Goal: Information Seeking & Learning: Learn about a topic

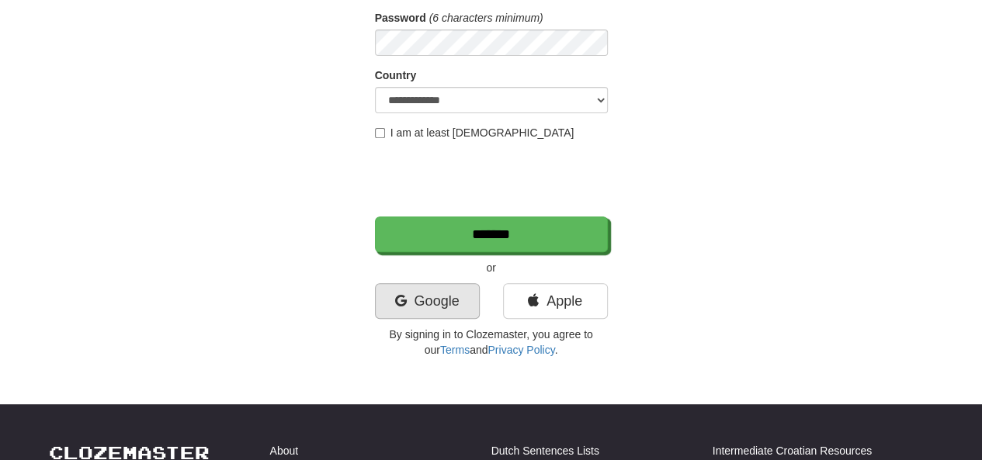
scroll to position [233, 0]
click at [424, 299] on link "Google" at bounding box center [427, 301] width 105 height 36
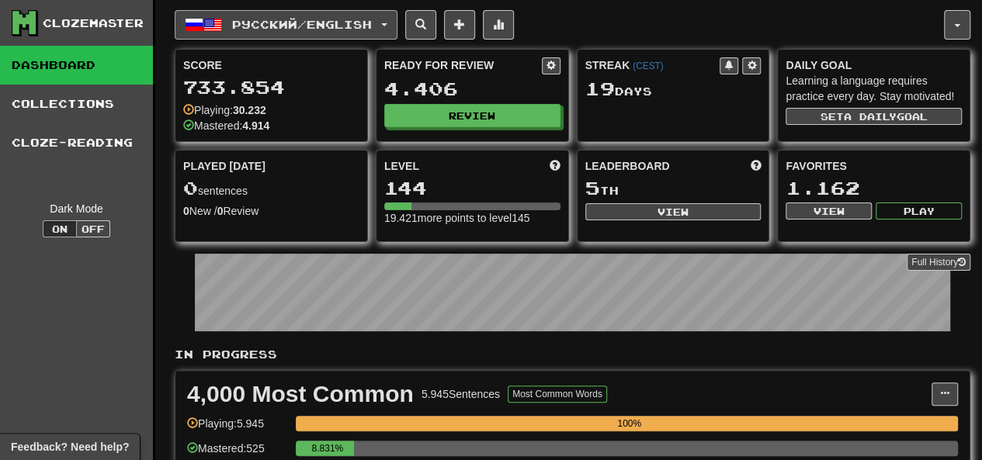
click at [300, 23] on span "Русский / English" at bounding box center [302, 24] width 140 height 13
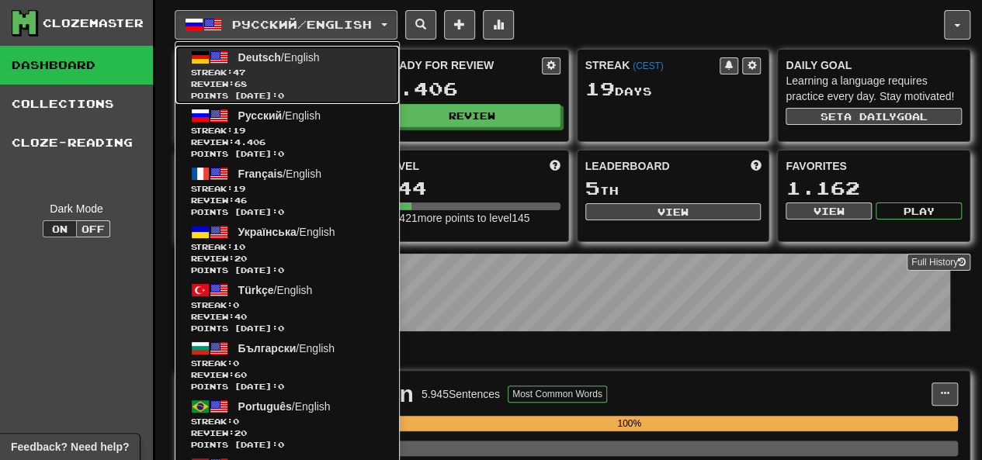
click at [292, 97] on span "Points [DATE]: 0" at bounding box center [287, 96] width 192 height 12
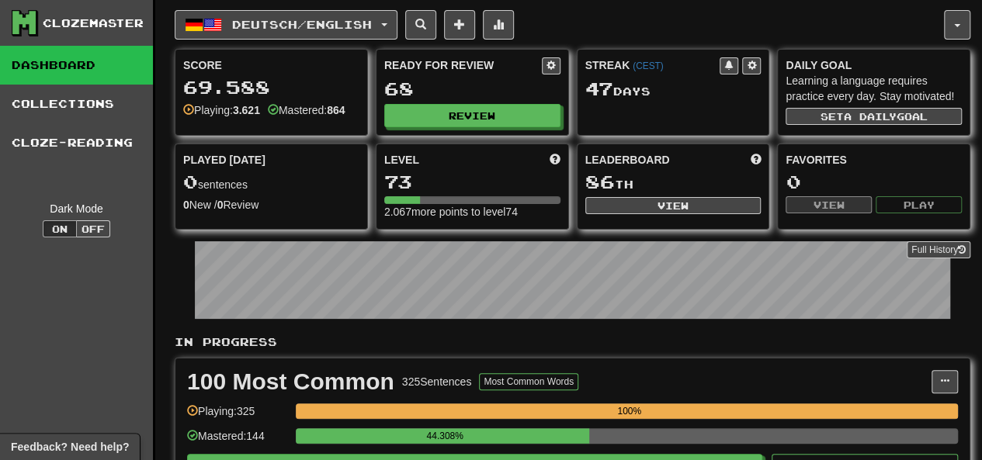
click at [455, 135] on div "Score 69.588 Playing: 3.621 Mastered: 864 Ready for Review 68 Review Streak ( C…" at bounding box center [572, 139] width 795 height 181
click at [466, 129] on div "Ready for Review 68 Review" at bounding box center [472, 92] width 192 height 85
click at [480, 125] on div "Ready for Review 68 Review" at bounding box center [472, 92] width 192 height 85
click at [504, 114] on button "Review" at bounding box center [473, 116] width 176 height 23
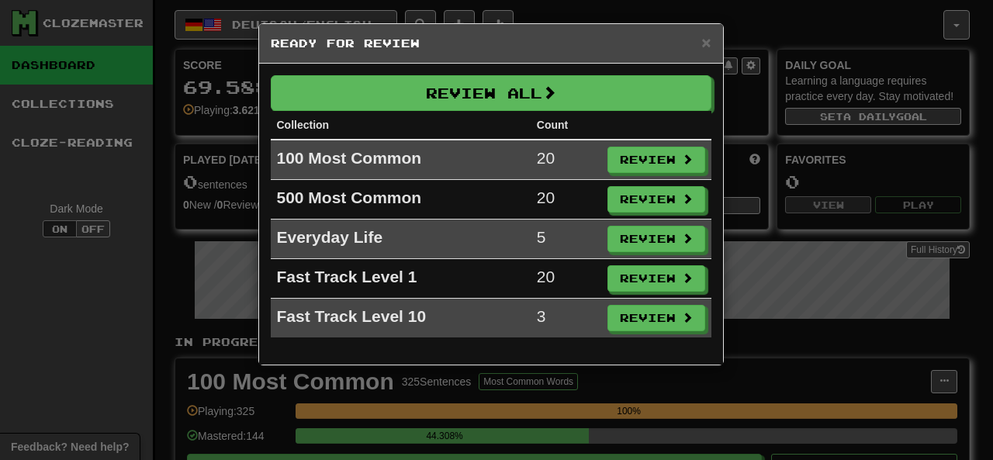
click at [473, 111] on th "Collection" at bounding box center [401, 125] width 260 height 29
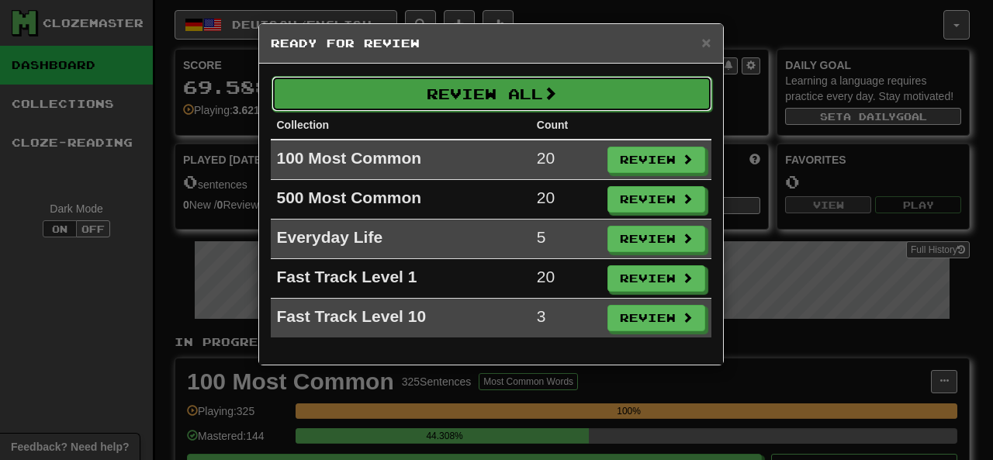
click at [509, 95] on button "Review All" at bounding box center [492, 94] width 441 height 36
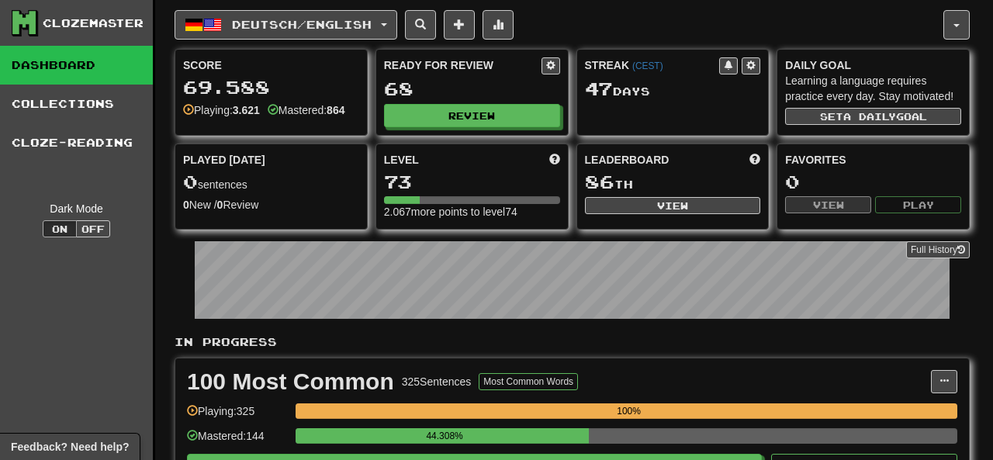
select select "********"
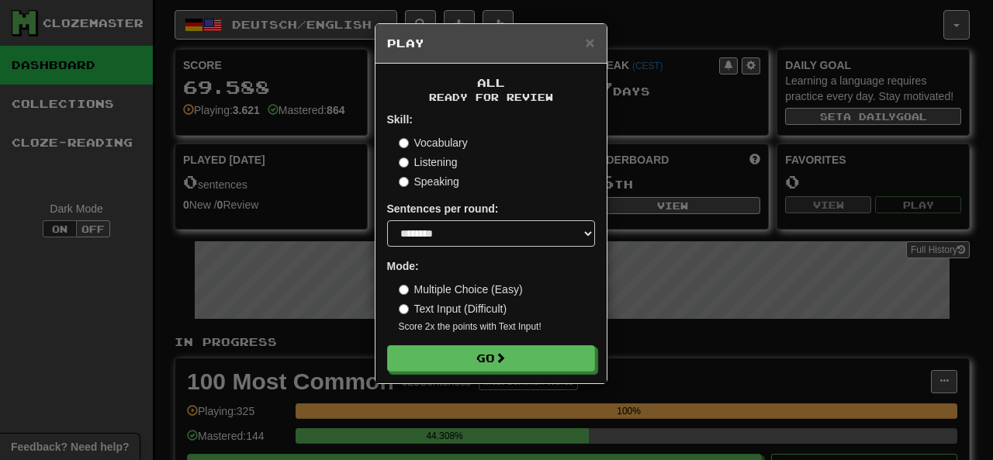
click at [456, 341] on form "Skill: Vocabulary Listening Speaking Sentences per round: * ** ** ** ** ** *** …" at bounding box center [491, 242] width 208 height 260
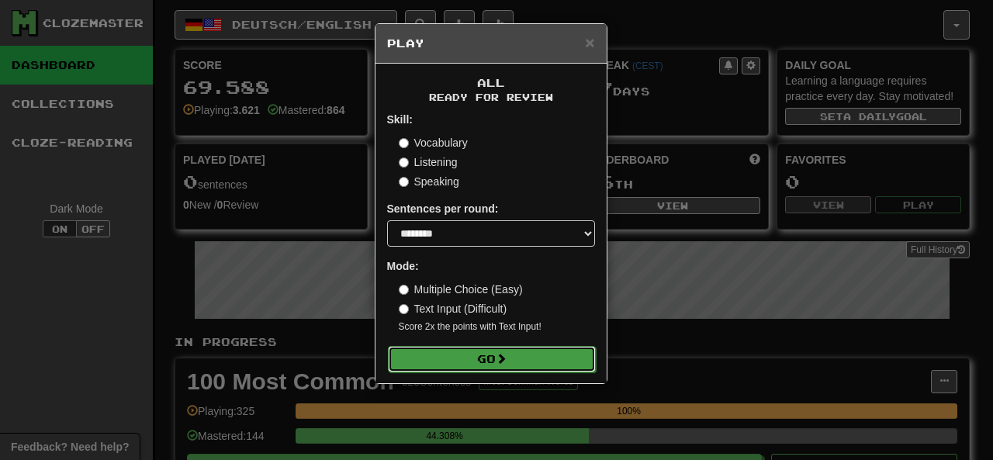
click at [456, 356] on button "Go" at bounding box center [492, 359] width 208 height 26
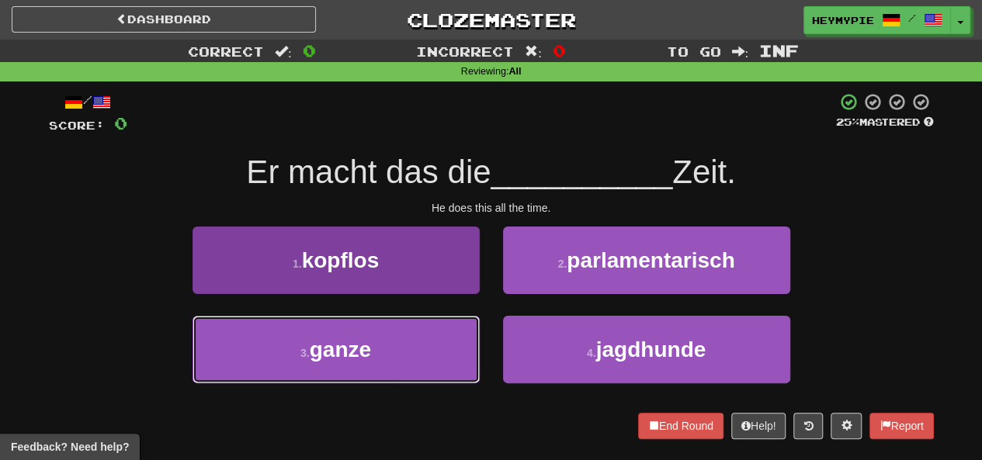
drag, startPoint x: 402, startPoint y: 334, endPoint x: 413, endPoint y: 328, distance: 12.5
click at [402, 335] on button "3 . ganze" at bounding box center [335, 350] width 287 height 68
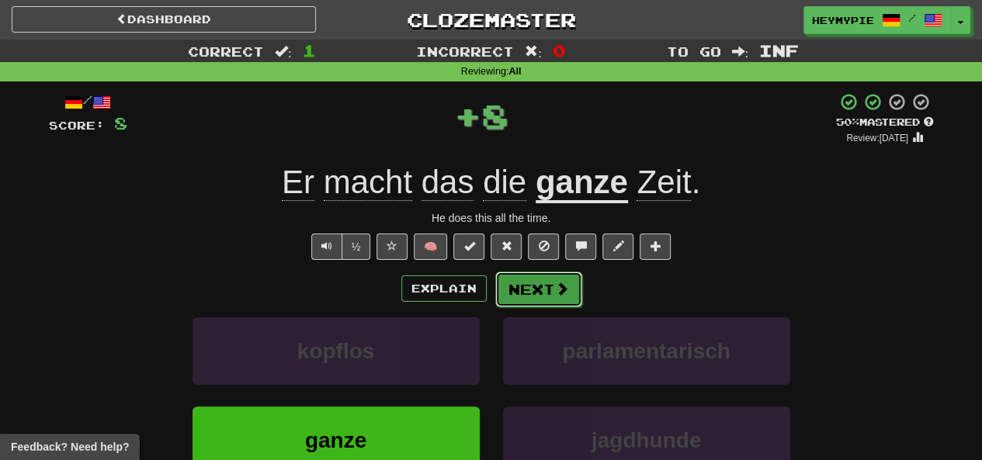
click at [546, 284] on button "Next" at bounding box center [538, 290] width 87 height 36
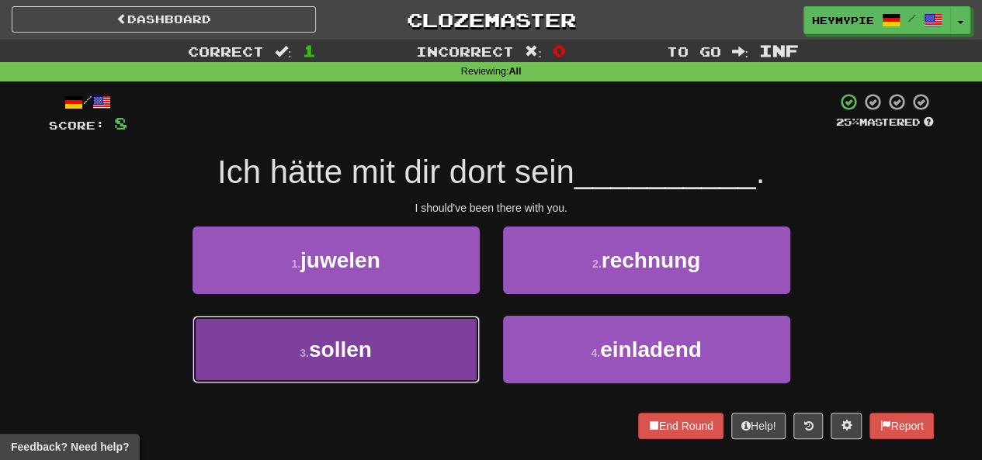
click at [445, 339] on button "3 . sollen" at bounding box center [335, 350] width 287 height 68
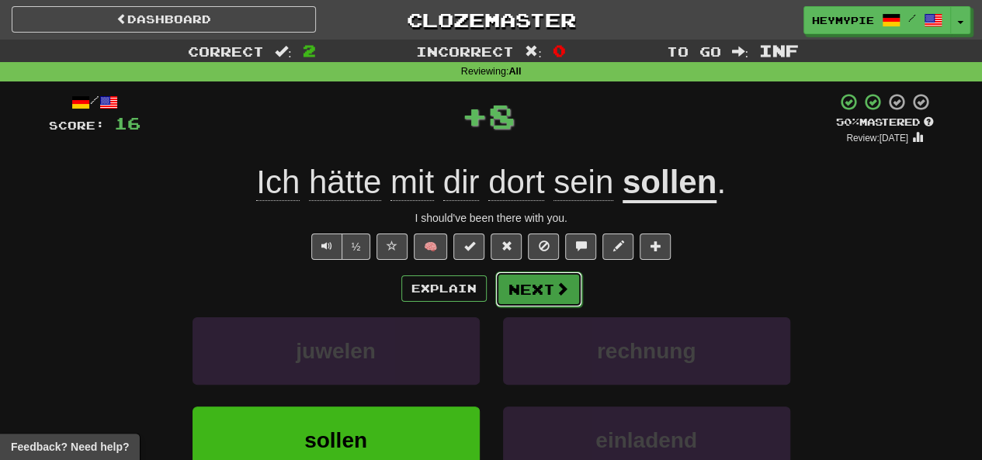
click at [527, 297] on button "Next" at bounding box center [538, 290] width 87 height 36
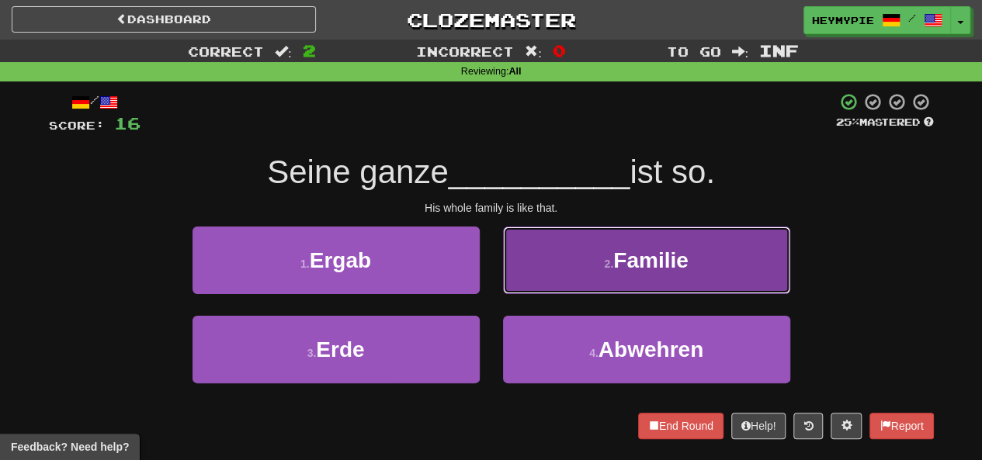
click at [574, 265] on button "2 . Familie" at bounding box center [646, 261] width 287 height 68
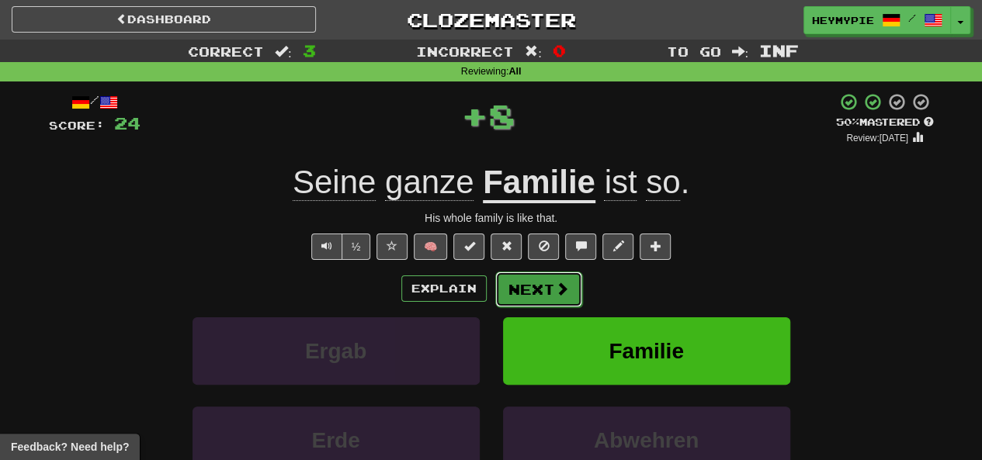
click at [524, 283] on button "Next" at bounding box center [538, 290] width 87 height 36
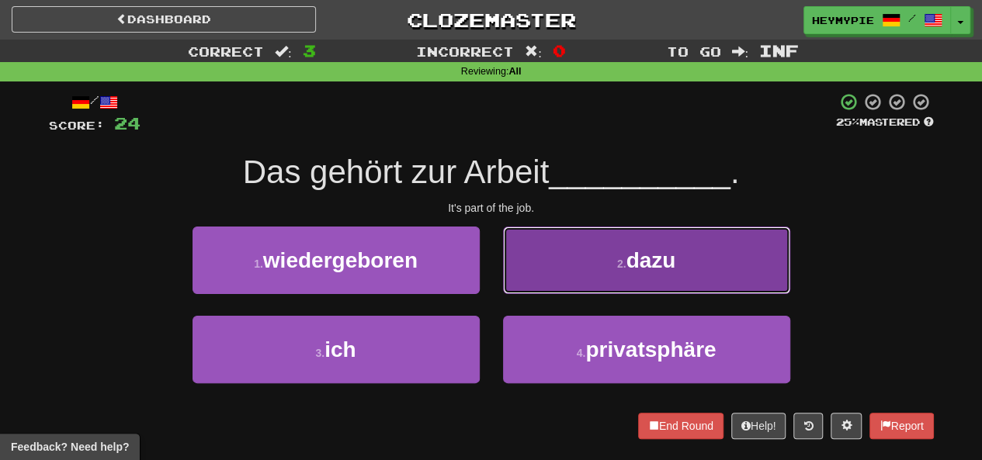
click at [563, 256] on button "2 . dazu" at bounding box center [646, 261] width 287 height 68
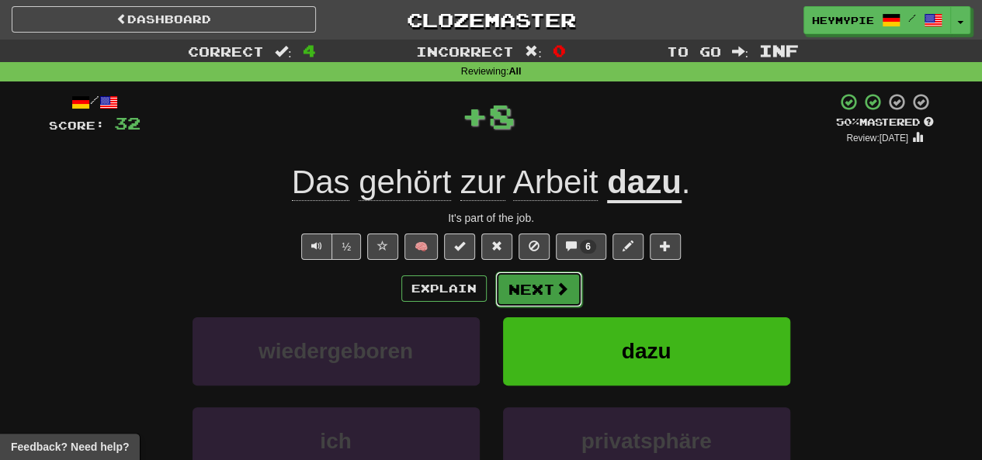
click at [522, 299] on button "Next" at bounding box center [538, 290] width 87 height 36
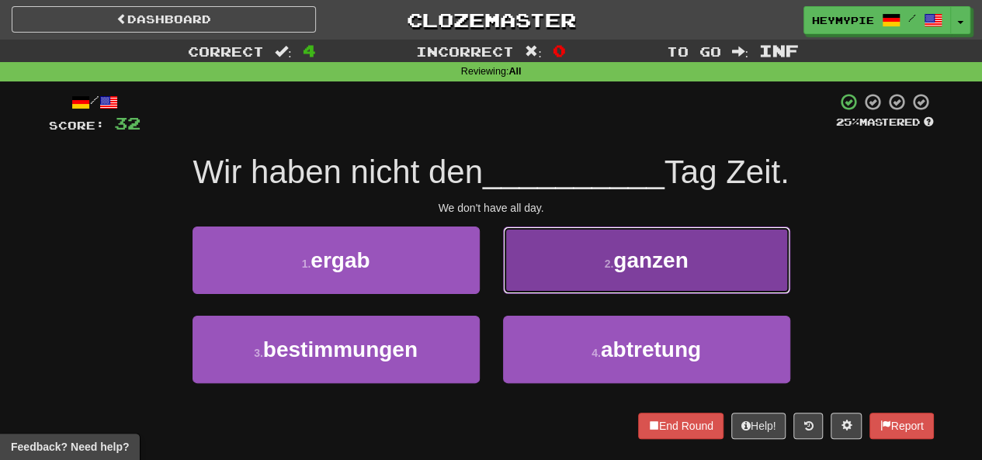
click at [545, 256] on button "2 . ganzen" at bounding box center [646, 261] width 287 height 68
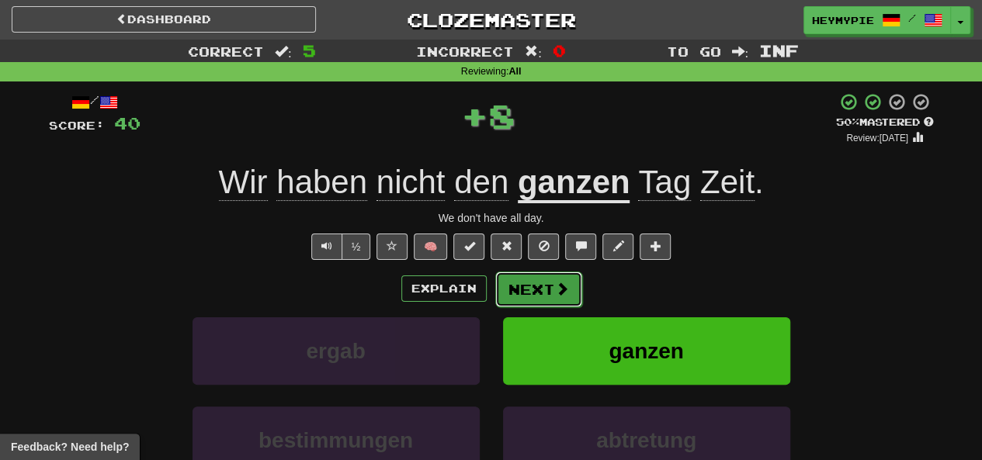
click at [522, 295] on button "Next" at bounding box center [538, 290] width 87 height 36
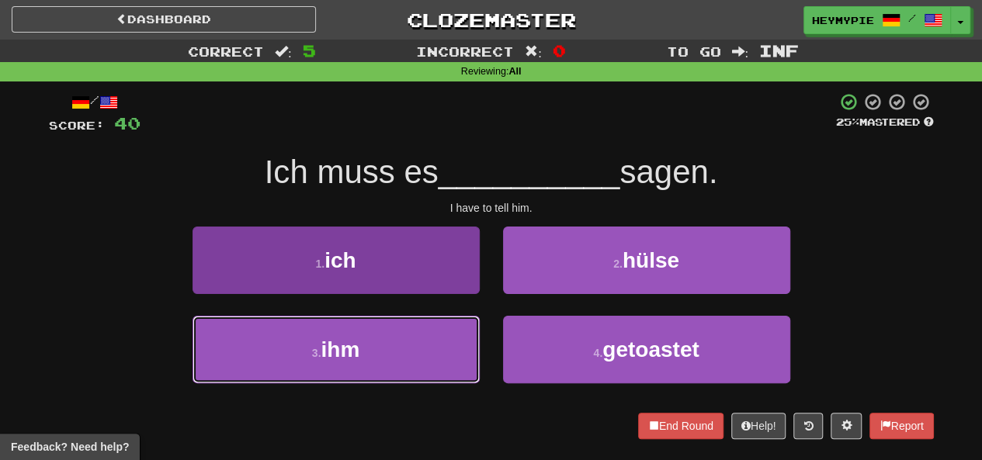
click at [426, 350] on button "3 . ihm" at bounding box center [335, 350] width 287 height 68
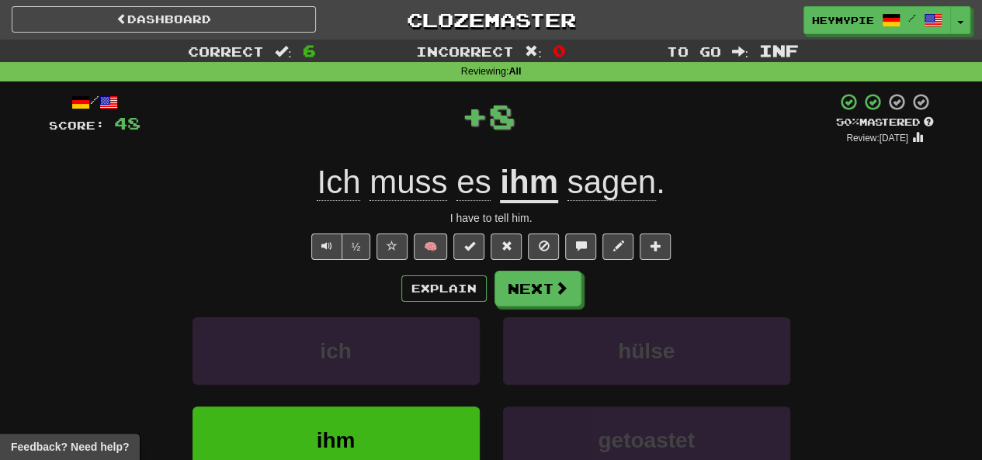
click at [520, 306] on div "Explain Next ich hülse ihm getoastet Learn more: ich hülse ihm getoastet" at bounding box center [491, 395] width 885 height 249
click at [535, 293] on button "Next" at bounding box center [538, 290] width 87 height 36
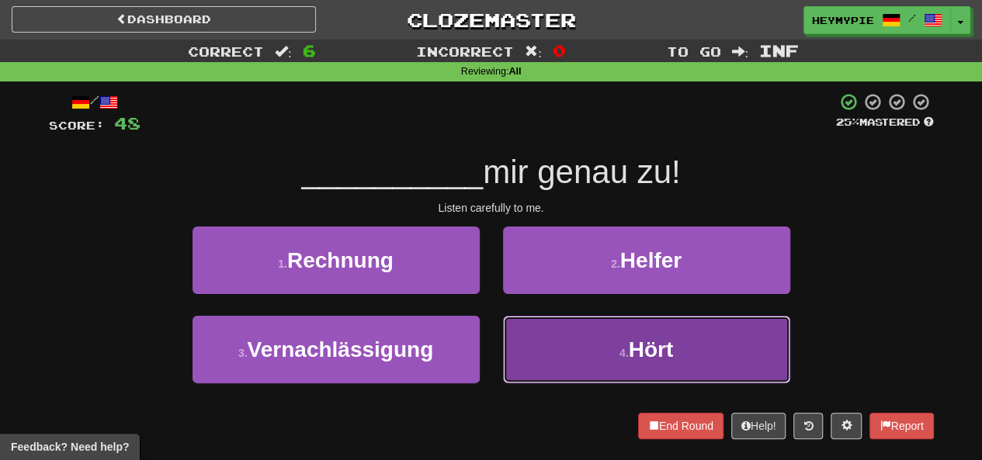
click at [539, 352] on button "4 . Hört" at bounding box center [646, 350] width 287 height 68
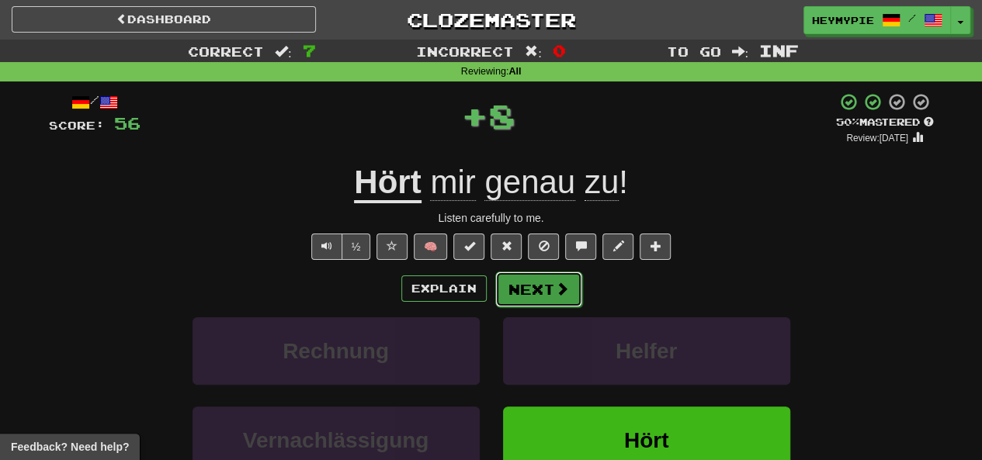
click at [534, 297] on button "Next" at bounding box center [538, 290] width 87 height 36
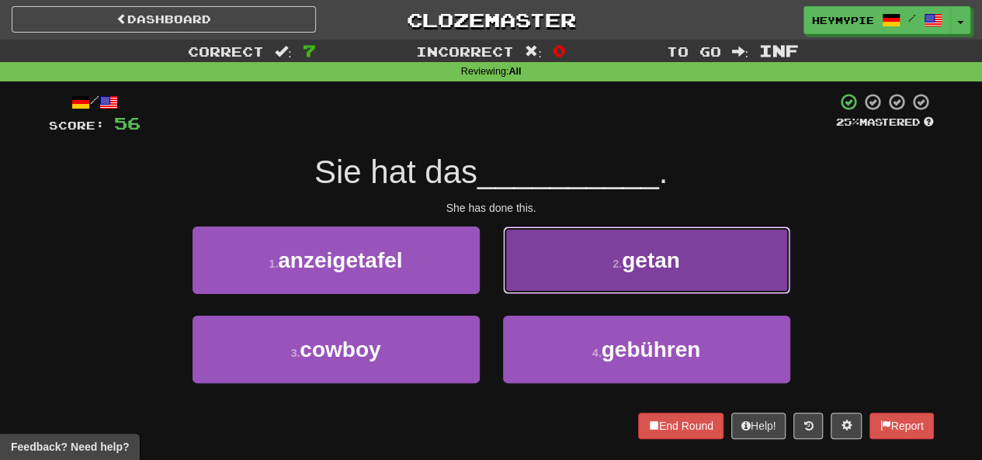
click at [556, 291] on button "2 . getan" at bounding box center [646, 261] width 287 height 68
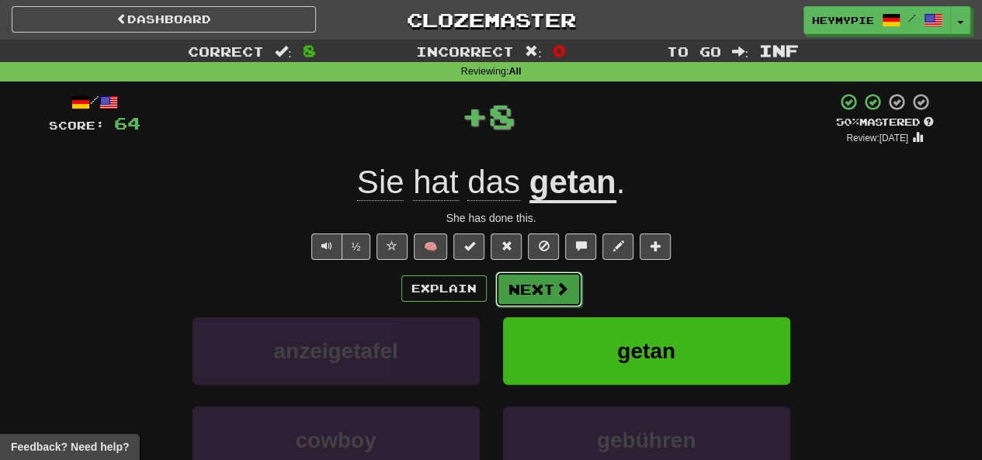
click at [531, 304] on button "Next" at bounding box center [538, 290] width 87 height 36
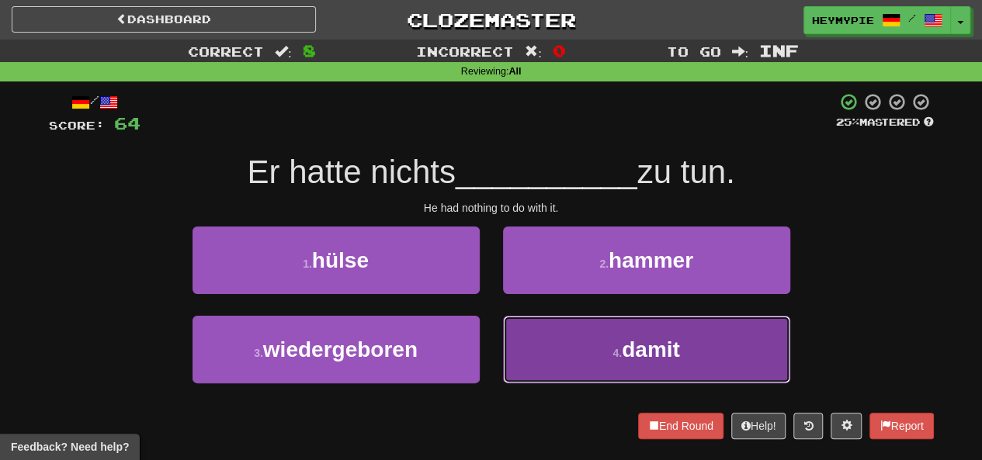
click at [504, 359] on button "4 . damit" at bounding box center [646, 350] width 287 height 68
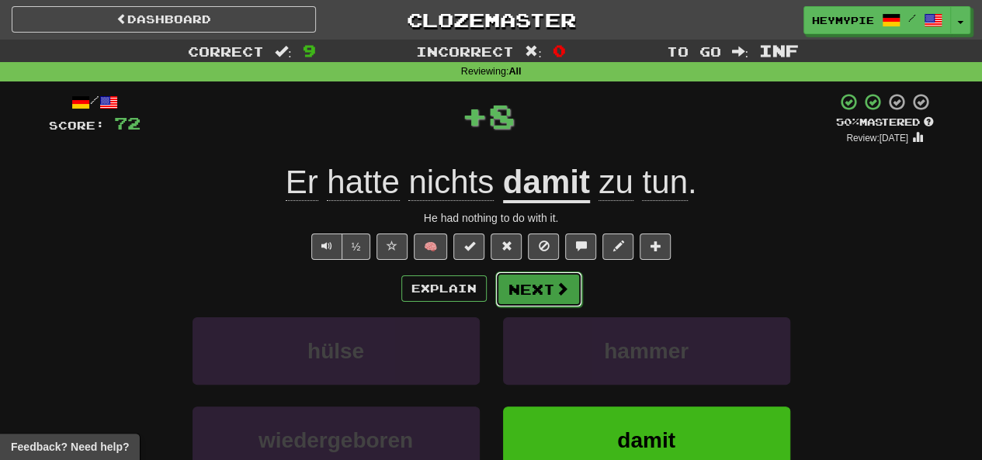
click at [520, 294] on button "Next" at bounding box center [538, 290] width 87 height 36
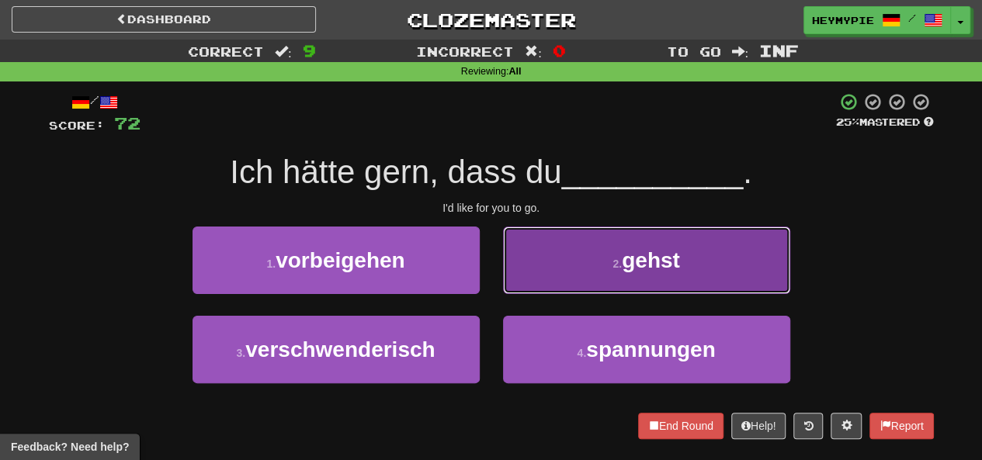
click at [589, 279] on button "2 . gehst" at bounding box center [646, 261] width 287 height 68
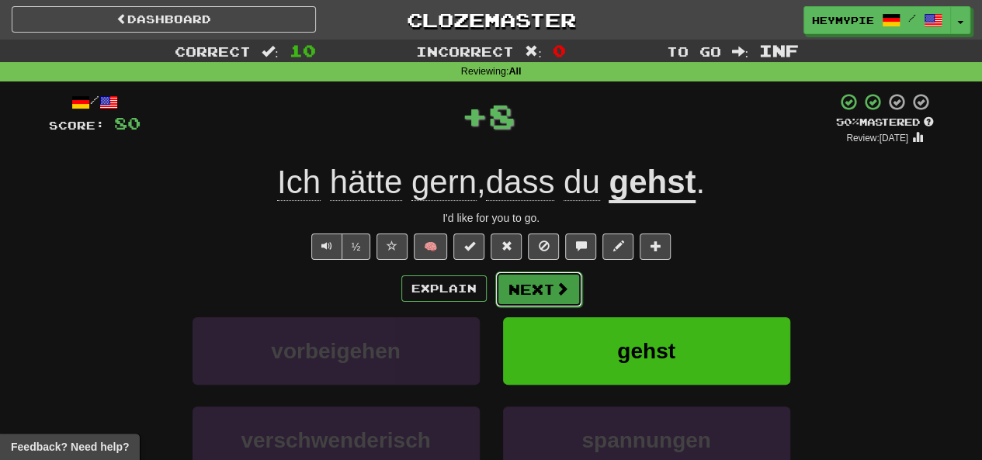
click at [519, 304] on button "Next" at bounding box center [538, 290] width 87 height 36
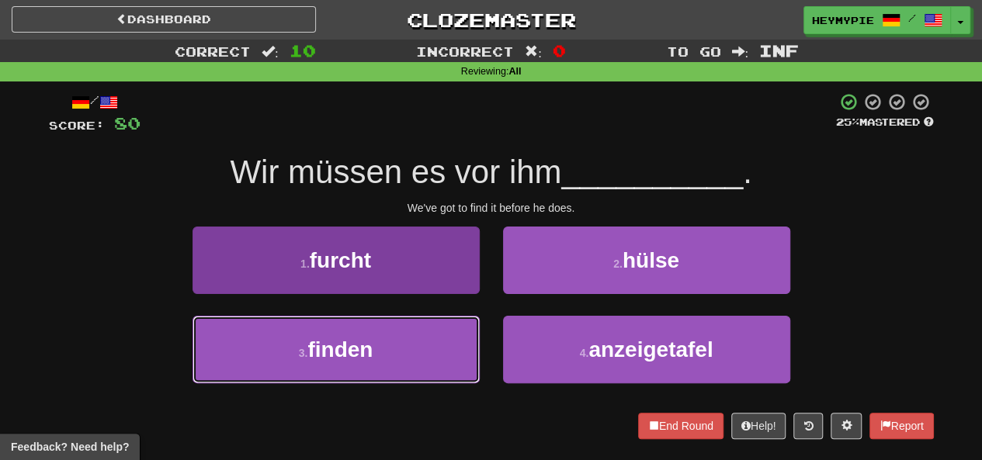
click at [331, 333] on button "3 . finden" at bounding box center [335, 350] width 287 height 68
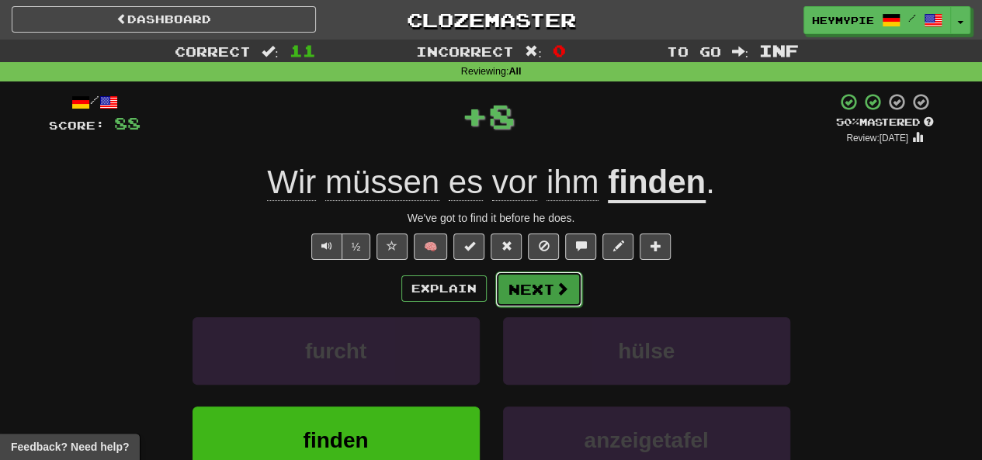
click at [541, 279] on button "Next" at bounding box center [538, 290] width 87 height 36
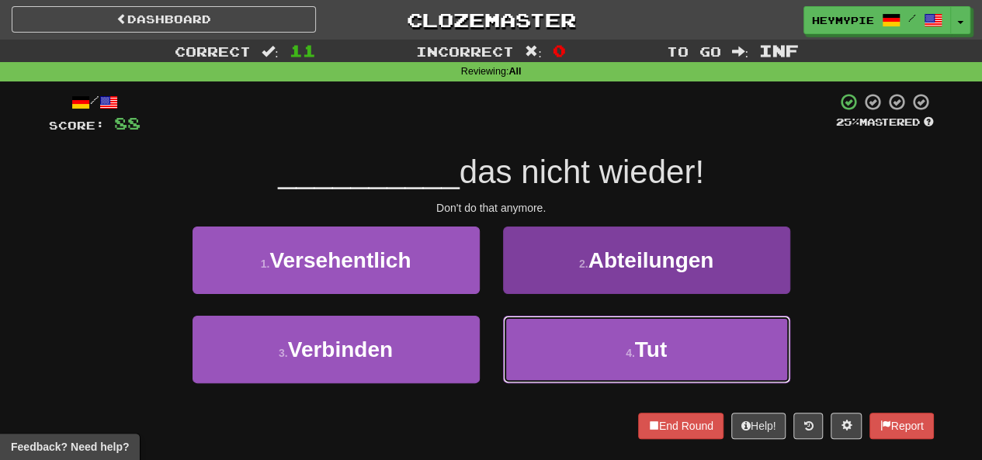
click at [532, 337] on button "4 . Tut" at bounding box center [646, 350] width 287 height 68
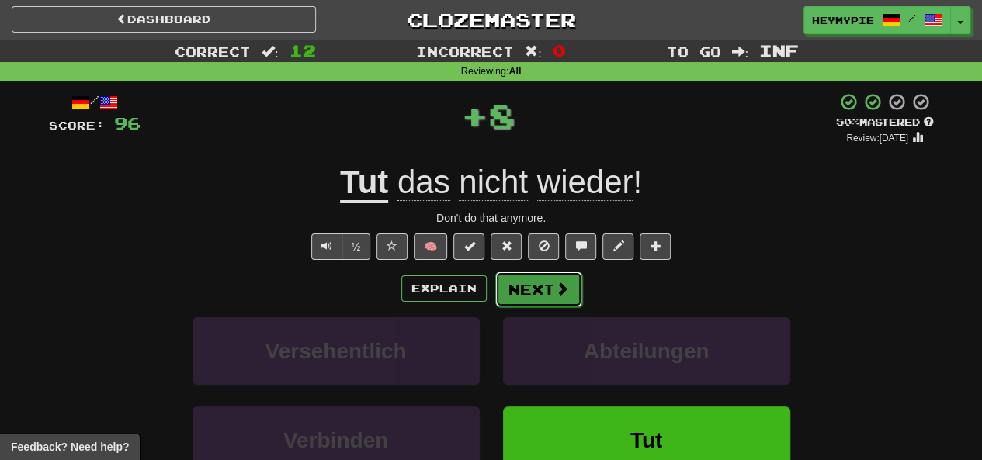
click at [511, 300] on button "Next" at bounding box center [538, 290] width 87 height 36
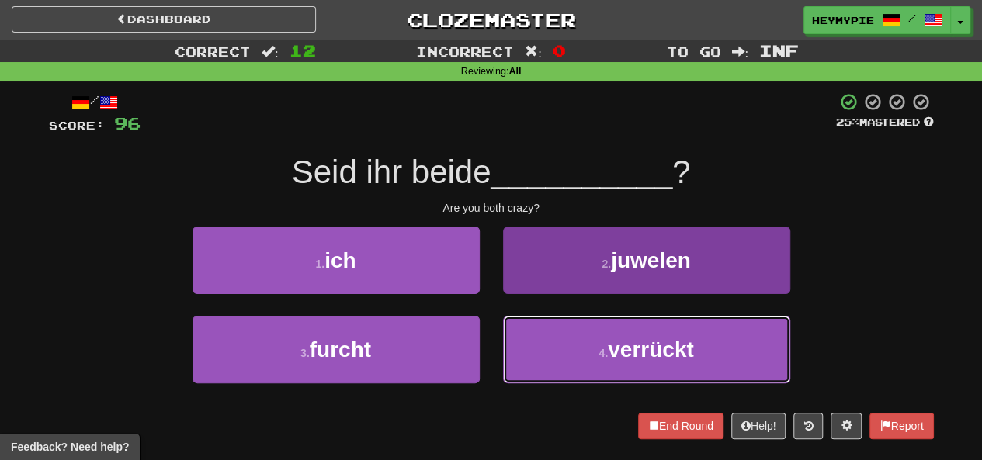
click at [525, 373] on button "4 . verrückt" at bounding box center [646, 350] width 287 height 68
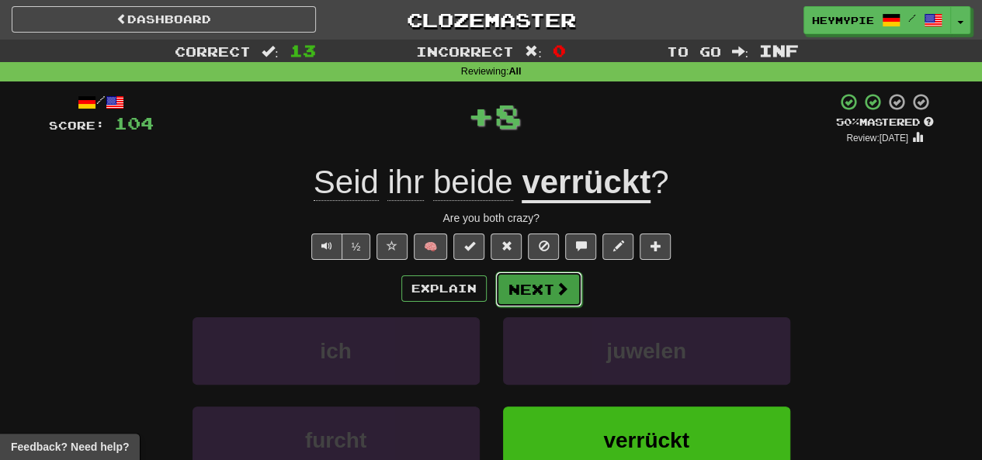
click at [501, 298] on button "Next" at bounding box center [538, 290] width 87 height 36
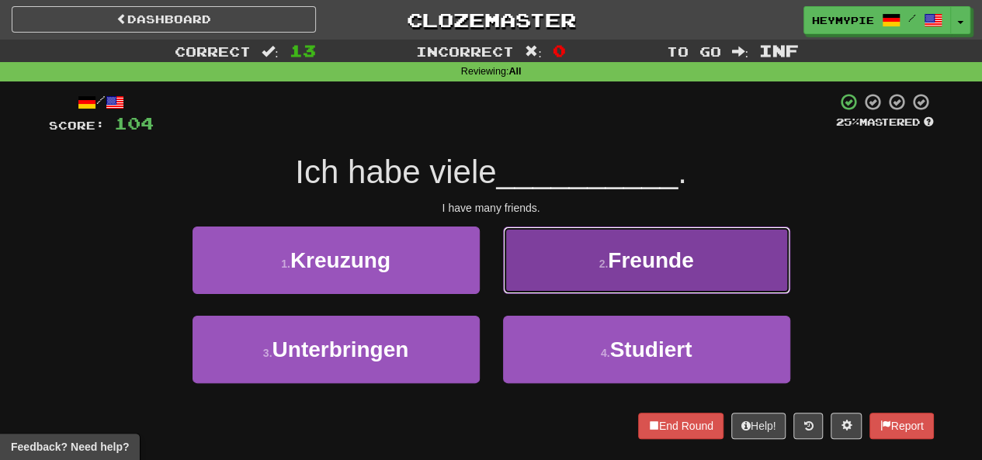
click at [546, 249] on button "2 . Freunde" at bounding box center [646, 261] width 287 height 68
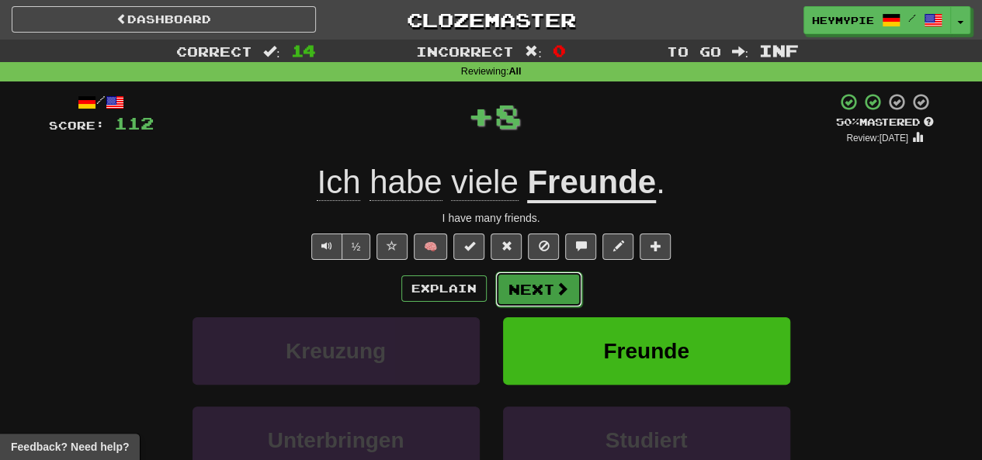
click at [531, 292] on button "Next" at bounding box center [538, 290] width 87 height 36
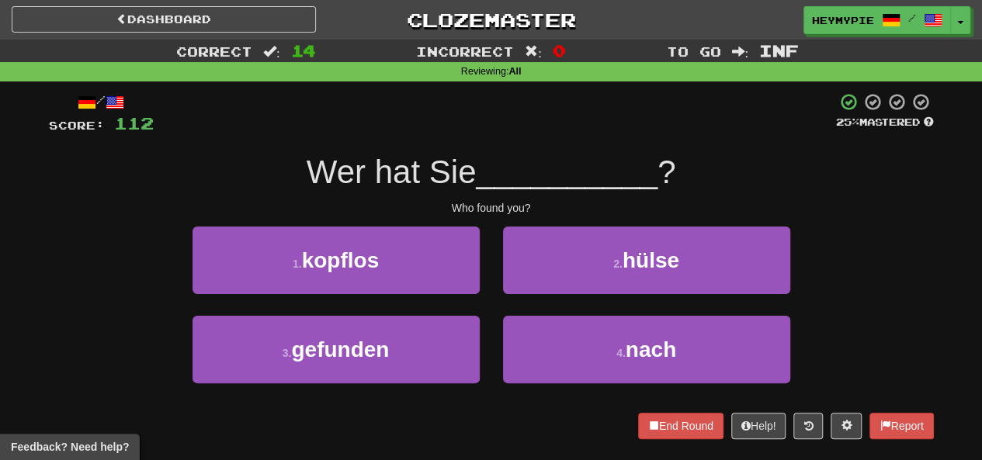
click at [428, 395] on div "3 . gefunden" at bounding box center [336, 360] width 310 height 89
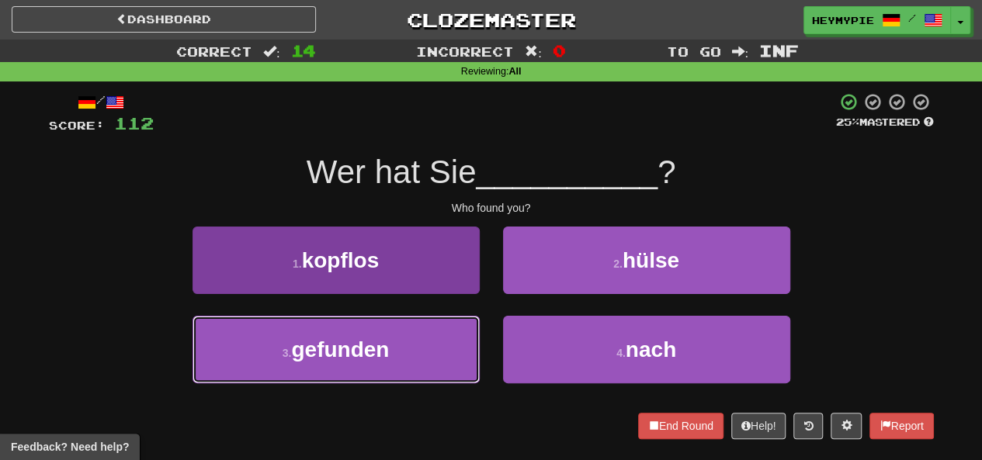
click at [421, 369] on button "3 . gefunden" at bounding box center [335, 350] width 287 height 68
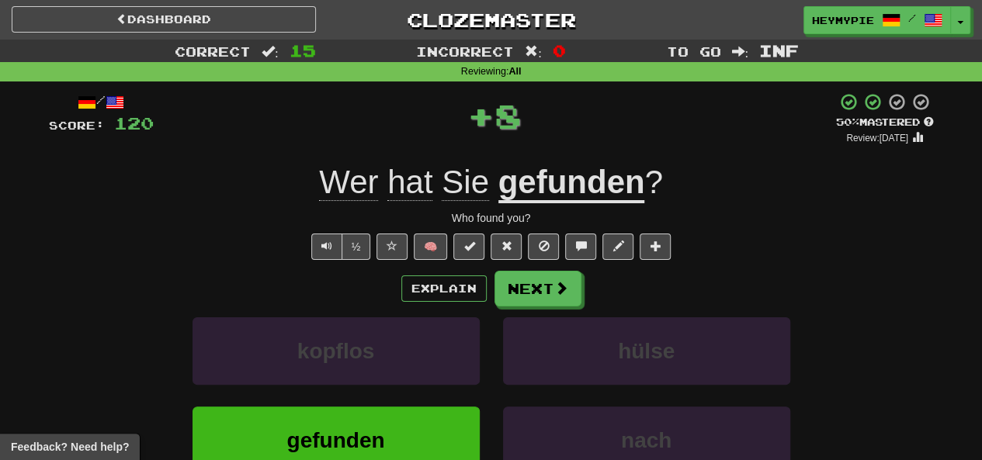
click at [531, 312] on div "Explain Next kopflos hülse gefunden nach Learn more: kopflos hülse gefunden nach" at bounding box center [491, 395] width 885 height 249
click at [519, 303] on button "Next" at bounding box center [538, 290] width 87 height 36
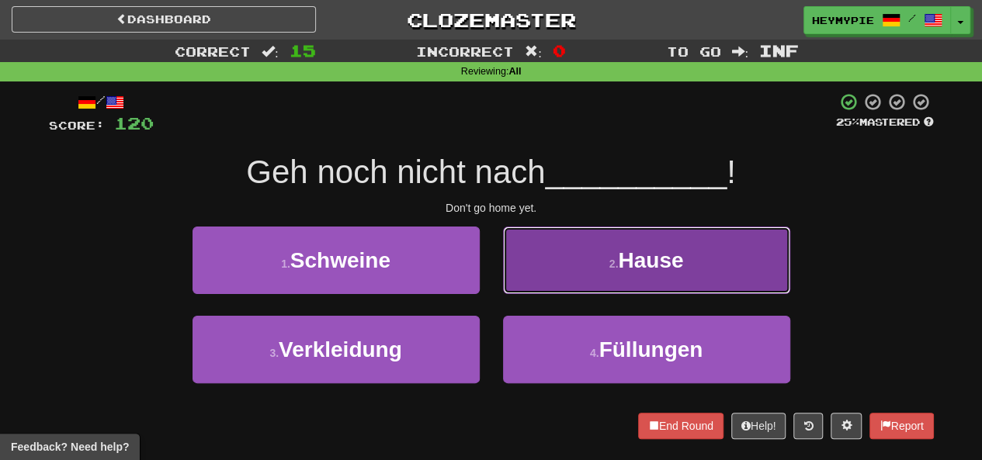
click at [560, 280] on button "2 . Hause" at bounding box center [646, 261] width 287 height 68
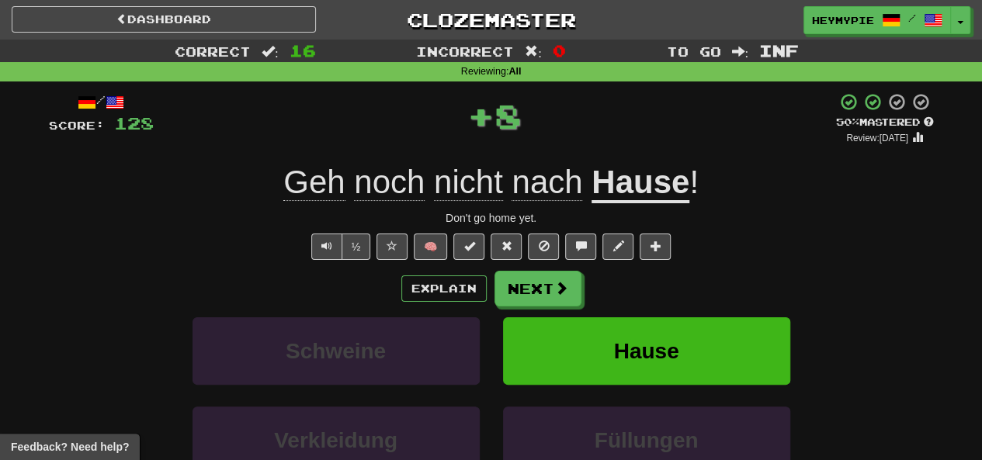
click at [540, 308] on div "Explain Next Schweine Hause Verkleidung Füllungen Learn more: Schweine Hause Ve…" at bounding box center [491, 395] width 885 height 249
click at [539, 302] on button "Next" at bounding box center [538, 290] width 87 height 36
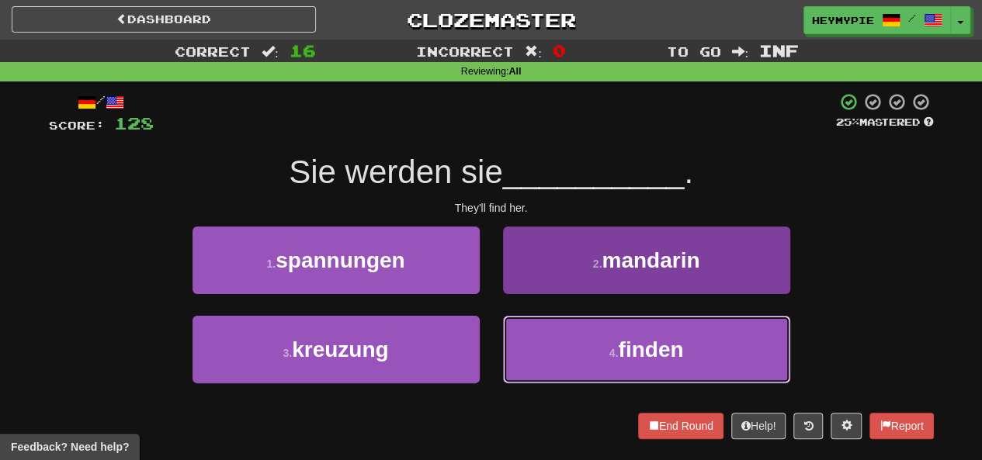
click at [577, 351] on button "4 . finden" at bounding box center [646, 350] width 287 height 68
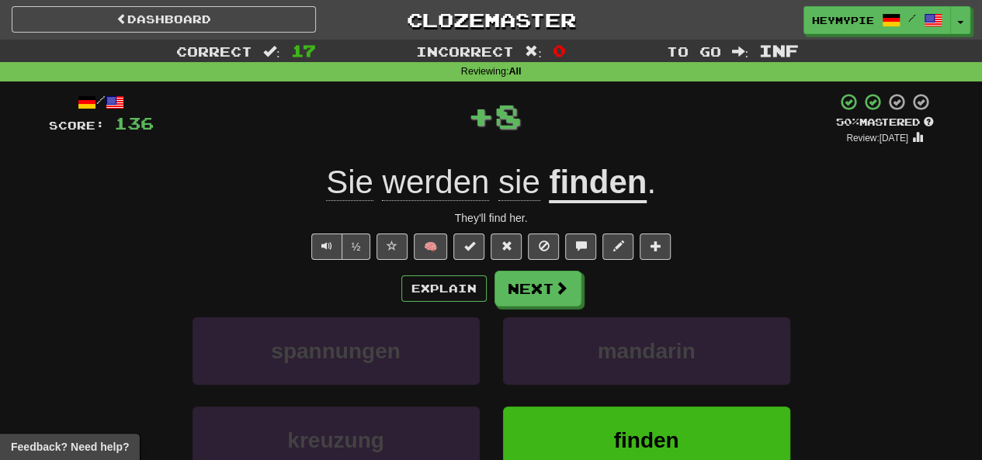
click at [534, 306] on div "Explain Next spannungen mandarin kreuzung finden Learn more: spannungen mandari…" at bounding box center [491, 395] width 885 height 249
click at [529, 291] on button "Next" at bounding box center [538, 290] width 87 height 36
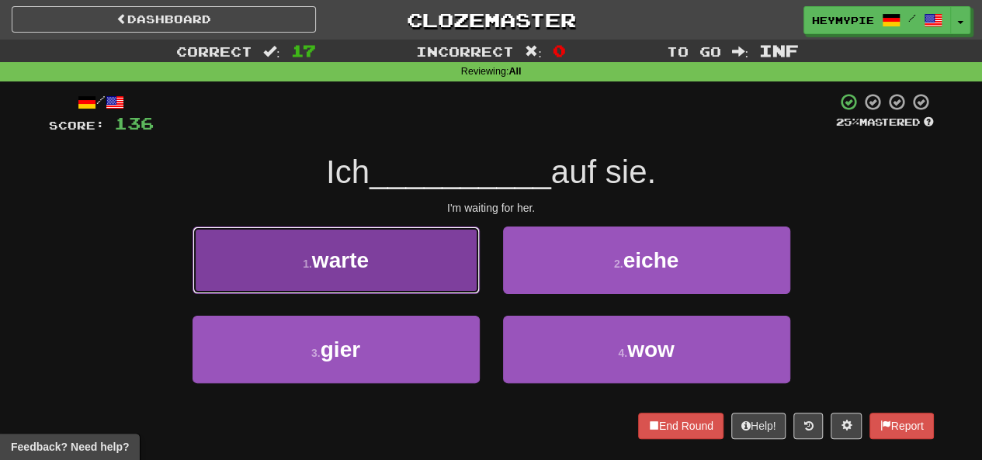
click at [435, 283] on button "1 . warte" at bounding box center [335, 261] width 287 height 68
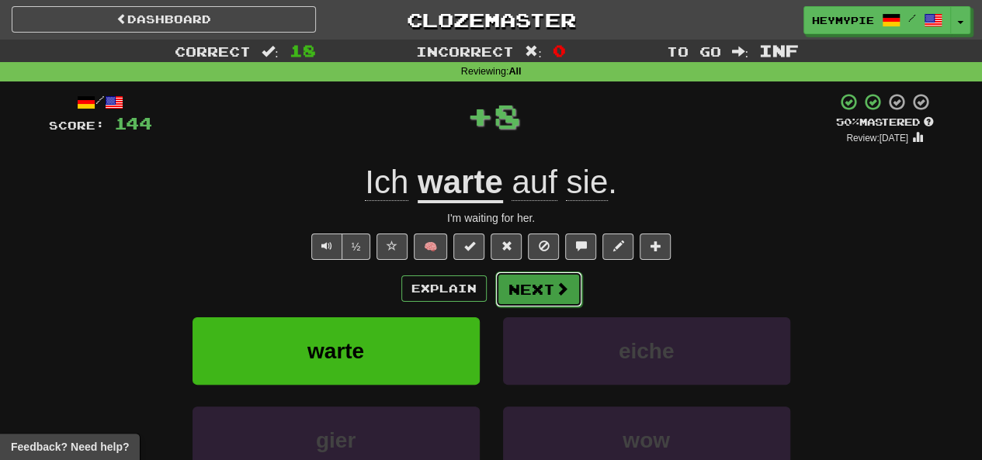
click at [561, 304] on button "Next" at bounding box center [538, 290] width 87 height 36
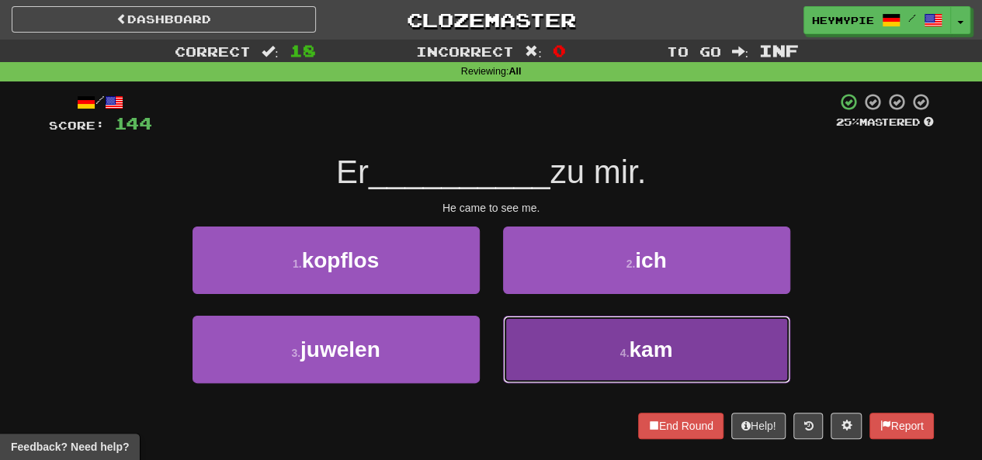
click at [515, 353] on button "4 . kam" at bounding box center [646, 350] width 287 height 68
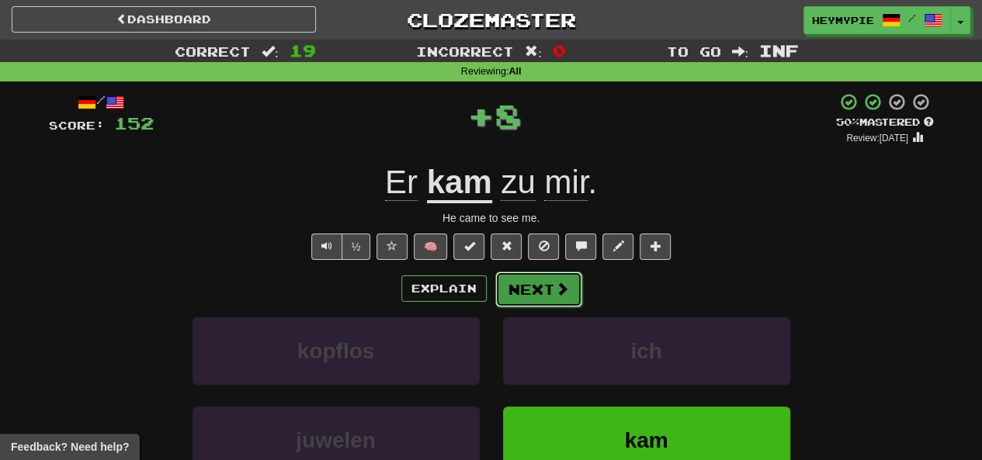
click at [522, 293] on button "Next" at bounding box center [538, 290] width 87 height 36
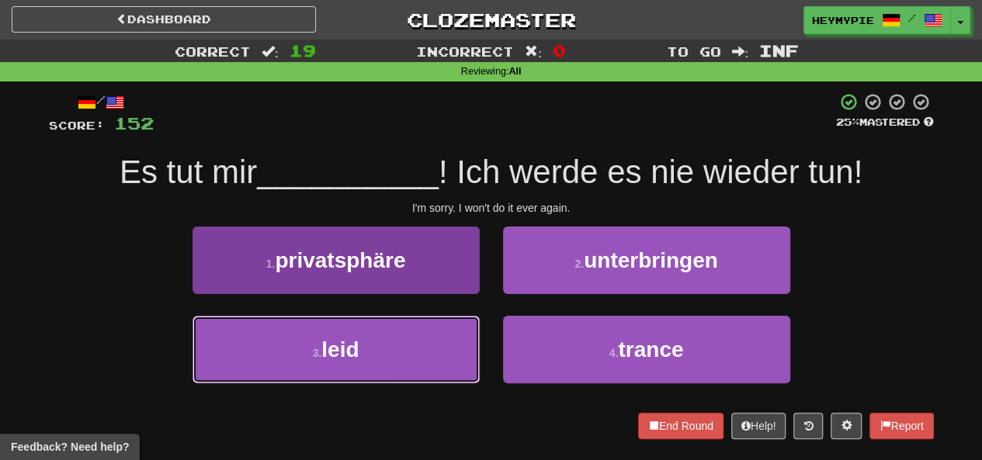
drag, startPoint x: 377, startPoint y: 345, endPoint x: 366, endPoint y: 341, distance: 12.5
click at [366, 347] on button "3 . leid" at bounding box center [335, 350] width 287 height 68
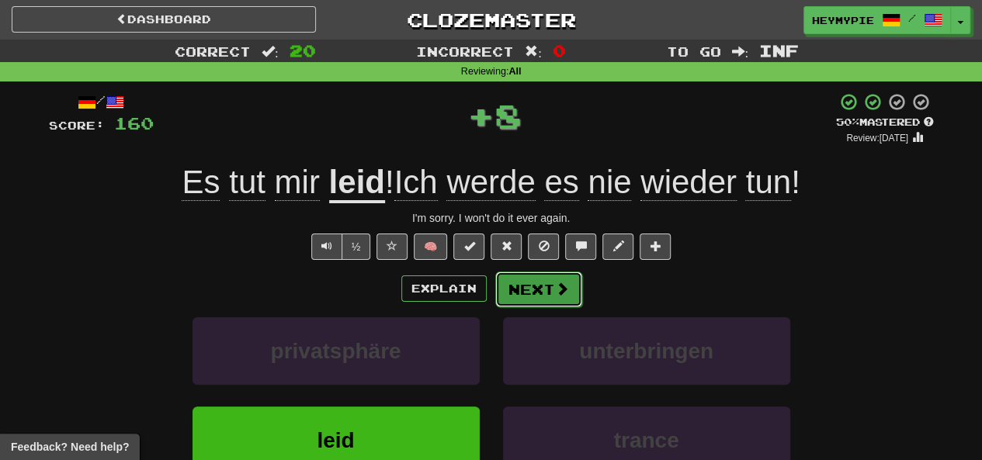
click at [521, 300] on button "Next" at bounding box center [538, 290] width 87 height 36
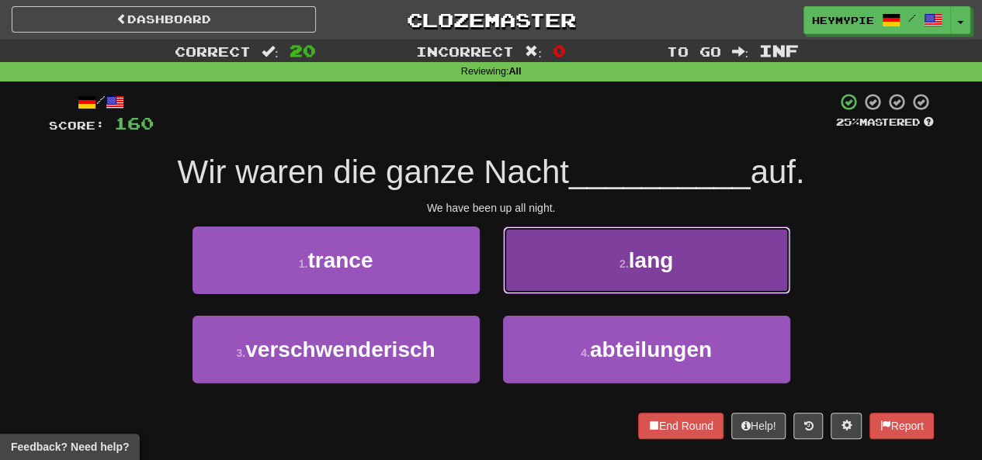
click at [577, 267] on button "2 . lang" at bounding box center [646, 261] width 287 height 68
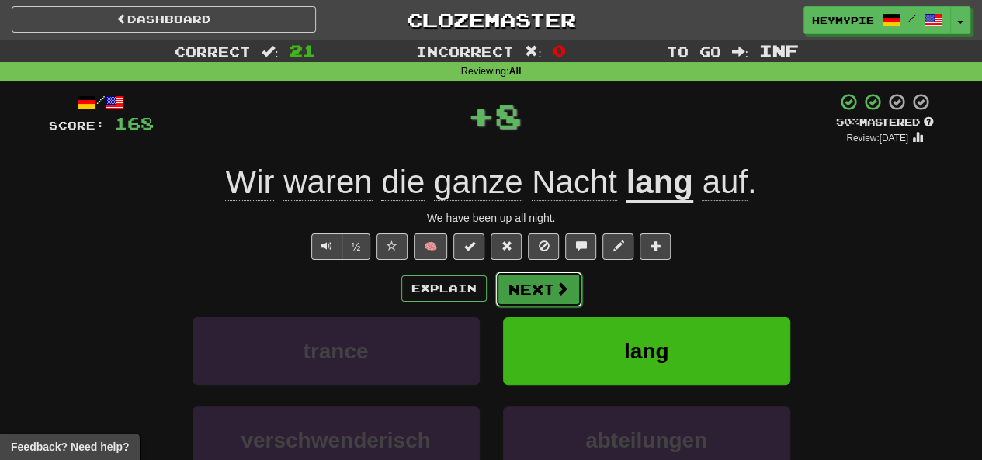
click at [551, 298] on button "Next" at bounding box center [538, 290] width 87 height 36
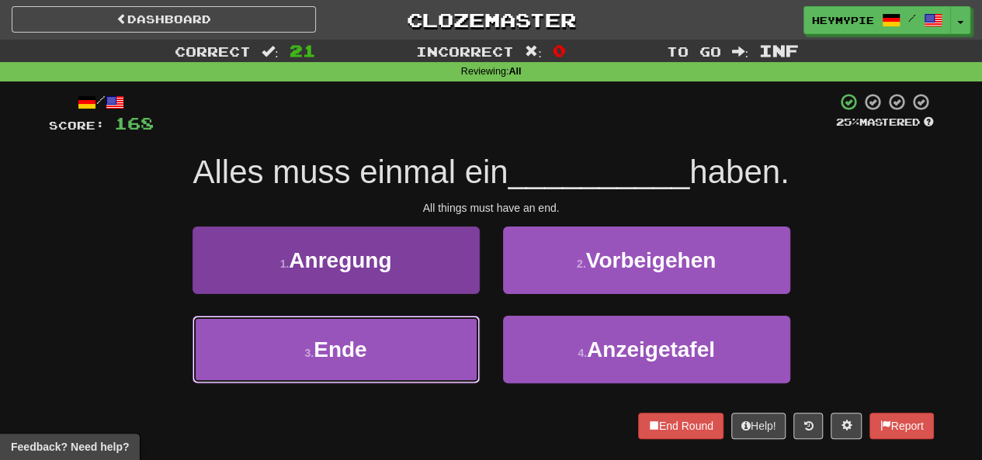
click at [388, 345] on button "3 . Ende" at bounding box center [335, 350] width 287 height 68
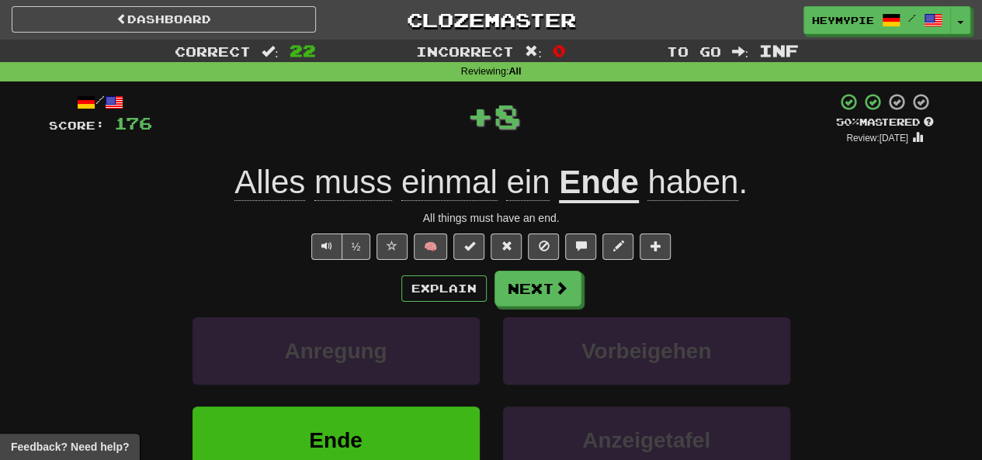
click at [515, 307] on div "Explain Next Anregung Vorbeigehen Ende Anzeigetafel Learn more: Anregung Vorbei…" at bounding box center [491, 395] width 885 height 249
click at [525, 296] on button "Next" at bounding box center [538, 290] width 87 height 36
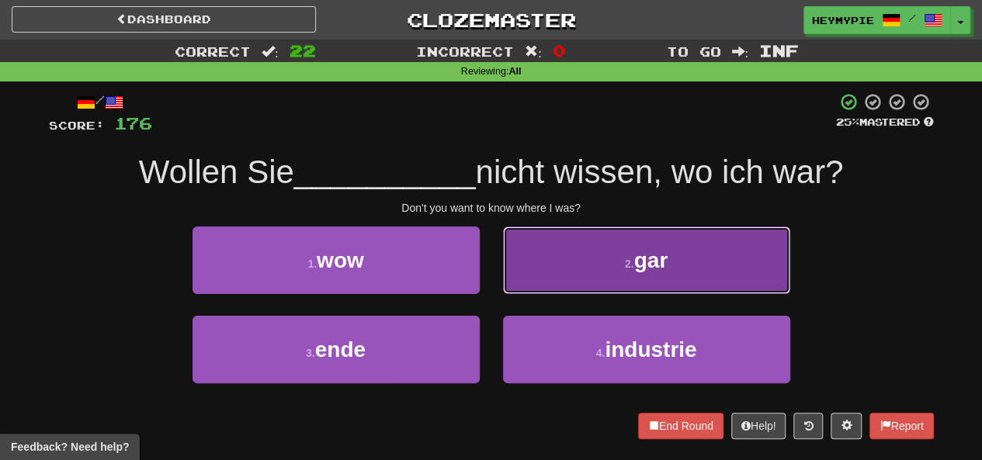
click at [574, 275] on button "2 . gar" at bounding box center [646, 261] width 287 height 68
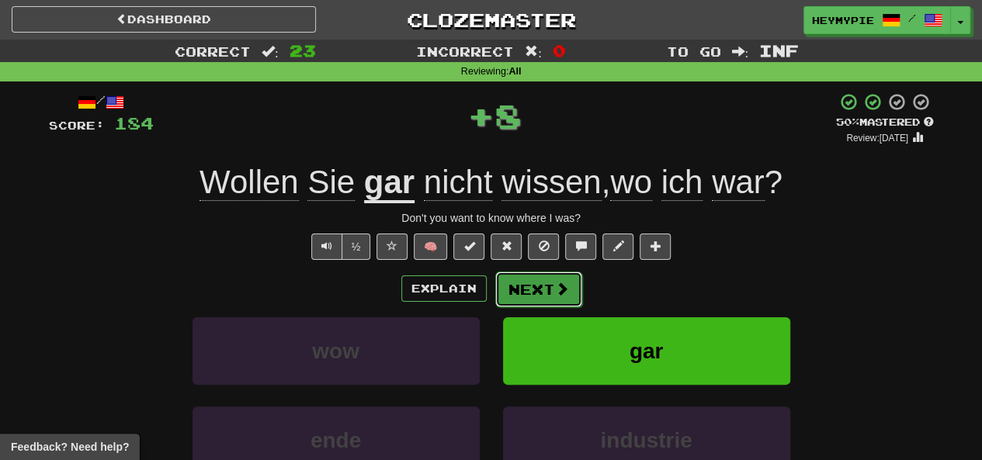
click at [526, 297] on button "Next" at bounding box center [538, 290] width 87 height 36
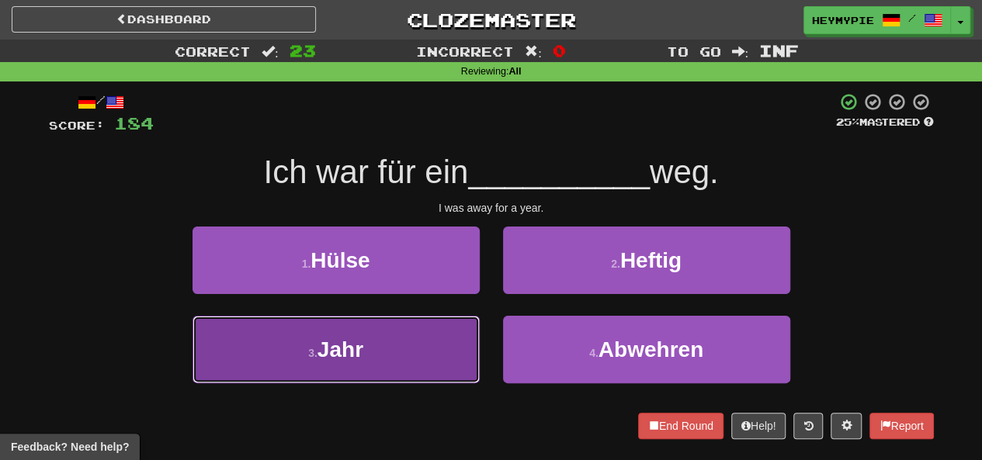
click at [410, 334] on button "3 . Jahr" at bounding box center [335, 350] width 287 height 68
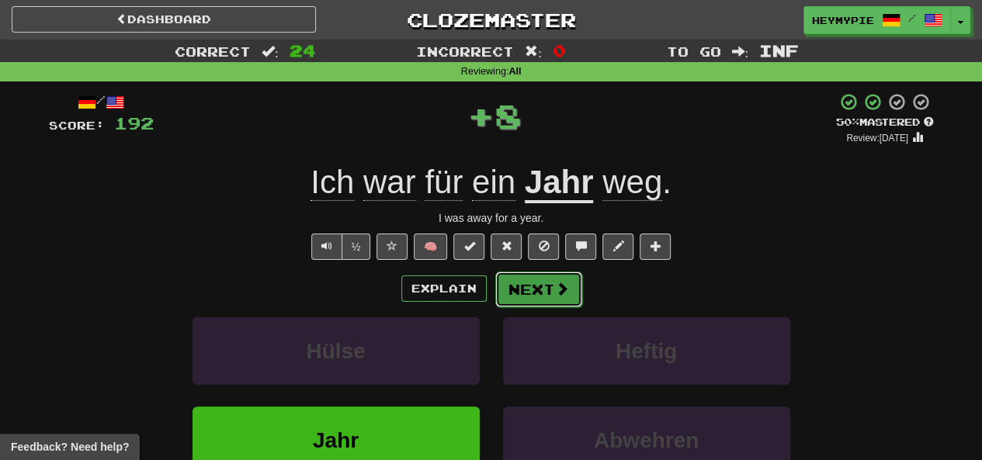
click at [546, 293] on button "Next" at bounding box center [538, 290] width 87 height 36
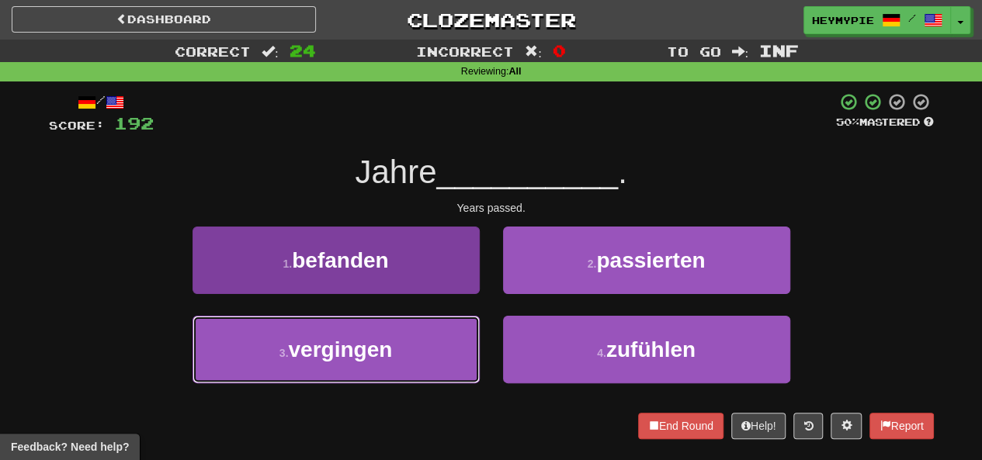
click at [405, 341] on button "3 . vergingen" at bounding box center [335, 350] width 287 height 68
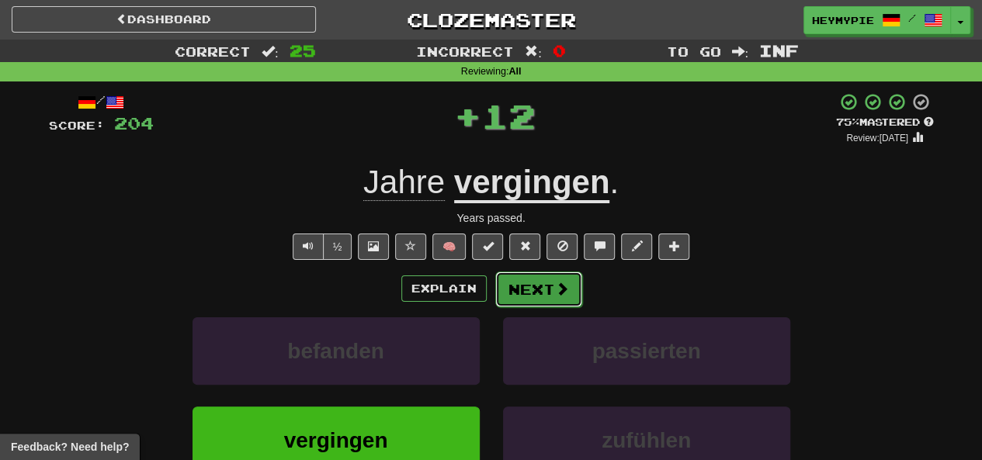
click at [529, 299] on button "Next" at bounding box center [538, 290] width 87 height 36
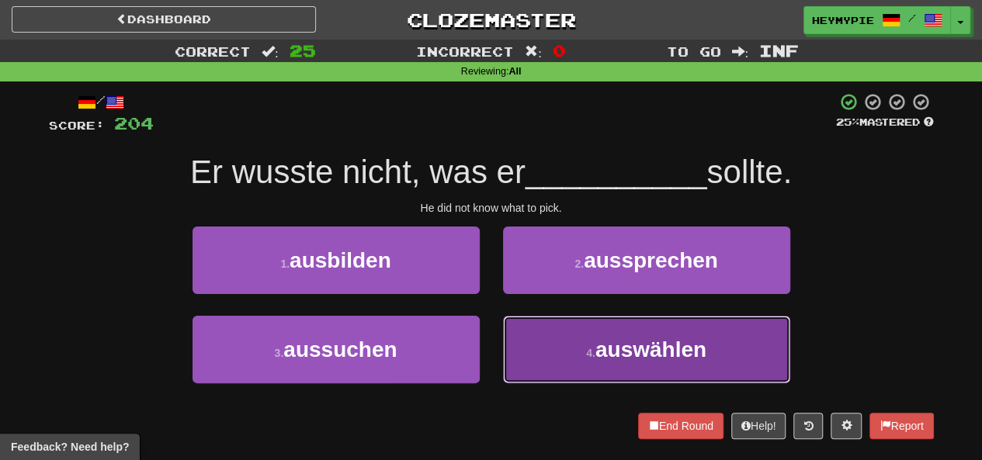
click at [542, 332] on button "4 . auswählen" at bounding box center [646, 350] width 287 height 68
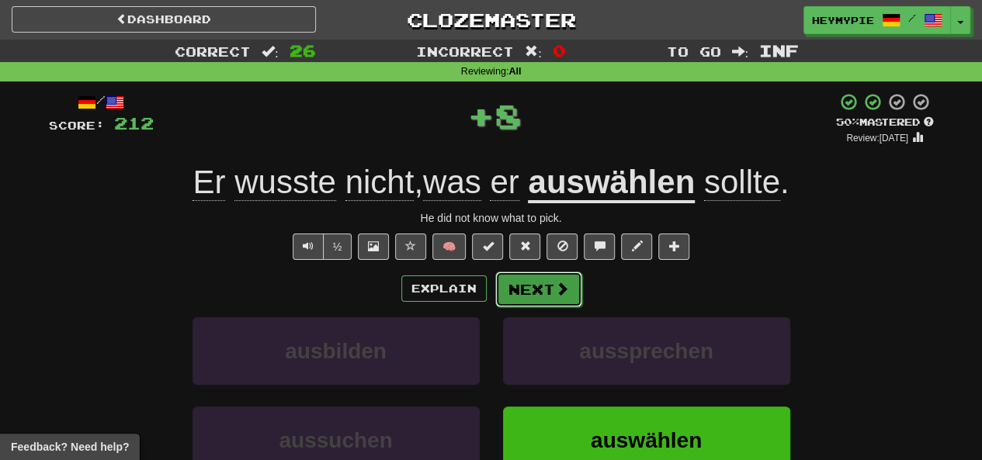
click at [566, 277] on button "Next" at bounding box center [538, 290] width 87 height 36
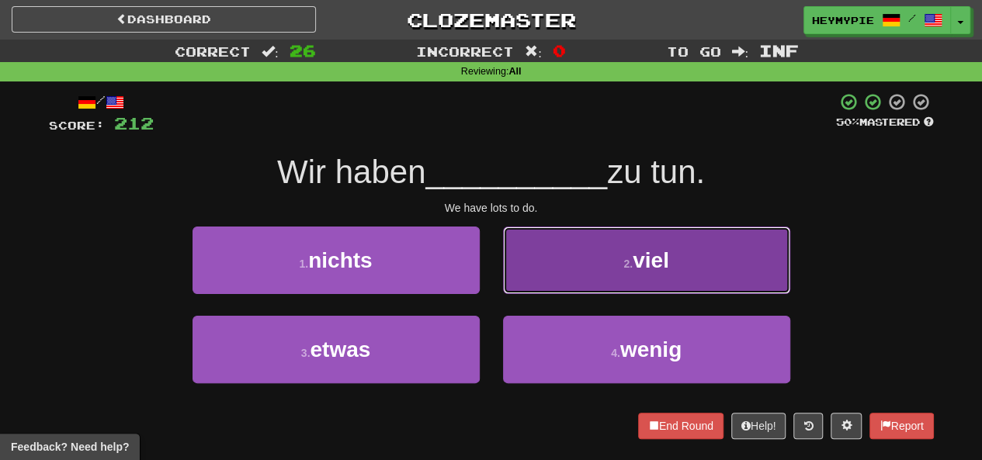
click at [587, 277] on button "2 . viel" at bounding box center [646, 261] width 287 height 68
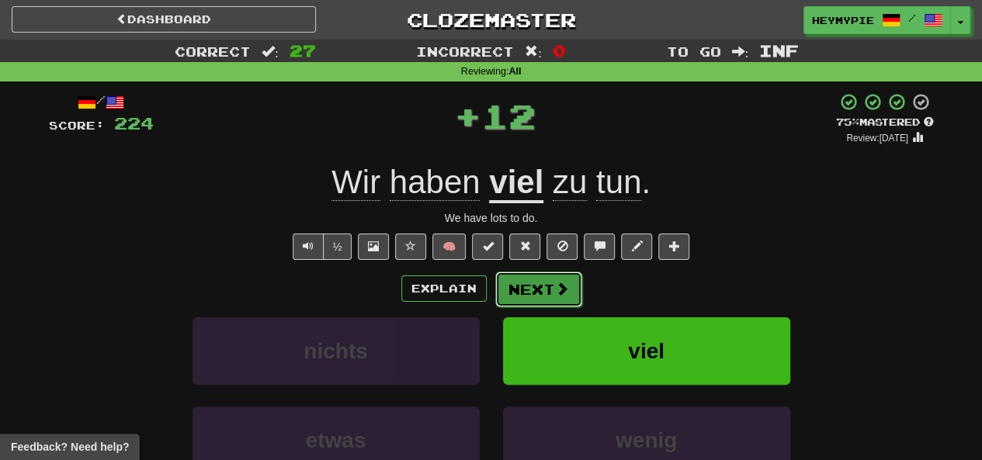
click at [545, 294] on button "Next" at bounding box center [538, 290] width 87 height 36
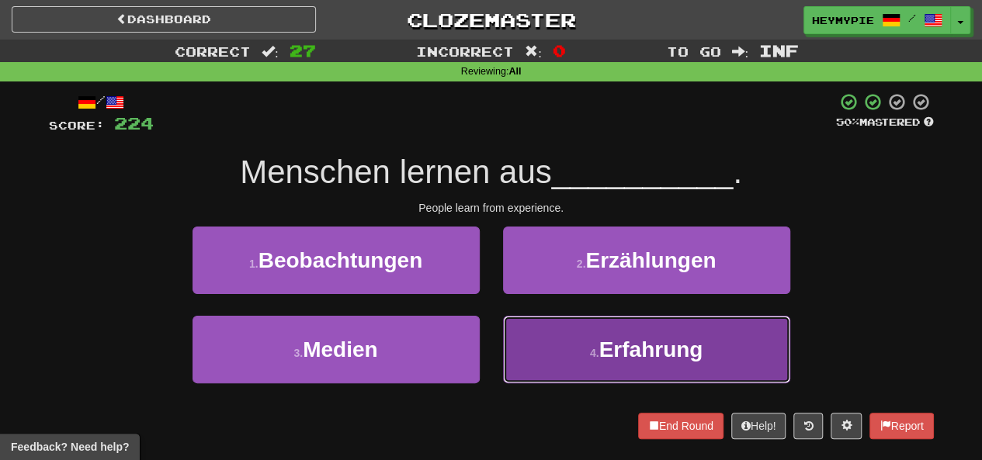
click at [574, 345] on button "4 . Erfahrung" at bounding box center [646, 350] width 287 height 68
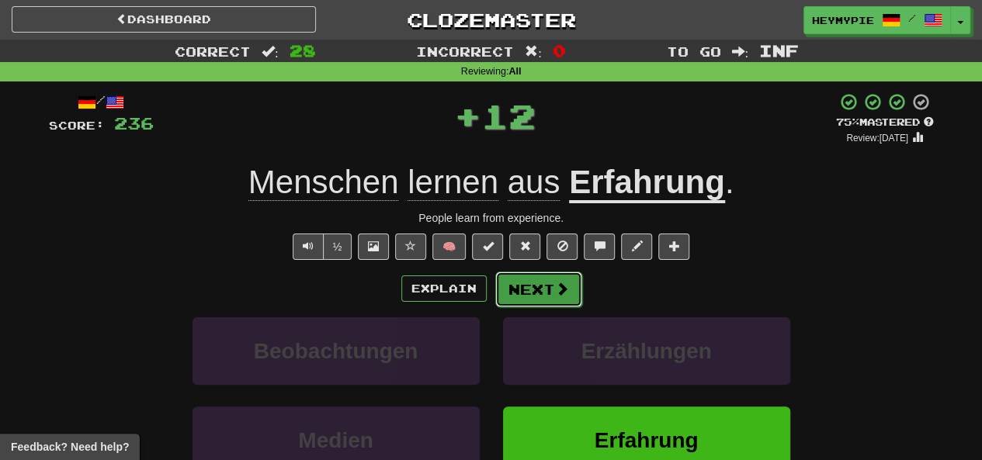
click at [522, 292] on button "Next" at bounding box center [538, 290] width 87 height 36
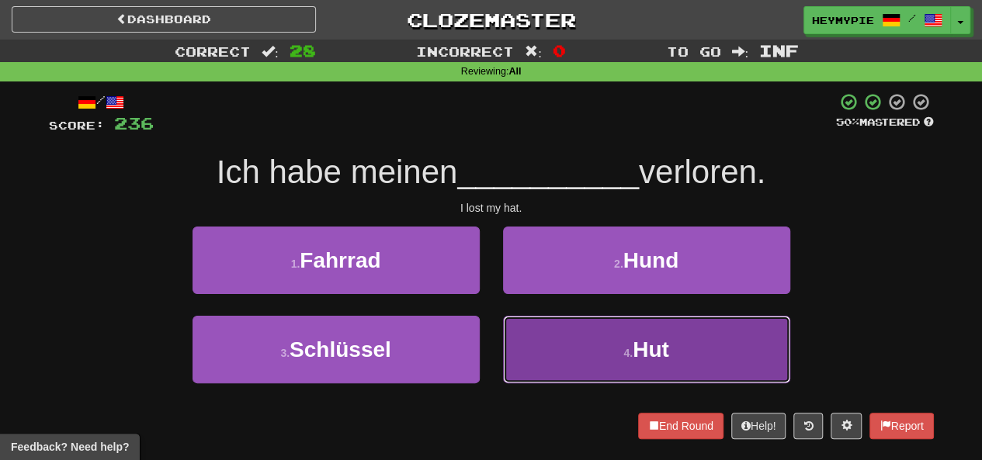
click at [589, 347] on button "4 . Hut" at bounding box center [646, 350] width 287 height 68
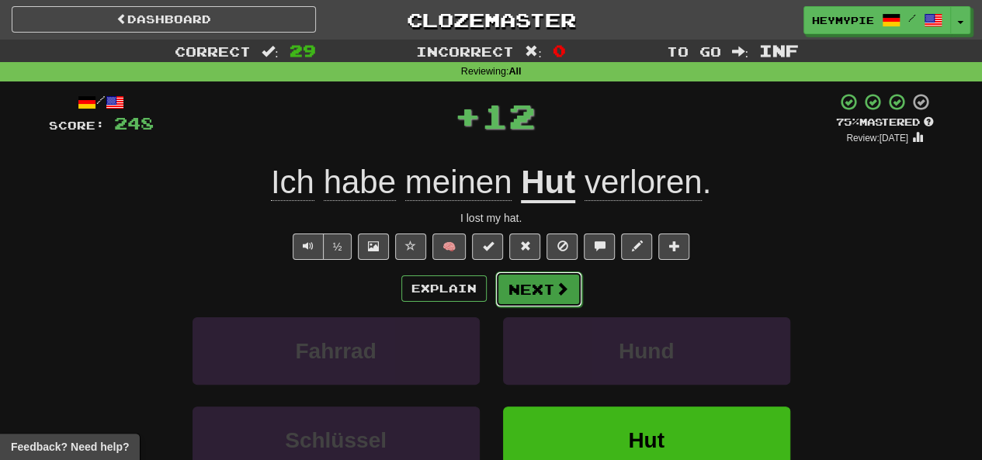
click at [534, 291] on button "Next" at bounding box center [538, 290] width 87 height 36
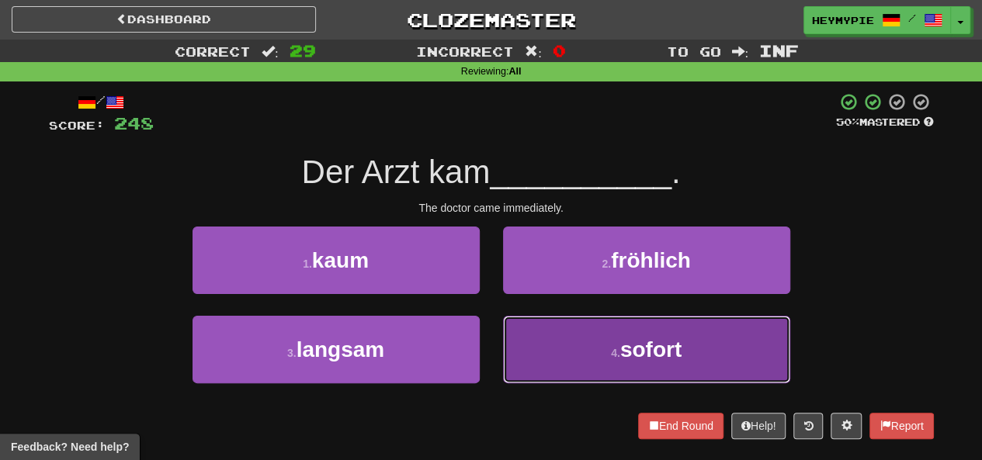
click at [529, 338] on button "4 . sofort" at bounding box center [646, 350] width 287 height 68
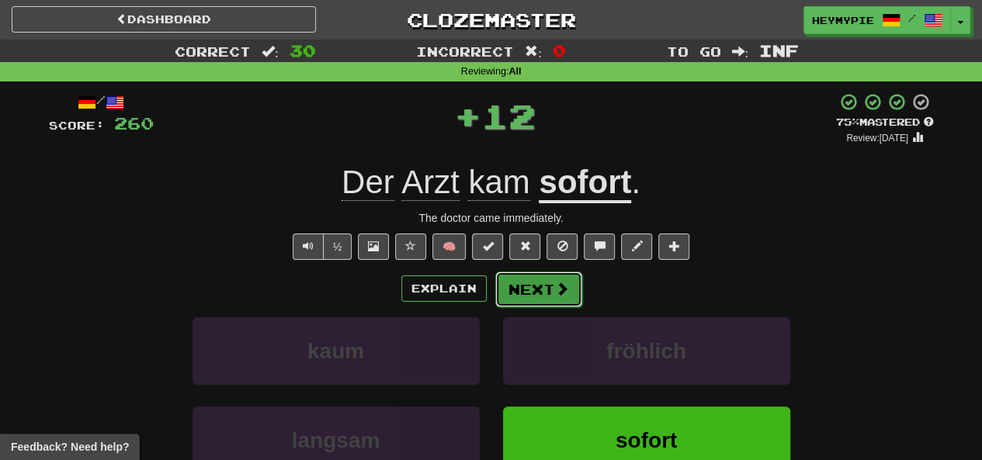
click at [512, 294] on button "Next" at bounding box center [538, 290] width 87 height 36
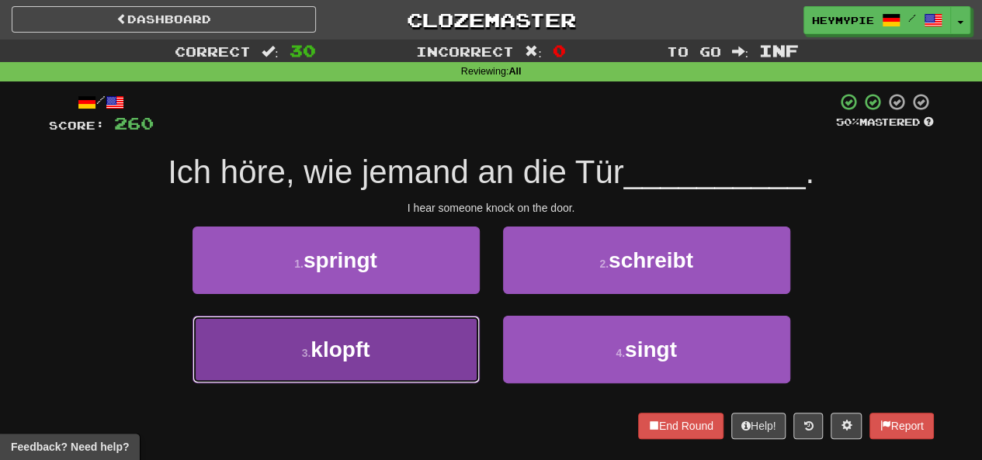
click at [404, 373] on button "3 . klopft" at bounding box center [335, 350] width 287 height 68
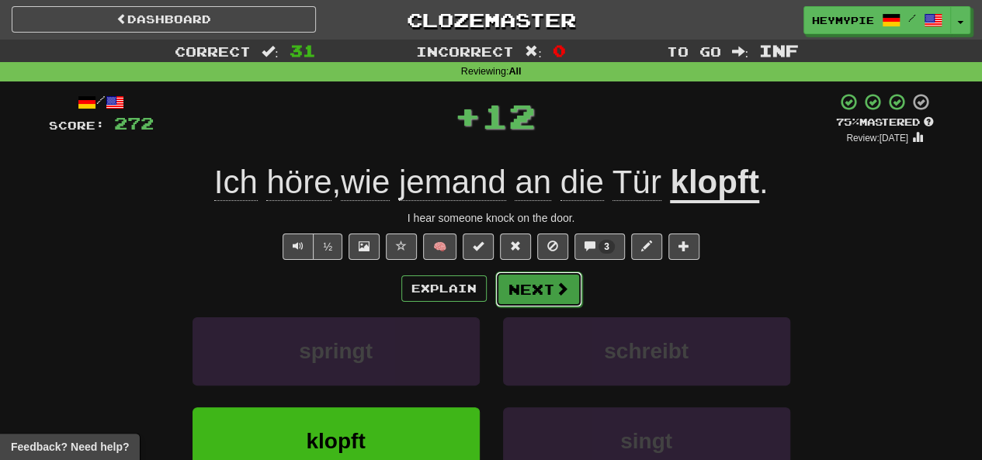
click at [532, 296] on button "Next" at bounding box center [538, 290] width 87 height 36
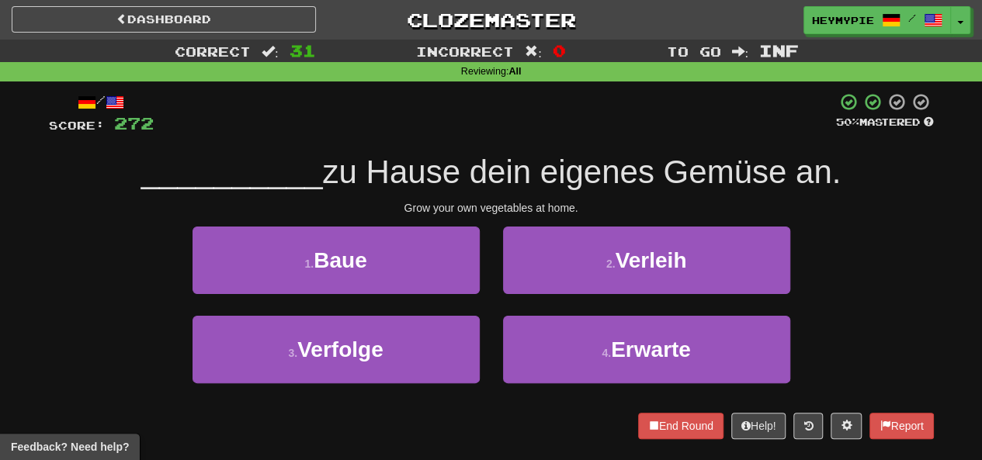
click at [526, 309] on div "2 . Verleih" at bounding box center [646, 271] width 310 height 89
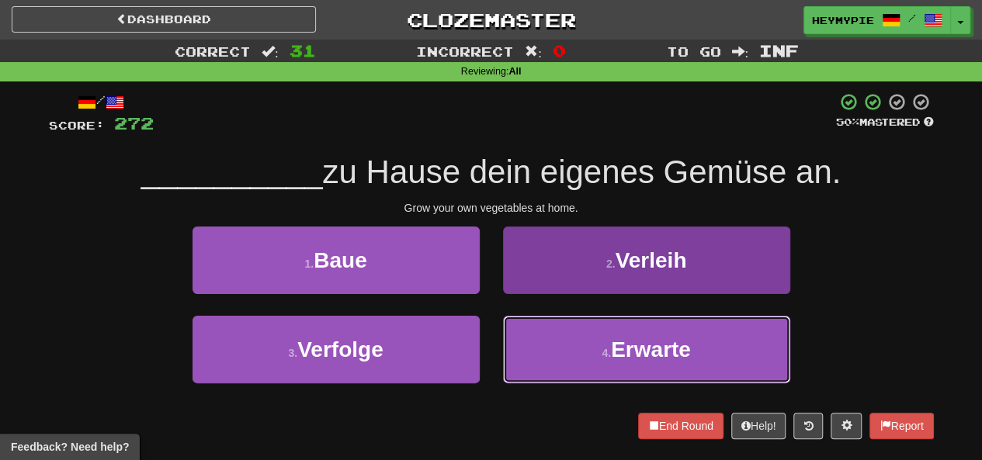
click at [526, 322] on button "4 . Erwarte" at bounding box center [646, 350] width 287 height 68
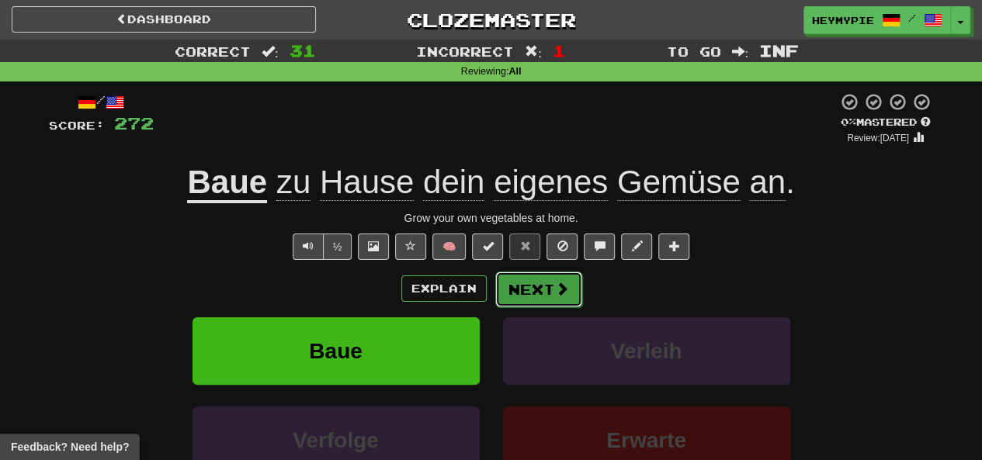
click at [525, 294] on button "Next" at bounding box center [538, 290] width 87 height 36
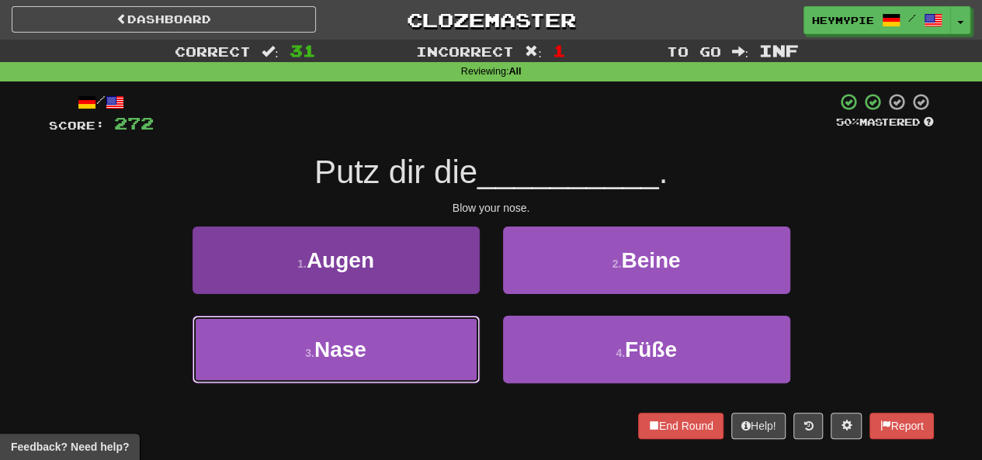
click at [408, 353] on button "3 . Nase" at bounding box center [335, 350] width 287 height 68
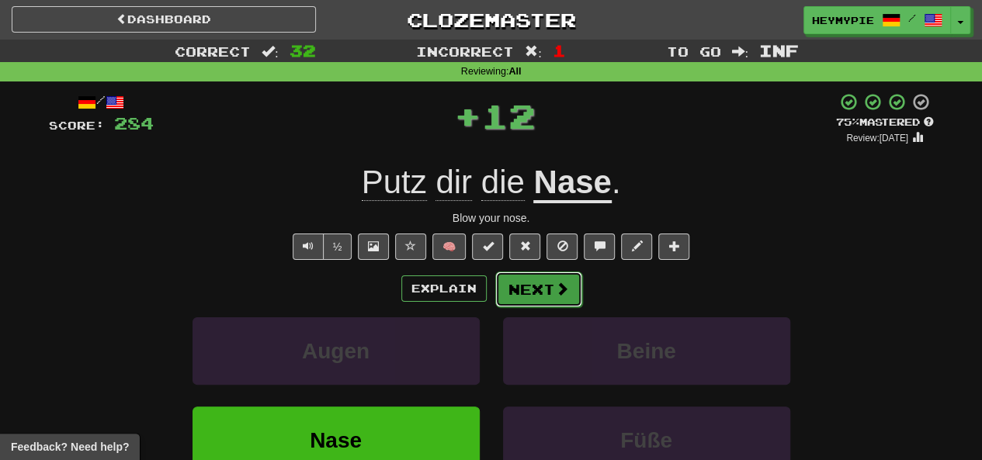
click at [521, 296] on button "Next" at bounding box center [538, 290] width 87 height 36
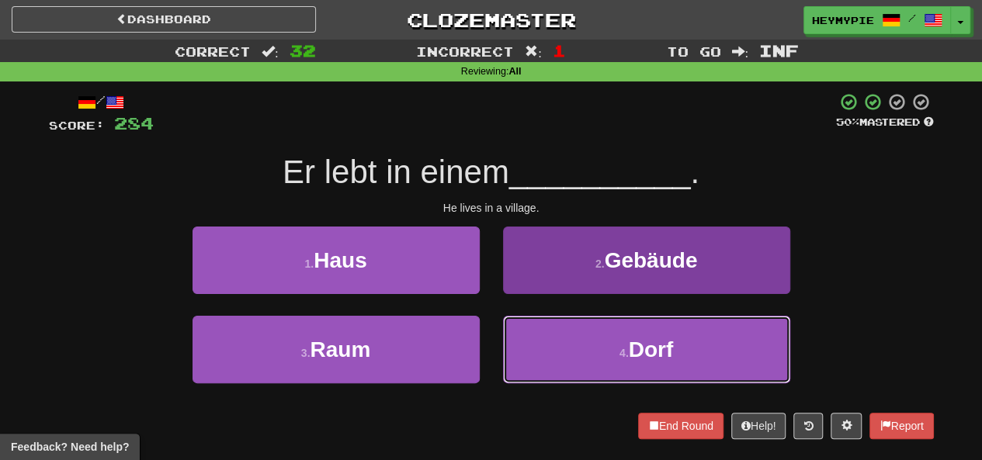
click at [596, 352] on button "4 . Dorf" at bounding box center [646, 350] width 287 height 68
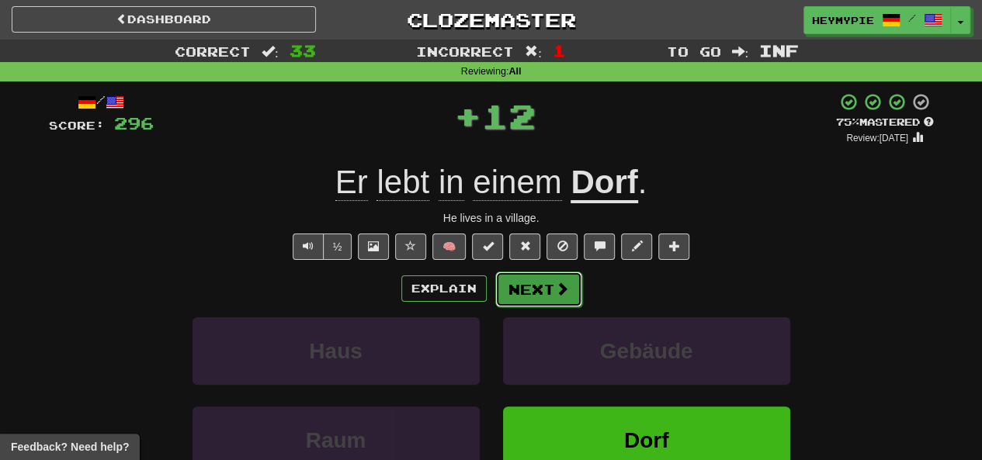
click at [548, 282] on button "Next" at bounding box center [538, 290] width 87 height 36
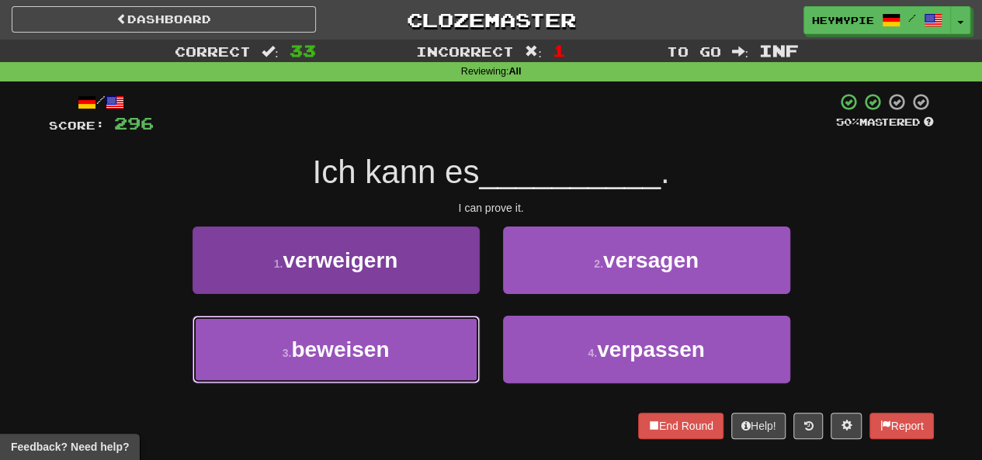
click at [357, 327] on button "3 . beweisen" at bounding box center [335, 350] width 287 height 68
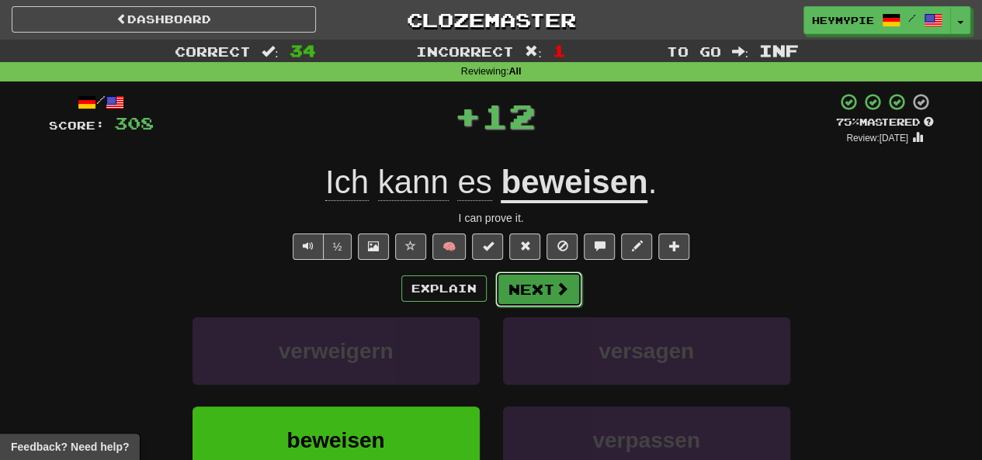
click at [559, 292] on span at bounding box center [562, 289] width 14 height 14
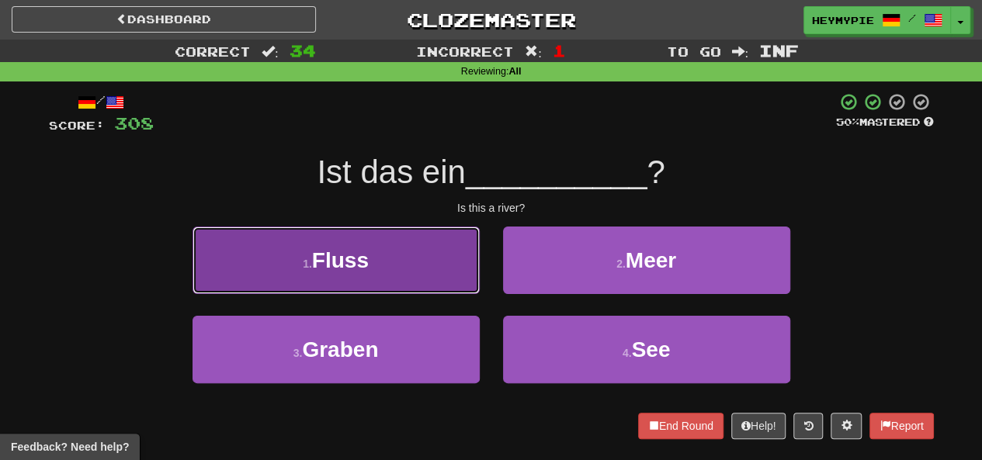
click at [424, 265] on button "1 . Fluss" at bounding box center [335, 261] width 287 height 68
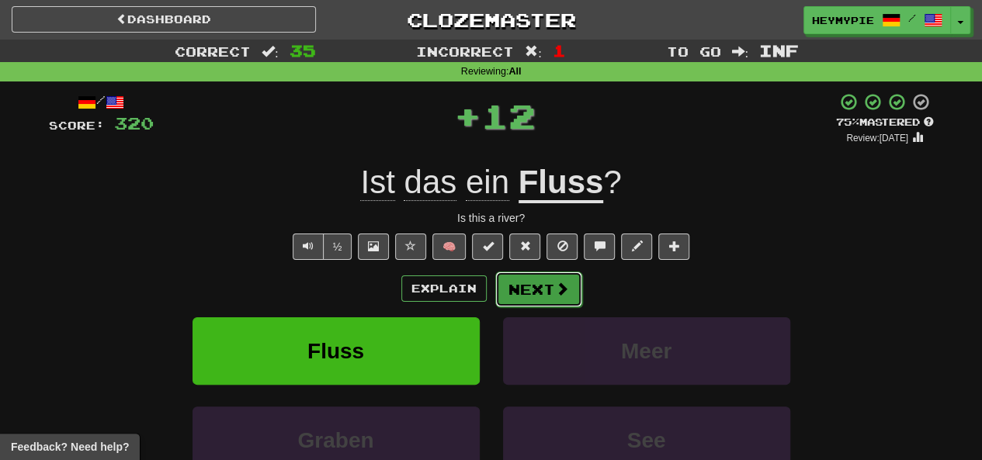
click at [537, 290] on button "Next" at bounding box center [538, 290] width 87 height 36
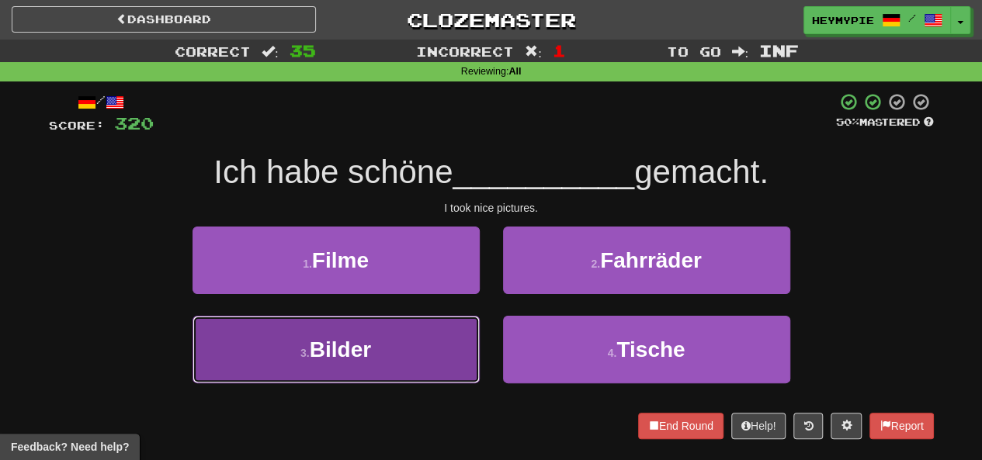
click at [369, 342] on span "Bilder" at bounding box center [340, 350] width 61 height 24
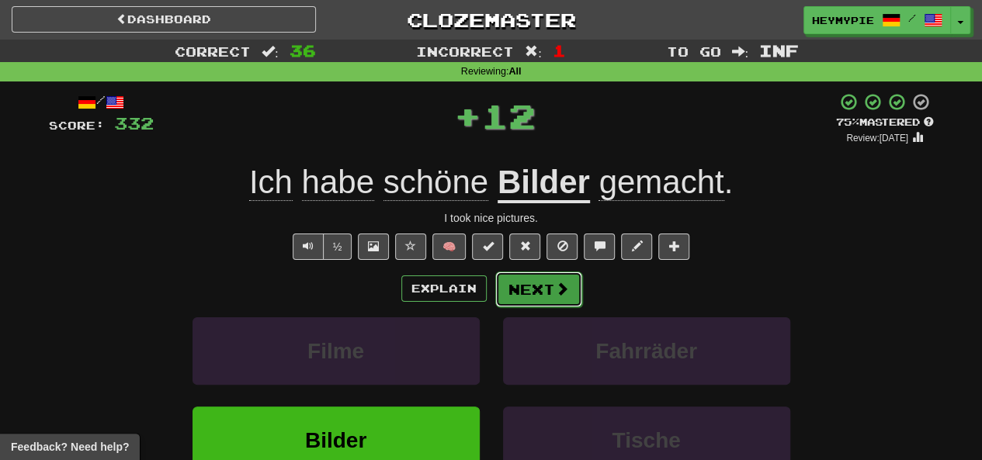
click at [532, 301] on button "Next" at bounding box center [538, 290] width 87 height 36
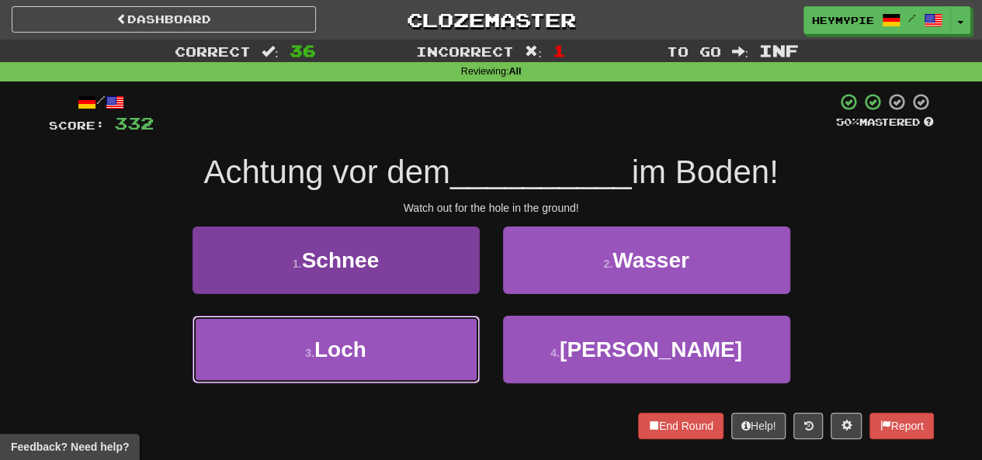
click at [377, 351] on button "3 . Loch" at bounding box center [335, 350] width 287 height 68
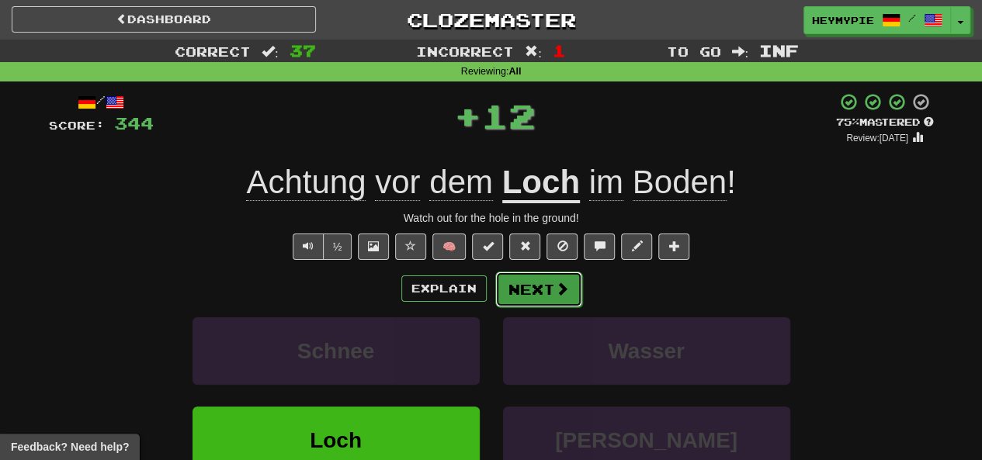
click at [531, 279] on button "Next" at bounding box center [538, 290] width 87 height 36
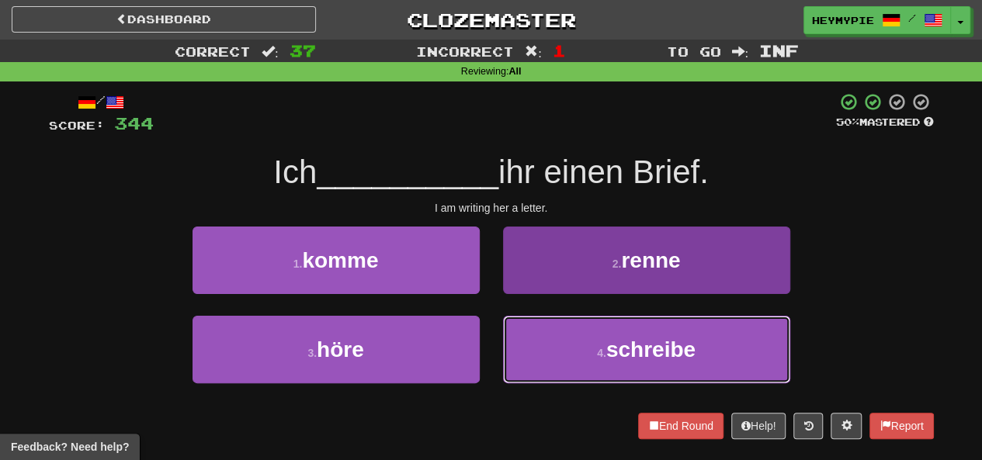
click at [547, 343] on button "4 . schreibe" at bounding box center [646, 350] width 287 height 68
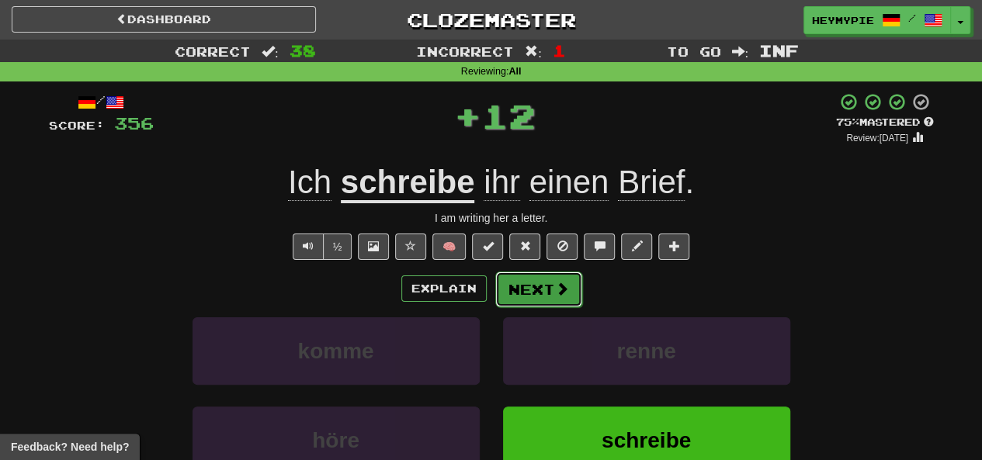
click at [532, 292] on button "Next" at bounding box center [538, 290] width 87 height 36
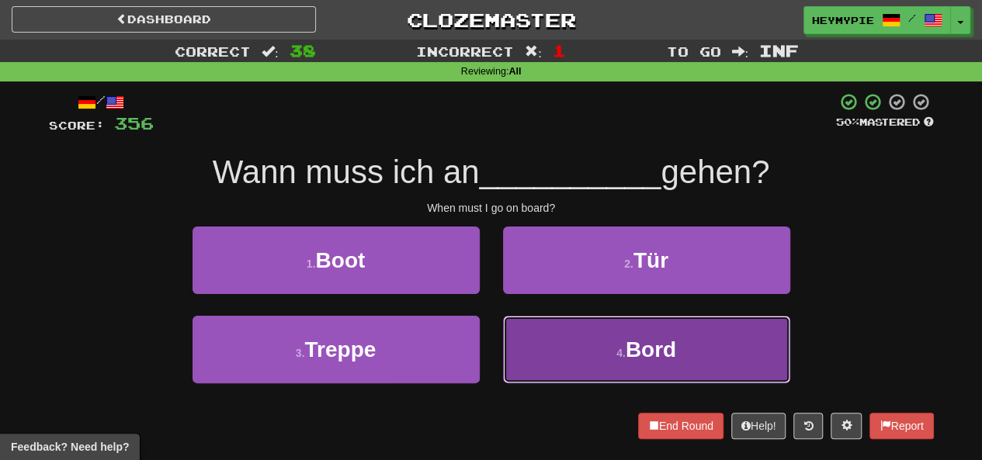
click at [554, 332] on button "4 . Bord" at bounding box center [646, 350] width 287 height 68
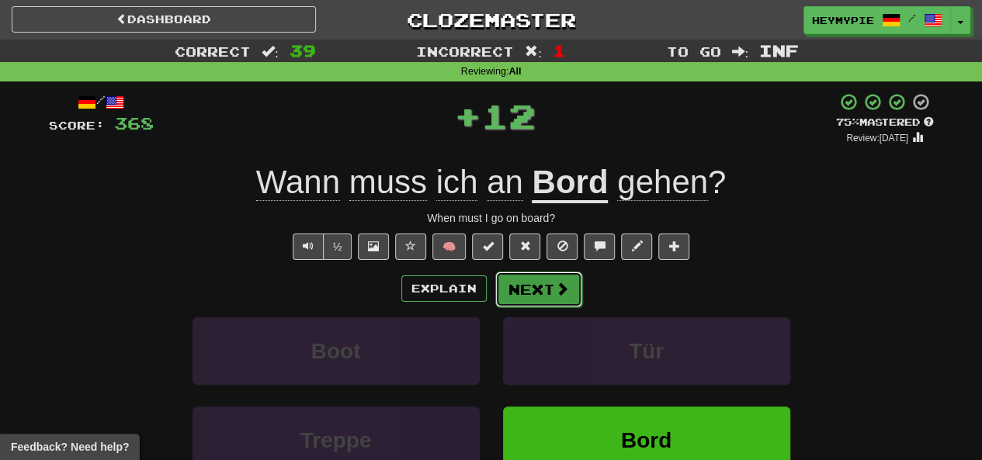
click at [532, 291] on button "Next" at bounding box center [538, 290] width 87 height 36
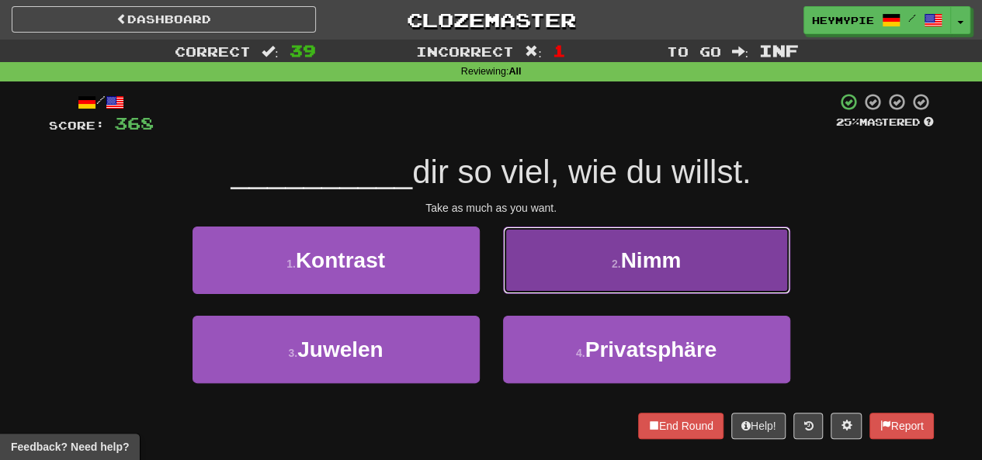
click at [574, 255] on button "2 . Nimm" at bounding box center [646, 261] width 287 height 68
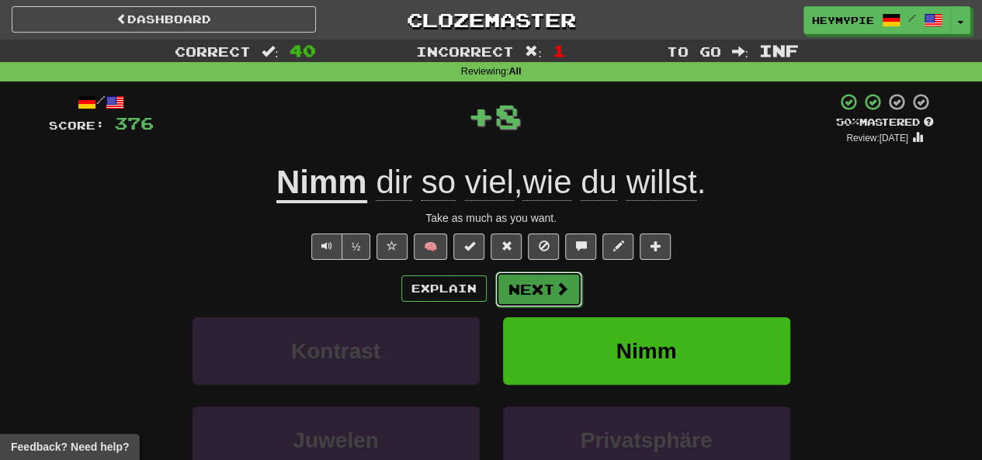
click at [525, 286] on button "Next" at bounding box center [538, 290] width 87 height 36
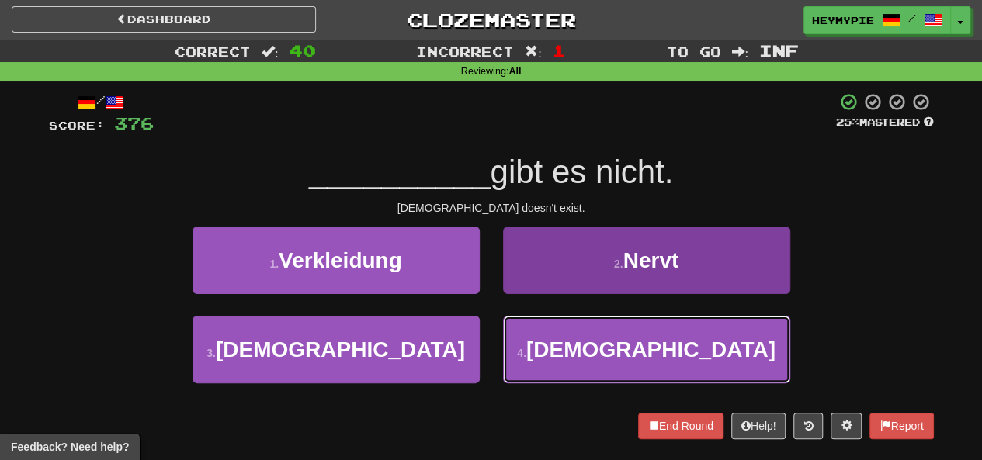
click at [549, 347] on button "4 . Gott" at bounding box center [646, 350] width 287 height 68
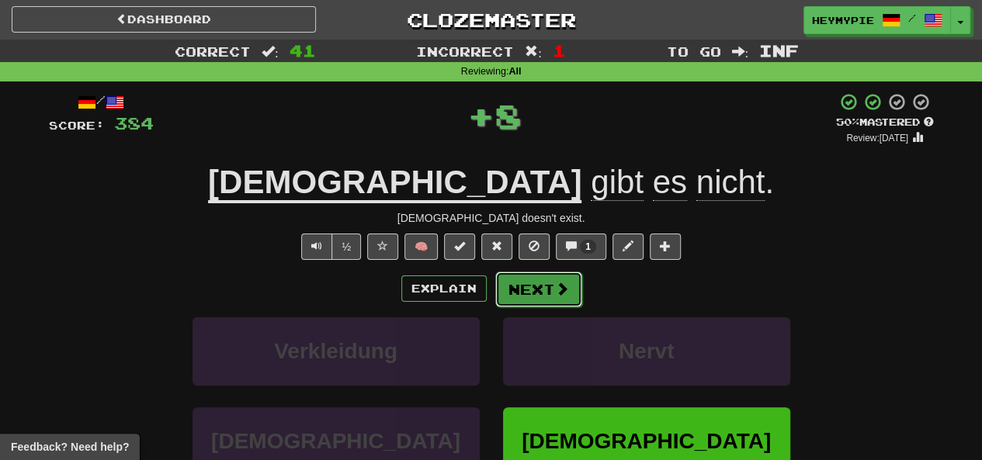
click at [526, 289] on button "Next" at bounding box center [538, 290] width 87 height 36
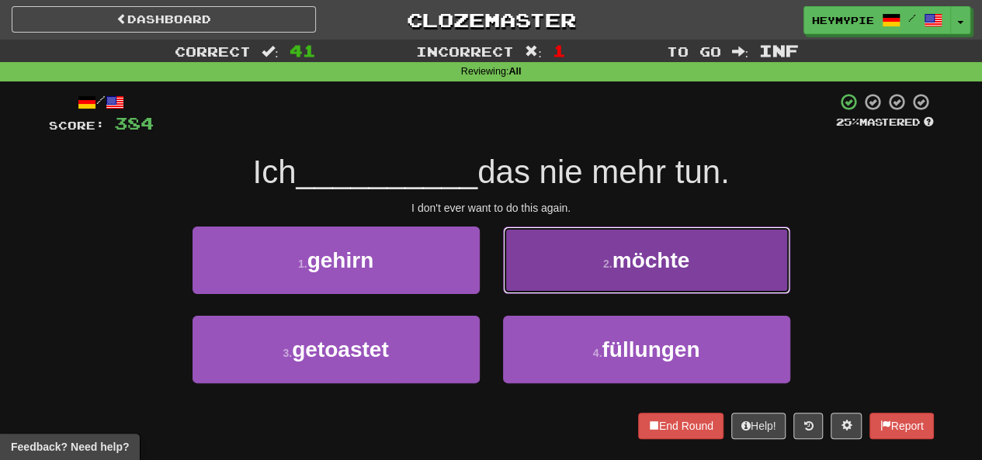
click at [515, 273] on button "2 . möchte" at bounding box center [646, 261] width 287 height 68
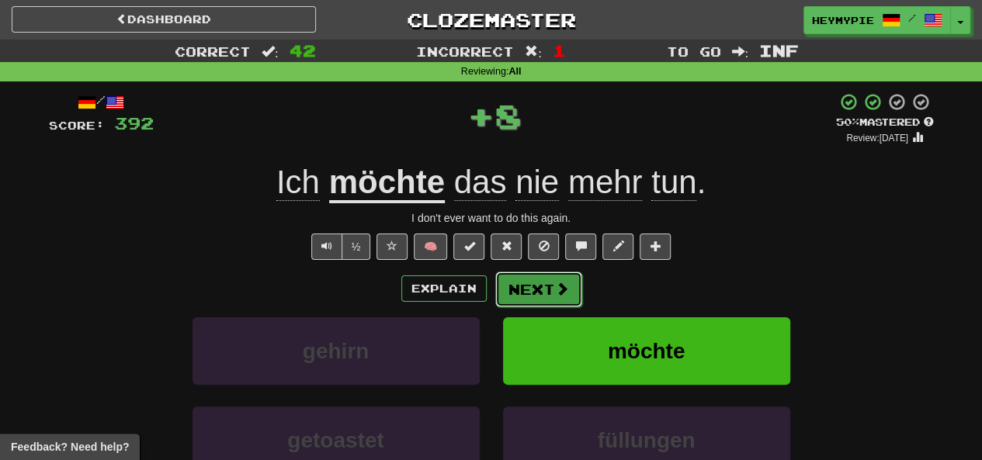
click at [522, 293] on button "Next" at bounding box center [538, 290] width 87 height 36
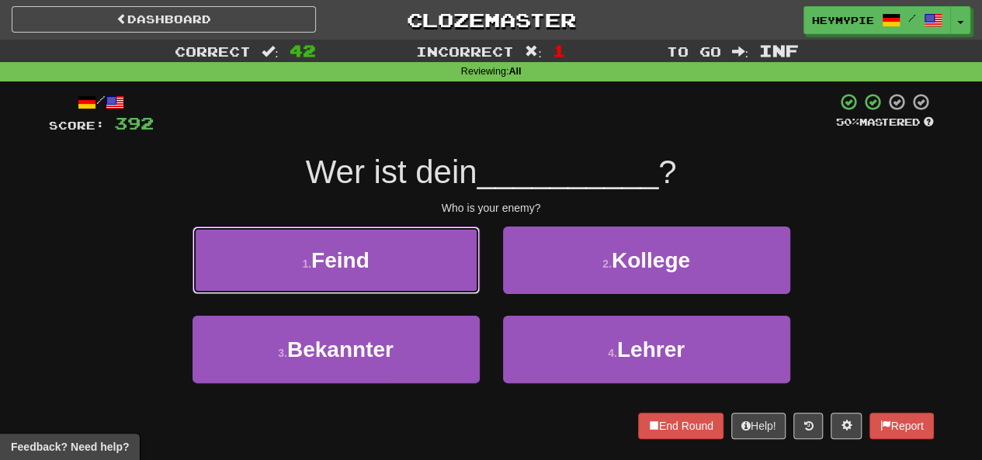
click at [396, 266] on button "1 . Feind" at bounding box center [335, 261] width 287 height 68
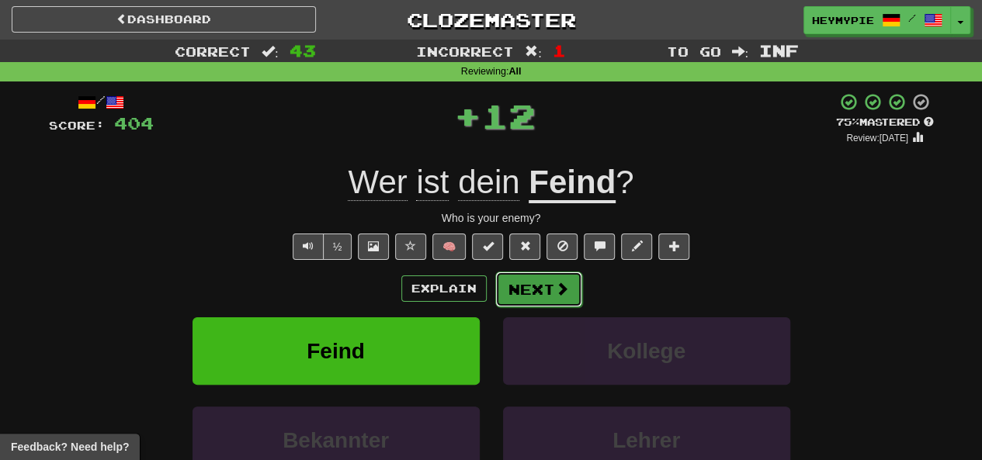
click at [529, 300] on button "Next" at bounding box center [538, 290] width 87 height 36
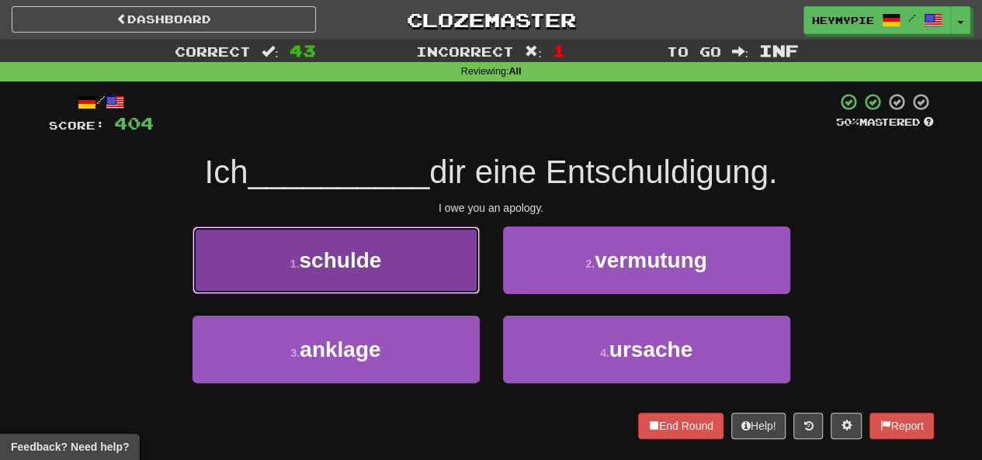
click at [444, 262] on button "1 . schulde" at bounding box center [335, 261] width 287 height 68
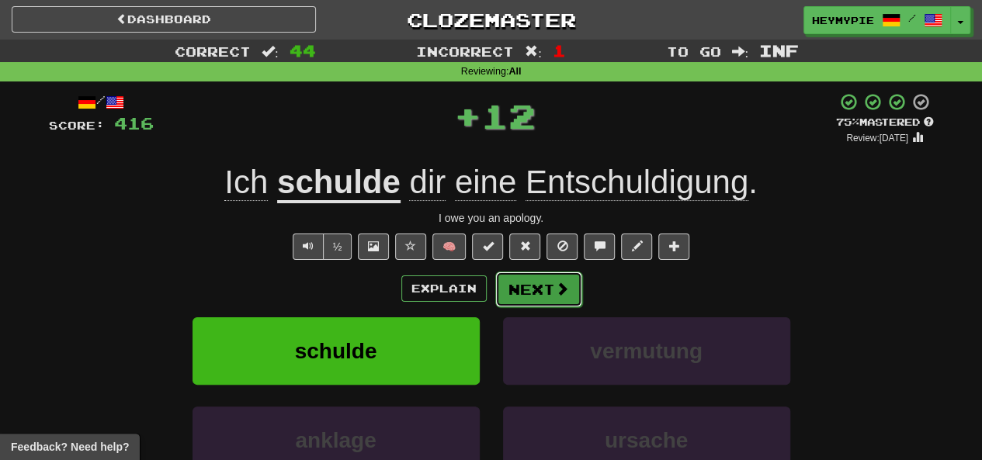
click at [534, 289] on button "Next" at bounding box center [538, 290] width 87 height 36
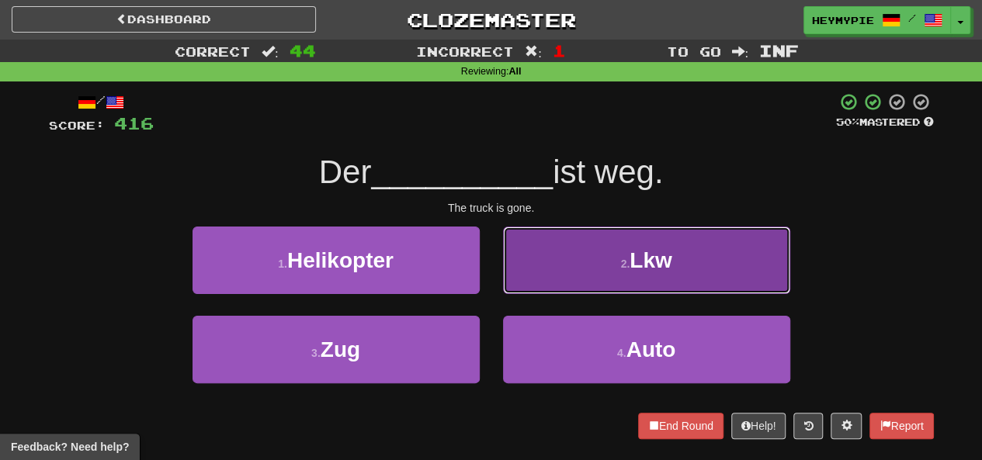
click at [562, 286] on button "2 . Lkw" at bounding box center [646, 261] width 287 height 68
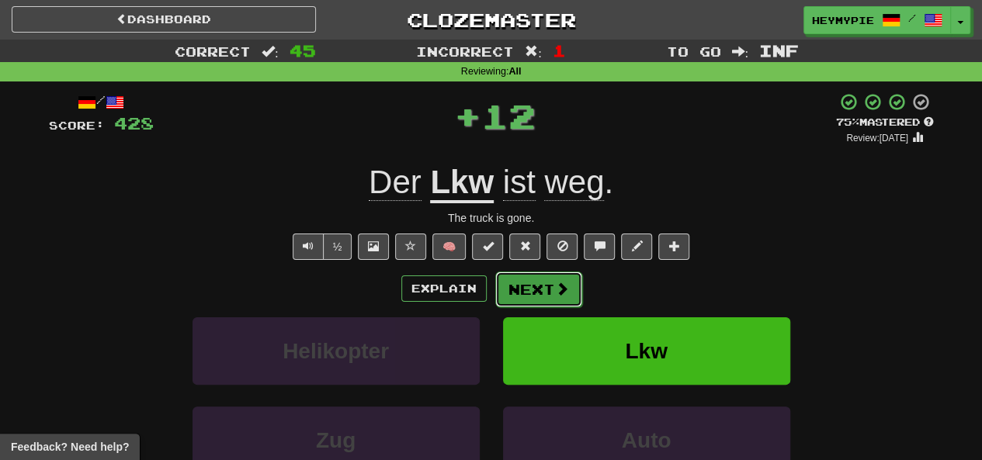
click at [535, 304] on button "Next" at bounding box center [538, 290] width 87 height 36
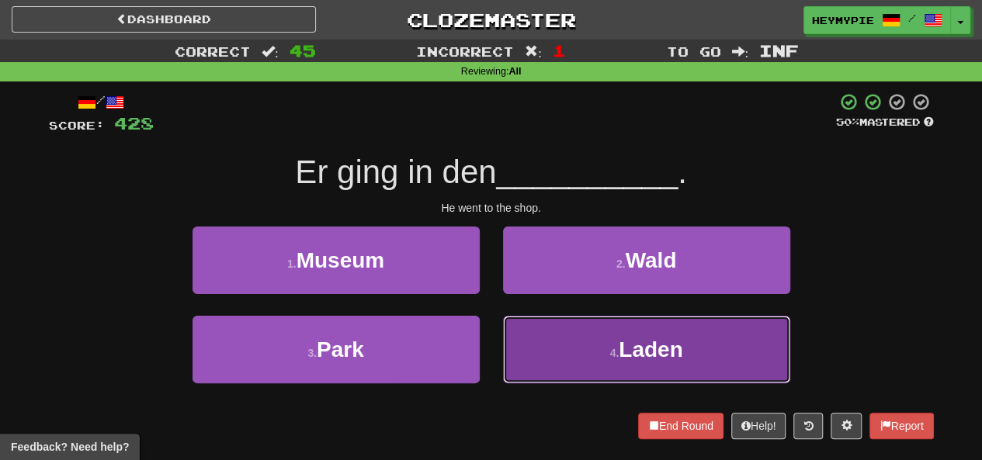
click at [567, 341] on button "4 . Laden" at bounding box center [646, 350] width 287 height 68
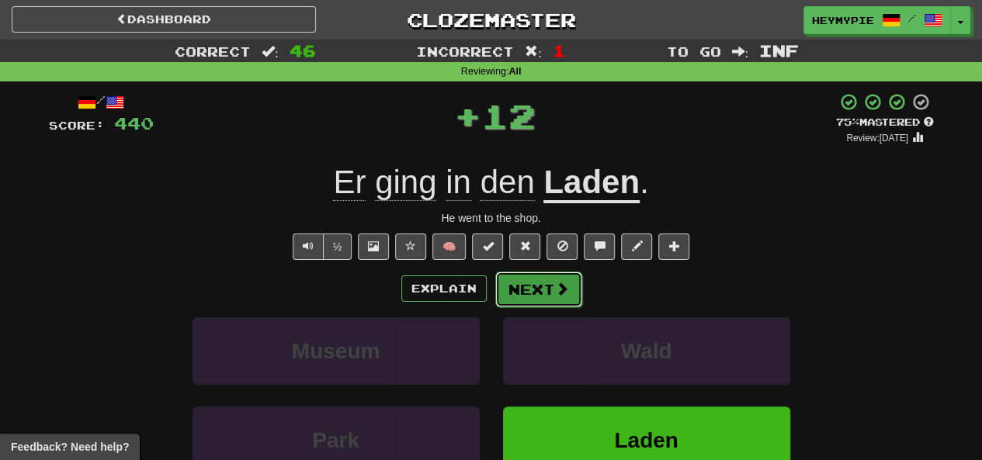
click at [546, 284] on button "Next" at bounding box center [538, 290] width 87 height 36
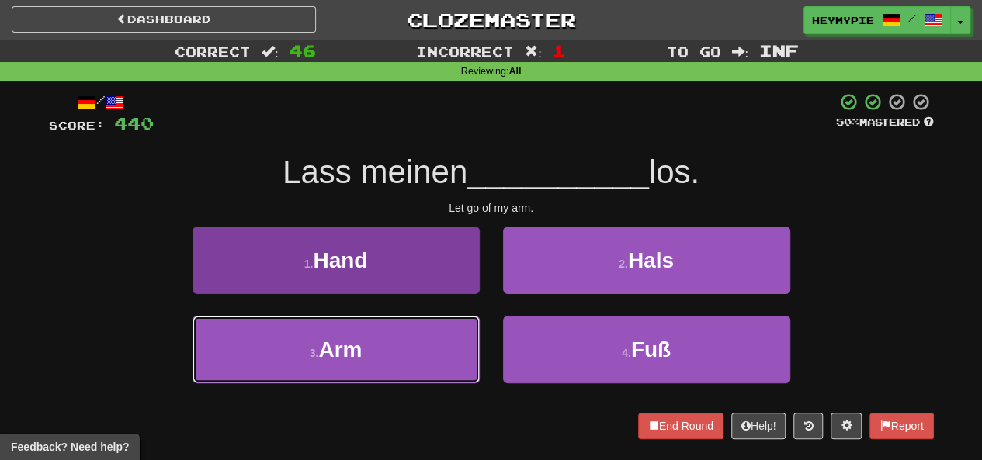
click at [362, 327] on button "3 . Arm" at bounding box center [335, 350] width 287 height 68
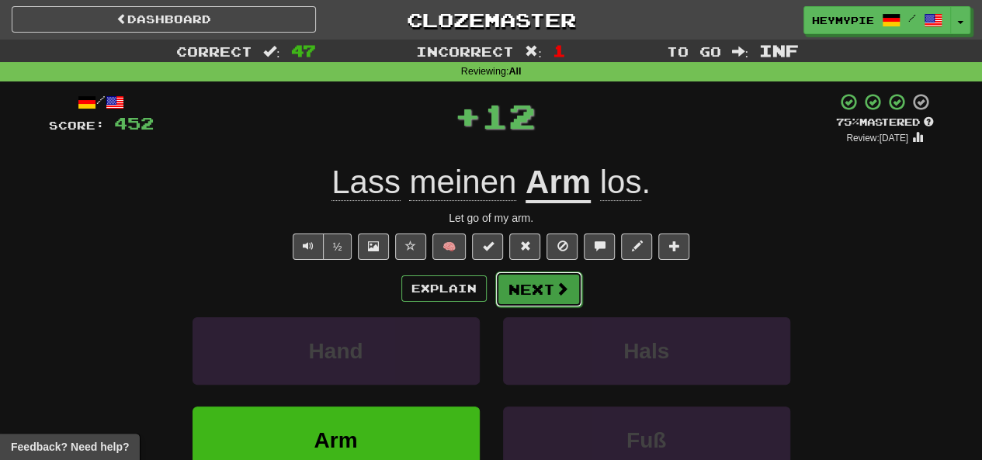
click at [536, 291] on button "Next" at bounding box center [538, 290] width 87 height 36
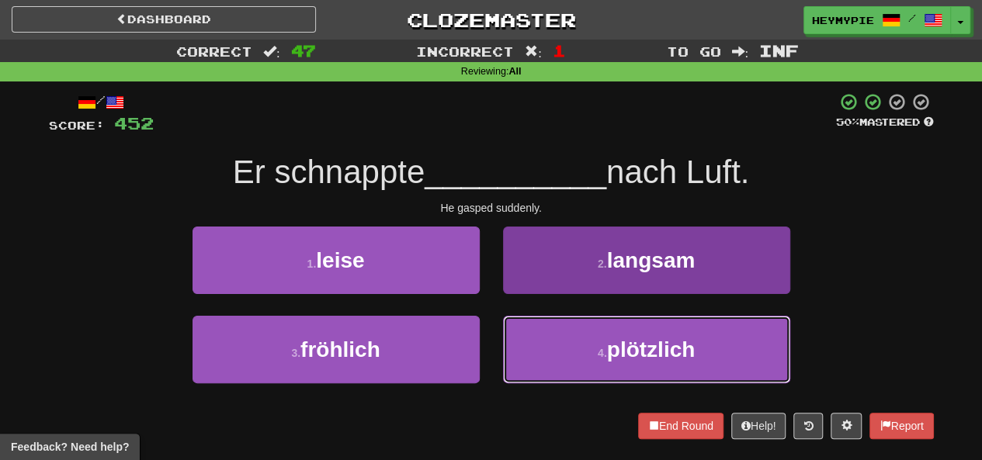
click at [561, 341] on button "4 . plötzlich" at bounding box center [646, 350] width 287 height 68
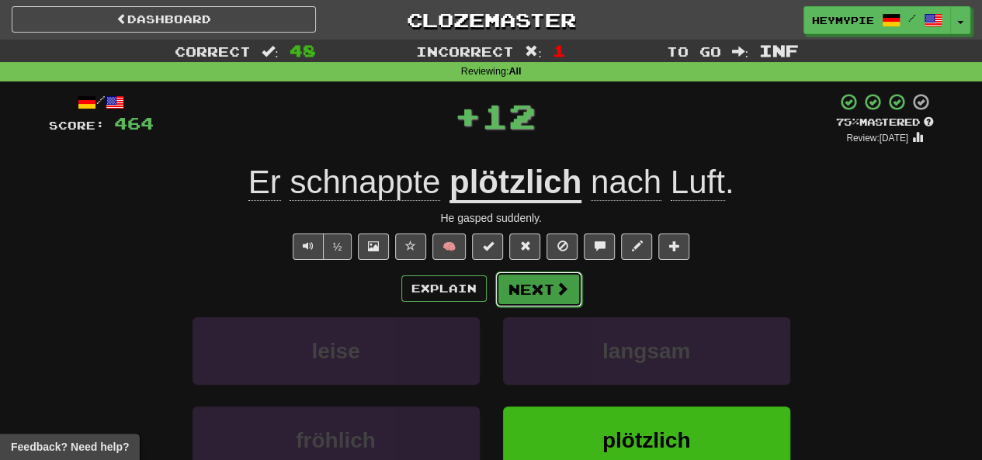
click at [536, 291] on button "Next" at bounding box center [538, 290] width 87 height 36
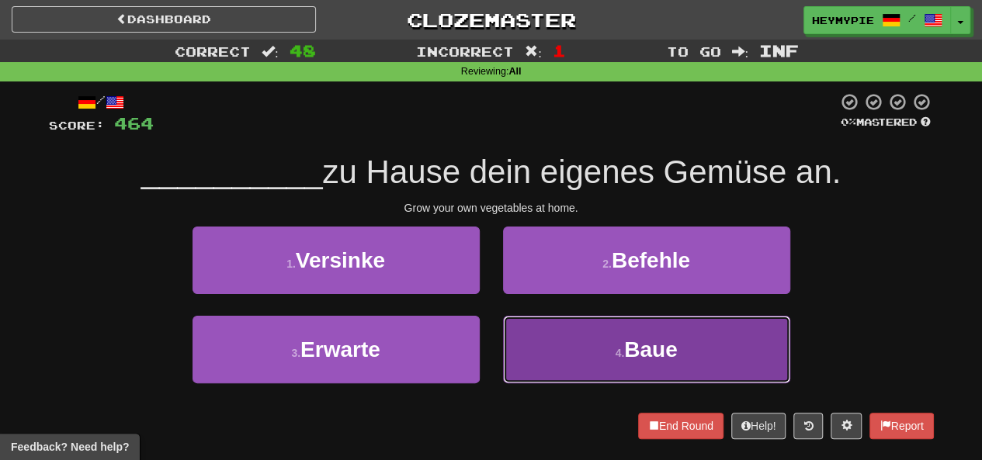
click at [568, 345] on button "4 . Baue" at bounding box center [646, 350] width 287 height 68
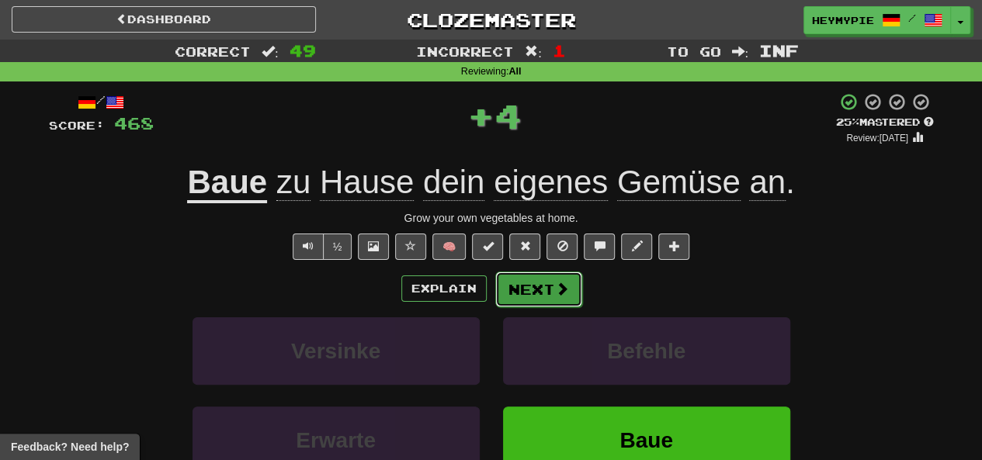
click at [532, 294] on button "Next" at bounding box center [538, 290] width 87 height 36
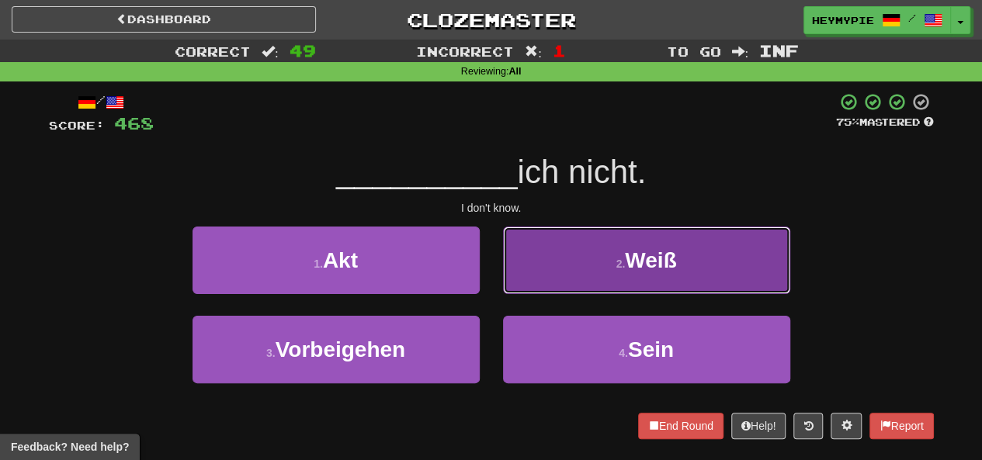
click at [601, 291] on button "2 . Weiß" at bounding box center [646, 261] width 287 height 68
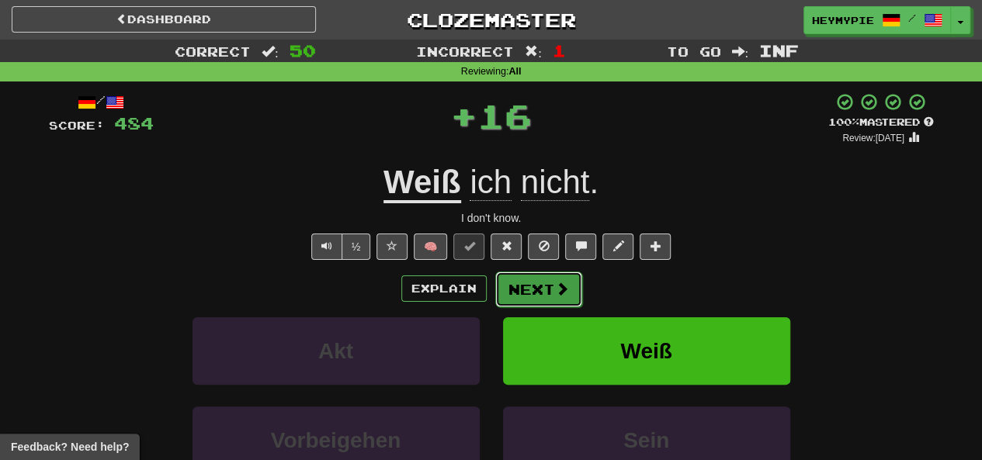
click at [576, 297] on button "Next" at bounding box center [538, 290] width 87 height 36
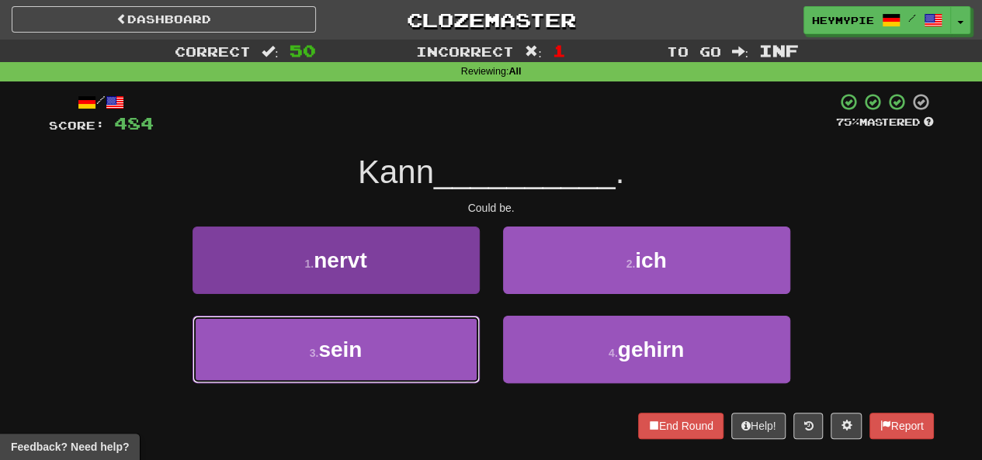
click at [456, 332] on button "3 . sein" at bounding box center [335, 350] width 287 height 68
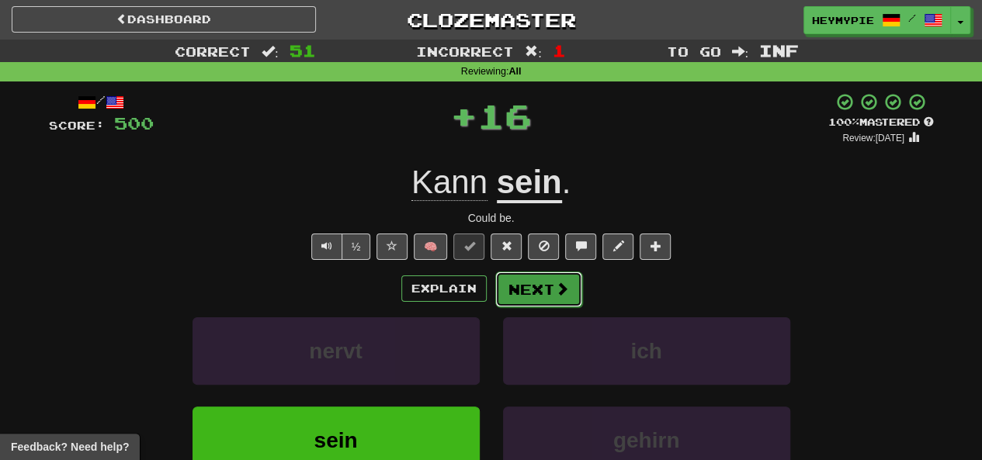
click at [549, 303] on button "Next" at bounding box center [538, 290] width 87 height 36
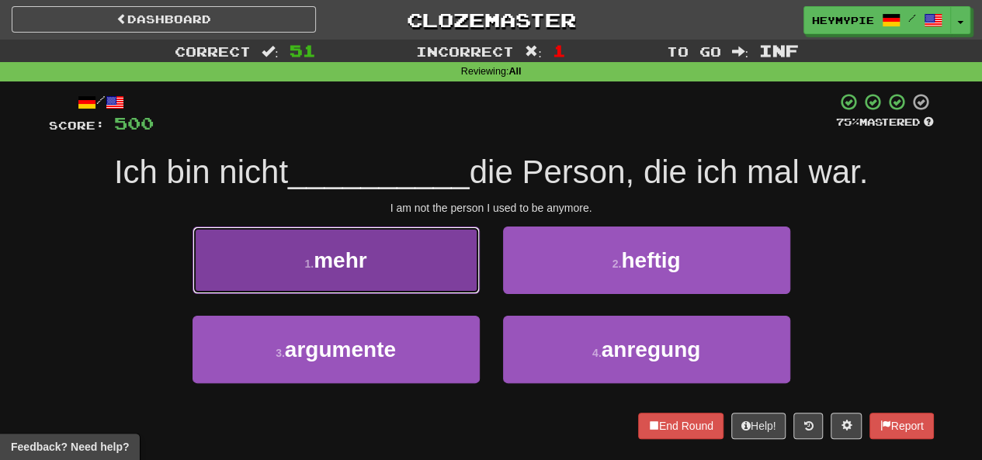
click at [424, 248] on button "1 . mehr" at bounding box center [335, 261] width 287 height 68
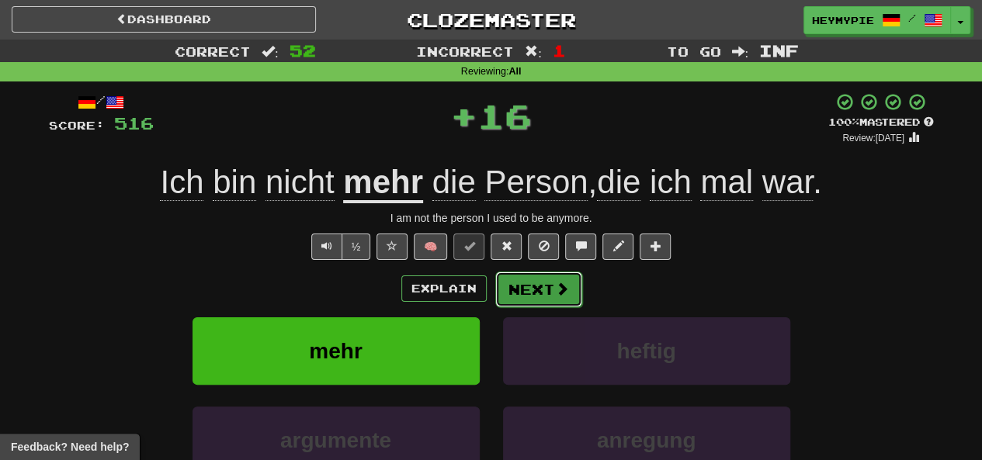
click at [528, 293] on button "Next" at bounding box center [538, 290] width 87 height 36
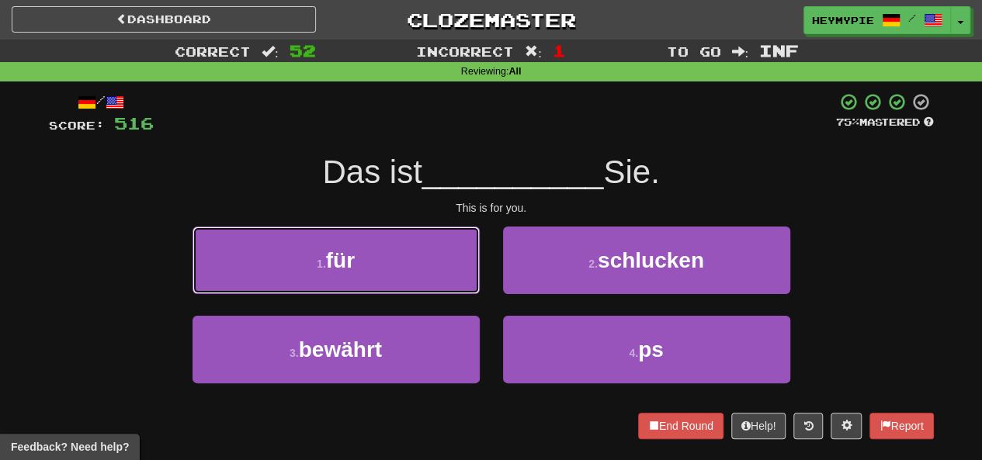
click at [412, 262] on button "1 . für" at bounding box center [335, 261] width 287 height 68
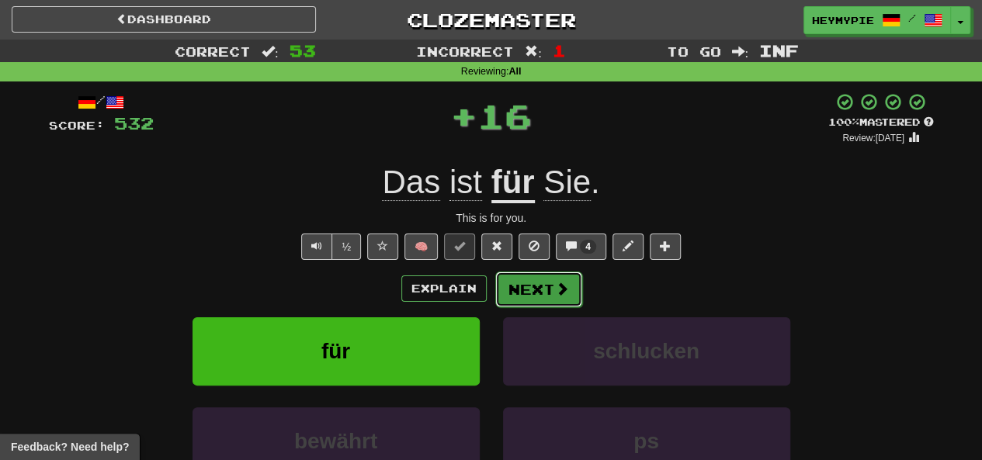
click at [504, 294] on button "Next" at bounding box center [538, 290] width 87 height 36
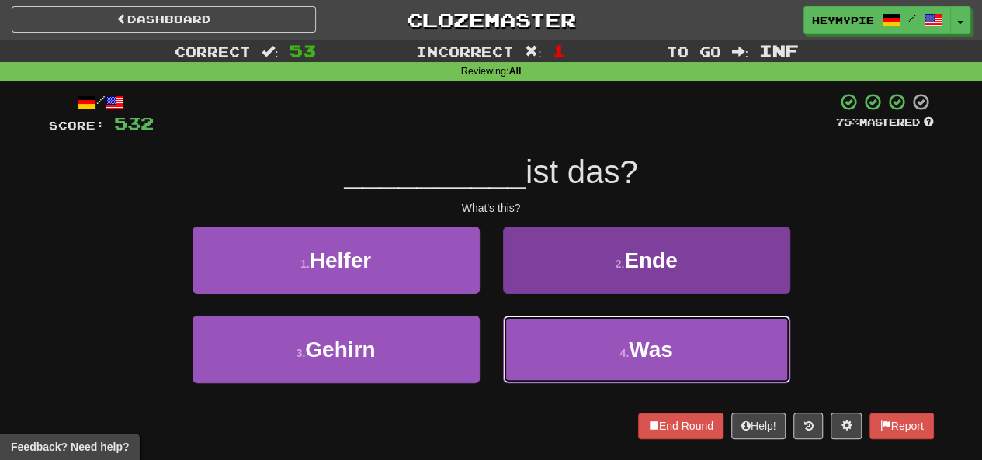
click at [542, 353] on button "4 . Was" at bounding box center [646, 350] width 287 height 68
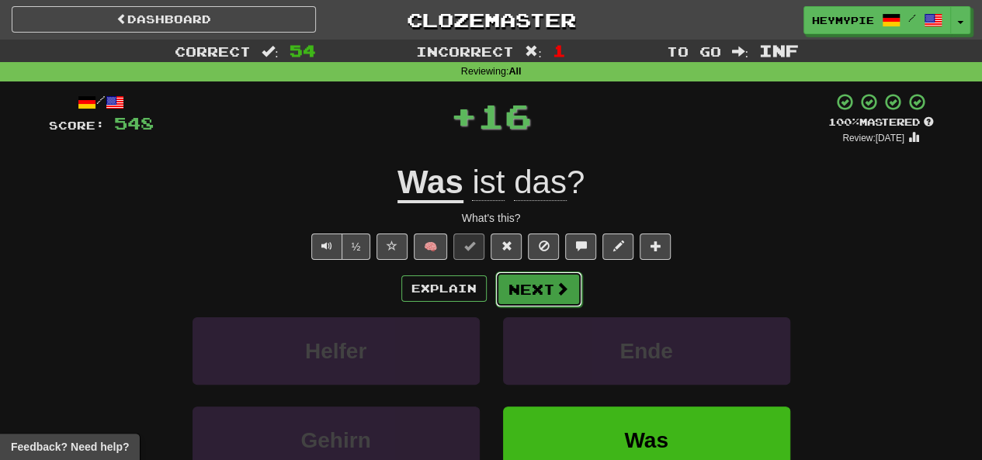
click at [518, 297] on button "Next" at bounding box center [538, 290] width 87 height 36
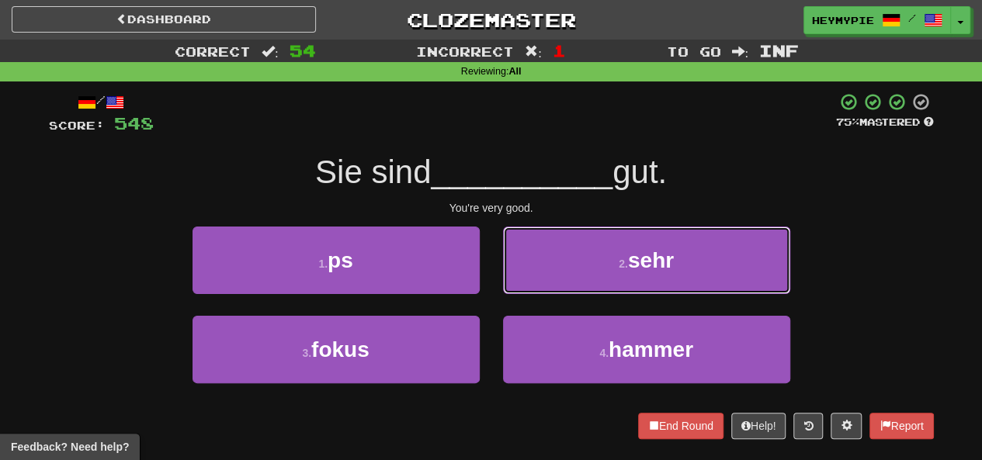
click at [548, 260] on button "2 . sehr" at bounding box center [646, 261] width 287 height 68
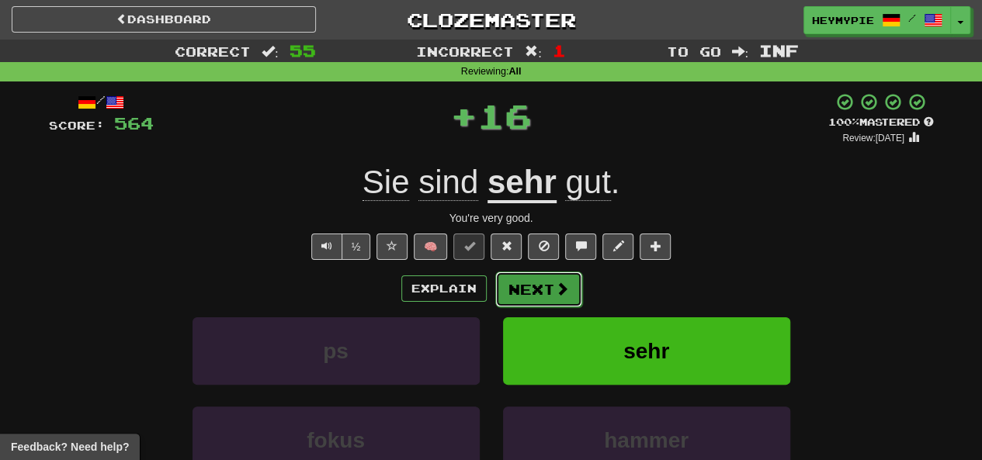
click at [531, 288] on button "Next" at bounding box center [538, 290] width 87 height 36
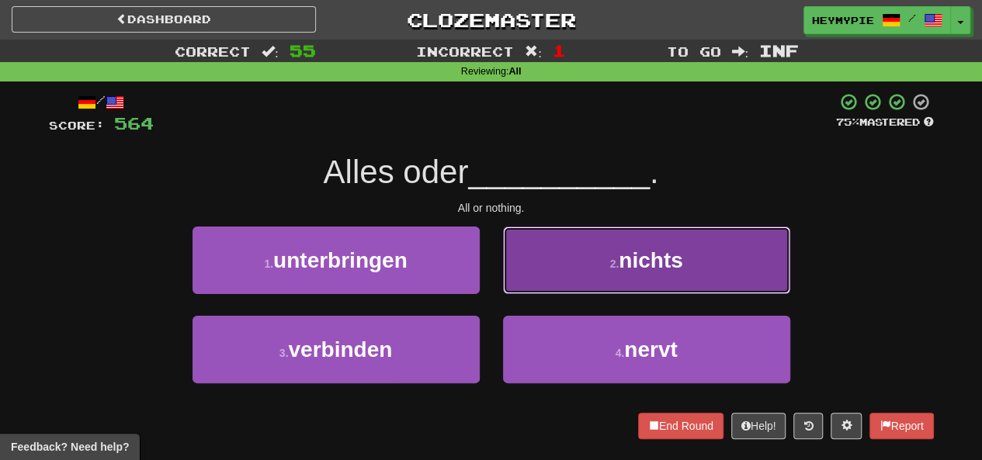
click at [549, 271] on button "2 . nichts" at bounding box center [646, 261] width 287 height 68
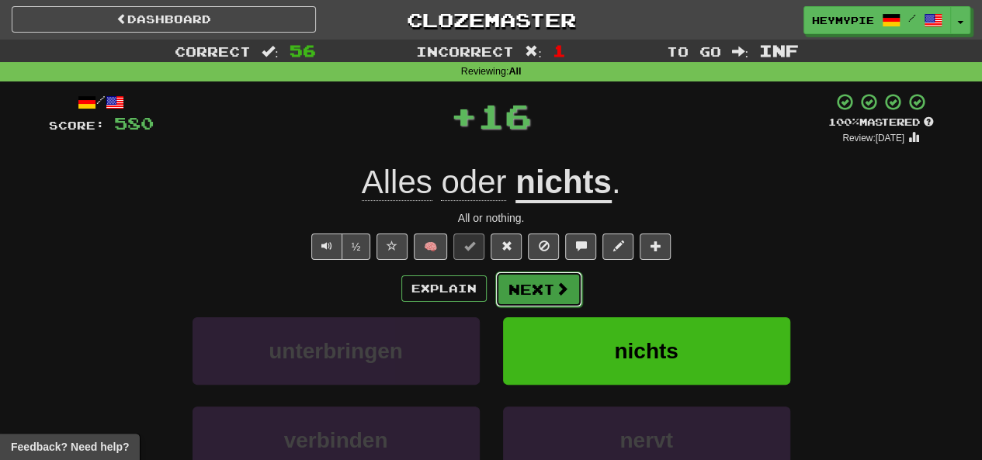
click at [538, 297] on button "Next" at bounding box center [538, 290] width 87 height 36
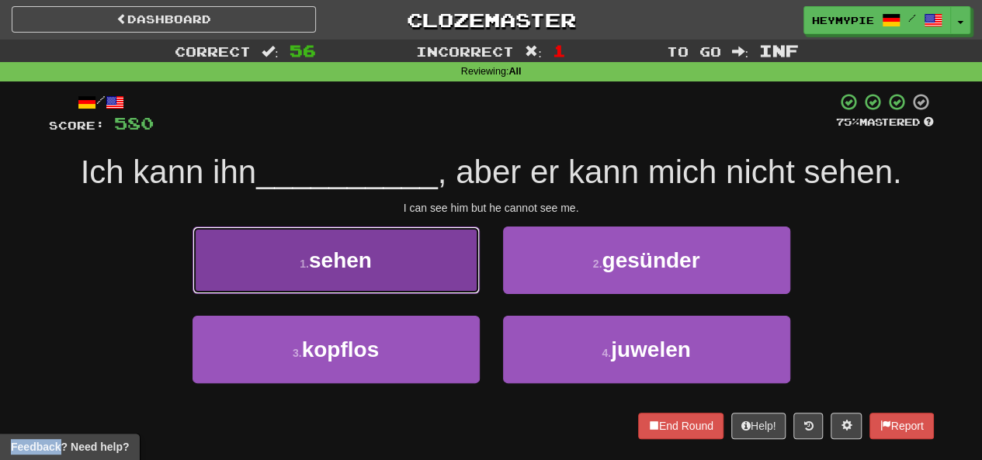
click at [412, 247] on button "1 . sehen" at bounding box center [335, 261] width 287 height 68
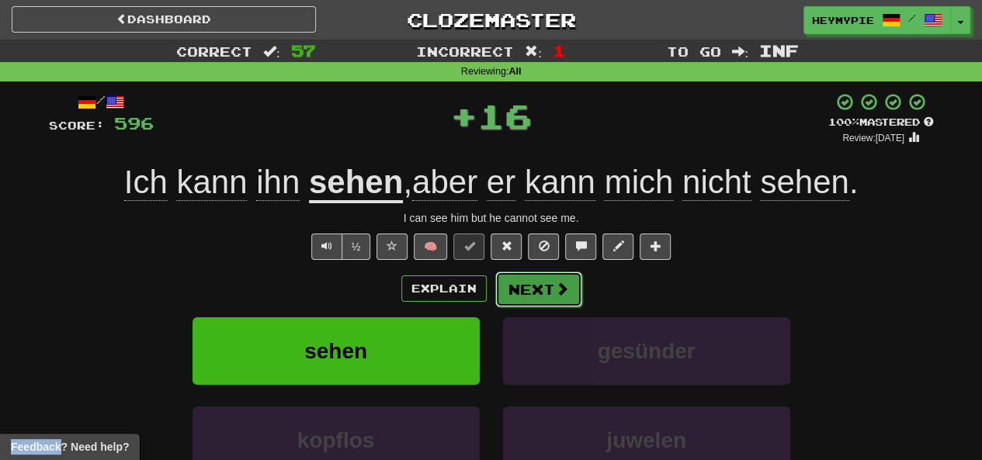
click at [529, 285] on button "Next" at bounding box center [538, 290] width 87 height 36
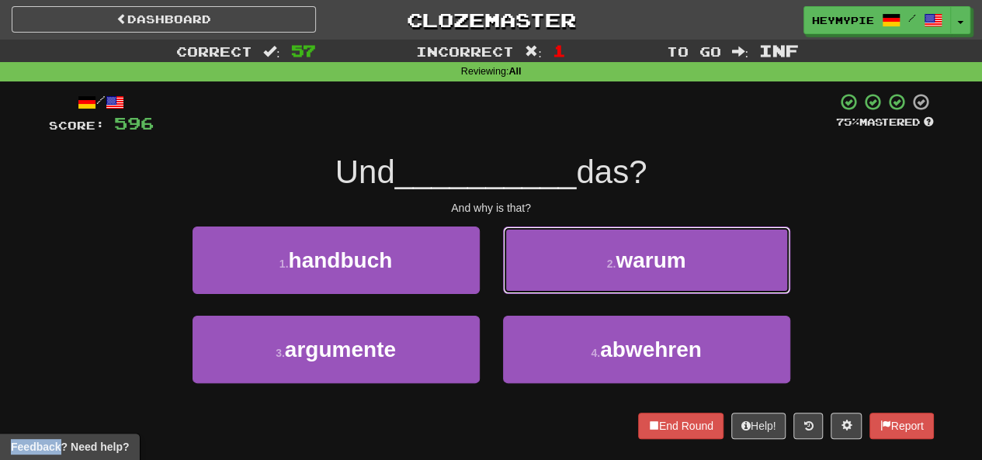
click at [539, 269] on button "2 . warum" at bounding box center [646, 261] width 287 height 68
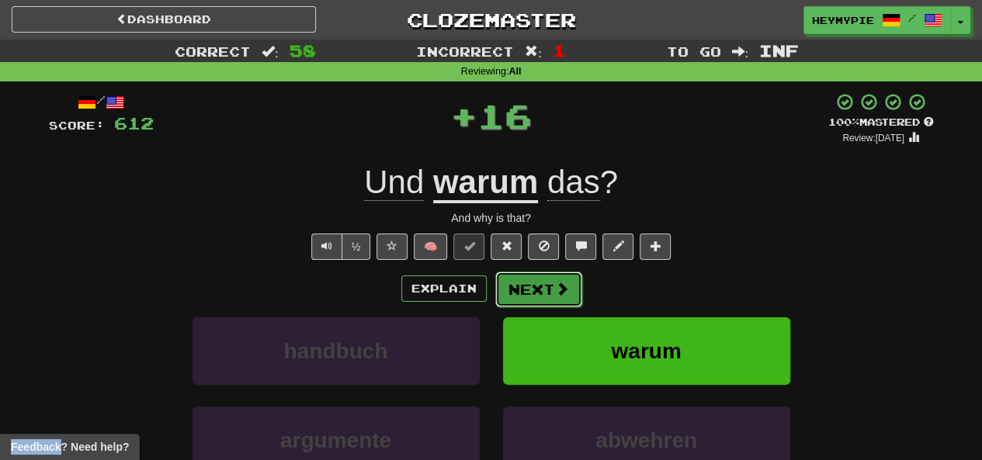
click at [546, 303] on button "Next" at bounding box center [538, 290] width 87 height 36
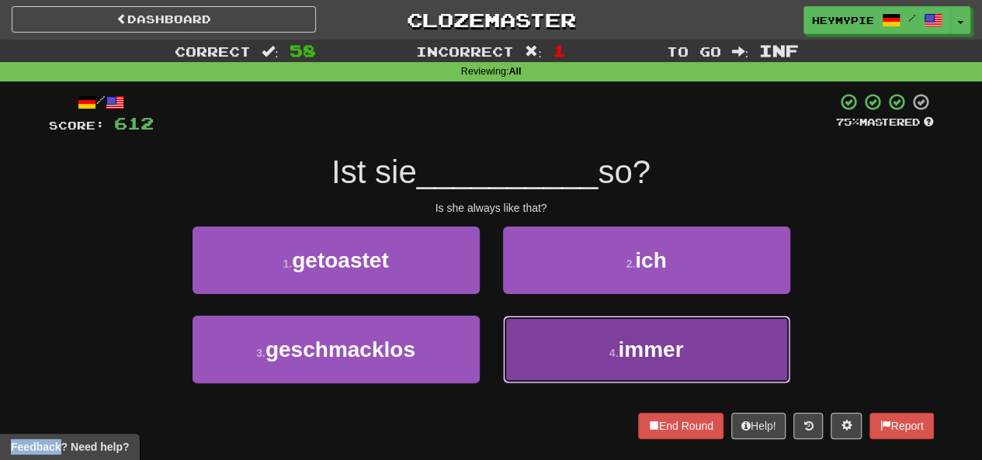
click at [606, 355] on button "4 . immer" at bounding box center [646, 350] width 287 height 68
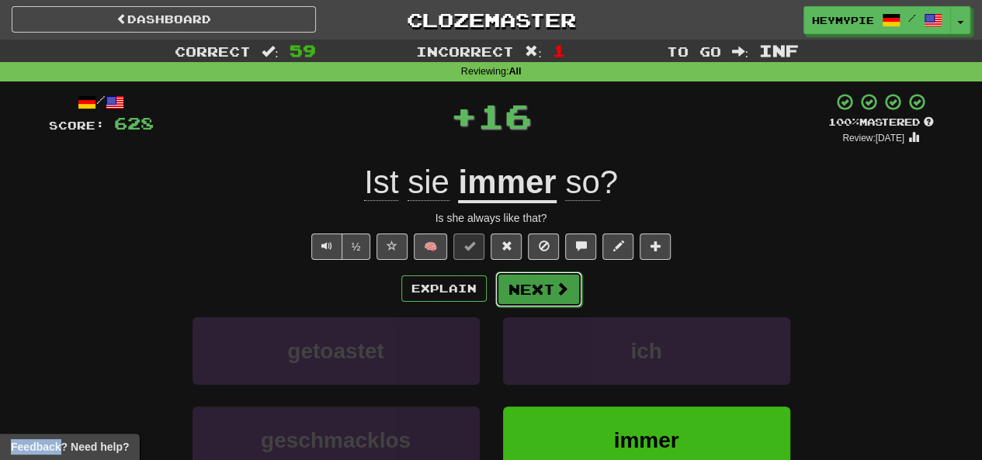
click at [543, 296] on button "Next" at bounding box center [538, 290] width 87 height 36
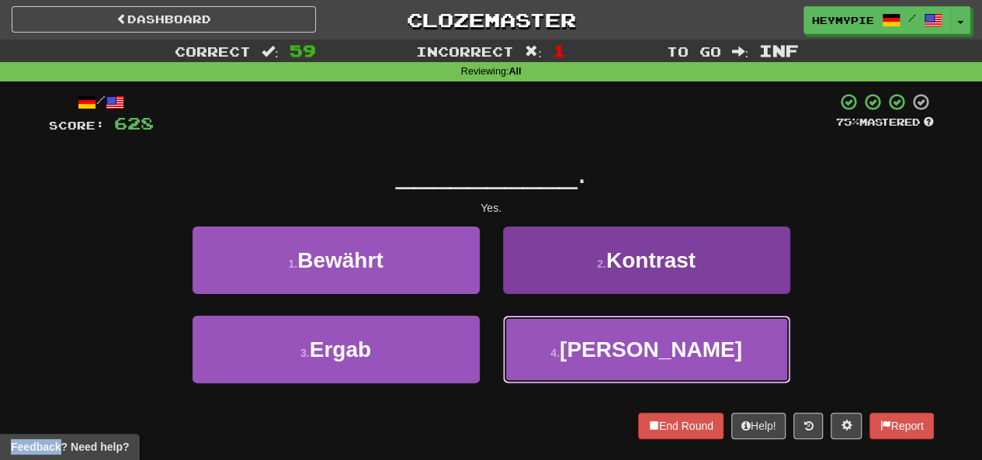
click at [556, 350] on button "4 . Ja" at bounding box center [646, 350] width 287 height 68
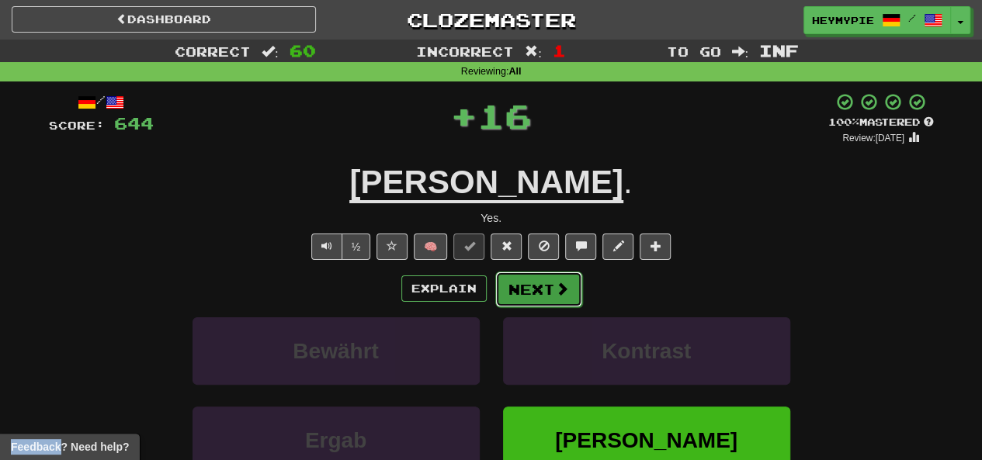
click at [535, 292] on button "Next" at bounding box center [538, 290] width 87 height 36
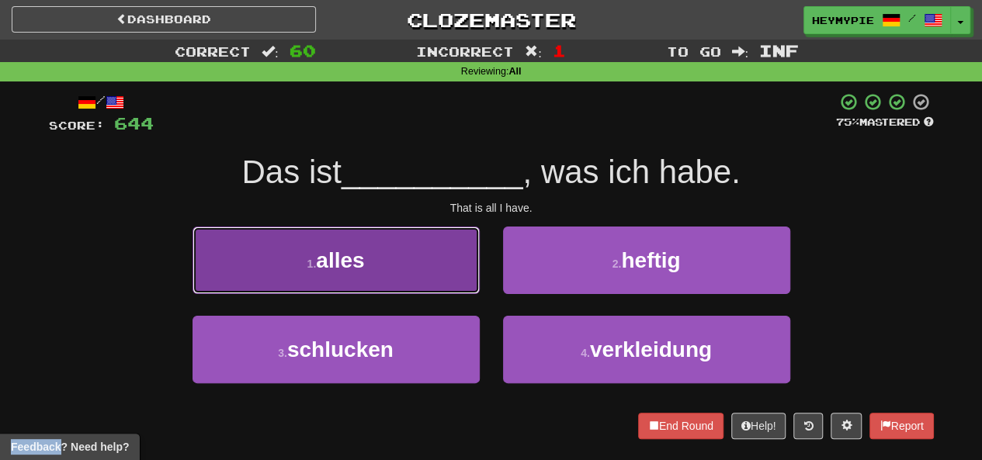
click at [435, 274] on button "1 . alles" at bounding box center [335, 261] width 287 height 68
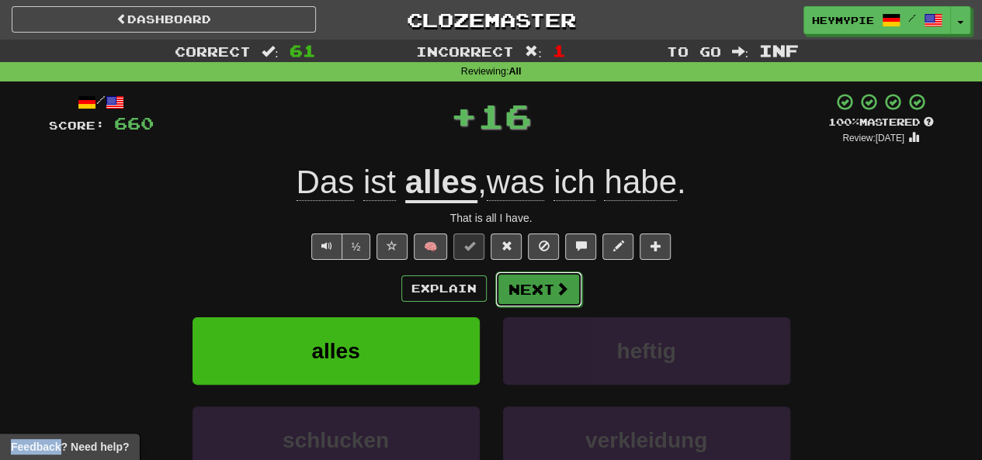
click at [528, 292] on button "Next" at bounding box center [538, 290] width 87 height 36
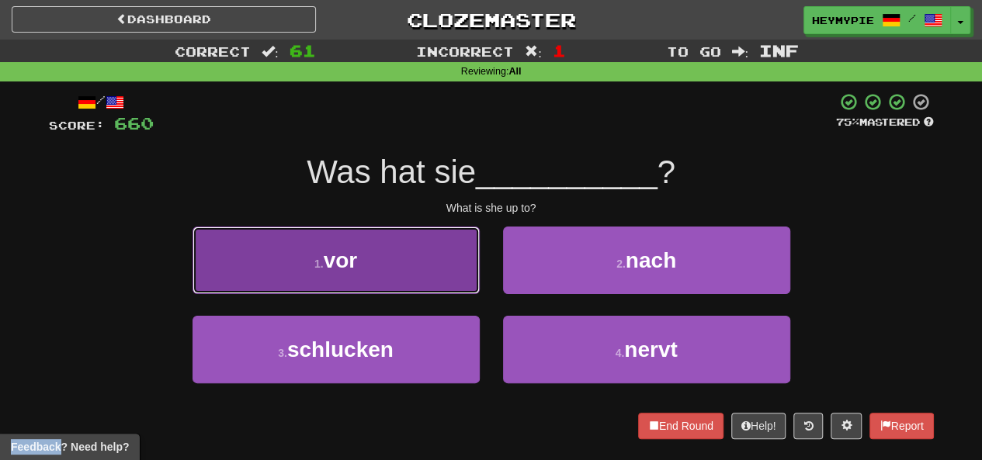
click at [393, 257] on button "1 . vor" at bounding box center [335, 261] width 287 height 68
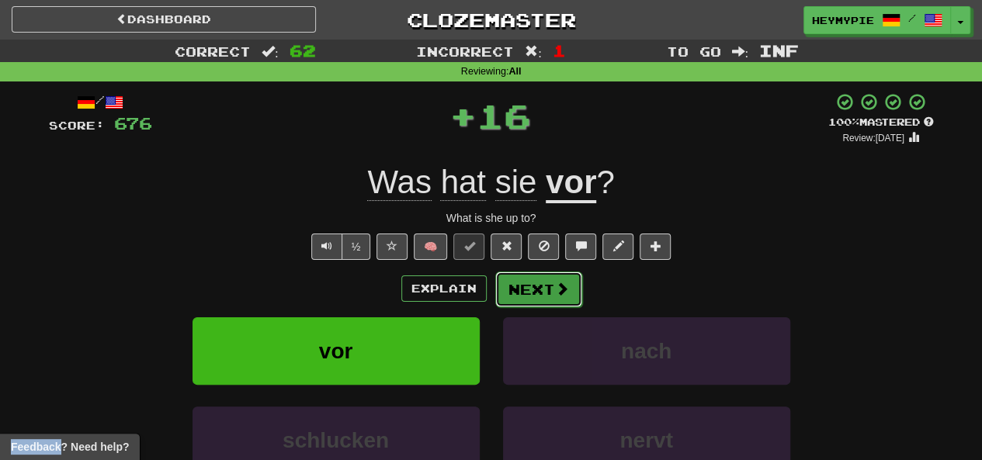
click at [546, 296] on button "Next" at bounding box center [538, 290] width 87 height 36
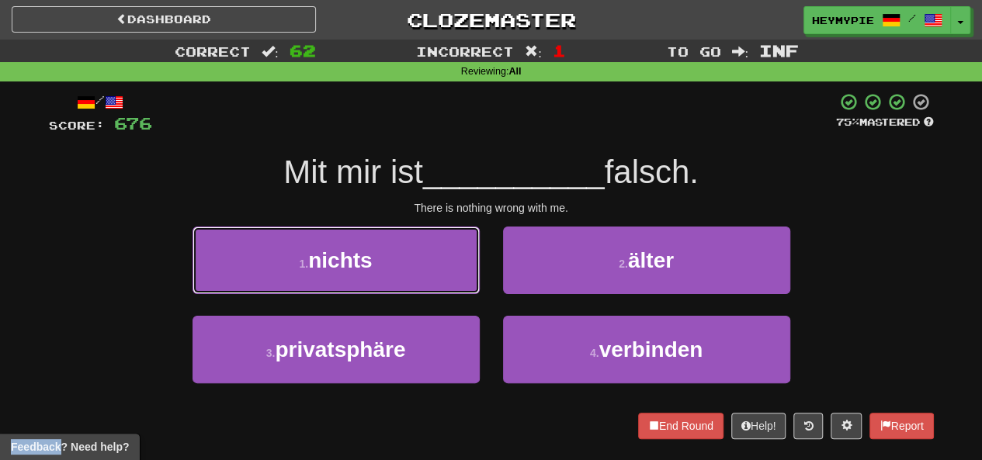
drag, startPoint x: 357, startPoint y: 249, endPoint x: 412, endPoint y: 258, distance: 55.9
click at [359, 251] on span "nichts" at bounding box center [340, 260] width 64 height 24
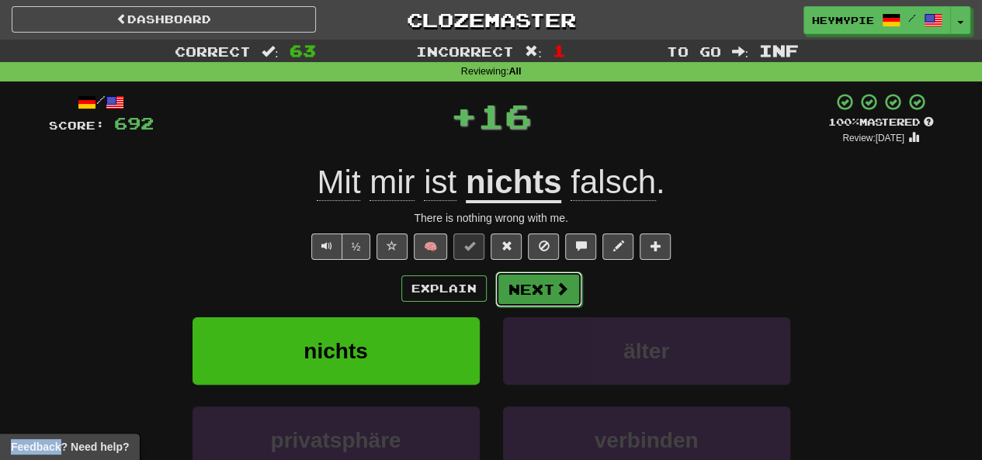
click at [518, 300] on button "Next" at bounding box center [538, 290] width 87 height 36
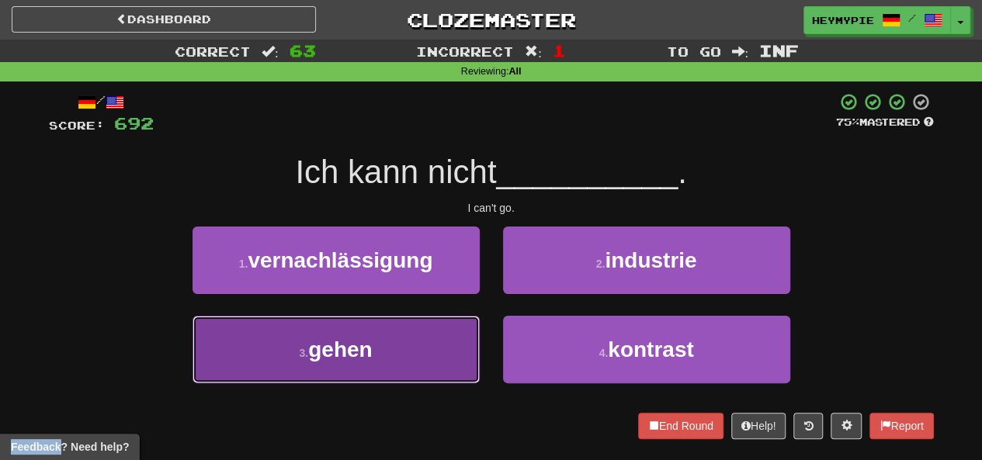
click at [366, 358] on span "gehen" at bounding box center [340, 350] width 64 height 24
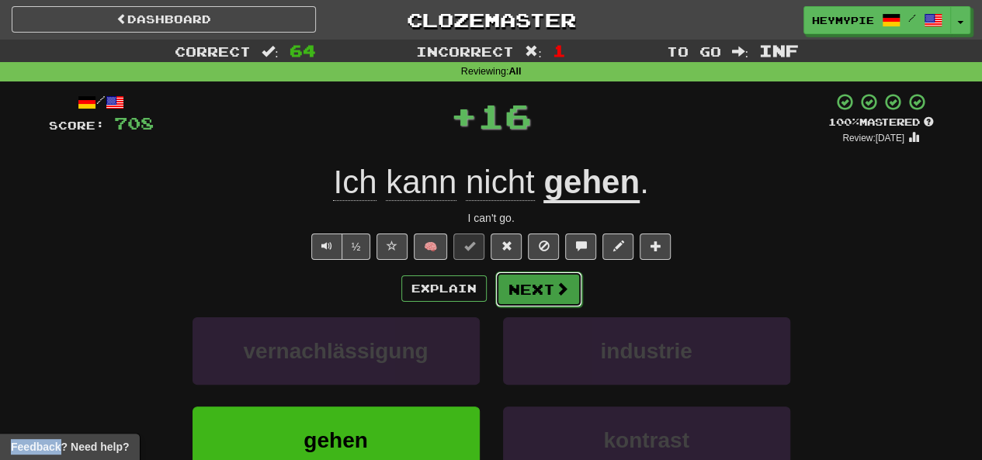
click at [531, 302] on button "Next" at bounding box center [538, 290] width 87 height 36
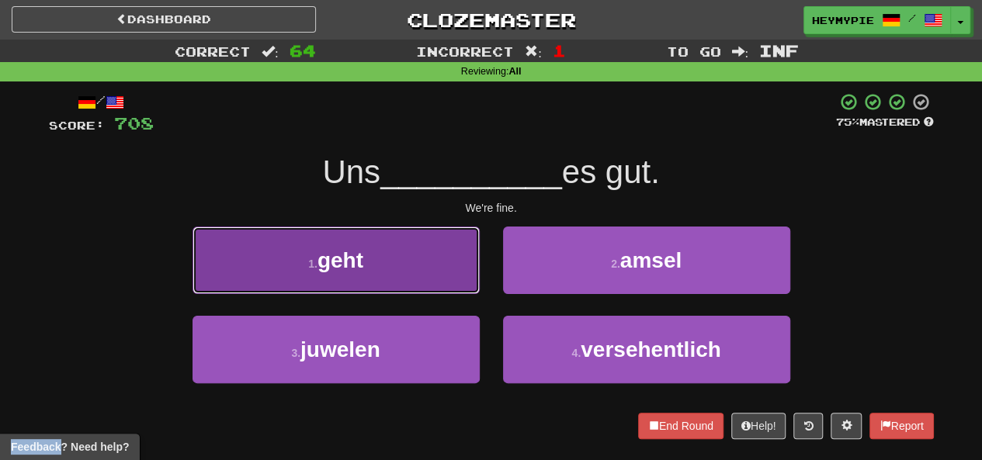
click at [401, 260] on button "1 . geht" at bounding box center [335, 261] width 287 height 68
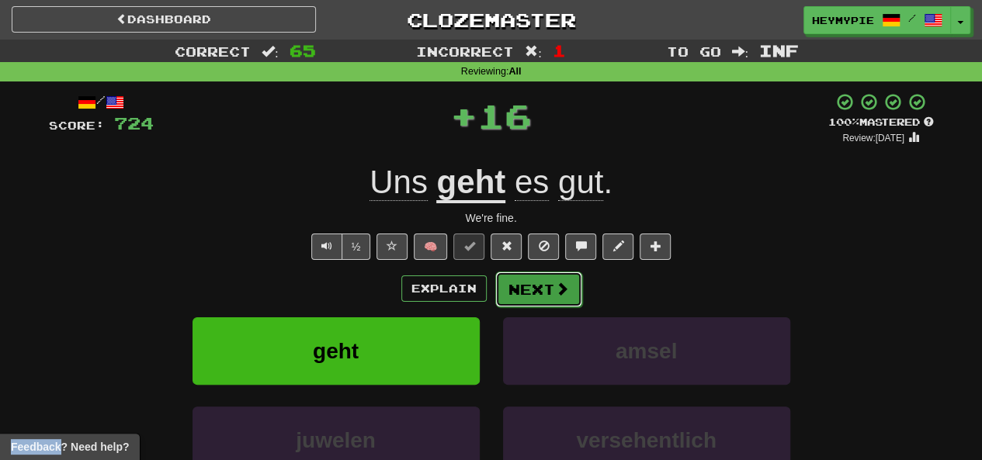
click at [526, 298] on button "Next" at bounding box center [538, 290] width 87 height 36
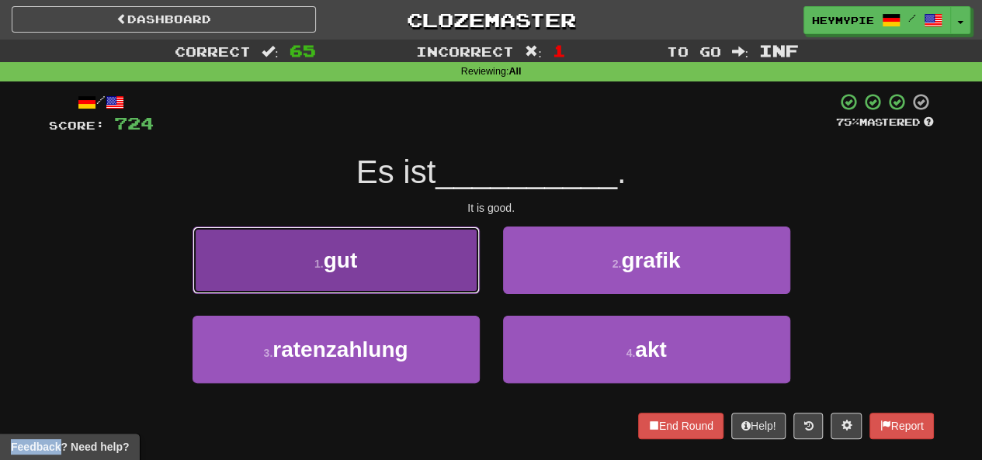
click at [370, 269] on button "1 . gut" at bounding box center [335, 261] width 287 height 68
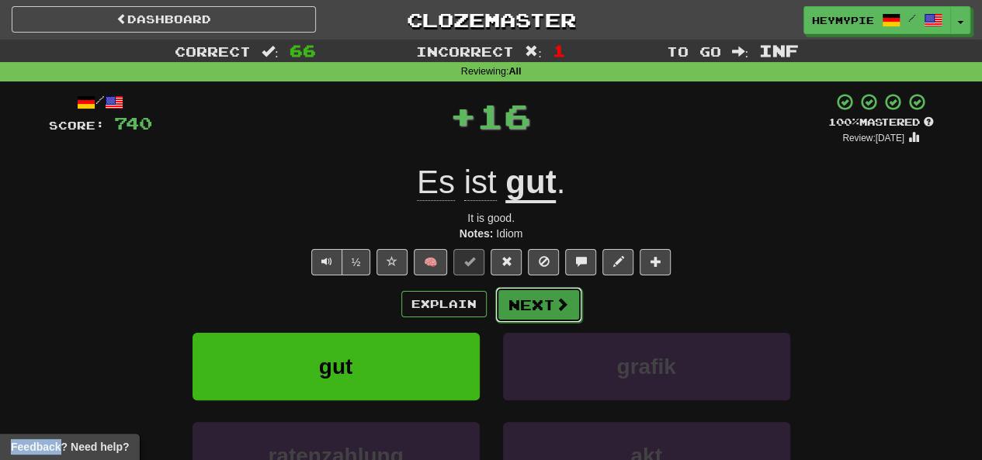
click at [516, 307] on button "Next" at bounding box center [538, 305] width 87 height 36
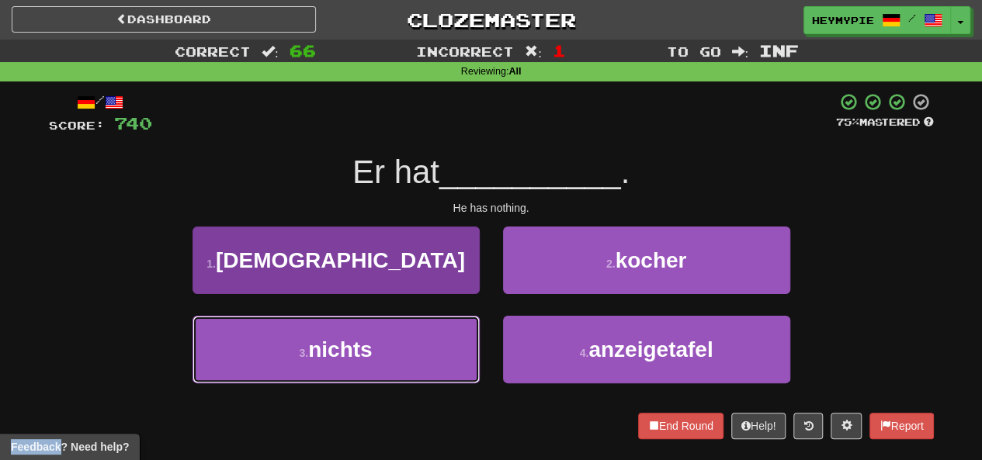
click at [337, 349] on span "nichts" at bounding box center [340, 350] width 64 height 24
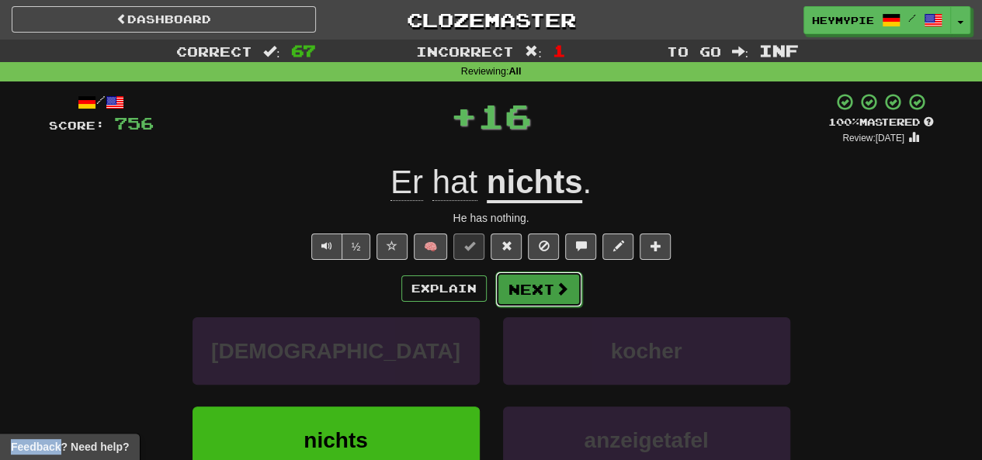
click at [531, 300] on button "Next" at bounding box center [538, 290] width 87 height 36
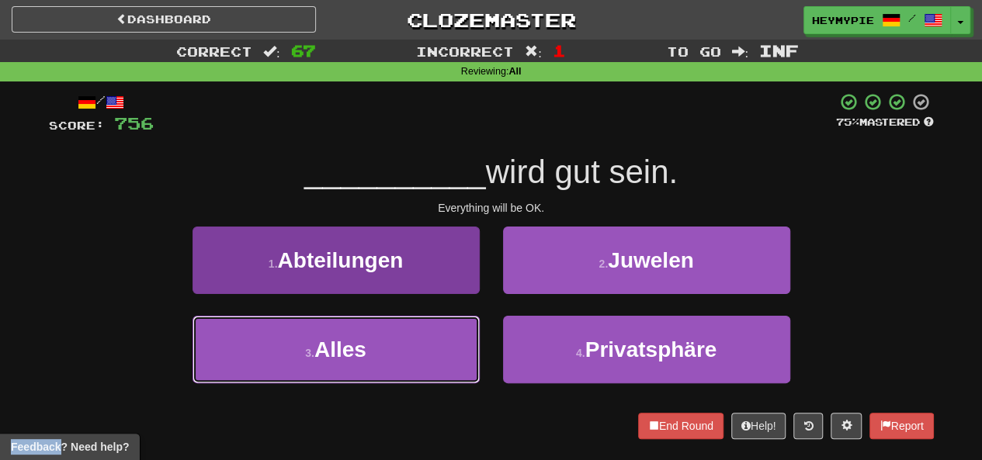
click at [353, 340] on button "3 . Alles" at bounding box center [335, 350] width 287 height 68
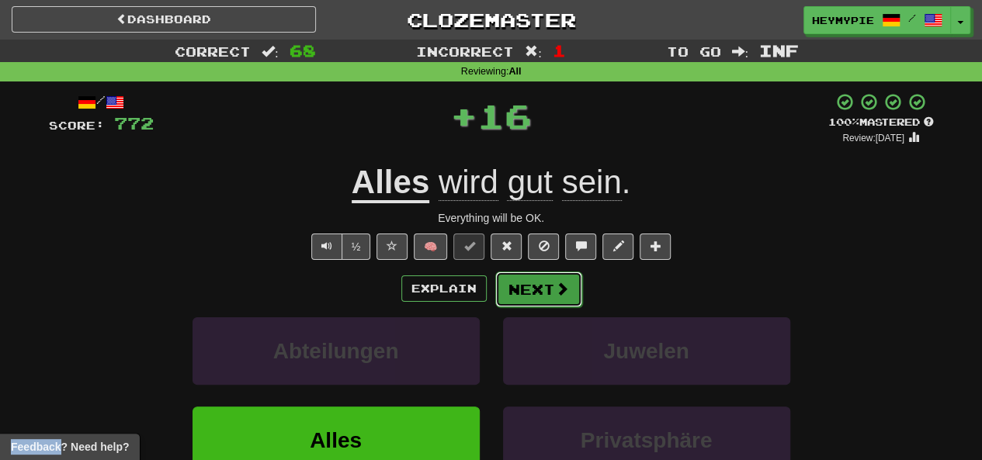
click at [528, 291] on button "Next" at bounding box center [538, 290] width 87 height 36
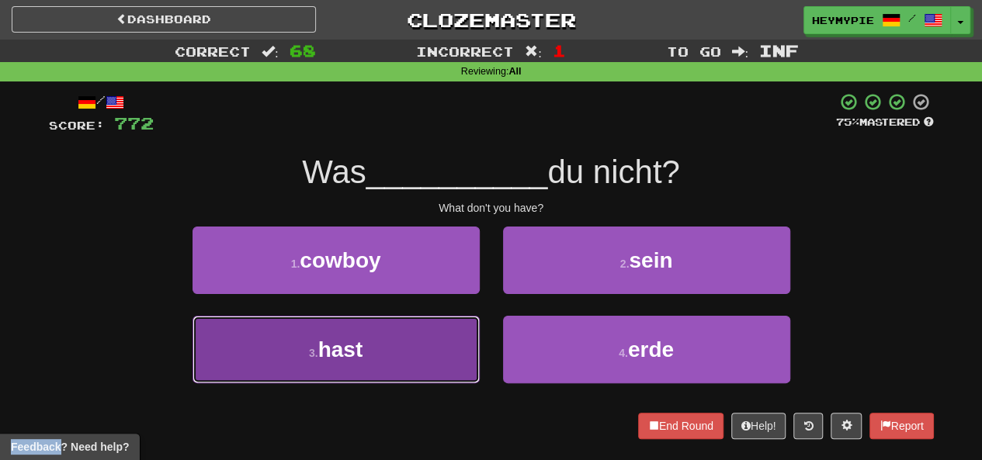
click at [407, 348] on button "3 . hast" at bounding box center [335, 350] width 287 height 68
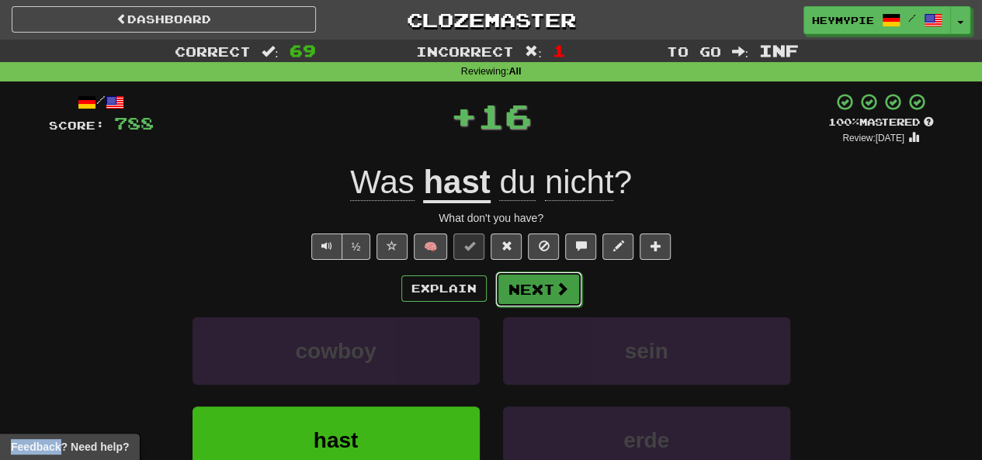
click at [526, 289] on button "Next" at bounding box center [538, 290] width 87 height 36
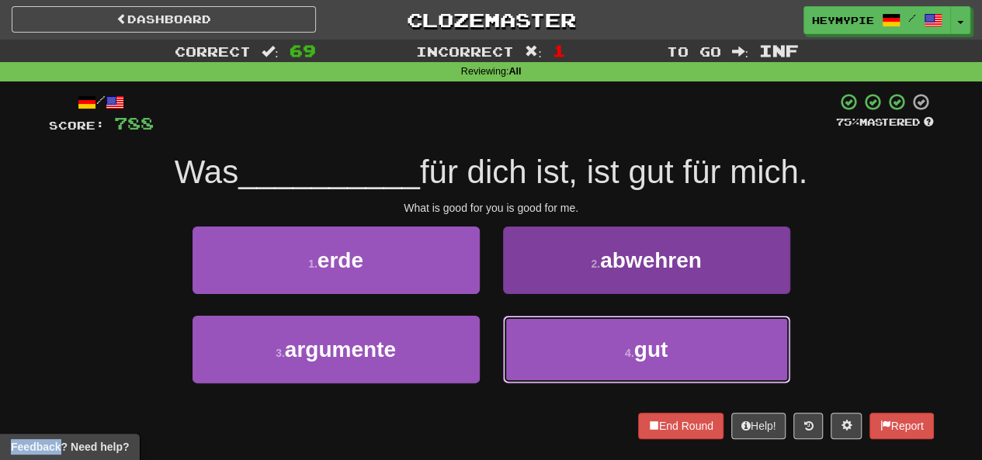
click at [557, 341] on button "4 . gut" at bounding box center [646, 350] width 287 height 68
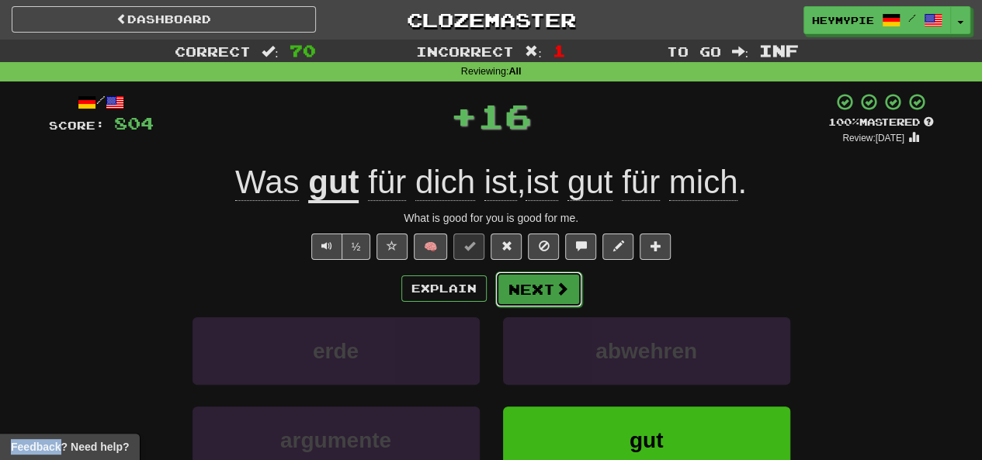
click at [513, 292] on button "Next" at bounding box center [538, 290] width 87 height 36
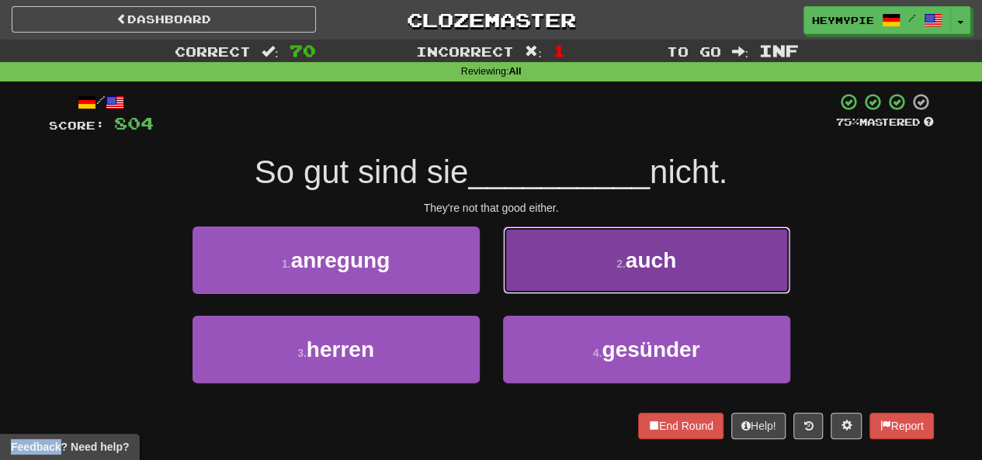
click at [560, 284] on button "2 . auch" at bounding box center [646, 261] width 287 height 68
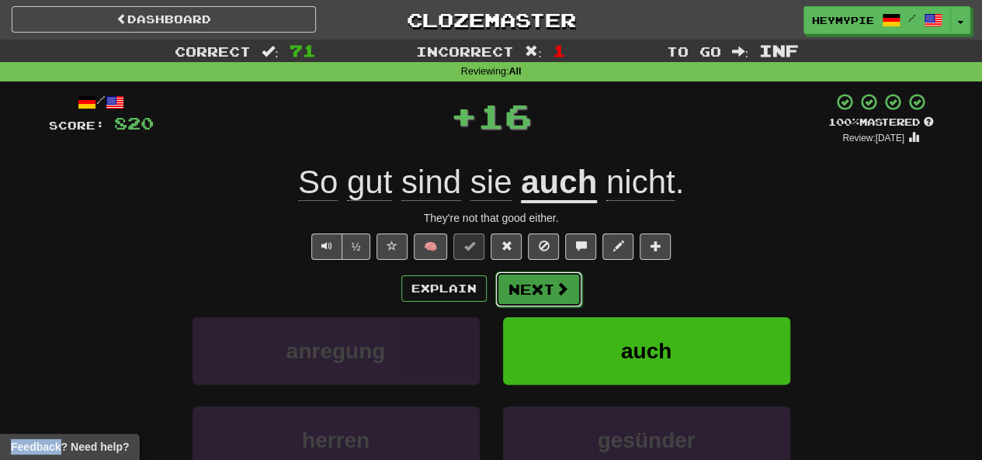
click at [534, 297] on button "Next" at bounding box center [538, 290] width 87 height 36
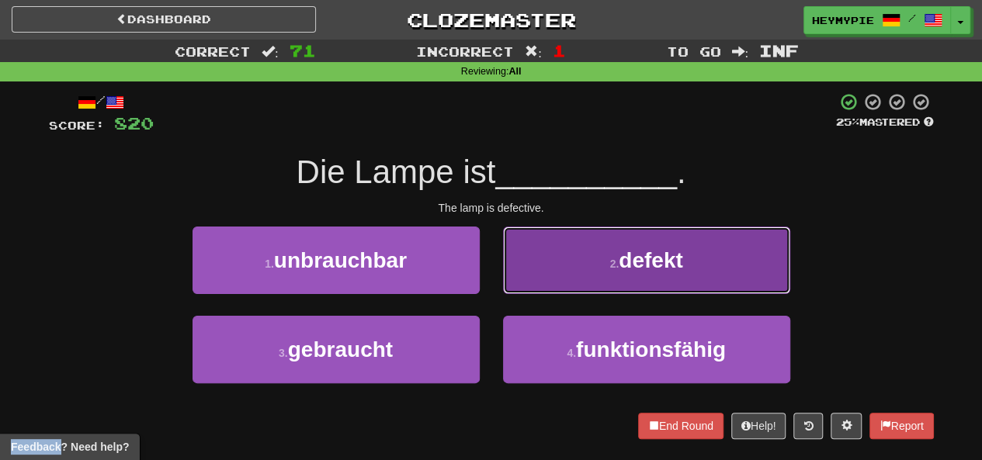
click at [606, 259] on button "2 . defekt" at bounding box center [646, 261] width 287 height 68
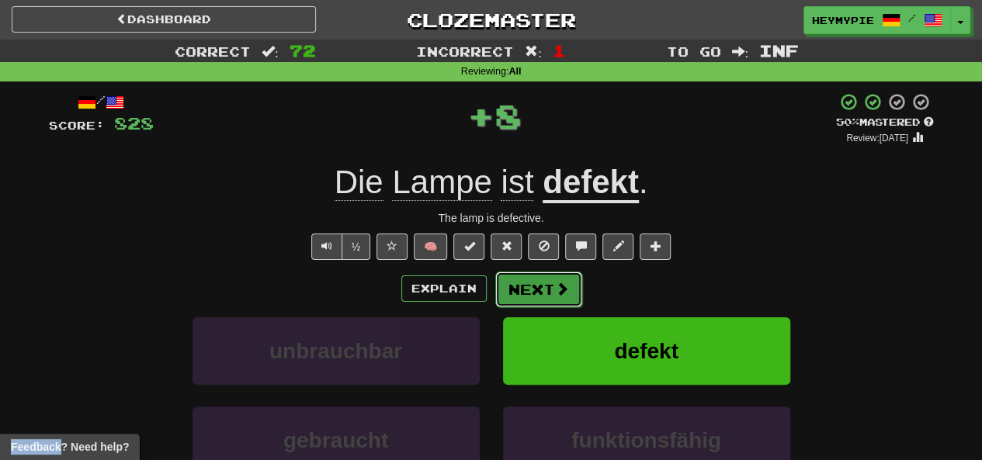
click at [529, 289] on button "Next" at bounding box center [538, 290] width 87 height 36
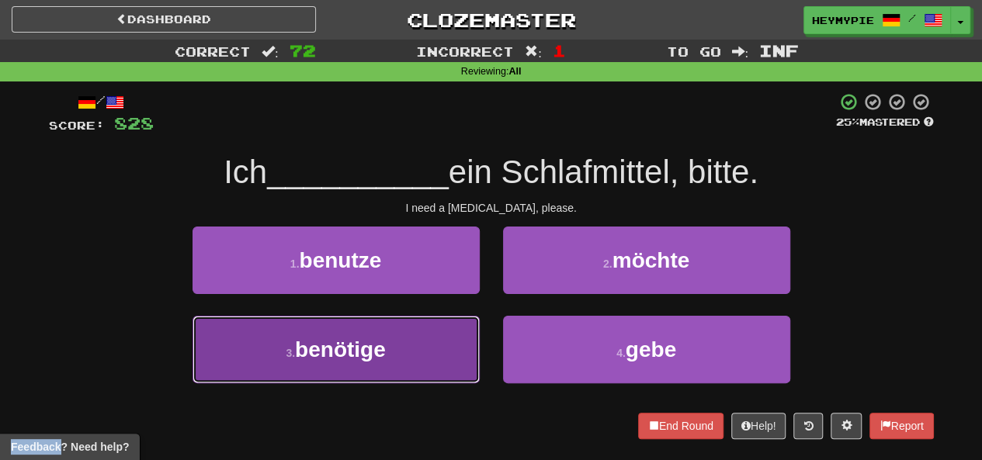
click at [396, 341] on button "3 . benötige" at bounding box center [335, 350] width 287 height 68
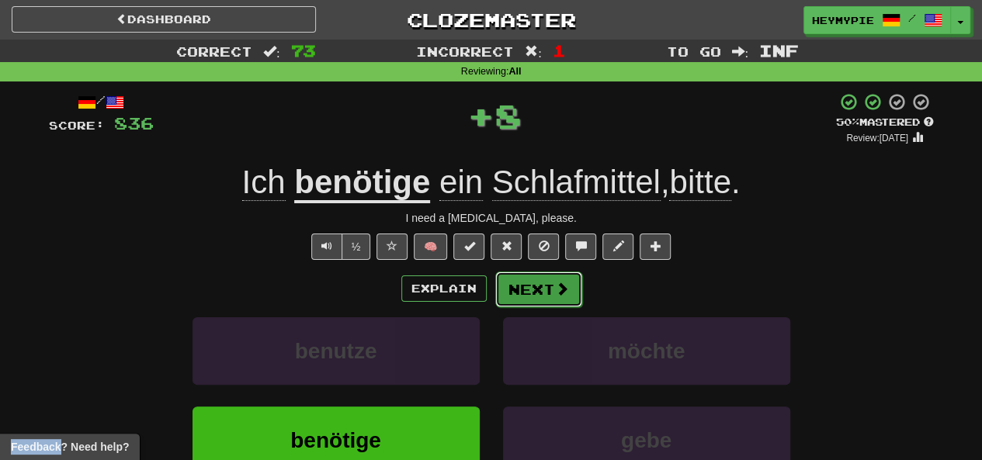
click at [514, 302] on button "Next" at bounding box center [538, 290] width 87 height 36
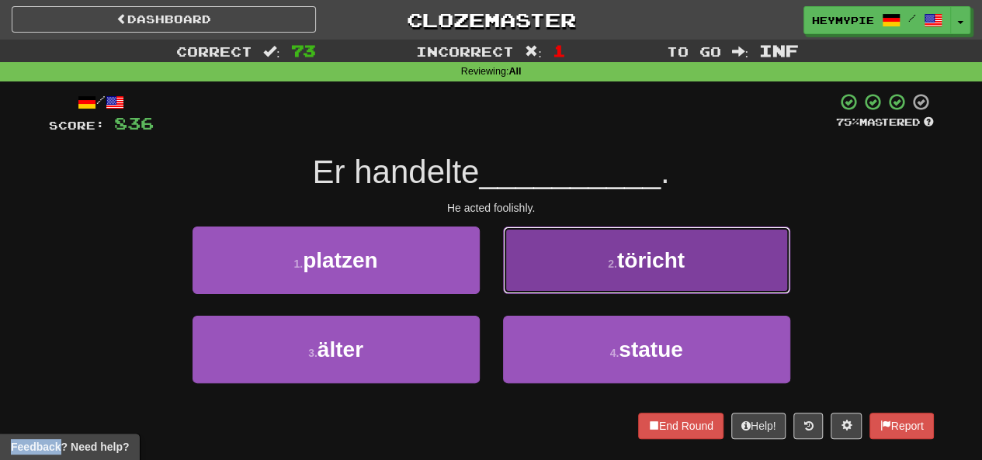
click at [563, 282] on button "2 . töricht" at bounding box center [646, 261] width 287 height 68
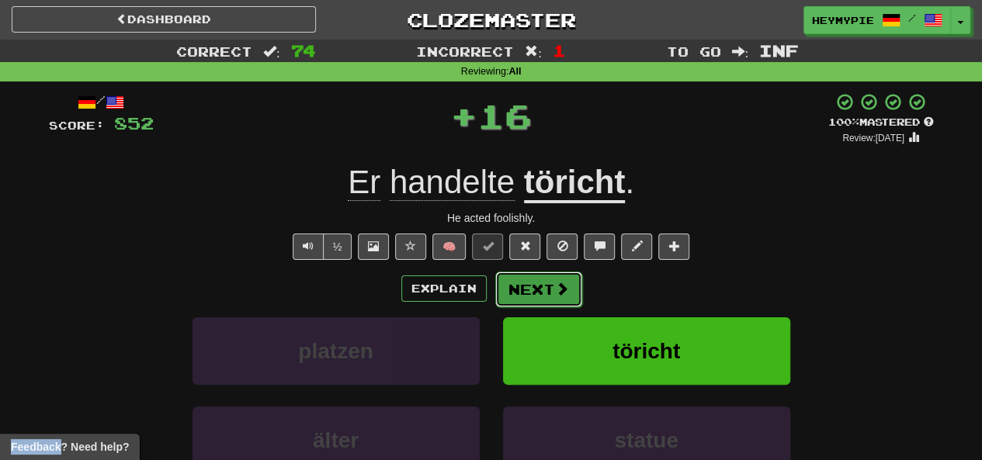
click at [533, 296] on button "Next" at bounding box center [538, 290] width 87 height 36
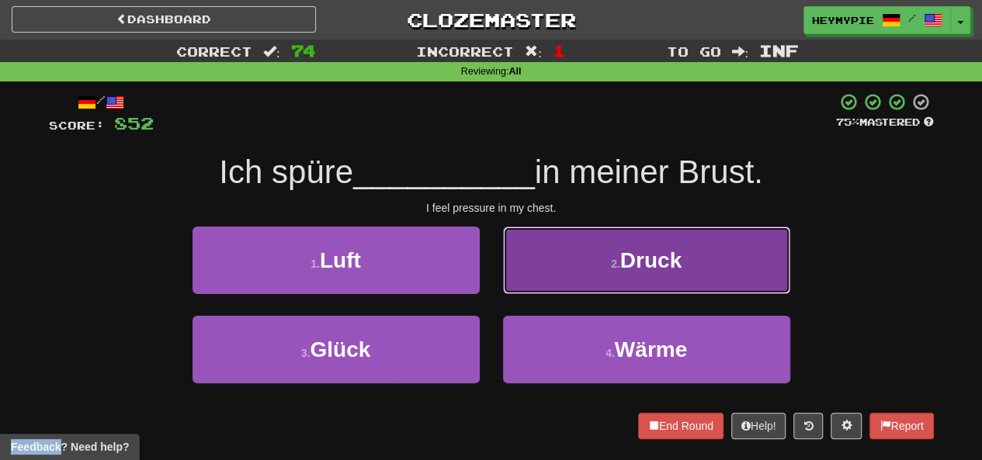
click at [559, 273] on button "2 . Druck" at bounding box center [646, 261] width 287 height 68
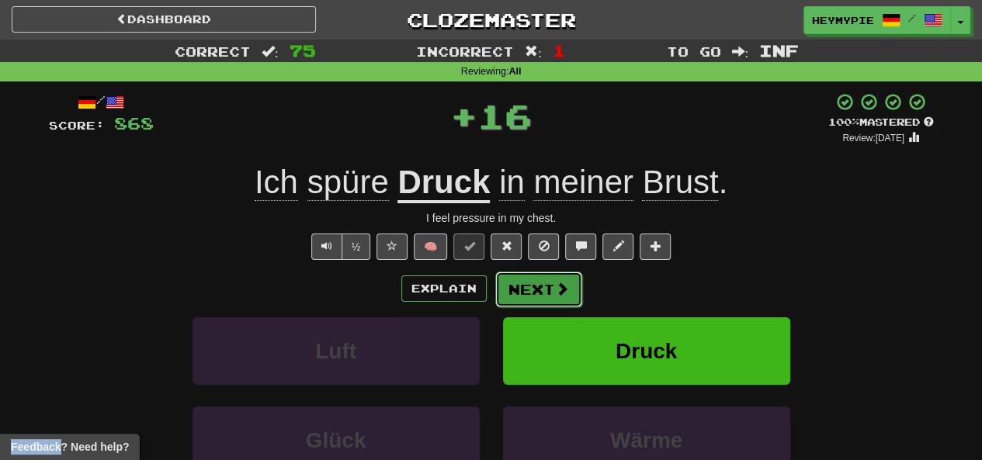
click at [542, 299] on button "Next" at bounding box center [538, 290] width 87 height 36
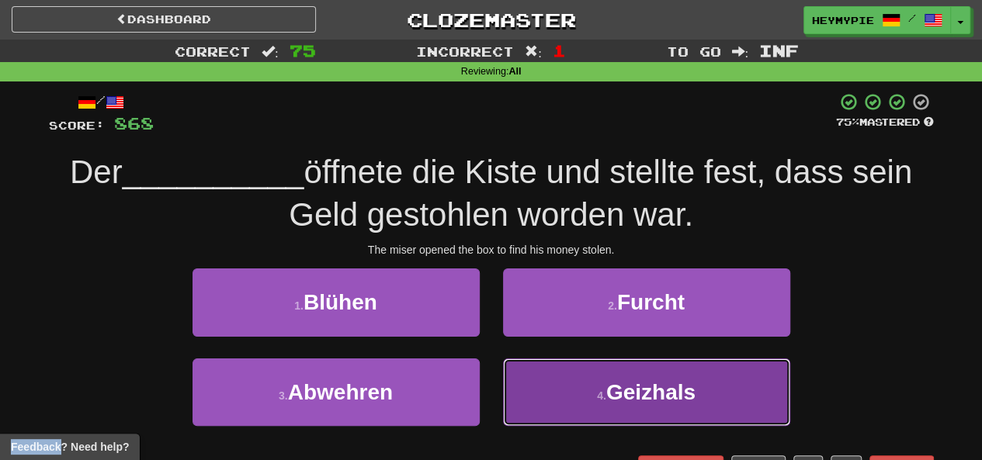
click at [529, 375] on button "4 . Geizhals" at bounding box center [646, 393] width 287 height 68
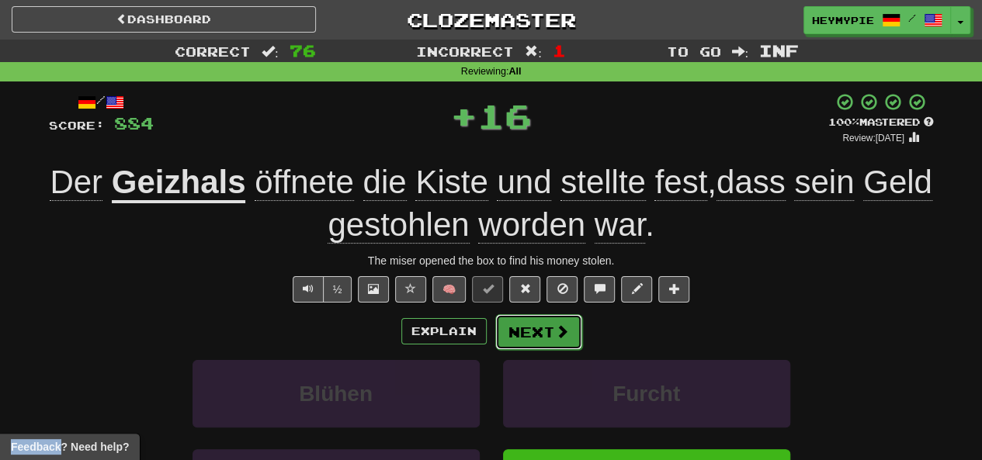
click at [528, 320] on button "Next" at bounding box center [538, 332] width 87 height 36
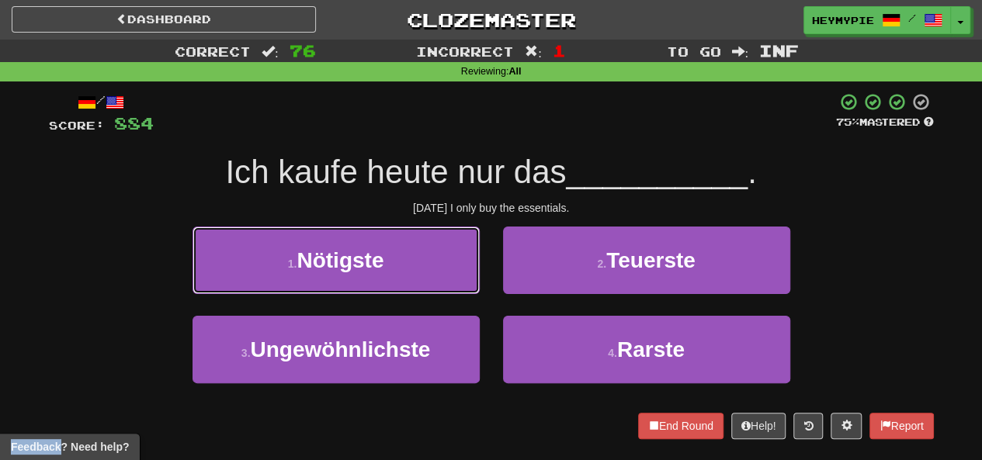
click at [368, 269] on span "Nötigste" at bounding box center [339, 260] width 87 height 24
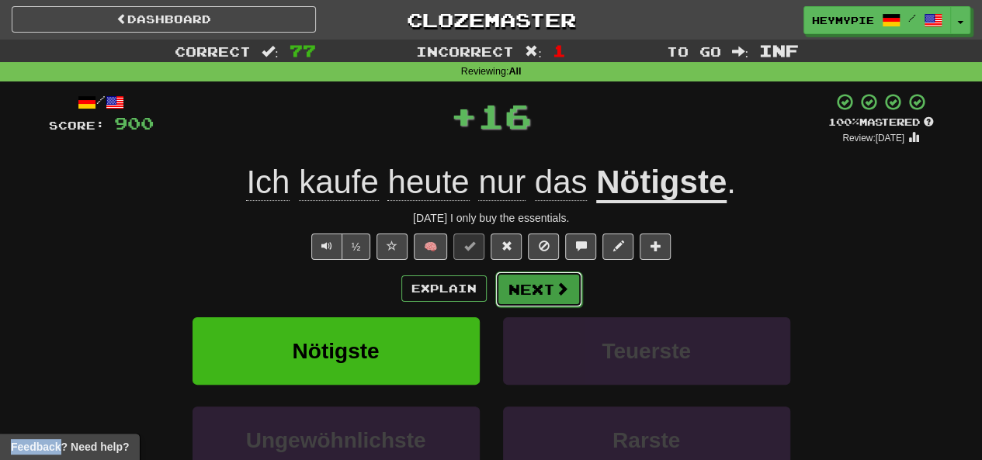
click at [534, 296] on button "Next" at bounding box center [538, 290] width 87 height 36
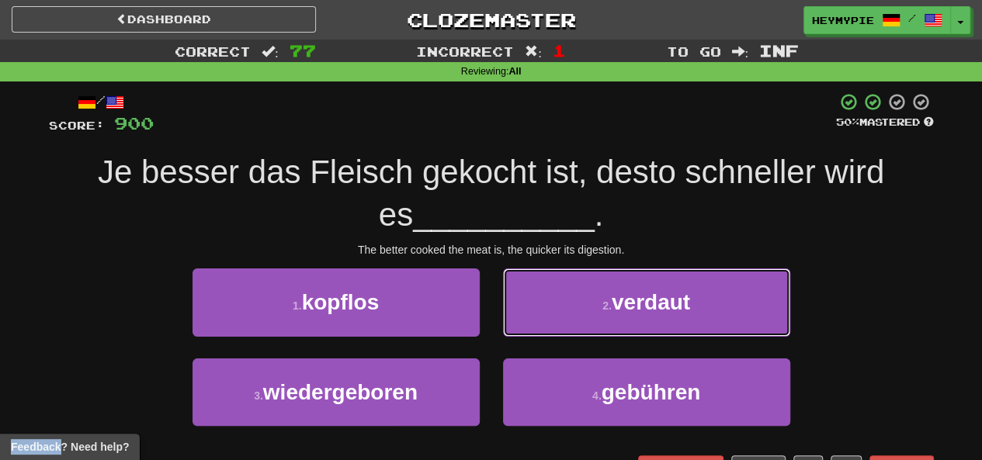
click at [561, 309] on button "2 . verdaut" at bounding box center [646, 303] width 287 height 68
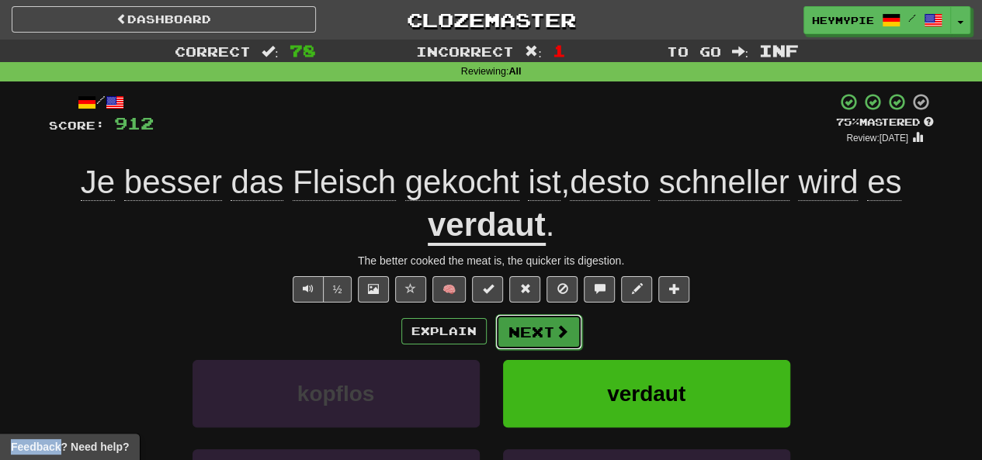
click at [525, 321] on button "Next" at bounding box center [538, 332] width 87 height 36
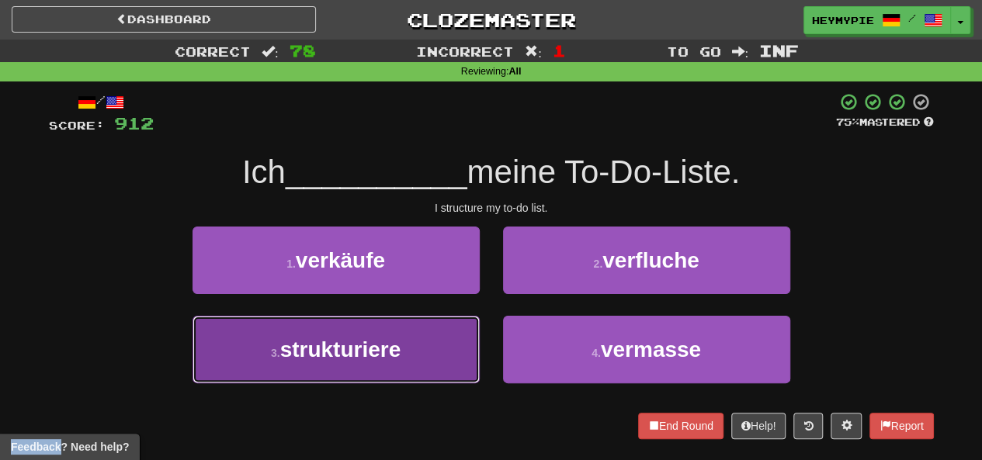
click at [338, 328] on button "3 . strukturiere" at bounding box center [335, 350] width 287 height 68
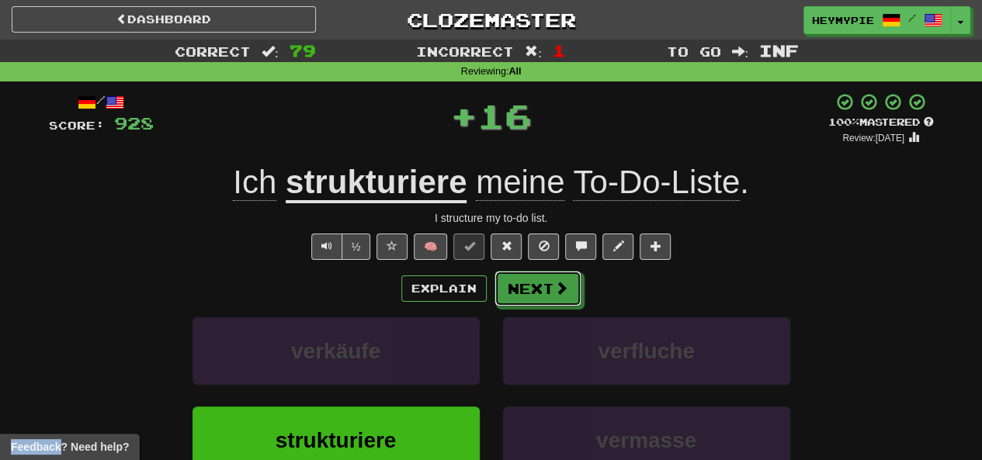
click at [544, 289] on button "Next" at bounding box center [537, 289] width 87 height 36
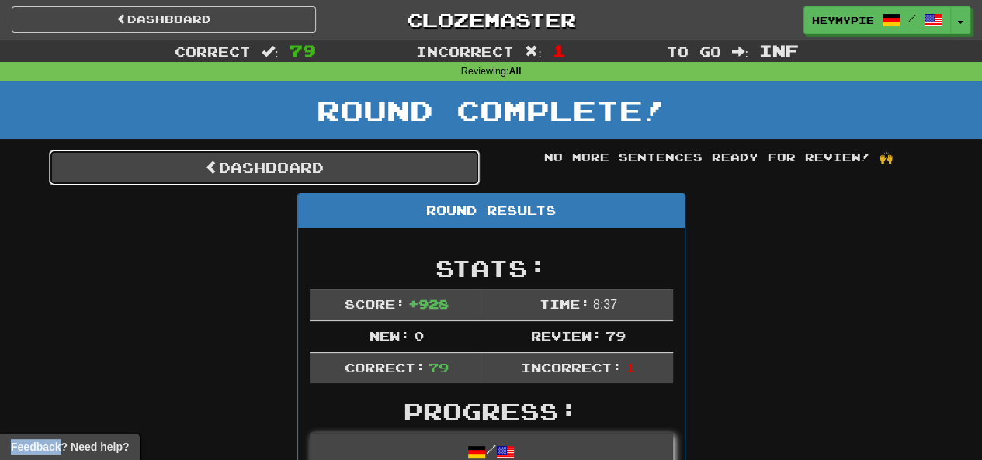
click at [302, 171] on link "Dashboard" at bounding box center [264, 168] width 431 height 36
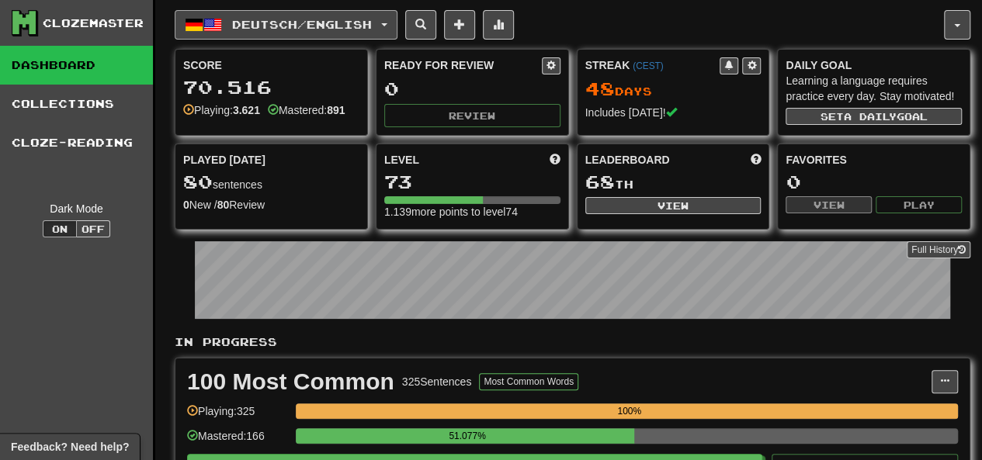
click at [357, 32] on button "Deutsch / English" at bounding box center [286, 24] width 223 height 29
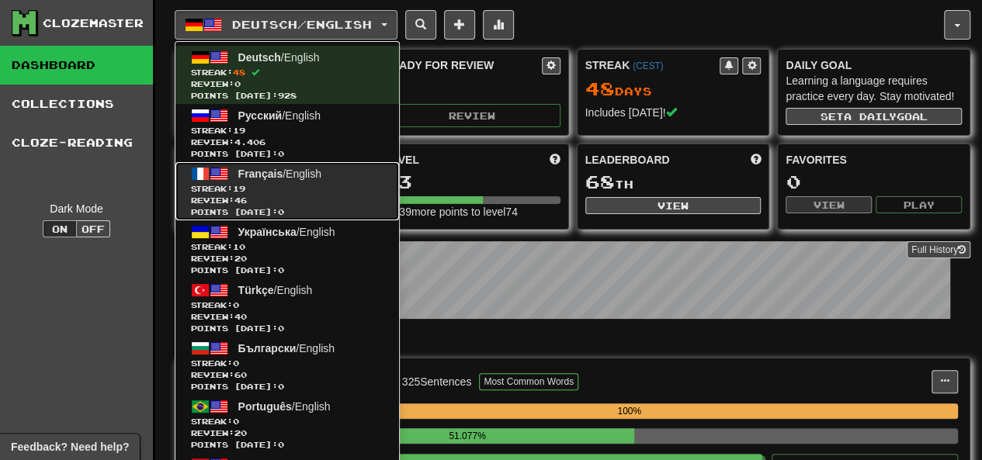
click at [315, 179] on link "Français / English Streak: 19 Review: 46 Points today: 0" at bounding box center [287, 191] width 224 height 58
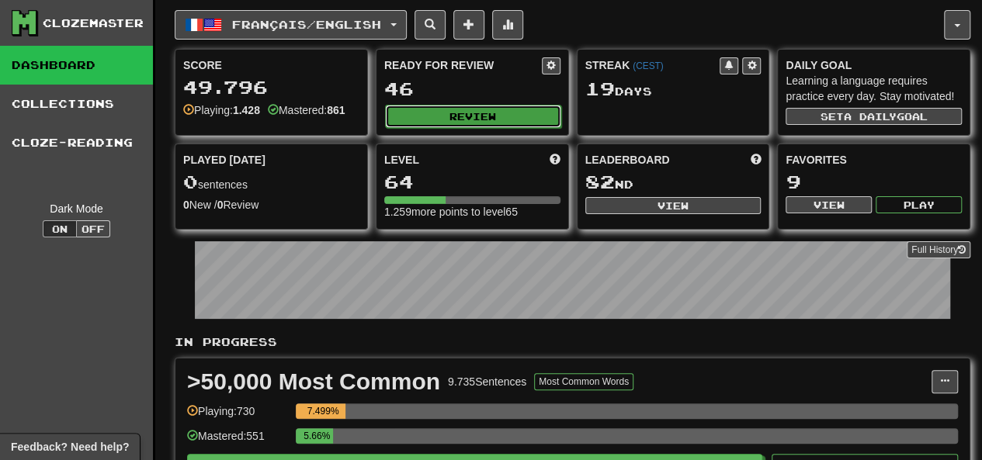
click at [483, 123] on button "Review" at bounding box center [473, 116] width 176 height 23
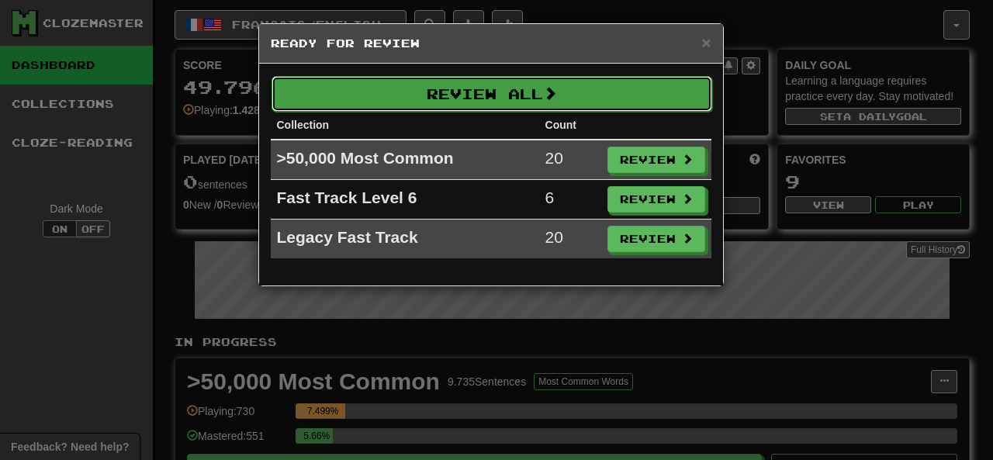
click at [463, 100] on button "Review All" at bounding box center [492, 94] width 441 height 36
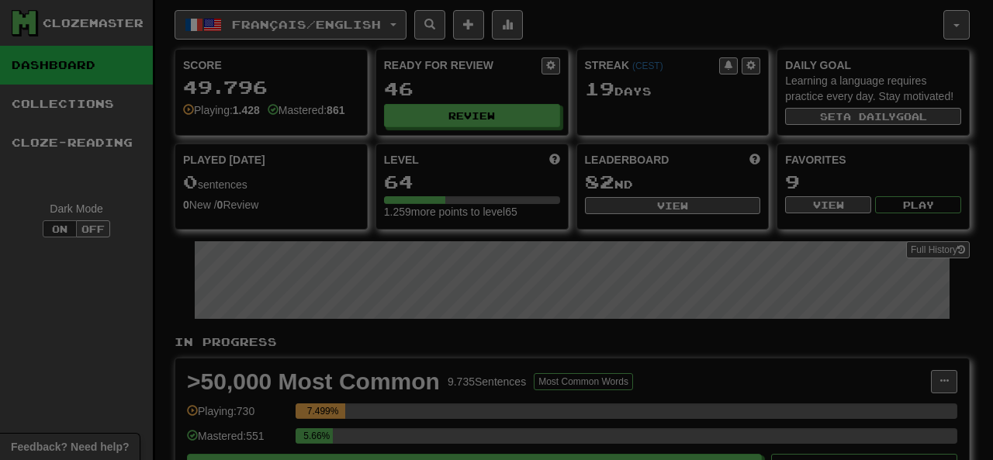
select select "********"
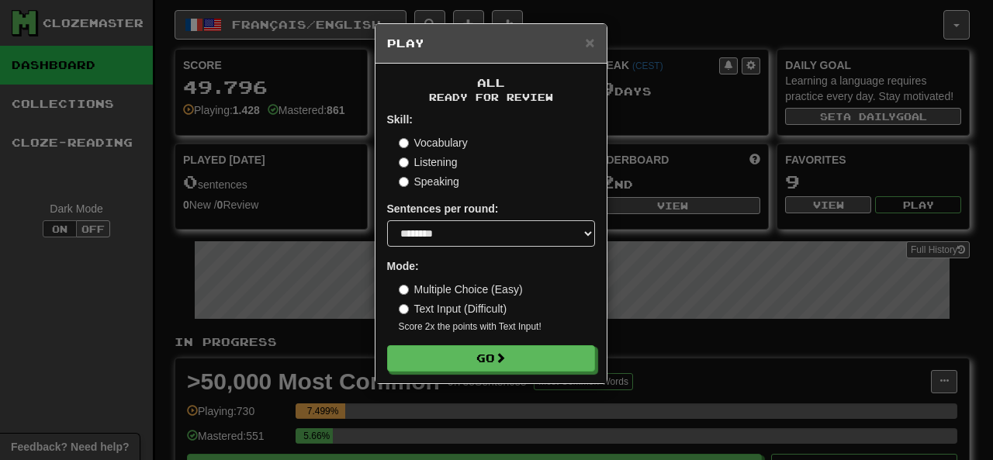
click at [490, 341] on form "Skill: Vocabulary Listening Speaking Sentences per round: * ** ** ** ** ** *** …" at bounding box center [491, 242] width 208 height 260
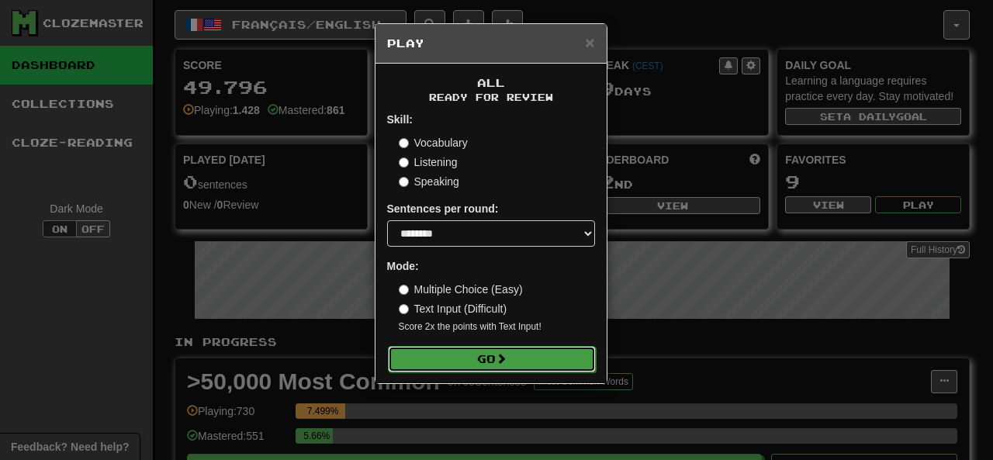
click at [497, 348] on button "Go" at bounding box center [492, 359] width 208 height 26
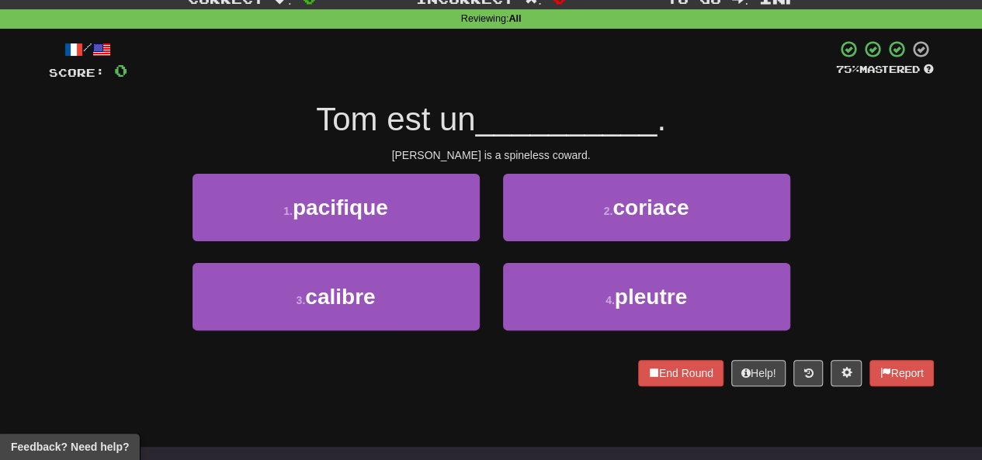
scroll to position [78, 0]
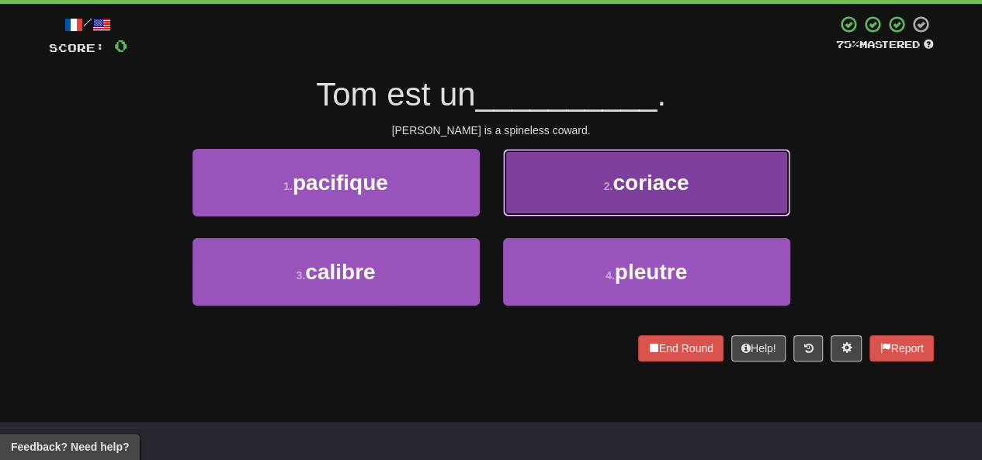
click at [542, 189] on button "2 . coriace" at bounding box center [646, 183] width 287 height 68
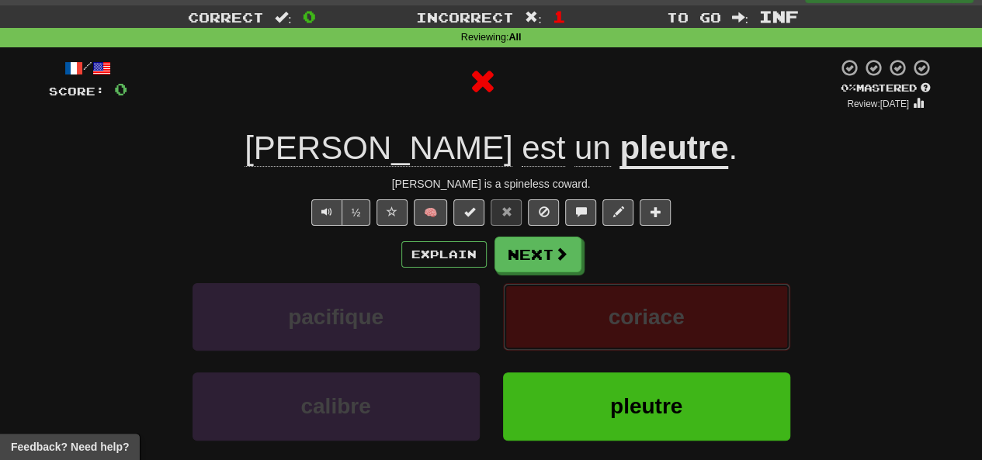
scroll to position [0, 0]
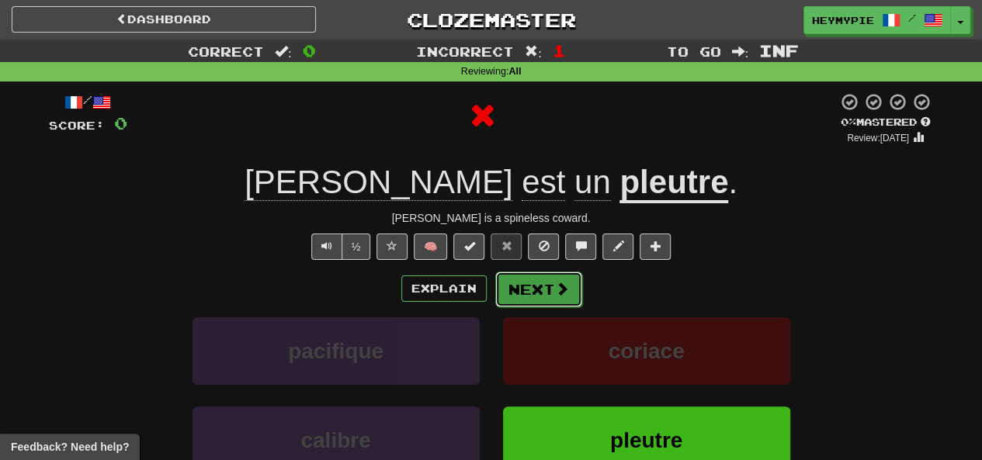
click at [515, 280] on button "Next" at bounding box center [538, 290] width 87 height 36
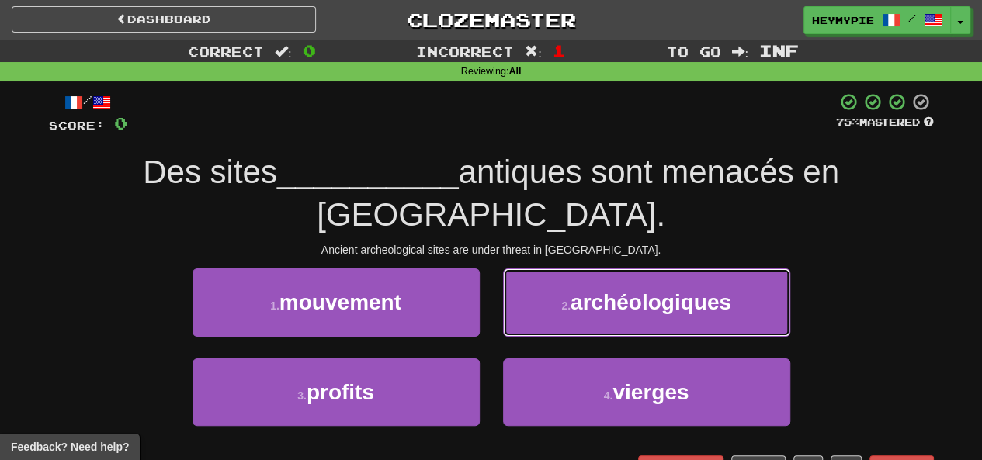
click at [557, 269] on button "2 . archéologiques" at bounding box center [646, 303] width 287 height 68
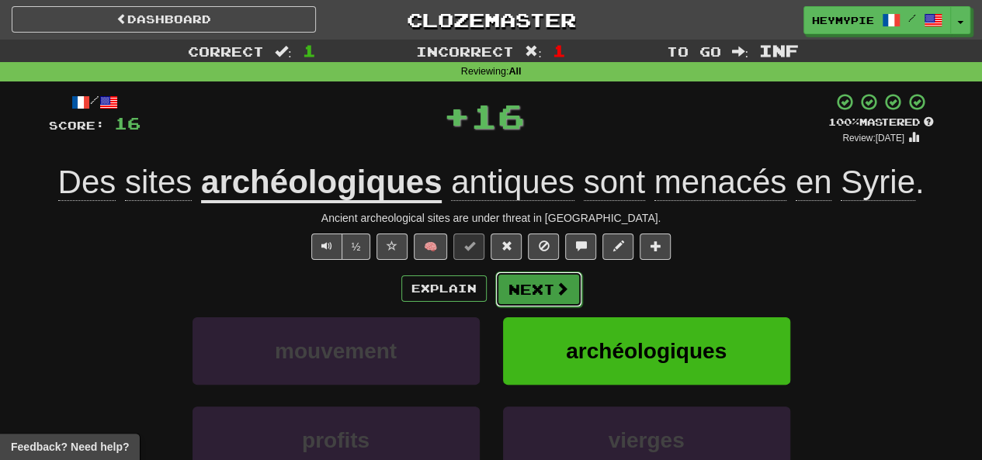
click at [563, 291] on span at bounding box center [562, 289] width 14 height 14
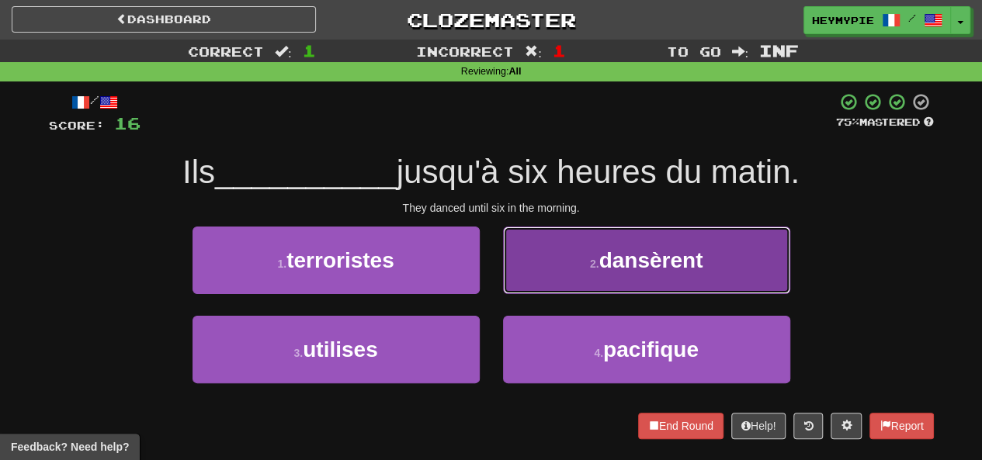
click at [579, 271] on button "2 . dansèrent" at bounding box center [646, 261] width 287 height 68
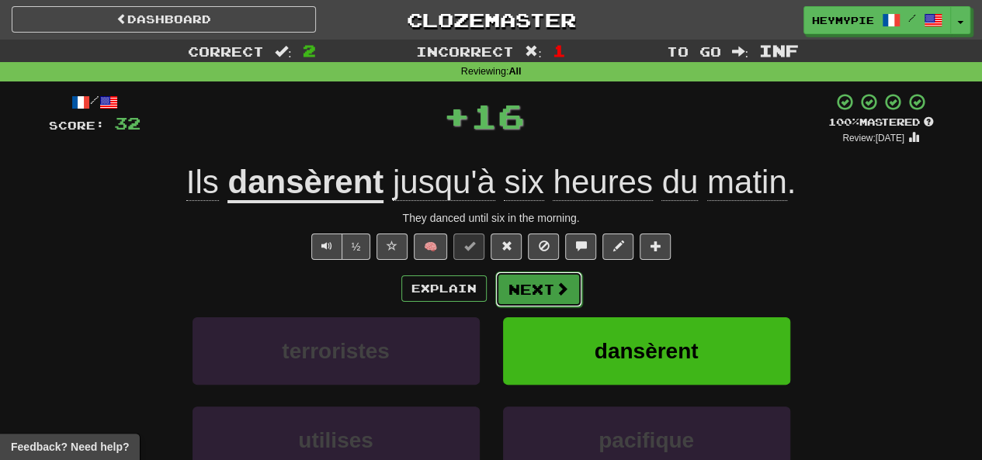
click at [543, 292] on button "Next" at bounding box center [538, 290] width 87 height 36
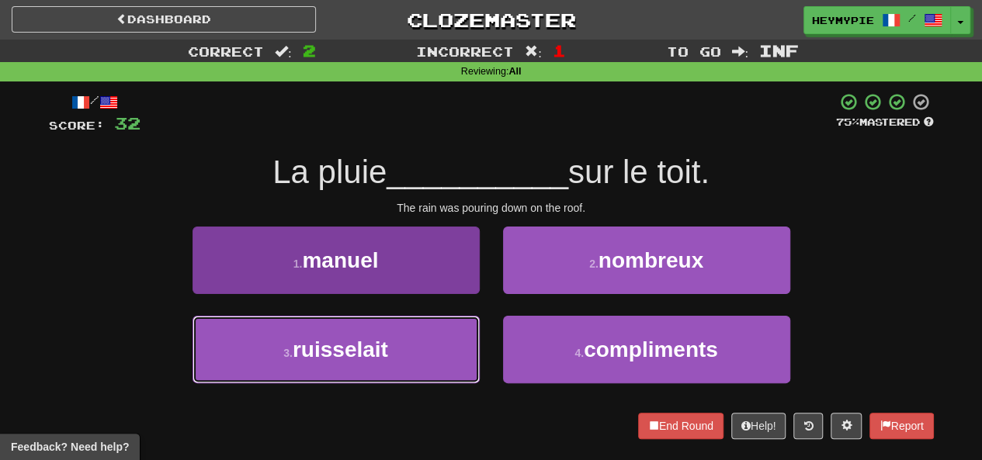
click at [408, 327] on button "3 . ruisselait" at bounding box center [335, 350] width 287 height 68
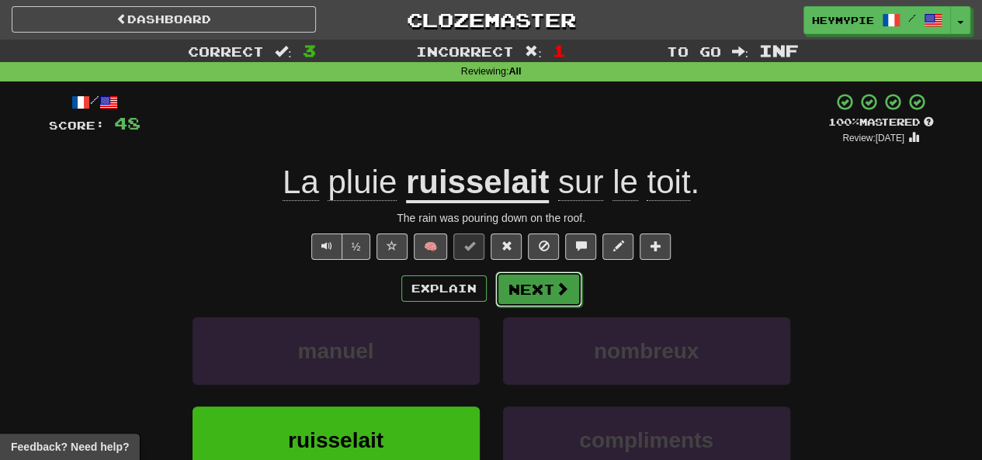
click at [542, 293] on button "Next" at bounding box center [538, 290] width 87 height 36
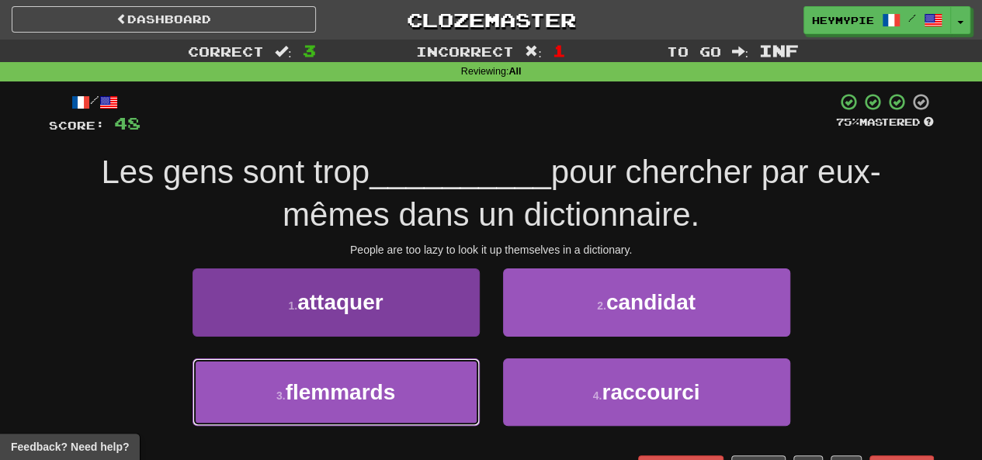
click at [429, 383] on button "3 . flemmards" at bounding box center [335, 393] width 287 height 68
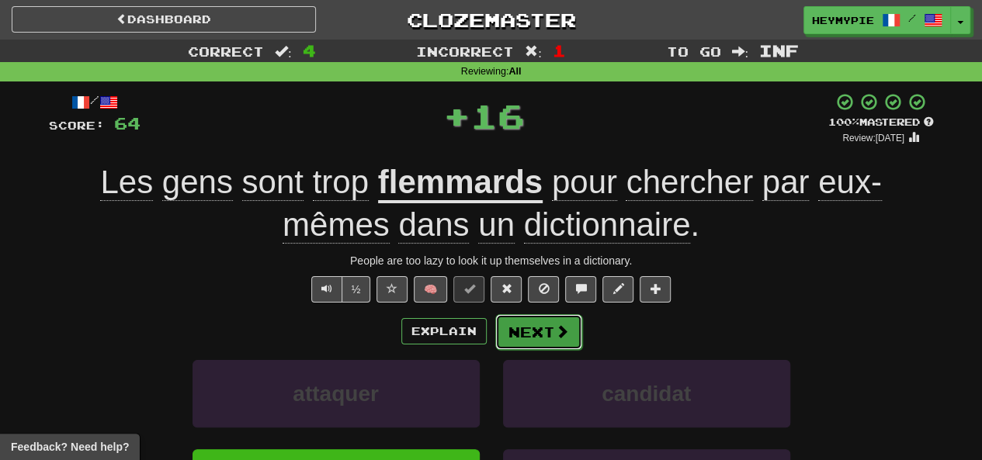
click at [542, 333] on button "Next" at bounding box center [538, 332] width 87 height 36
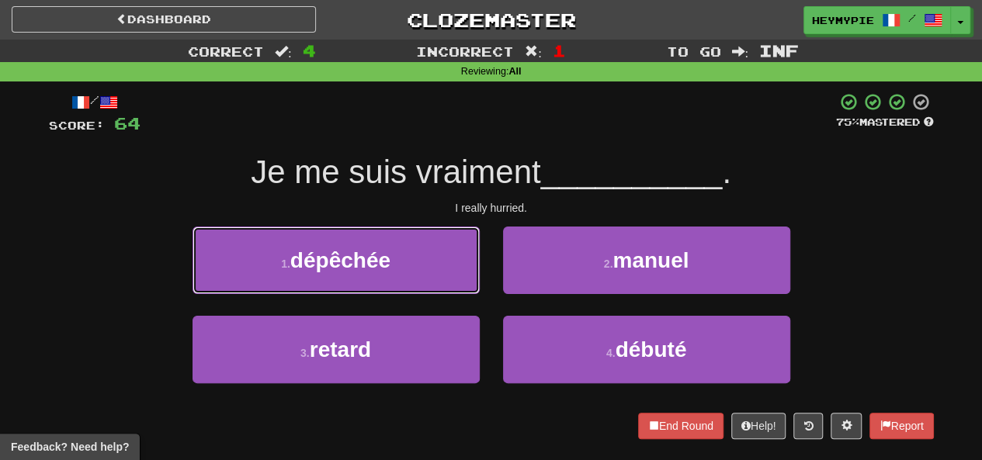
drag, startPoint x: 441, startPoint y: 255, endPoint x: 487, endPoint y: 253, distance: 46.6
click at [439, 255] on button "1 . dépêchée" at bounding box center [335, 261] width 287 height 68
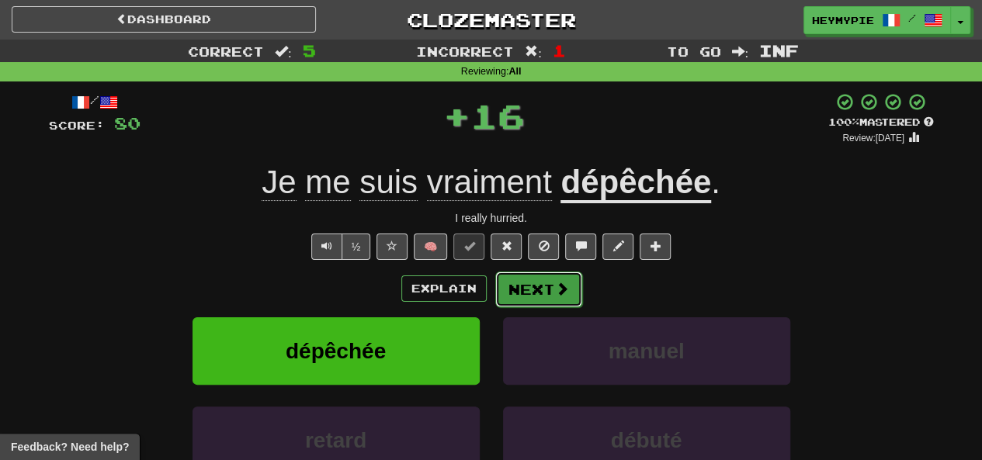
click at [535, 290] on button "Next" at bounding box center [538, 290] width 87 height 36
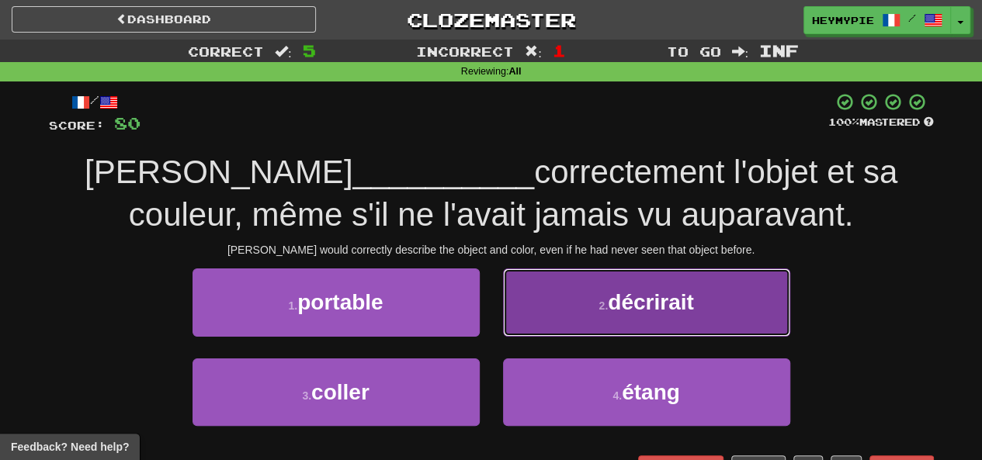
click at [560, 319] on button "2 . décrirait" at bounding box center [646, 303] width 287 height 68
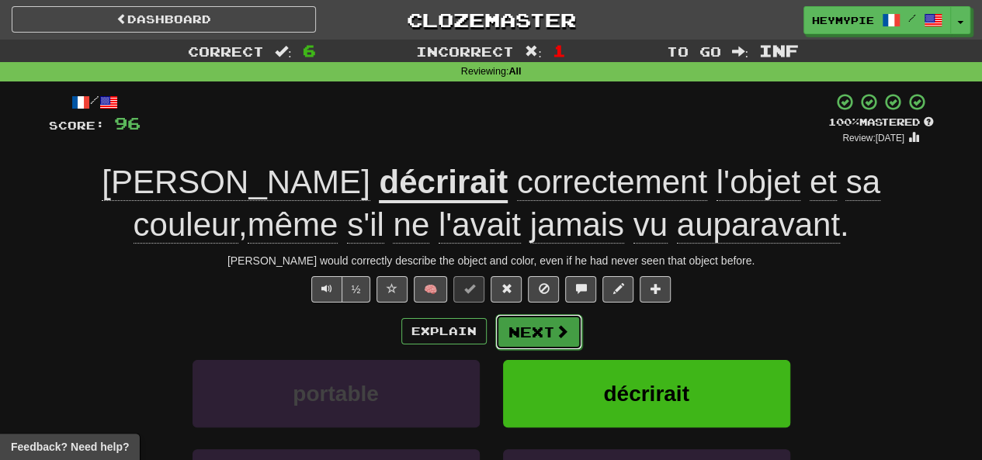
click at [546, 332] on button "Next" at bounding box center [538, 332] width 87 height 36
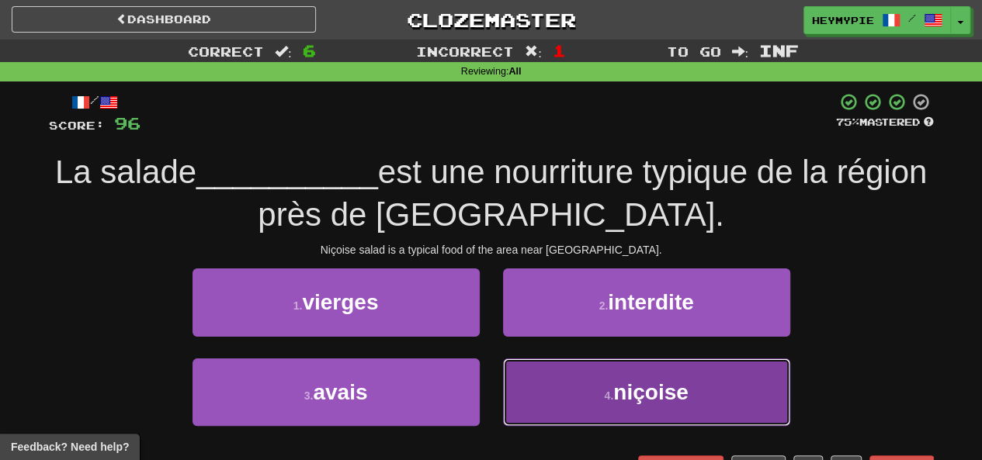
click at [631, 409] on button "4 . niçoise" at bounding box center [646, 393] width 287 height 68
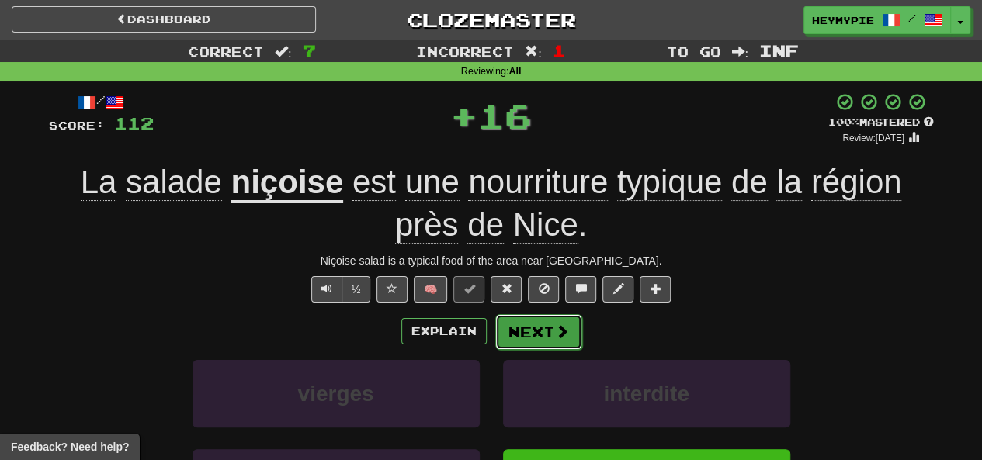
click at [543, 333] on button "Next" at bounding box center [538, 332] width 87 height 36
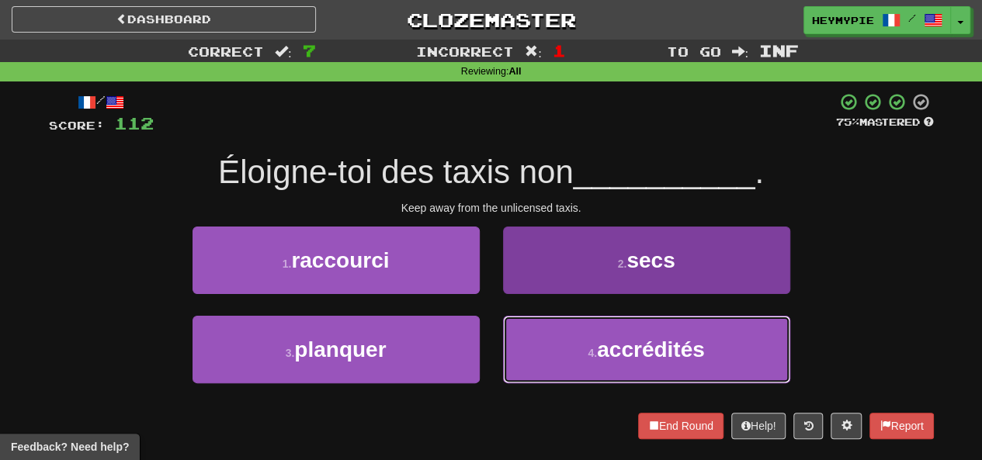
click at [554, 339] on button "4 . accrédités" at bounding box center [646, 350] width 287 height 68
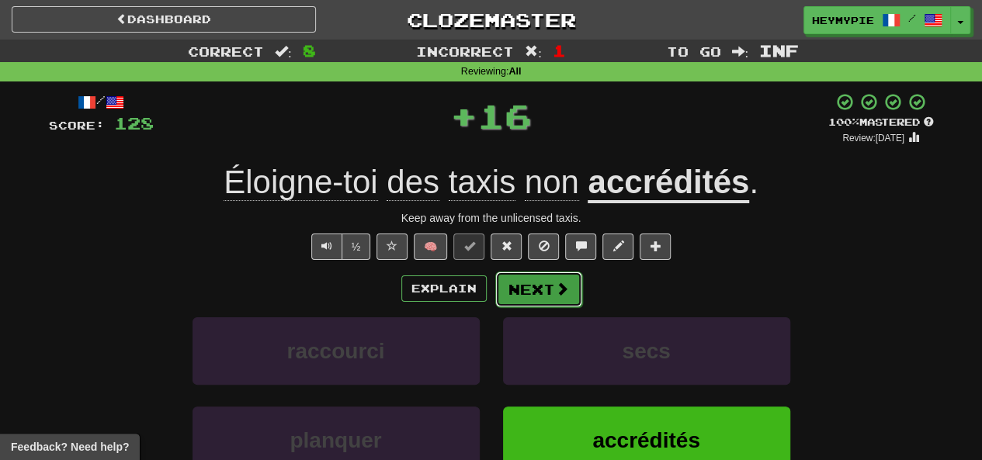
click at [545, 286] on button "Next" at bounding box center [538, 290] width 87 height 36
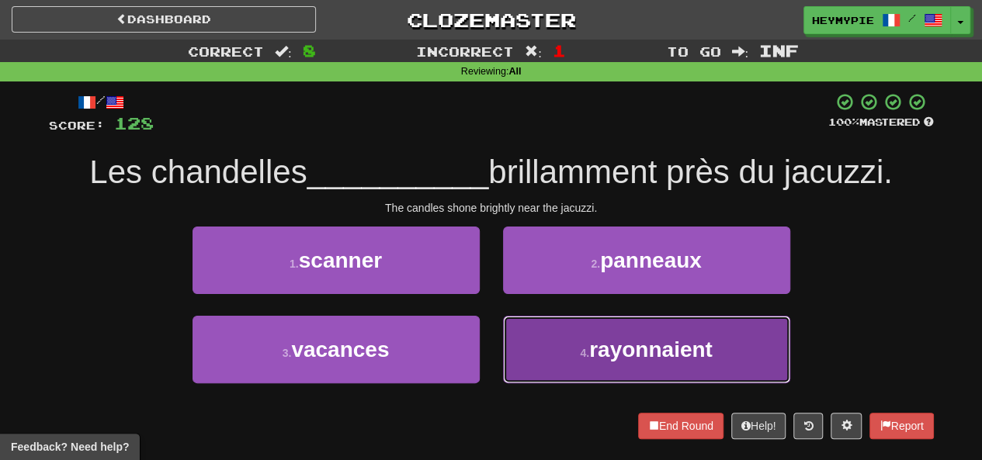
click at [512, 345] on button "4 . rayonnaient" at bounding box center [646, 350] width 287 height 68
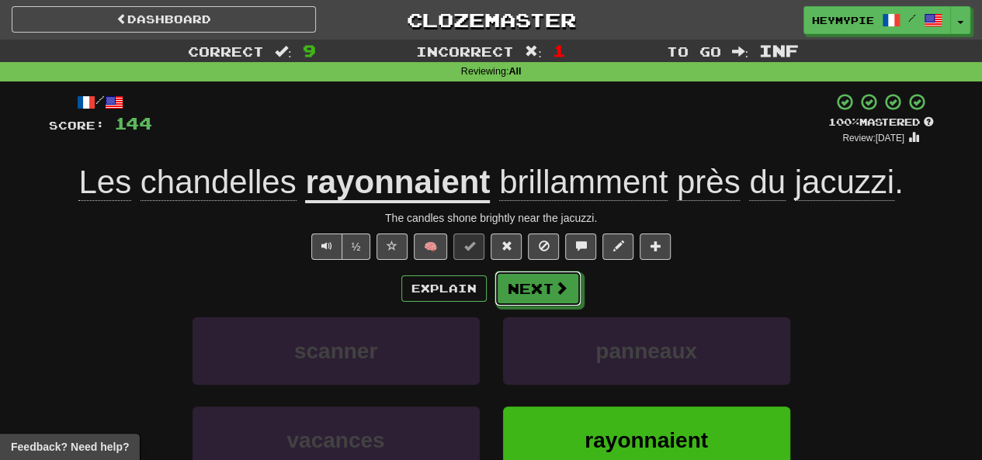
click at [523, 289] on button "Next" at bounding box center [537, 289] width 87 height 36
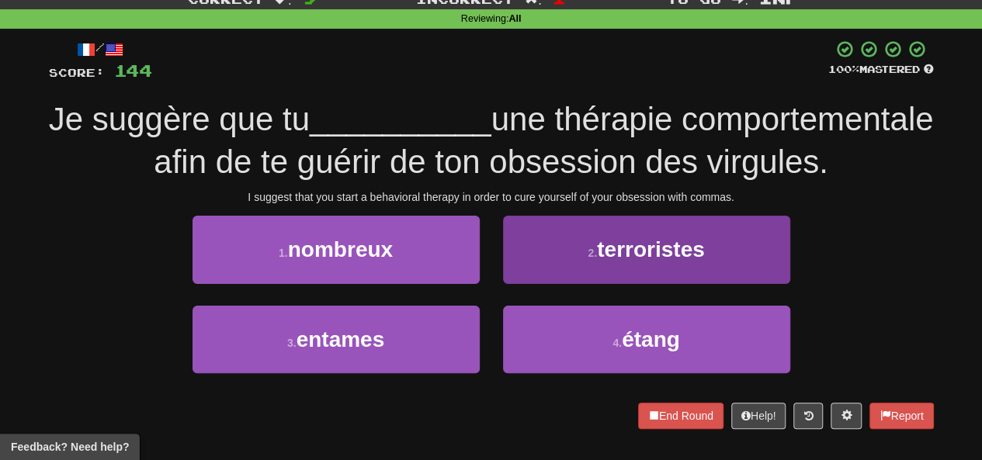
scroll to position [78, 0]
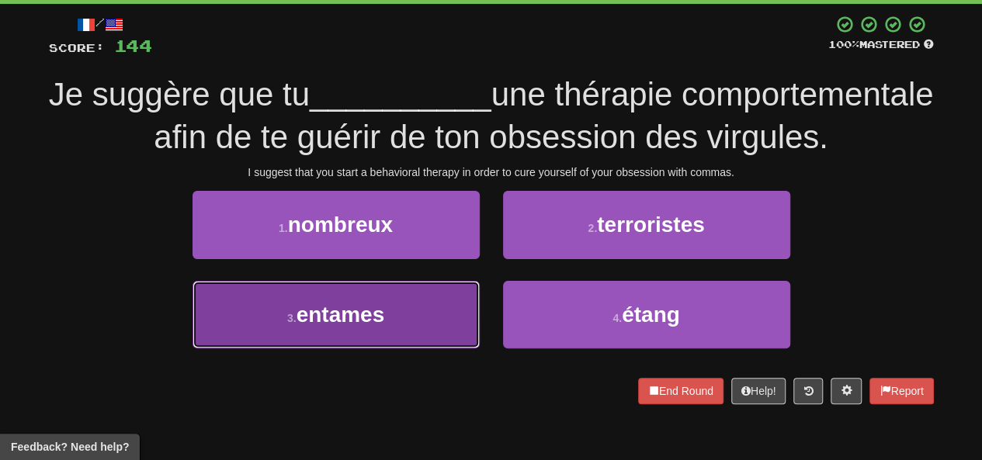
click at [422, 347] on button "3 . entames" at bounding box center [335, 315] width 287 height 68
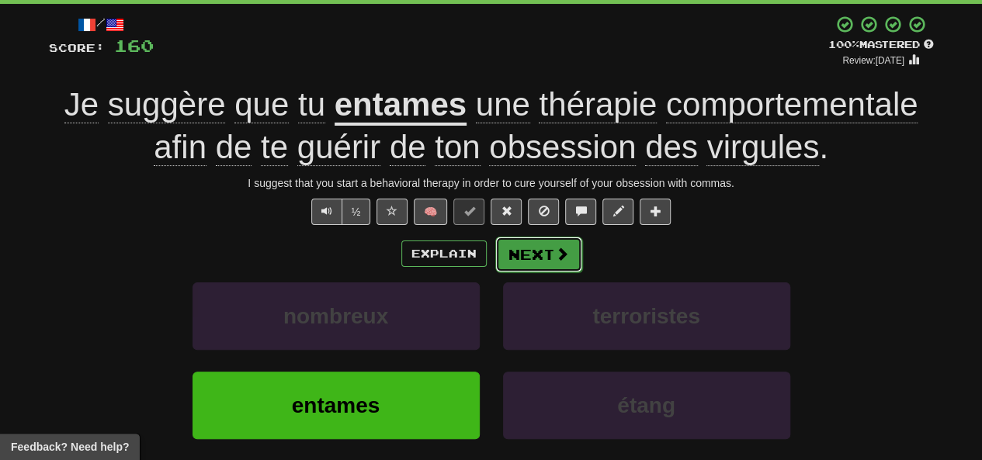
click at [546, 259] on button "Next" at bounding box center [538, 255] width 87 height 36
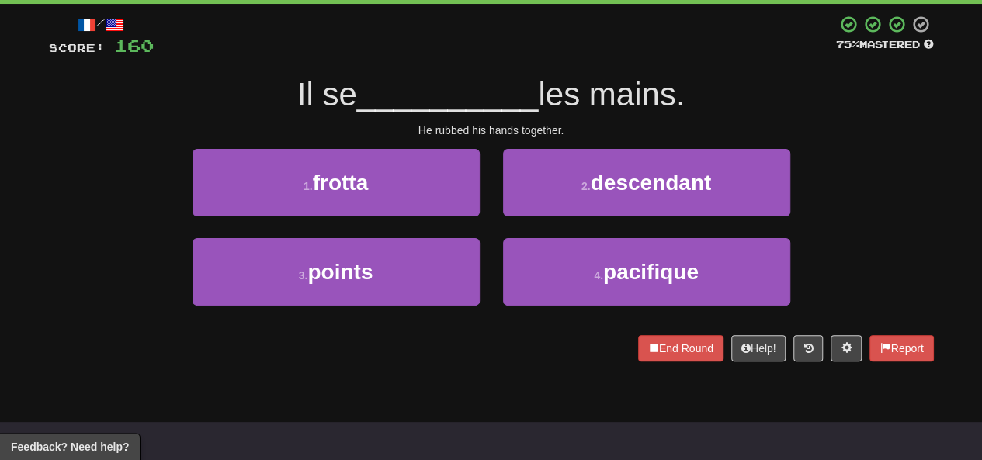
scroll to position [0, 0]
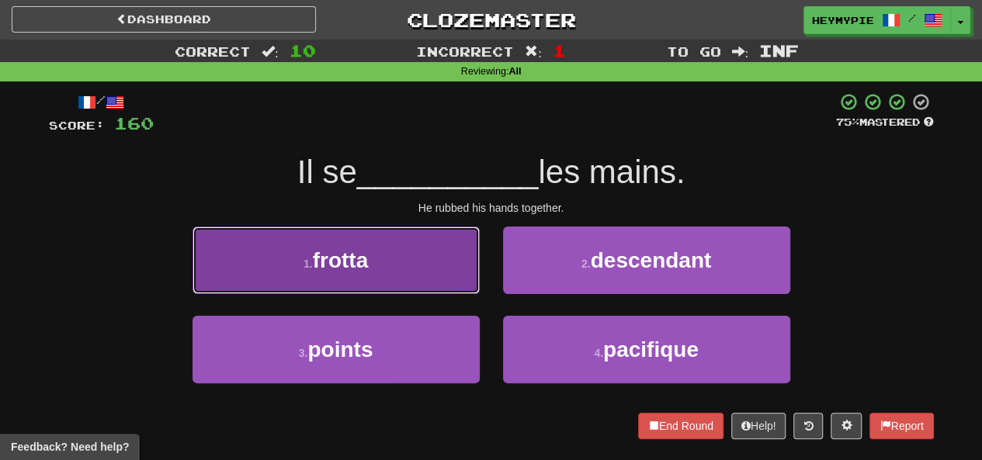
click at [378, 243] on button "1 . frotta" at bounding box center [335, 261] width 287 height 68
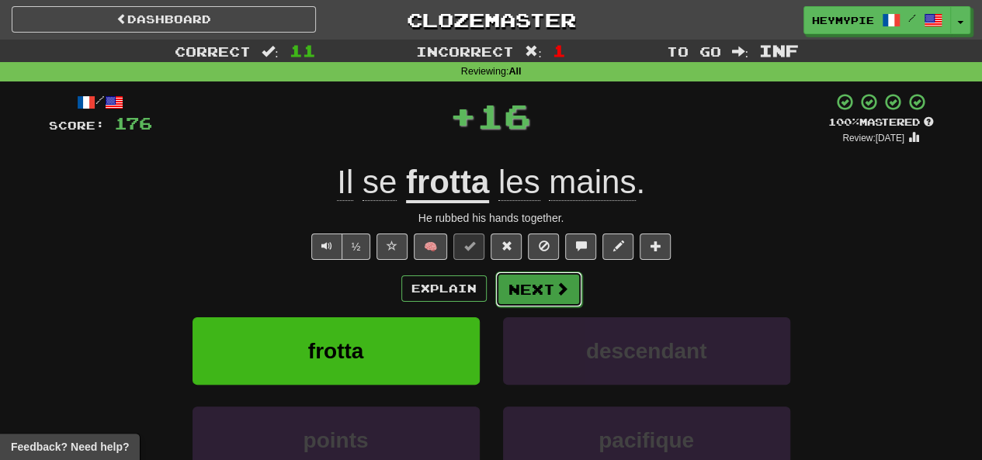
click at [546, 292] on button "Next" at bounding box center [538, 290] width 87 height 36
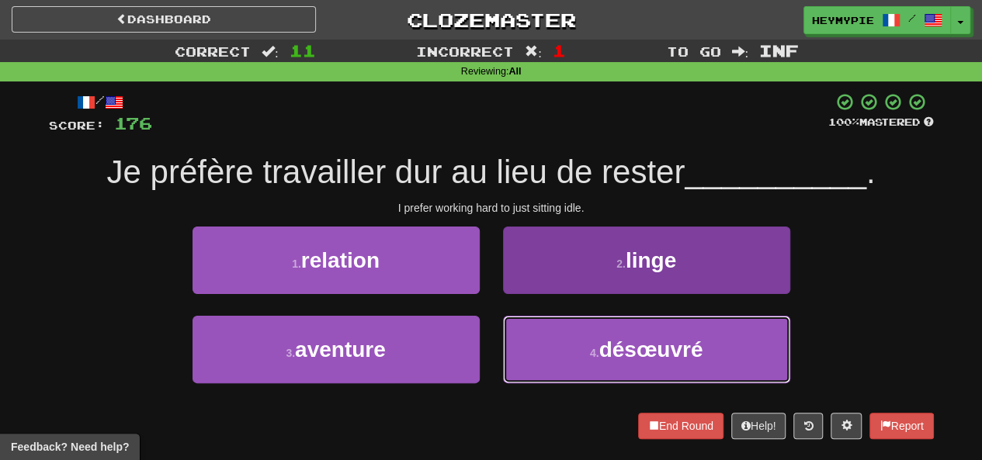
click at [591, 350] on small "4 ." at bounding box center [594, 353] width 9 height 12
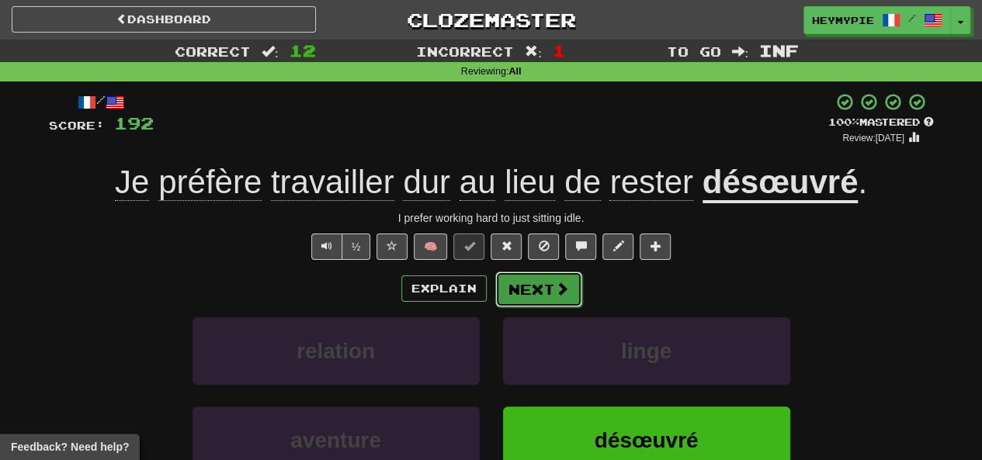
click at [552, 289] on button "Next" at bounding box center [538, 290] width 87 height 36
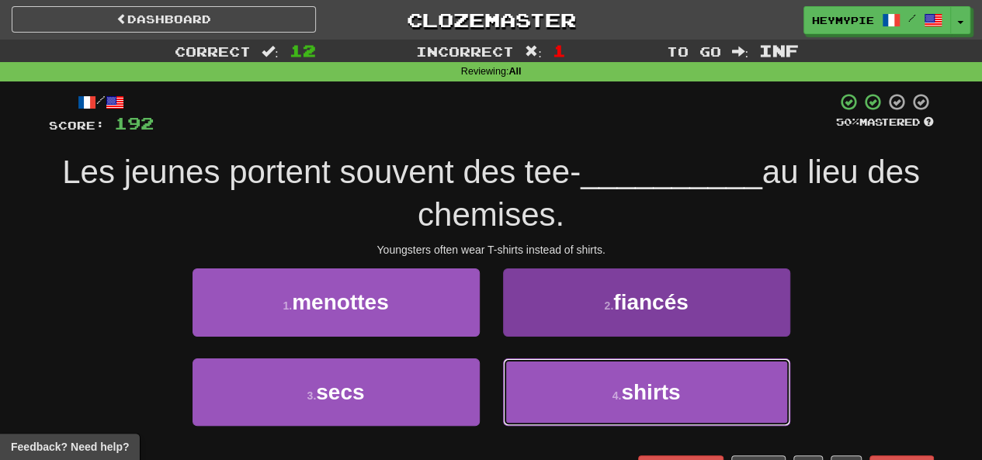
click at [621, 393] on small "4 ." at bounding box center [616, 396] width 9 height 12
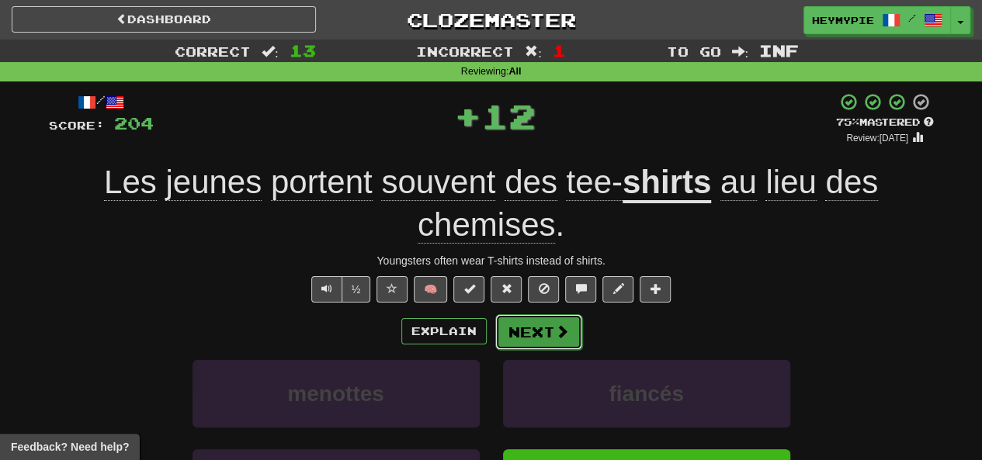
click at [533, 332] on button "Next" at bounding box center [538, 332] width 87 height 36
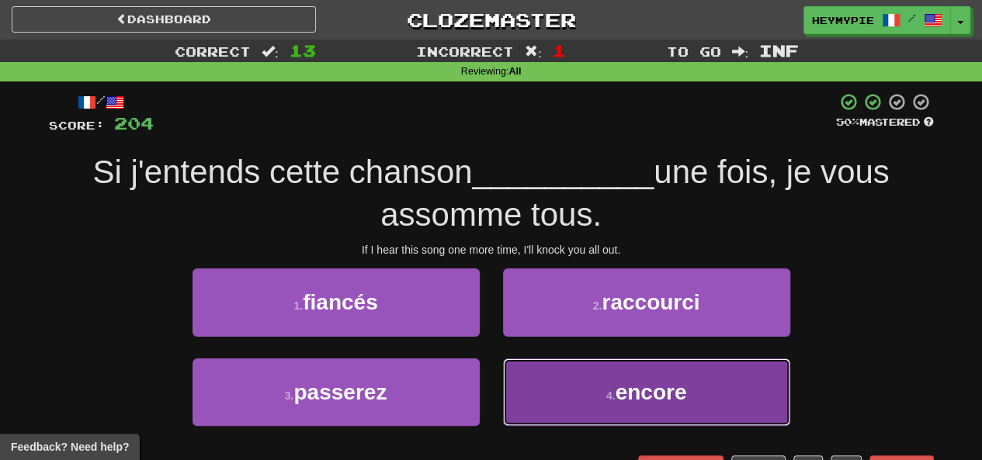
click at [574, 421] on button "4 . encore" at bounding box center [646, 393] width 287 height 68
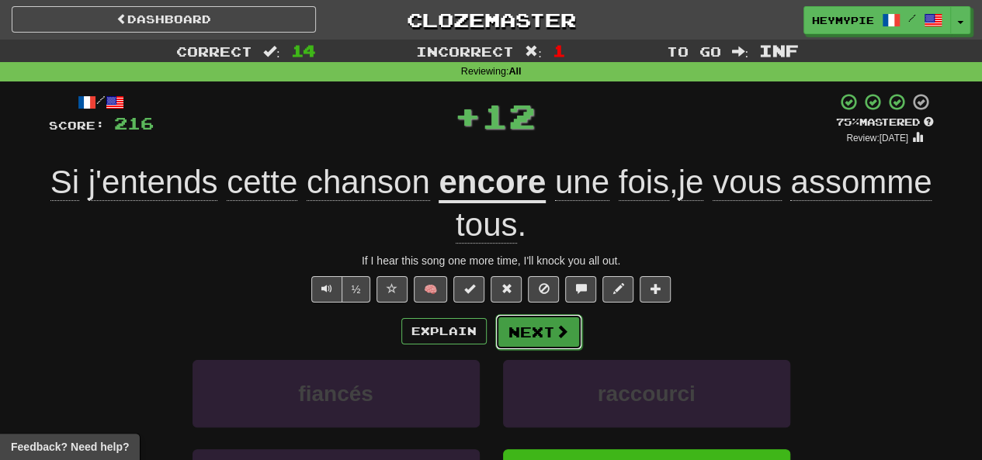
click at [527, 333] on button "Next" at bounding box center [538, 332] width 87 height 36
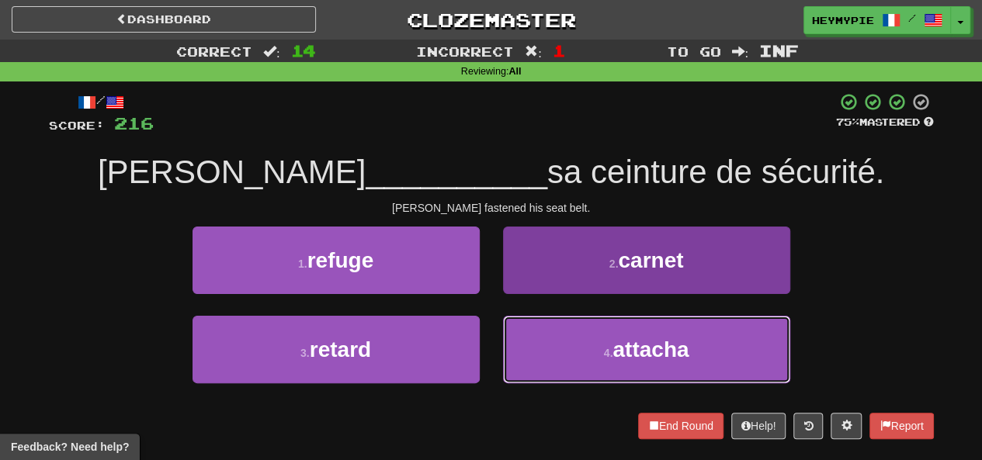
click at [525, 342] on button "4 . attacha" at bounding box center [646, 350] width 287 height 68
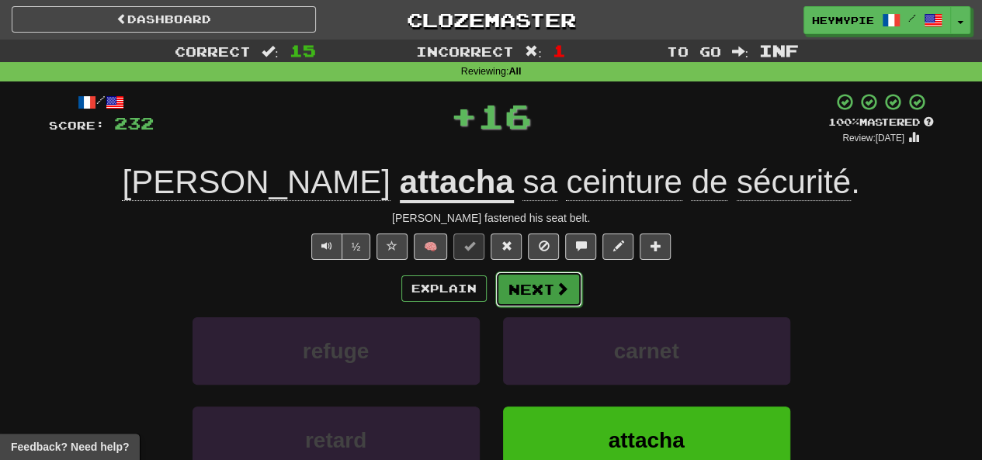
click at [522, 289] on button "Next" at bounding box center [538, 290] width 87 height 36
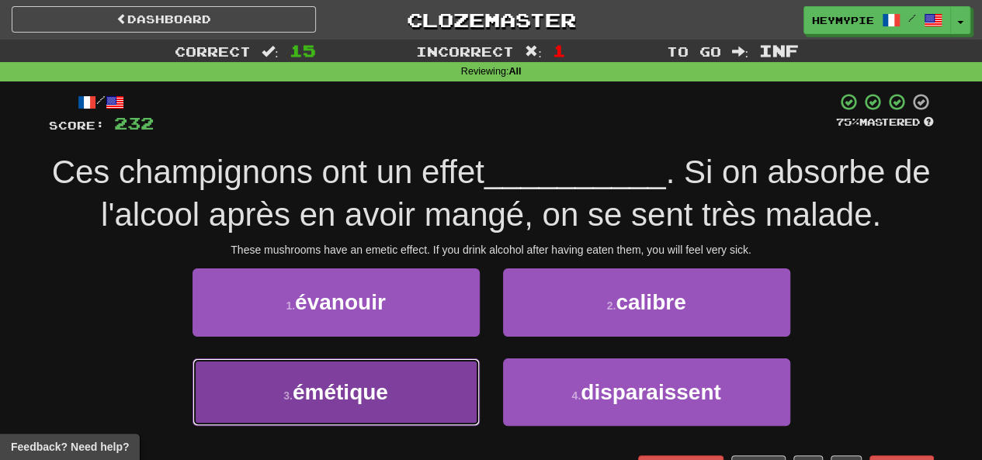
click at [368, 380] on span "émétique" at bounding box center [340, 392] width 95 height 24
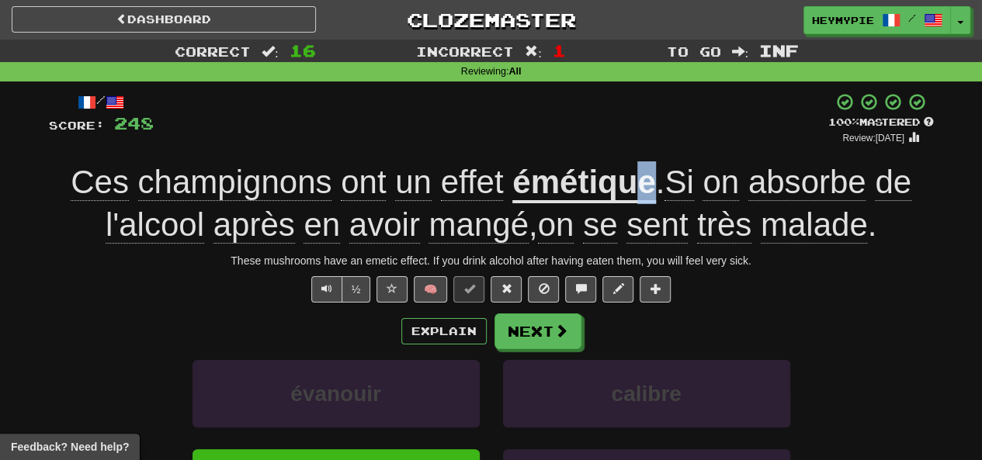
drag, startPoint x: 655, startPoint y: 172, endPoint x: 621, endPoint y: 172, distance: 34.1
click at [621, 172] on div "Ces champignons ont un effet émétique . Si on absorbe de l'alcool après en avoi…" at bounding box center [491, 203] width 885 height 85
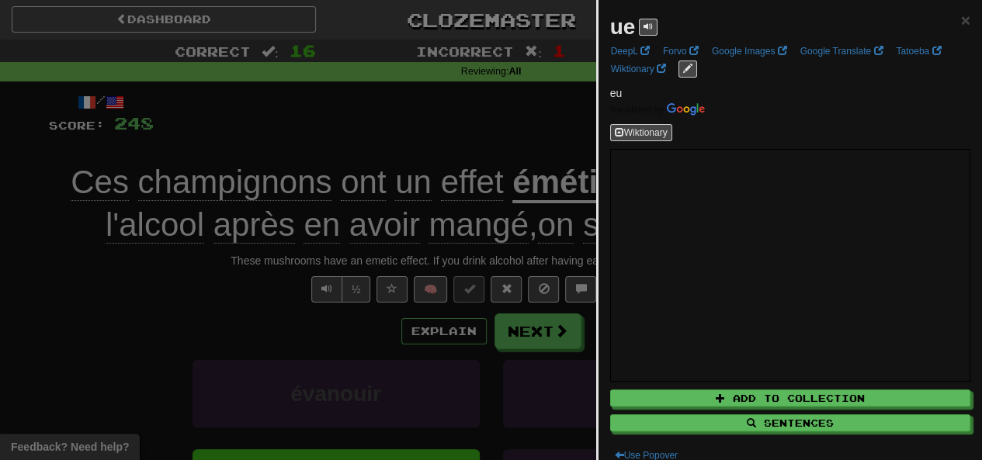
click at [493, 117] on div at bounding box center [491, 230] width 982 height 460
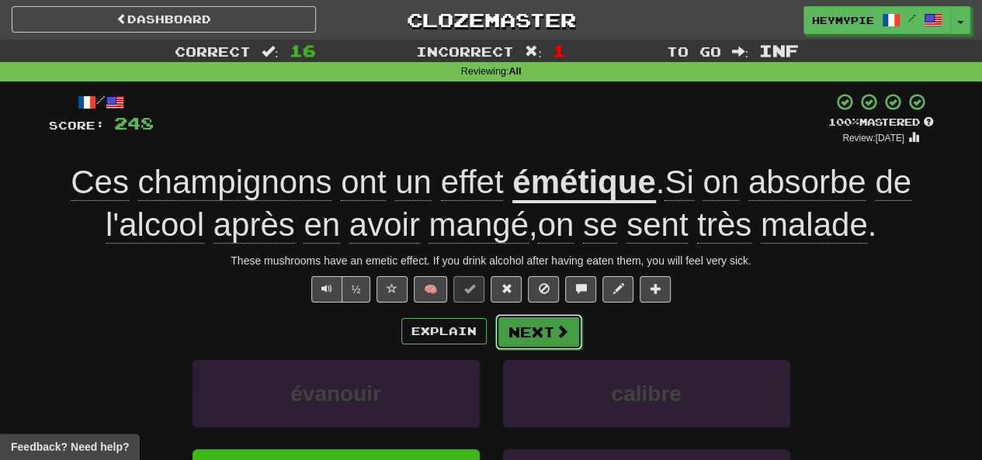
click at [520, 328] on button "Next" at bounding box center [538, 332] width 87 height 36
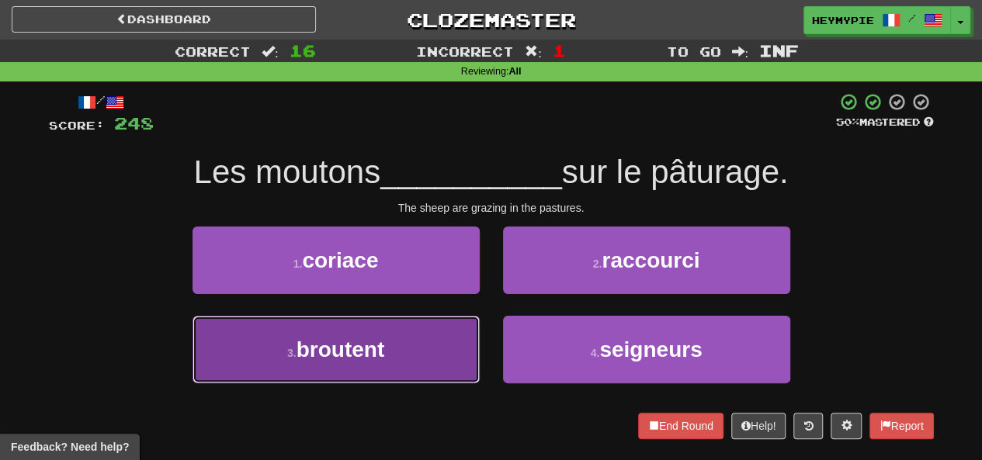
click at [372, 343] on span "broutent" at bounding box center [340, 350] width 88 height 24
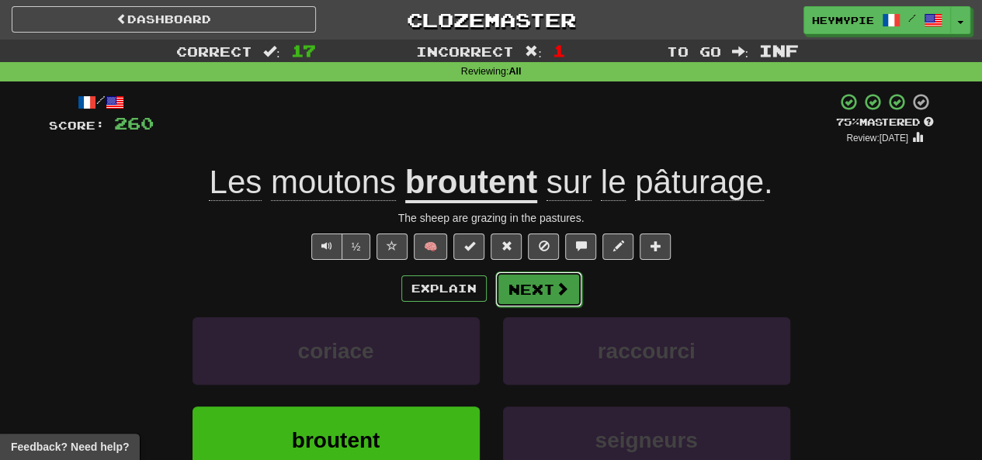
click at [542, 302] on button "Next" at bounding box center [538, 290] width 87 height 36
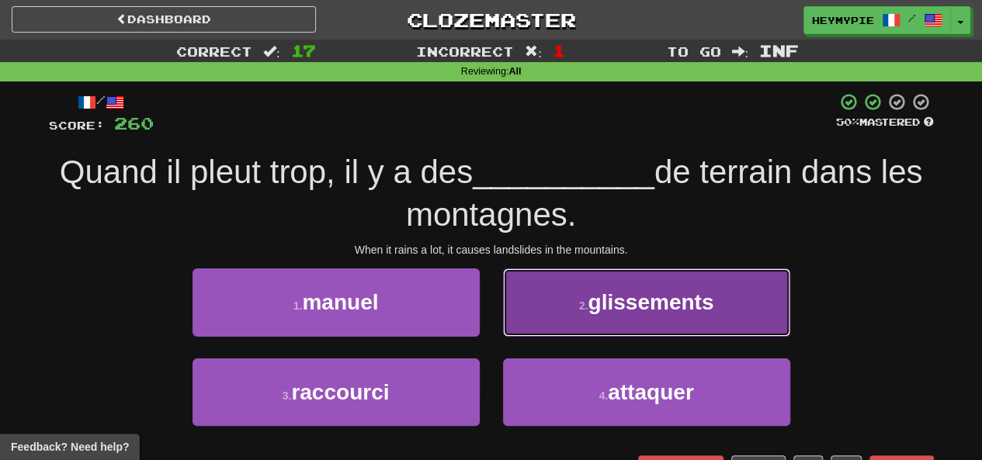
click at [551, 294] on button "2 . glissements" at bounding box center [646, 303] width 287 height 68
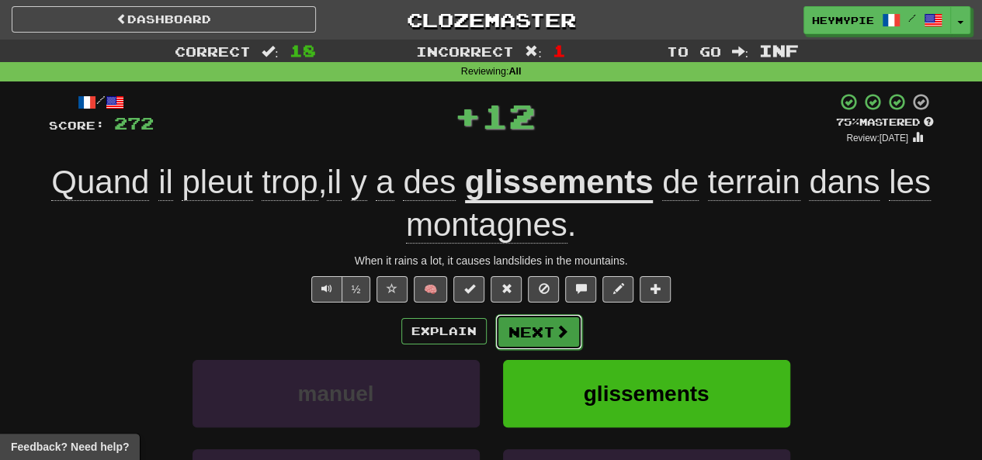
click at [543, 334] on button "Next" at bounding box center [538, 332] width 87 height 36
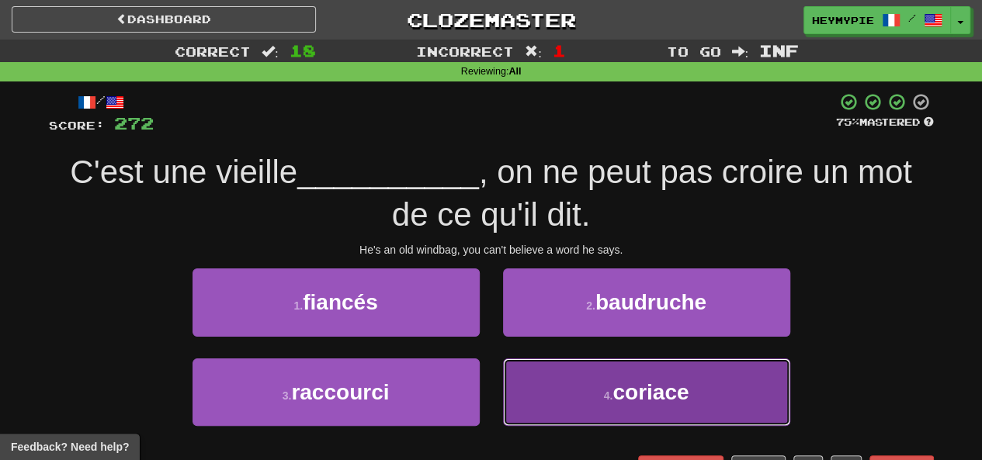
drag, startPoint x: 588, startPoint y: 376, endPoint x: 590, endPoint y: 384, distance: 7.9
click at [590, 384] on button "4 . coriace" at bounding box center [646, 393] width 287 height 68
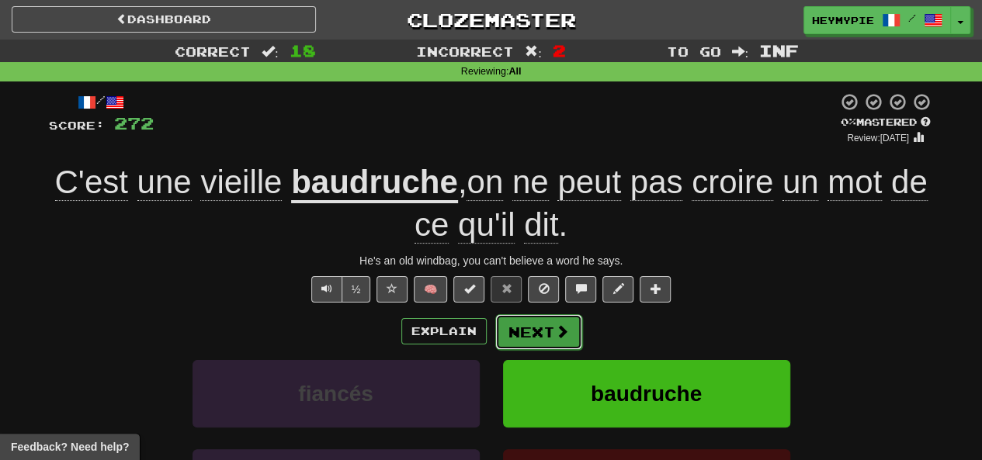
click at [543, 344] on button "Next" at bounding box center [538, 332] width 87 height 36
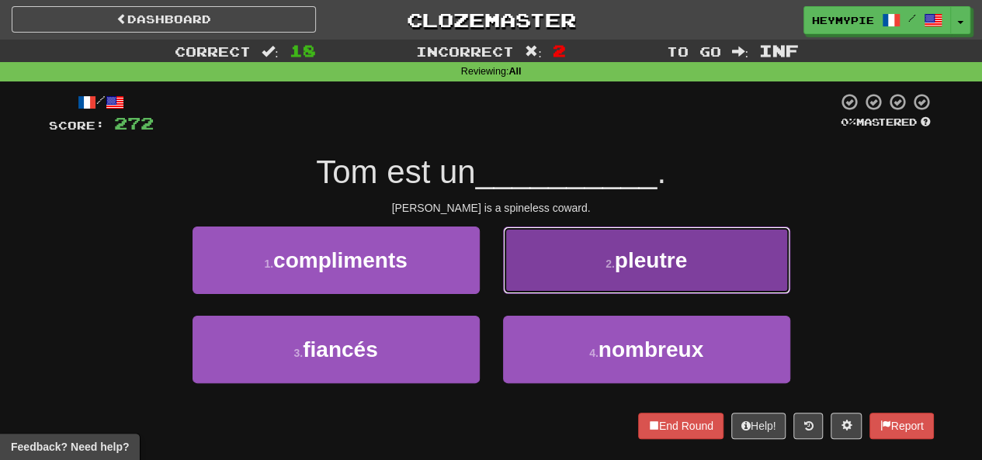
click at [542, 246] on button "2 . pleutre" at bounding box center [646, 261] width 287 height 68
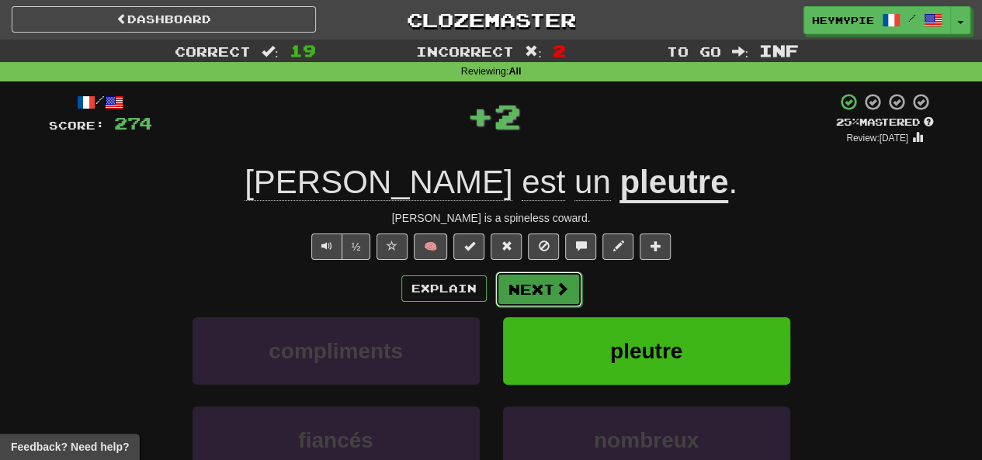
click at [518, 296] on button "Next" at bounding box center [538, 290] width 87 height 36
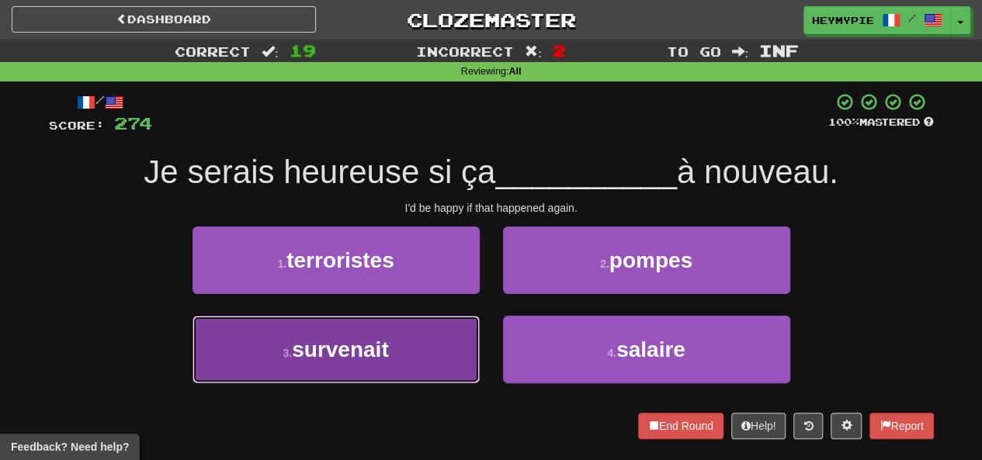
click at [391, 370] on button "3 . survenait" at bounding box center [335, 350] width 287 height 68
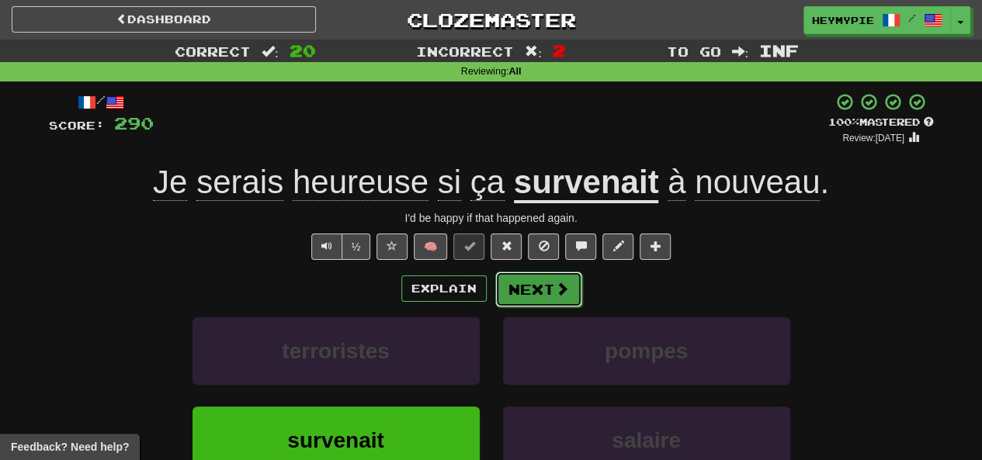
click at [540, 296] on button "Next" at bounding box center [538, 290] width 87 height 36
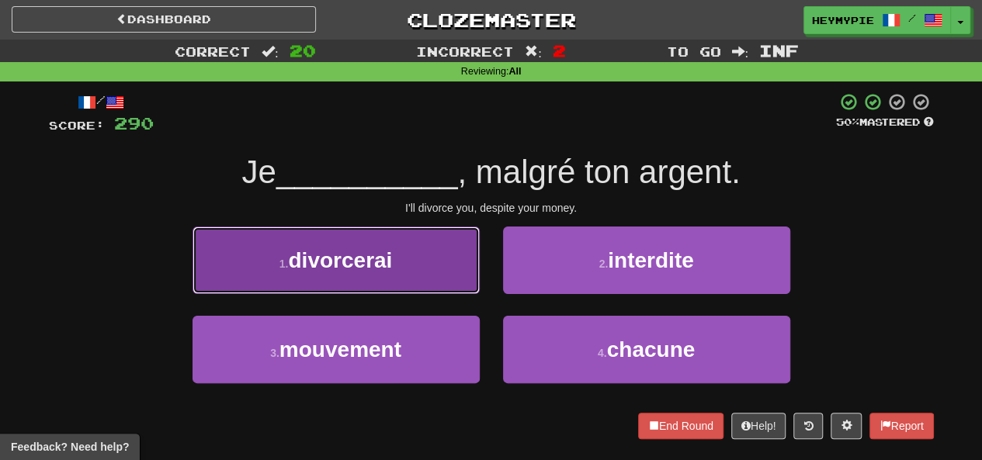
click at [411, 273] on button "1 . divorcerai" at bounding box center [335, 261] width 287 height 68
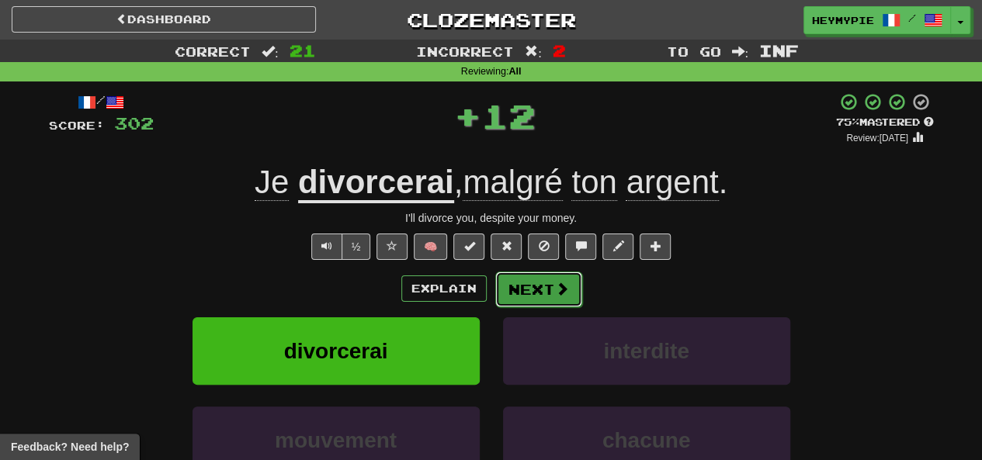
click at [510, 292] on button "Next" at bounding box center [538, 290] width 87 height 36
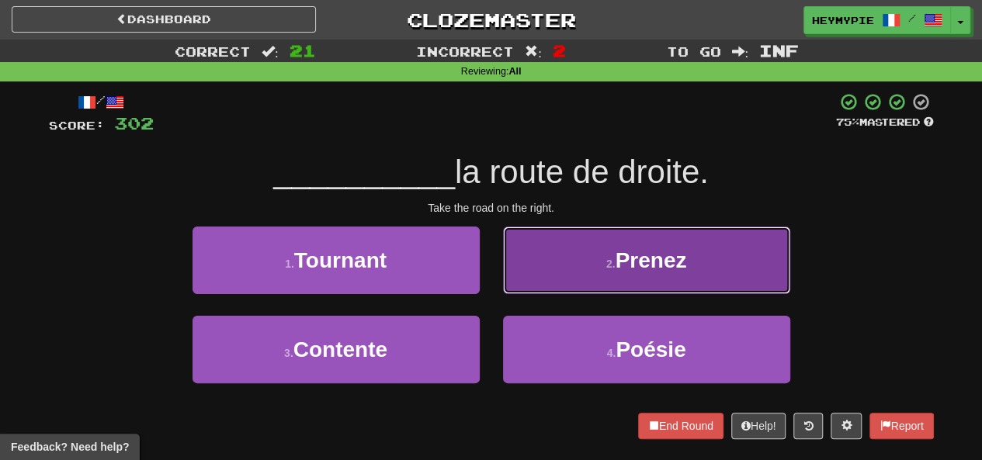
click at [598, 274] on button "2 . Prenez" at bounding box center [646, 261] width 287 height 68
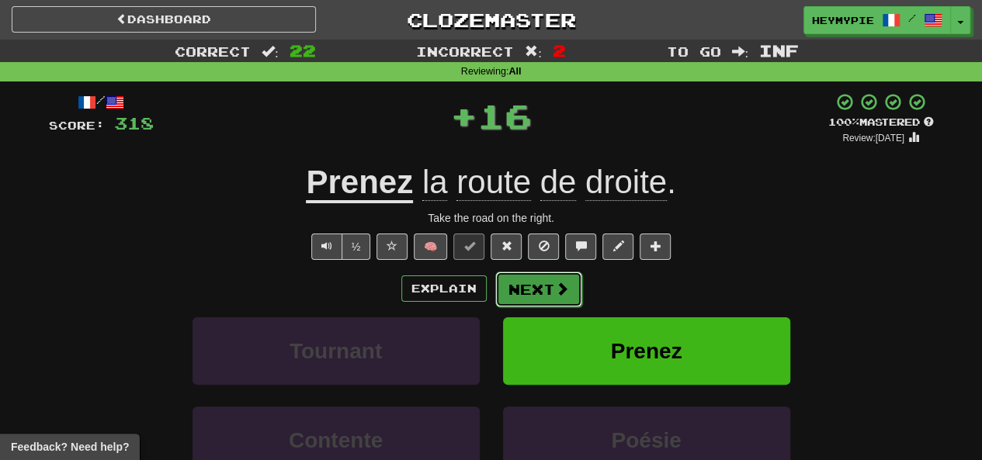
click at [549, 294] on button "Next" at bounding box center [538, 290] width 87 height 36
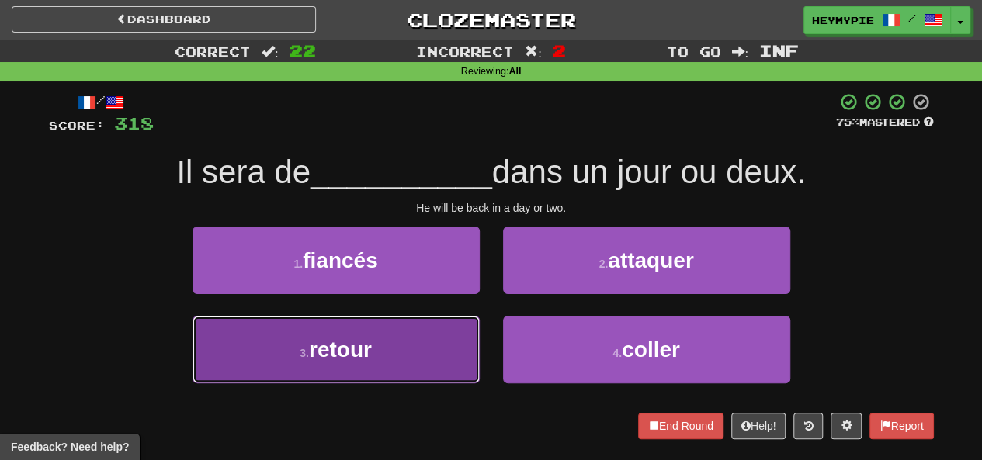
click at [406, 329] on button "3 . retour" at bounding box center [335, 350] width 287 height 68
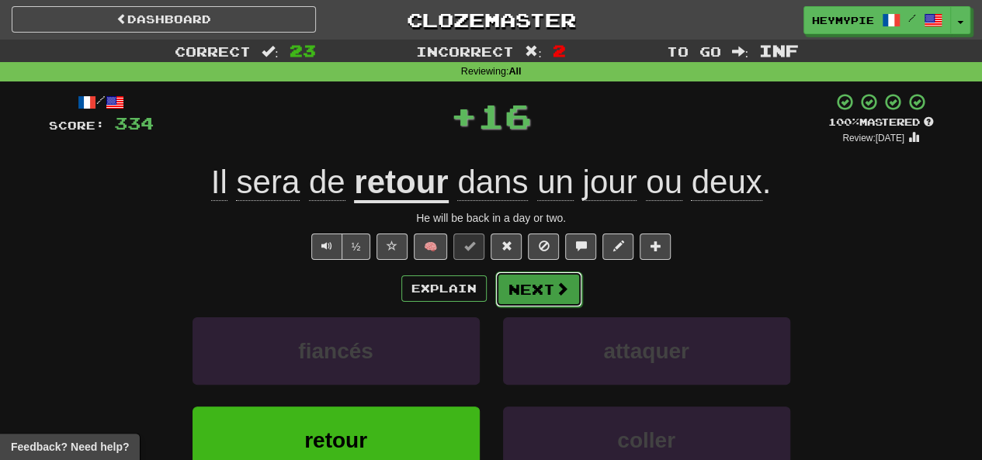
click at [532, 291] on button "Next" at bounding box center [538, 290] width 87 height 36
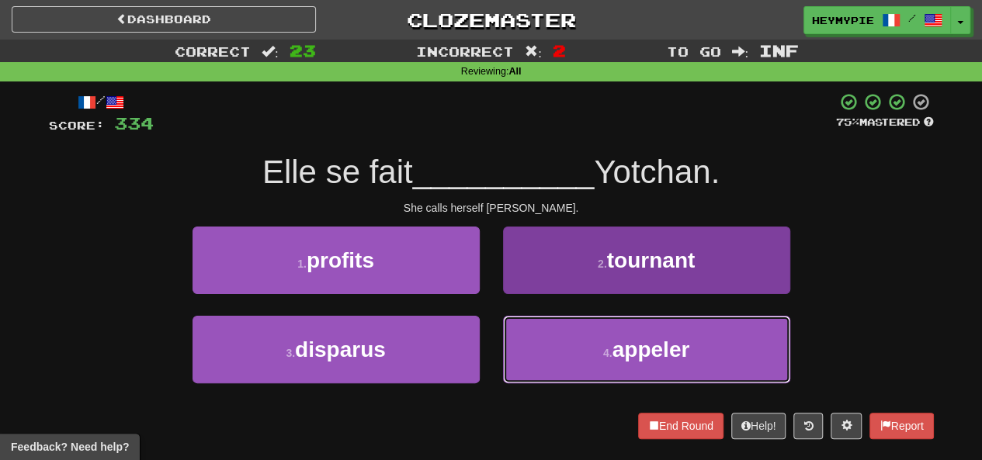
click at [539, 317] on button "4 . appeler" at bounding box center [646, 350] width 287 height 68
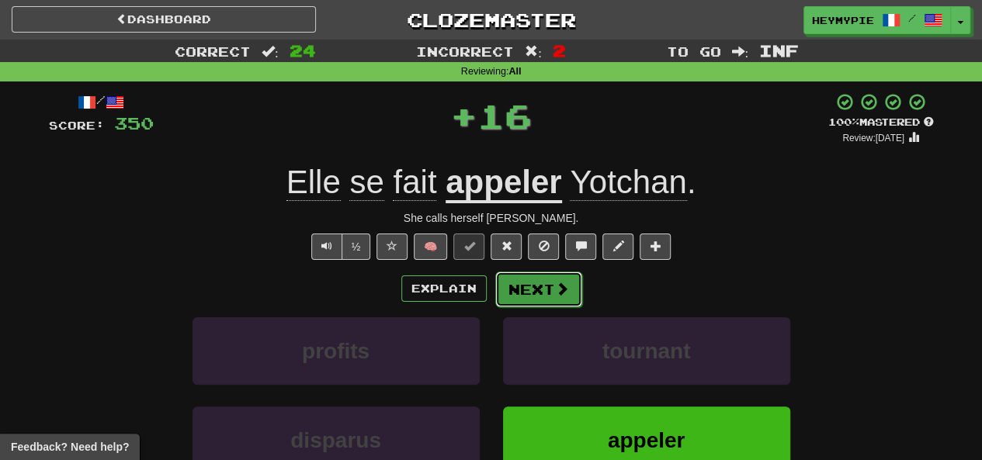
click at [511, 277] on button "Next" at bounding box center [538, 290] width 87 height 36
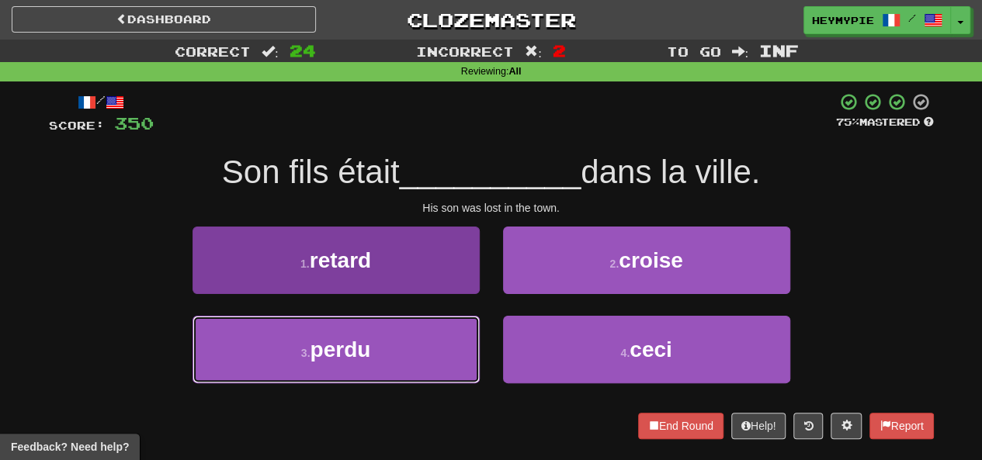
click at [413, 348] on button "3 . perdu" at bounding box center [335, 350] width 287 height 68
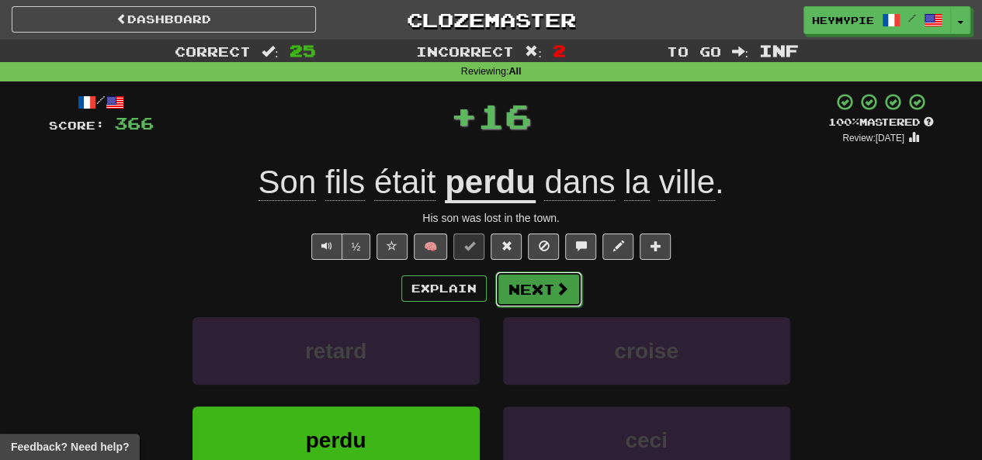
click at [514, 291] on button "Next" at bounding box center [538, 290] width 87 height 36
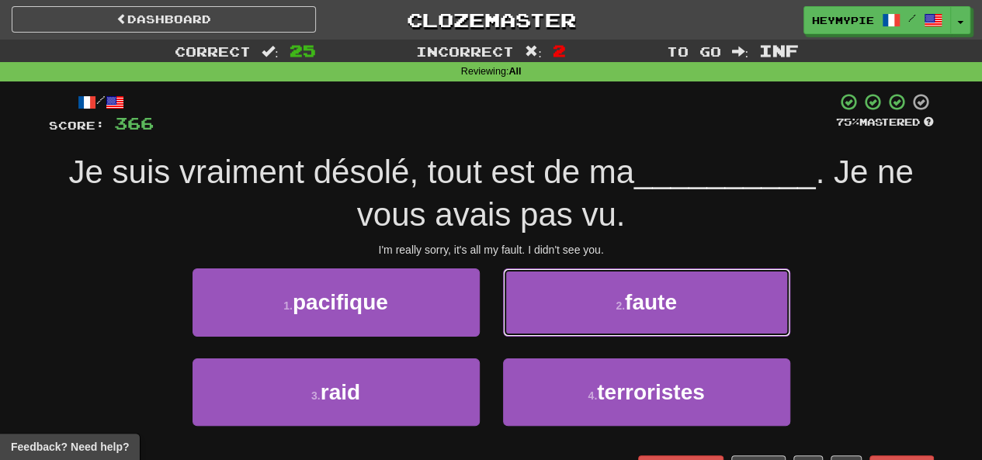
drag, startPoint x: 576, startPoint y: 296, endPoint x: 584, endPoint y: 302, distance: 10.1
click at [577, 300] on button "2 . faute" at bounding box center [646, 303] width 287 height 68
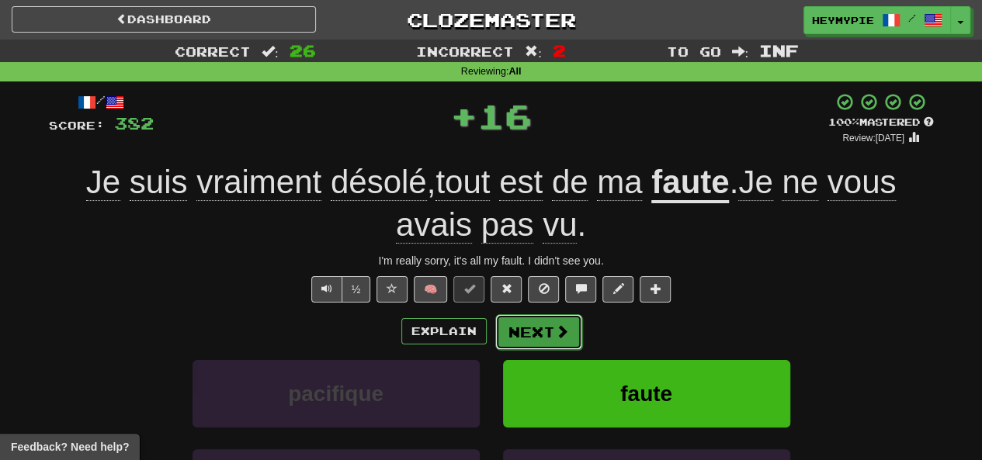
click at [551, 327] on button "Next" at bounding box center [538, 332] width 87 height 36
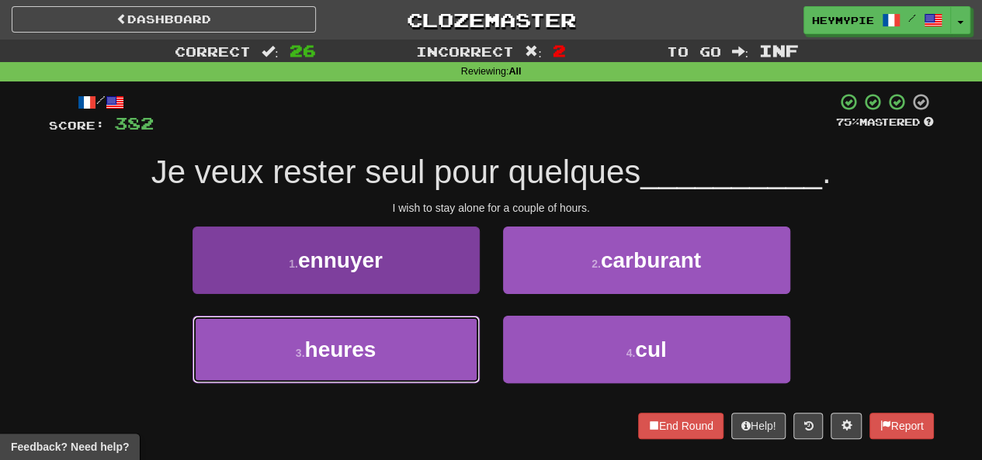
click at [393, 347] on button "3 . heures" at bounding box center [335, 350] width 287 height 68
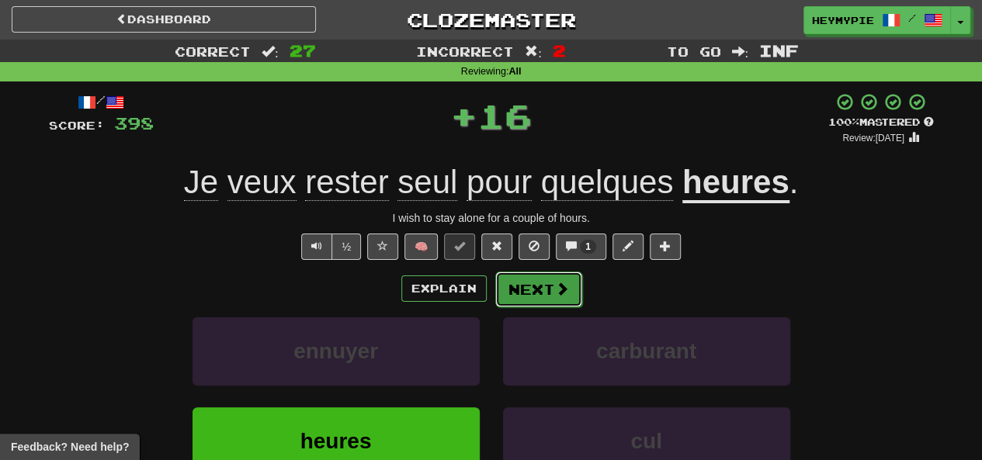
click at [551, 300] on button "Next" at bounding box center [538, 290] width 87 height 36
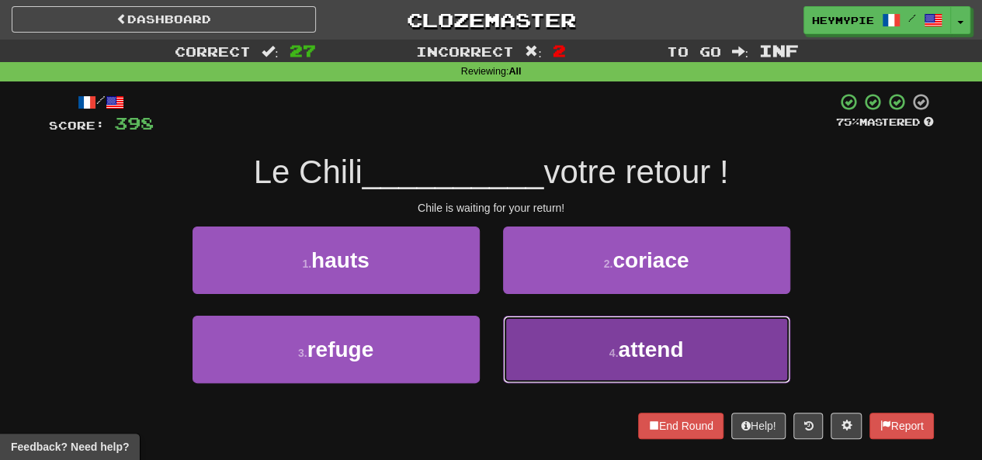
click at [556, 369] on button "4 . attend" at bounding box center [646, 350] width 287 height 68
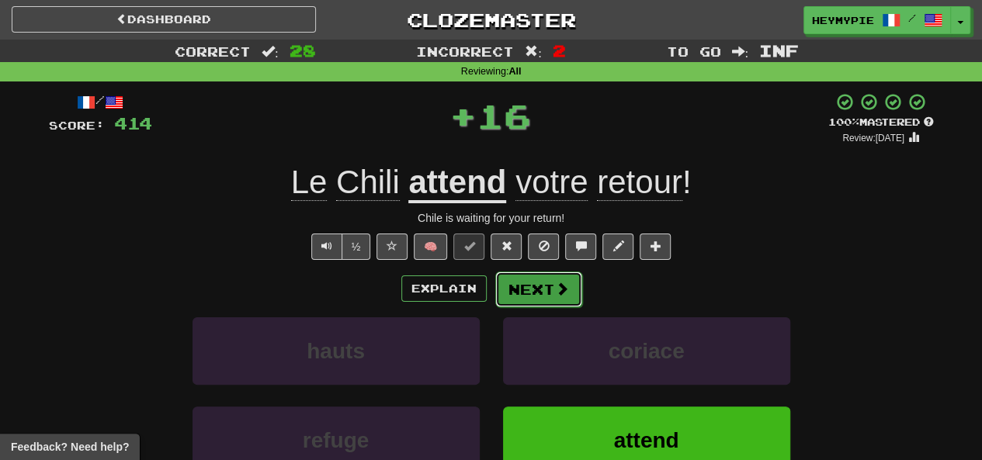
click at [523, 297] on button "Next" at bounding box center [538, 290] width 87 height 36
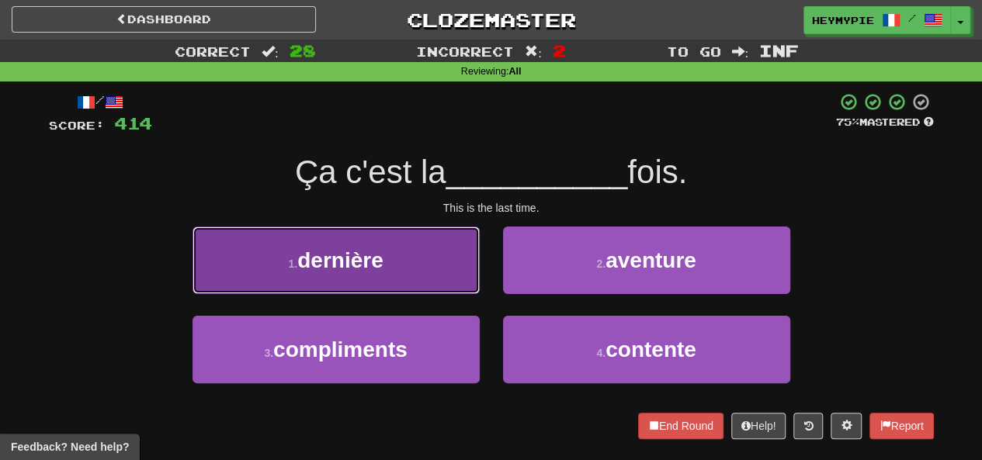
click at [386, 272] on button "1 . dernière" at bounding box center [335, 261] width 287 height 68
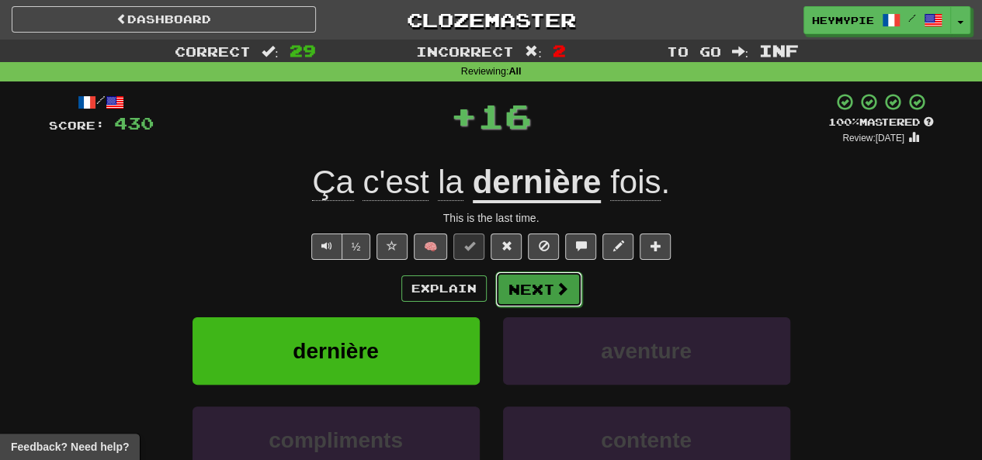
click at [513, 303] on button "Next" at bounding box center [538, 290] width 87 height 36
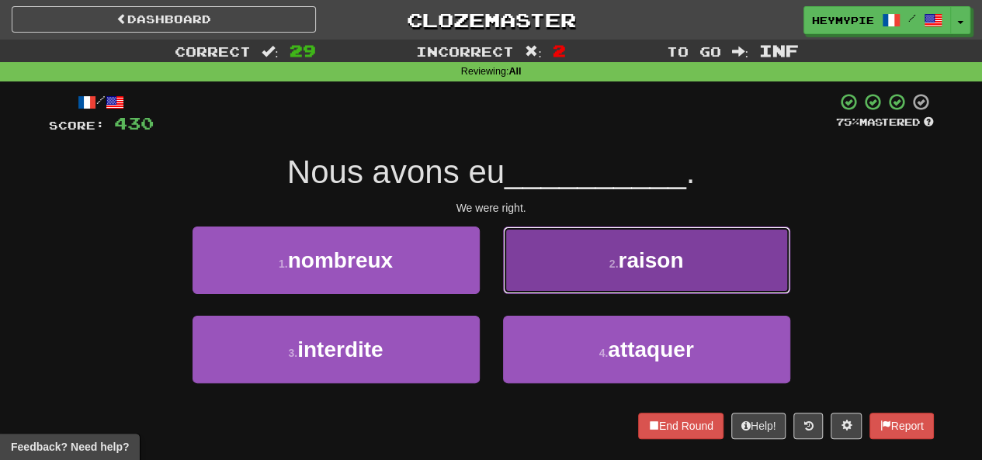
click at [584, 271] on button "2 . raison" at bounding box center [646, 261] width 287 height 68
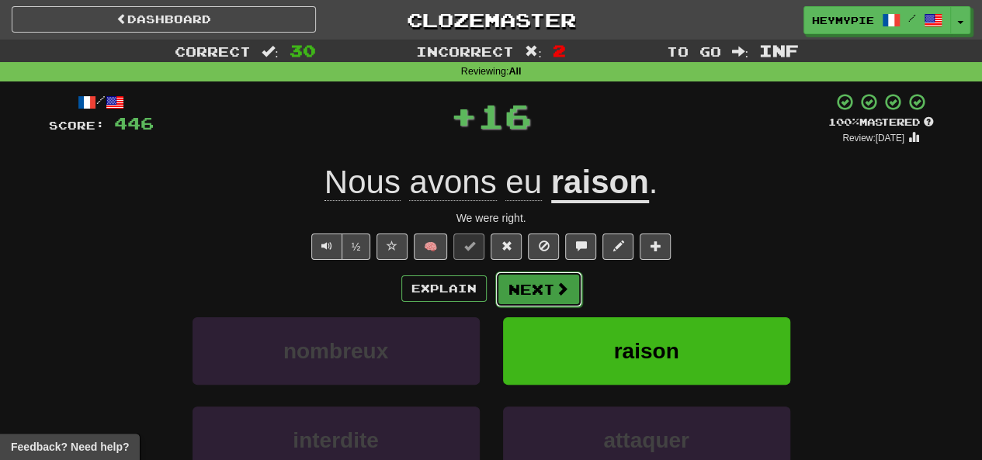
click at [546, 287] on button "Next" at bounding box center [538, 290] width 87 height 36
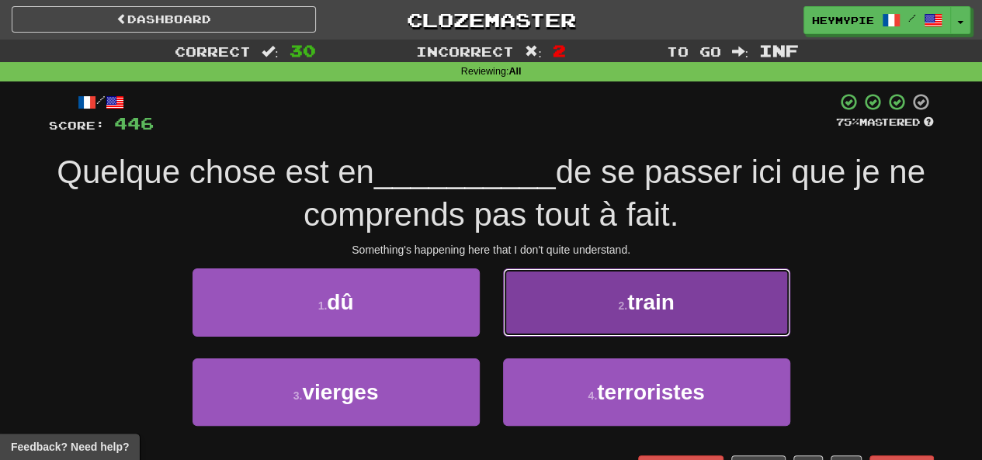
click at [571, 296] on button "2 . train" at bounding box center [646, 303] width 287 height 68
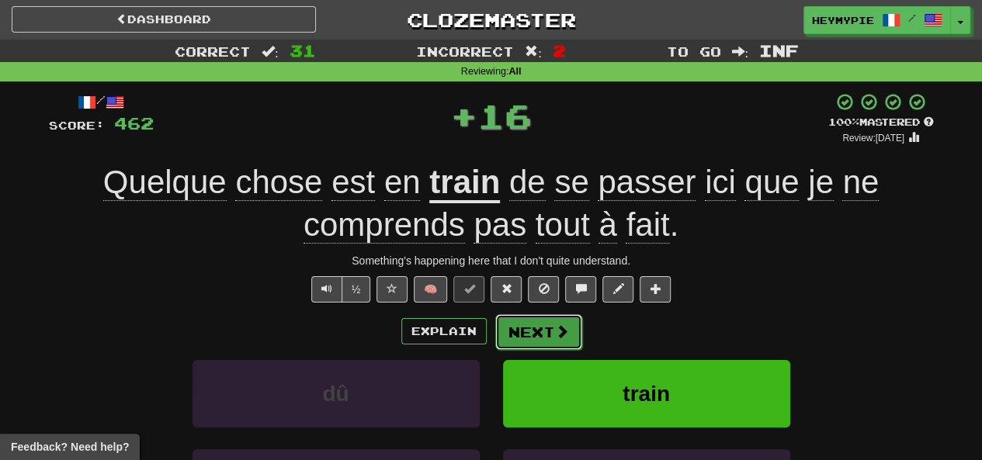
click at [553, 342] on button "Next" at bounding box center [538, 332] width 87 height 36
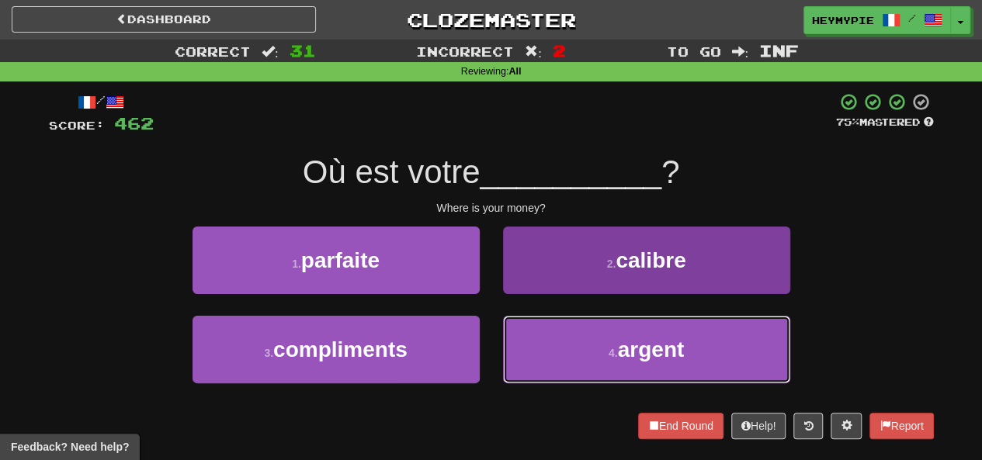
drag, startPoint x: 576, startPoint y: 334, endPoint x: 564, endPoint y: 322, distance: 17.0
click at [576, 335] on button "4 . argent" at bounding box center [646, 350] width 287 height 68
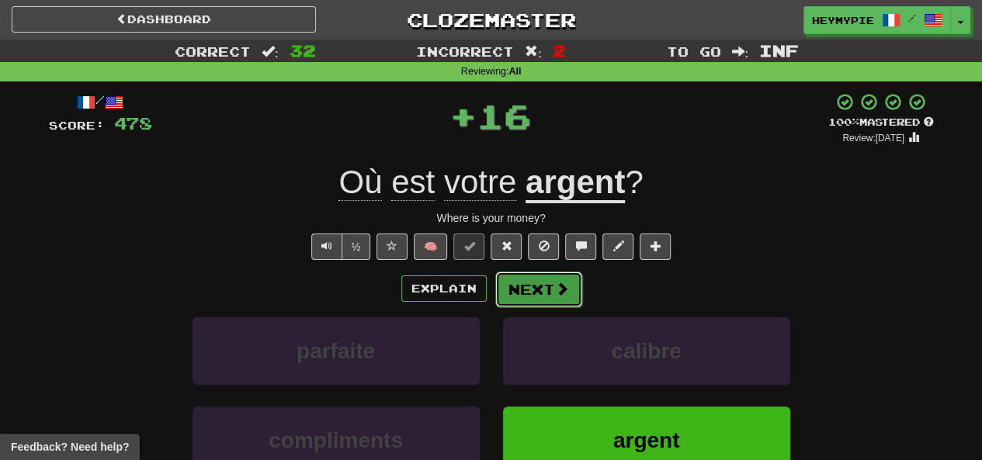
click at [538, 278] on button "Next" at bounding box center [538, 290] width 87 height 36
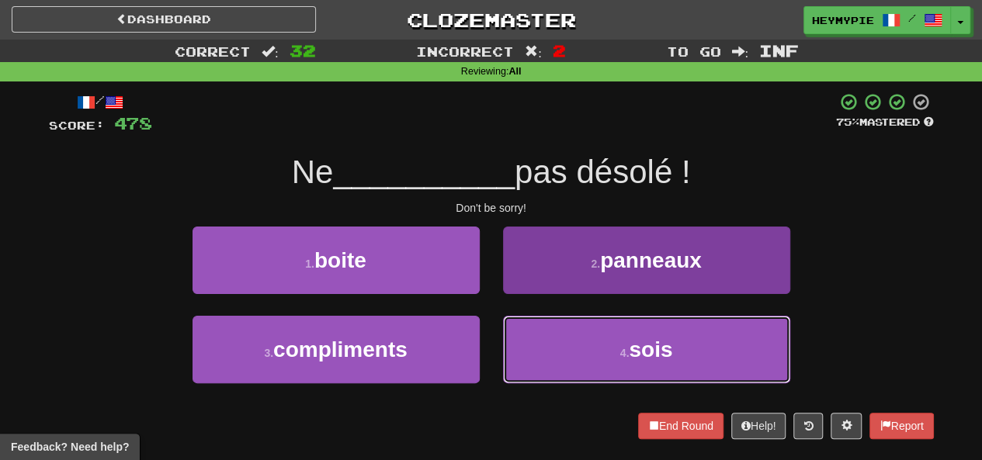
click at [563, 340] on button "4 . sois" at bounding box center [646, 350] width 287 height 68
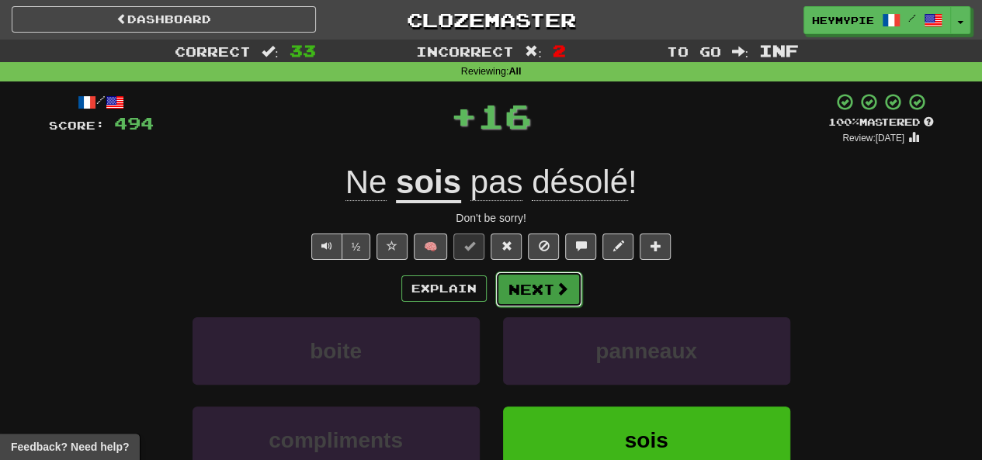
click at [529, 289] on button "Next" at bounding box center [538, 290] width 87 height 36
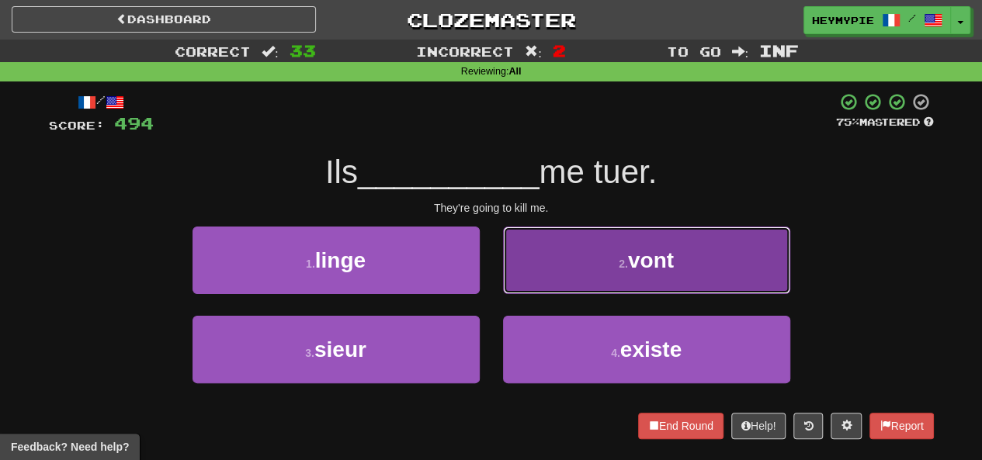
click at [584, 282] on button "2 . vont" at bounding box center [646, 261] width 287 height 68
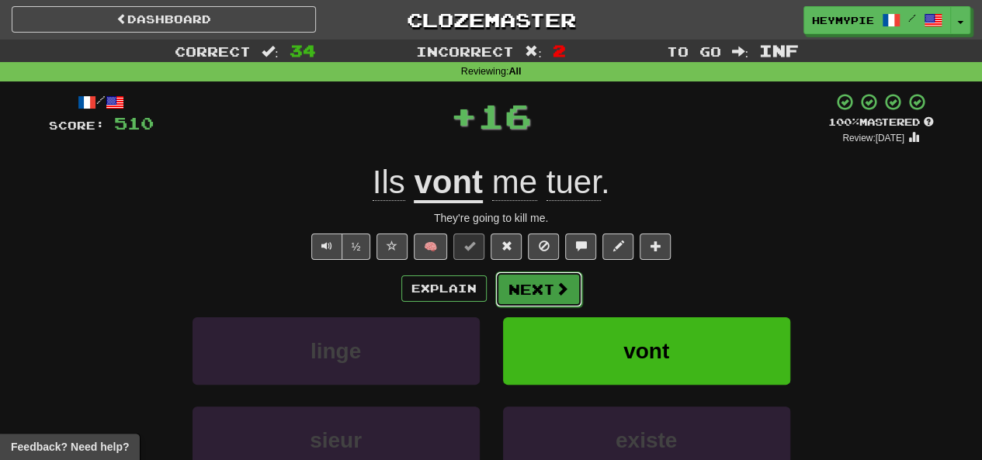
click at [538, 299] on button "Next" at bounding box center [538, 290] width 87 height 36
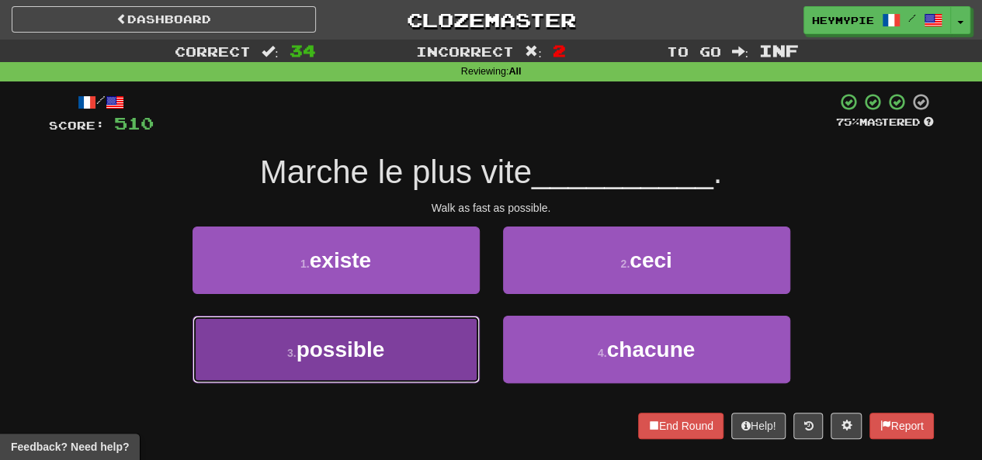
click at [408, 348] on button "3 . possible" at bounding box center [335, 350] width 287 height 68
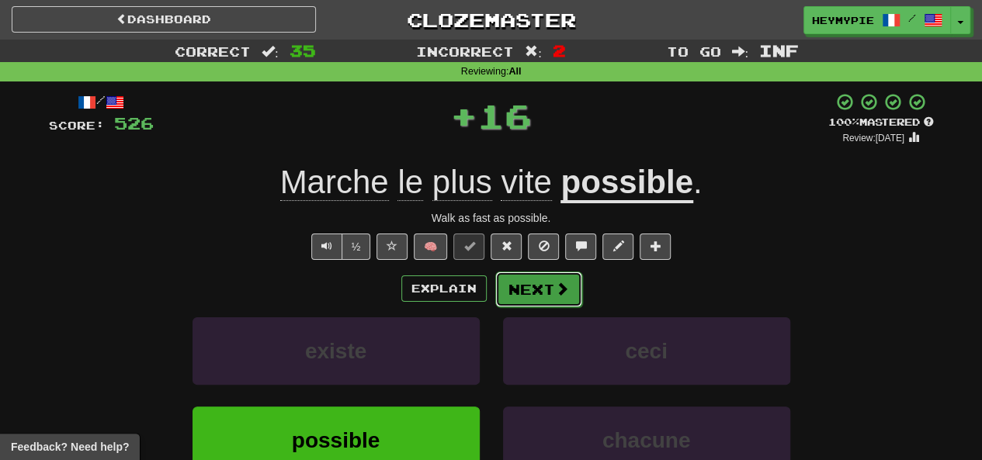
click at [510, 296] on button "Next" at bounding box center [538, 290] width 87 height 36
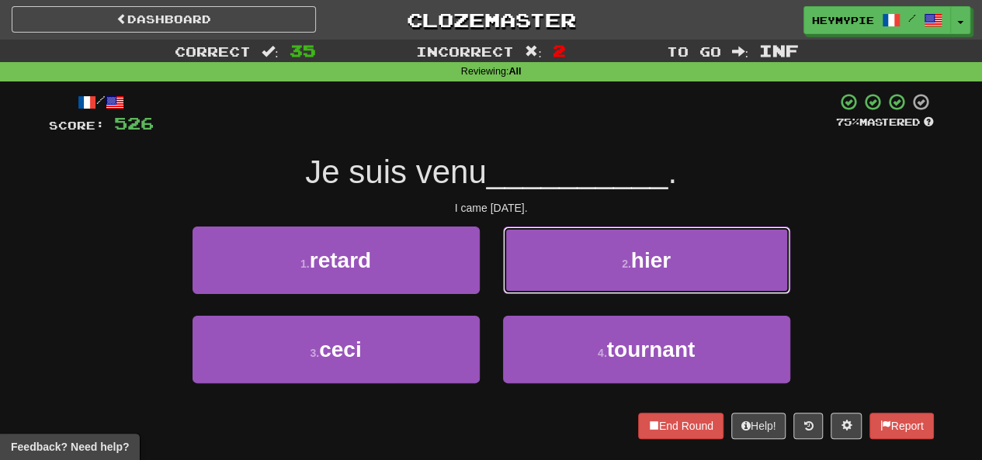
click at [579, 264] on button "2 . hier" at bounding box center [646, 261] width 287 height 68
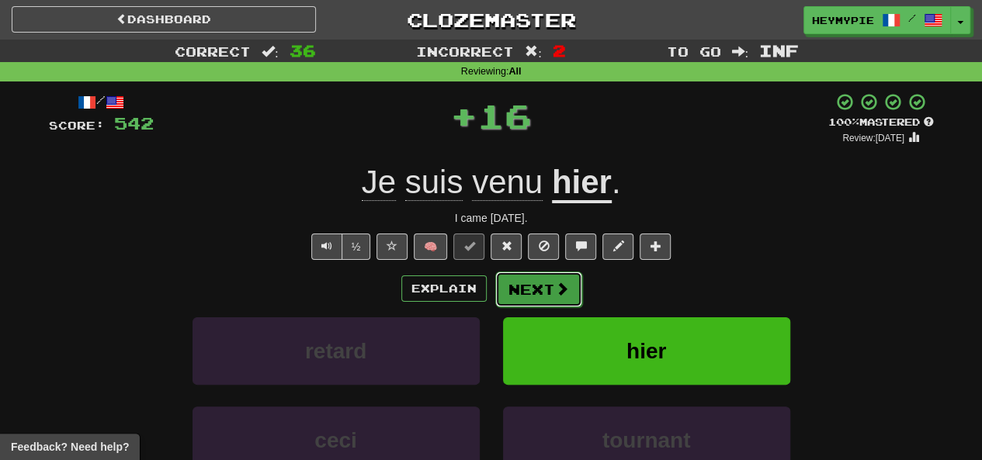
click at [549, 286] on button "Next" at bounding box center [538, 290] width 87 height 36
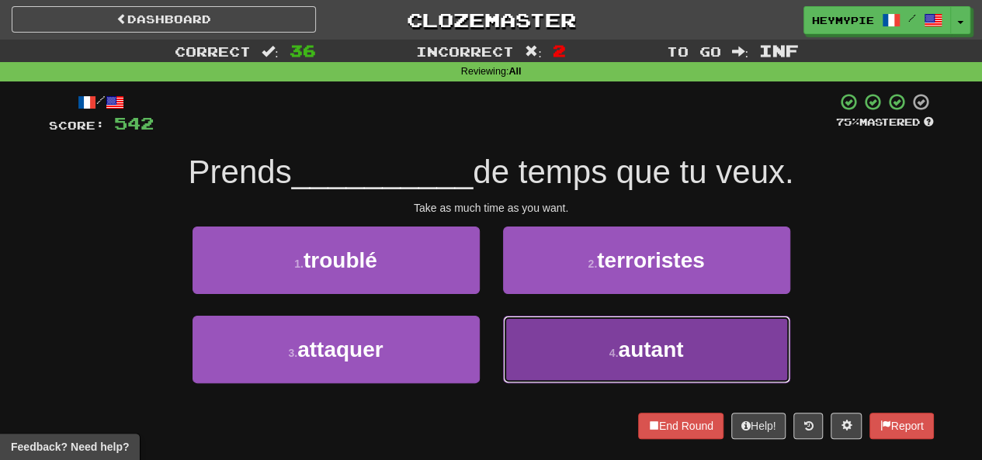
click at [546, 344] on button "4 . autant" at bounding box center [646, 350] width 287 height 68
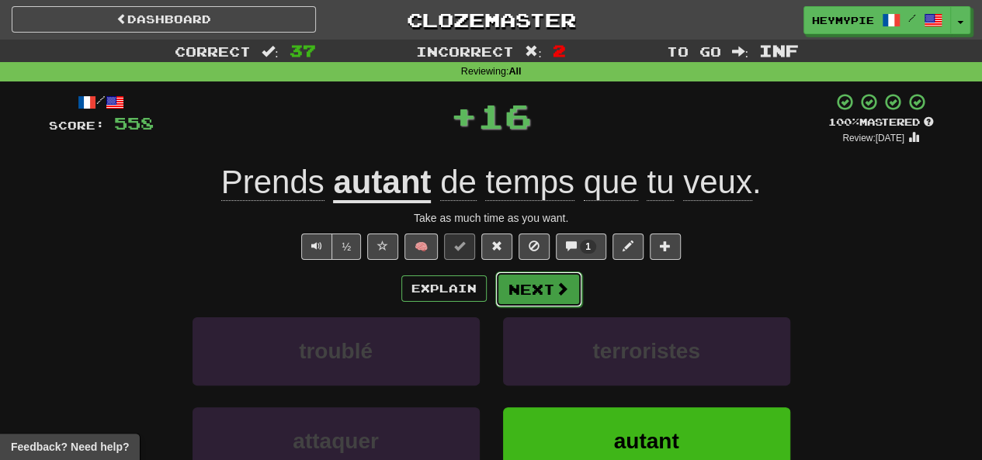
click at [528, 293] on button "Next" at bounding box center [538, 290] width 87 height 36
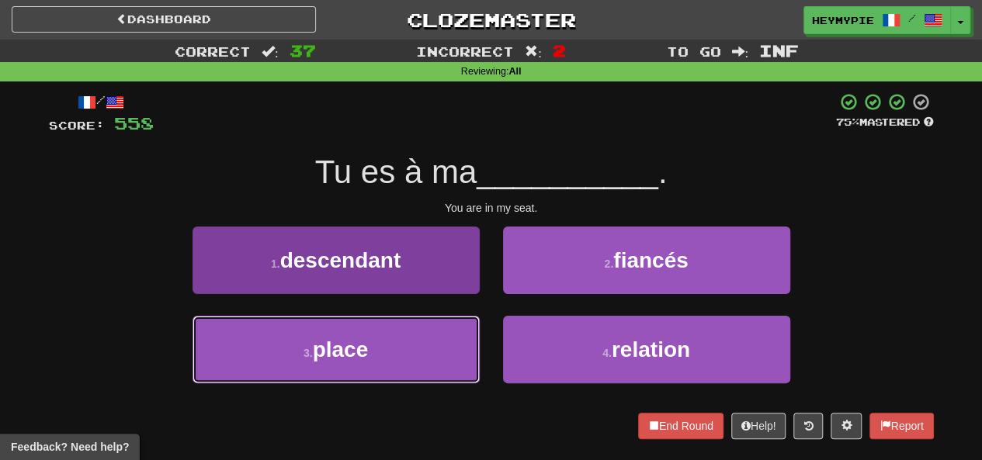
click at [405, 364] on button "3 . place" at bounding box center [335, 350] width 287 height 68
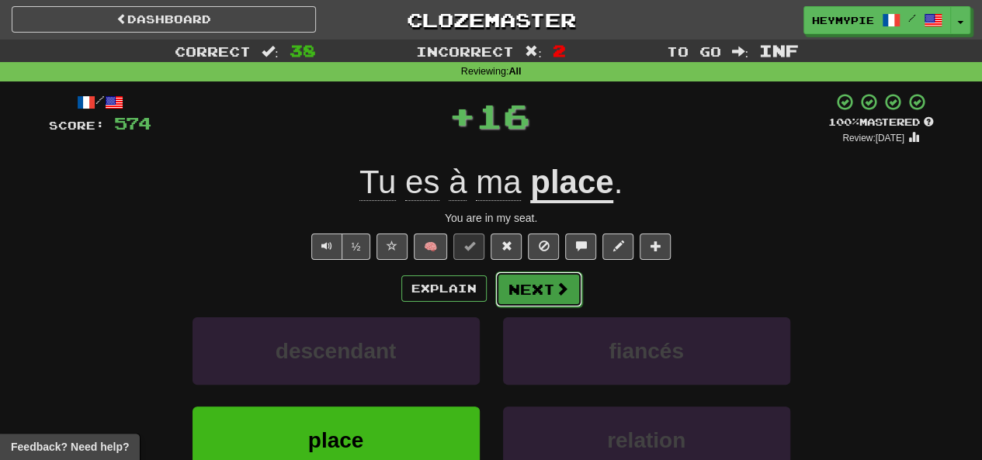
click at [535, 299] on button "Next" at bounding box center [538, 290] width 87 height 36
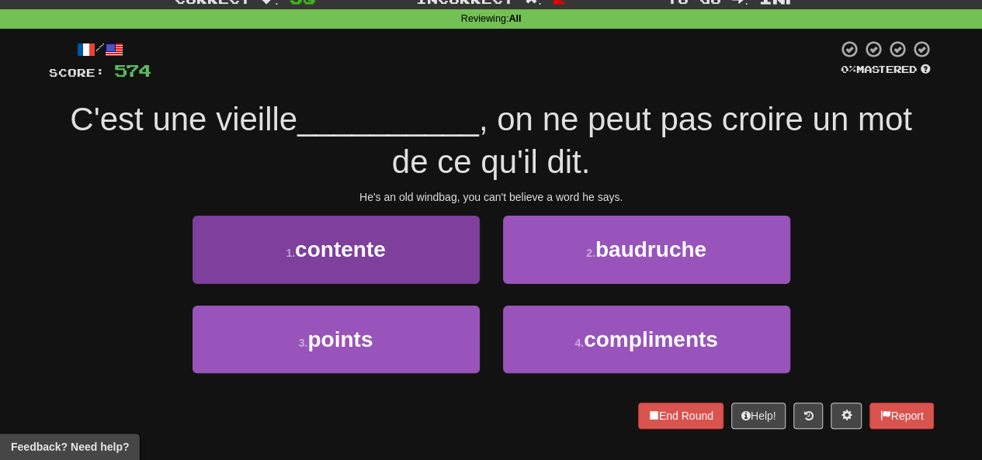
scroll to position [78, 0]
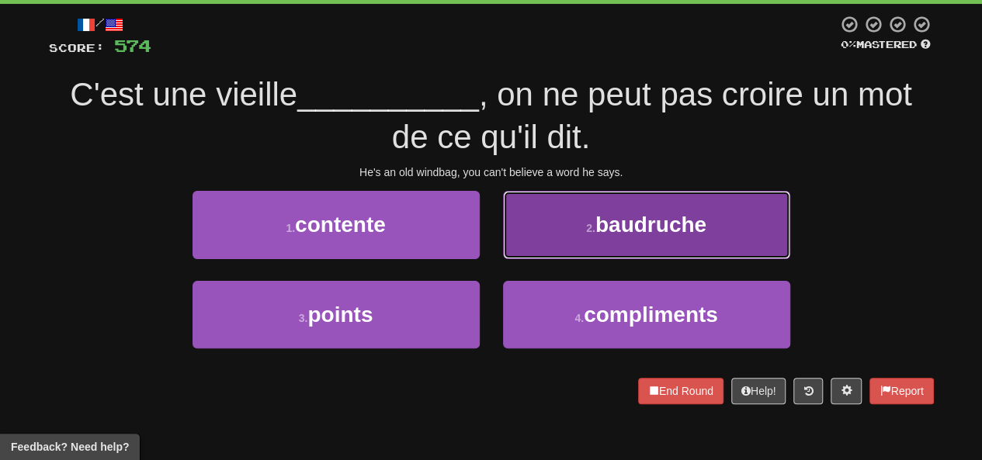
click at [561, 241] on button "2 . baudruche" at bounding box center [646, 225] width 287 height 68
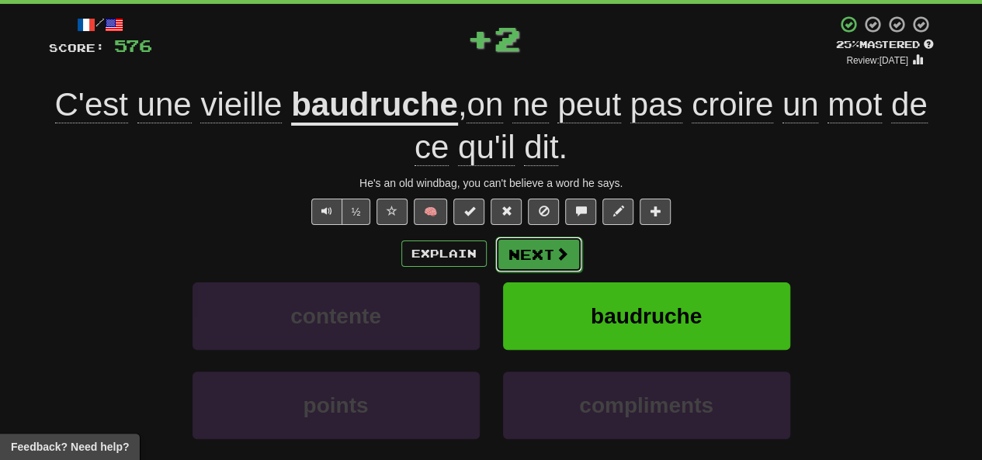
click at [550, 260] on button "Next" at bounding box center [538, 255] width 87 height 36
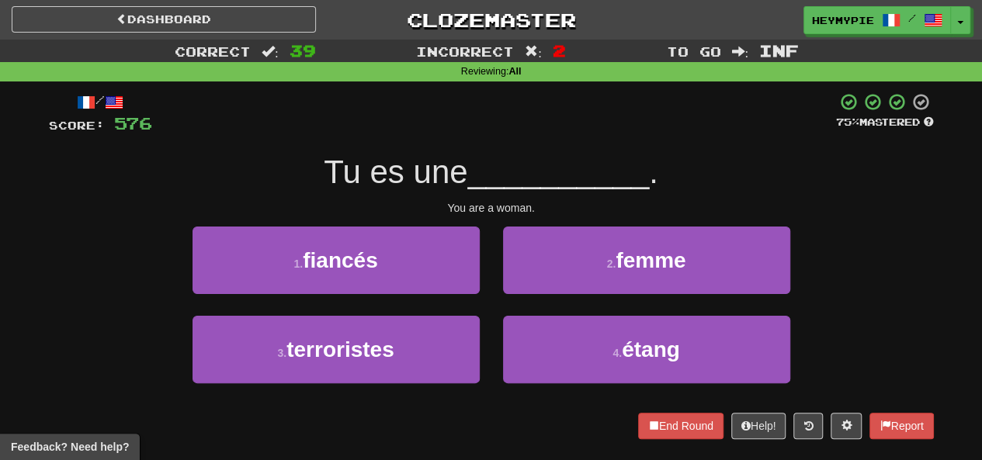
scroll to position [0, 0]
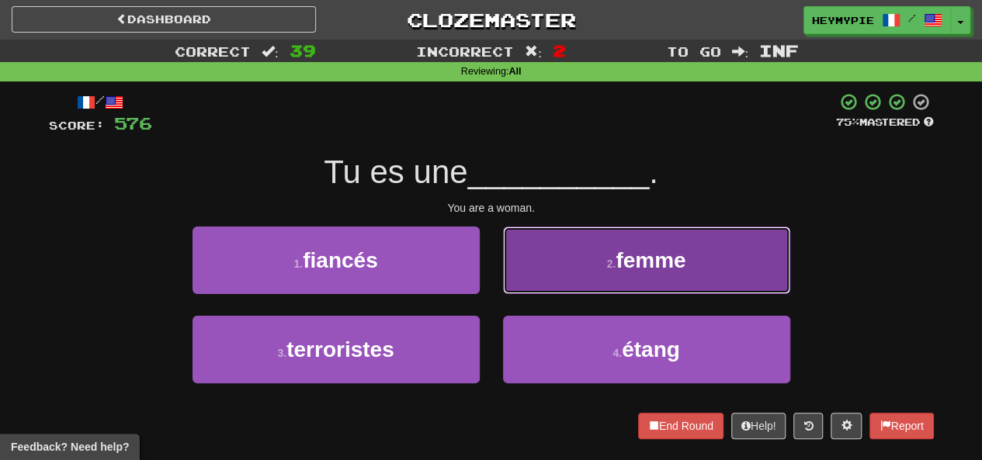
click at [551, 238] on button "2 . femme" at bounding box center [646, 261] width 287 height 68
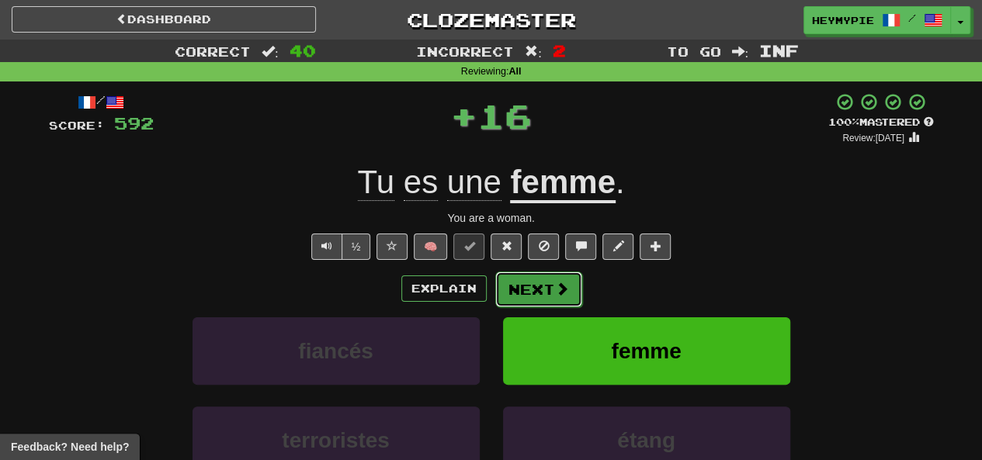
click at [551, 291] on button "Next" at bounding box center [538, 290] width 87 height 36
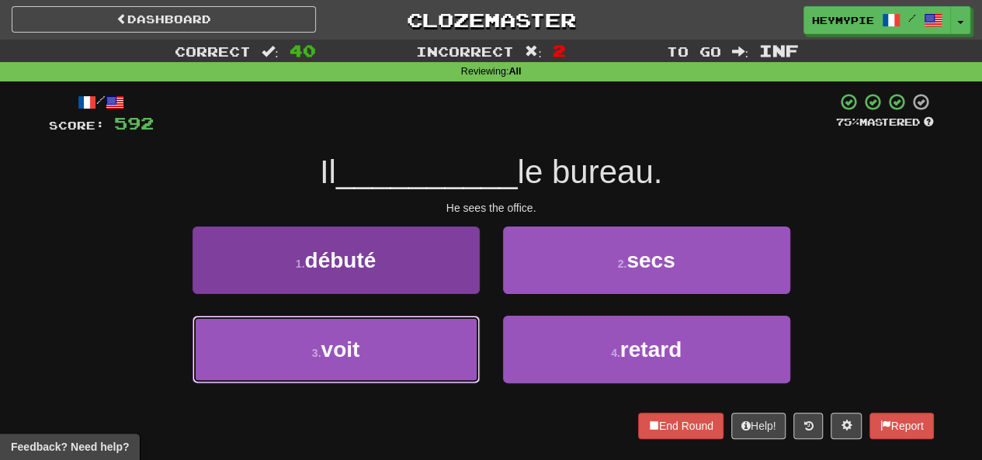
click at [407, 343] on button "3 . voit" at bounding box center [335, 350] width 287 height 68
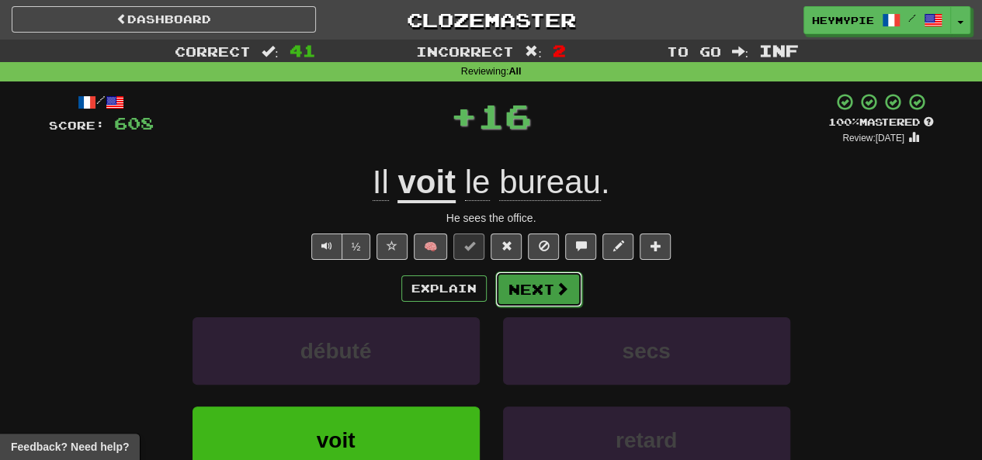
click at [509, 289] on button "Next" at bounding box center [538, 290] width 87 height 36
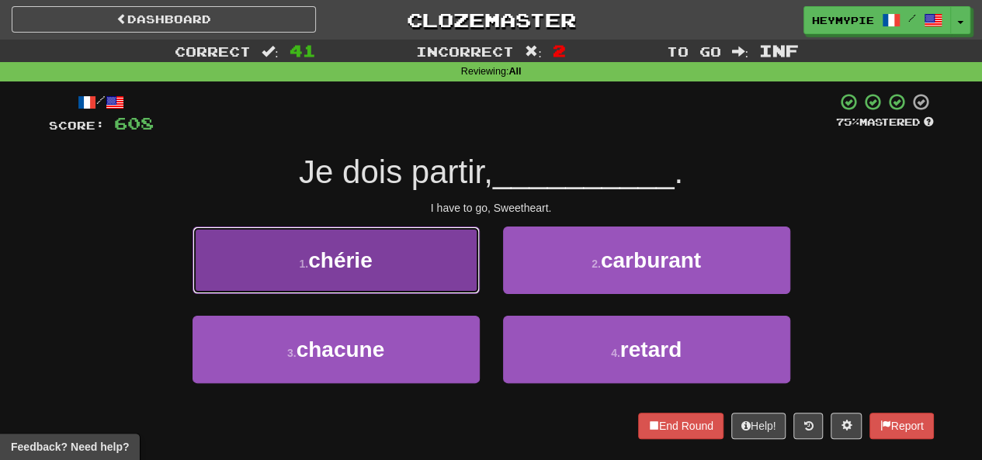
click at [424, 263] on button "1 . chérie" at bounding box center [335, 261] width 287 height 68
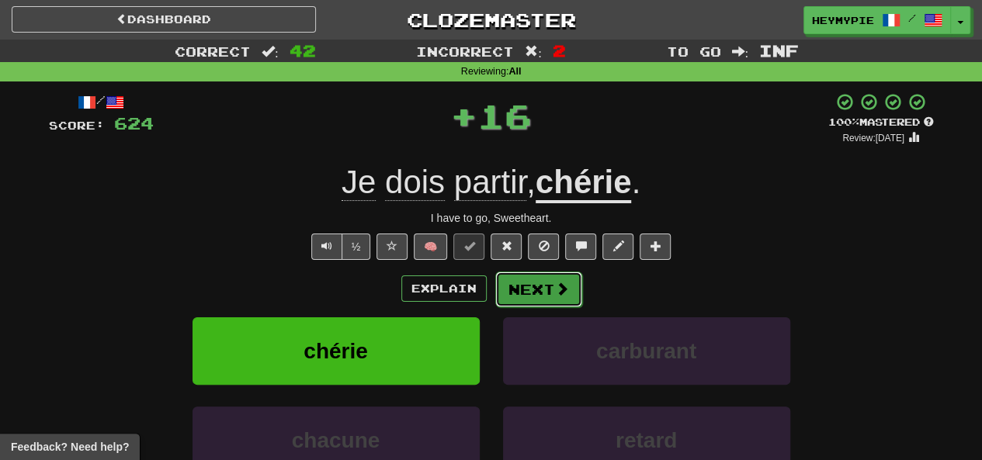
click at [557, 306] on button "Next" at bounding box center [538, 290] width 87 height 36
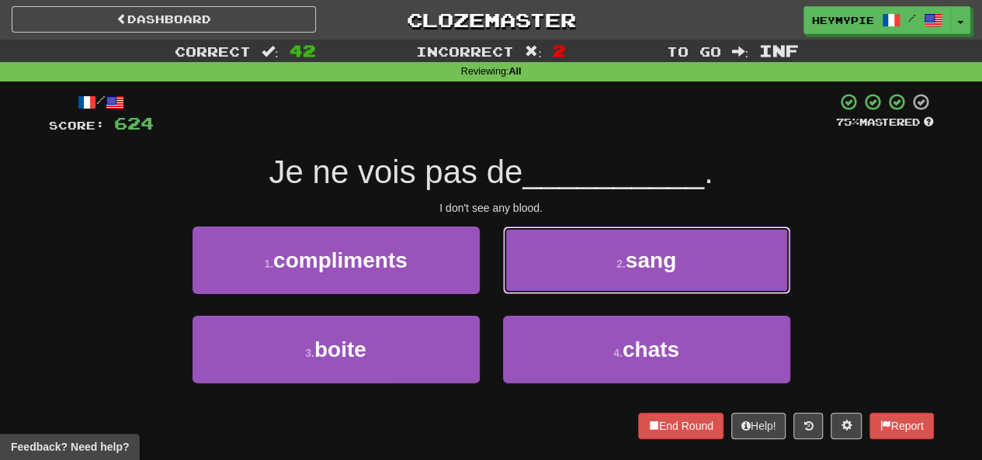
click at [567, 269] on button "2 . sang" at bounding box center [646, 261] width 287 height 68
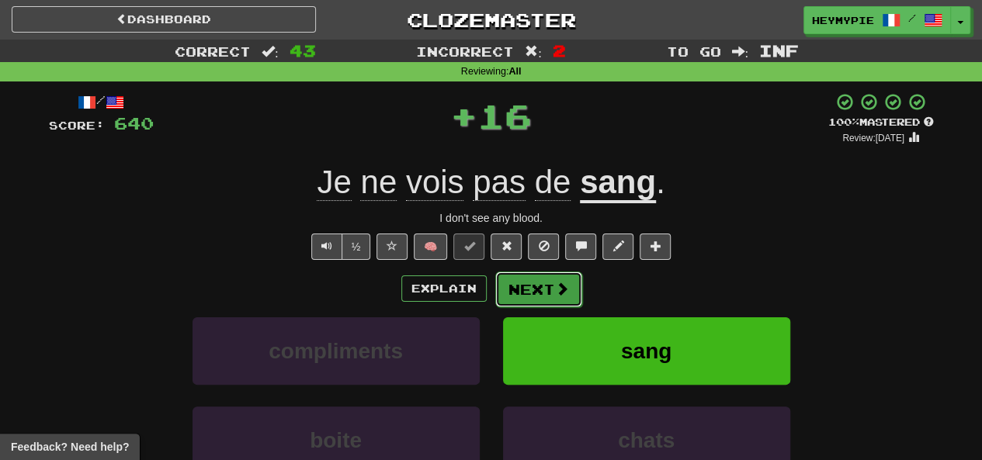
click at [565, 297] on button "Next" at bounding box center [538, 290] width 87 height 36
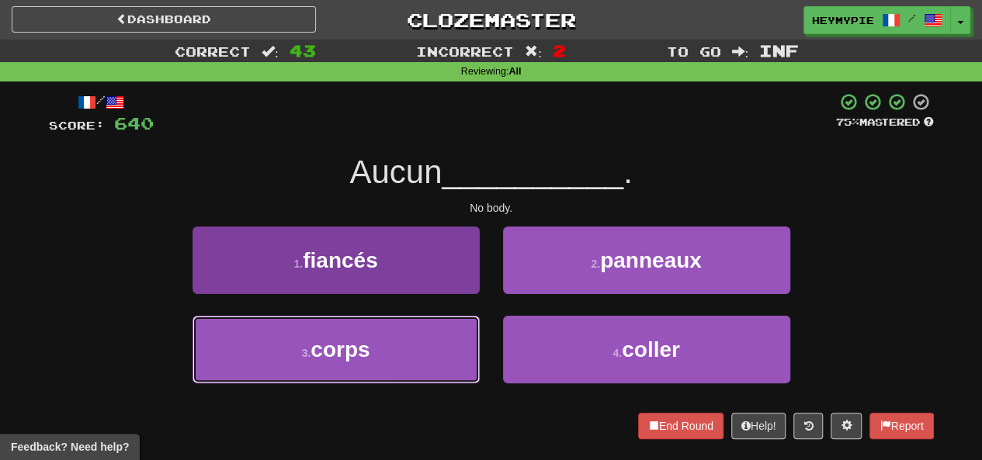
click at [424, 327] on button "3 . corps" at bounding box center [335, 350] width 287 height 68
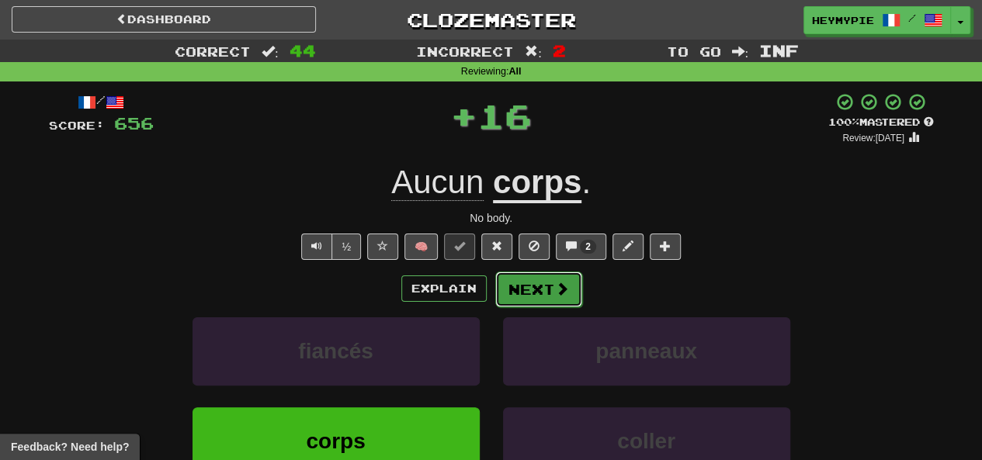
click at [527, 293] on button "Next" at bounding box center [538, 290] width 87 height 36
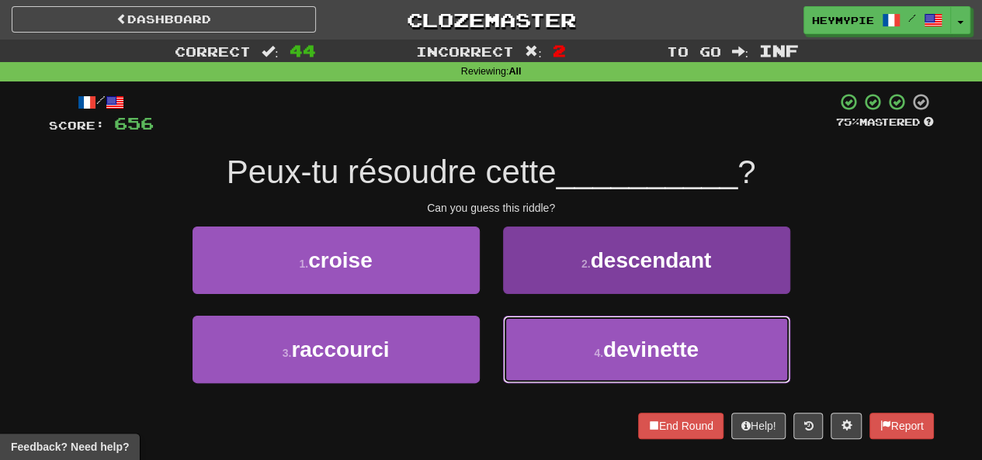
click at [553, 333] on button "4 . devinette" at bounding box center [646, 350] width 287 height 68
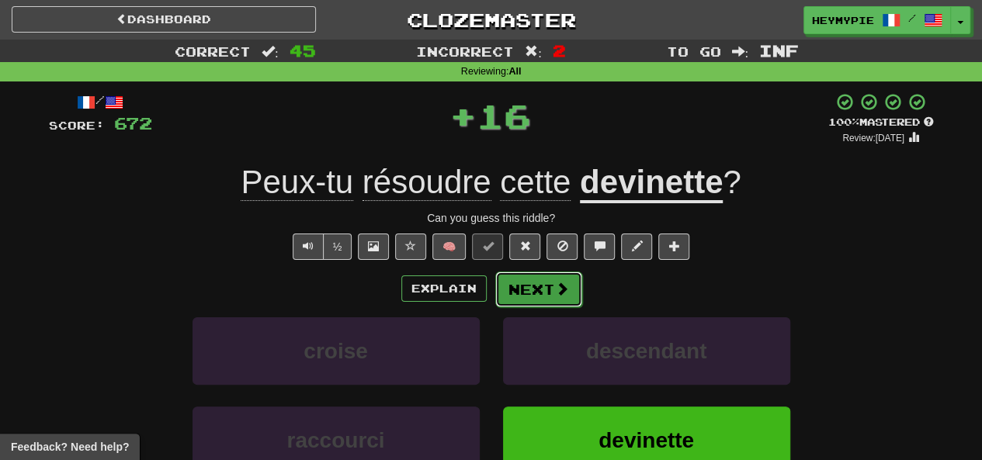
click at [529, 297] on button "Next" at bounding box center [538, 290] width 87 height 36
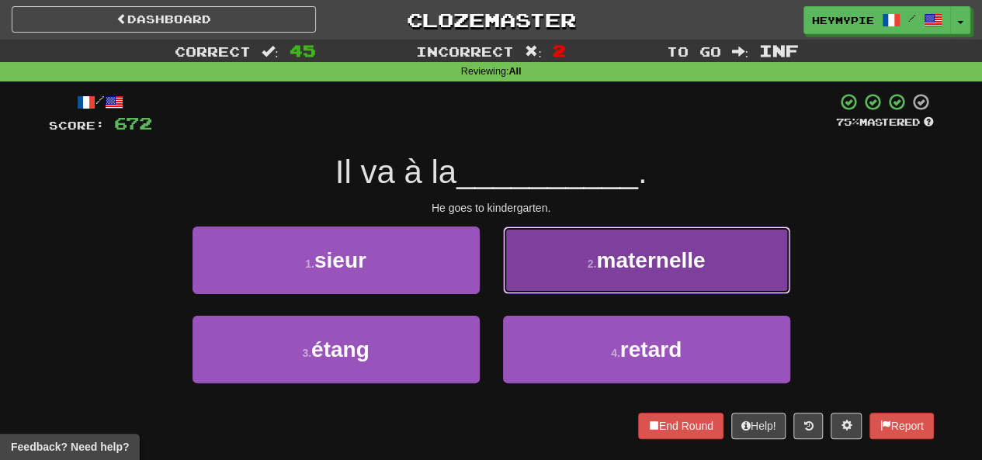
click at [584, 260] on button "2 . maternelle" at bounding box center [646, 261] width 287 height 68
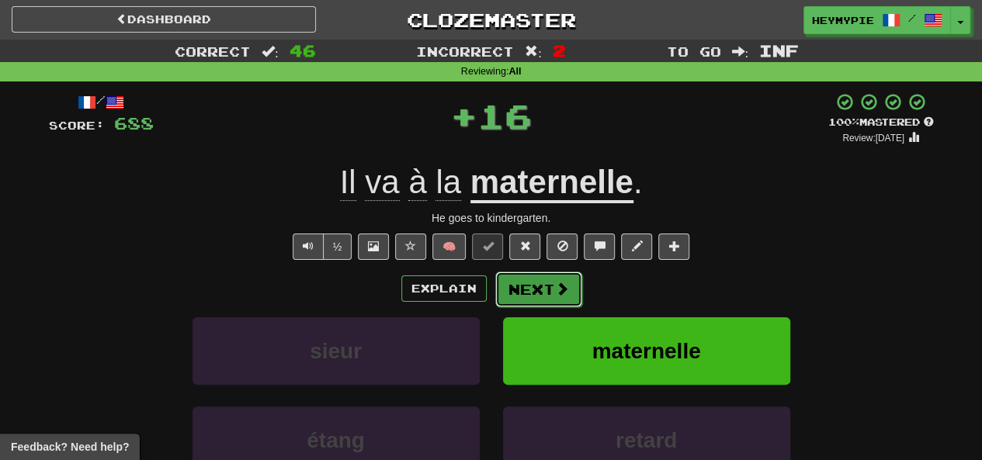
click at [539, 301] on button "Next" at bounding box center [538, 290] width 87 height 36
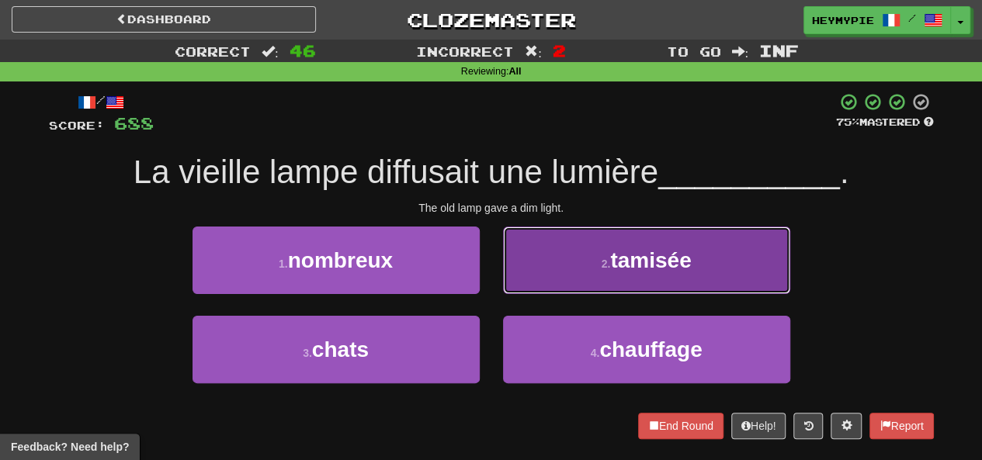
click at [610, 276] on button "2 . tamisée" at bounding box center [646, 261] width 287 height 68
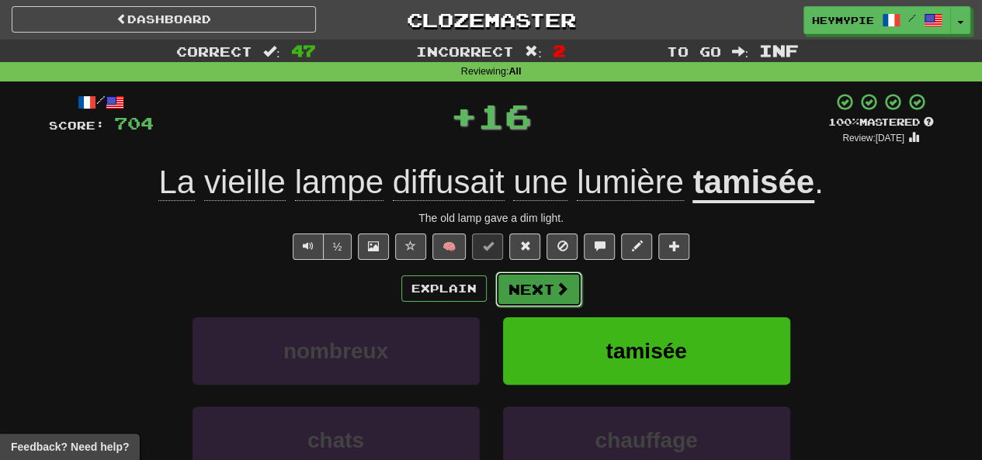
click at [558, 300] on button "Next" at bounding box center [538, 290] width 87 height 36
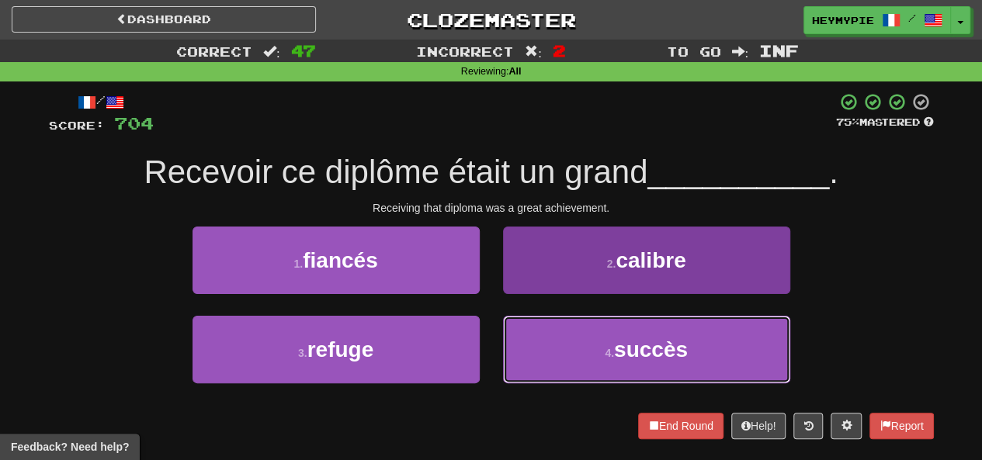
click at [526, 341] on button "4 . succès" at bounding box center [646, 350] width 287 height 68
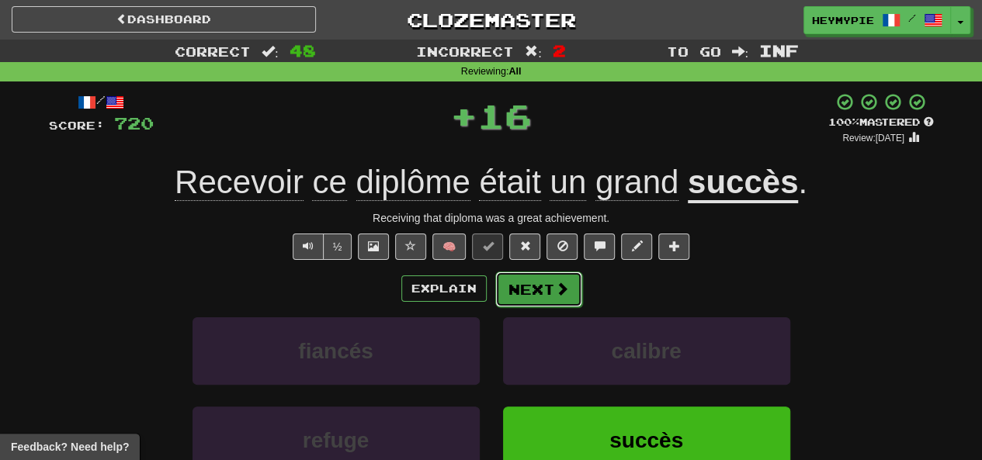
click at [522, 289] on button "Next" at bounding box center [538, 290] width 87 height 36
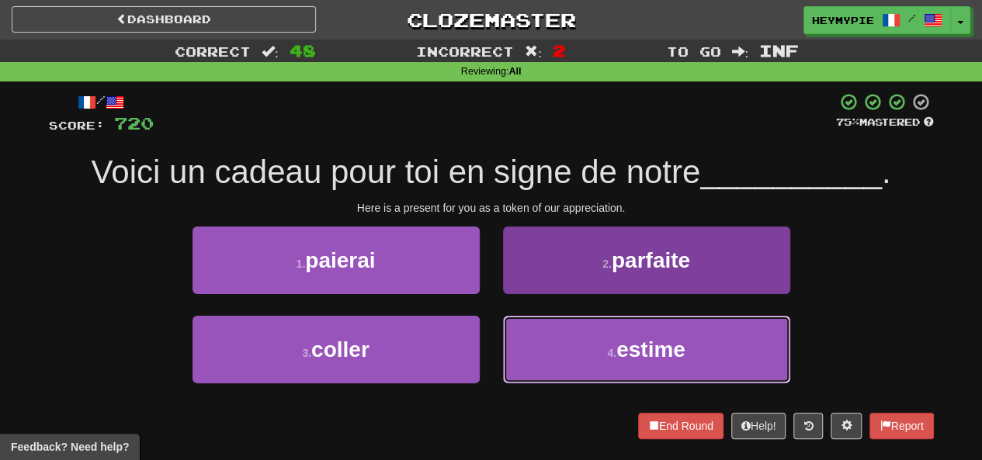
click at [547, 350] on button "4 . estime" at bounding box center [646, 350] width 287 height 68
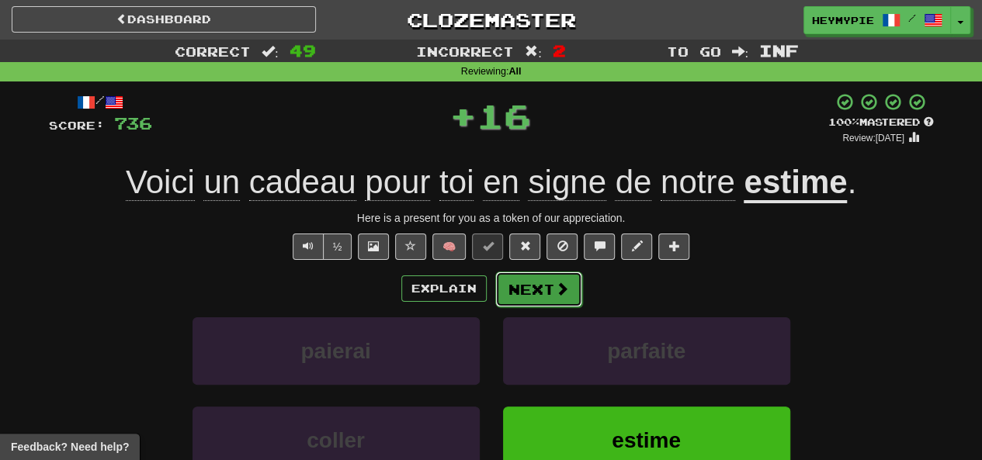
click at [531, 296] on button "Next" at bounding box center [538, 290] width 87 height 36
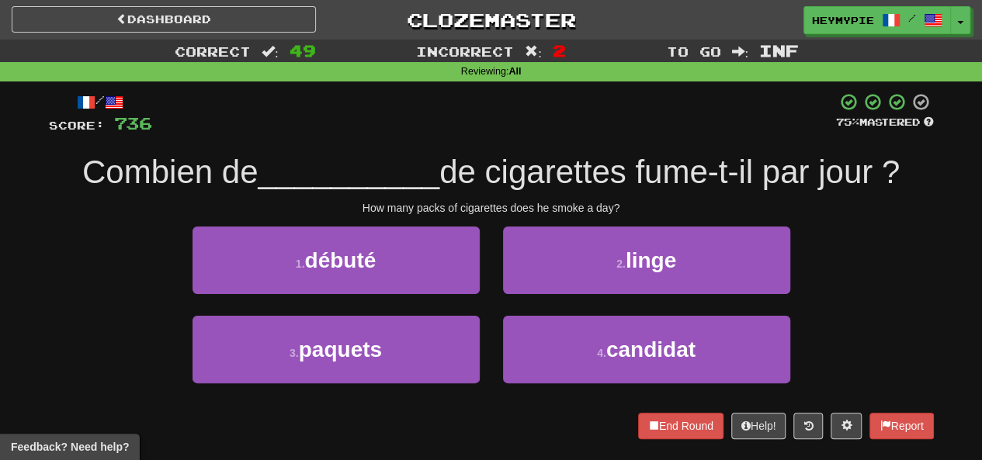
click at [371, 383] on div "3 . paquets" at bounding box center [336, 360] width 310 height 89
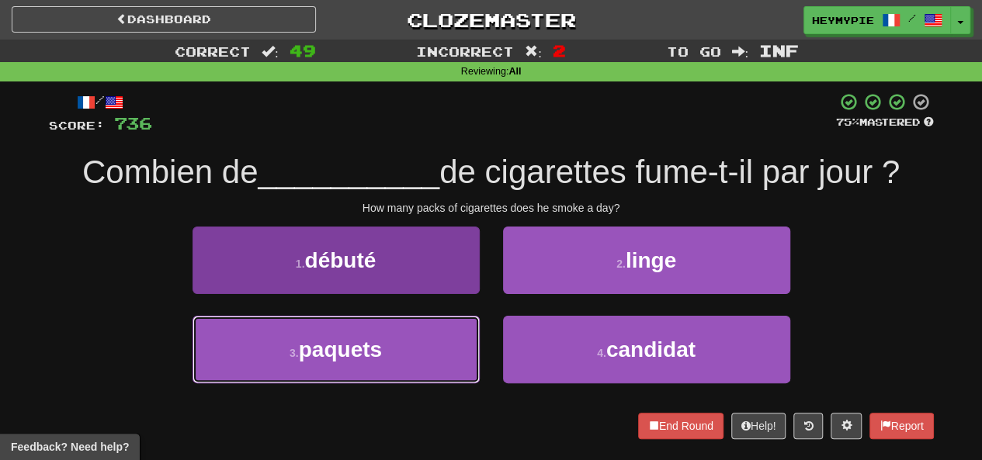
click at [419, 354] on button "3 . paquets" at bounding box center [335, 350] width 287 height 68
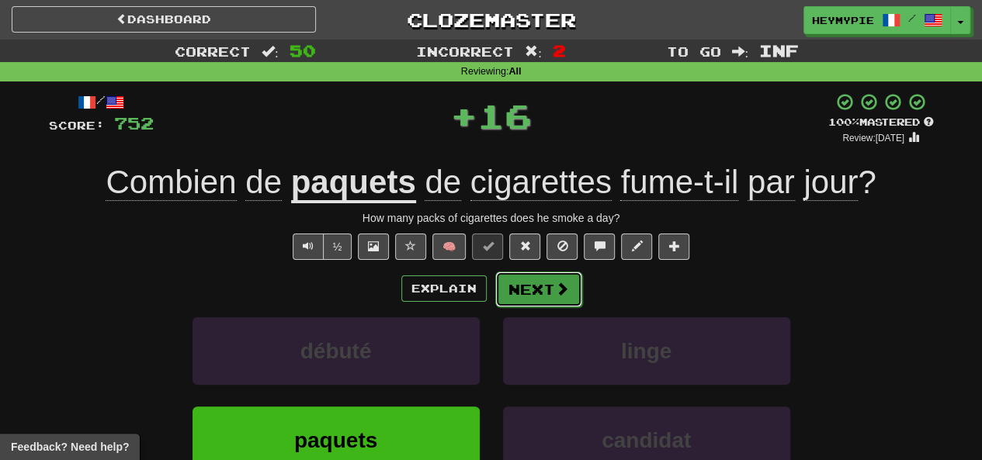
click at [555, 304] on button "Next" at bounding box center [538, 290] width 87 height 36
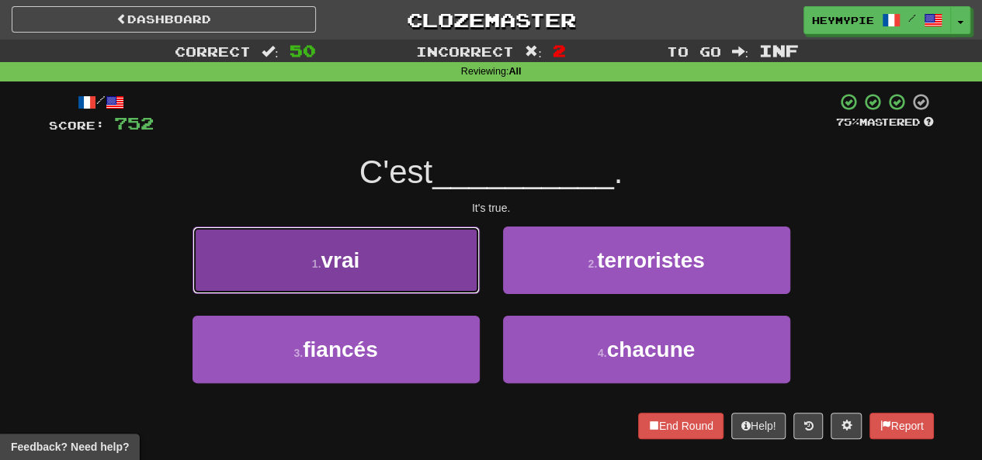
click at [428, 276] on button "1 . vrai" at bounding box center [335, 261] width 287 height 68
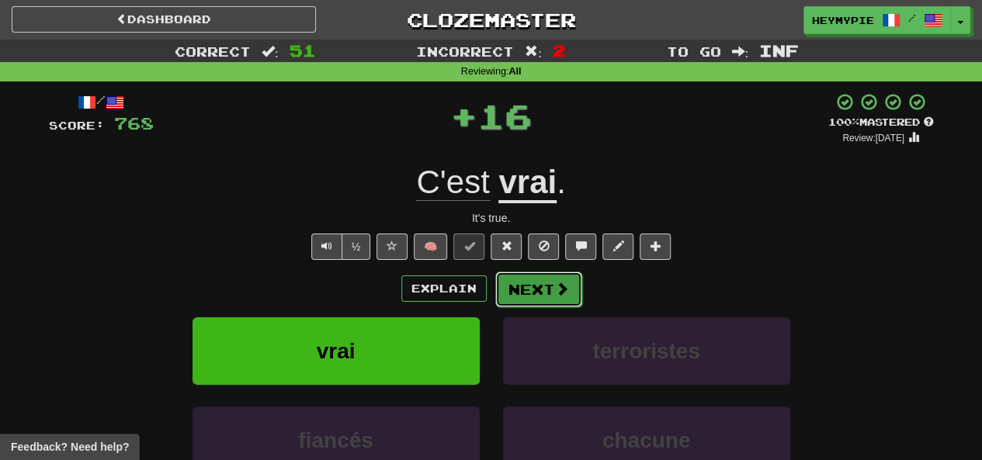
click at [546, 301] on button "Next" at bounding box center [538, 290] width 87 height 36
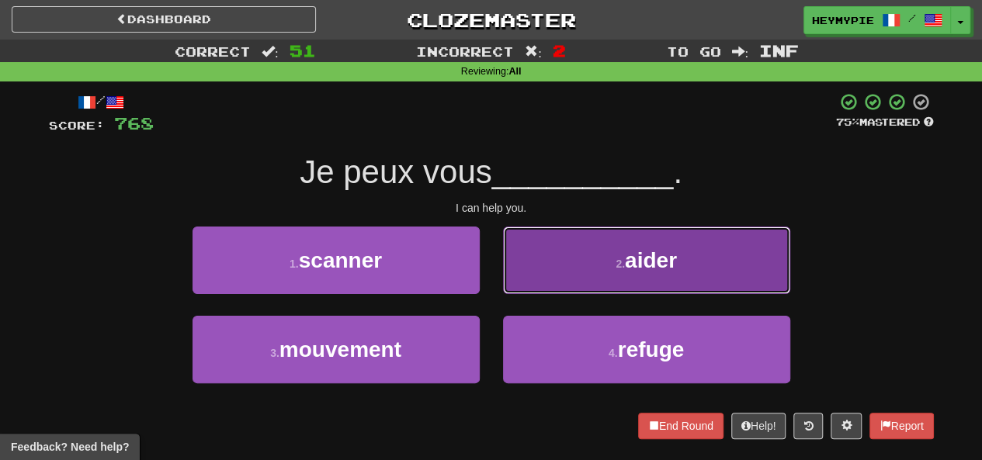
click at [583, 289] on button "2 . aider" at bounding box center [646, 261] width 287 height 68
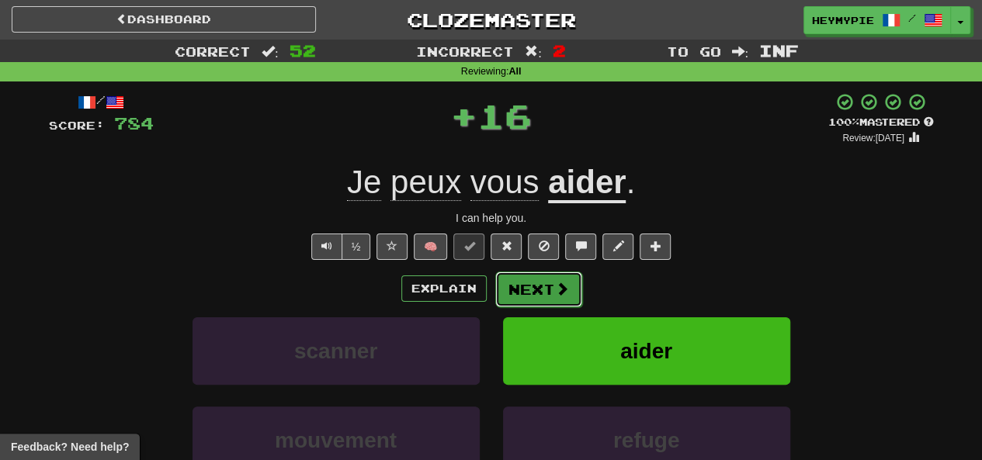
click at [543, 298] on button "Next" at bounding box center [538, 290] width 87 height 36
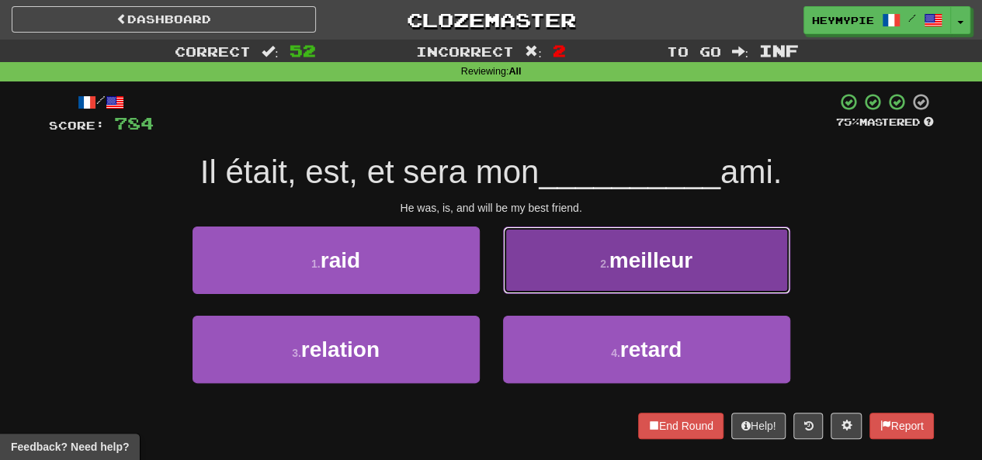
click at [585, 278] on button "2 . meilleur" at bounding box center [646, 261] width 287 height 68
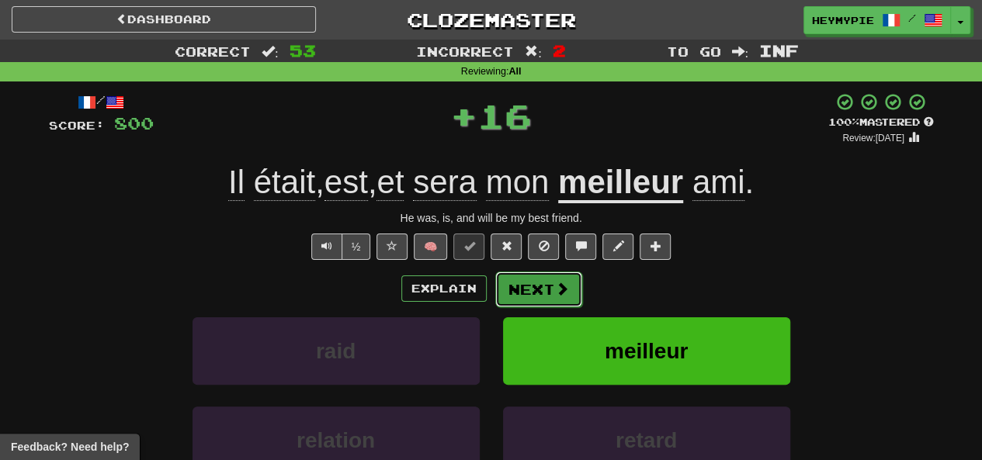
click at [546, 286] on button "Next" at bounding box center [538, 290] width 87 height 36
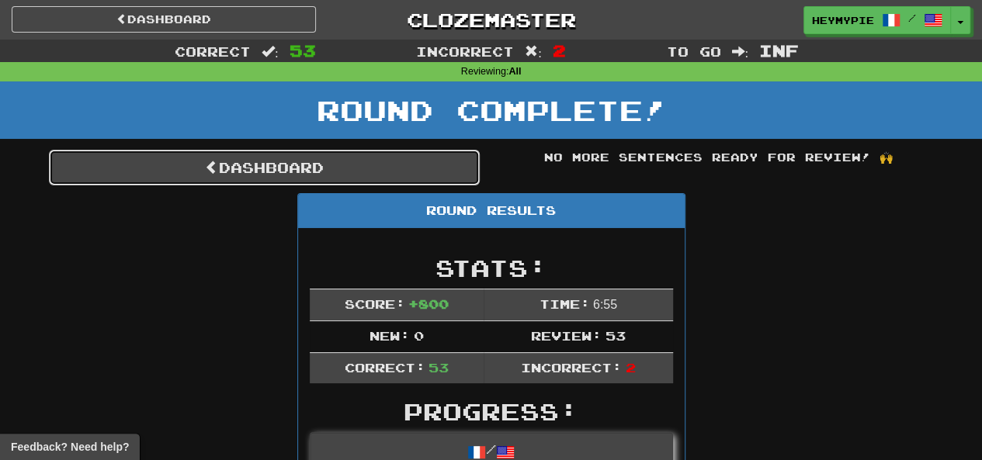
click at [339, 165] on link "Dashboard" at bounding box center [264, 168] width 431 height 36
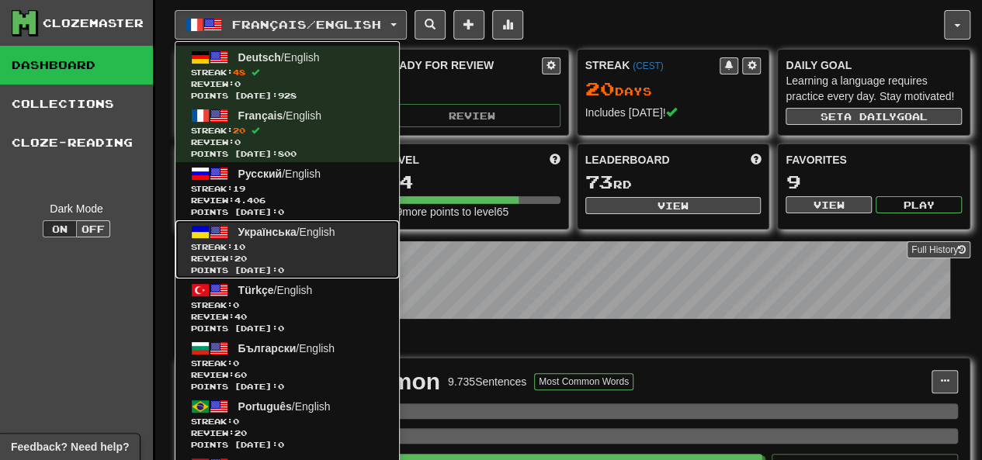
click at [298, 258] on span "Review: 20" at bounding box center [287, 259] width 192 height 12
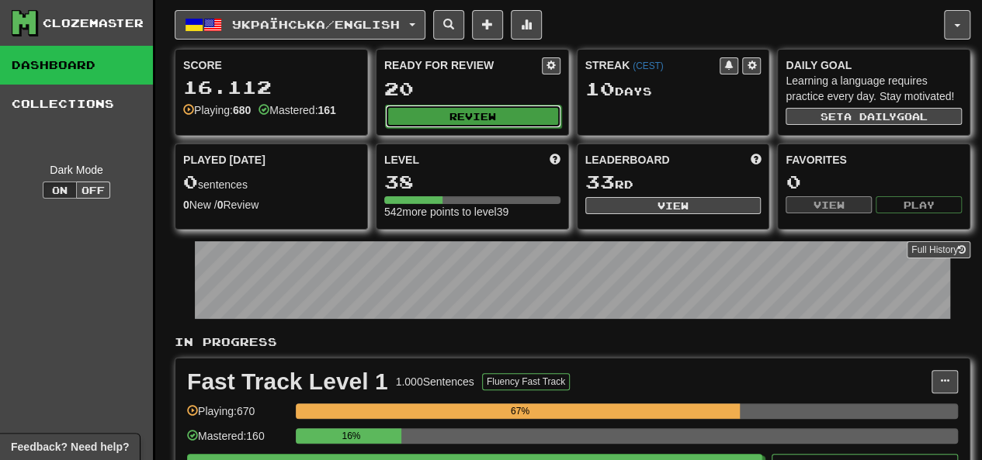
click at [442, 120] on button "Review" at bounding box center [473, 116] width 176 height 23
select select "********"
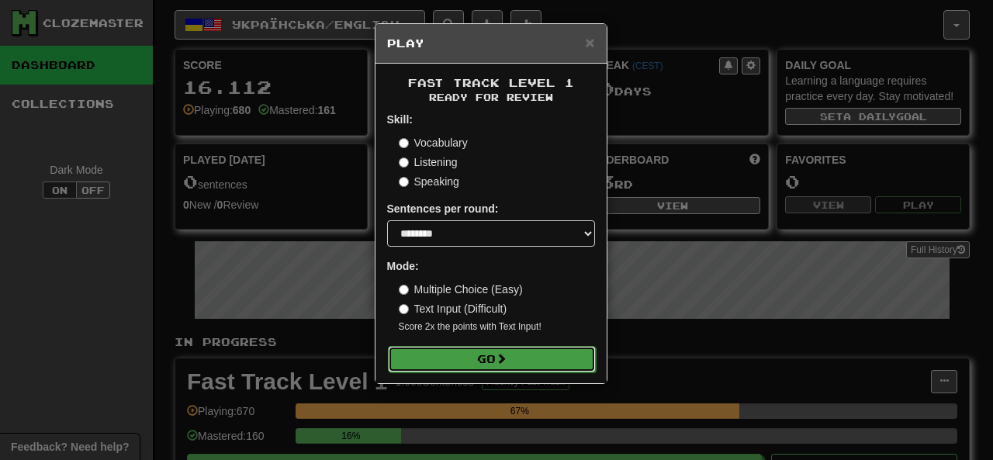
click at [467, 350] on button "Go" at bounding box center [492, 359] width 208 height 26
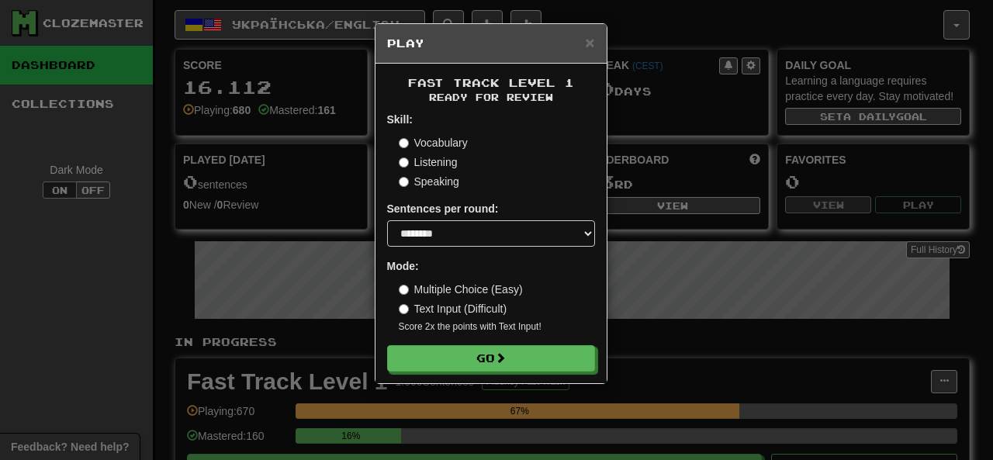
click at [798, 252] on div "× Play Fast Track Level 1 Ready for Review Skill: Vocabulary Listening Speaking…" at bounding box center [496, 230] width 993 height 460
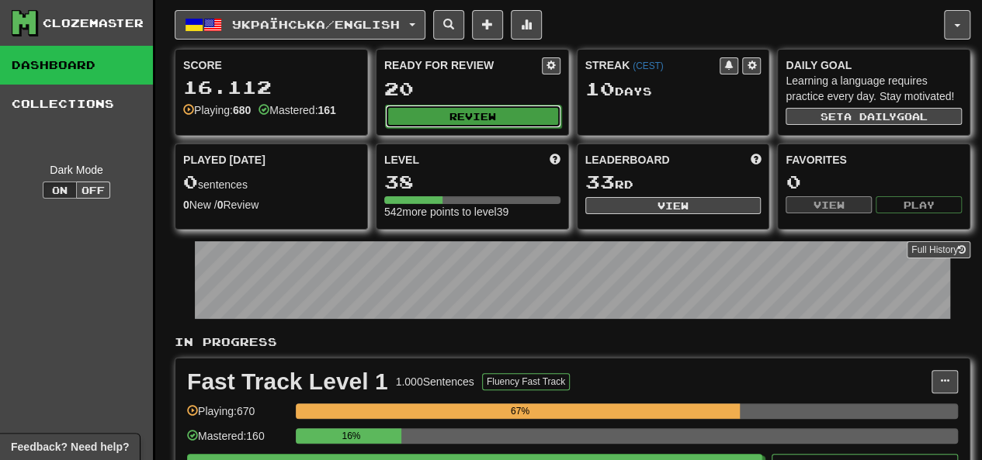
click at [452, 114] on button "Review" at bounding box center [473, 116] width 176 height 23
select select "********"
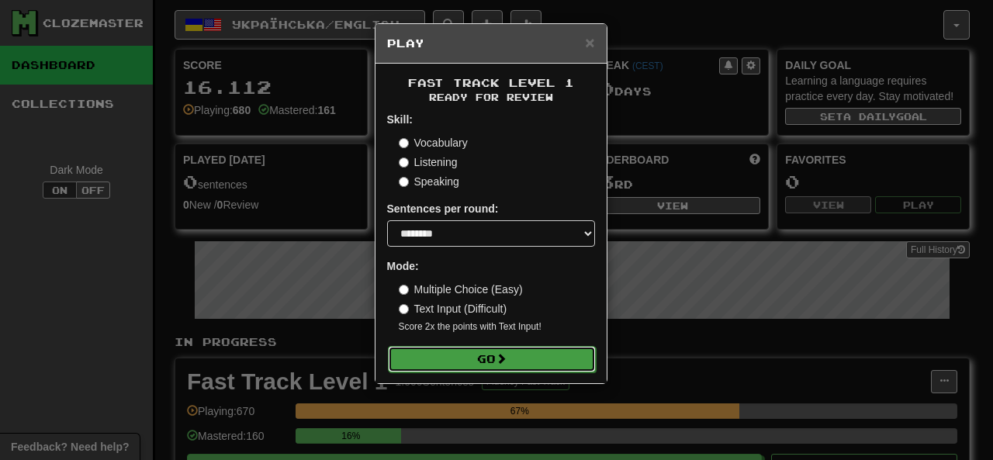
click at [453, 362] on button "Go" at bounding box center [492, 359] width 208 height 26
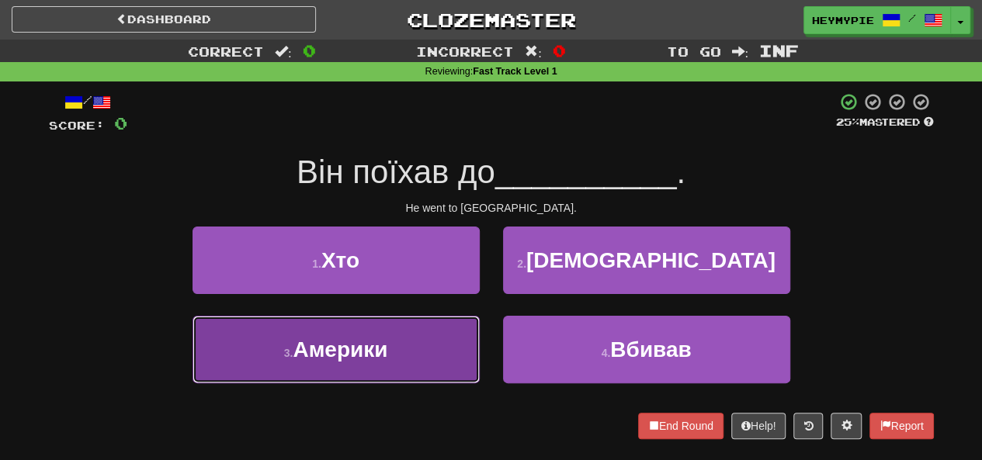
click at [413, 363] on button "3 . [GEOGRAPHIC_DATA]" at bounding box center [335, 350] width 287 height 68
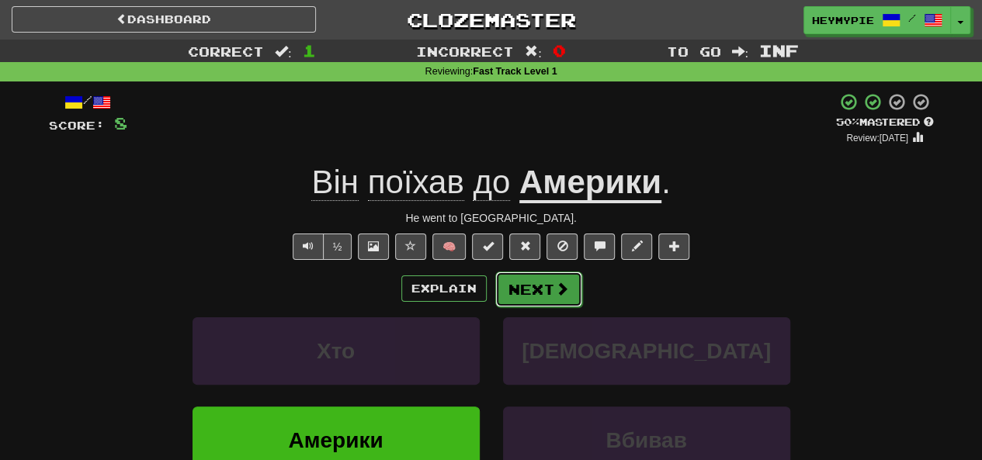
click at [530, 290] on button "Next" at bounding box center [538, 290] width 87 height 36
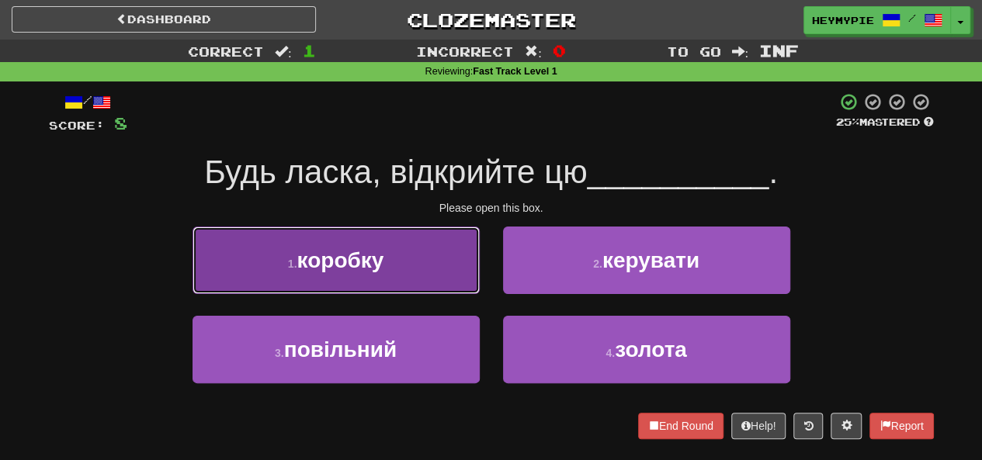
click at [369, 272] on button "1 . коробку" at bounding box center [335, 261] width 287 height 68
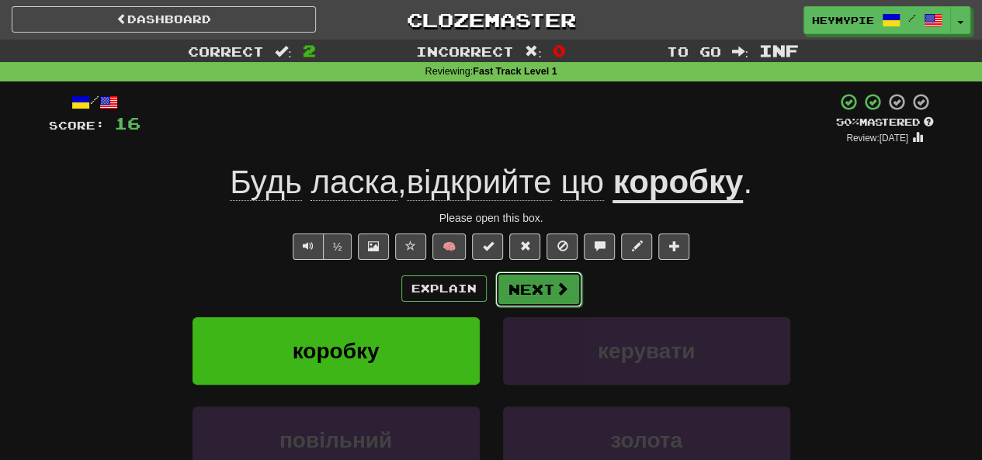
click at [525, 291] on button "Next" at bounding box center [538, 290] width 87 height 36
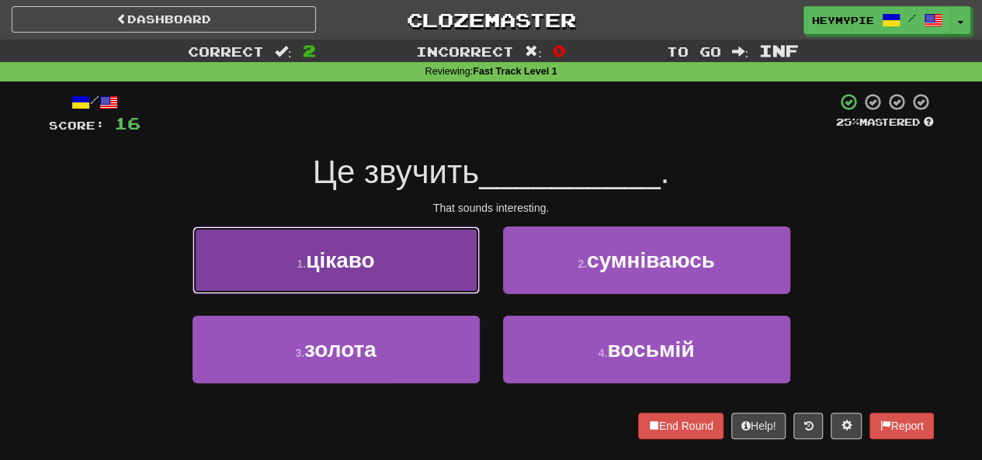
click at [377, 268] on button "1 . цікаво" at bounding box center [335, 261] width 287 height 68
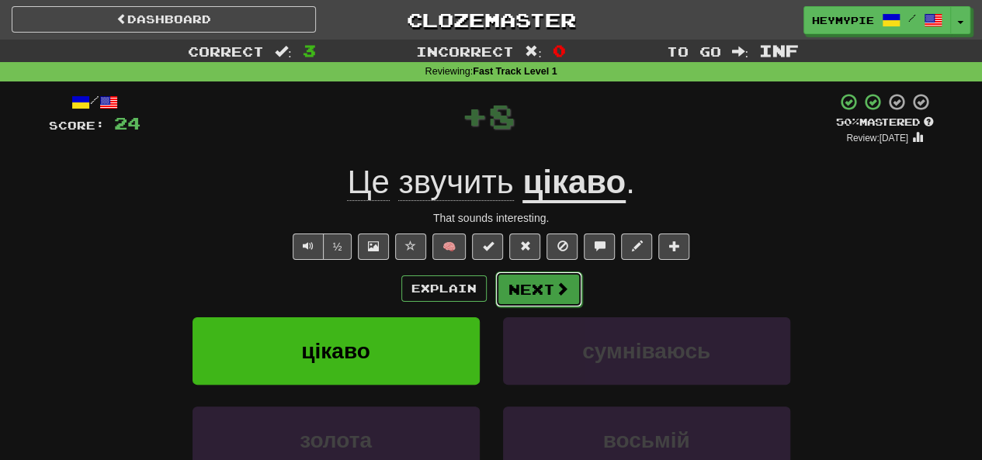
click at [534, 292] on button "Next" at bounding box center [538, 290] width 87 height 36
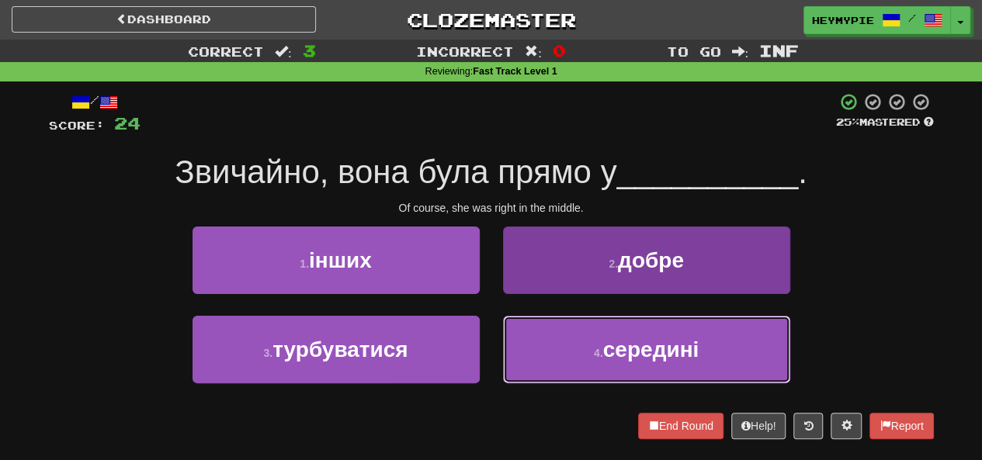
click at [581, 362] on button "4 . середині" at bounding box center [646, 350] width 287 height 68
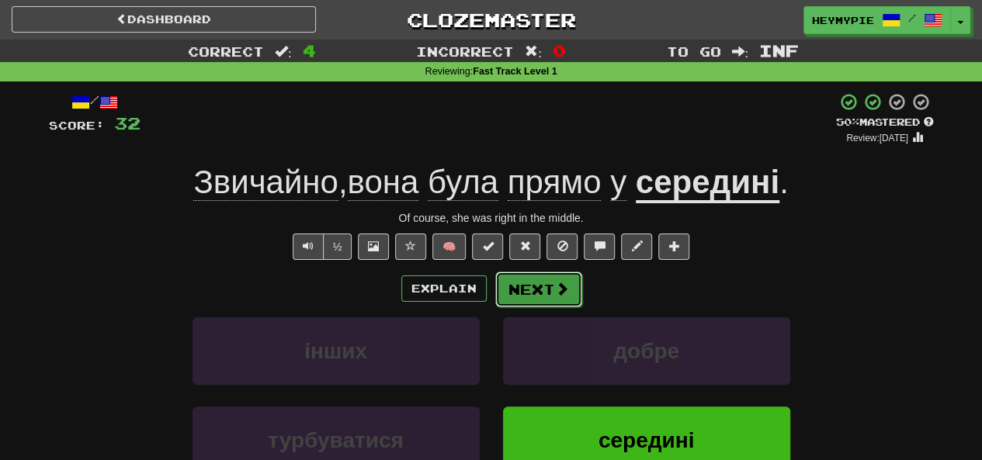
click at [551, 289] on button "Next" at bounding box center [538, 290] width 87 height 36
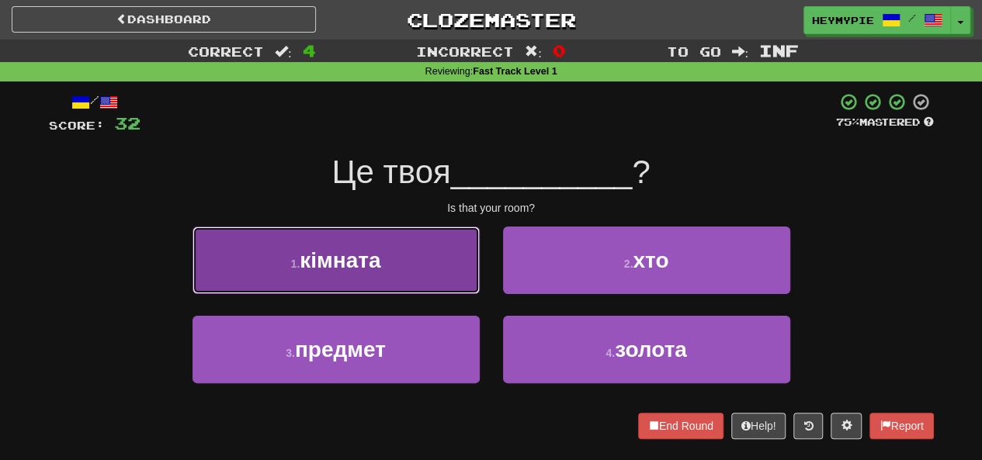
click at [396, 266] on button "1 . кімната" at bounding box center [335, 261] width 287 height 68
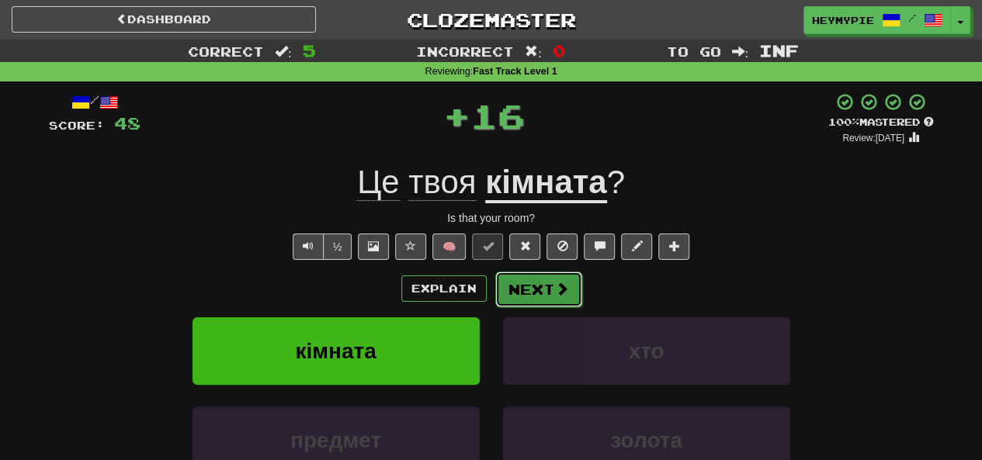
click at [540, 289] on button "Next" at bounding box center [538, 290] width 87 height 36
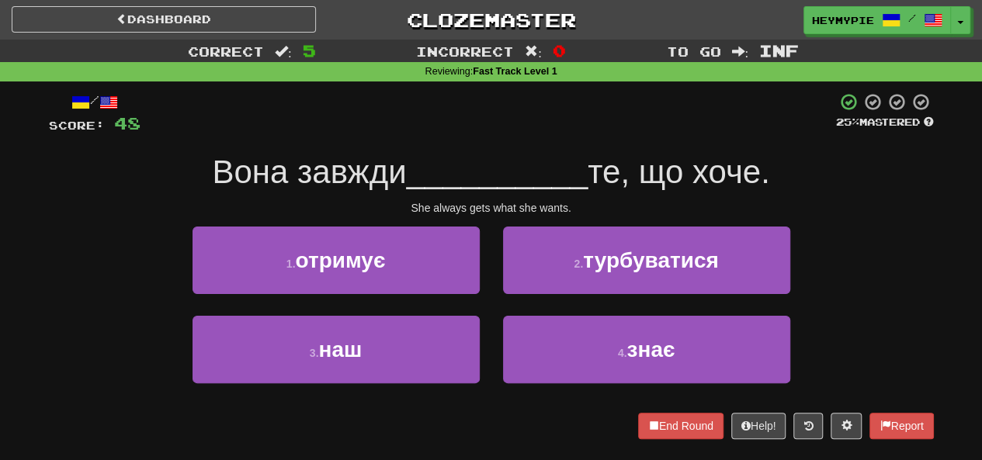
click at [567, 294] on div "2 . турбуватися" at bounding box center [646, 271] width 310 height 89
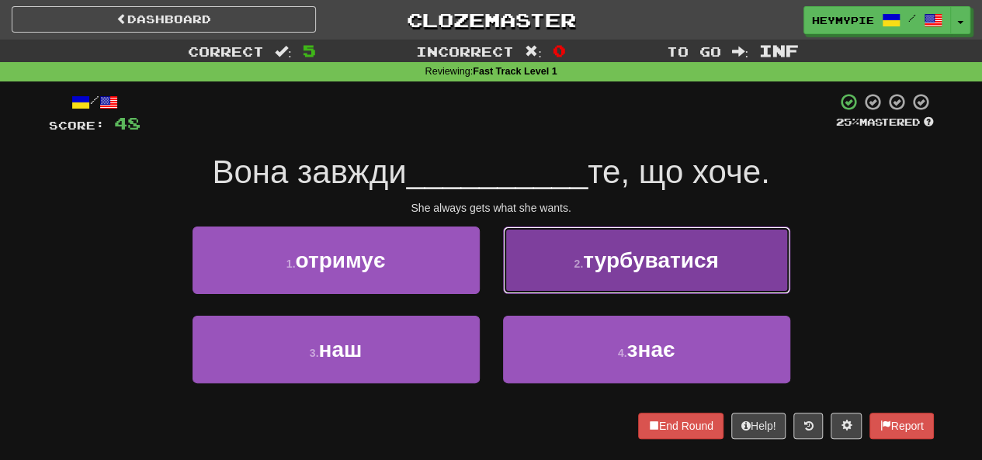
click at [582, 283] on button "2 . турбуватися" at bounding box center [646, 261] width 287 height 68
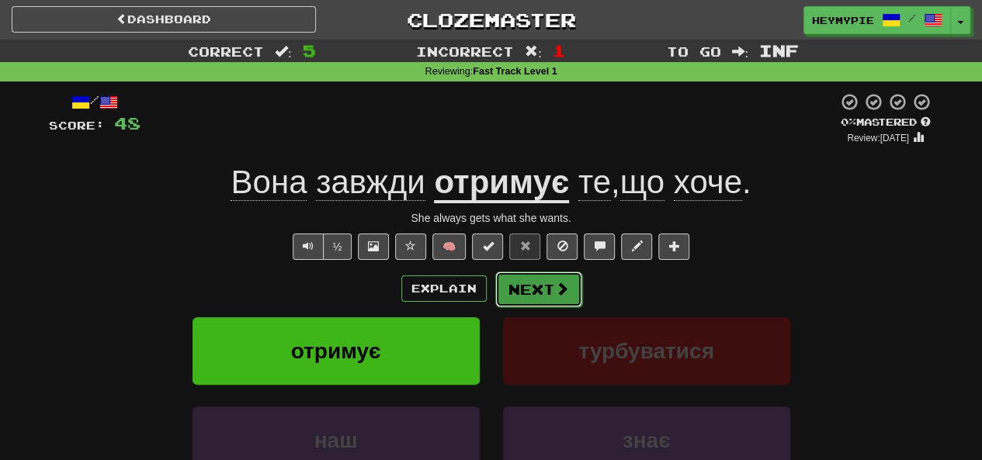
click at [523, 293] on button "Next" at bounding box center [538, 290] width 87 height 36
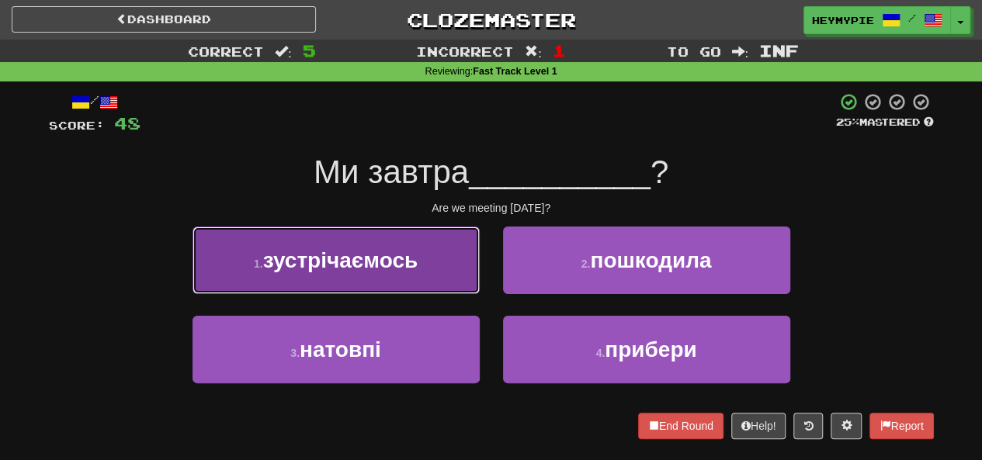
click at [427, 271] on button "1 . зустрічаємось" at bounding box center [335, 261] width 287 height 68
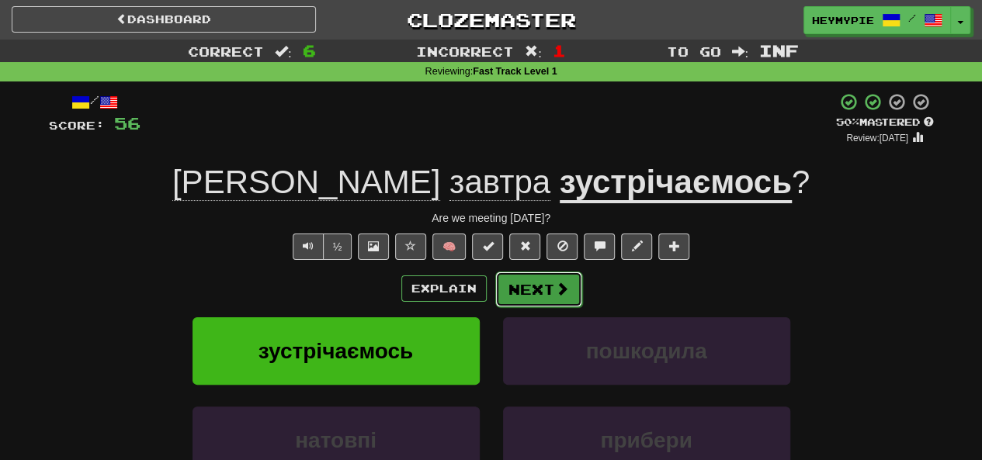
click at [550, 294] on button "Next" at bounding box center [538, 290] width 87 height 36
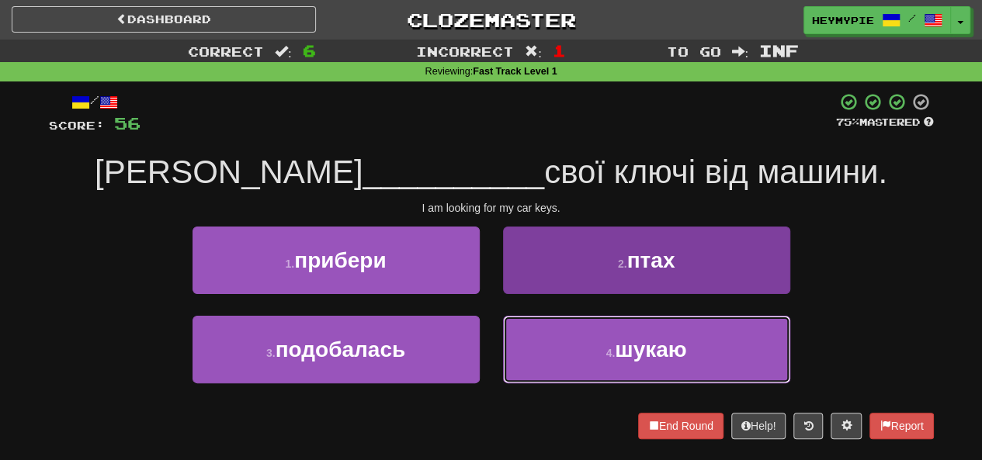
click at [529, 359] on button "4 . шукаю" at bounding box center [646, 350] width 287 height 68
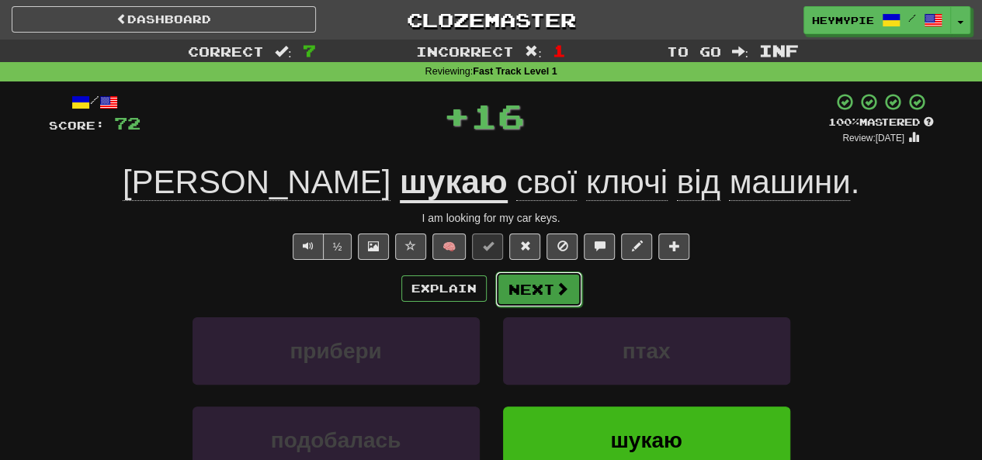
click at [529, 298] on button "Next" at bounding box center [538, 290] width 87 height 36
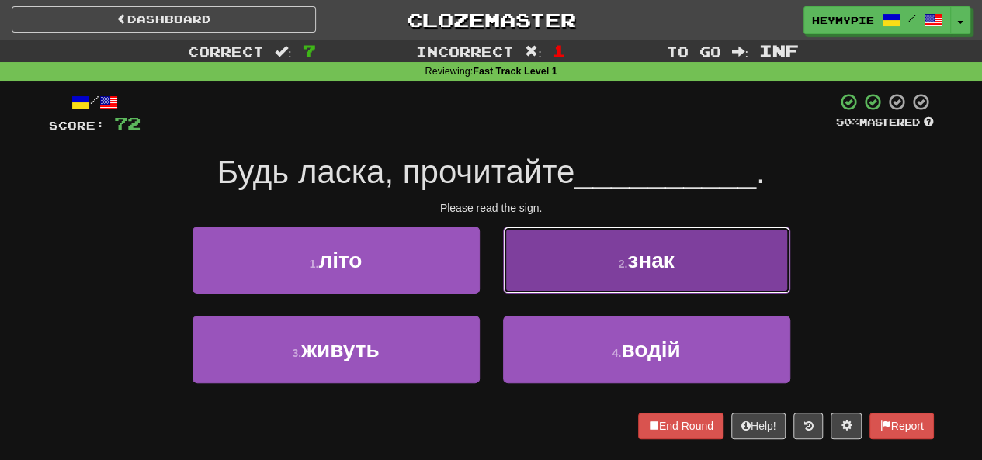
click at [584, 243] on button "2 . знак" at bounding box center [646, 261] width 287 height 68
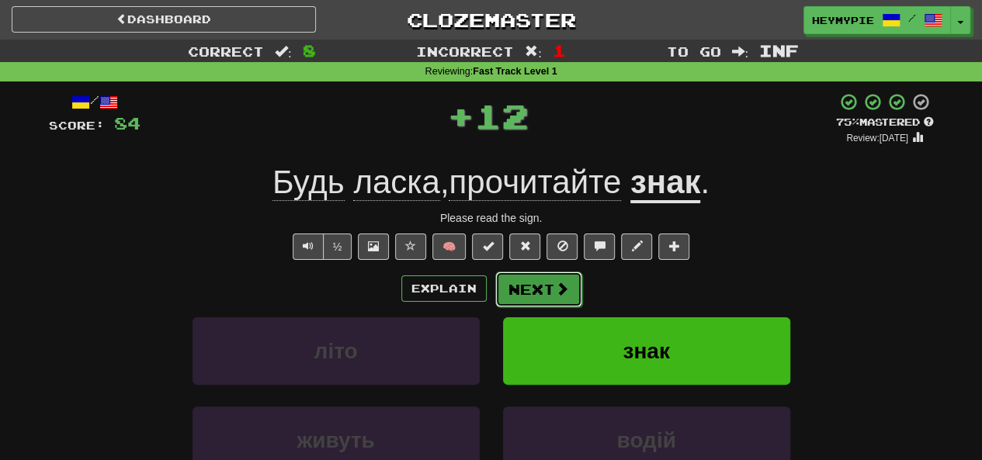
click at [525, 293] on button "Next" at bounding box center [538, 290] width 87 height 36
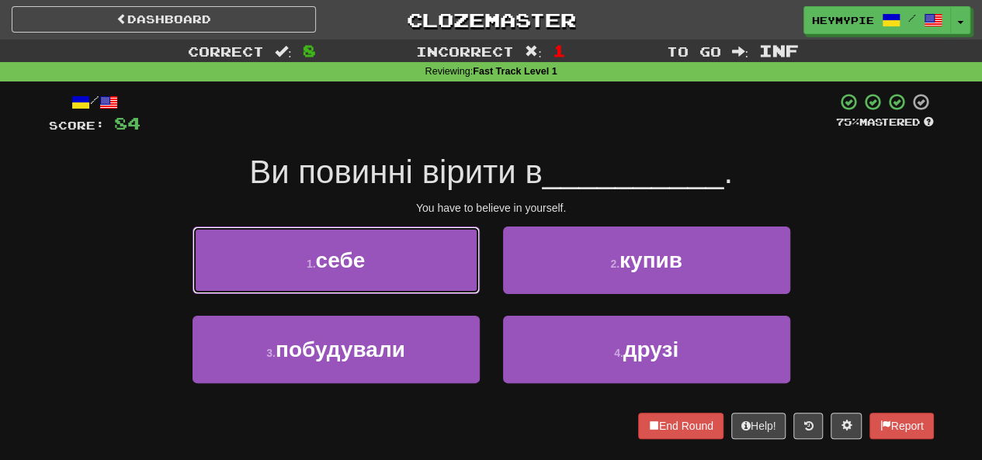
click at [401, 260] on button "1 . себе" at bounding box center [335, 261] width 287 height 68
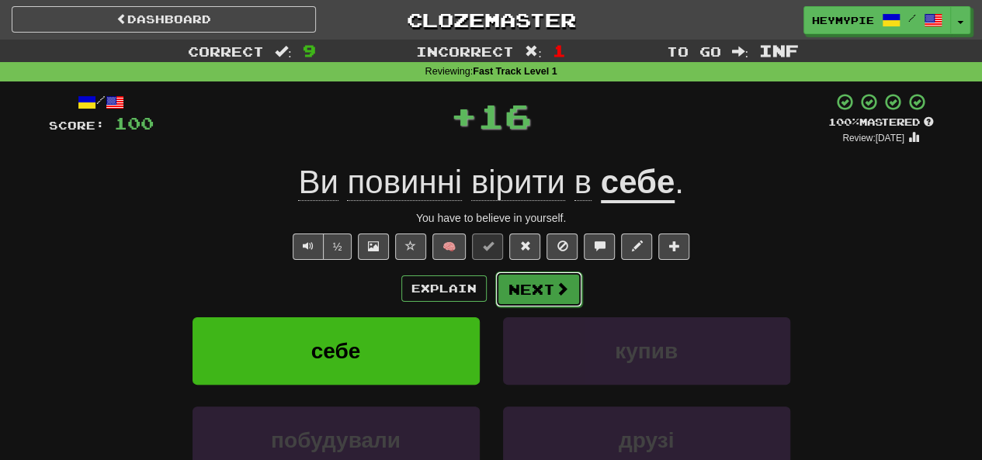
click at [553, 296] on button "Next" at bounding box center [538, 290] width 87 height 36
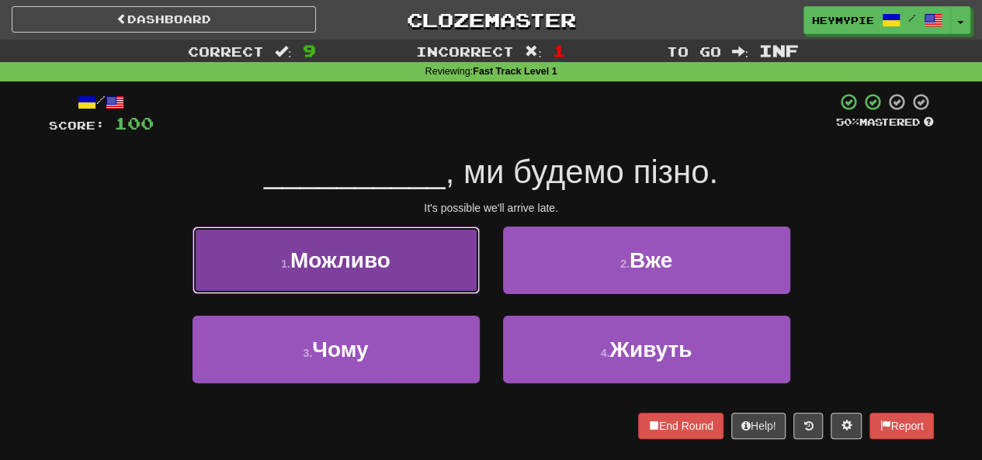
click at [428, 255] on button "1 . Можливо" at bounding box center [335, 261] width 287 height 68
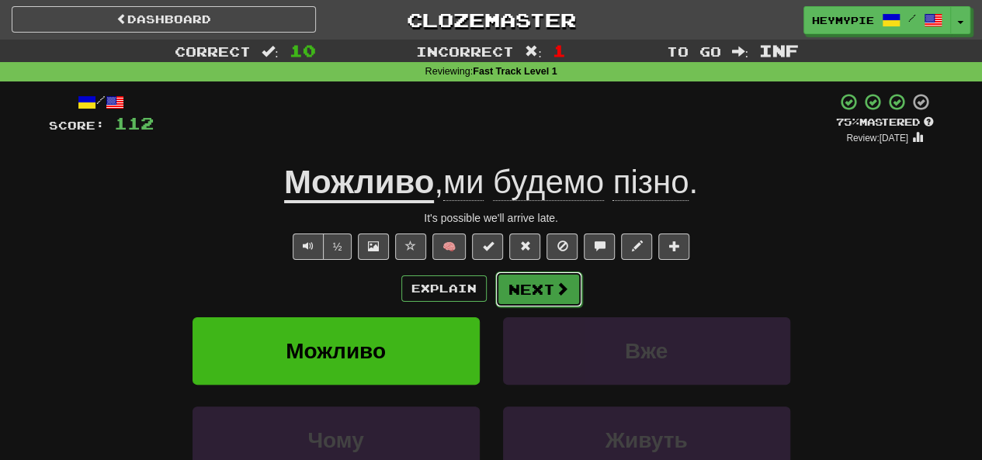
click at [533, 291] on button "Next" at bounding box center [538, 290] width 87 height 36
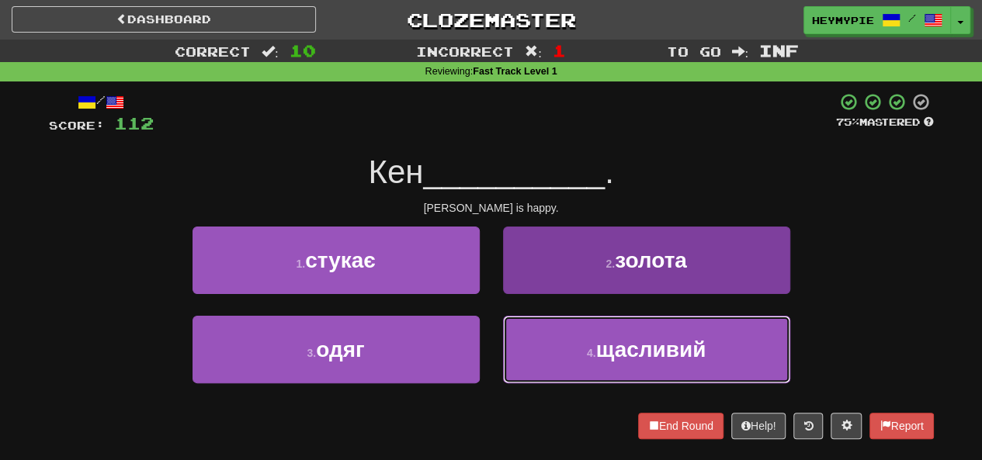
click at [568, 350] on button "4 . щасливий" at bounding box center [646, 350] width 287 height 68
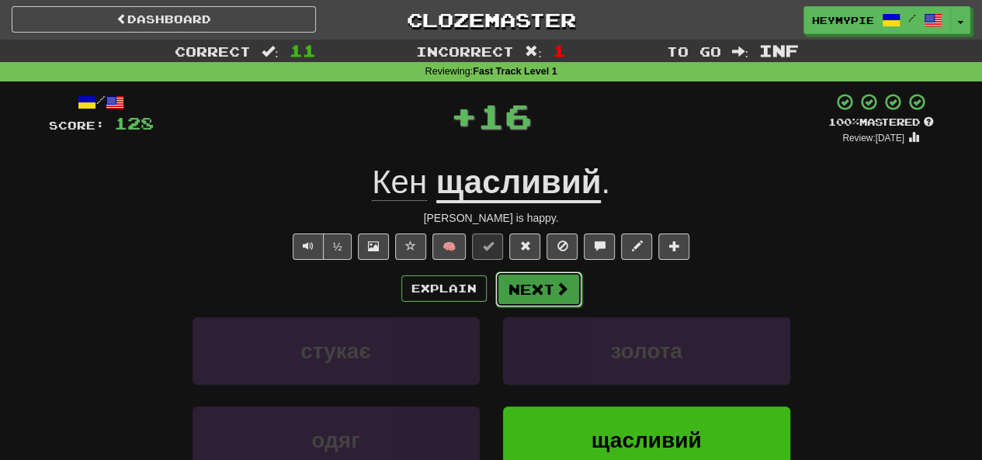
click at [548, 296] on button "Next" at bounding box center [538, 290] width 87 height 36
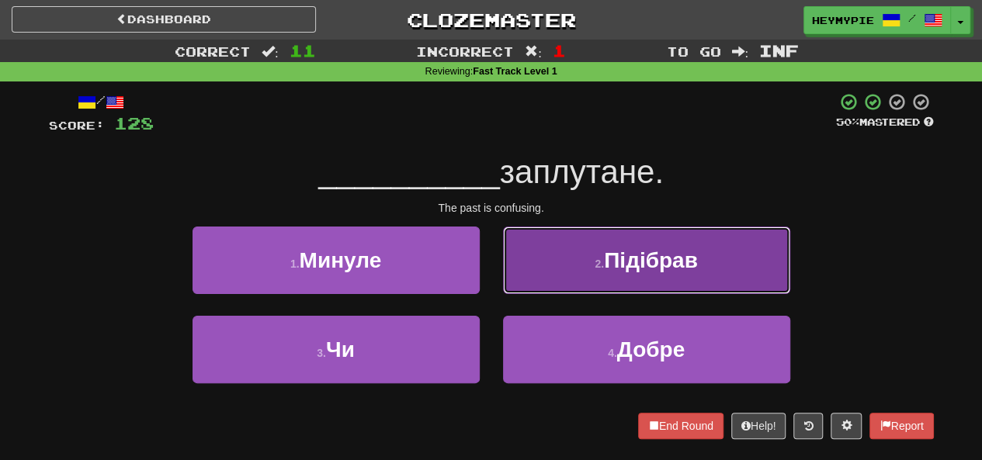
click at [581, 278] on button "2 . Підібрав" at bounding box center [646, 261] width 287 height 68
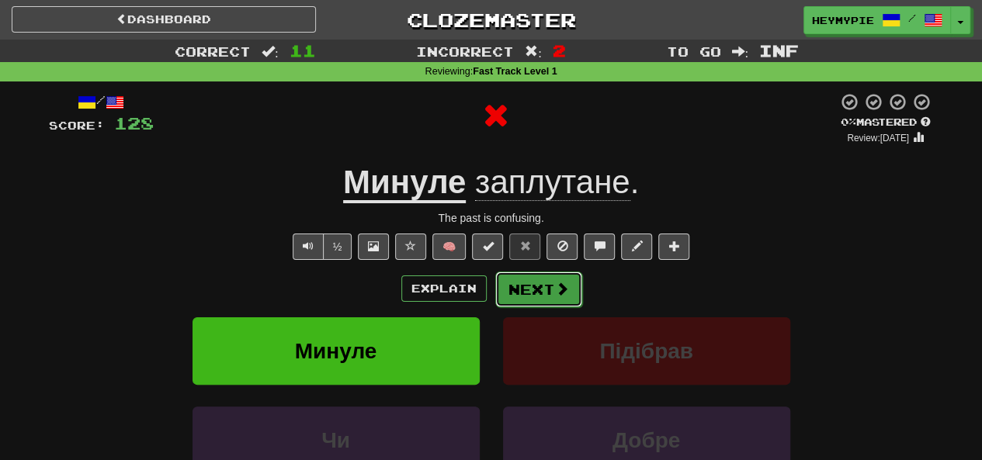
click at [545, 297] on button "Next" at bounding box center [538, 290] width 87 height 36
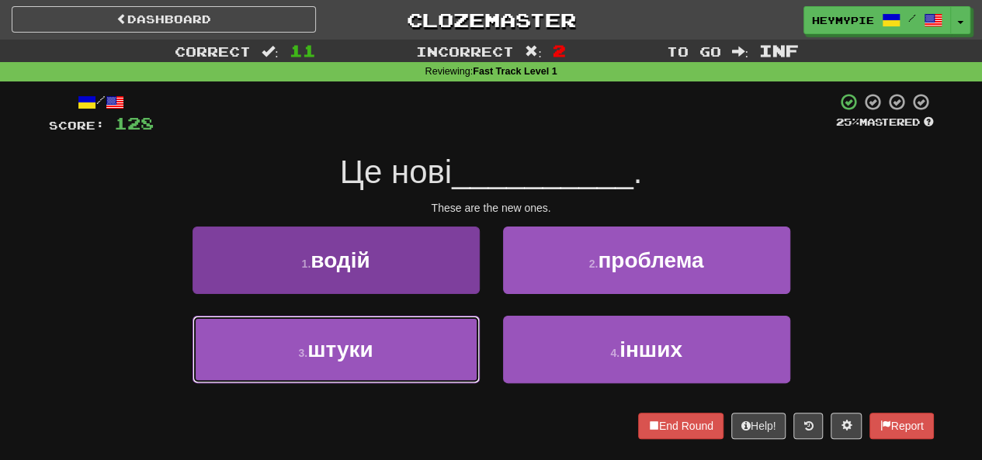
click at [388, 351] on button "3 . штуки" at bounding box center [335, 350] width 287 height 68
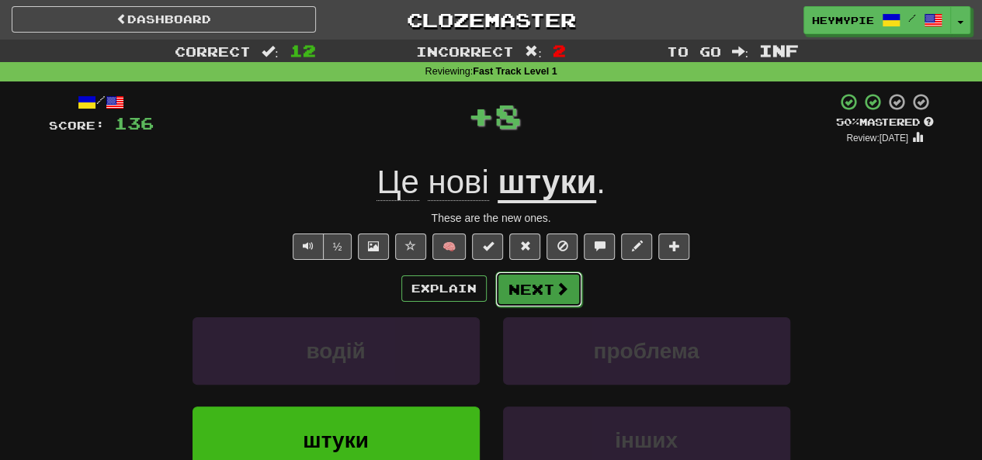
click at [534, 291] on button "Next" at bounding box center [538, 290] width 87 height 36
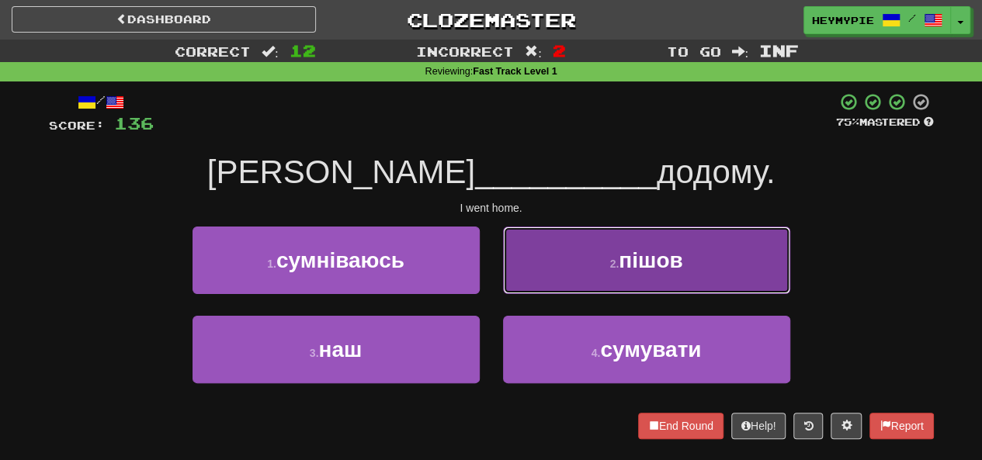
click at [588, 257] on button "2 . пішов" at bounding box center [646, 261] width 287 height 68
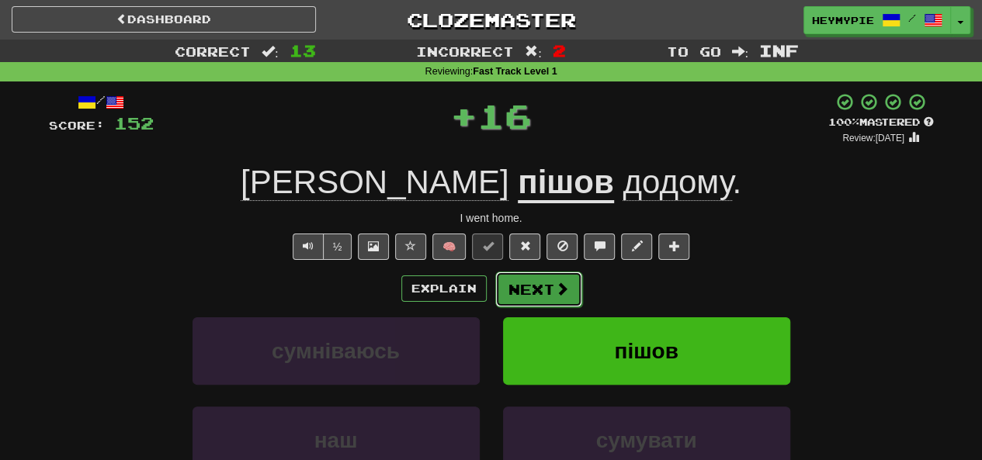
click at [535, 290] on button "Next" at bounding box center [538, 290] width 87 height 36
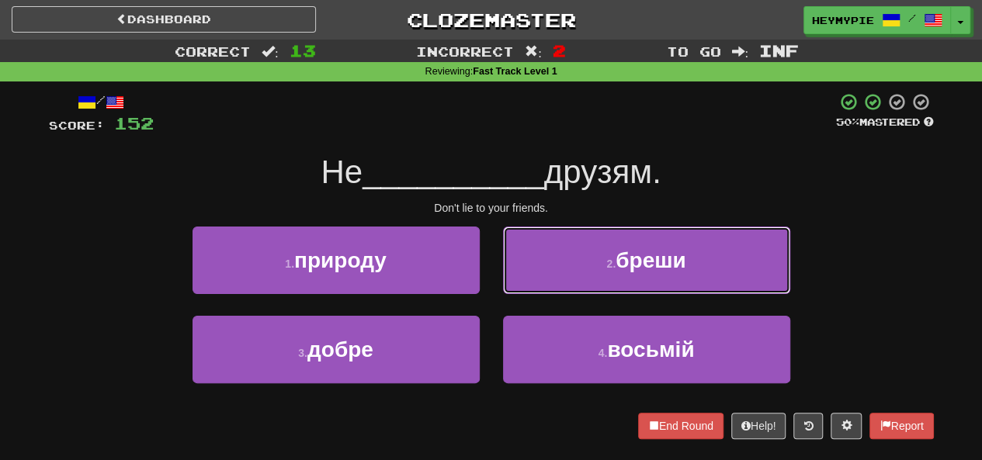
drag, startPoint x: 568, startPoint y: 271, endPoint x: 565, endPoint y: 263, distance: 8.4
click at [570, 271] on button "2 . бреши" at bounding box center [646, 261] width 287 height 68
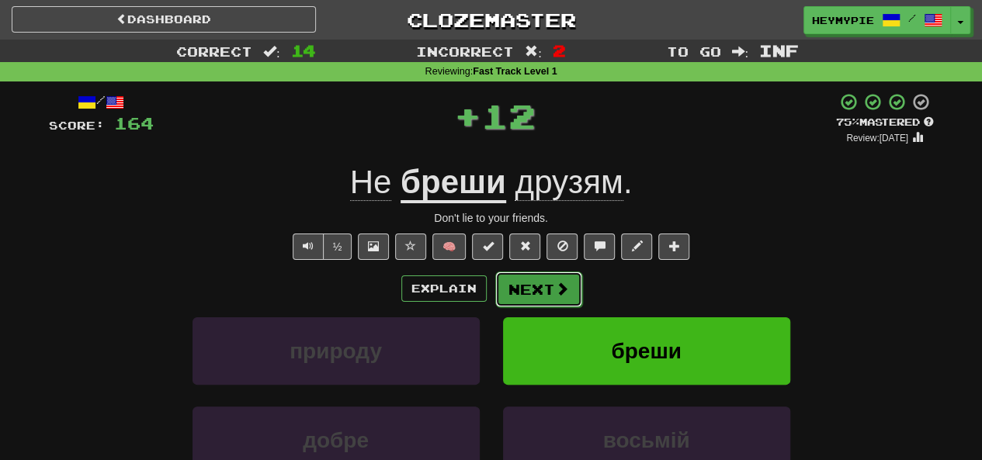
click at [545, 289] on button "Next" at bounding box center [538, 290] width 87 height 36
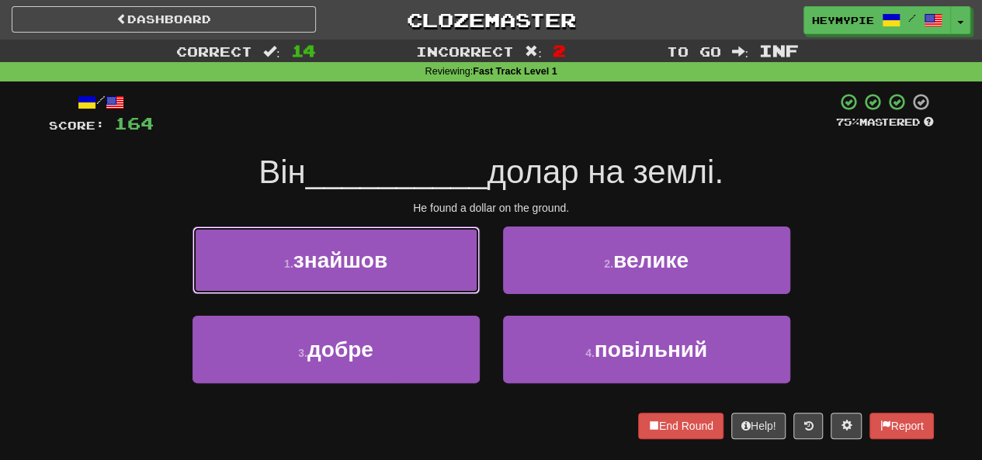
click at [449, 265] on button "1 . знайшов" at bounding box center [335, 261] width 287 height 68
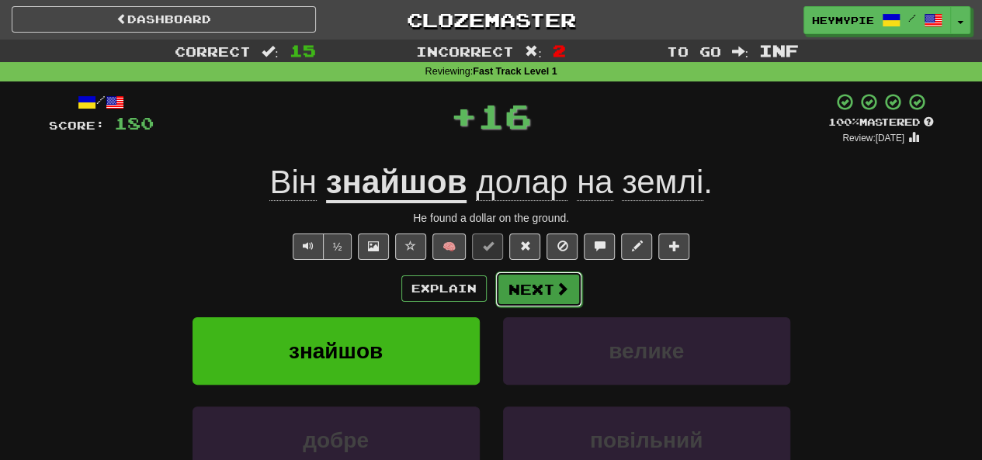
click at [532, 299] on button "Next" at bounding box center [538, 290] width 87 height 36
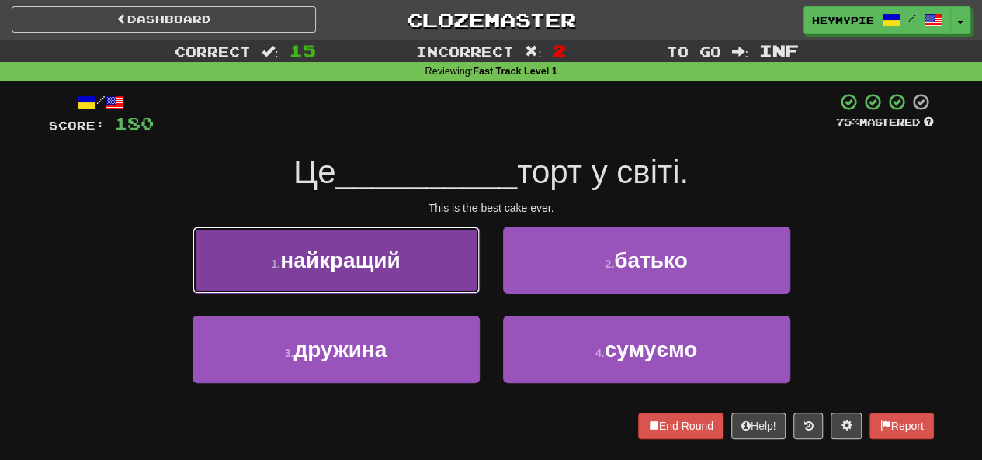
click at [385, 269] on span "найкращий" at bounding box center [340, 260] width 120 height 24
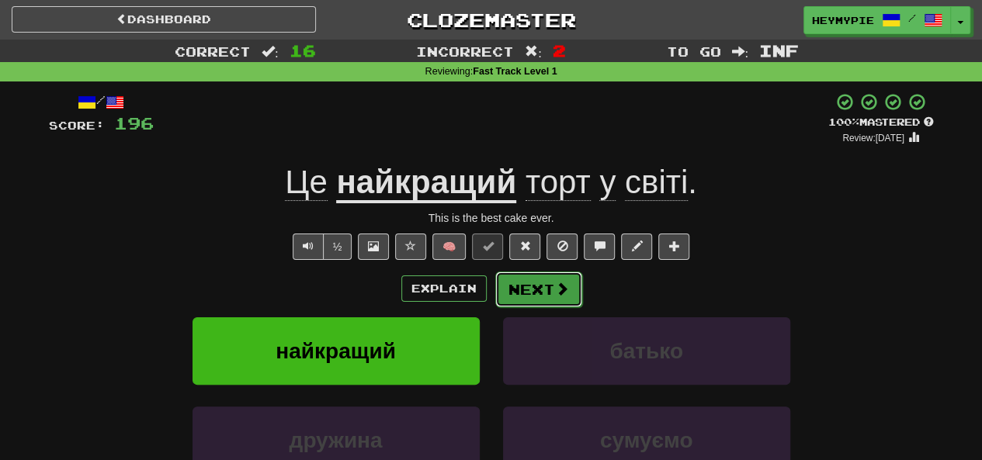
click at [535, 285] on button "Next" at bounding box center [538, 290] width 87 height 36
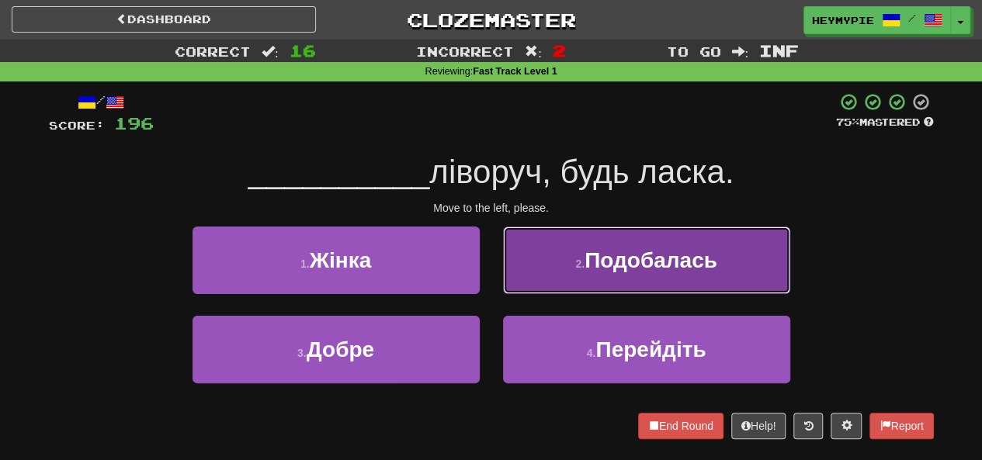
click at [540, 288] on button "2 . Подобалась" at bounding box center [646, 261] width 287 height 68
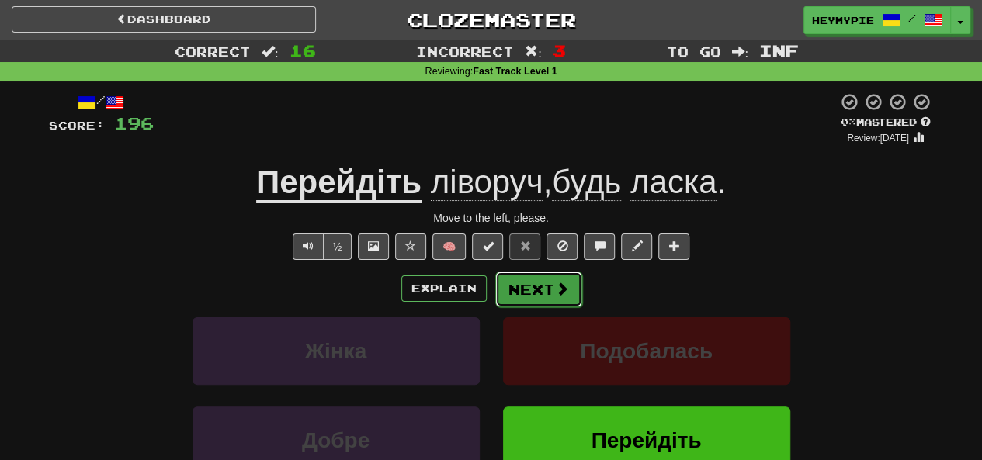
click at [535, 300] on button "Next" at bounding box center [538, 290] width 87 height 36
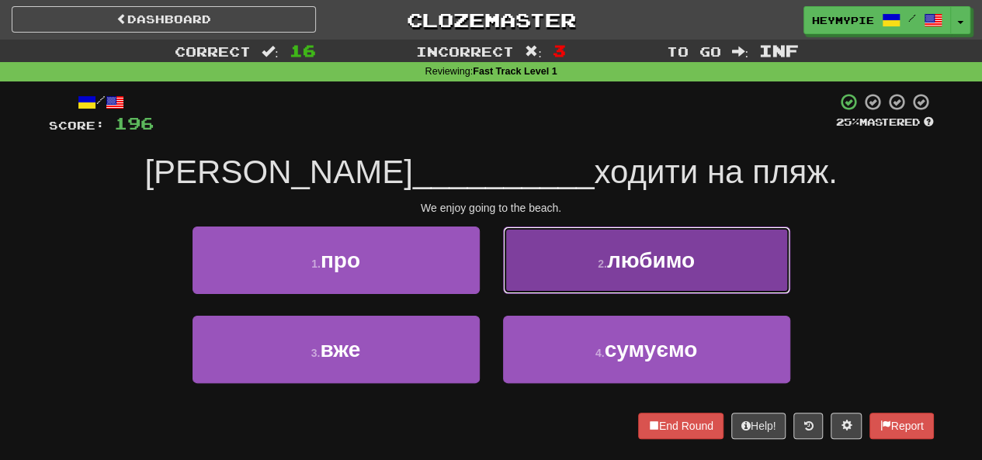
click at [544, 268] on button "2 . любимо" at bounding box center [646, 261] width 287 height 68
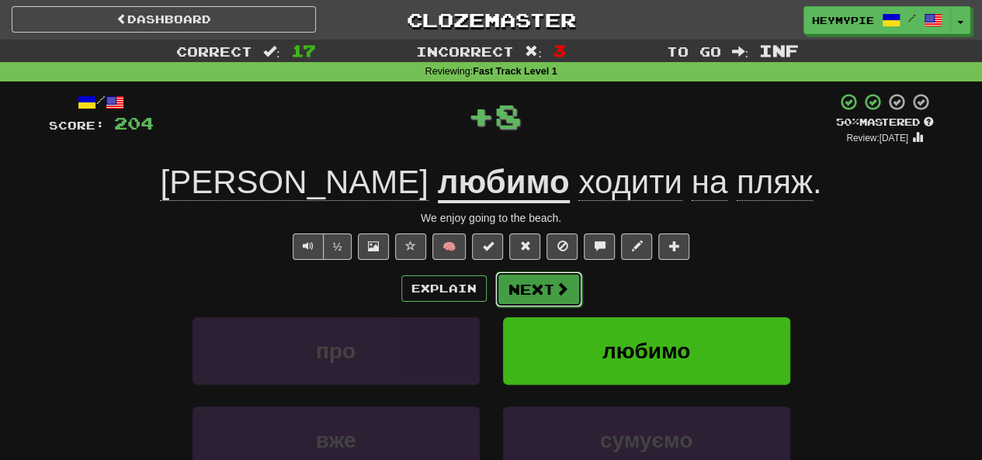
click at [515, 305] on button "Next" at bounding box center [538, 290] width 87 height 36
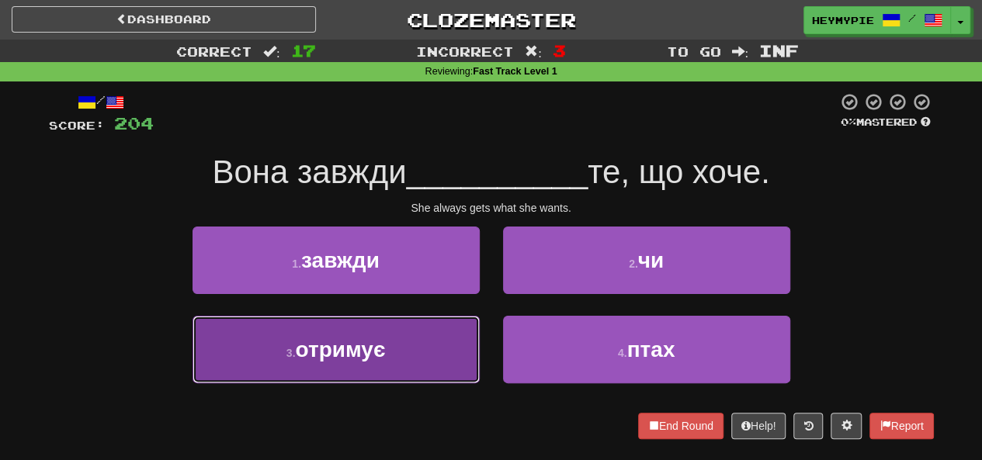
click at [403, 348] on button "3 . отримує" at bounding box center [335, 350] width 287 height 68
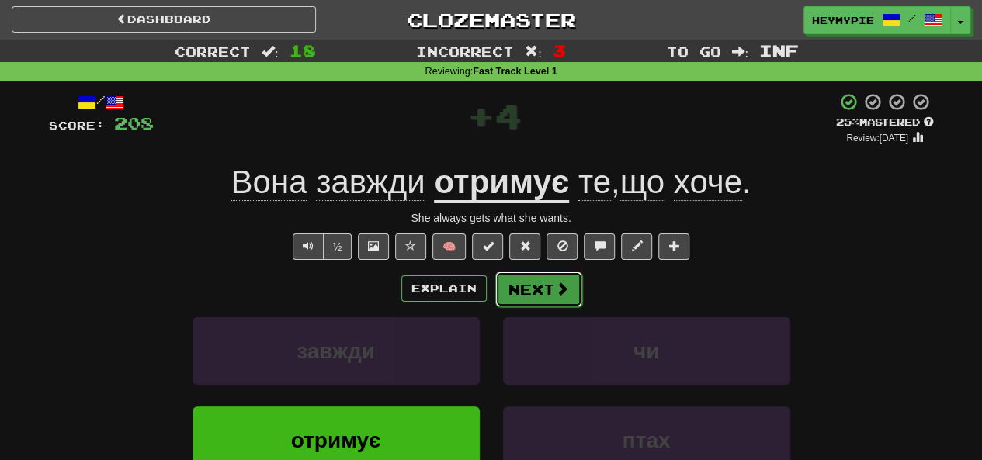
click at [555, 296] on span at bounding box center [562, 289] width 14 height 14
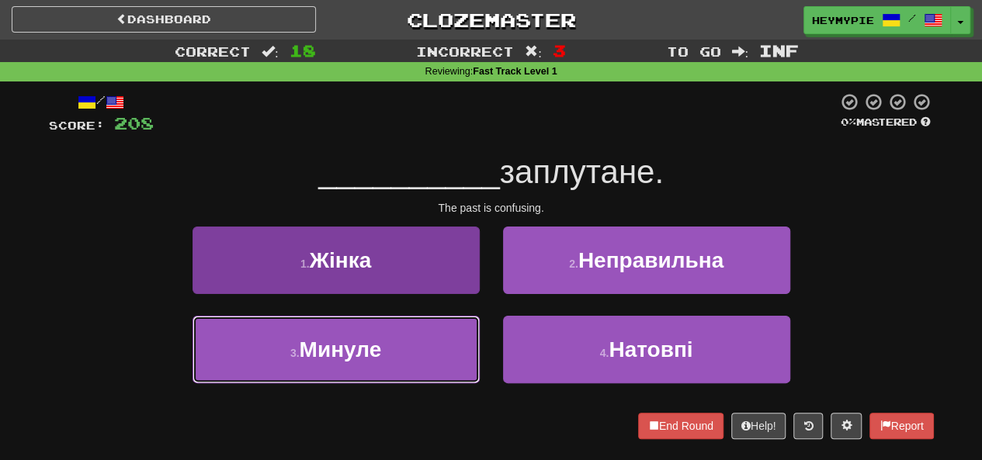
click at [395, 363] on button "3 . Минуле" at bounding box center [335, 350] width 287 height 68
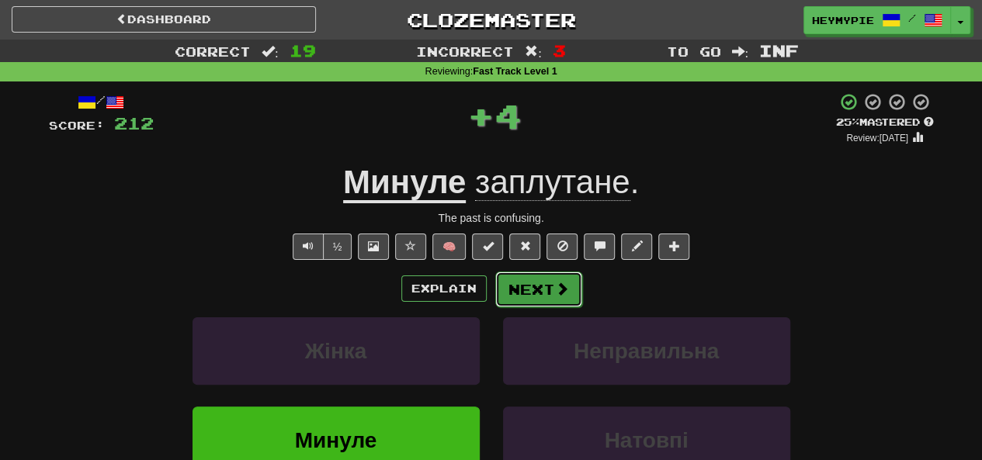
click at [546, 299] on button "Next" at bounding box center [538, 290] width 87 height 36
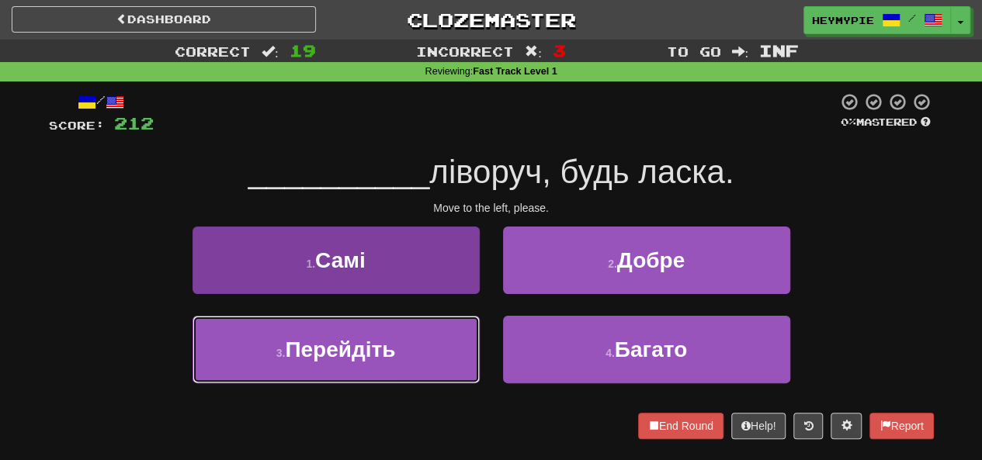
click at [414, 326] on button "3 . Перейдіть" at bounding box center [335, 350] width 287 height 68
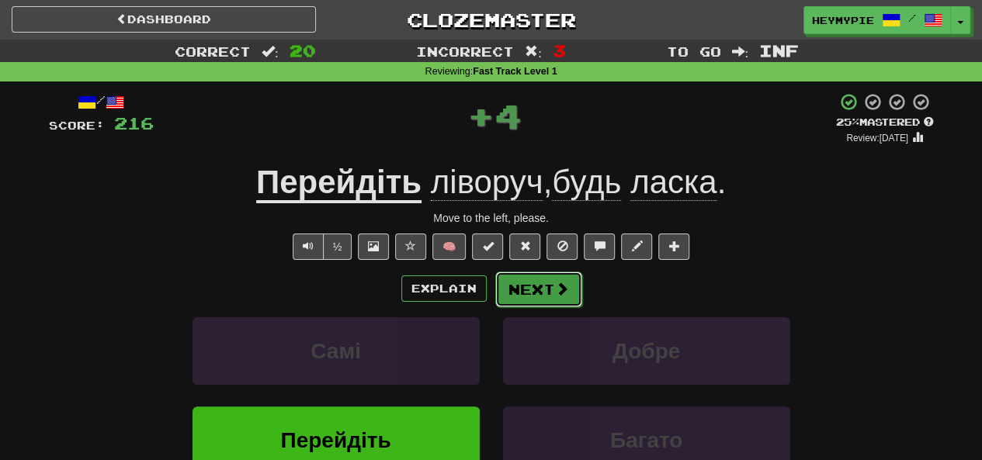
click at [537, 286] on button "Next" at bounding box center [538, 290] width 87 height 36
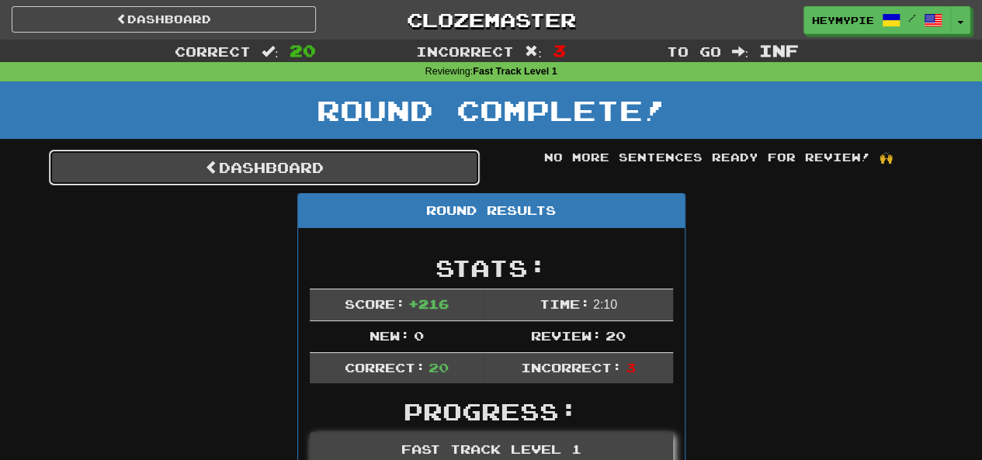
click at [421, 159] on link "Dashboard" at bounding box center [264, 168] width 431 height 36
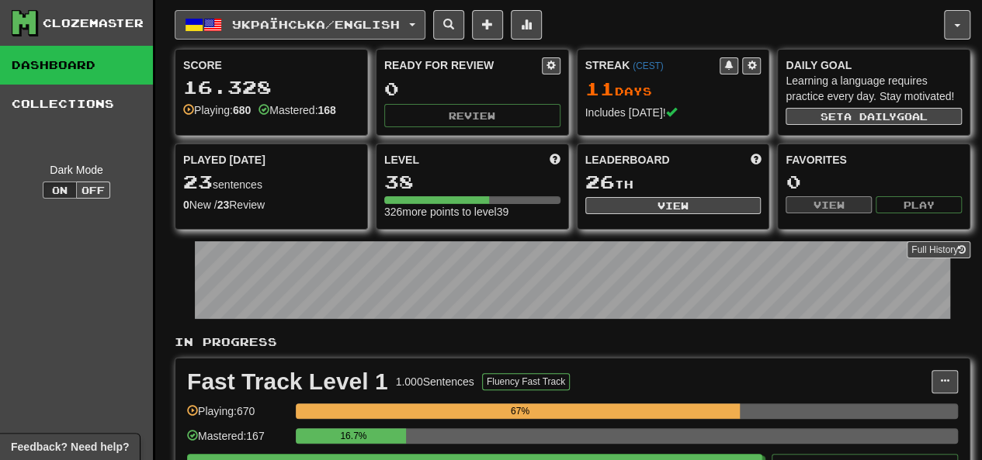
click at [335, 23] on span "Українська / English" at bounding box center [316, 24] width 168 height 13
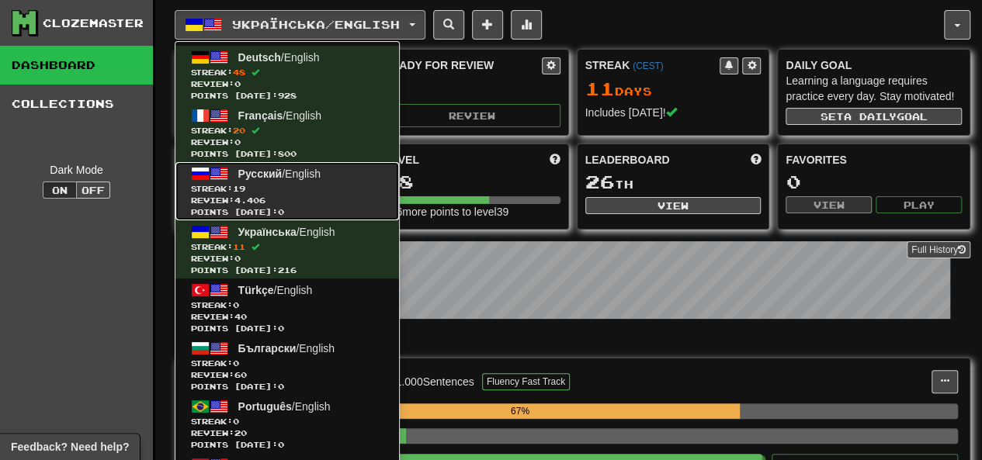
click at [314, 201] on span "Review: 4.406" at bounding box center [287, 201] width 192 height 12
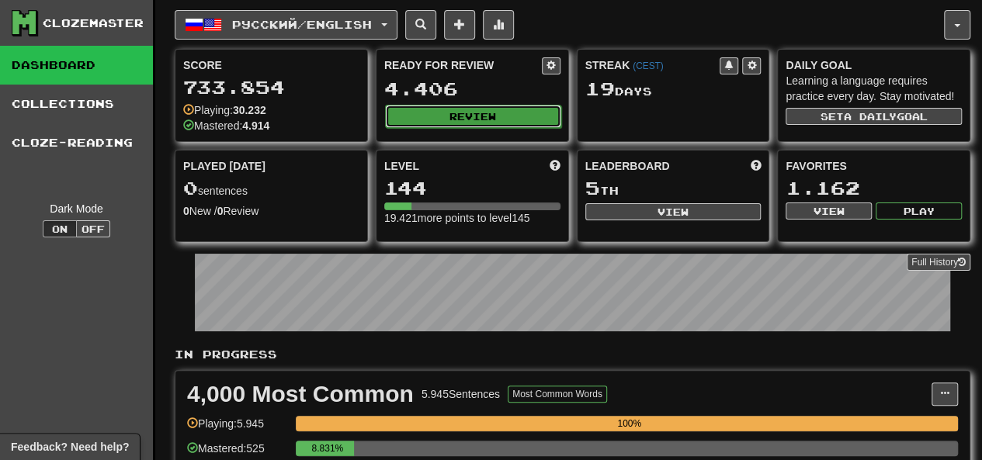
click at [450, 123] on button "Review" at bounding box center [473, 116] width 176 height 23
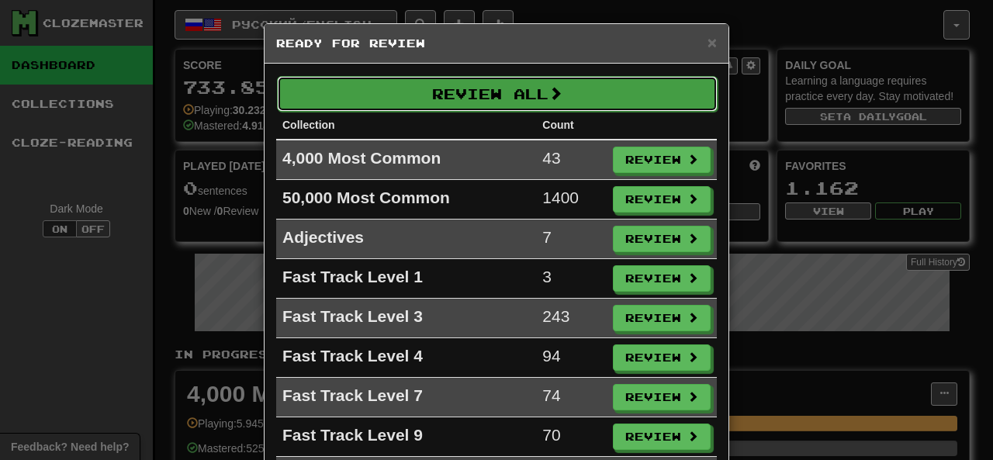
click at [504, 92] on button "Review All" at bounding box center [497, 94] width 441 height 36
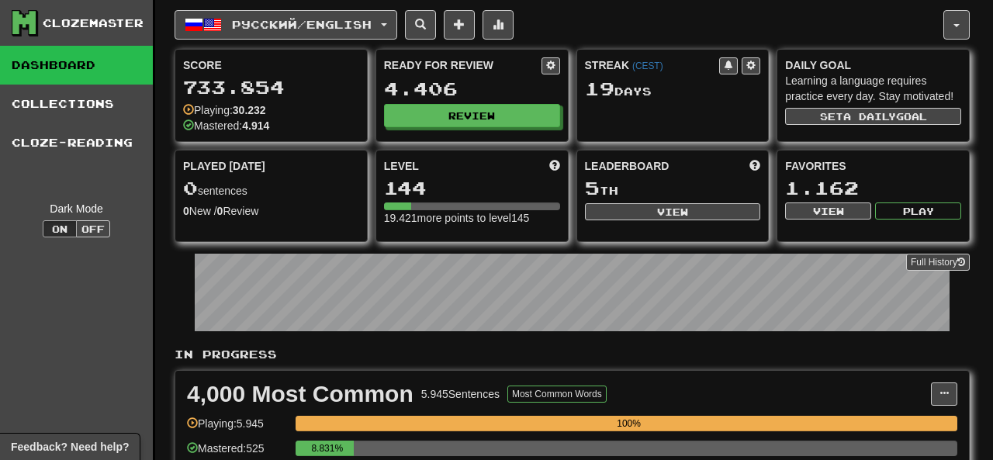
select select "********"
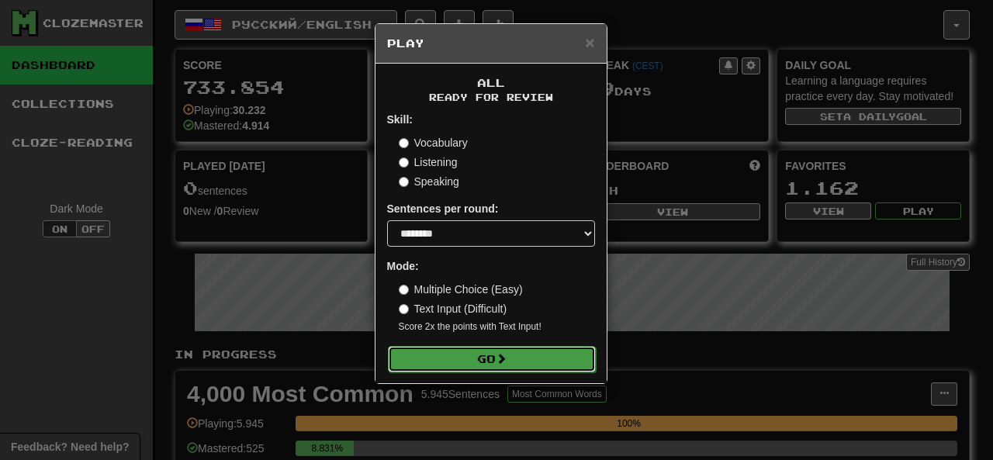
click at [463, 368] on button "Go" at bounding box center [492, 359] width 208 height 26
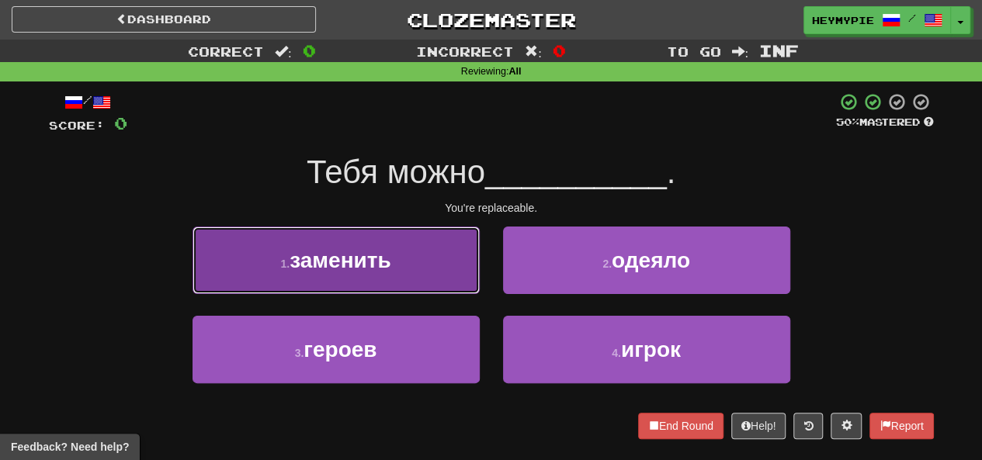
click at [442, 251] on button "1 . заменить" at bounding box center [335, 261] width 287 height 68
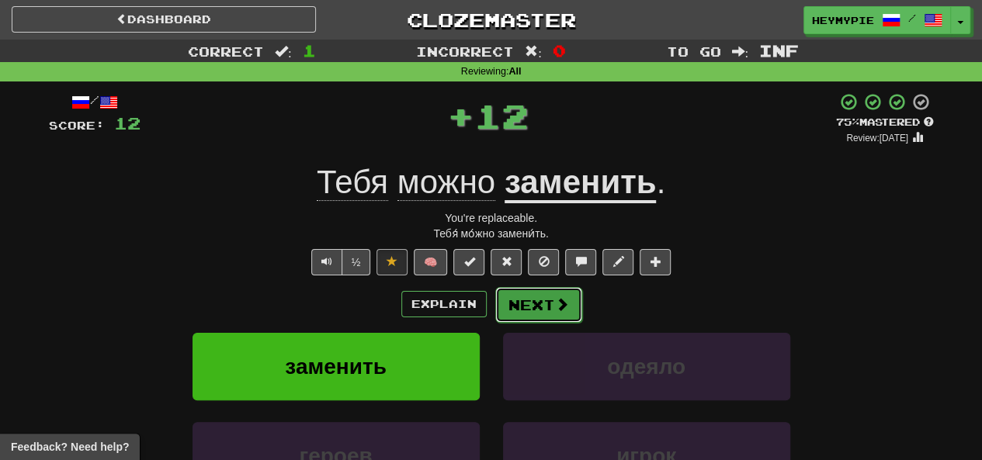
click at [540, 303] on button "Next" at bounding box center [538, 305] width 87 height 36
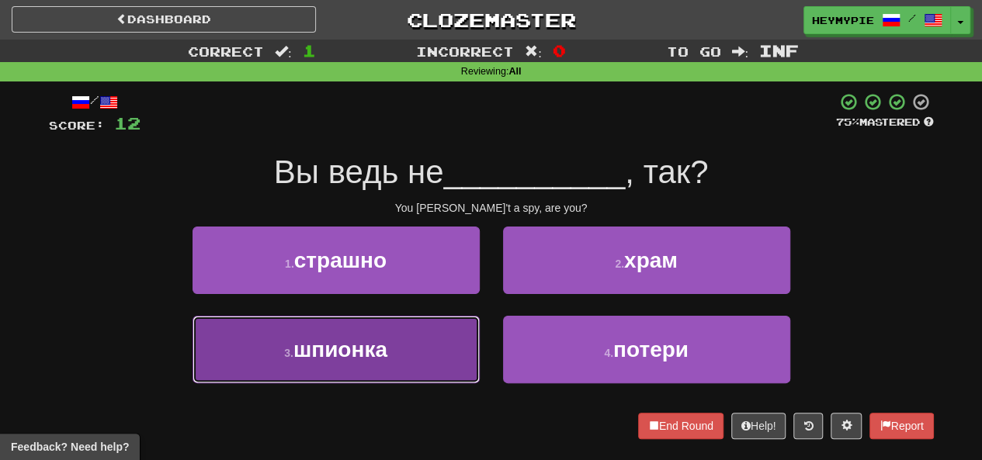
click at [435, 350] on button "3 . шпионка" at bounding box center [335, 350] width 287 height 68
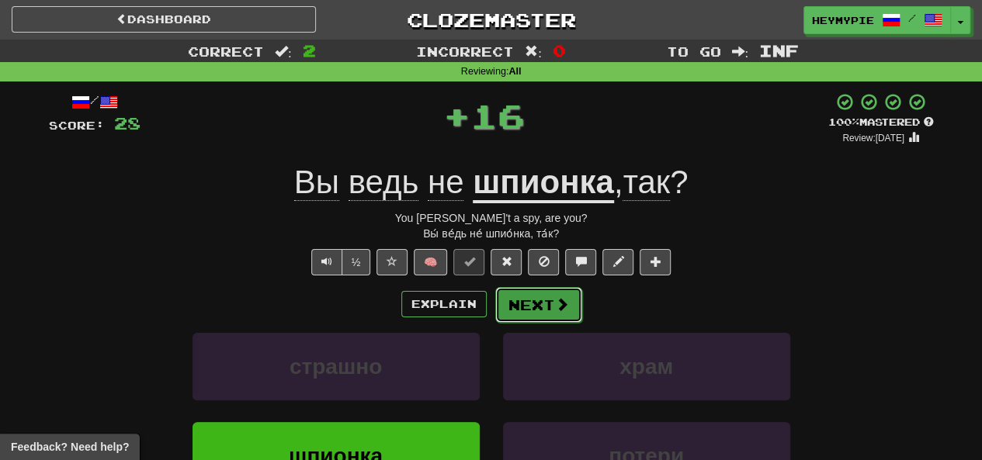
click at [549, 320] on button "Next" at bounding box center [538, 305] width 87 height 36
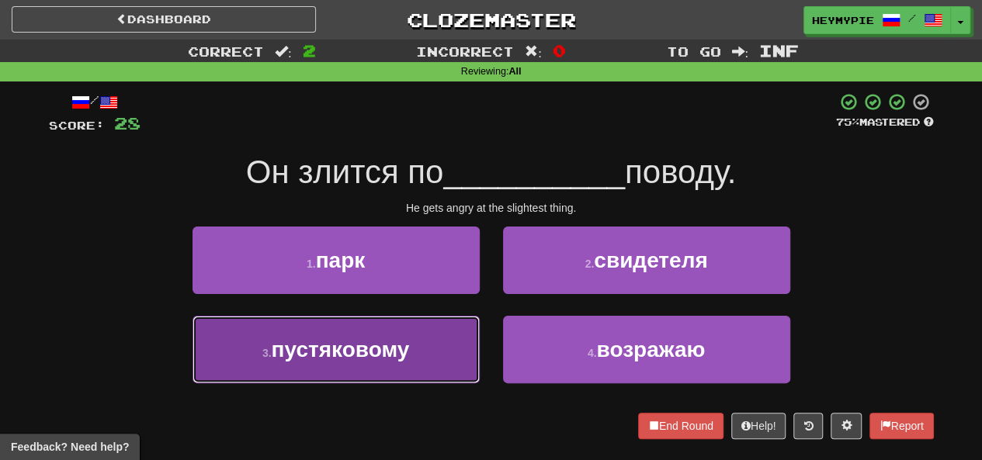
click at [402, 333] on button "3 . [PERSON_NAME]" at bounding box center [335, 350] width 287 height 68
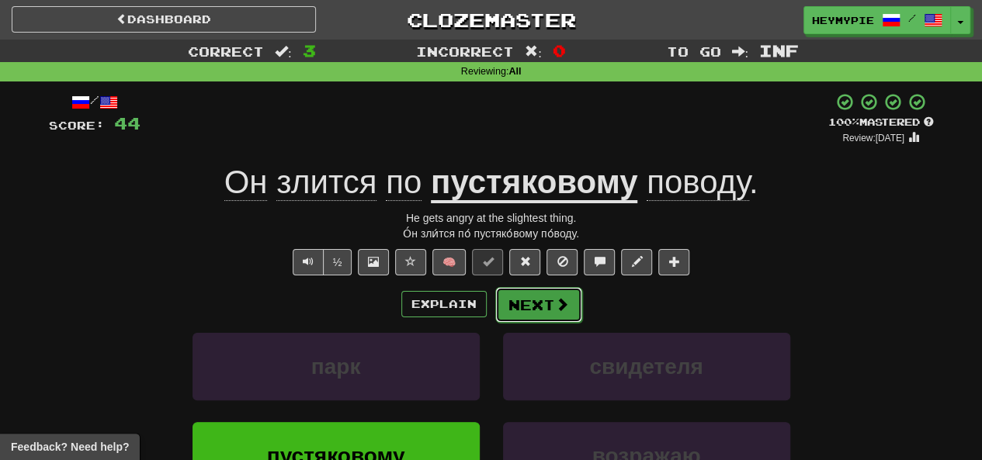
click at [545, 303] on button "Next" at bounding box center [538, 305] width 87 height 36
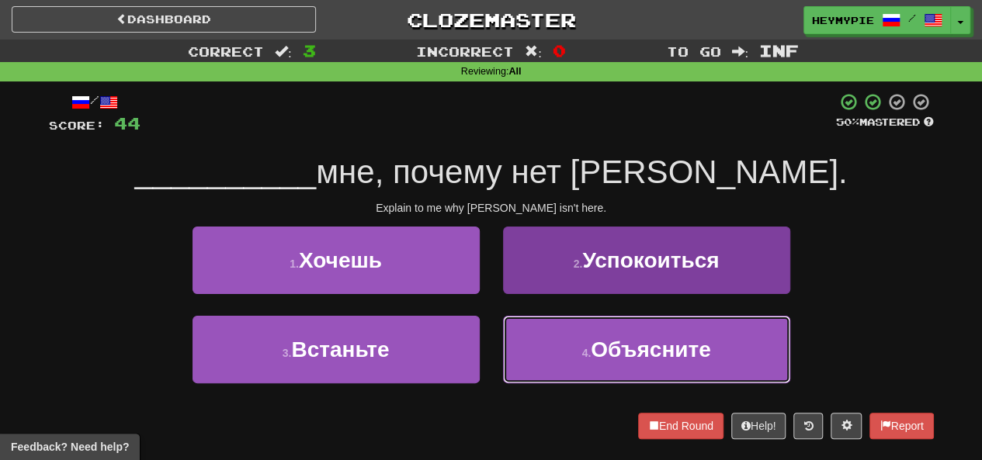
click at [587, 348] on button "4 . Объясните" at bounding box center [646, 350] width 287 height 68
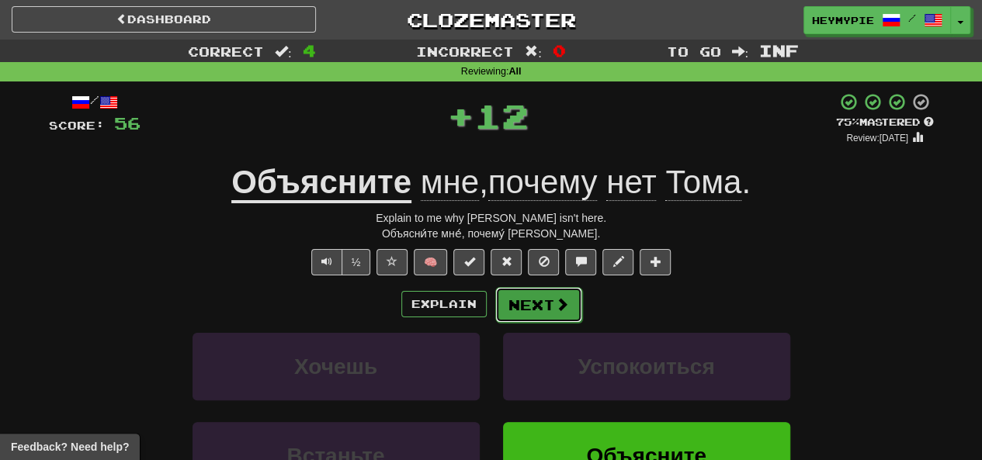
click at [555, 305] on span at bounding box center [562, 304] width 14 height 14
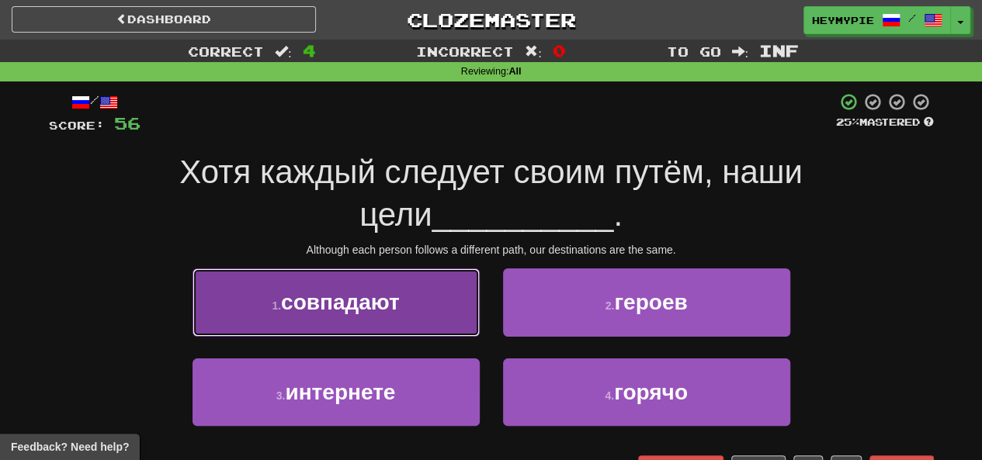
click at [424, 300] on button "1 . совпадают" at bounding box center [335, 303] width 287 height 68
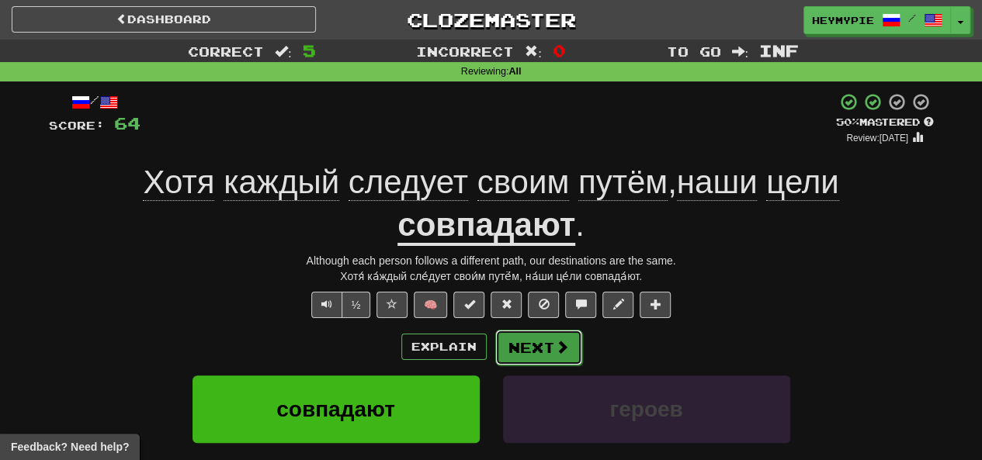
click at [544, 356] on button "Next" at bounding box center [538, 348] width 87 height 36
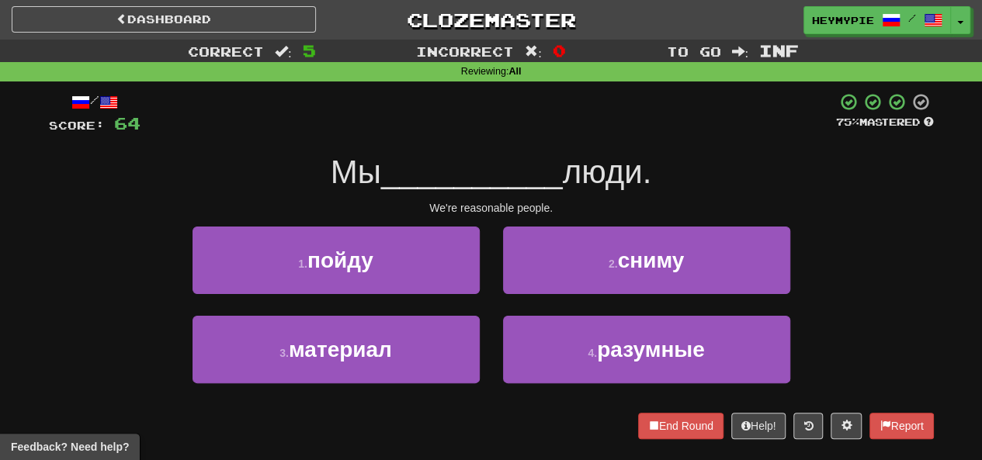
click at [525, 309] on div "2 . сниму" at bounding box center [646, 271] width 310 height 89
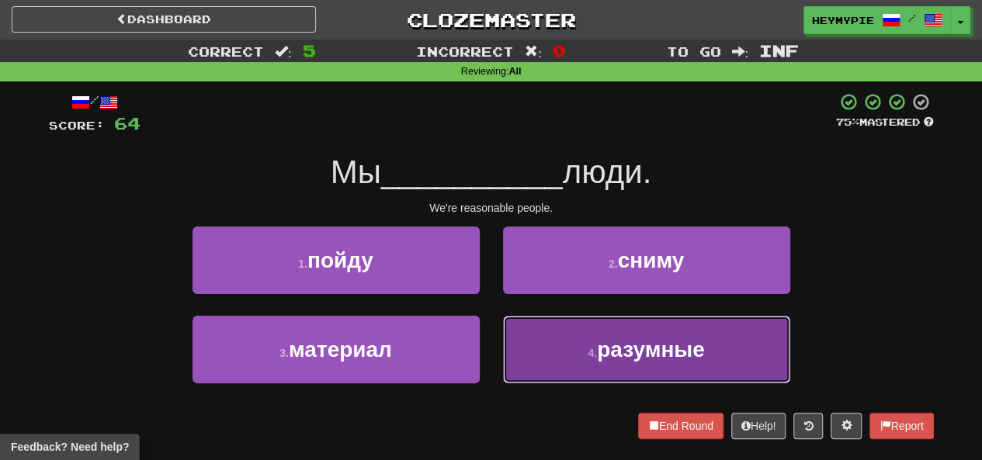
click at [548, 339] on button "4 . разумные" at bounding box center [646, 350] width 287 height 68
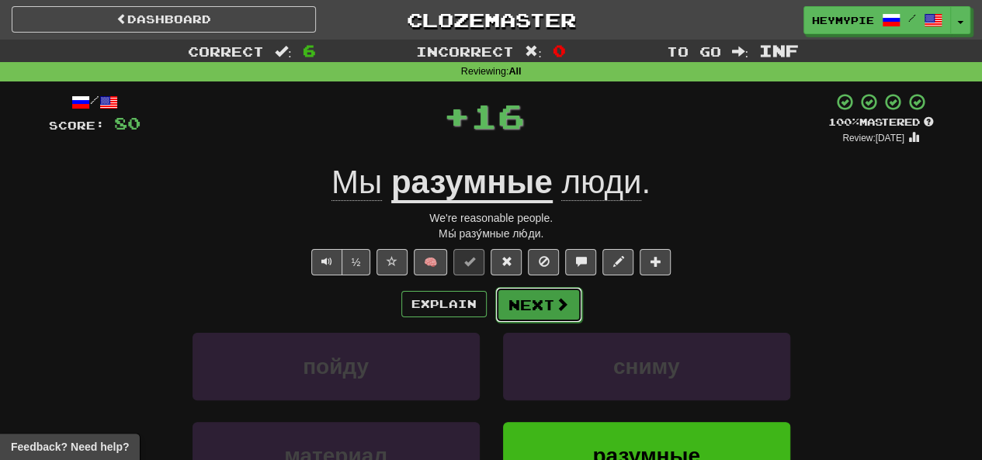
click at [529, 296] on button "Next" at bounding box center [538, 305] width 87 height 36
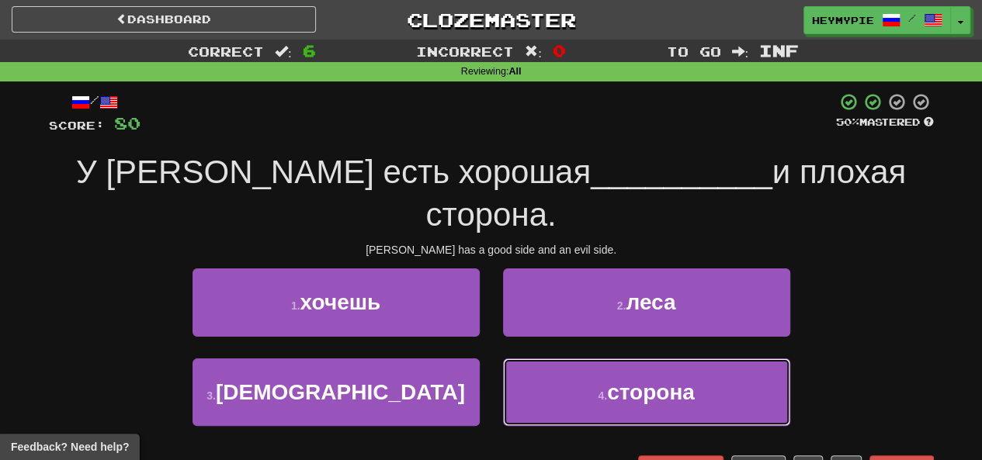
click at [523, 359] on button "4 . сторона" at bounding box center [646, 393] width 287 height 68
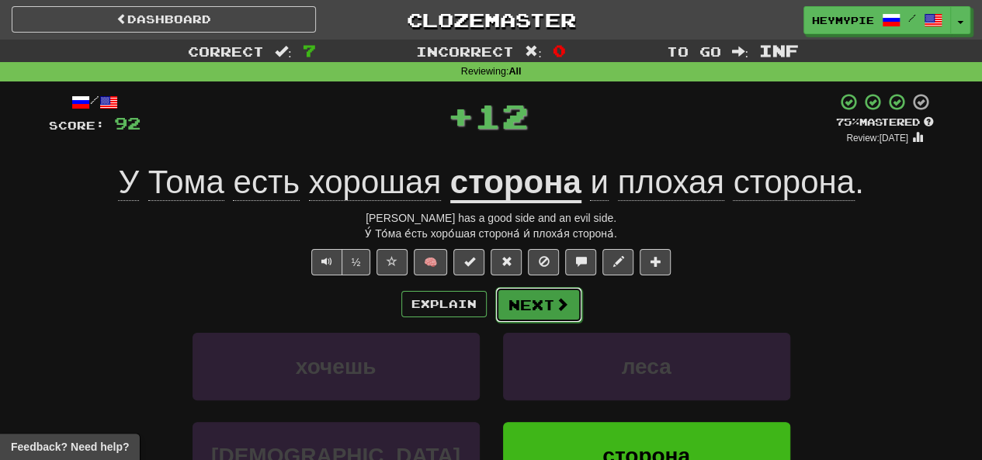
click at [529, 300] on button "Next" at bounding box center [538, 305] width 87 height 36
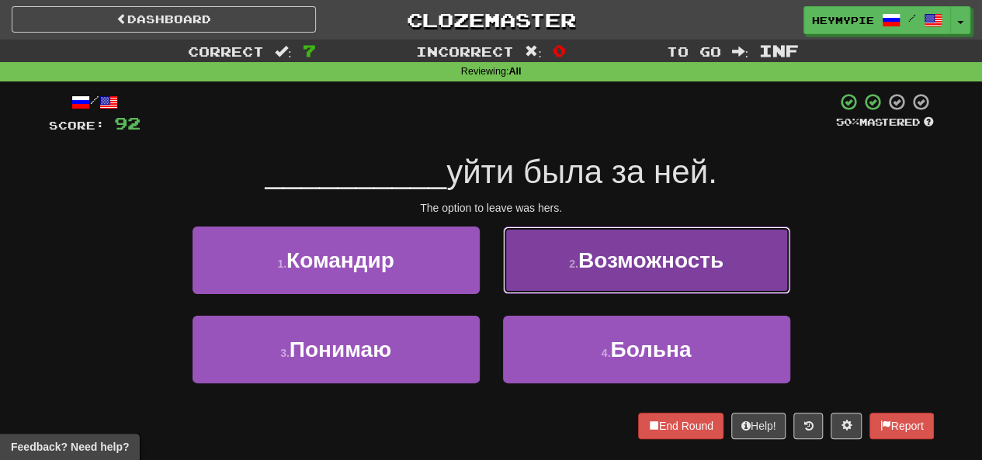
click at [551, 285] on button "2 . Возможность" at bounding box center [646, 261] width 287 height 68
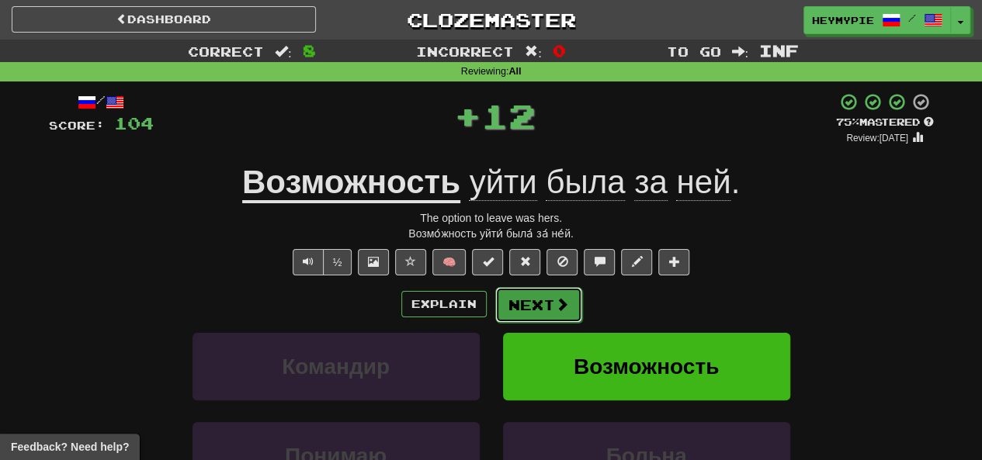
click at [536, 303] on button "Next" at bounding box center [538, 305] width 87 height 36
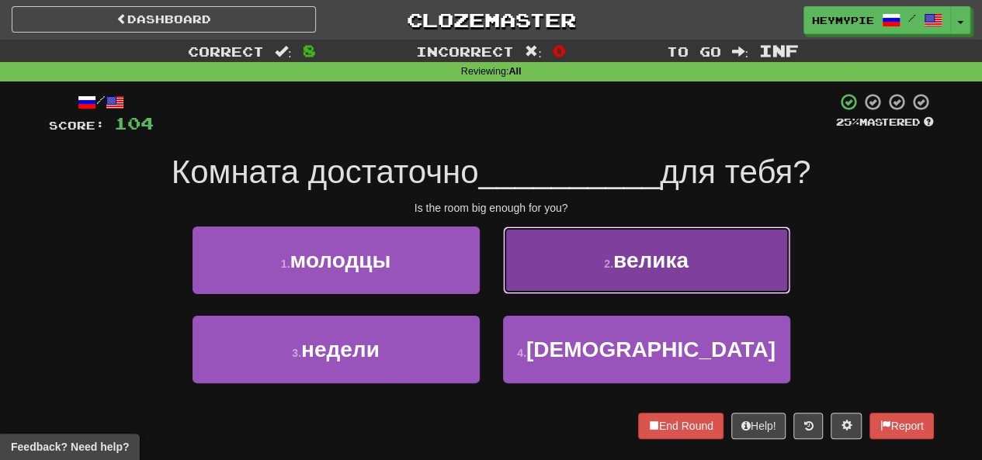
click at [525, 283] on button "2 . велика" at bounding box center [646, 261] width 287 height 68
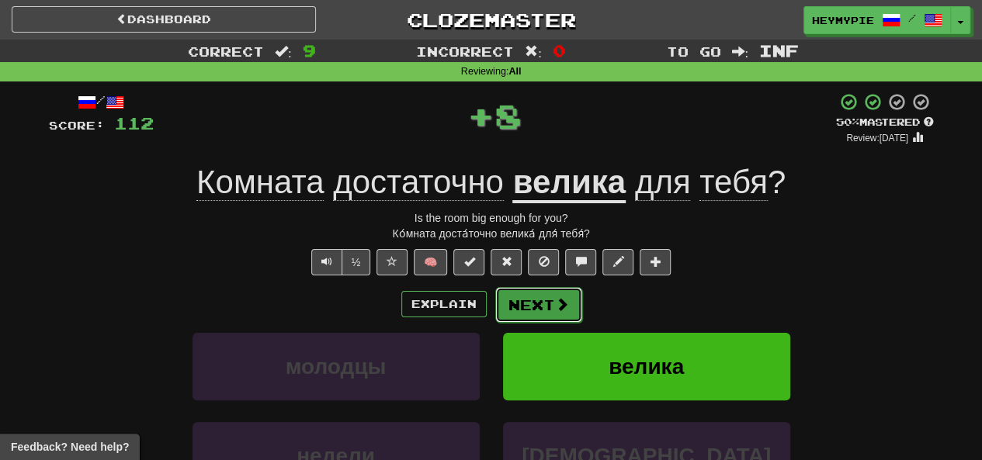
click at [517, 314] on button "Next" at bounding box center [538, 305] width 87 height 36
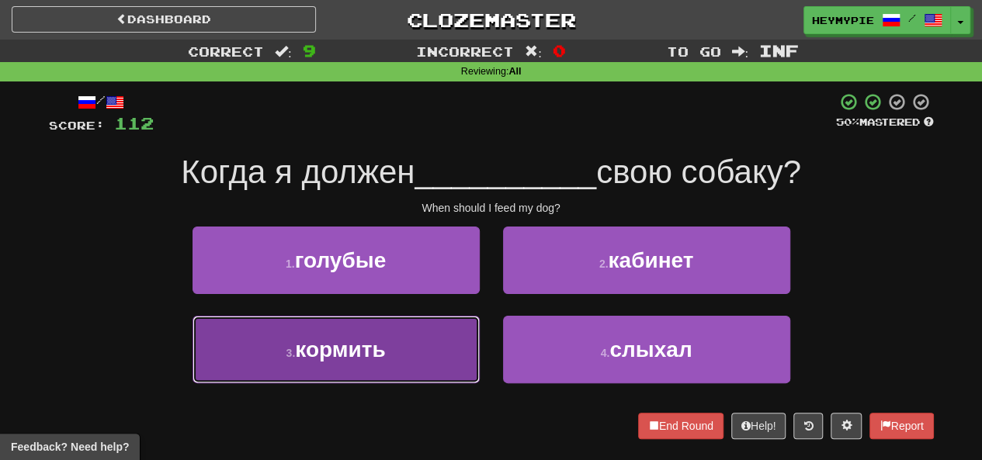
click at [367, 351] on span "кормить" at bounding box center [340, 350] width 90 height 24
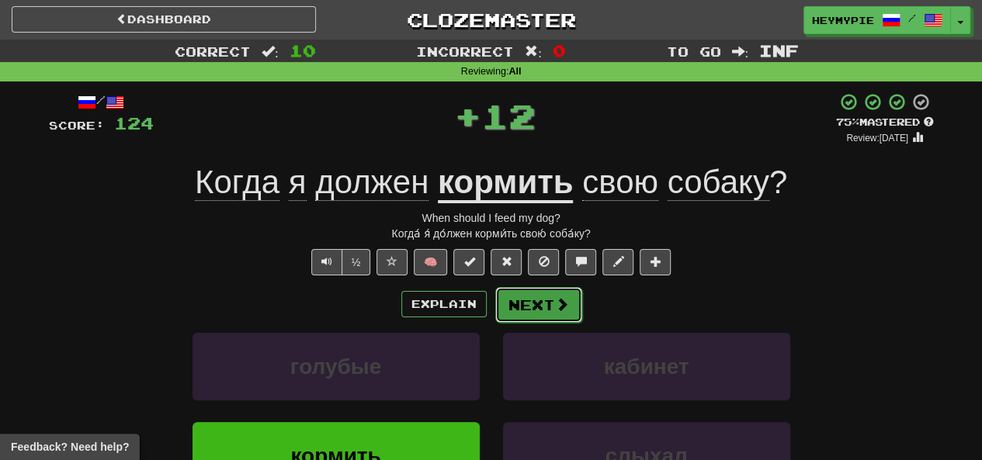
click at [525, 307] on button "Next" at bounding box center [538, 305] width 87 height 36
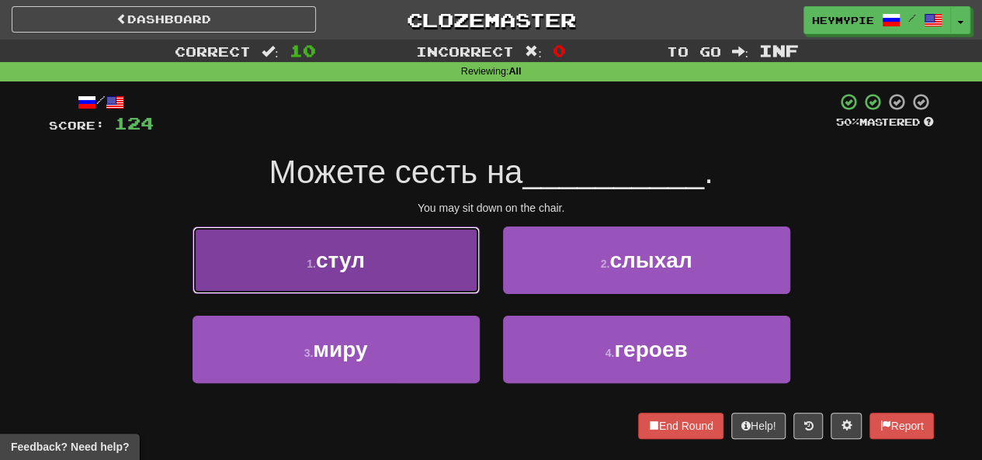
click at [407, 279] on button "1 . стул" at bounding box center [335, 261] width 287 height 68
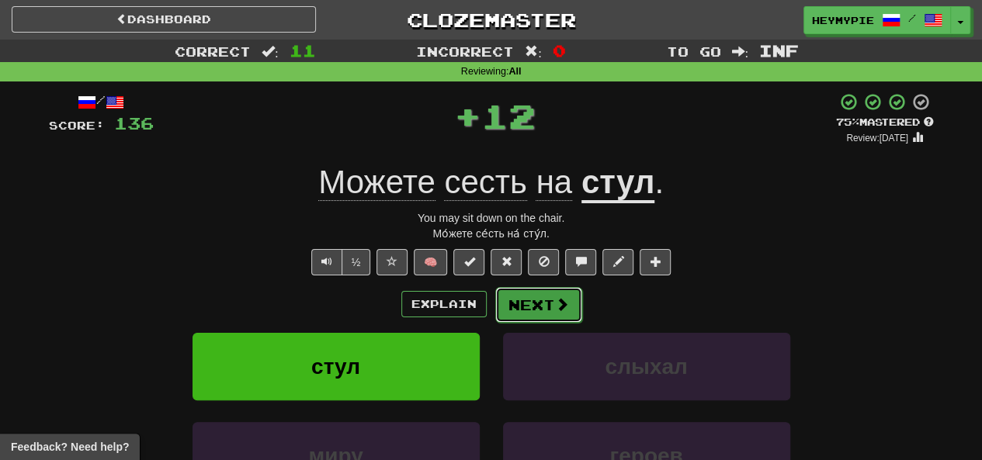
click at [518, 303] on button "Next" at bounding box center [538, 305] width 87 height 36
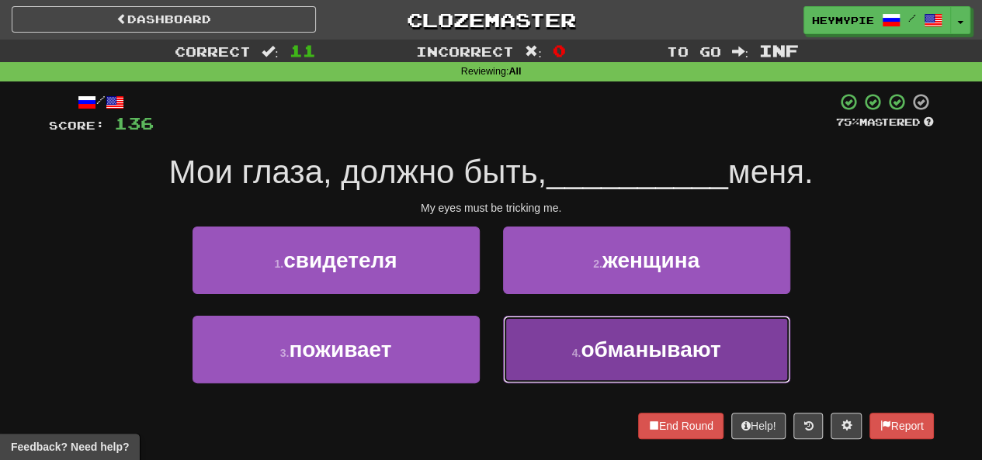
click at [546, 347] on button "4 . обманывают" at bounding box center [646, 350] width 287 height 68
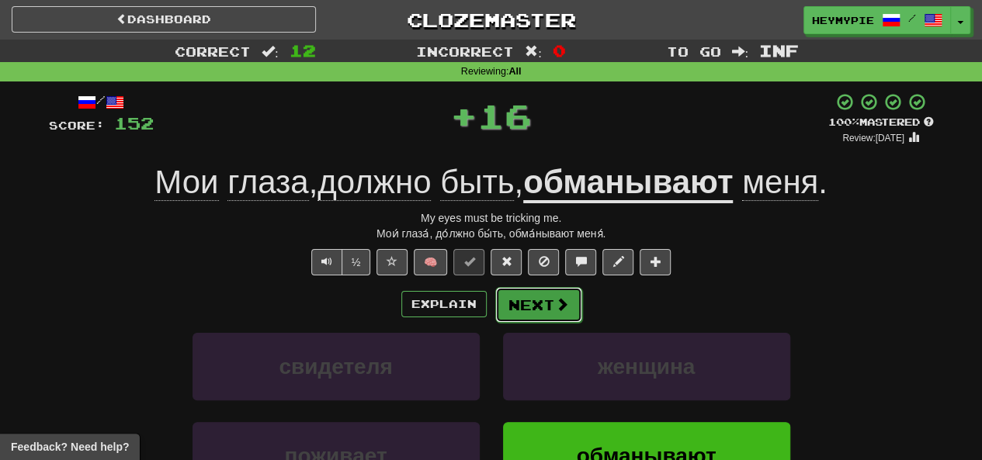
click at [518, 303] on button "Next" at bounding box center [538, 305] width 87 height 36
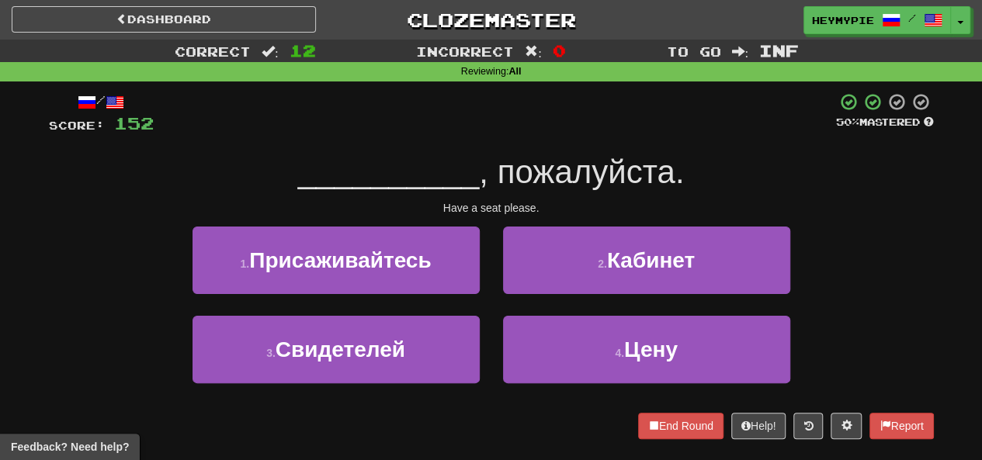
click at [397, 296] on div "1 . Присаживайтесь" at bounding box center [336, 271] width 310 height 89
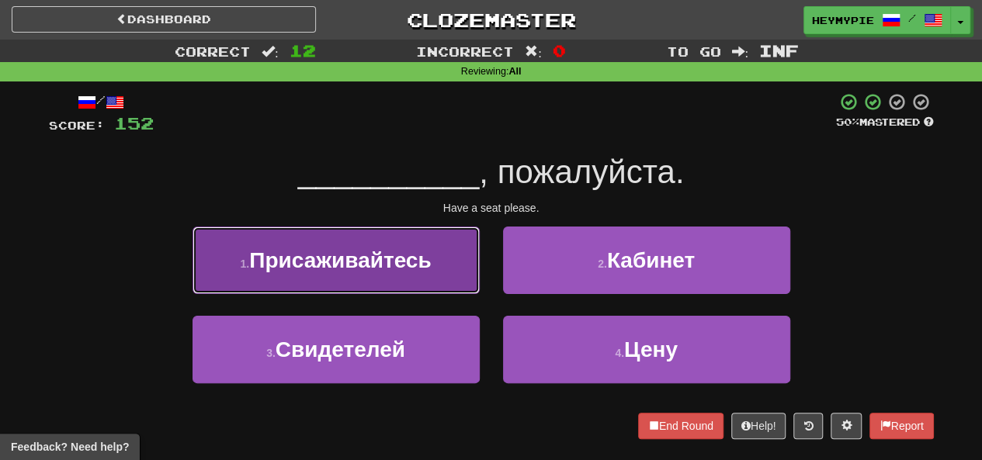
click at [433, 291] on button "1 . Присаживайтесь" at bounding box center [335, 261] width 287 height 68
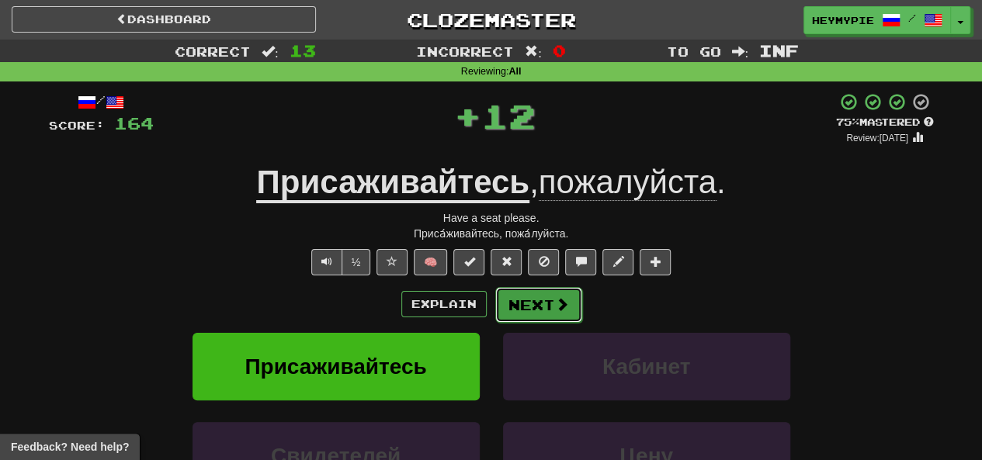
click at [532, 312] on button "Next" at bounding box center [538, 305] width 87 height 36
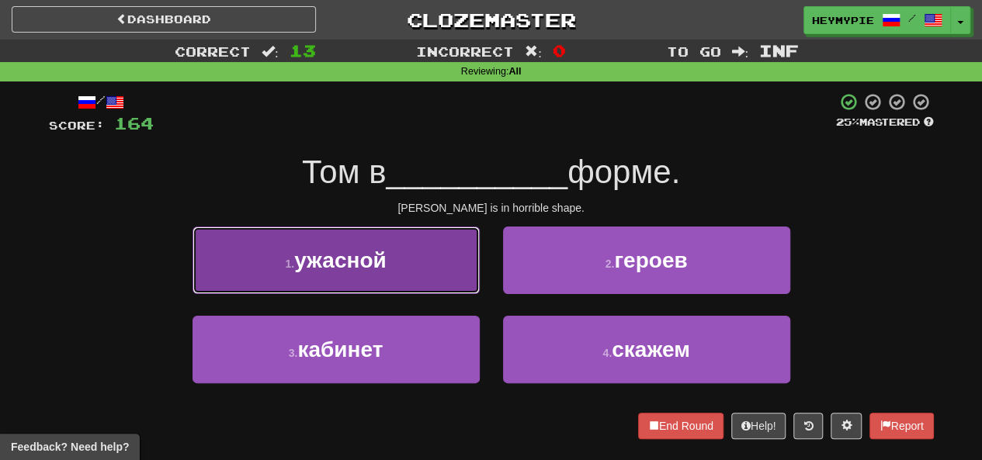
click at [450, 279] on button "1 . ужасной" at bounding box center [335, 261] width 287 height 68
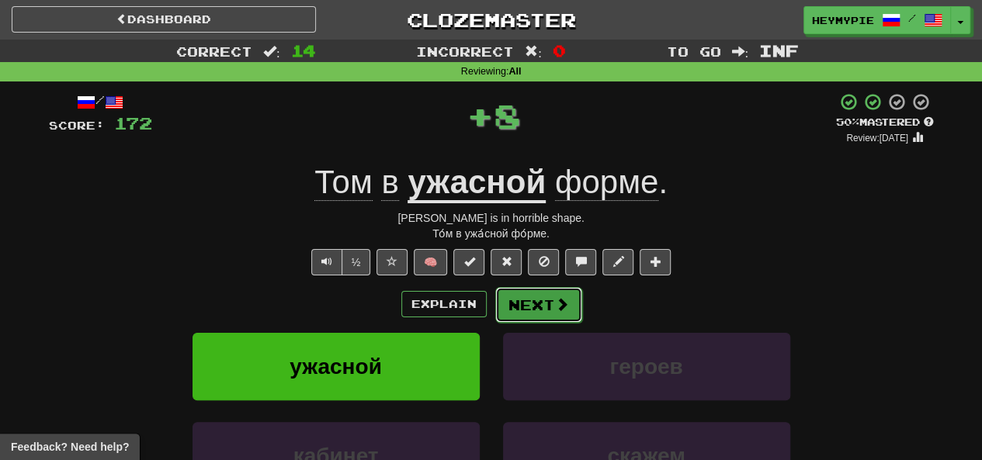
click at [528, 310] on button "Next" at bounding box center [538, 305] width 87 height 36
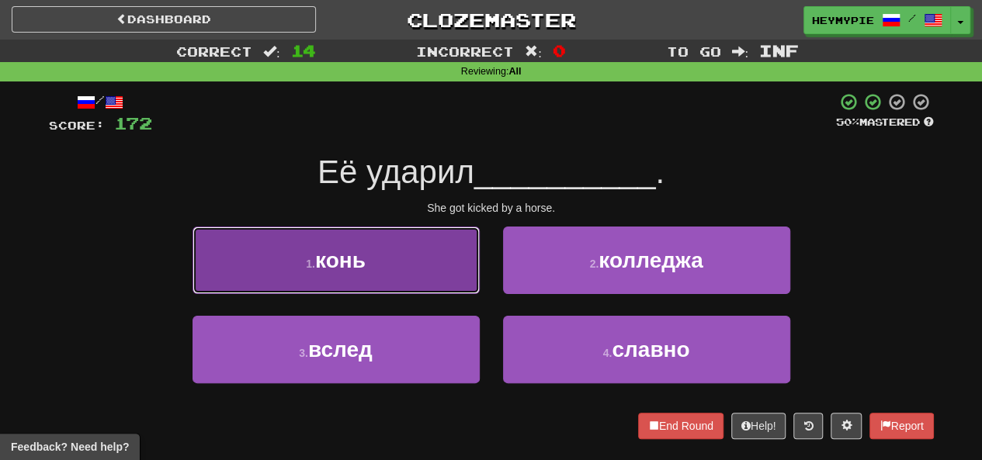
click at [417, 286] on button "1 . конь" at bounding box center [335, 261] width 287 height 68
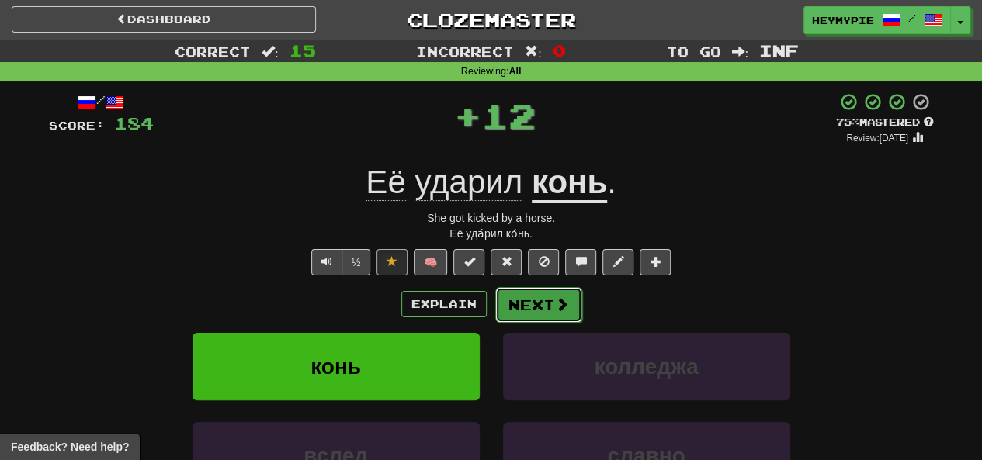
click at [517, 316] on button "Next" at bounding box center [538, 305] width 87 height 36
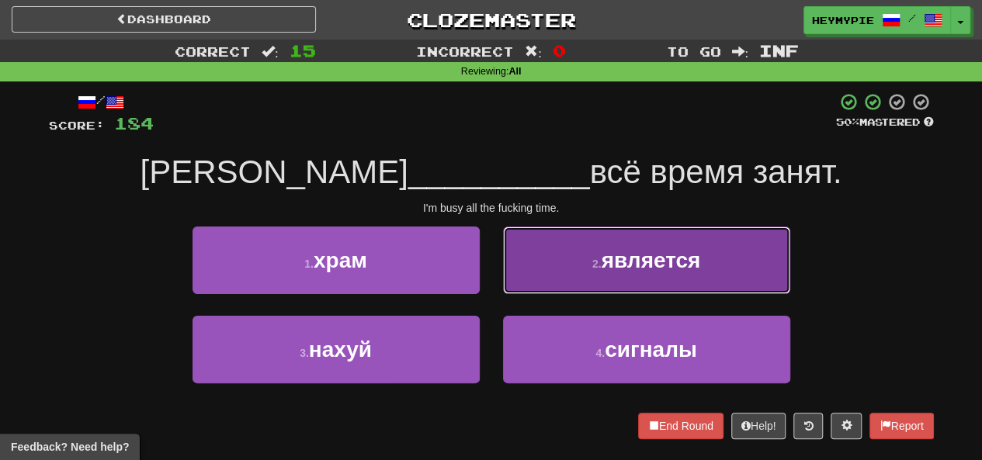
click at [581, 274] on button "2 . является" at bounding box center [646, 261] width 287 height 68
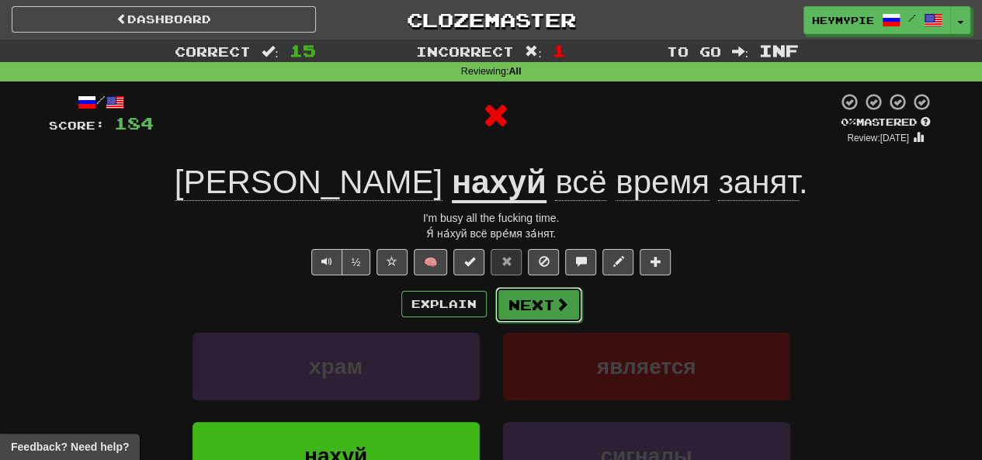
click at [522, 307] on button "Next" at bounding box center [538, 305] width 87 height 36
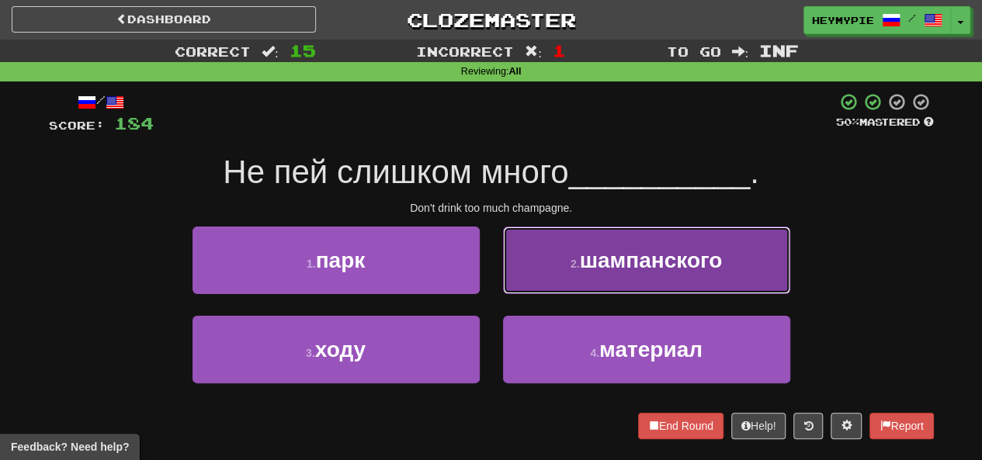
click at [539, 280] on button "2 . шампанского" at bounding box center [646, 261] width 287 height 68
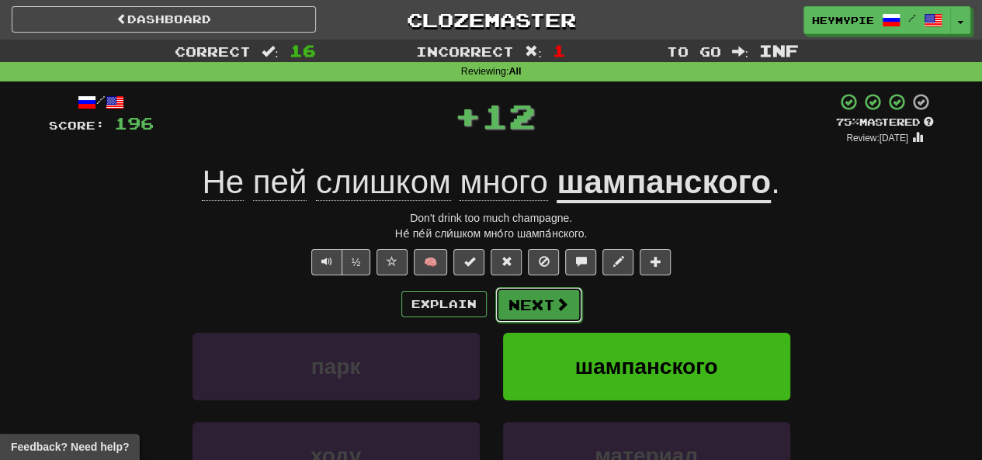
click at [528, 306] on button "Next" at bounding box center [538, 305] width 87 height 36
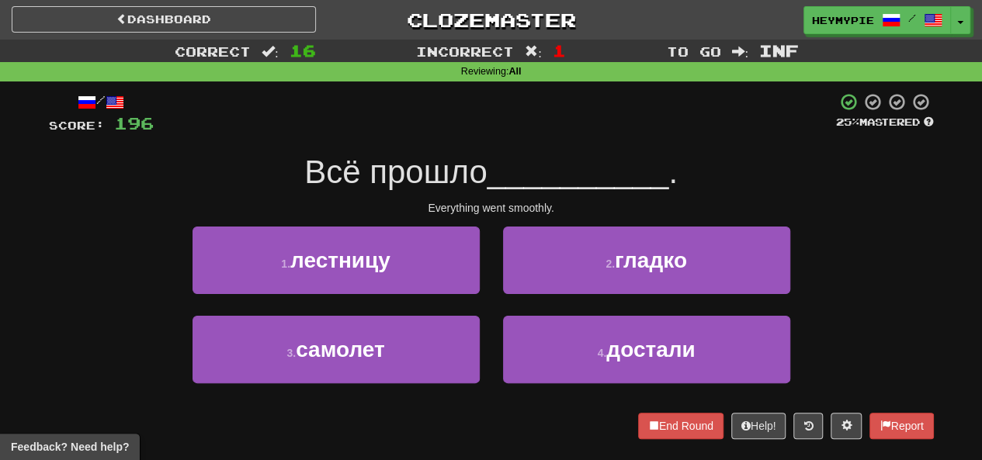
click at [531, 294] on div "2 . гладко" at bounding box center [646, 271] width 310 height 89
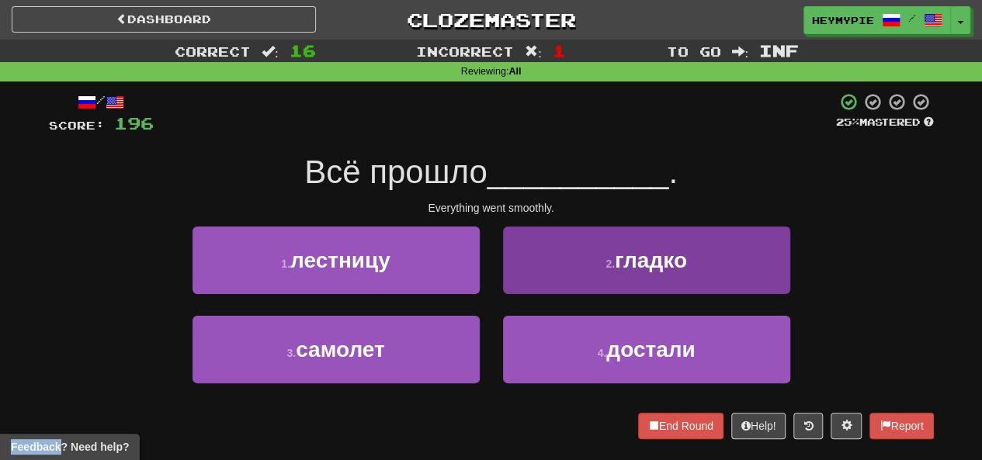
click at [534, 291] on div "2 . гладко" at bounding box center [646, 271] width 310 height 89
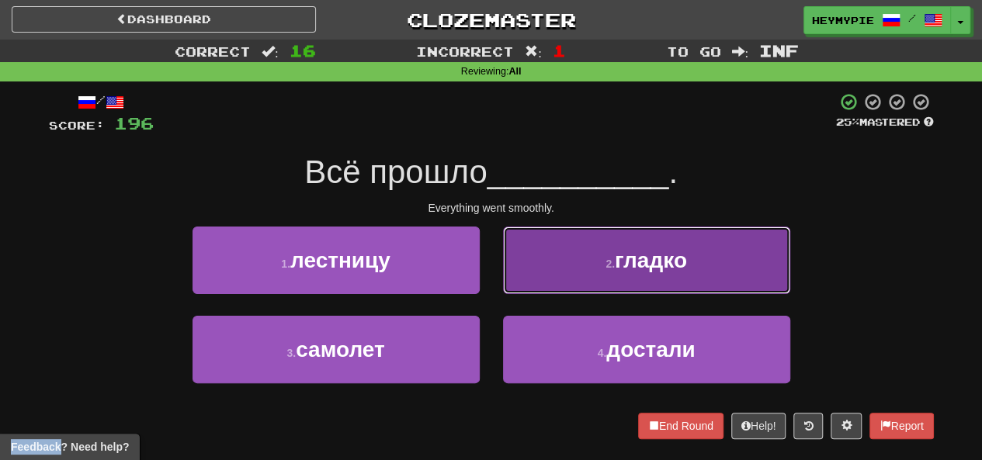
click at [536, 290] on button "2 . гладко" at bounding box center [646, 261] width 287 height 68
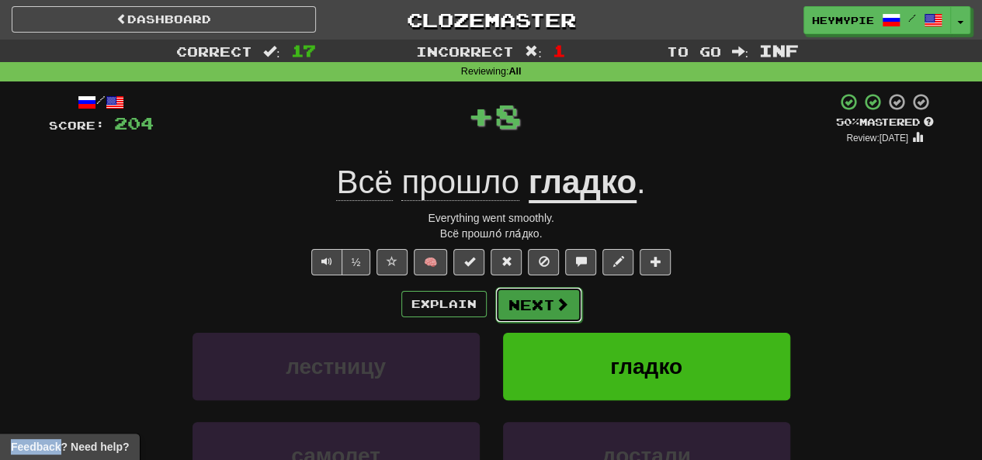
click at [512, 308] on button "Next" at bounding box center [538, 305] width 87 height 36
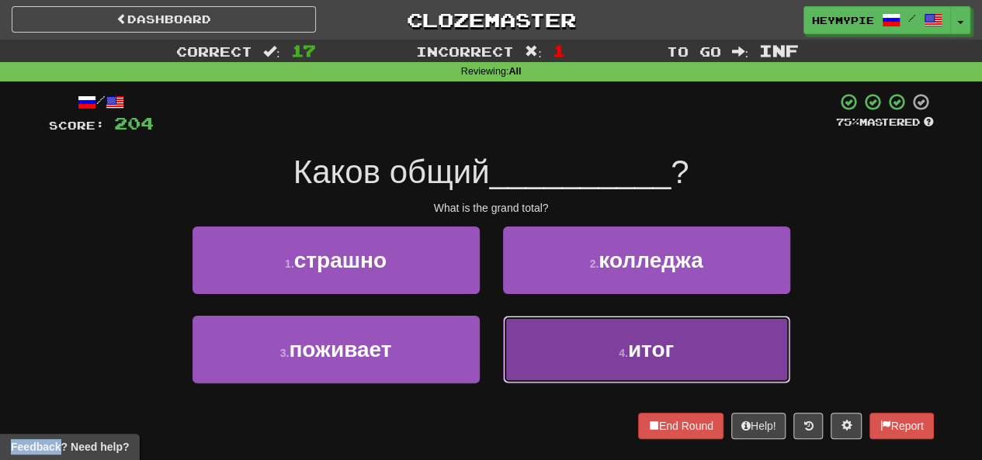
click at [537, 364] on button "4 . итог" at bounding box center [646, 350] width 287 height 68
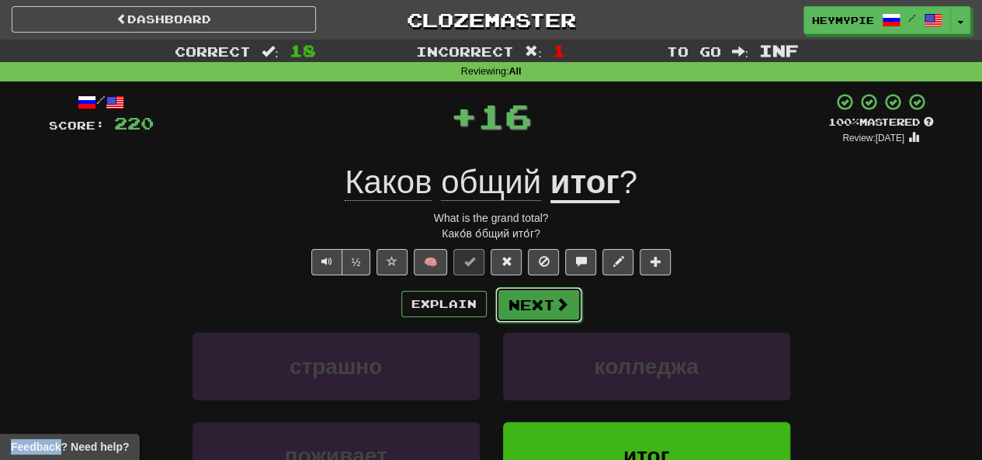
click at [528, 308] on button "Next" at bounding box center [538, 305] width 87 height 36
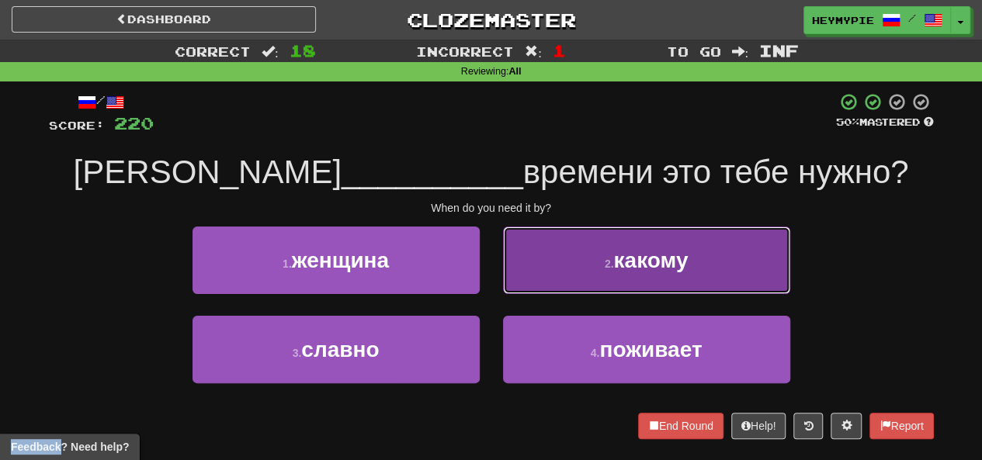
click at [537, 286] on button "2 . какому" at bounding box center [646, 261] width 287 height 68
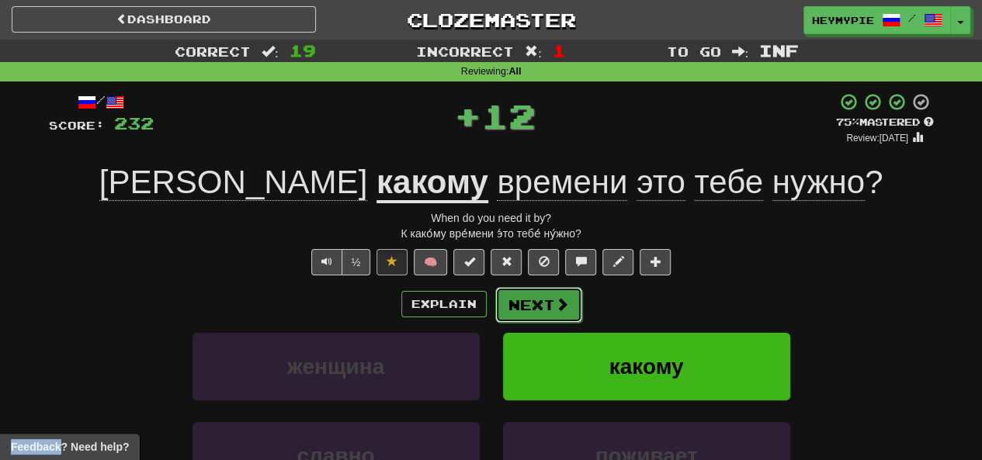
click at [542, 306] on button "Next" at bounding box center [538, 305] width 87 height 36
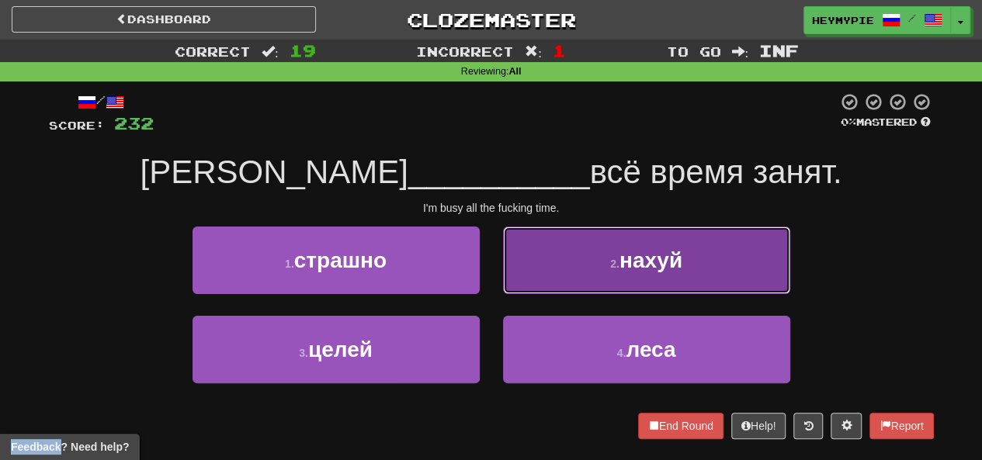
click at [593, 276] on button "2 . нахуй" at bounding box center [646, 261] width 287 height 68
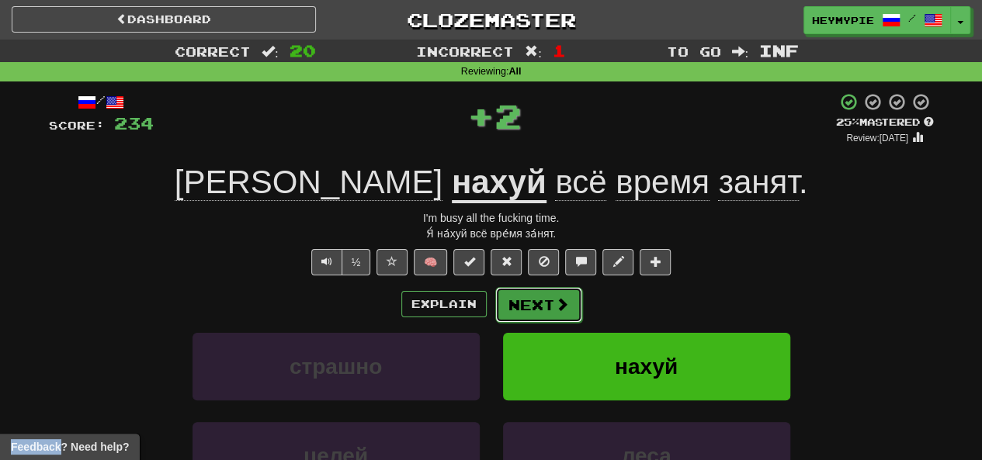
click at [543, 299] on button "Next" at bounding box center [538, 305] width 87 height 36
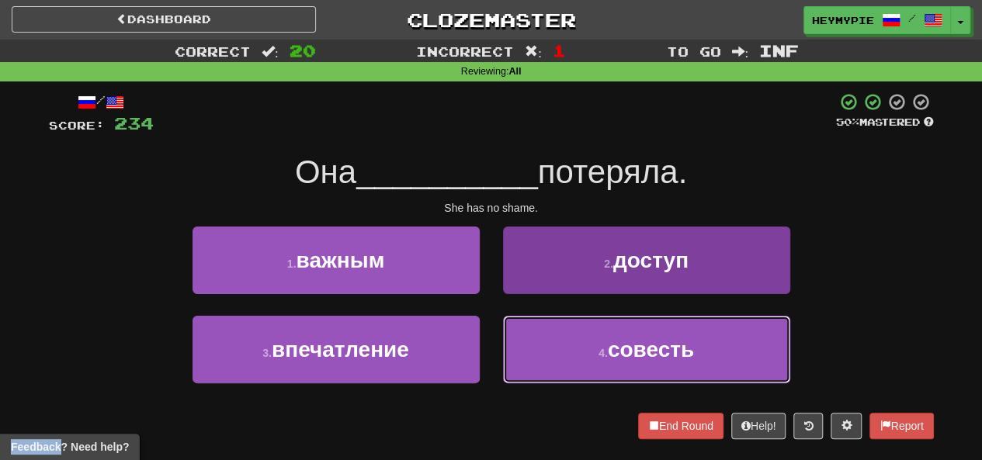
click at [520, 352] on button "4 . совесть" at bounding box center [646, 350] width 287 height 68
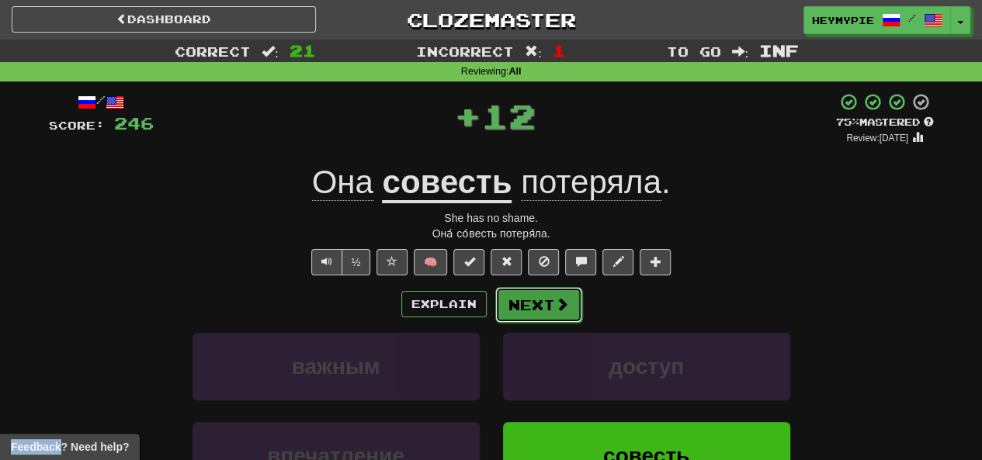
click at [520, 304] on button "Next" at bounding box center [538, 305] width 87 height 36
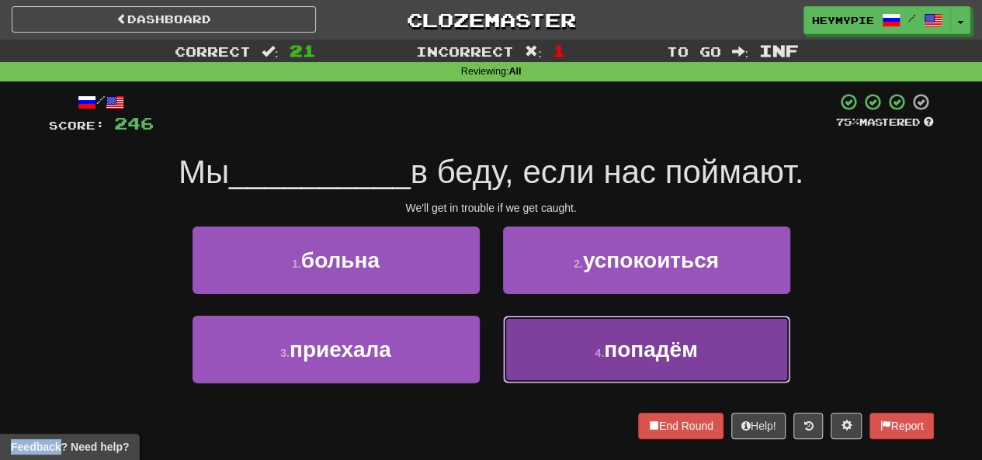
click at [563, 347] on button "4 . попадём" at bounding box center [646, 350] width 287 height 68
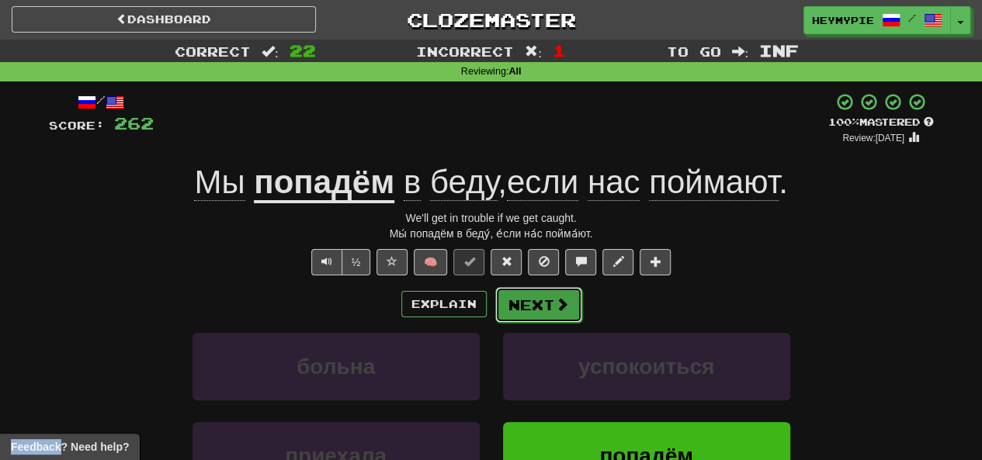
click at [514, 299] on button "Next" at bounding box center [538, 305] width 87 height 36
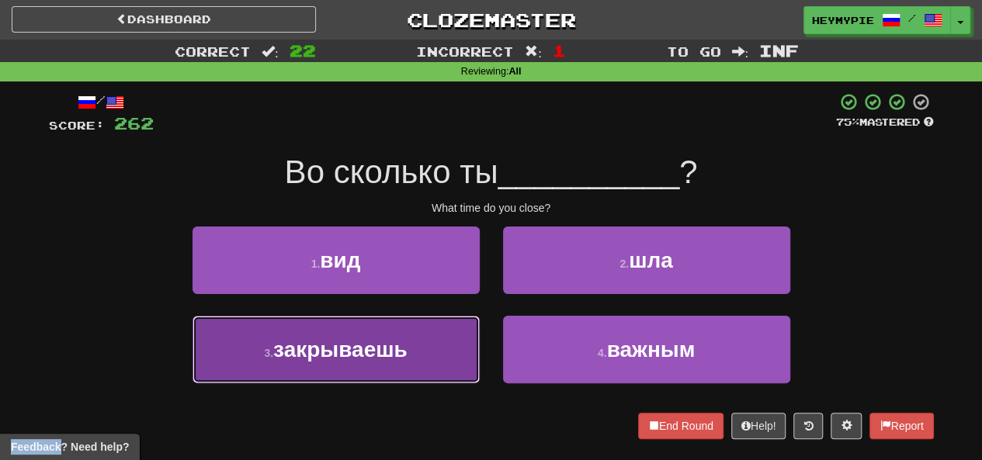
click at [399, 349] on span "закрываешь" at bounding box center [340, 350] width 134 height 24
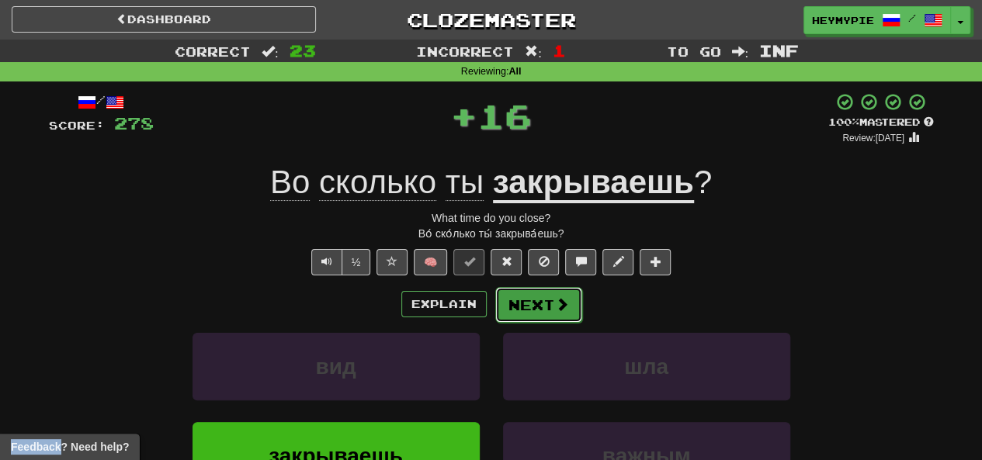
click at [541, 314] on button "Next" at bounding box center [538, 305] width 87 height 36
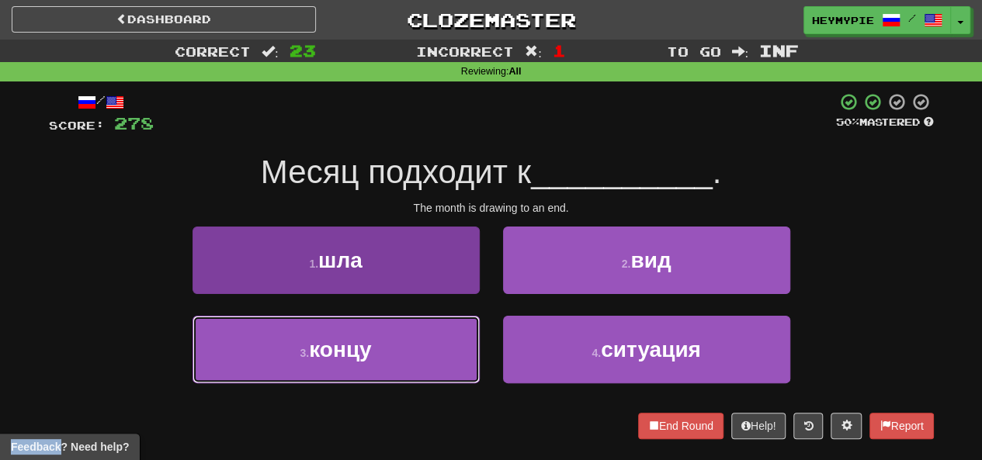
click at [404, 344] on button "3 . концу" at bounding box center [335, 350] width 287 height 68
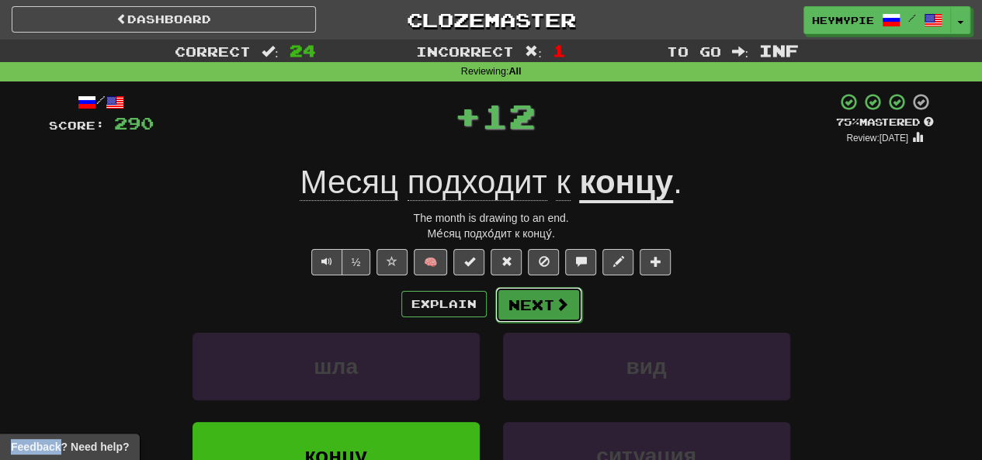
click at [539, 317] on button "Next" at bounding box center [538, 305] width 87 height 36
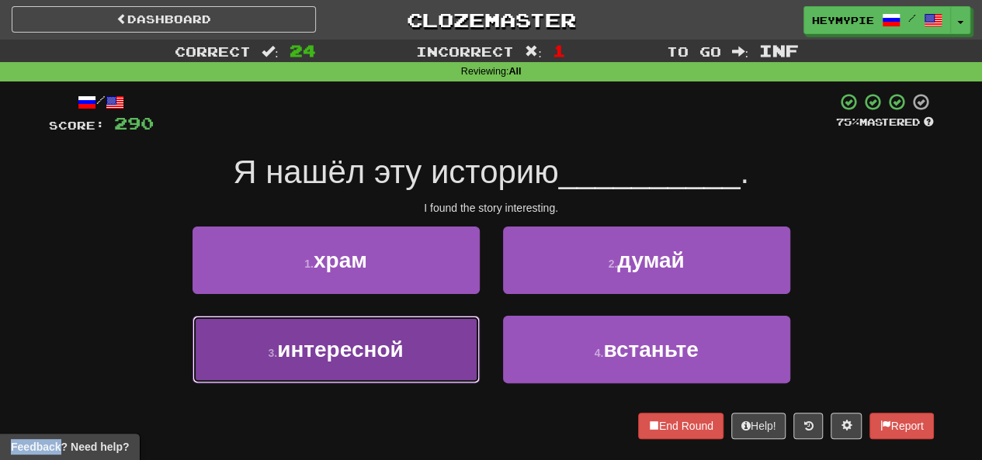
click at [406, 356] on button "3 . интересной" at bounding box center [335, 350] width 287 height 68
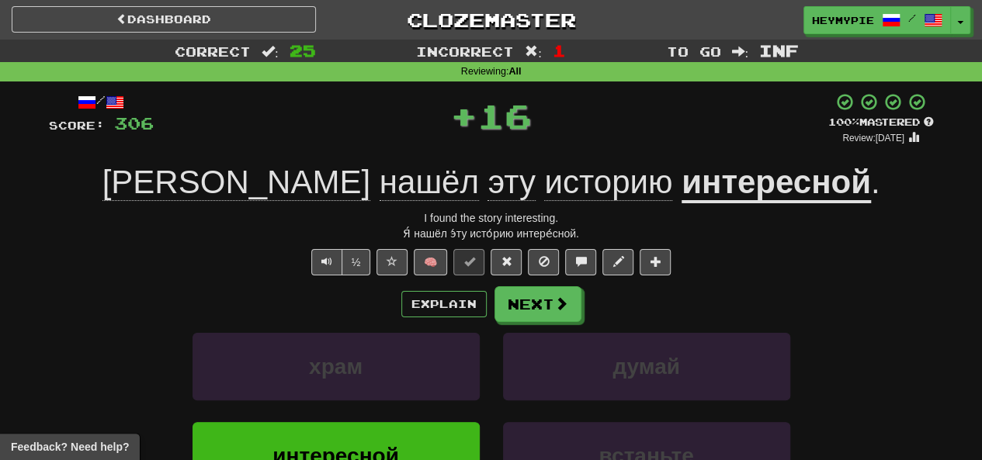
click at [537, 327] on div "Explain Next храм думай интересной встаньте Learn more: [DEMOGRAPHIC_DATA] дума…" at bounding box center [491, 410] width 885 height 249
click at [545, 309] on button "Next" at bounding box center [538, 305] width 87 height 36
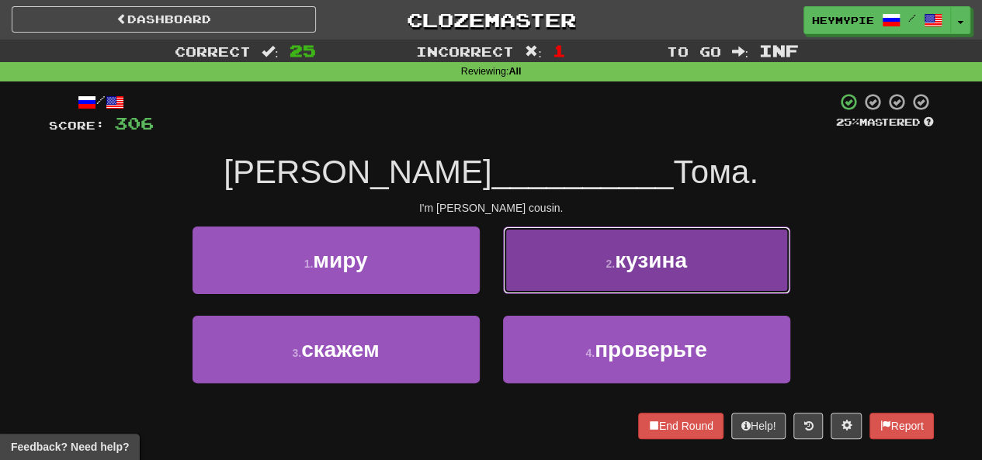
click at [532, 285] on button "2 . кузина" at bounding box center [646, 261] width 287 height 68
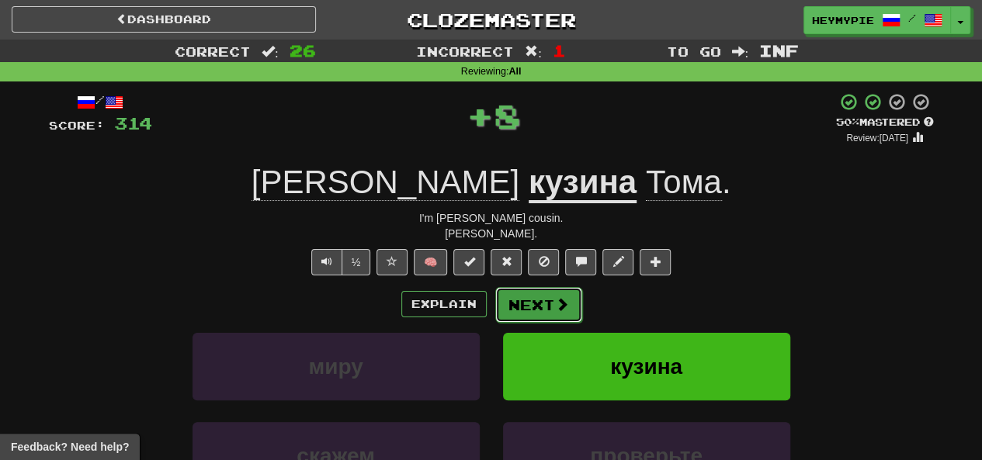
click at [519, 316] on button "Next" at bounding box center [538, 305] width 87 height 36
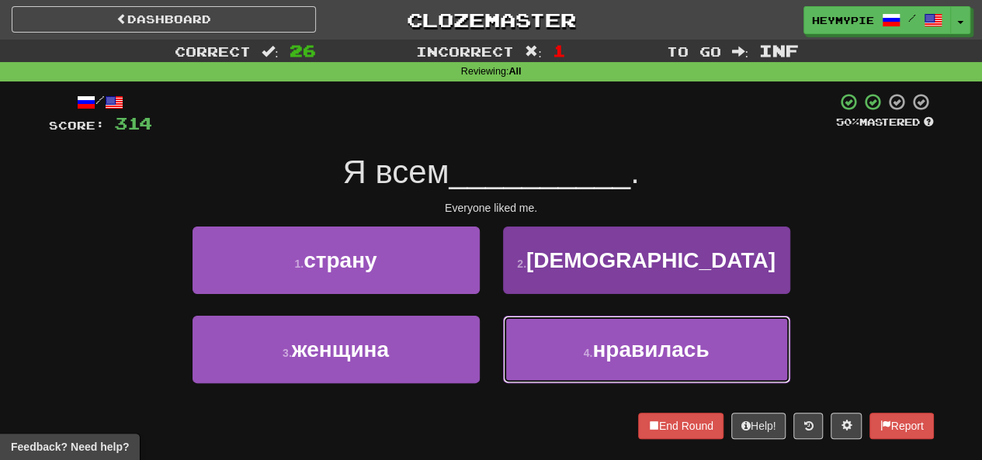
click at [598, 376] on button "4 . нравилась" at bounding box center [646, 350] width 287 height 68
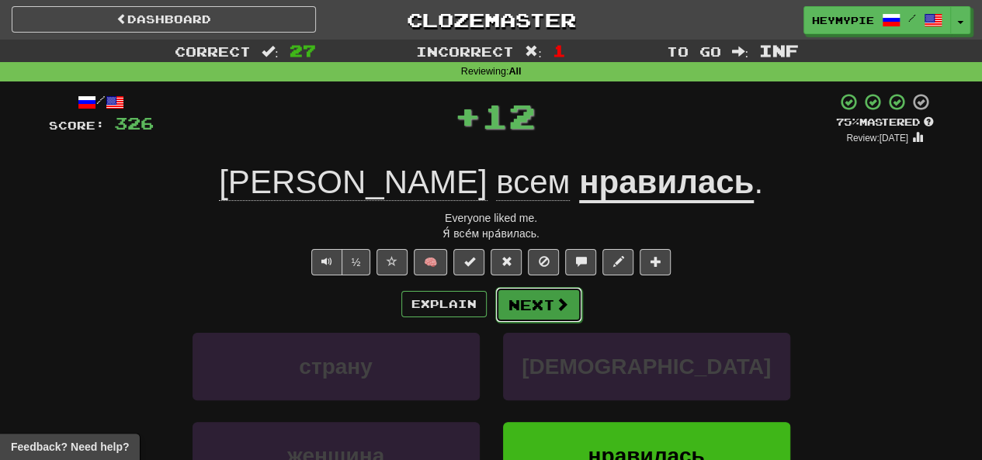
click at [543, 317] on button "Next" at bounding box center [538, 305] width 87 height 36
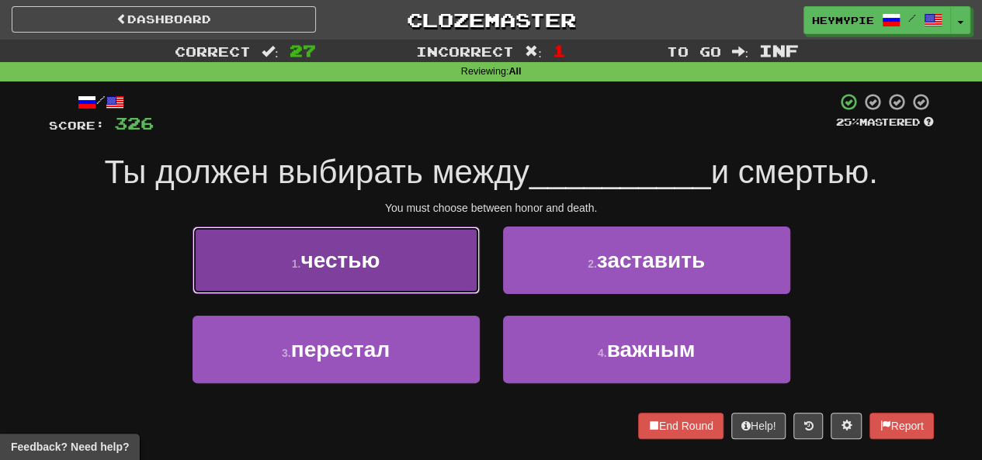
click at [462, 277] on button "1 . честью" at bounding box center [335, 261] width 287 height 68
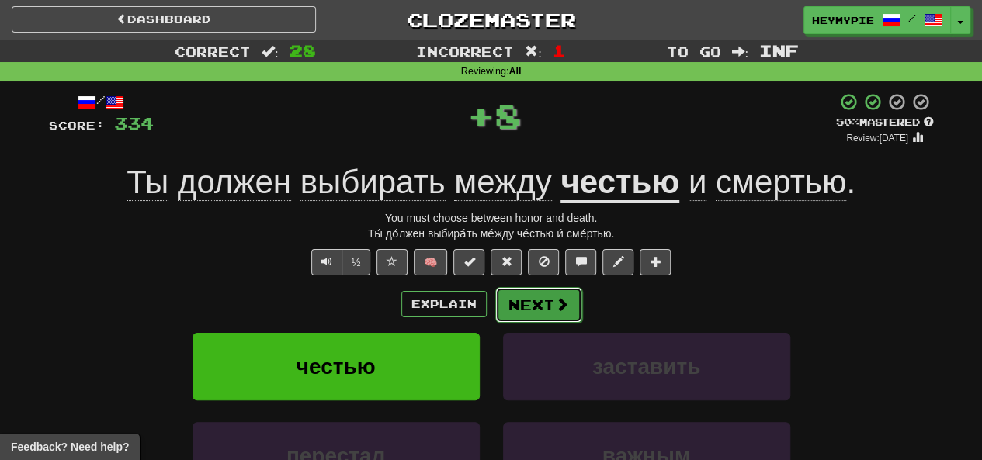
click at [542, 308] on button "Next" at bounding box center [538, 305] width 87 height 36
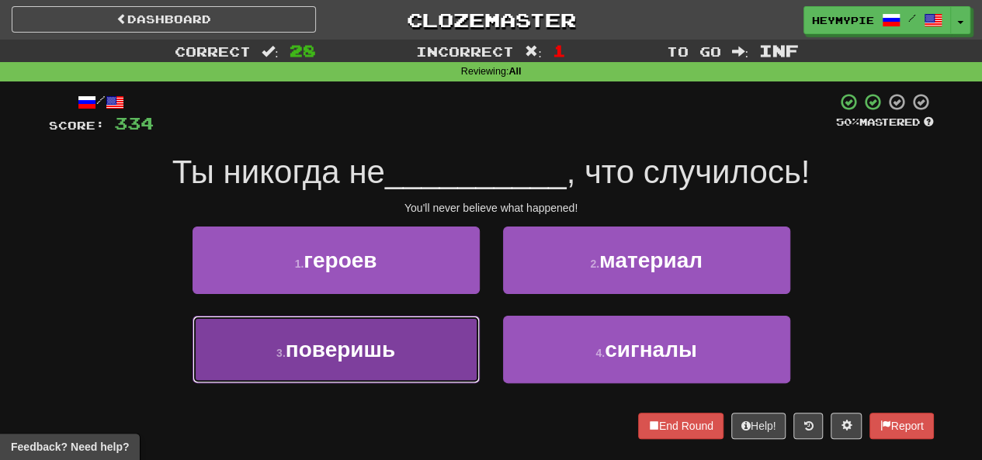
click at [412, 339] on button "3 . поверишь" at bounding box center [335, 350] width 287 height 68
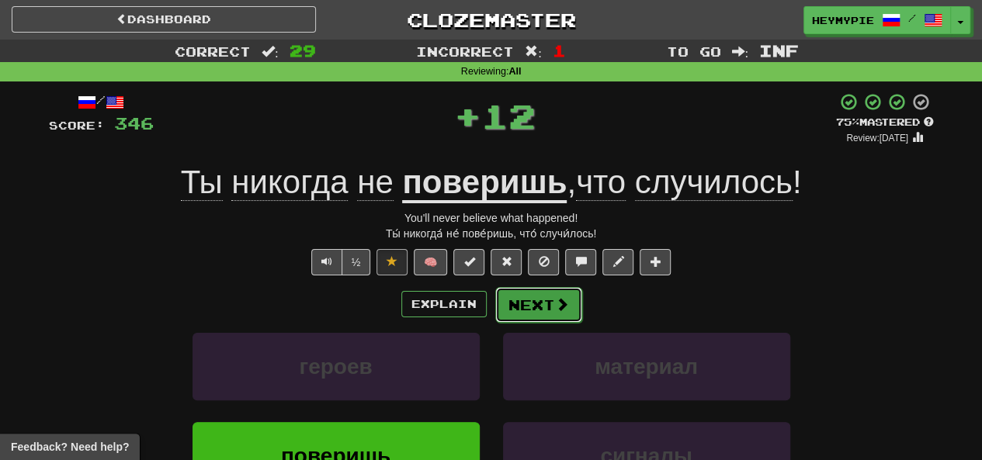
click at [547, 310] on button "Next" at bounding box center [538, 305] width 87 height 36
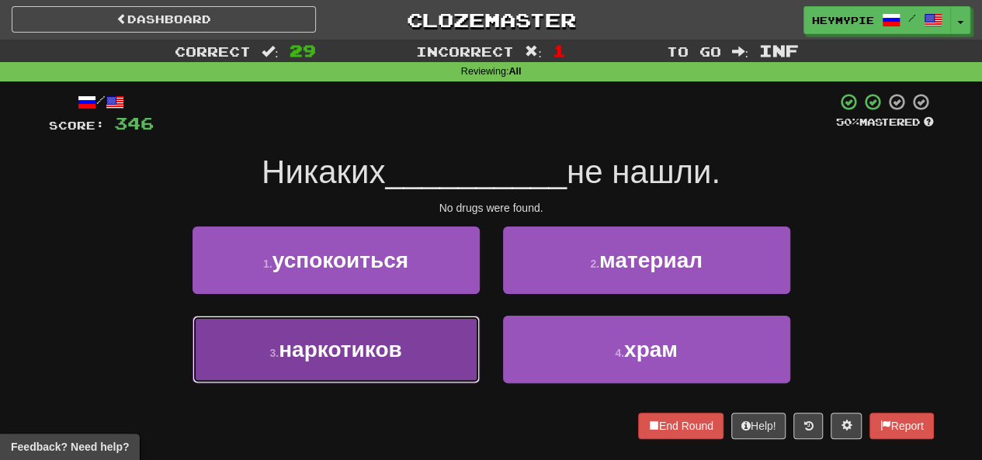
click at [434, 353] on button "3 . наркотиков" at bounding box center [335, 350] width 287 height 68
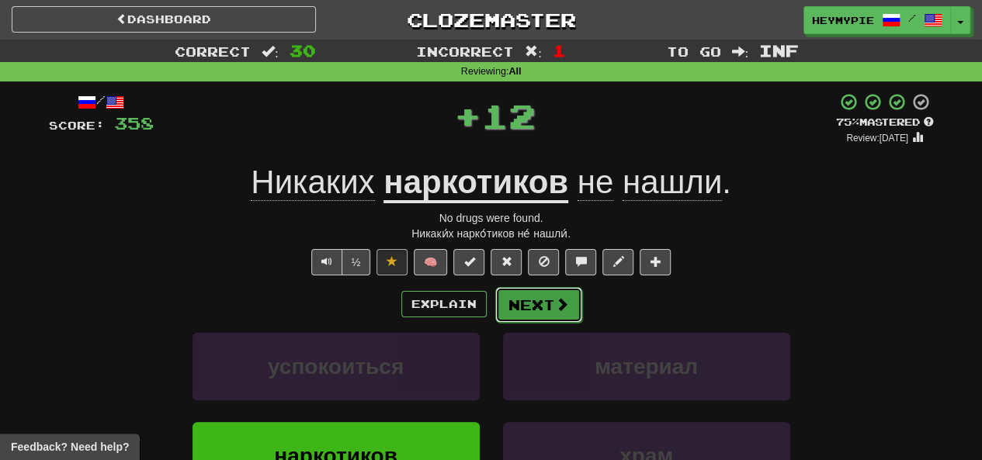
click at [531, 310] on button "Next" at bounding box center [538, 305] width 87 height 36
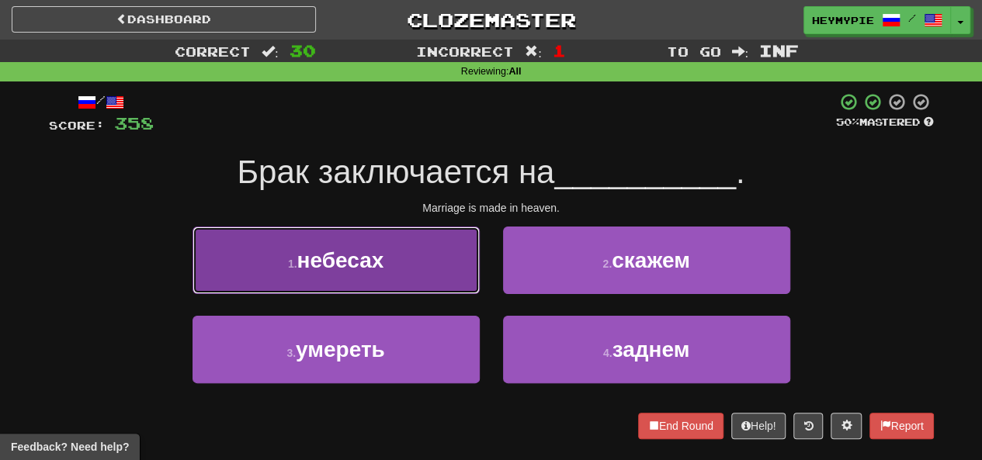
click at [411, 256] on button "1 . небесах" at bounding box center [335, 261] width 287 height 68
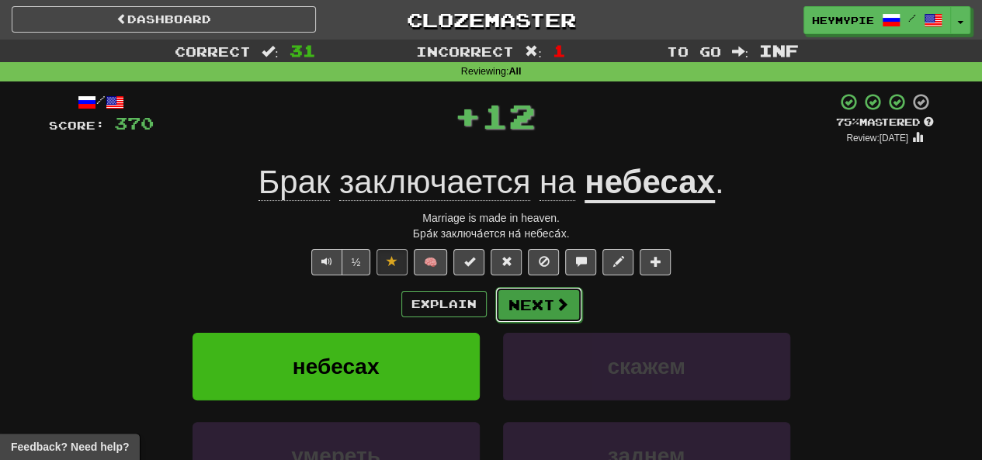
click at [546, 307] on button "Next" at bounding box center [538, 305] width 87 height 36
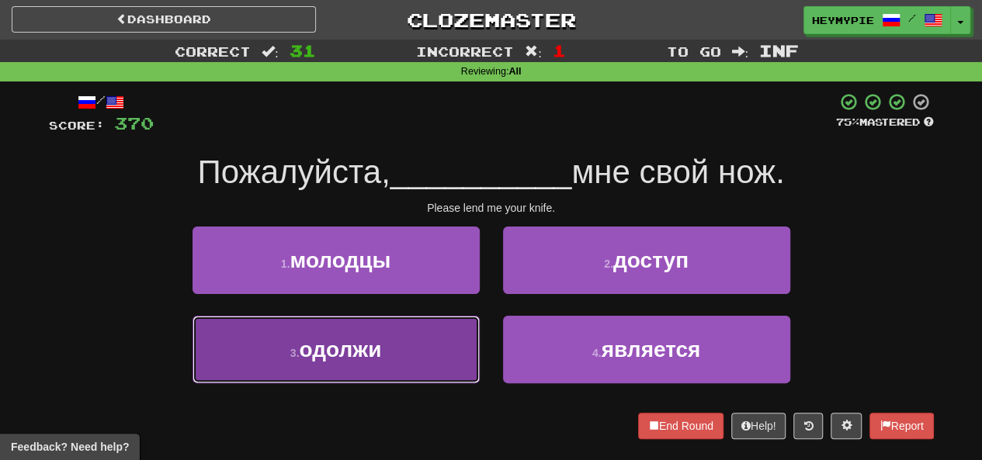
click at [439, 352] on button "3 . одолжи" at bounding box center [335, 350] width 287 height 68
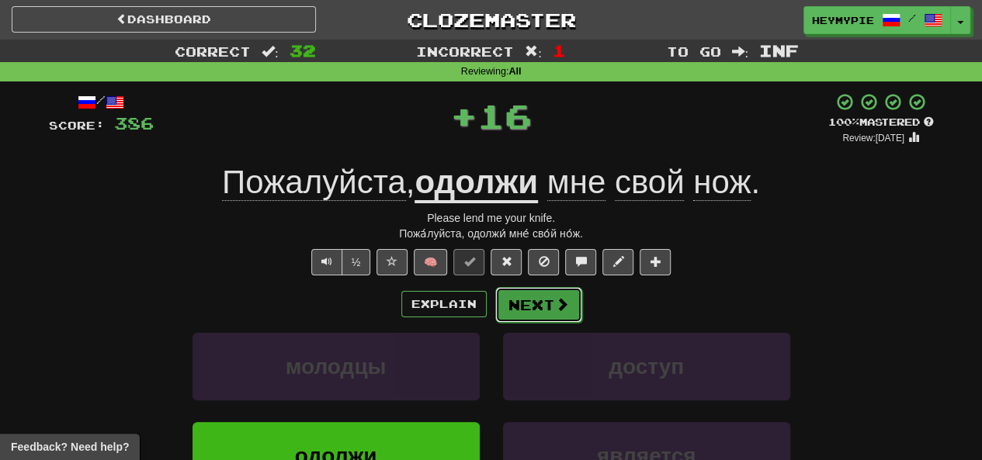
click at [536, 307] on button "Next" at bounding box center [538, 305] width 87 height 36
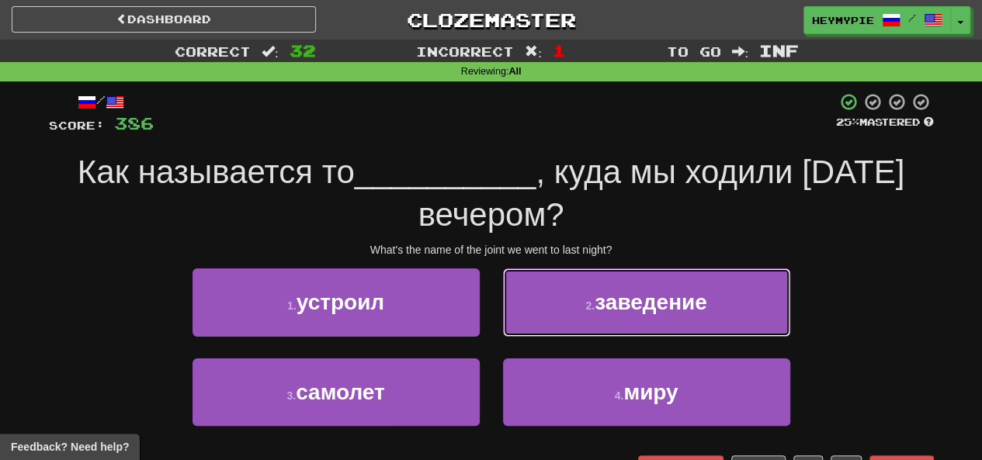
drag, startPoint x: 591, startPoint y: 324, endPoint x: 581, endPoint y: 320, distance: 11.5
click at [585, 325] on button "2 . заведение" at bounding box center [646, 303] width 287 height 68
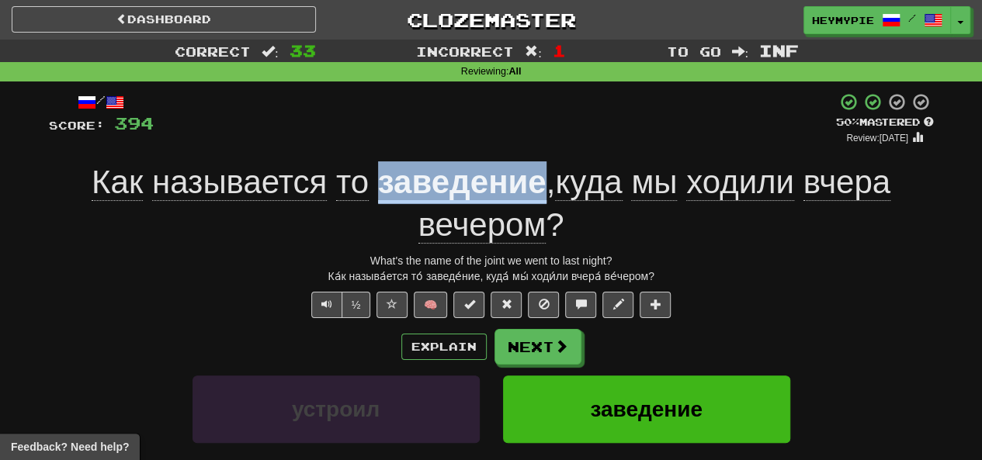
drag, startPoint x: 544, startPoint y: 175, endPoint x: 380, endPoint y: 172, distance: 164.6
click at [380, 172] on div "Как называется то заведение , куда мы ходили [DATE] вечером ?" at bounding box center [491, 203] width 885 height 85
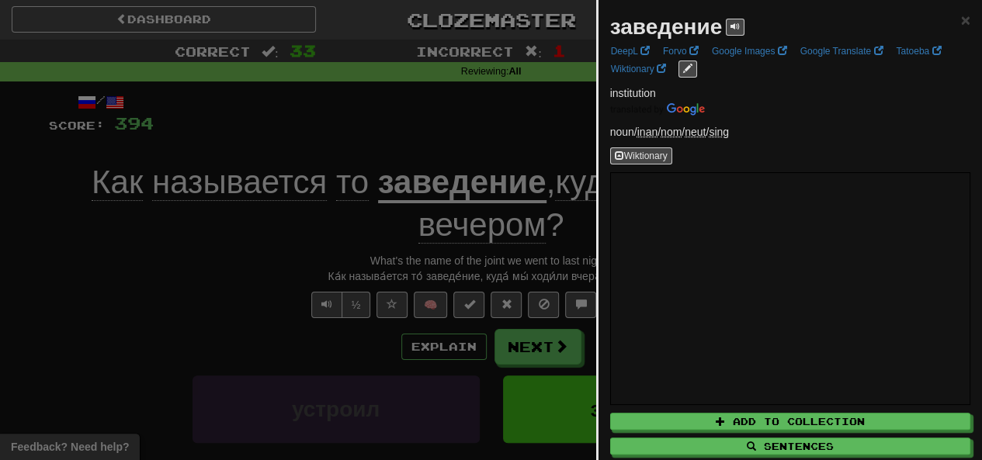
click at [400, 108] on div at bounding box center [491, 230] width 982 height 460
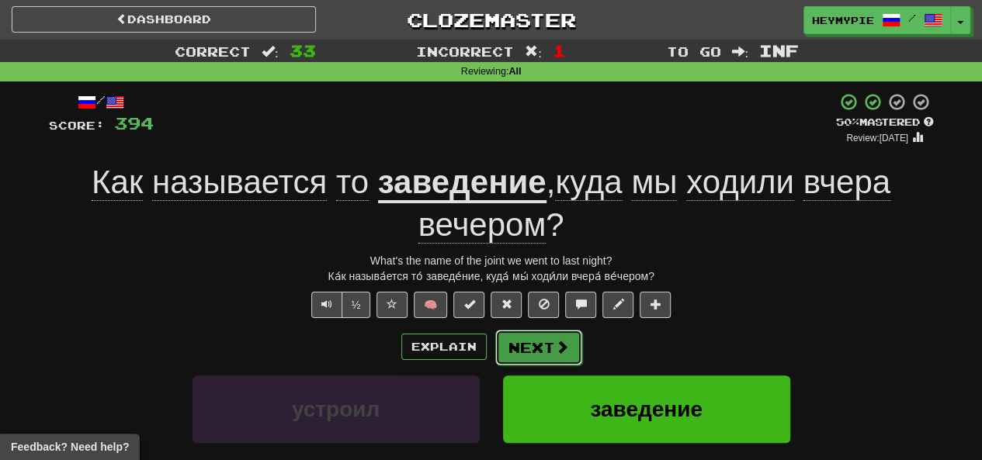
click at [529, 352] on button "Next" at bounding box center [538, 348] width 87 height 36
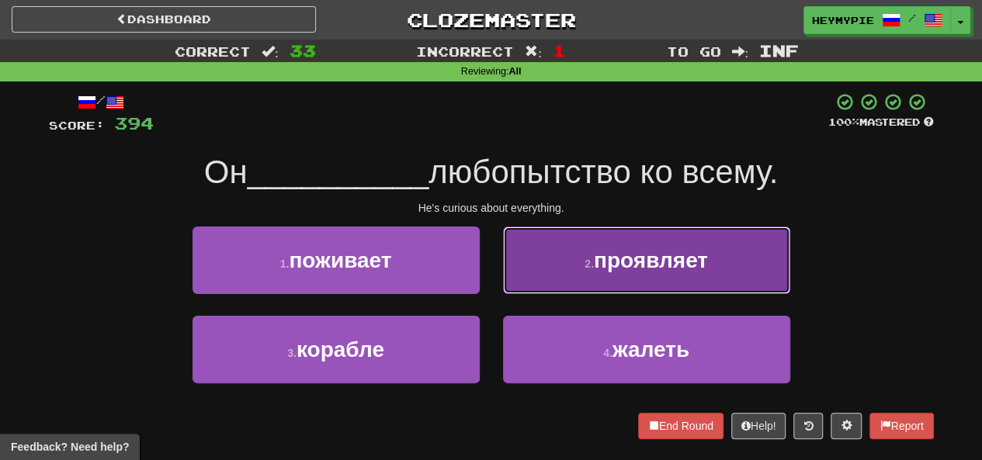
click at [537, 282] on button "2 . проявляет" at bounding box center [646, 261] width 287 height 68
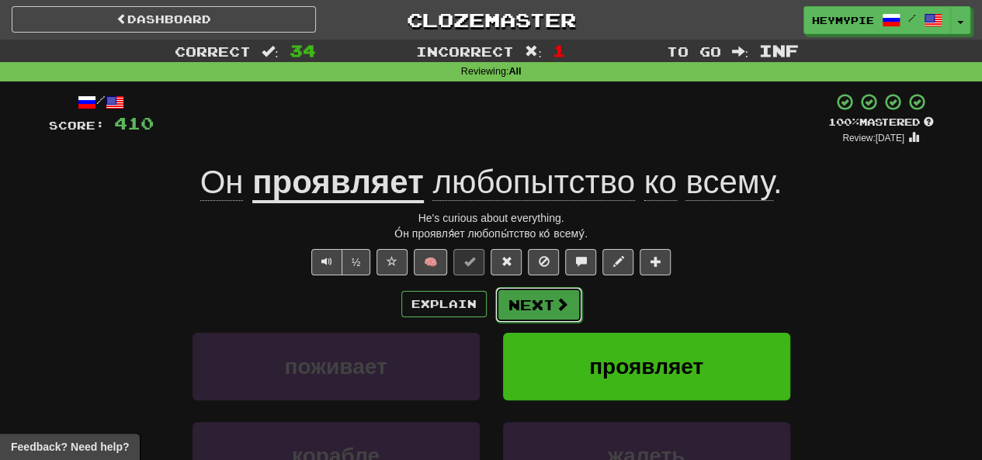
click at [549, 303] on button "Next" at bounding box center [538, 305] width 87 height 36
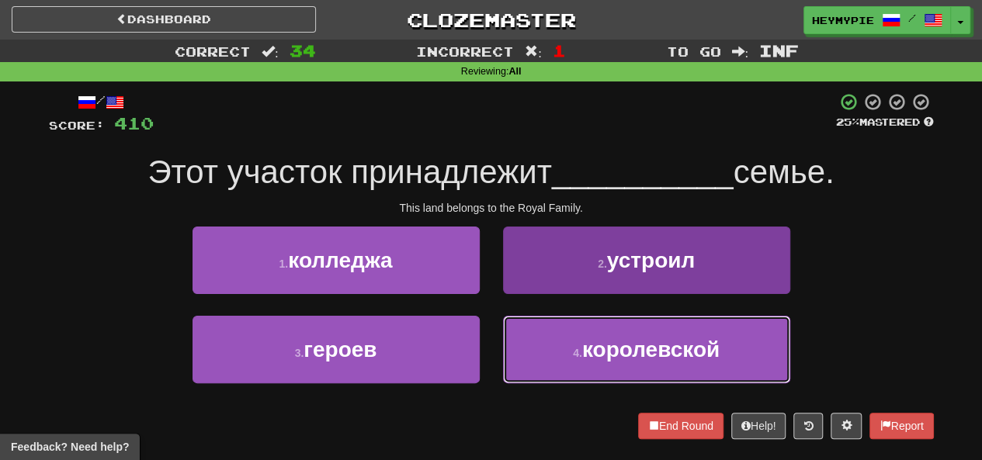
click at [546, 333] on button "4 . королевской" at bounding box center [646, 350] width 287 height 68
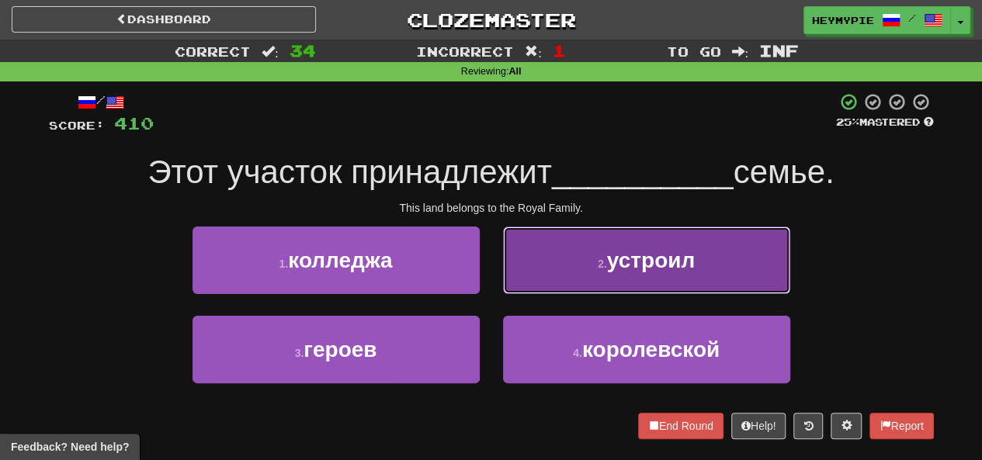
click at [546, 294] on button "2 . устроил" at bounding box center [646, 261] width 287 height 68
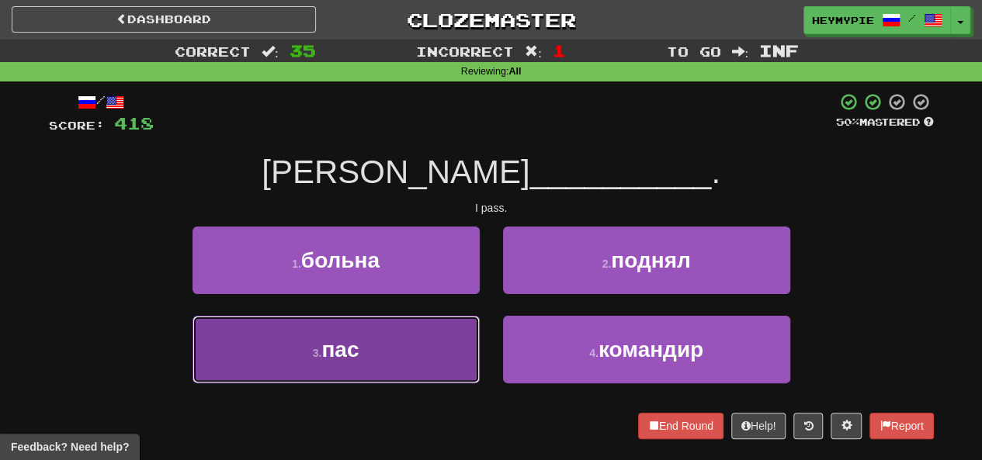
click at [397, 338] on button "3 . пас" at bounding box center [335, 350] width 287 height 68
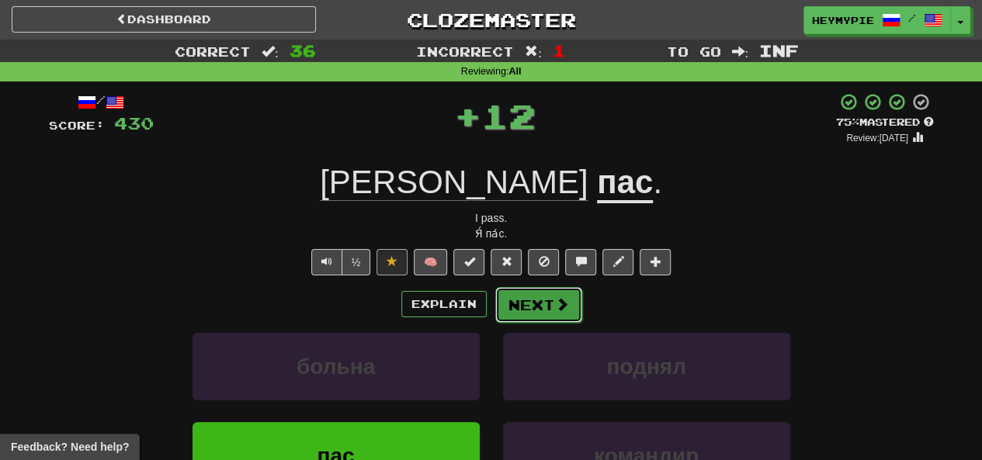
click at [520, 307] on button "Next" at bounding box center [538, 305] width 87 height 36
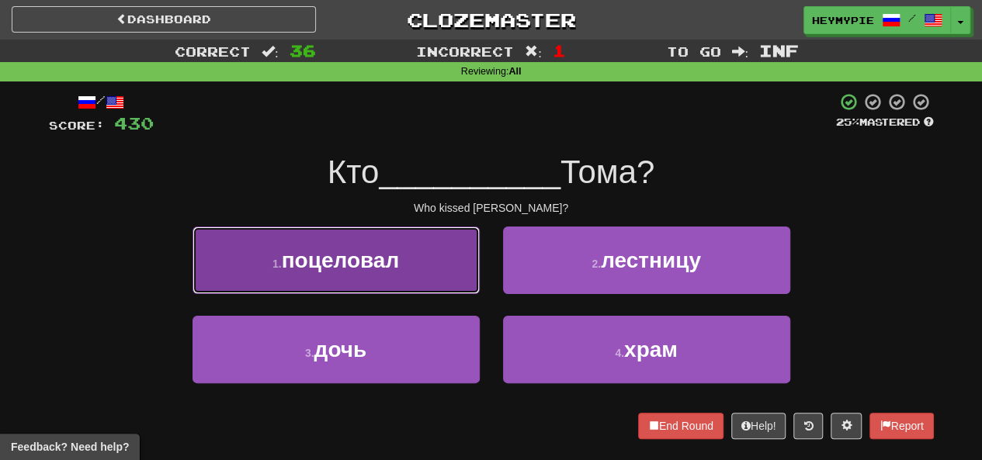
click at [382, 270] on span "поцеловал" at bounding box center [341, 260] width 118 height 24
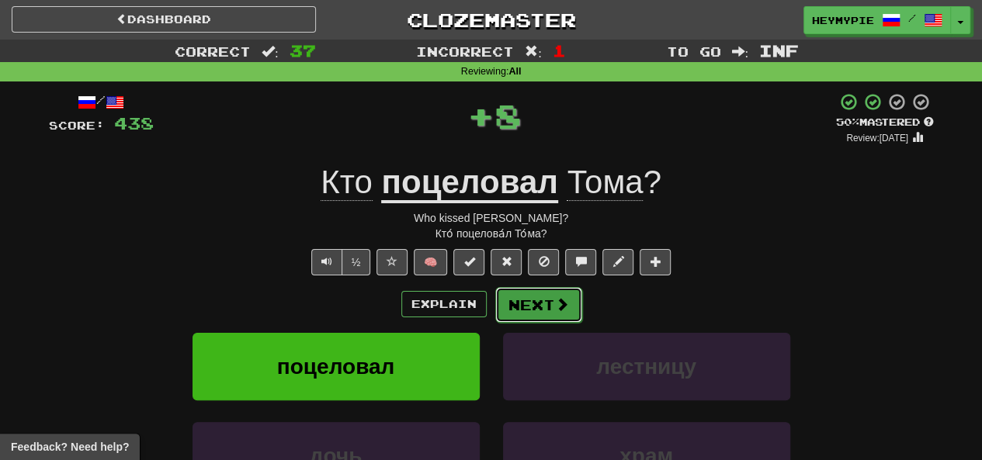
click at [549, 298] on button "Next" at bounding box center [538, 305] width 87 height 36
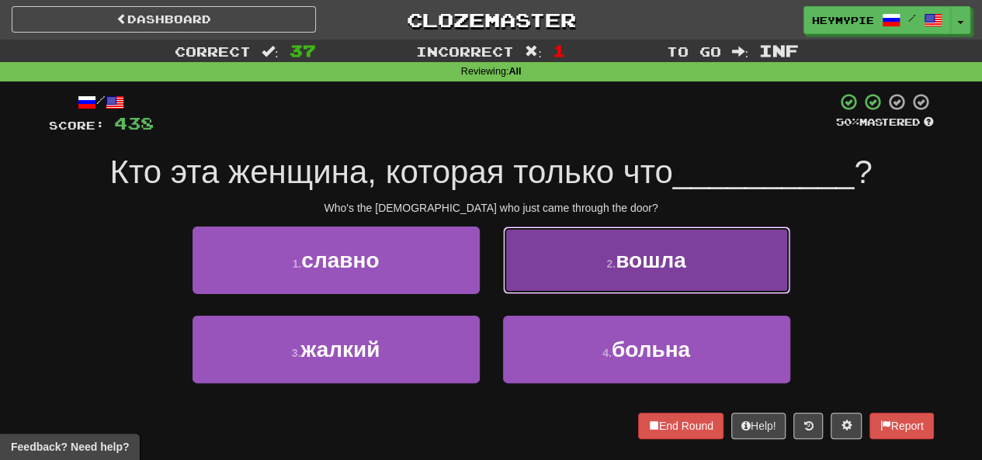
click at [542, 250] on button "2 . вошла" at bounding box center [646, 261] width 287 height 68
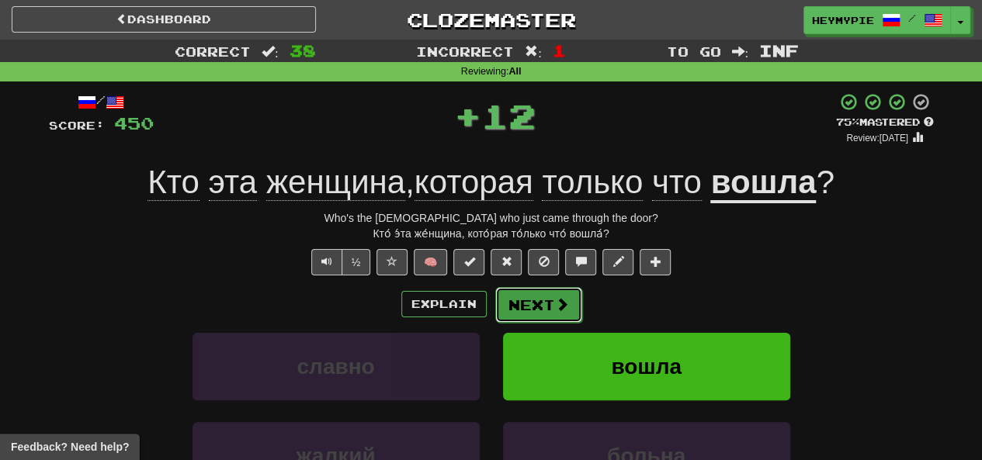
click at [527, 307] on button "Next" at bounding box center [538, 305] width 87 height 36
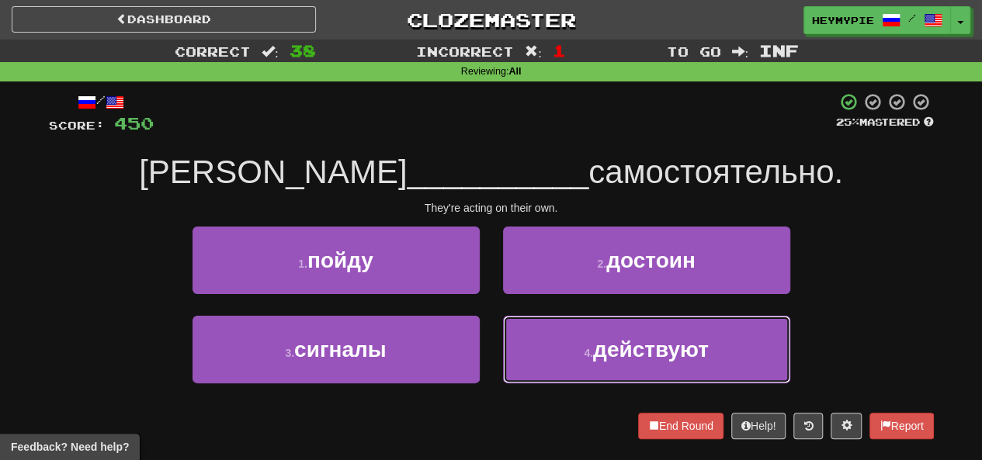
click at [549, 322] on button "4 . действуют" at bounding box center [646, 350] width 287 height 68
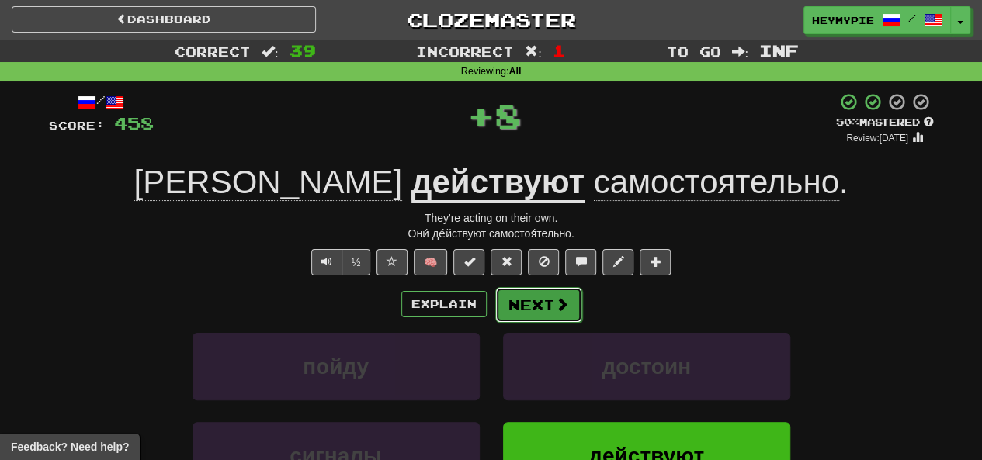
click at [535, 300] on button "Next" at bounding box center [538, 305] width 87 height 36
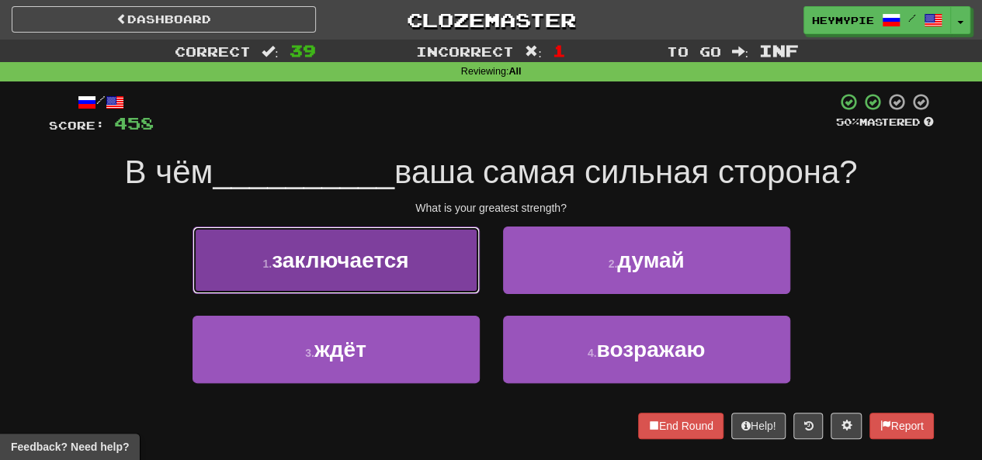
click at [455, 278] on button "1 . заключается" at bounding box center [335, 261] width 287 height 68
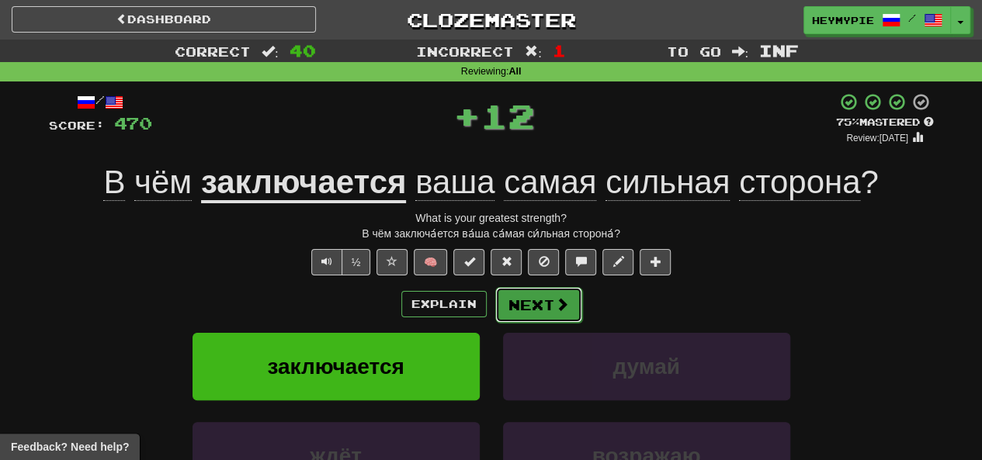
click at [530, 310] on button "Next" at bounding box center [538, 305] width 87 height 36
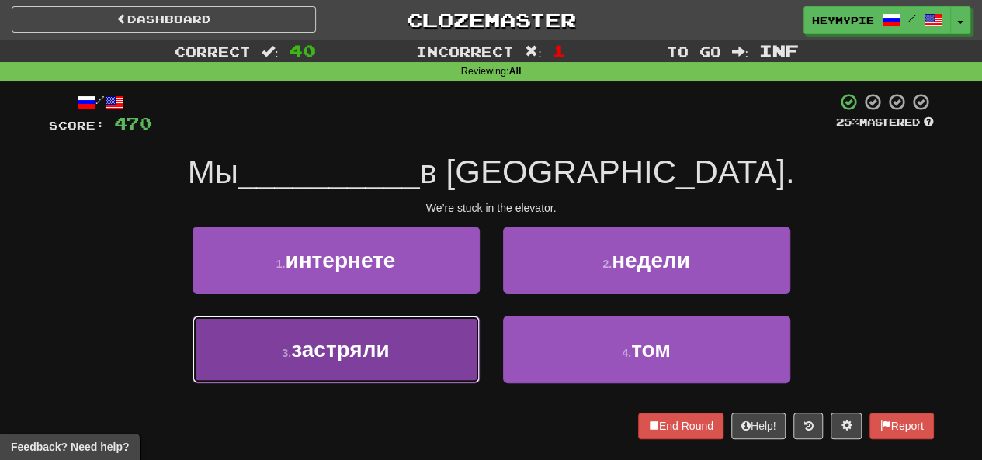
click at [412, 350] on button "3 . застряли" at bounding box center [335, 350] width 287 height 68
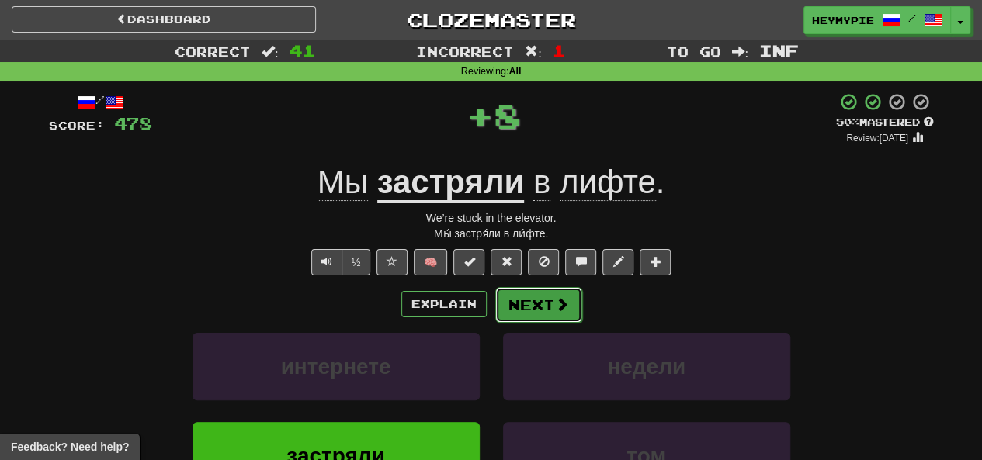
click at [532, 313] on button "Next" at bounding box center [538, 305] width 87 height 36
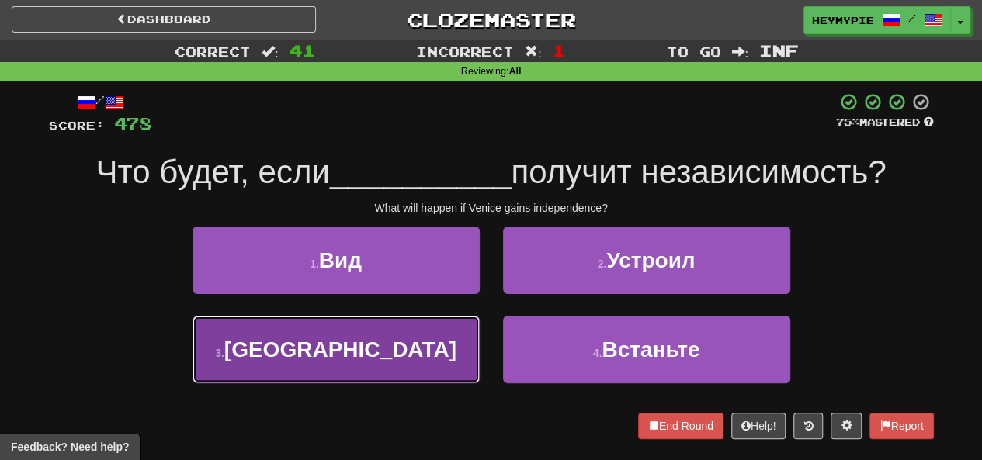
click at [419, 347] on button "3 . [GEOGRAPHIC_DATA]" at bounding box center [335, 350] width 287 height 68
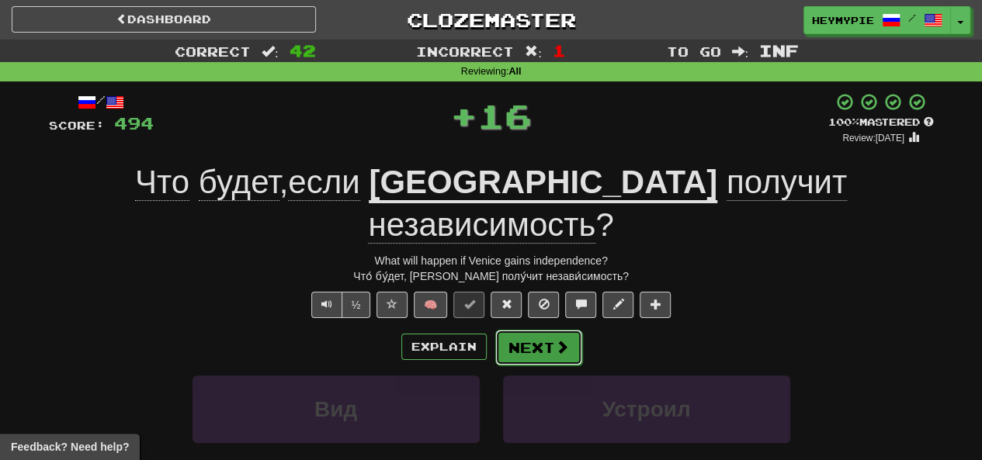
click at [555, 340] on span at bounding box center [562, 347] width 14 height 14
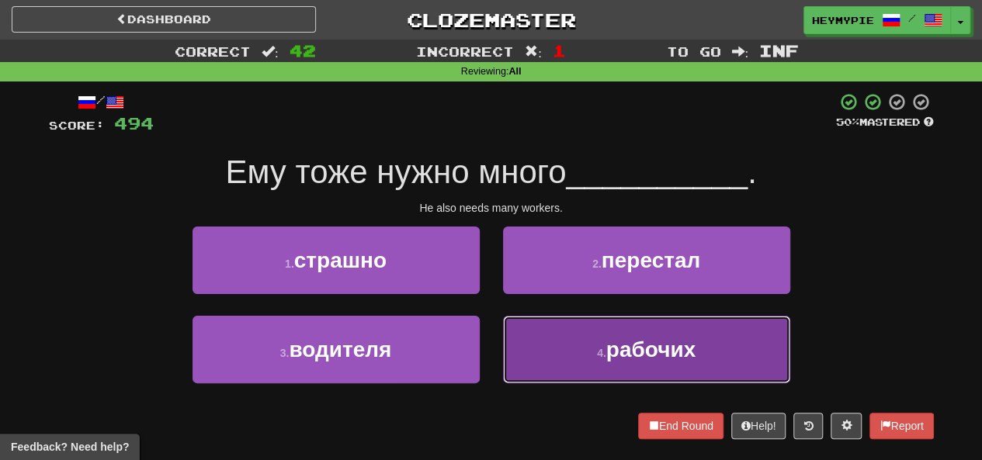
click at [580, 350] on button "4 . рабочих" at bounding box center [646, 350] width 287 height 68
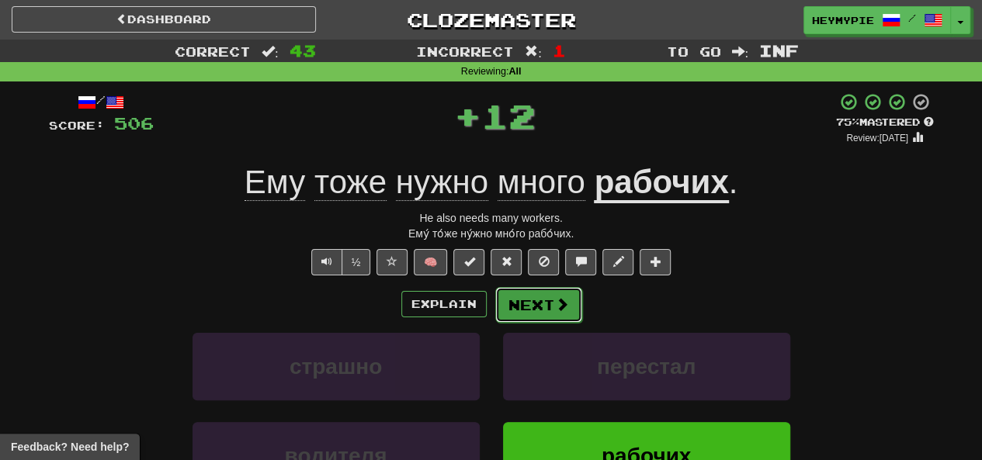
click at [541, 305] on button "Next" at bounding box center [538, 305] width 87 height 36
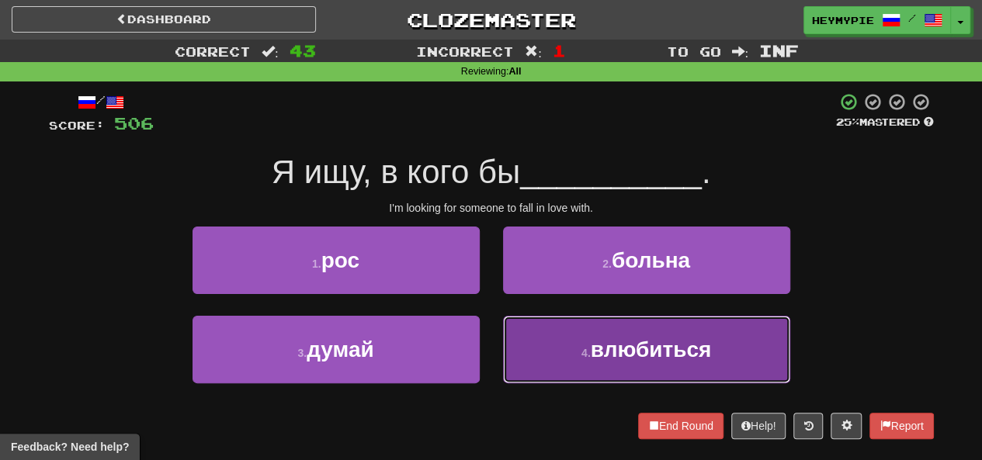
click at [523, 339] on button "4 . влюбиться" at bounding box center [646, 350] width 287 height 68
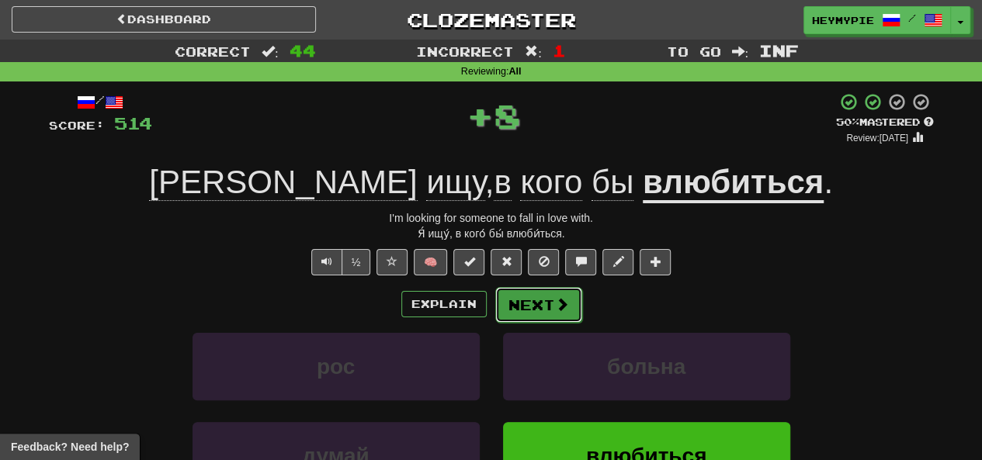
click at [524, 310] on button "Next" at bounding box center [538, 305] width 87 height 36
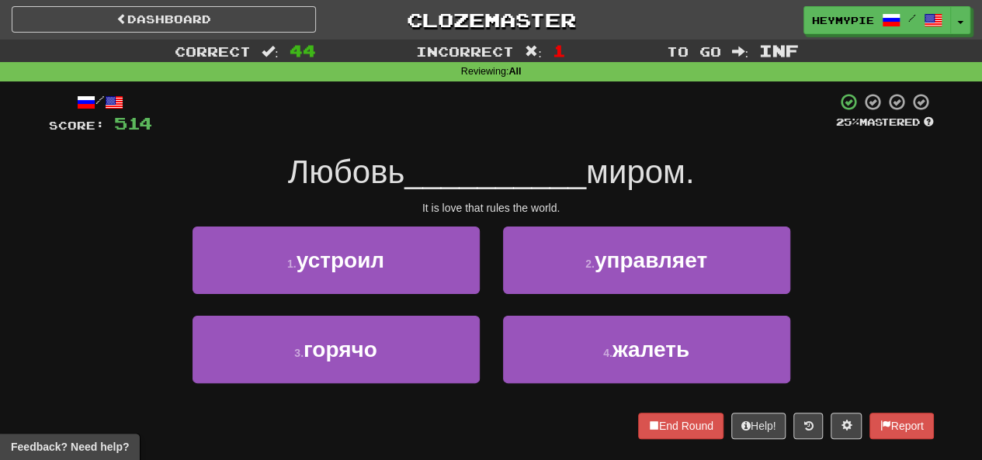
click at [567, 298] on div "2 . управляет" at bounding box center [646, 271] width 310 height 89
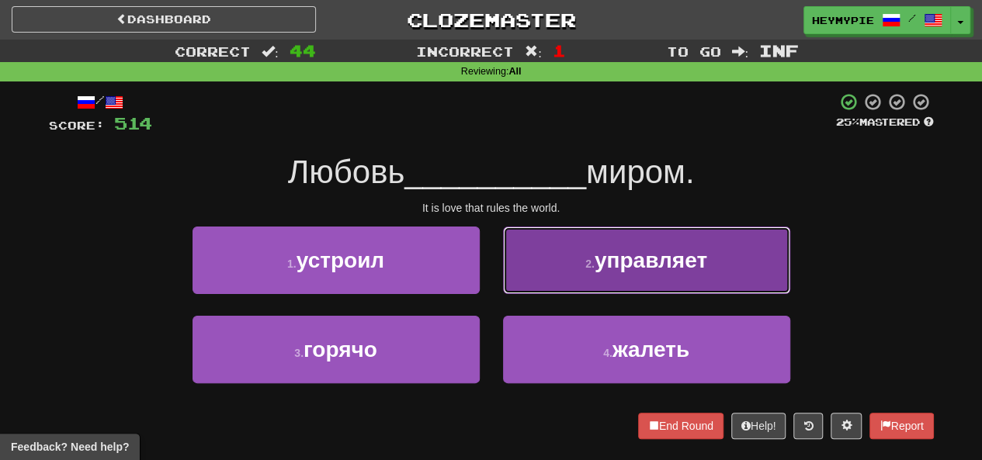
click at [576, 292] on button "2 . управляет" at bounding box center [646, 261] width 287 height 68
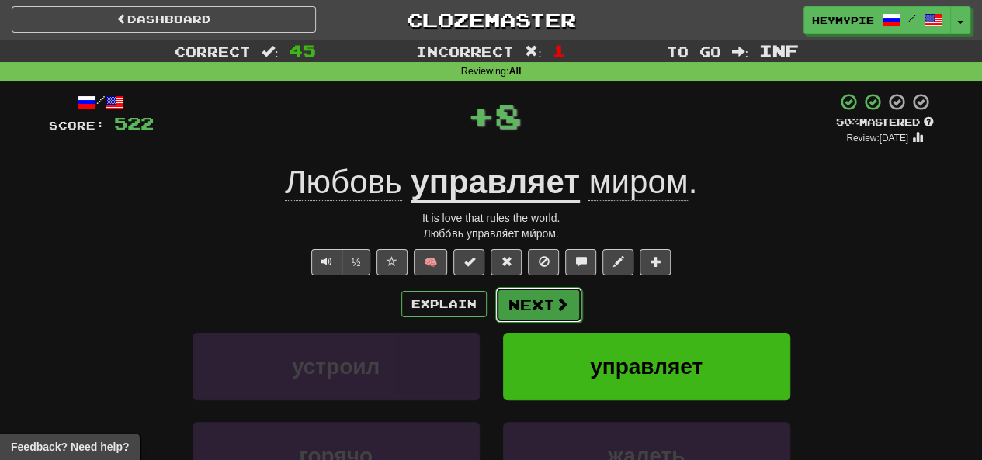
click at [539, 308] on button "Next" at bounding box center [538, 305] width 87 height 36
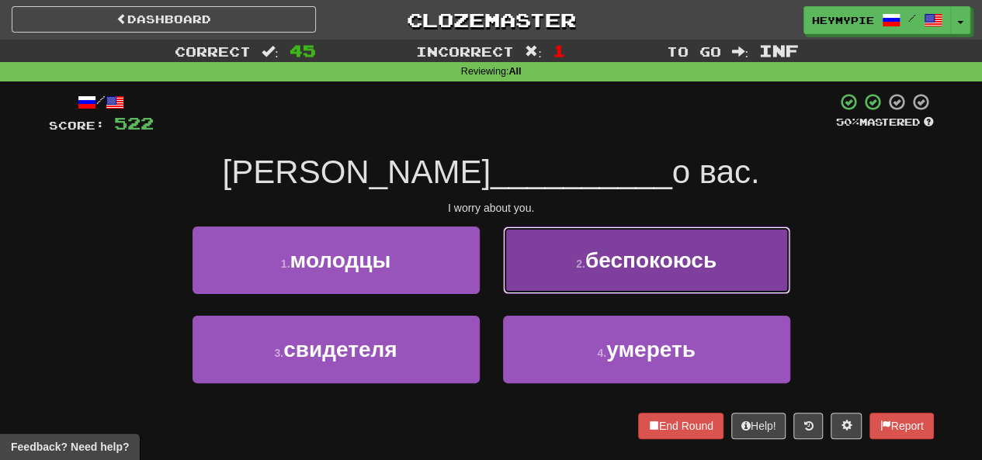
click at [577, 289] on button "2 . беспокоюсь" at bounding box center [646, 261] width 287 height 68
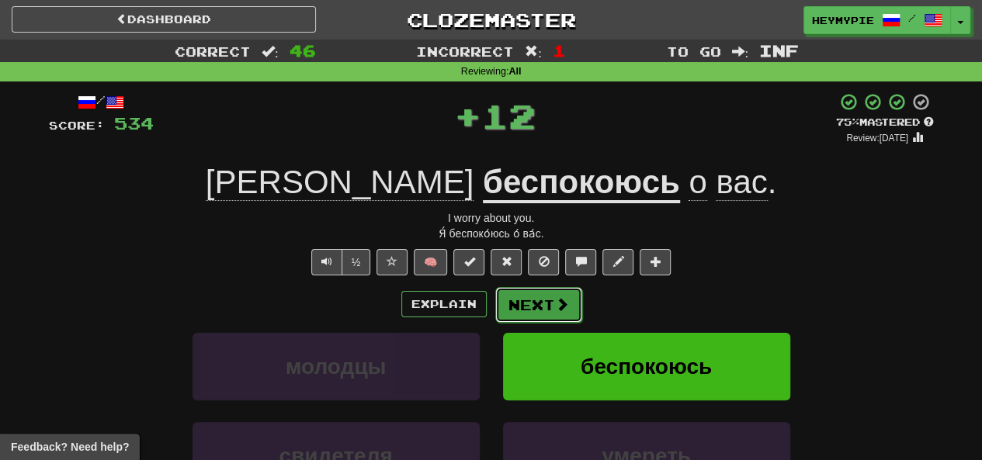
click at [542, 316] on button "Next" at bounding box center [538, 305] width 87 height 36
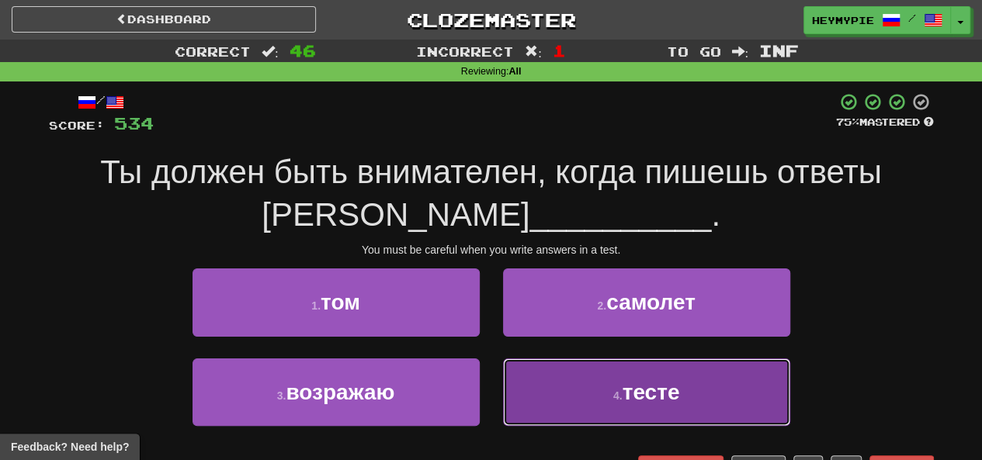
click at [542, 386] on button "4 . тесте" at bounding box center [646, 393] width 287 height 68
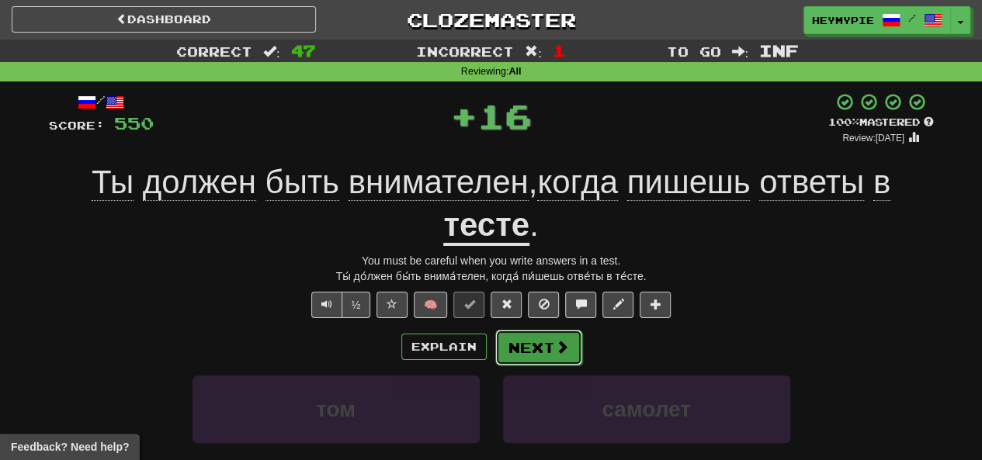
click at [533, 349] on button "Next" at bounding box center [538, 348] width 87 height 36
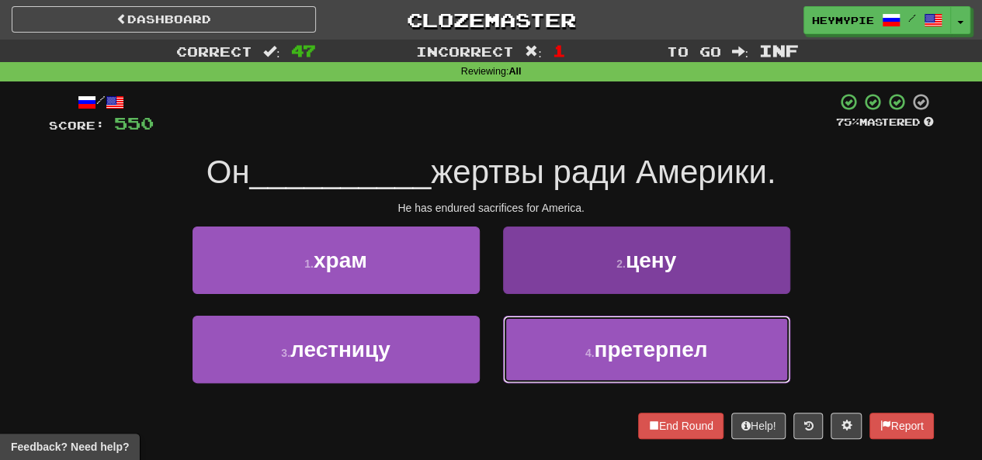
click at [549, 356] on button "4 . претерпел" at bounding box center [646, 350] width 287 height 68
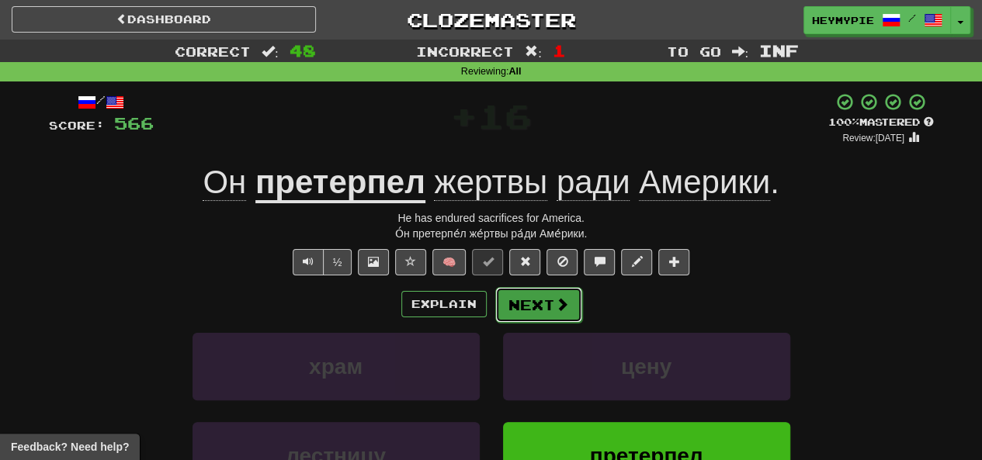
click at [528, 310] on button "Next" at bounding box center [538, 305] width 87 height 36
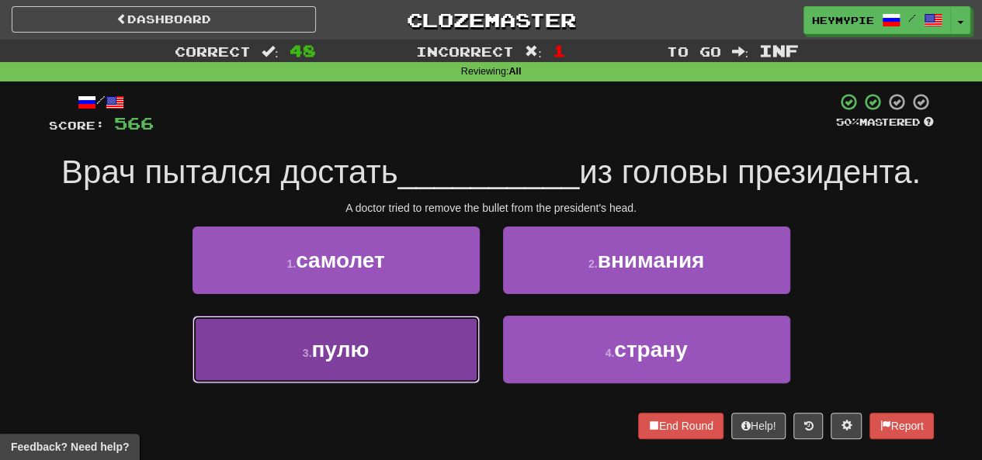
click at [422, 352] on button "3 . пулю" at bounding box center [335, 350] width 287 height 68
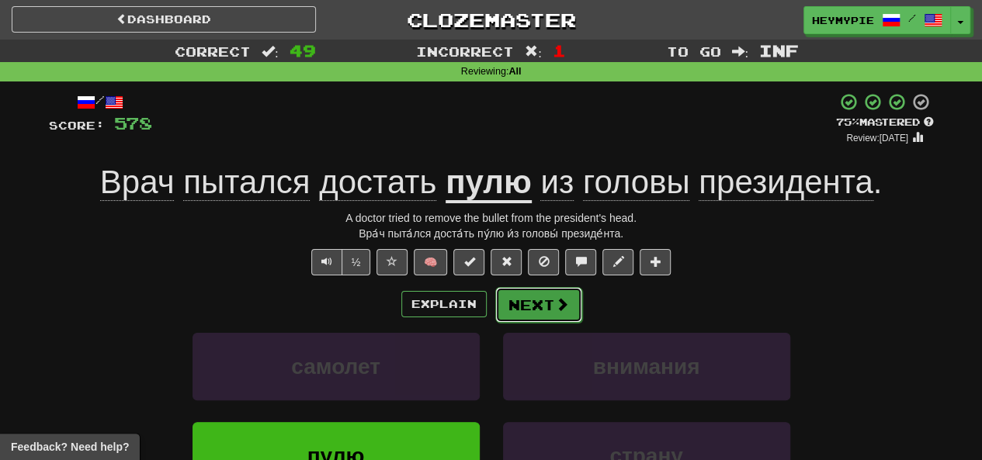
click at [549, 317] on button "Next" at bounding box center [538, 305] width 87 height 36
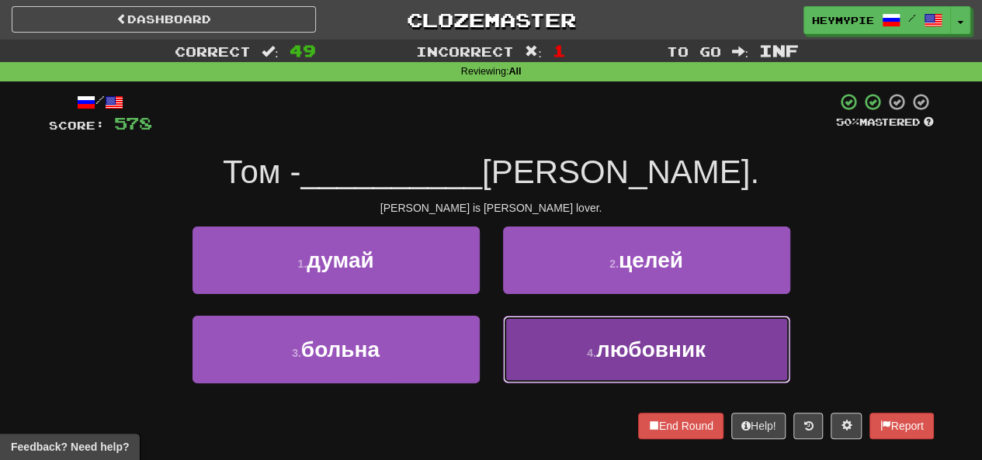
click at [557, 341] on button "4 . любовник" at bounding box center [646, 350] width 287 height 68
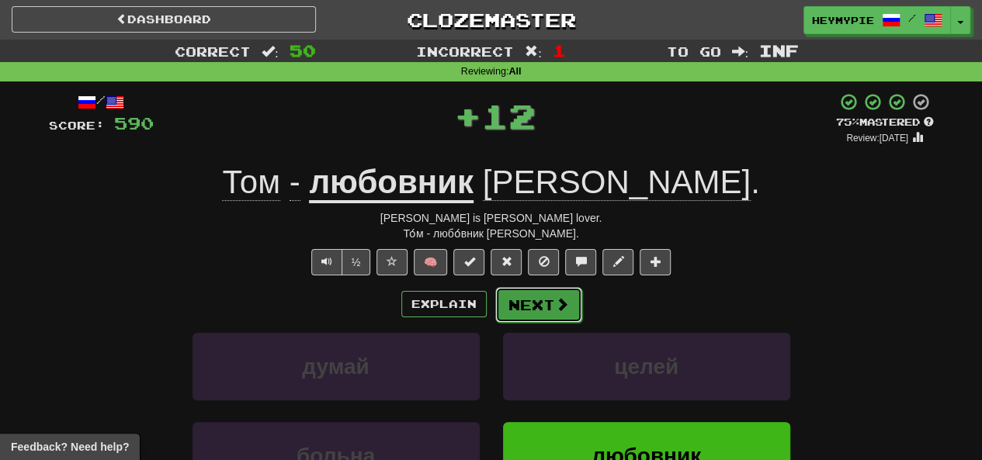
click at [566, 314] on button "Next" at bounding box center [538, 305] width 87 height 36
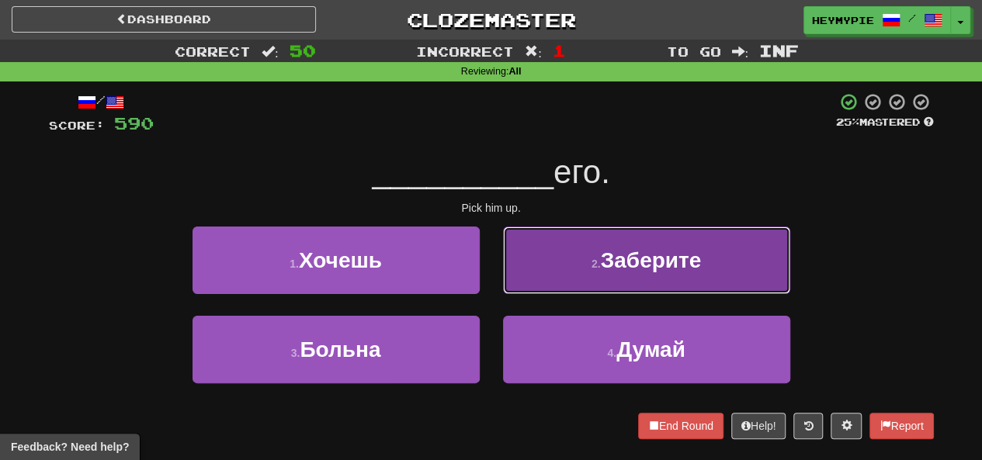
click at [621, 270] on span "Заберите" at bounding box center [651, 260] width 101 height 24
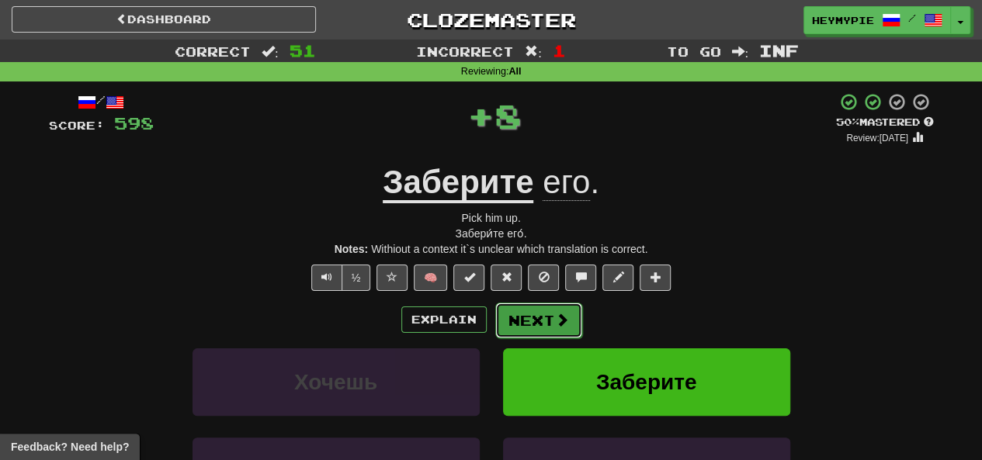
click at [504, 320] on button "Next" at bounding box center [538, 321] width 87 height 36
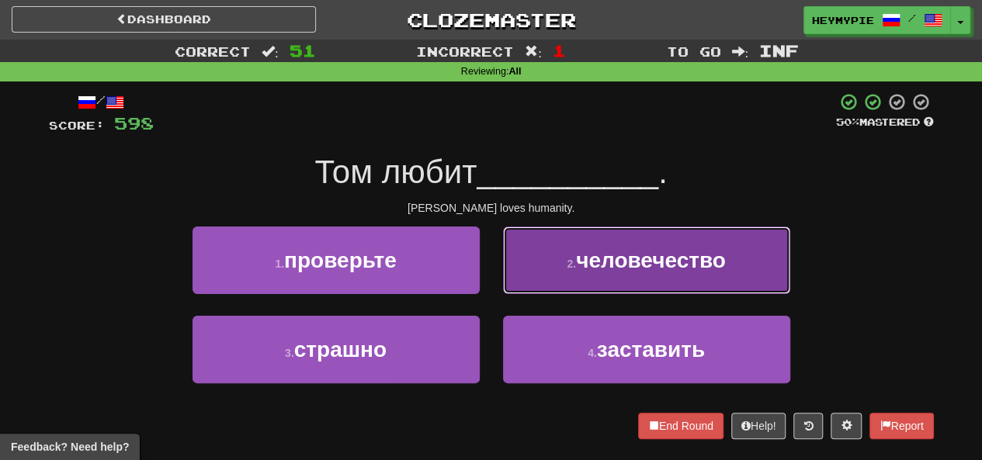
click at [518, 258] on button "2 . человечество" at bounding box center [646, 261] width 287 height 68
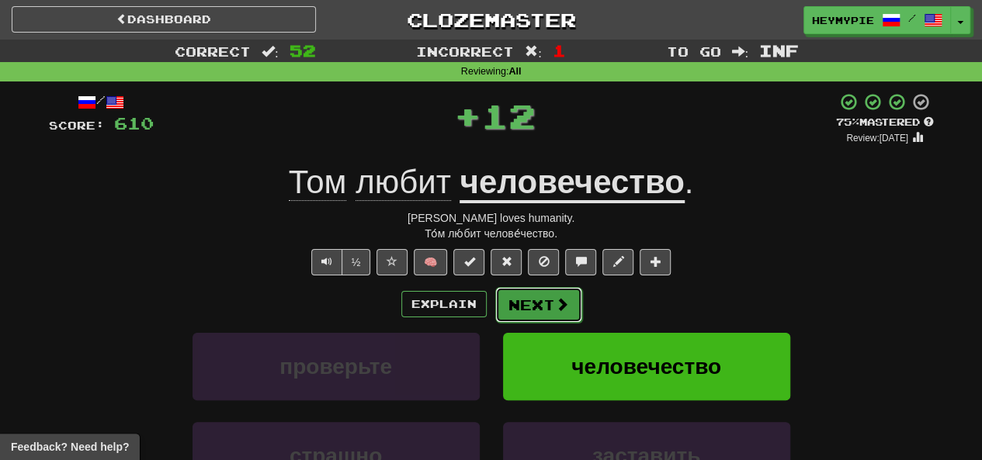
click at [545, 302] on button "Next" at bounding box center [538, 305] width 87 height 36
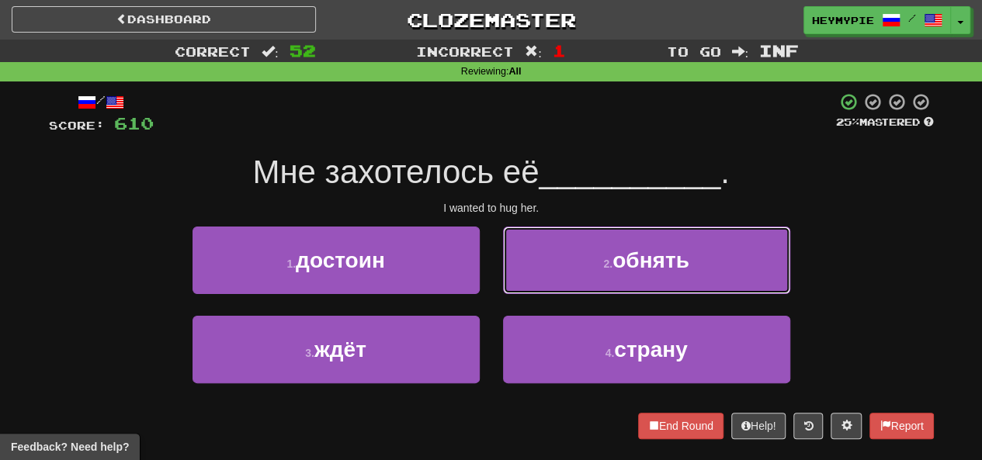
click at [549, 276] on button "2 . обнять" at bounding box center [646, 261] width 287 height 68
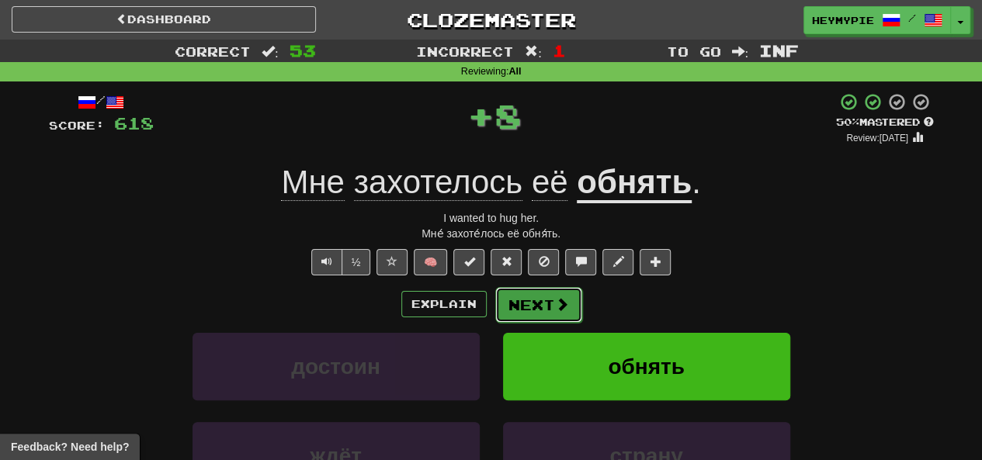
click at [539, 310] on button "Next" at bounding box center [538, 305] width 87 height 36
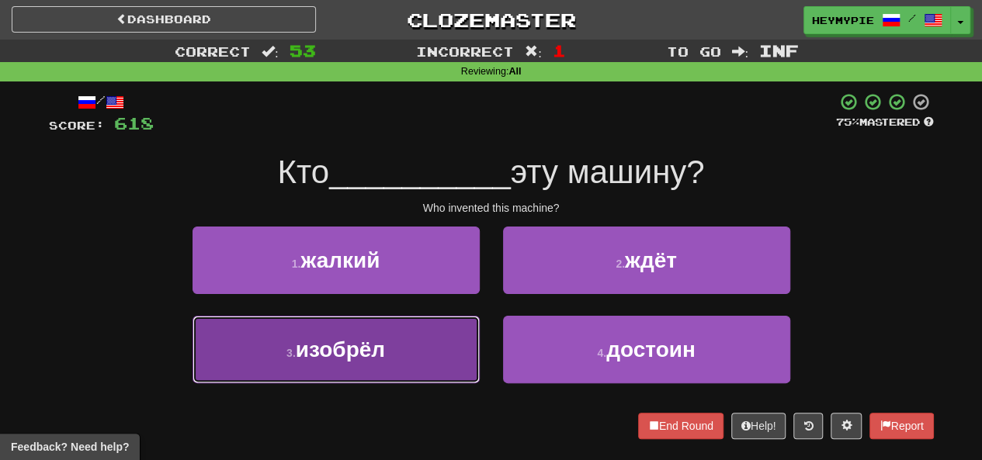
click at [366, 331] on button "3 . изобрёл" at bounding box center [335, 350] width 287 height 68
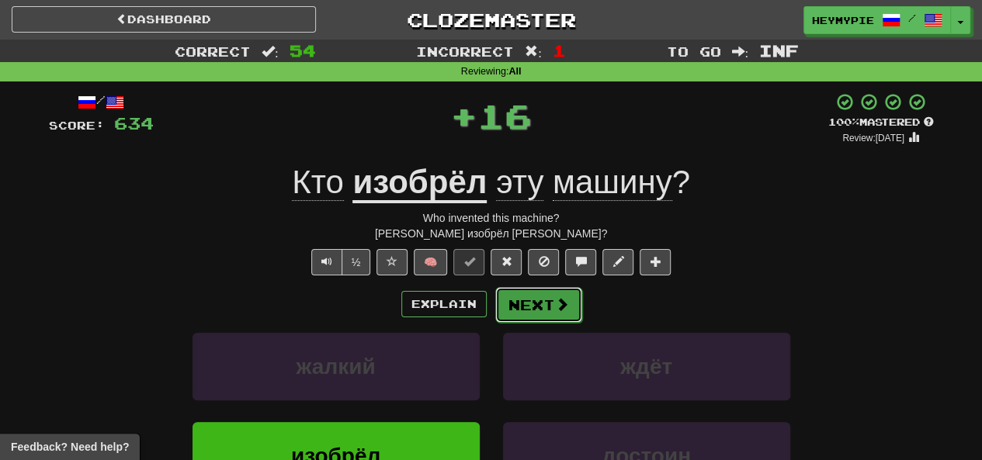
click at [532, 307] on button "Next" at bounding box center [538, 305] width 87 height 36
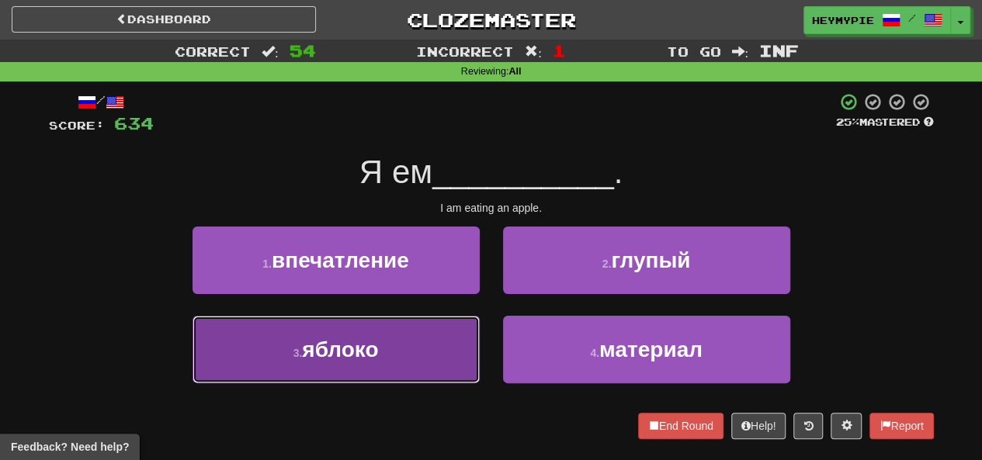
click at [425, 331] on button "3 . яблоко" at bounding box center [335, 350] width 287 height 68
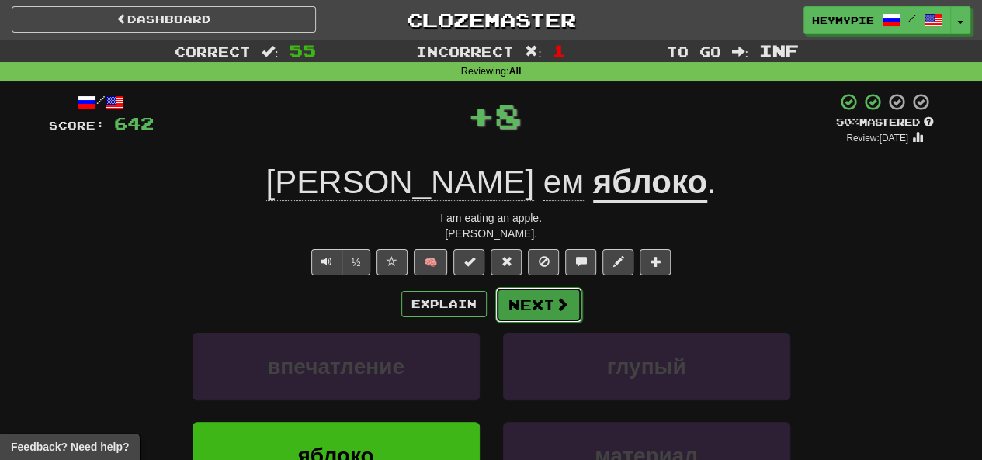
click at [509, 311] on button "Next" at bounding box center [538, 305] width 87 height 36
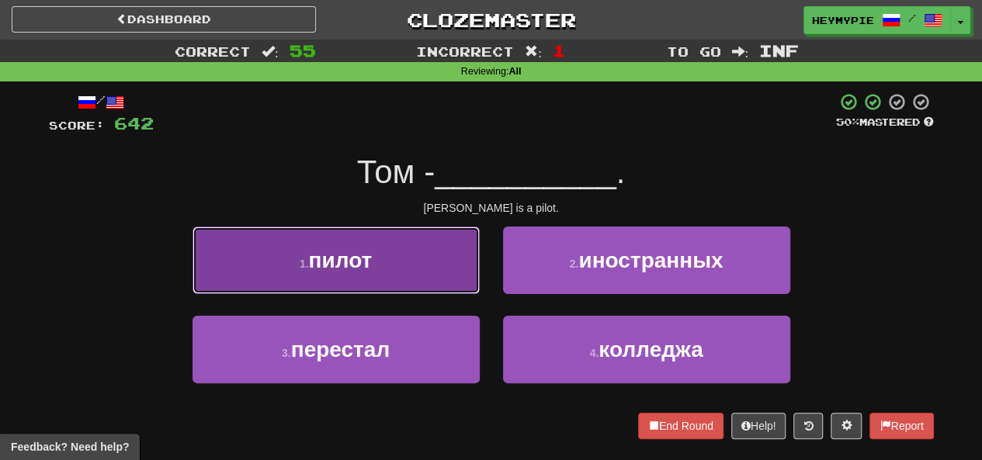
click at [380, 256] on button "1 . пилот" at bounding box center [335, 261] width 287 height 68
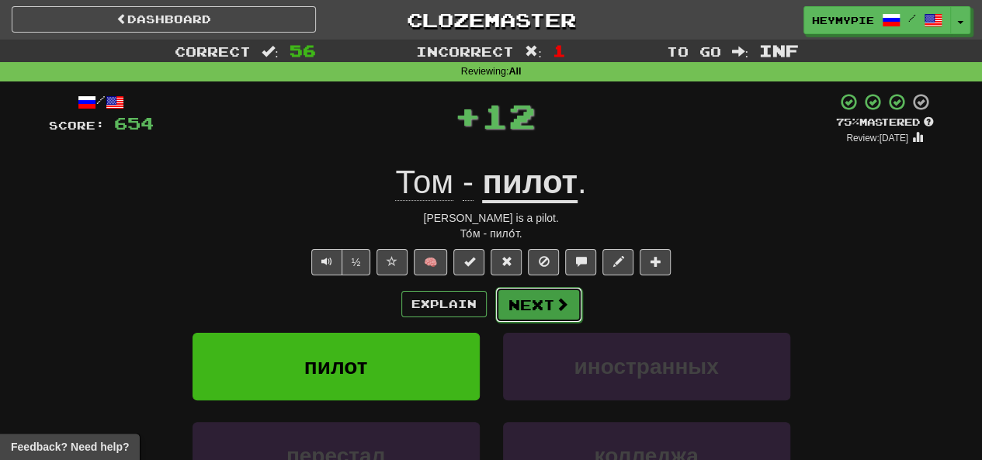
click at [525, 300] on button "Next" at bounding box center [538, 305] width 87 height 36
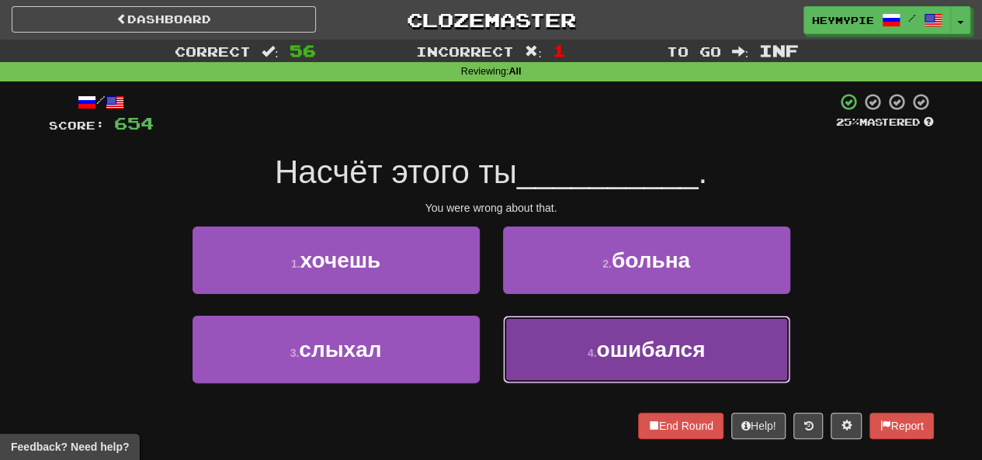
click at [537, 338] on button "4 . ошибался" at bounding box center [646, 350] width 287 height 68
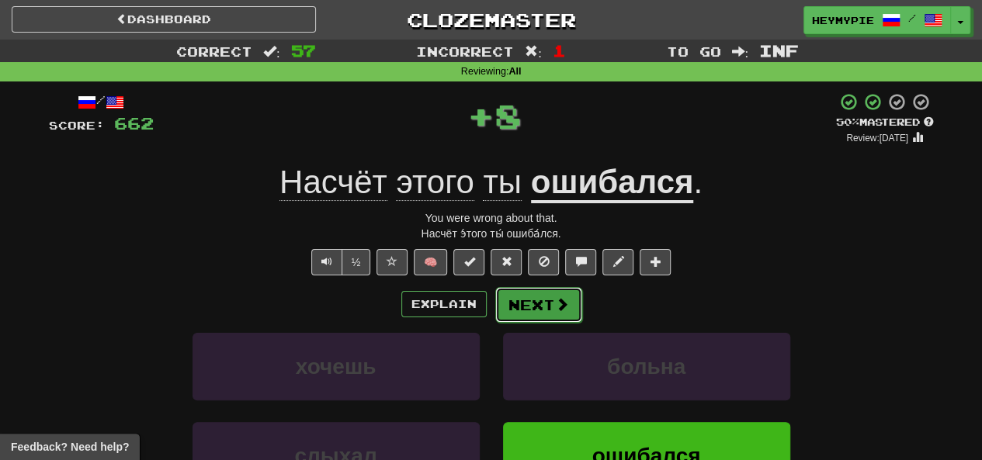
click at [526, 310] on button "Next" at bounding box center [538, 305] width 87 height 36
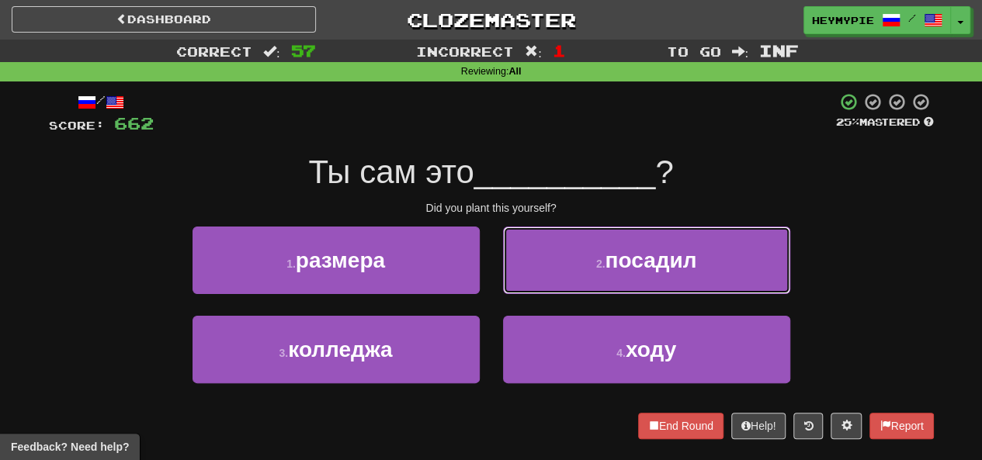
click at [553, 246] on button "2 . посадил" at bounding box center [646, 261] width 287 height 68
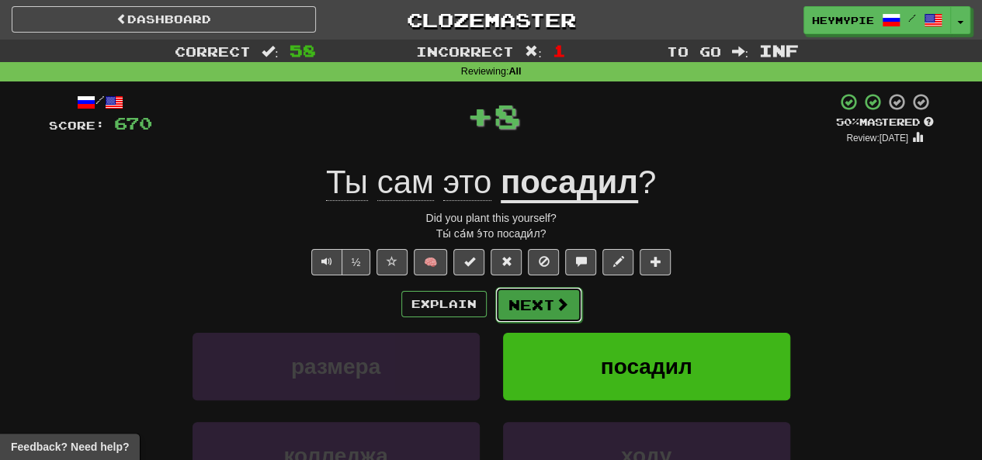
click at [526, 302] on button "Next" at bounding box center [538, 305] width 87 height 36
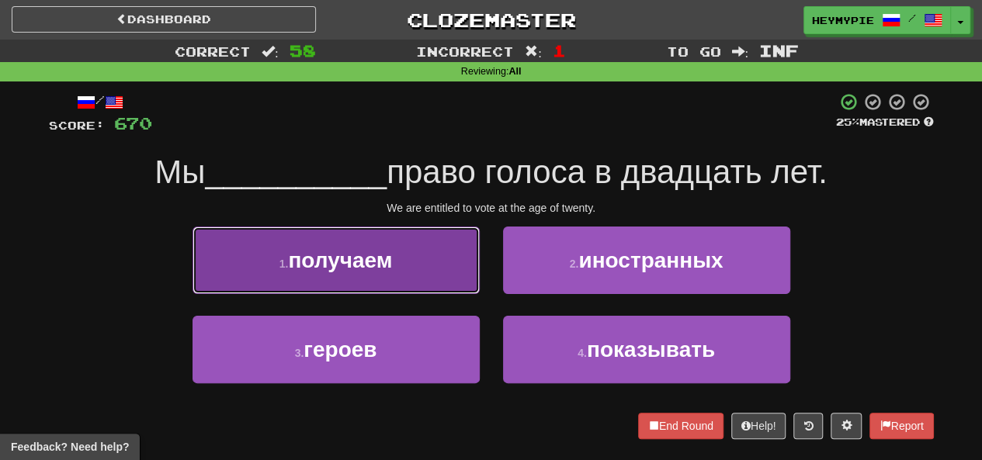
click at [310, 273] on button "1 . получаем" at bounding box center [335, 261] width 287 height 68
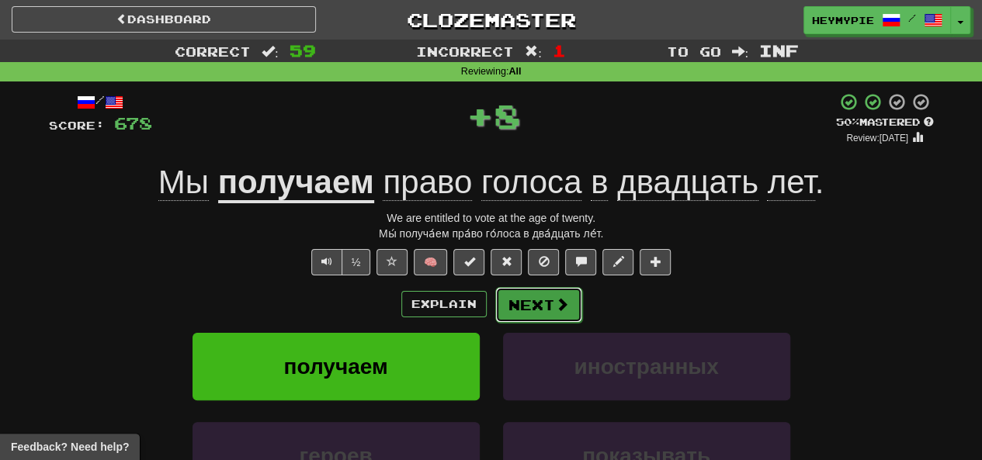
click at [529, 306] on button "Next" at bounding box center [538, 305] width 87 height 36
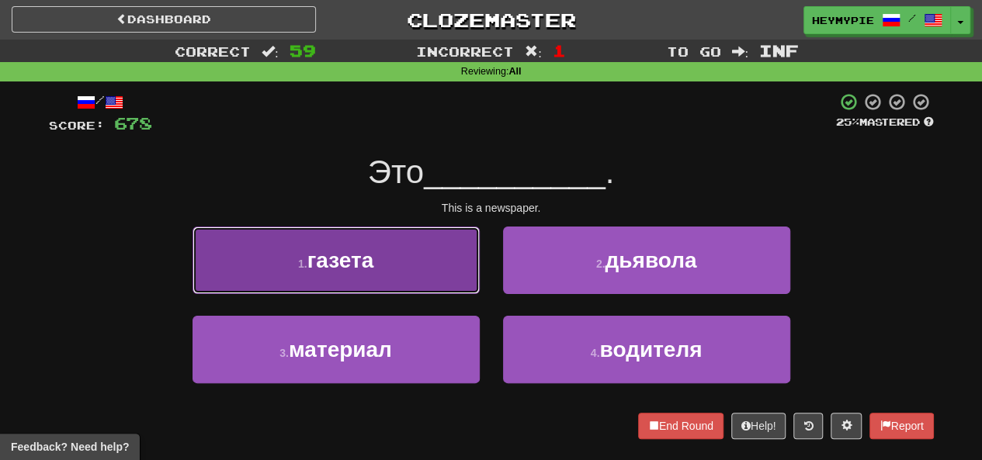
click at [349, 264] on span "газета" at bounding box center [340, 260] width 67 height 24
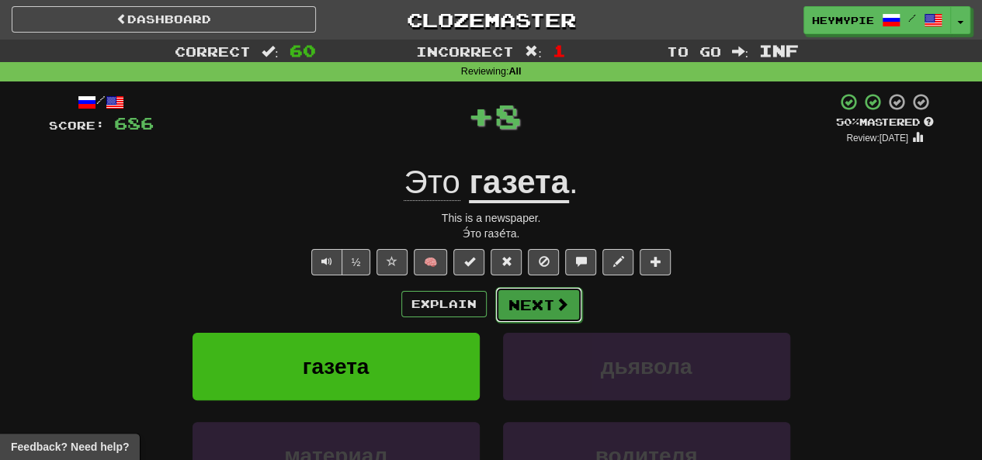
click at [520, 307] on button "Next" at bounding box center [538, 305] width 87 height 36
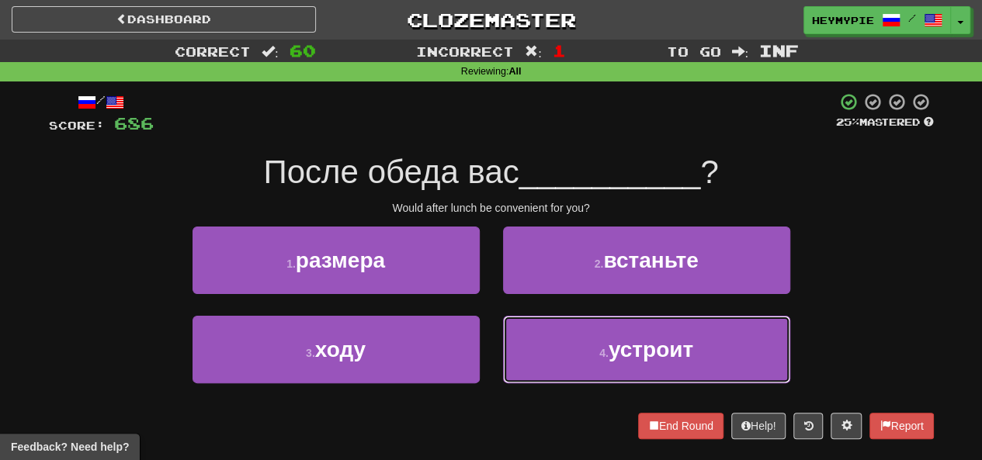
drag, startPoint x: 527, startPoint y: 341, endPoint x: 522, endPoint y: 322, distance: 19.2
click at [528, 341] on button "4 . устроит" at bounding box center [646, 350] width 287 height 68
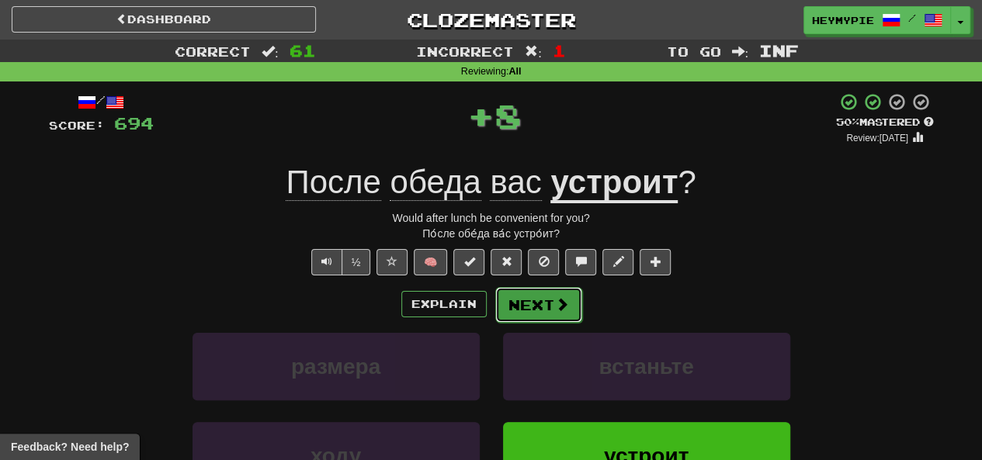
click at [528, 308] on button "Next" at bounding box center [538, 305] width 87 height 36
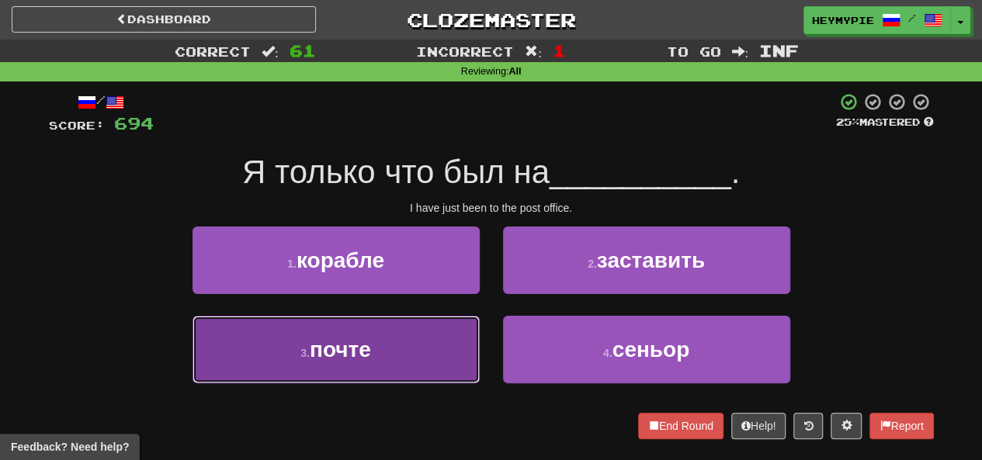
click at [392, 339] on button "3 . почте" at bounding box center [335, 350] width 287 height 68
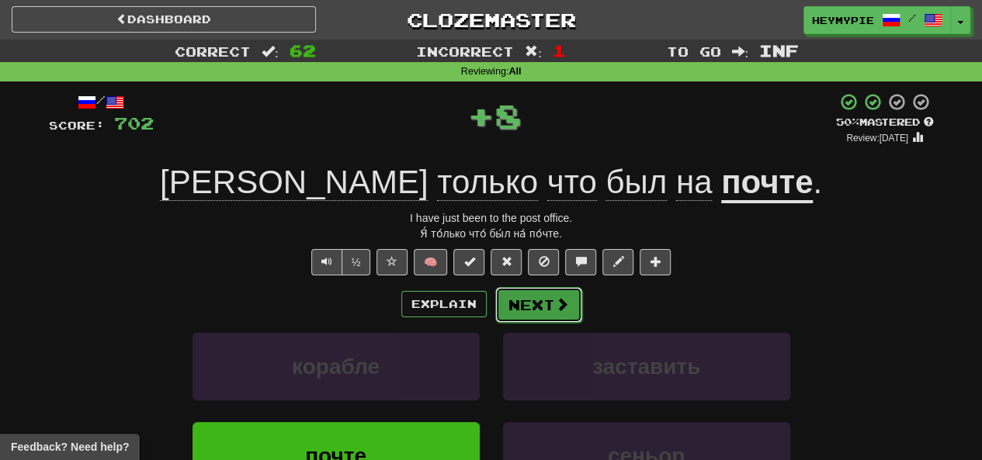
click at [557, 294] on button "Next" at bounding box center [538, 305] width 87 height 36
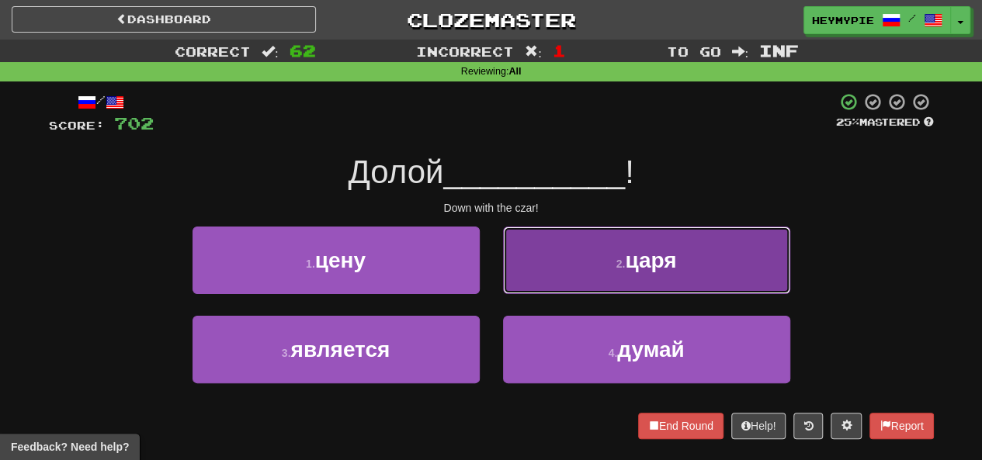
click at [586, 277] on button "2 . царя" at bounding box center [646, 261] width 287 height 68
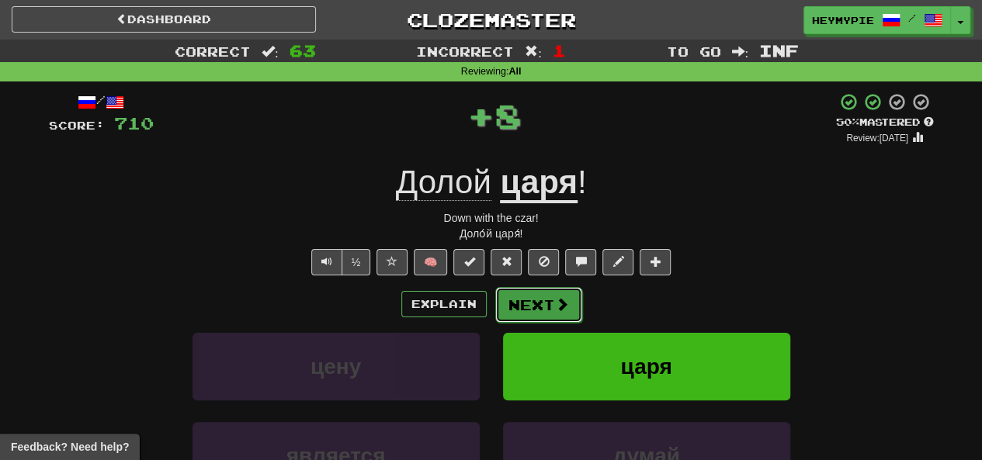
click at [532, 306] on button "Next" at bounding box center [538, 305] width 87 height 36
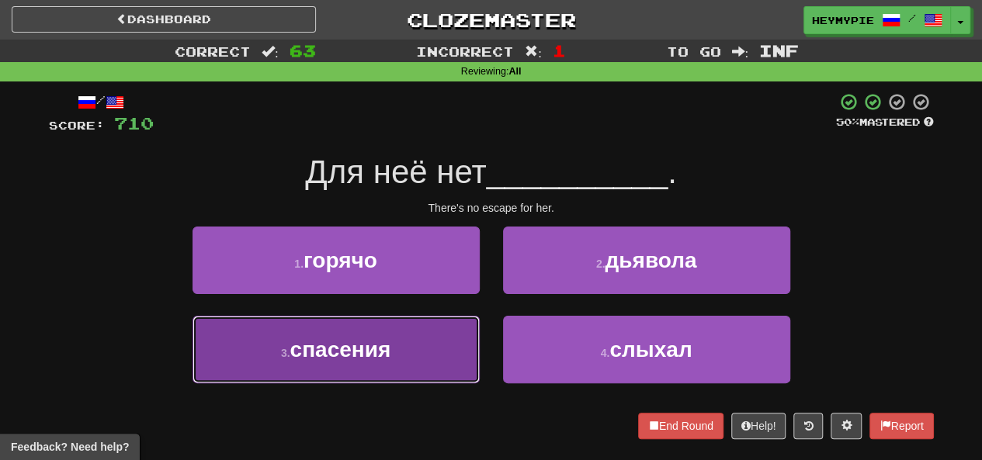
click at [404, 335] on button "3 . спасения" at bounding box center [335, 350] width 287 height 68
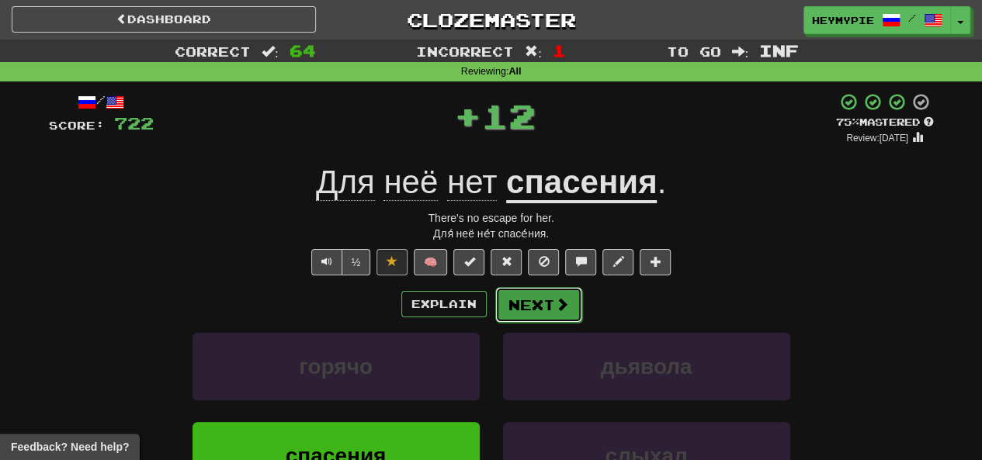
click at [526, 308] on button "Next" at bounding box center [538, 305] width 87 height 36
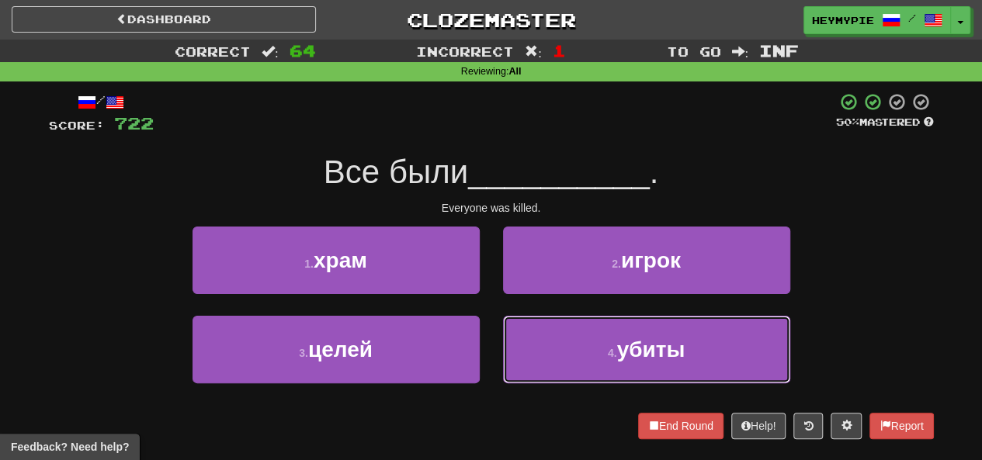
click at [545, 331] on button "4 . убиты" at bounding box center [646, 350] width 287 height 68
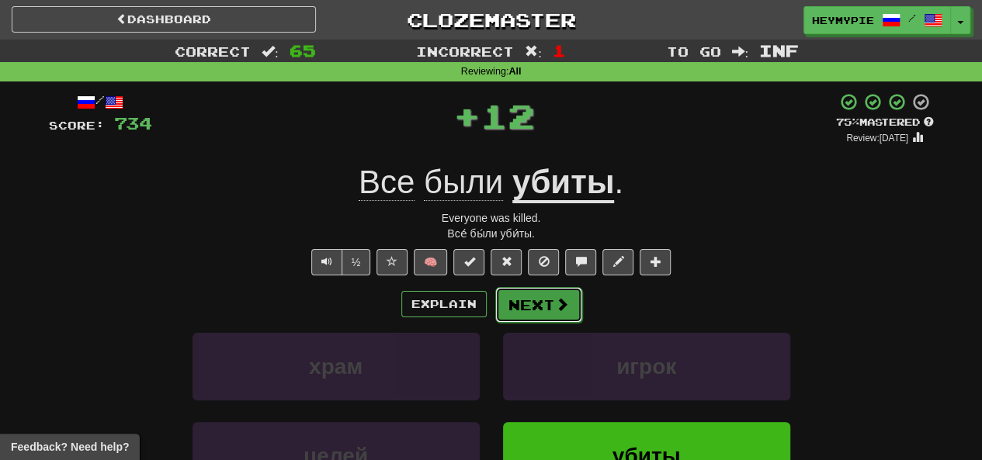
click at [532, 296] on button "Next" at bounding box center [538, 305] width 87 height 36
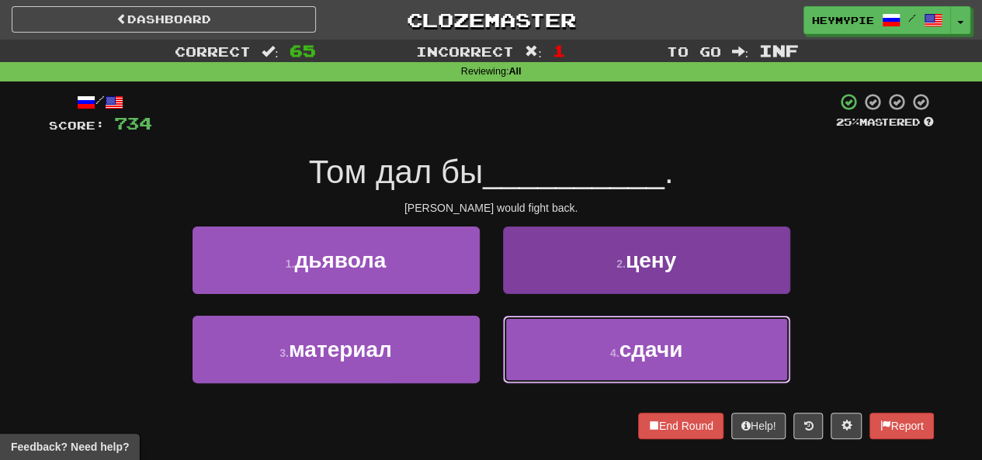
click at [525, 348] on button "4 . сдачи" at bounding box center [646, 350] width 287 height 68
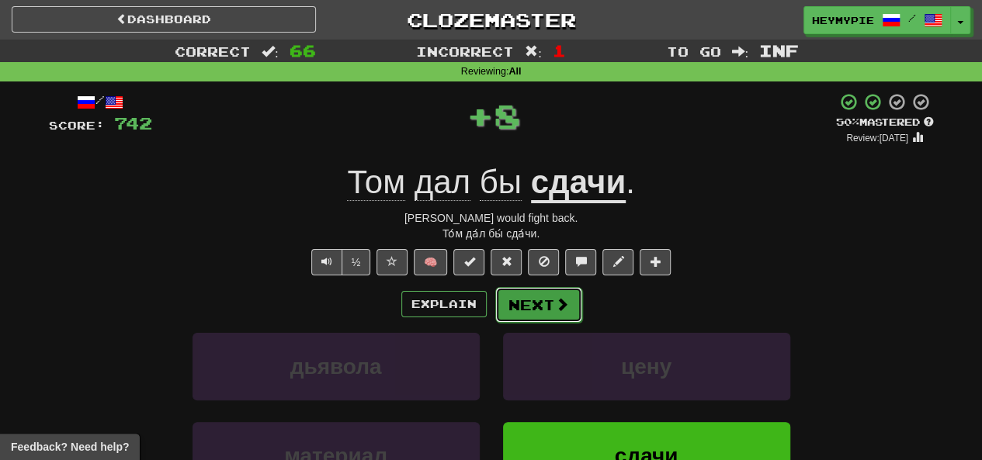
click at [526, 307] on button "Next" at bounding box center [538, 305] width 87 height 36
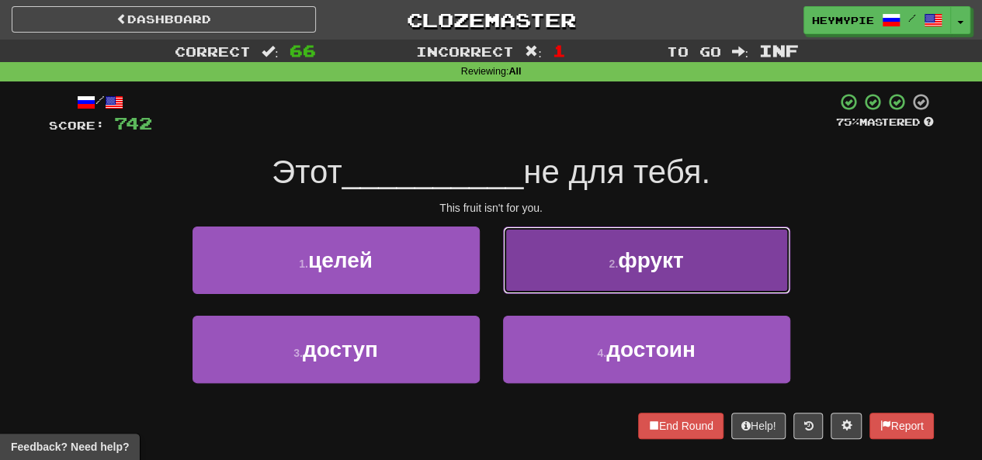
click at [585, 264] on button "2 . фрукт" at bounding box center [646, 261] width 287 height 68
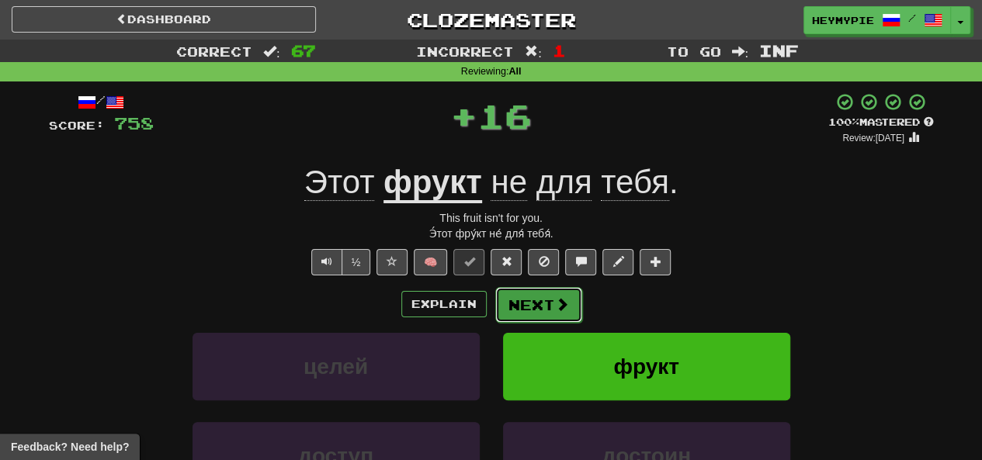
click at [532, 303] on button "Next" at bounding box center [538, 305] width 87 height 36
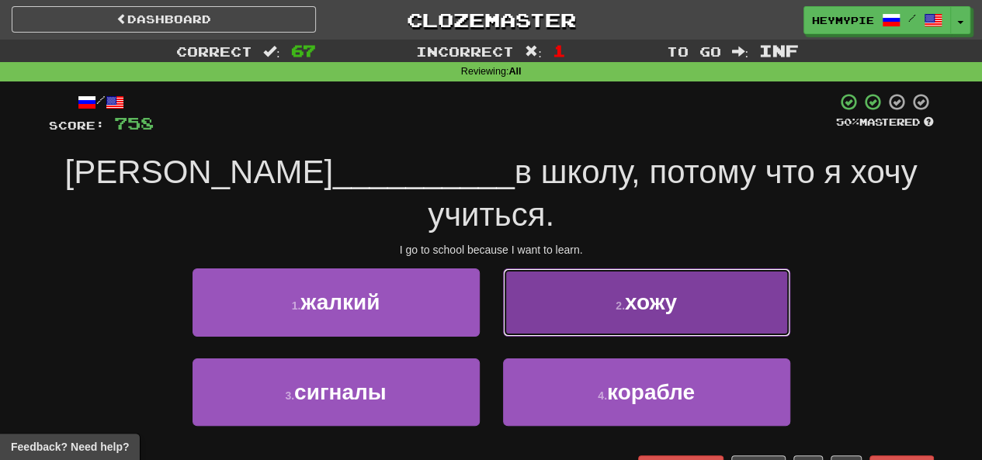
click at [543, 269] on button "2 . хожу" at bounding box center [646, 303] width 287 height 68
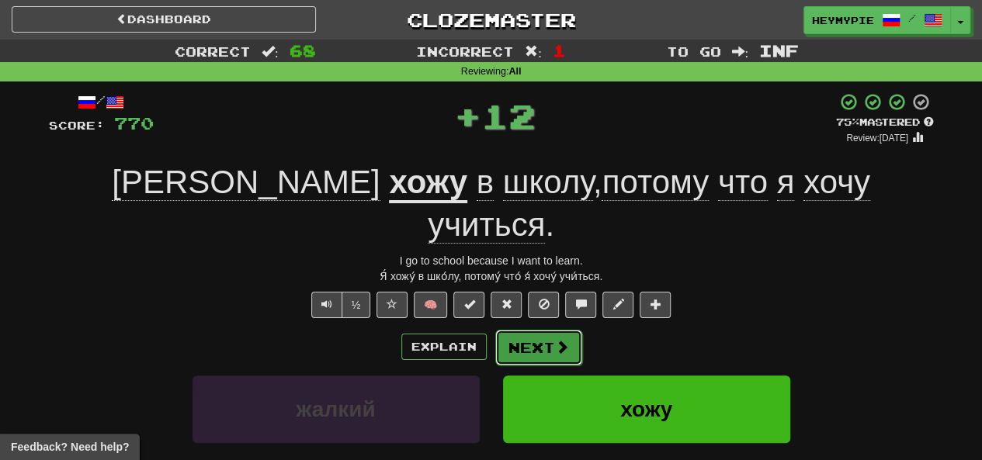
click at [509, 330] on button "Next" at bounding box center [538, 348] width 87 height 36
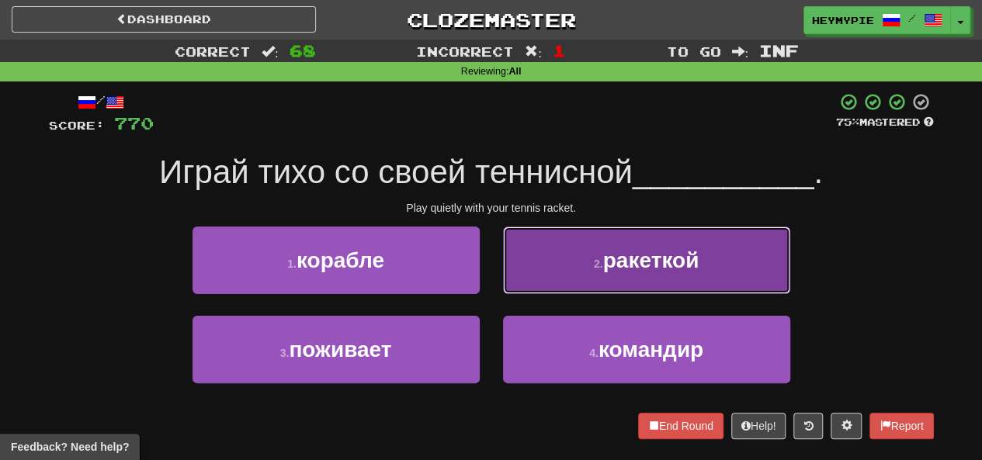
click at [548, 272] on button "2 . ракеткой" at bounding box center [646, 261] width 287 height 68
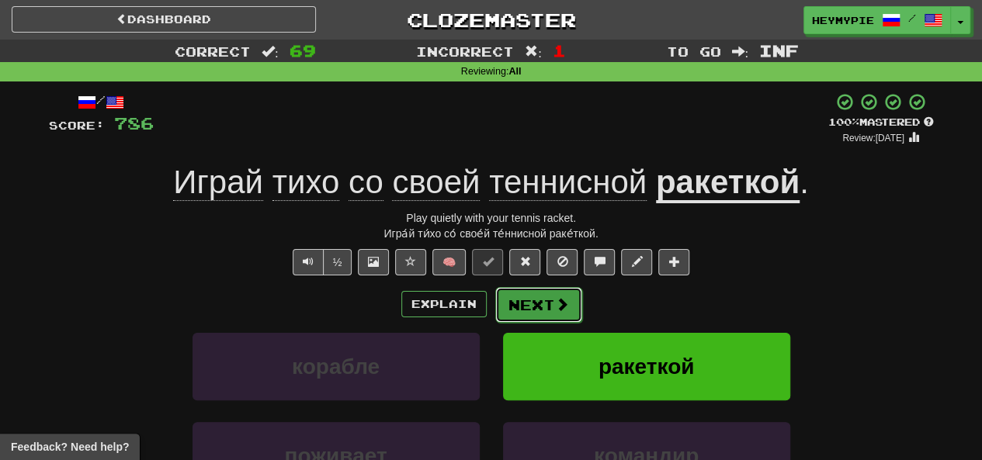
click at [528, 309] on button "Next" at bounding box center [538, 305] width 87 height 36
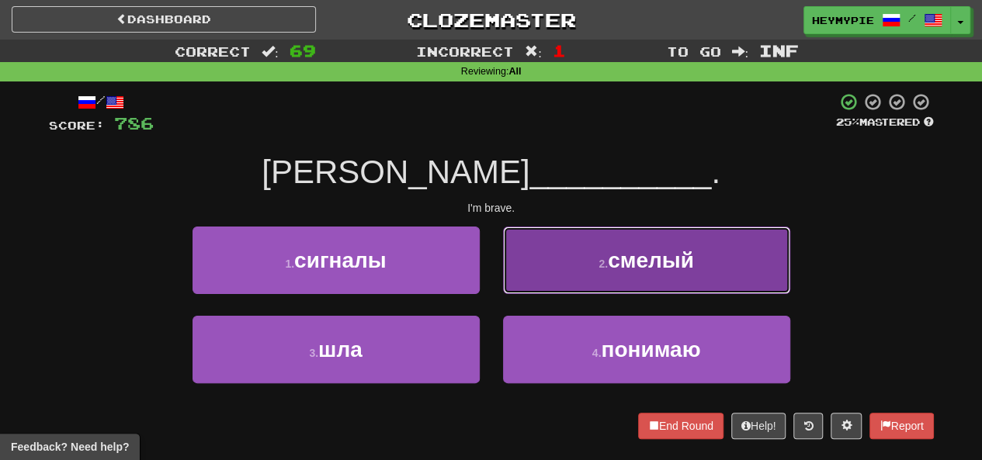
click at [531, 252] on button "2 . смелый" at bounding box center [646, 261] width 287 height 68
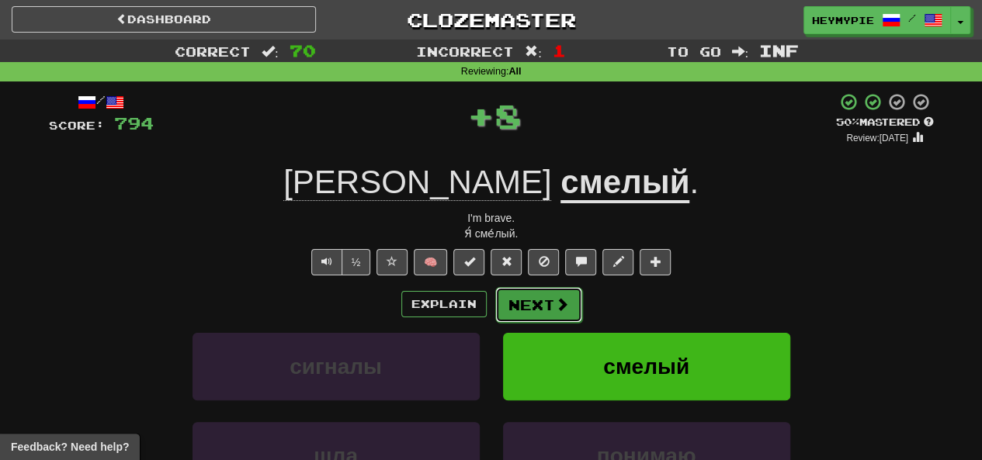
click at [516, 289] on button "Next" at bounding box center [538, 305] width 87 height 36
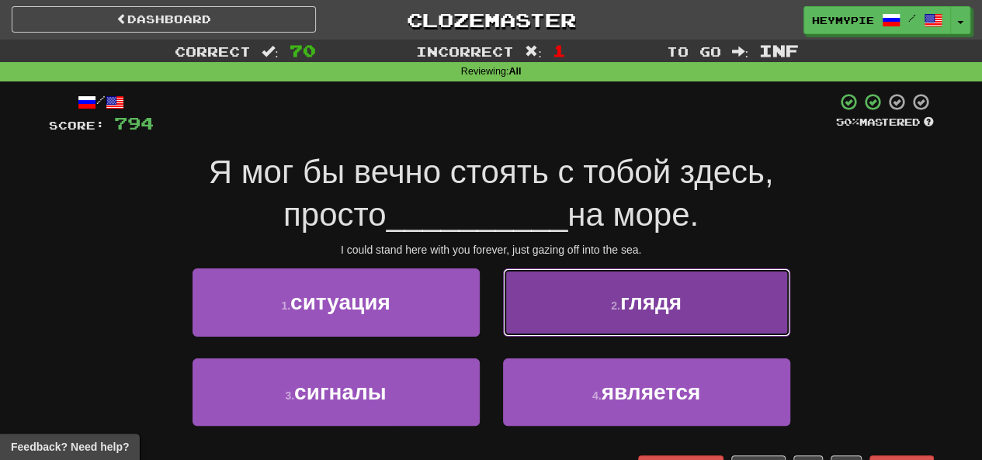
click at [531, 286] on button "2 . глядя" at bounding box center [646, 303] width 287 height 68
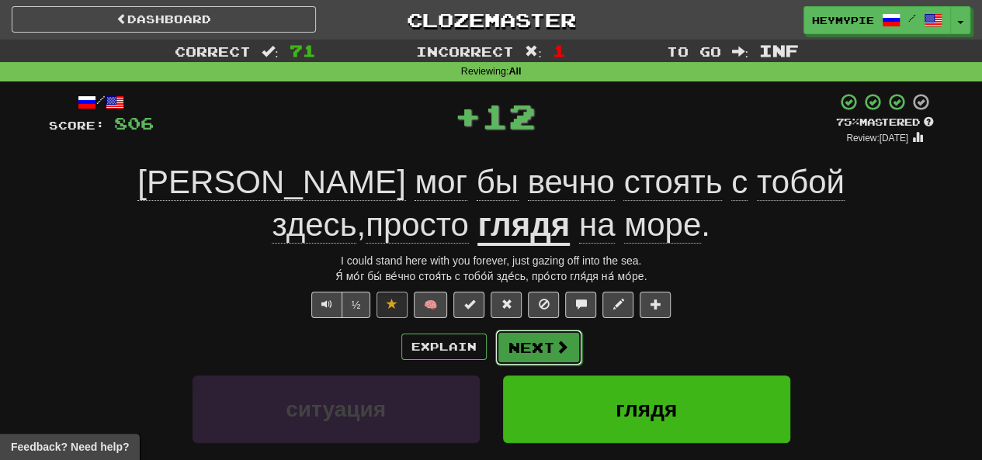
click at [514, 345] on button "Next" at bounding box center [538, 348] width 87 height 36
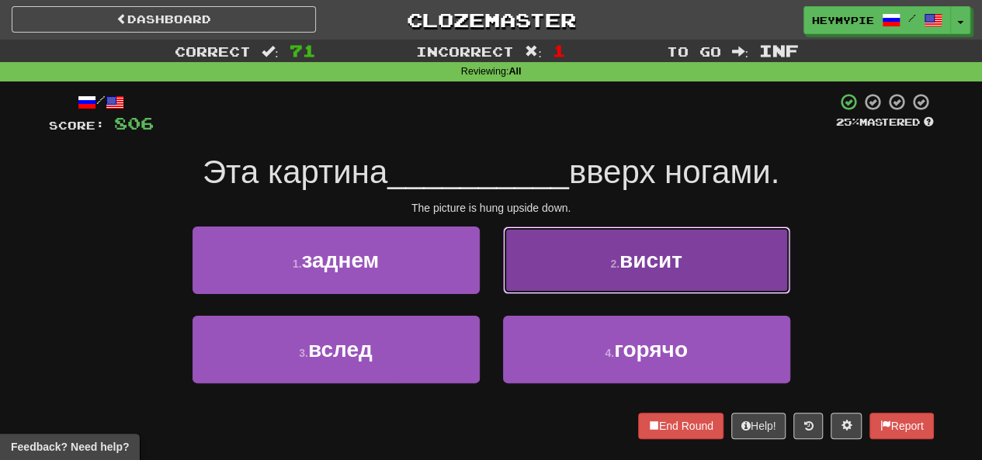
click at [543, 265] on button "2 . висит" at bounding box center [646, 261] width 287 height 68
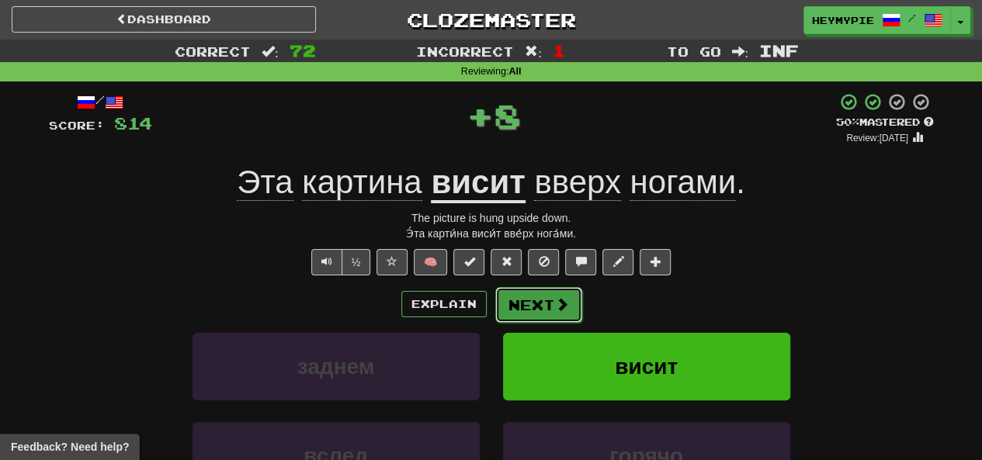
click at [537, 314] on button "Next" at bounding box center [538, 305] width 87 height 36
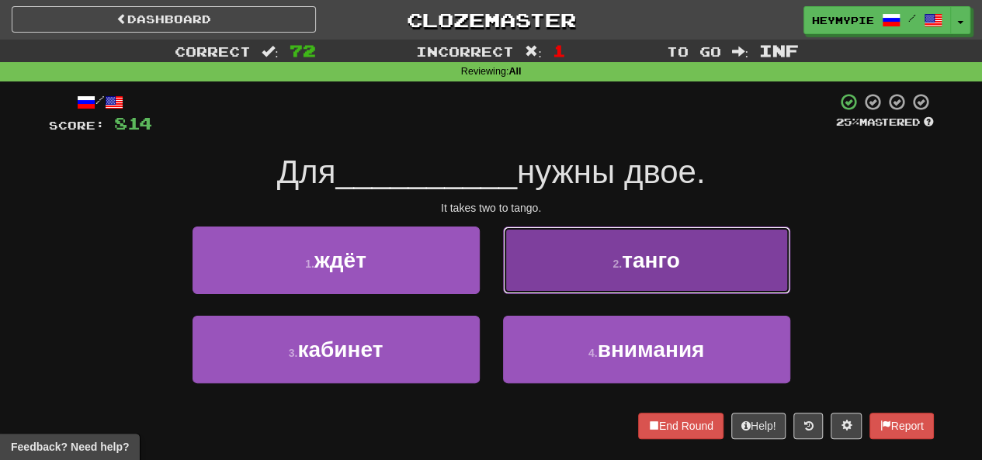
click at [562, 258] on button "2 . танго" at bounding box center [646, 261] width 287 height 68
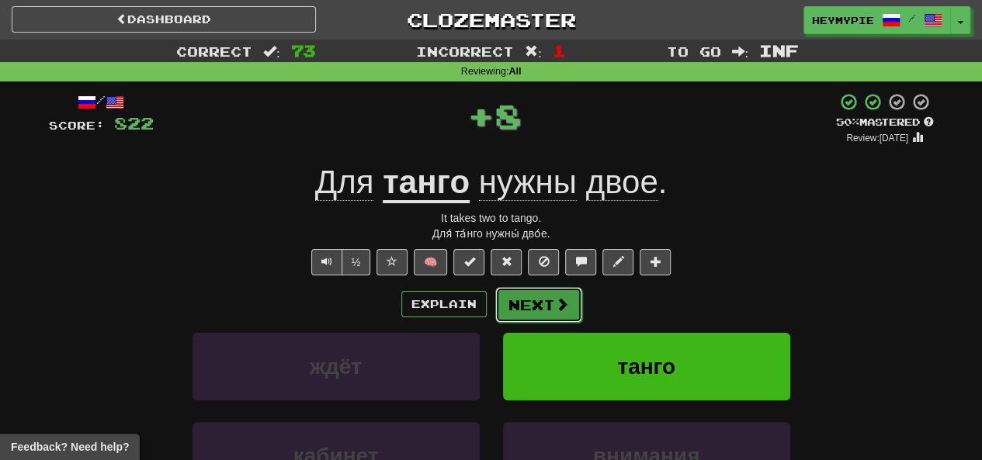
click at [521, 311] on button "Next" at bounding box center [538, 305] width 87 height 36
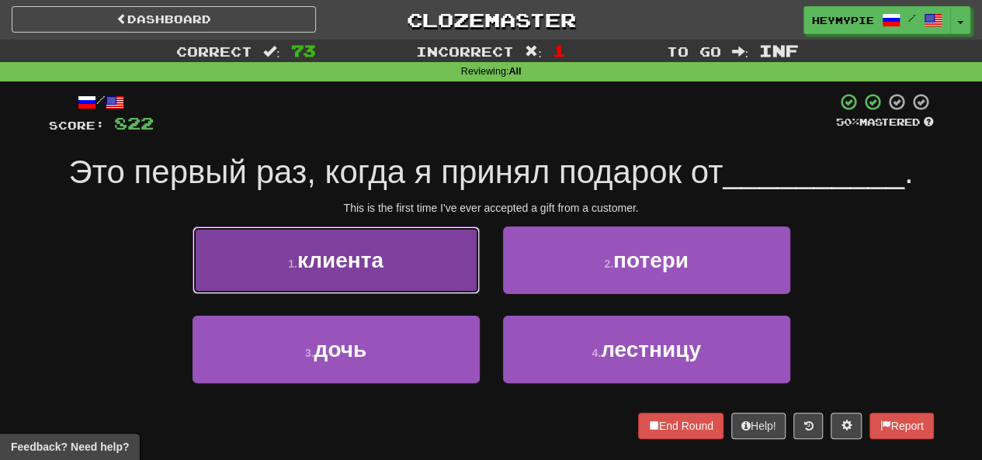
click at [394, 263] on button "1 . клиента" at bounding box center [335, 261] width 287 height 68
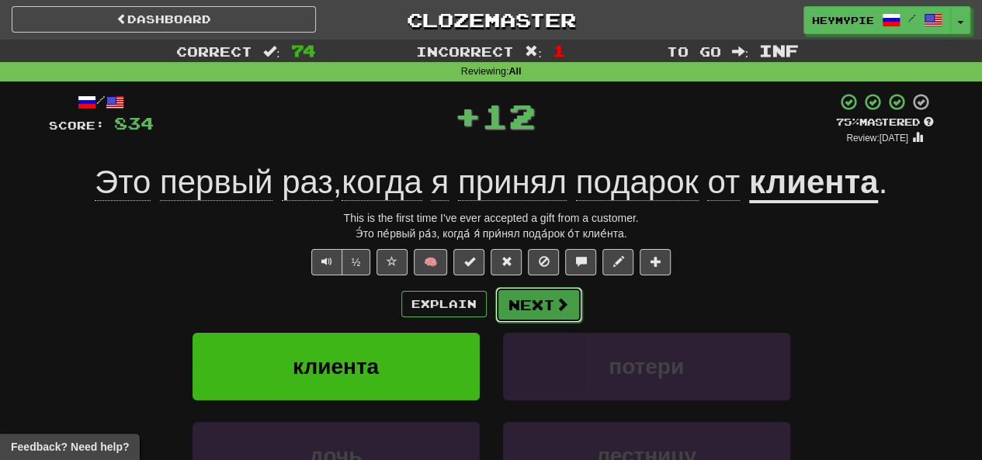
click at [556, 310] on span at bounding box center [562, 304] width 14 height 14
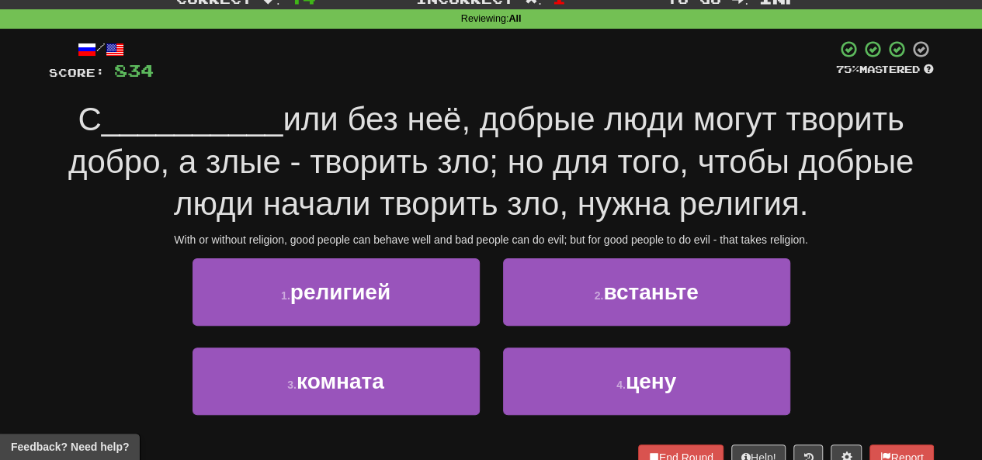
scroll to position [78, 0]
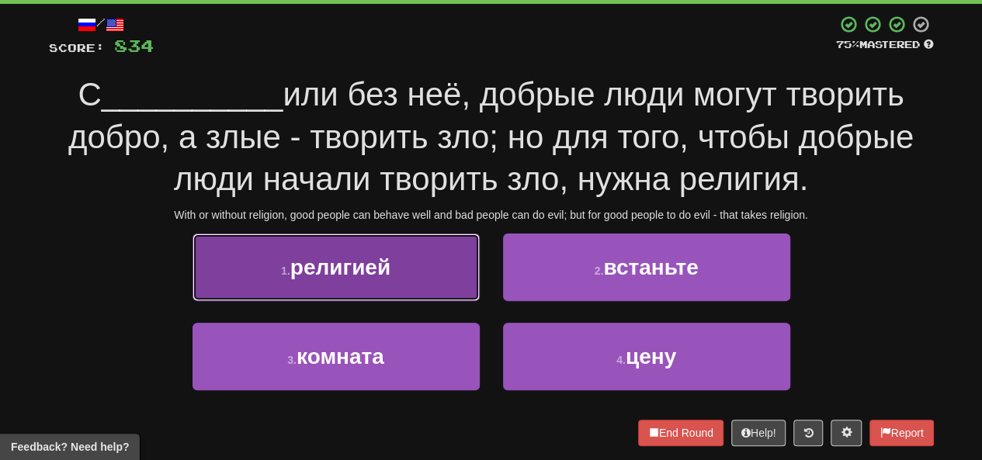
click at [389, 276] on span "религией" at bounding box center [340, 267] width 100 height 24
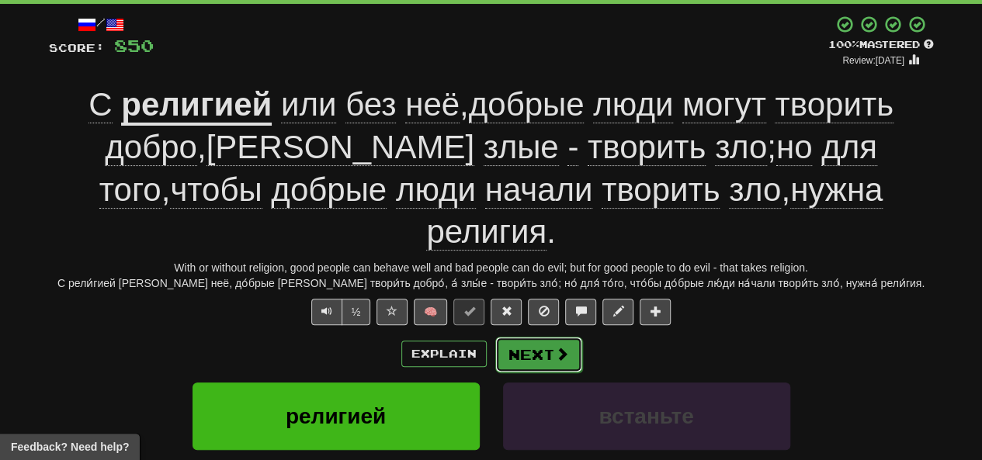
click at [548, 337] on button "Next" at bounding box center [538, 355] width 87 height 36
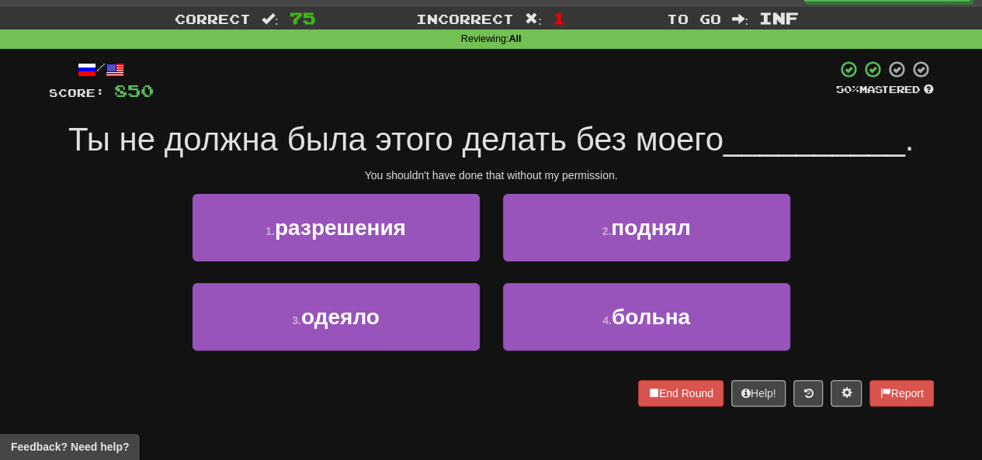
scroll to position [0, 0]
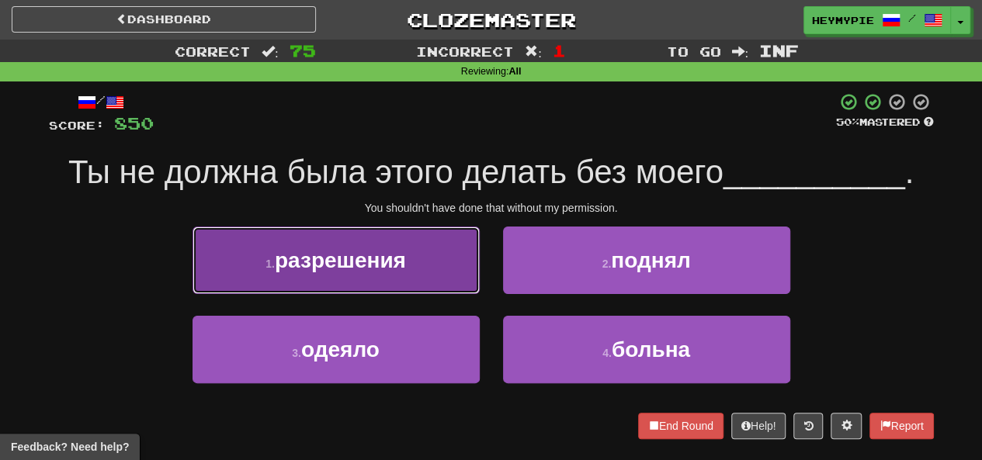
click at [403, 255] on span "разрешения" at bounding box center [340, 260] width 131 height 24
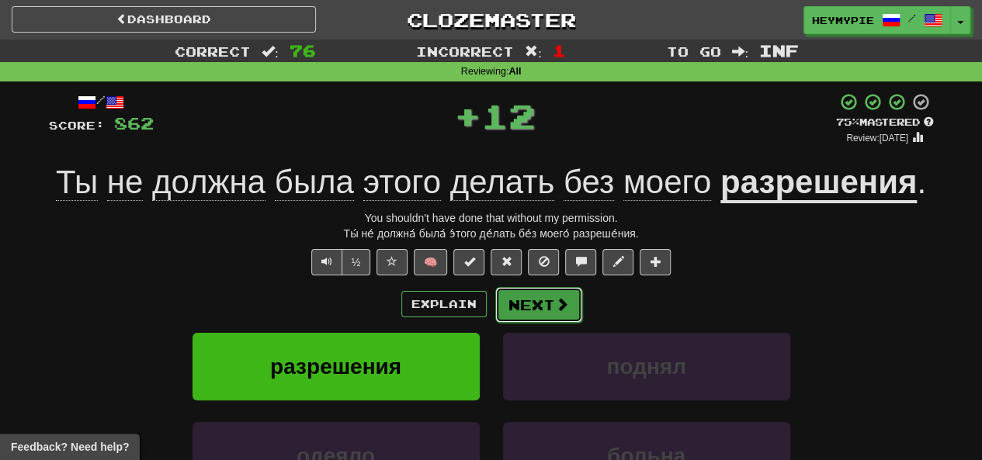
click at [522, 303] on button "Next" at bounding box center [538, 305] width 87 height 36
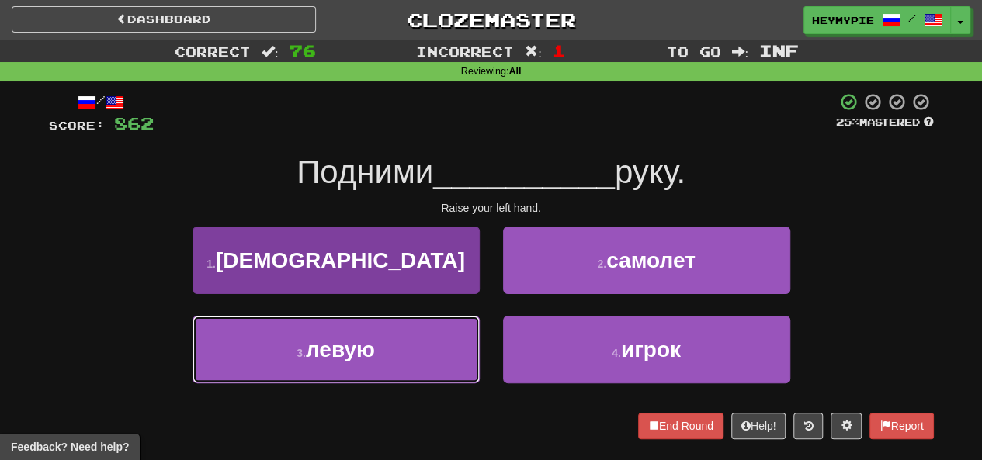
drag, startPoint x: 404, startPoint y: 339, endPoint x: 425, endPoint y: 336, distance: 22.0
click at [404, 341] on button "3 . левую" at bounding box center [335, 350] width 287 height 68
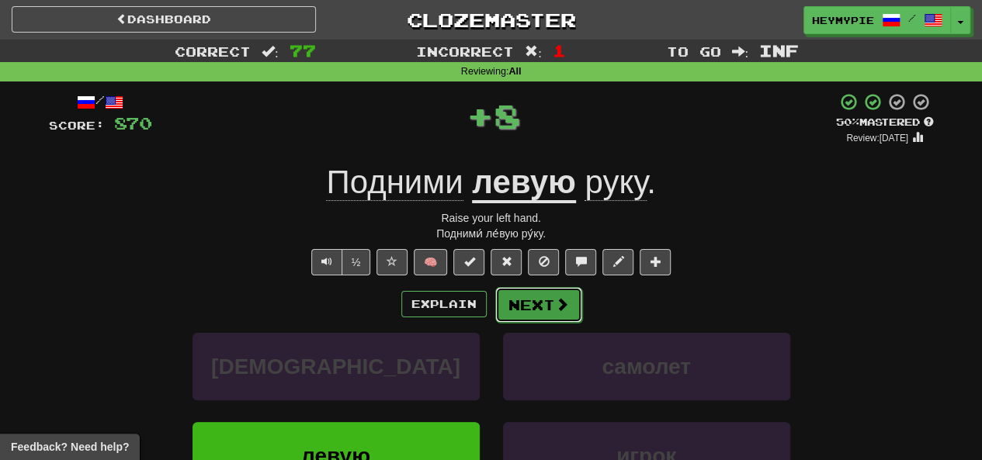
click at [537, 307] on button "Next" at bounding box center [538, 305] width 87 height 36
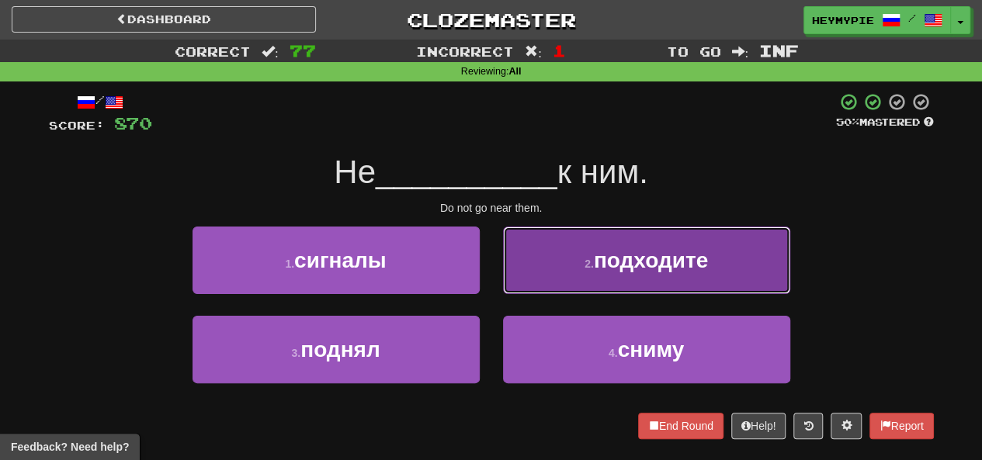
click at [544, 257] on button "2 . подходите" at bounding box center [646, 261] width 287 height 68
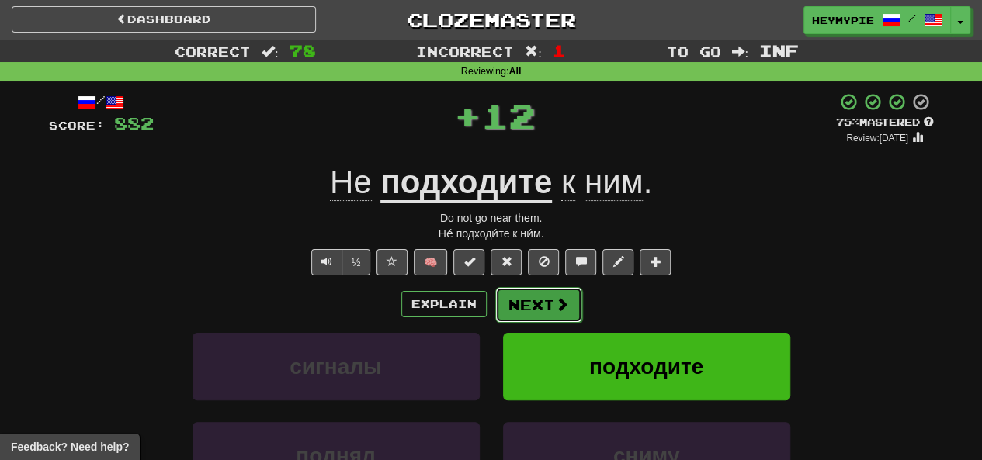
click at [518, 314] on button "Next" at bounding box center [538, 305] width 87 height 36
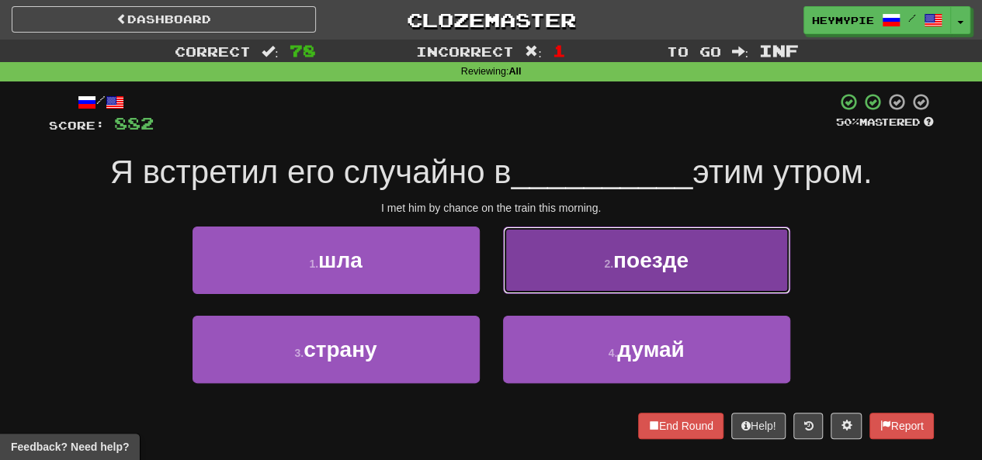
click at [582, 243] on button "2 . поезде" at bounding box center [646, 261] width 287 height 68
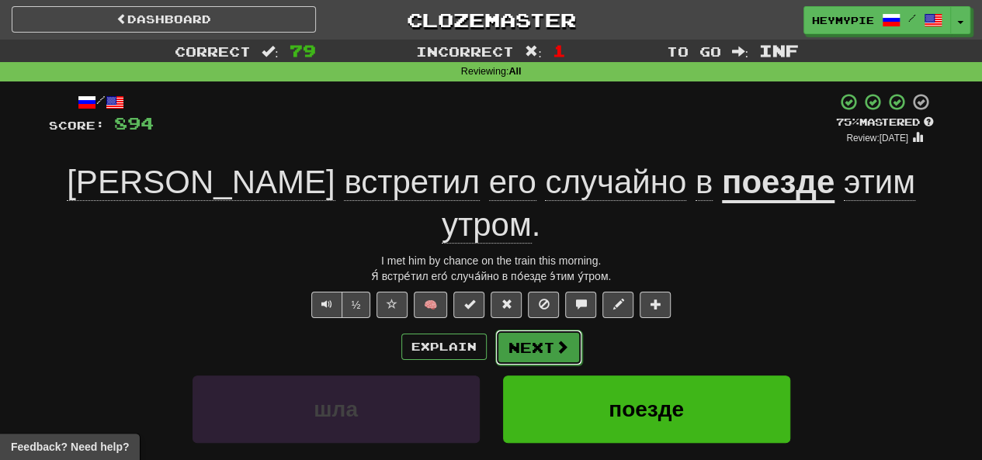
click at [546, 330] on button "Next" at bounding box center [538, 348] width 87 height 36
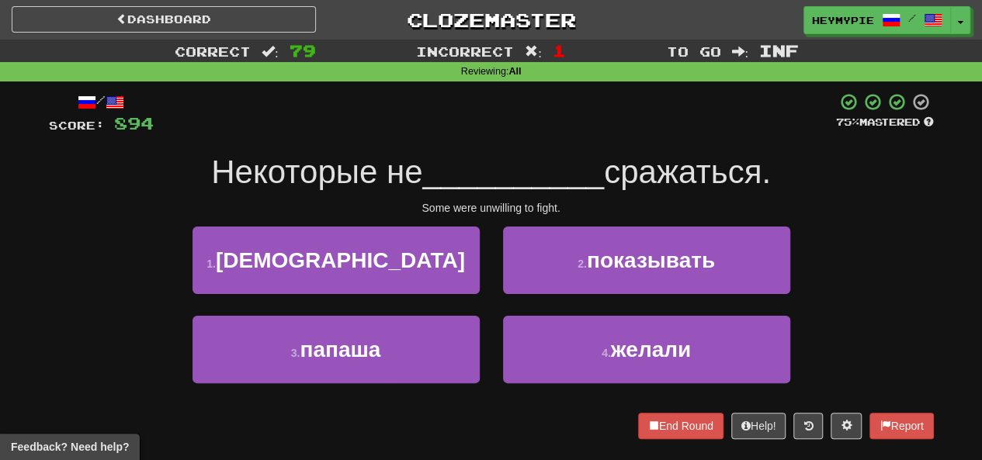
click at [575, 386] on div "4 . желали" at bounding box center [646, 360] width 310 height 89
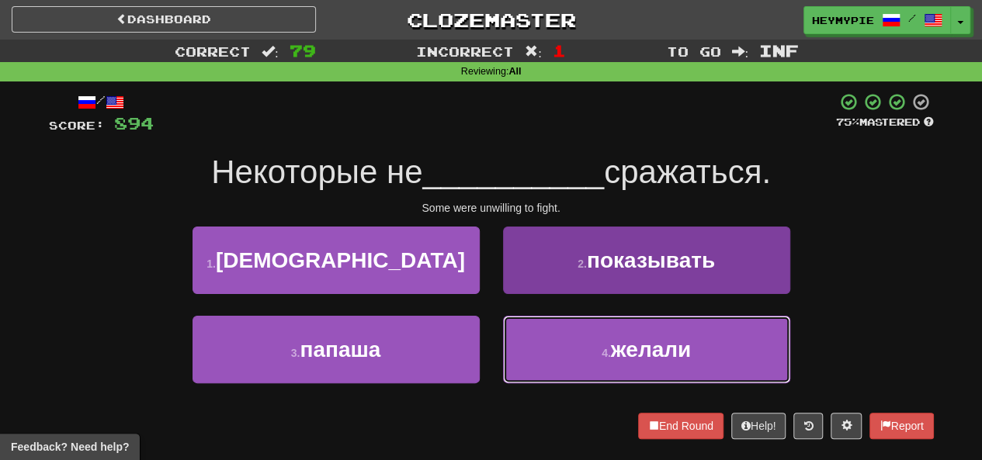
click at [575, 370] on button "4 . желали" at bounding box center [646, 350] width 287 height 68
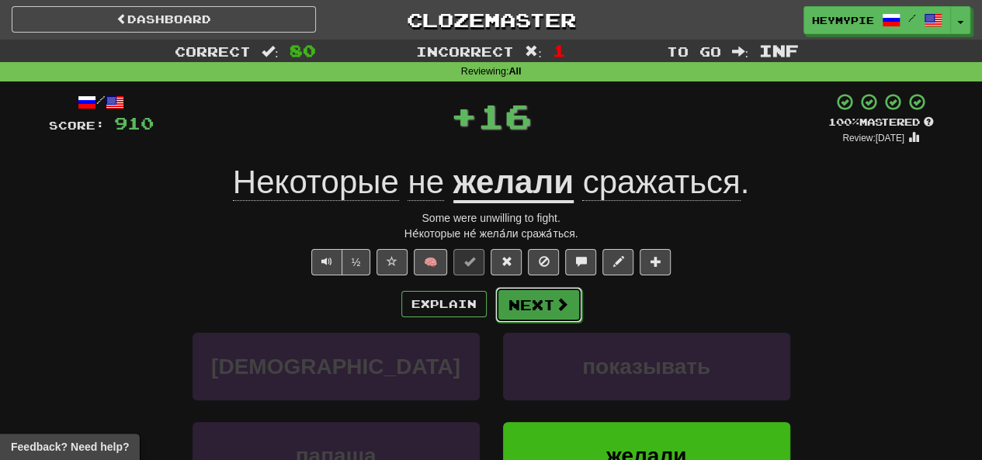
click at [535, 299] on button "Next" at bounding box center [538, 305] width 87 height 36
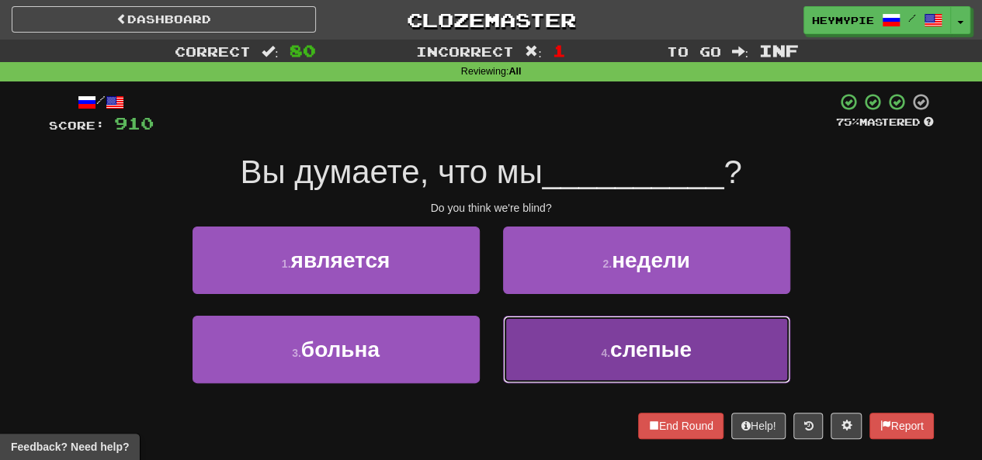
click at [549, 359] on button "4 . слепые" at bounding box center [646, 350] width 287 height 68
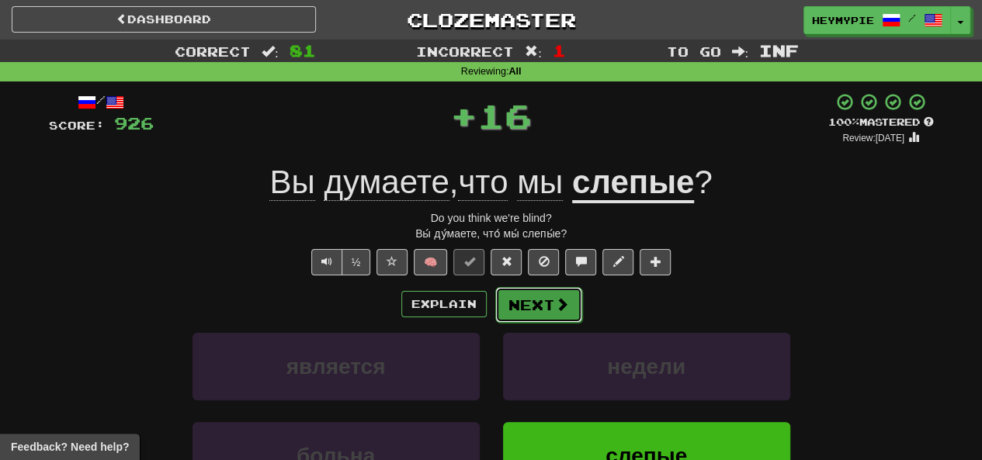
click at [544, 309] on button "Next" at bounding box center [538, 305] width 87 height 36
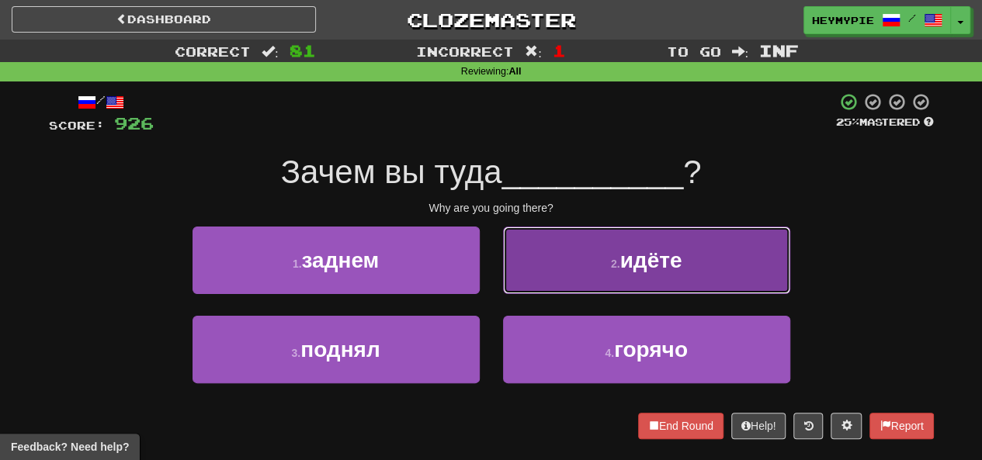
click at [598, 241] on button "2 . идёте" at bounding box center [646, 261] width 287 height 68
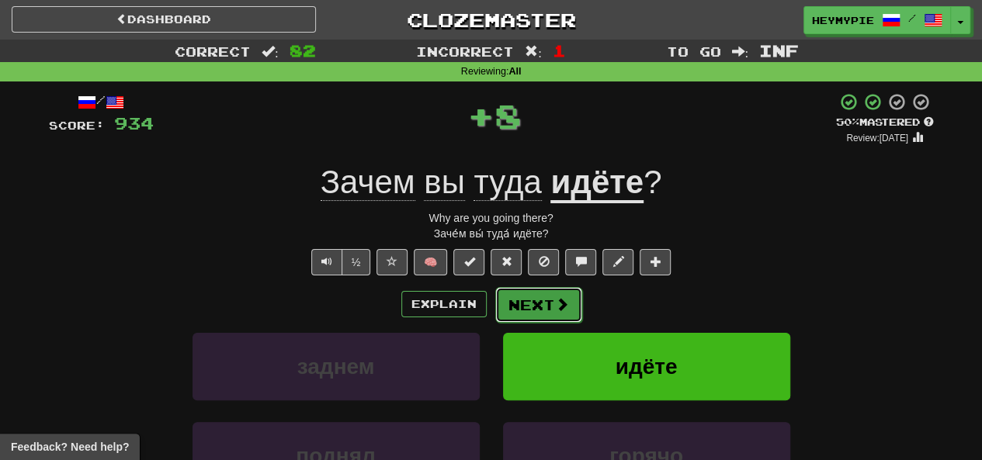
click at [532, 298] on button "Next" at bounding box center [538, 305] width 87 height 36
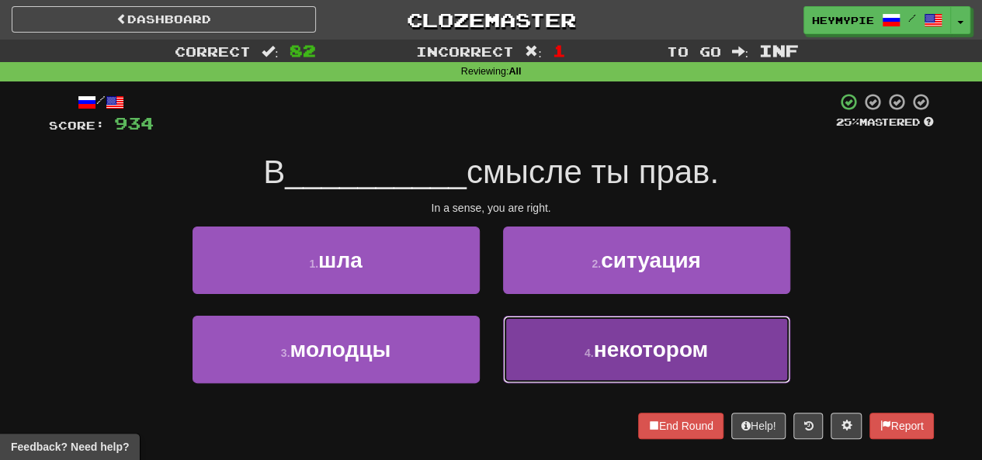
click at [557, 352] on button "4 . некотором" at bounding box center [646, 350] width 287 height 68
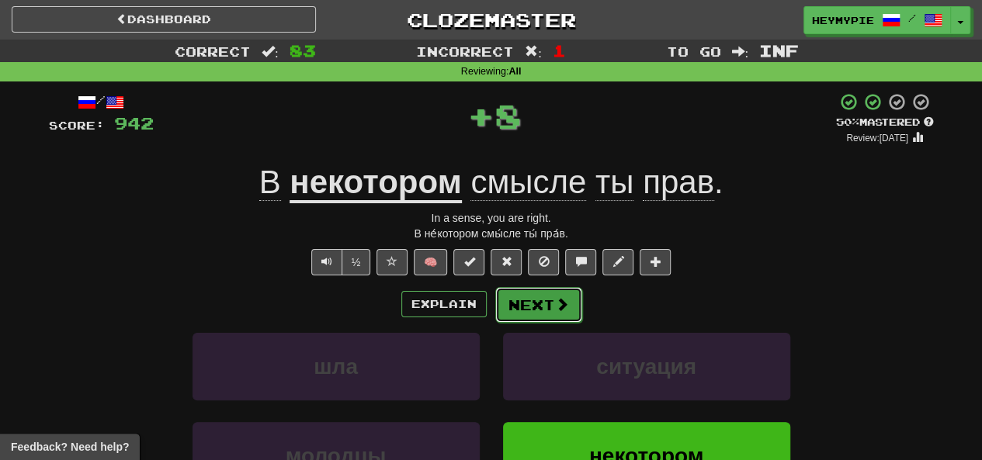
click at [534, 300] on button "Next" at bounding box center [538, 305] width 87 height 36
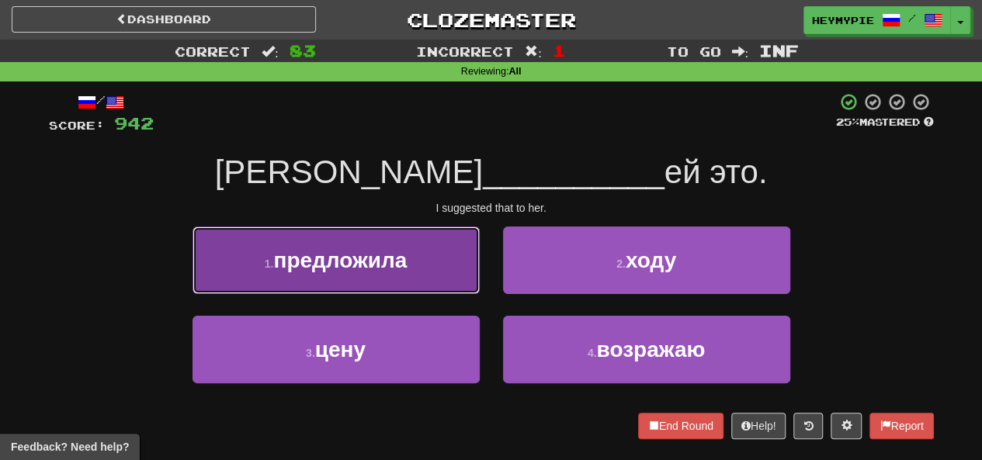
click at [390, 234] on button "1 . предложила" at bounding box center [335, 261] width 287 height 68
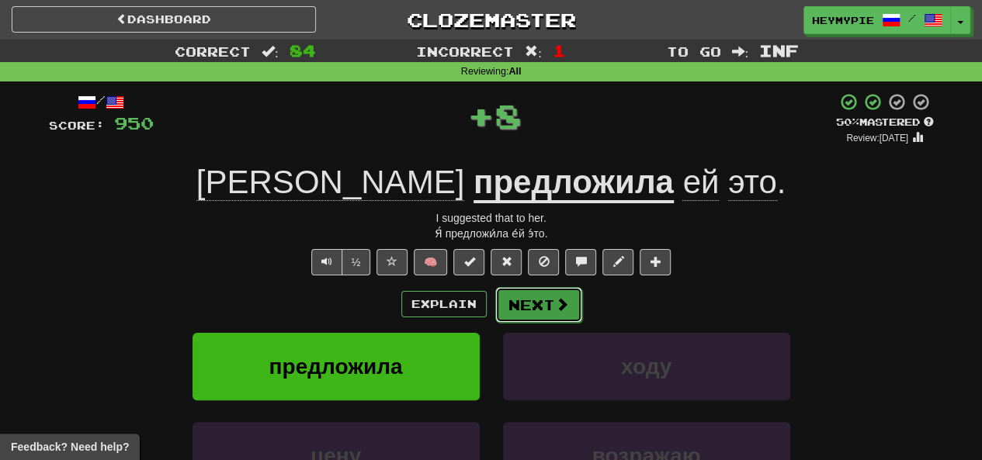
click at [529, 300] on button "Next" at bounding box center [538, 305] width 87 height 36
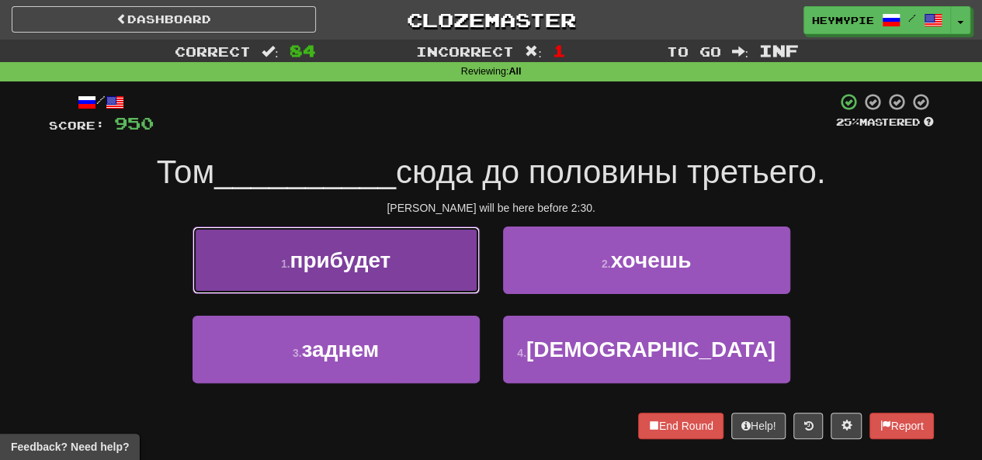
click at [380, 263] on span "прибудет" at bounding box center [339, 260] width 101 height 24
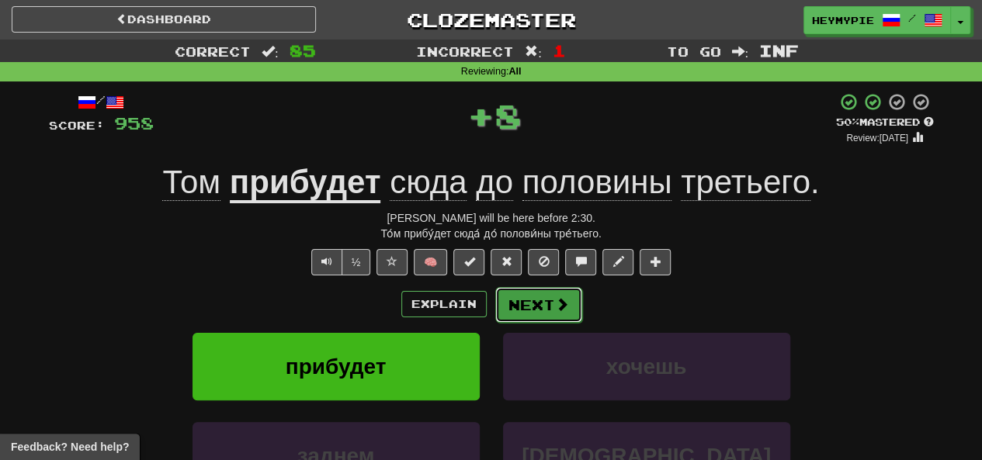
click at [528, 308] on button "Next" at bounding box center [538, 305] width 87 height 36
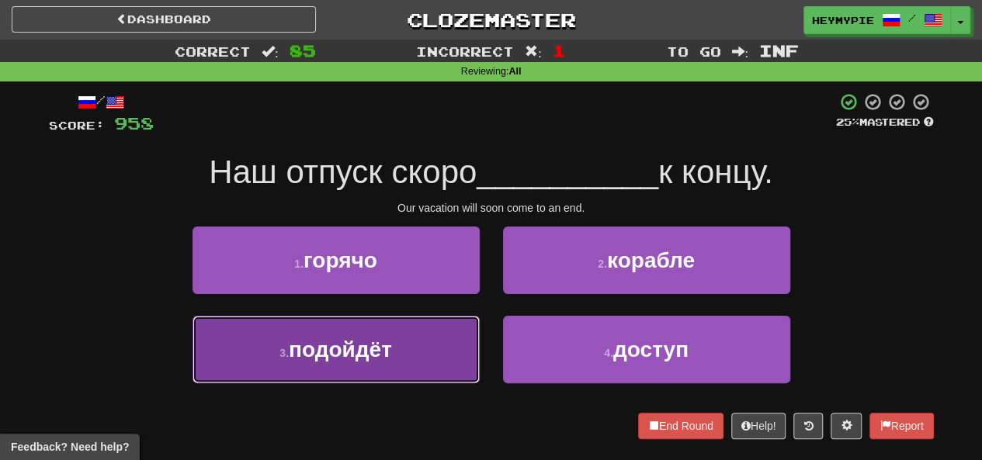
click at [377, 356] on span "подойдёт" at bounding box center [340, 350] width 103 height 24
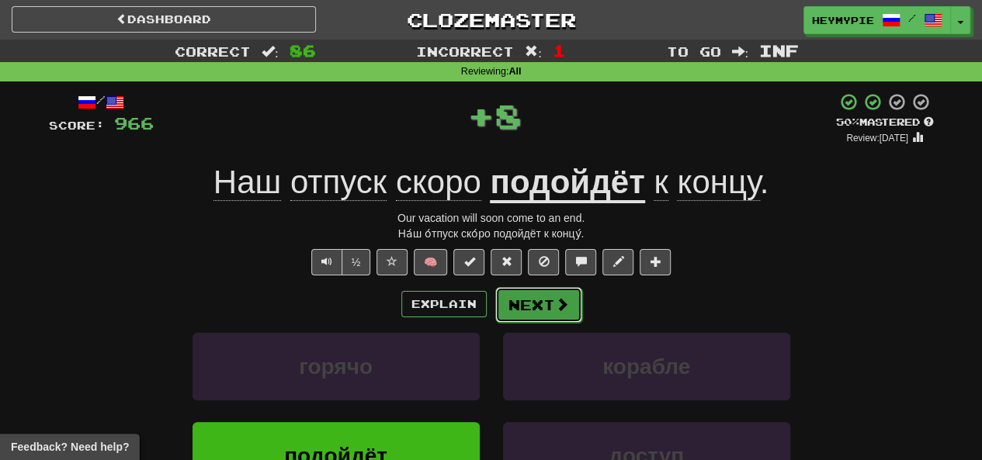
click at [539, 310] on button "Next" at bounding box center [538, 305] width 87 height 36
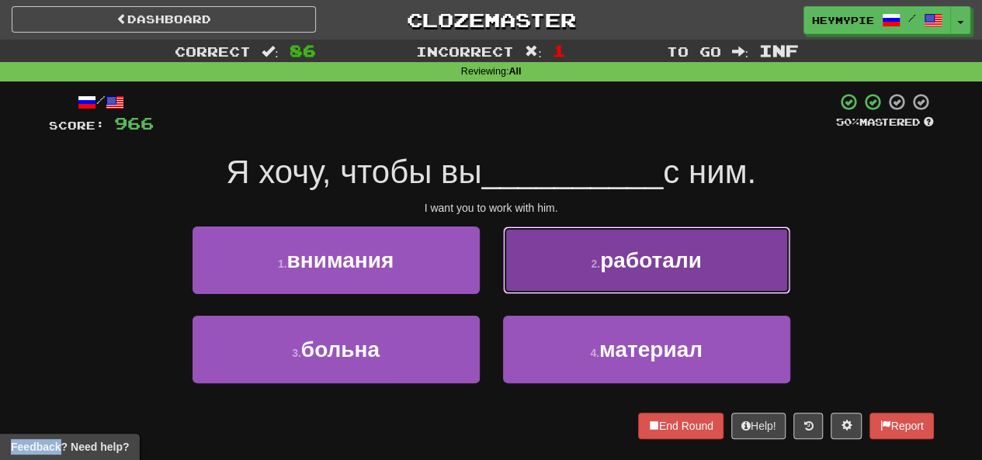
click at [587, 277] on button "2 . работали" at bounding box center [646, 261] width 287 height 68
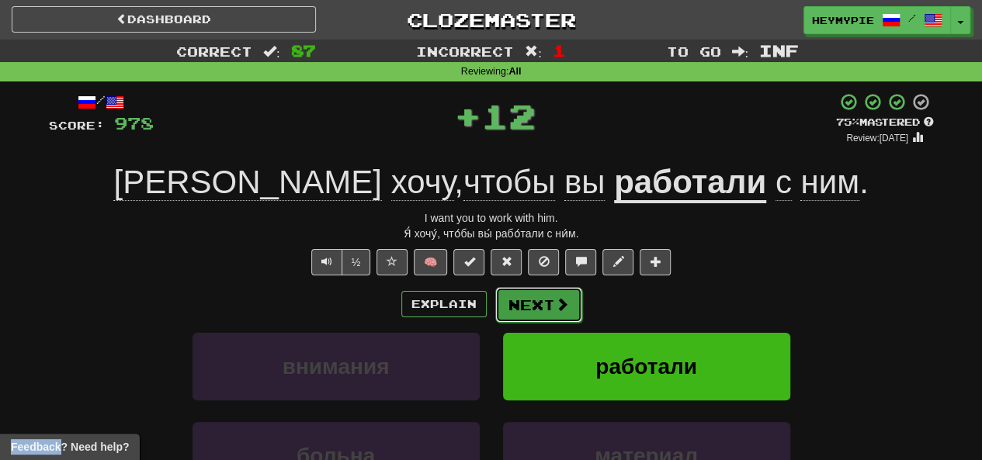
click at [530, 304] on button "Next" at bounding box center [538, 305] width 87 height 36
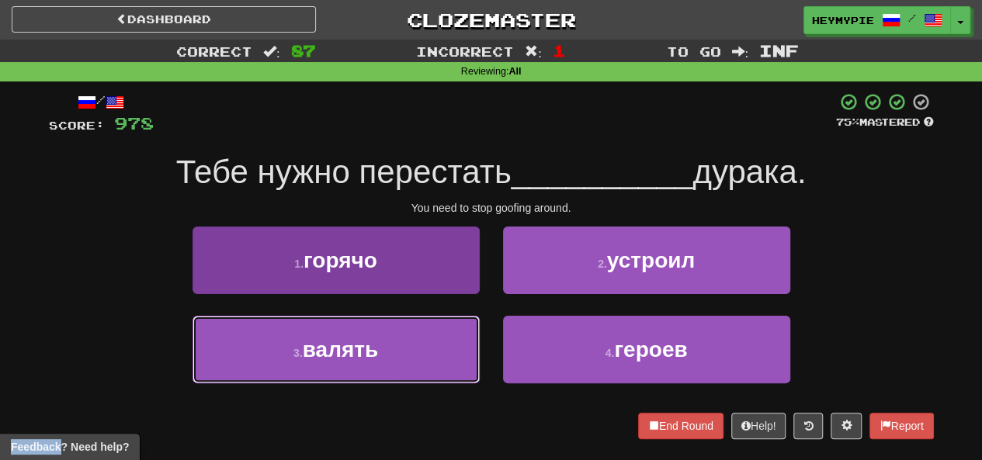
click at [382, 345] on button "3 . валять" at bounding box center [335, 350] width 287 height 68
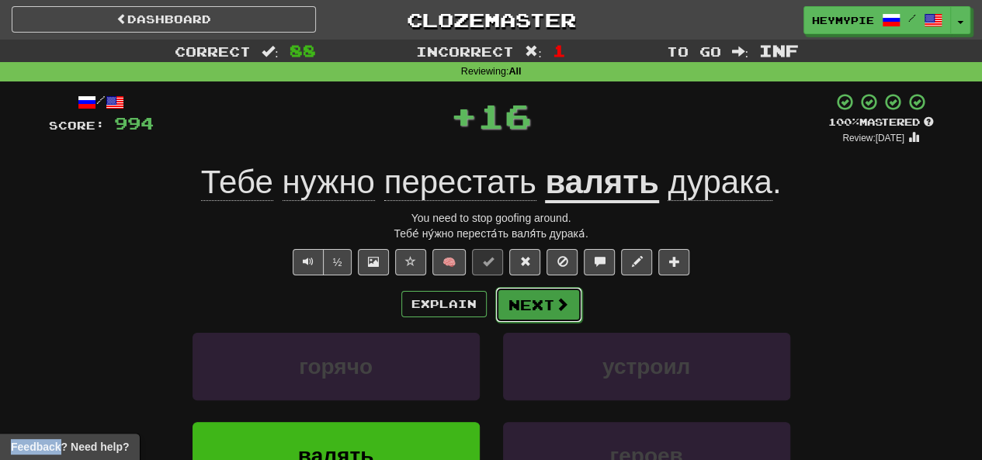
click at [529, 303] on button "Next" at bounding box center [538, 305] width 87 height 36
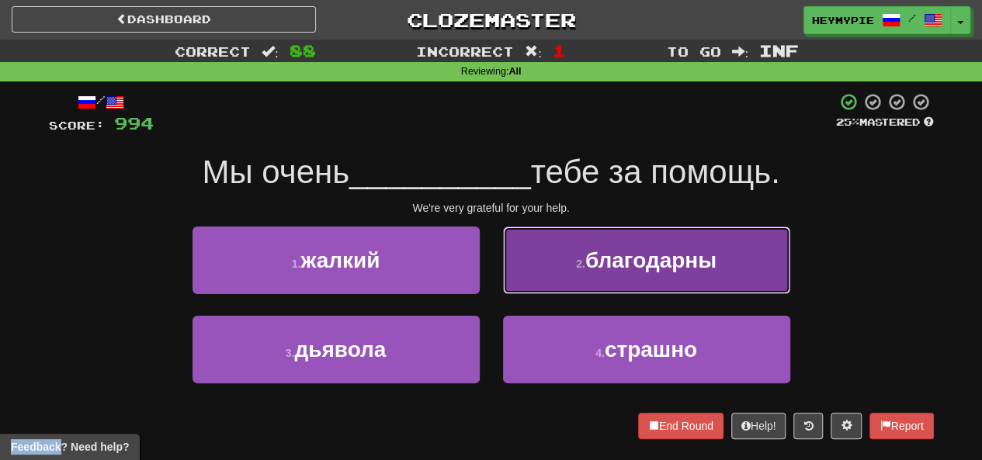
click at [598, 261] on span "благодарны" at bounding box center [650, 260] width 131 height 24
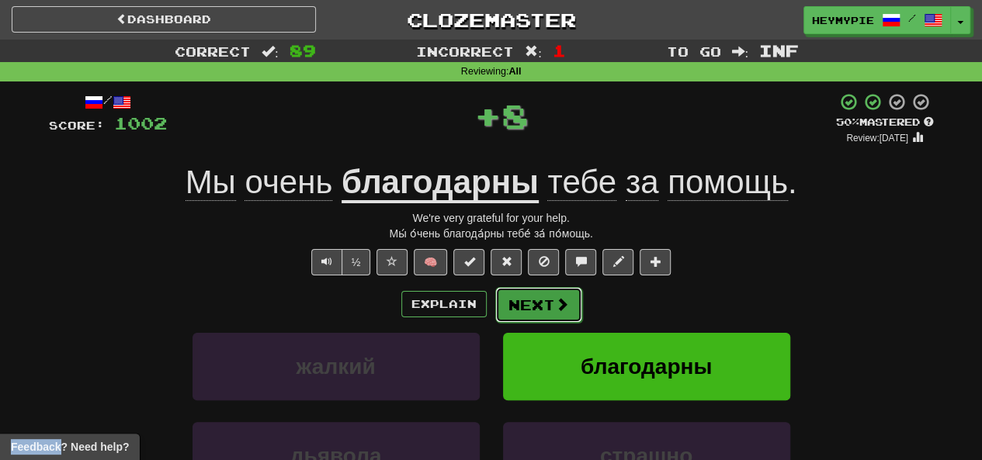
click at [522, 307] on button "Next" at bounding box center [538, 305] width 87 height 36
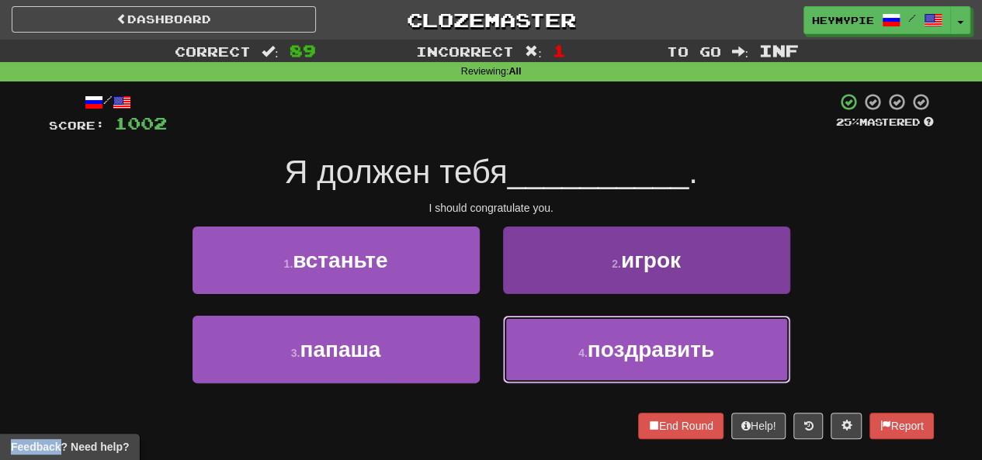
drag, startPoint x: 534, startPoint y: 354, endPoint x: 540, endPoint y: 347, distance: 9.3
click at [534, 355] on button "4 . поздравить" at bounding box center [646, 350] width 287 height 68
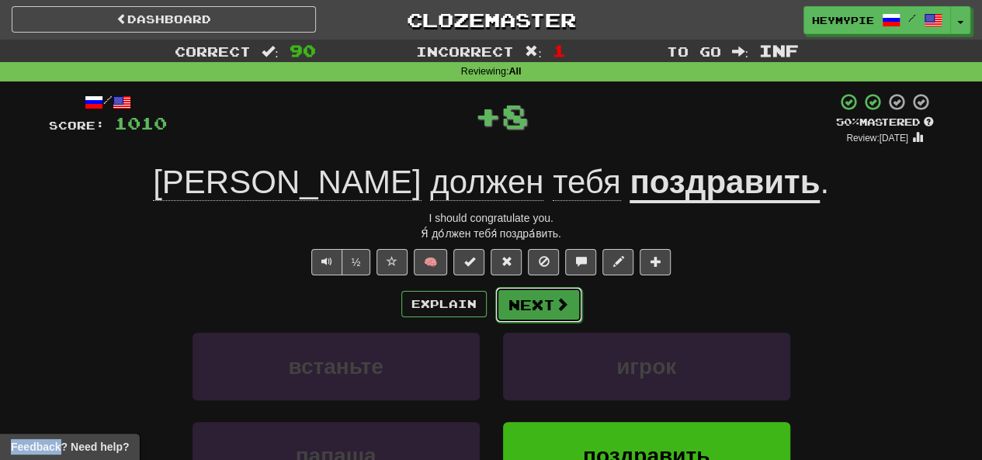
click at [548, 309] on button "Next" at bounding box center [538, 305] width 87 height 36
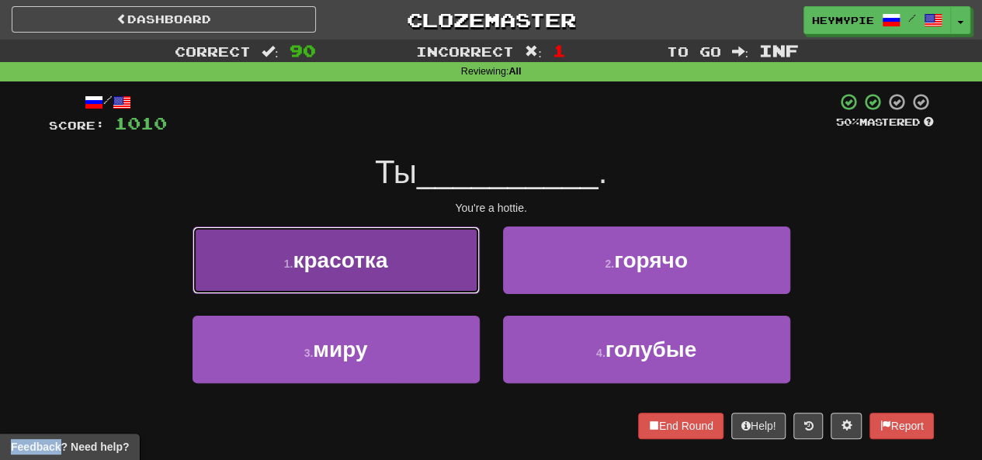
click at [408, 255] on button "1 . красотка" at bounding box center [335, 261] width 287 height 68
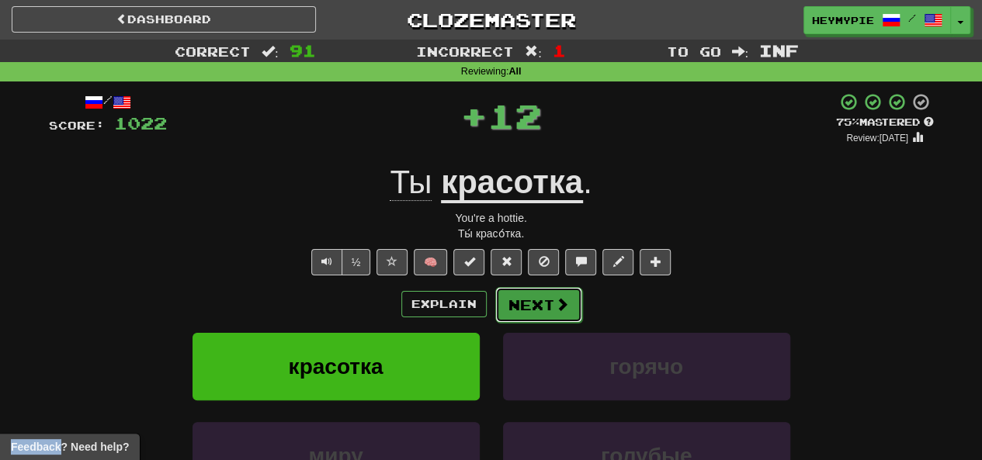
click at [529, 303] on button "Next" at bounding box center [538, 305] width 87 height 36
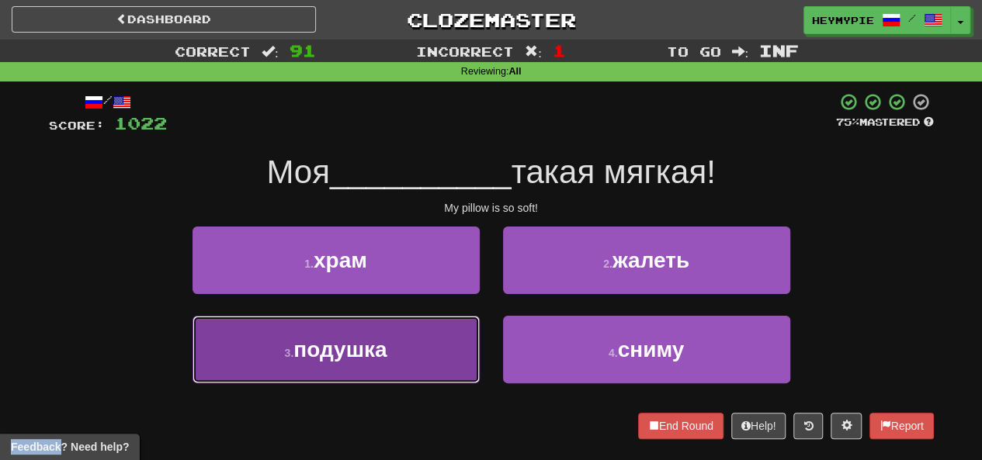
click at [368, 360] on span "подушка" at bounding box center [339, 350] width 93 height 24
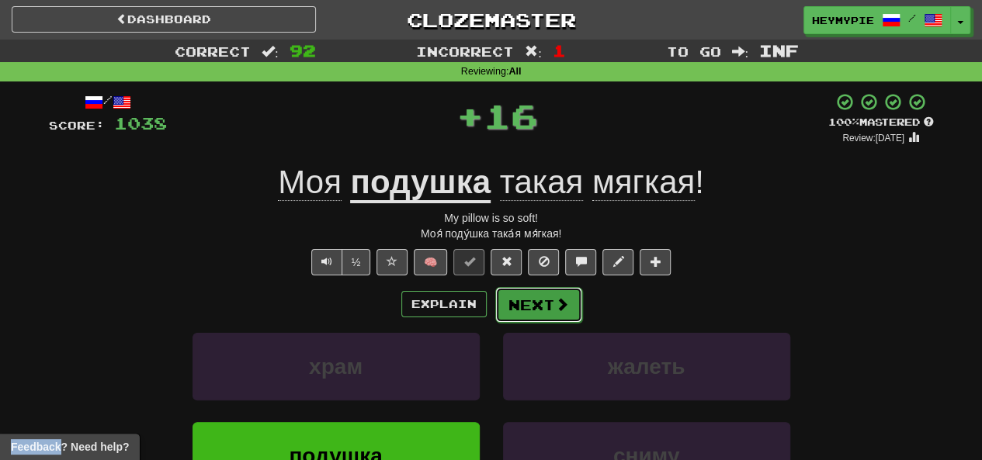
click at [535, 307] on button "Next" at bounding box center [538, 305] width 87 height 36
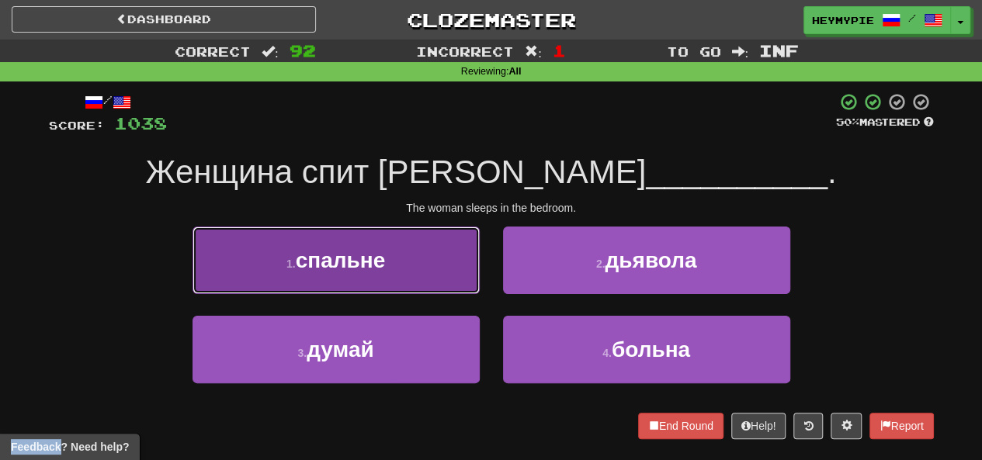
click at [345, 255] on span "спальне" at bounding box center [341, 260] width 90 height 24
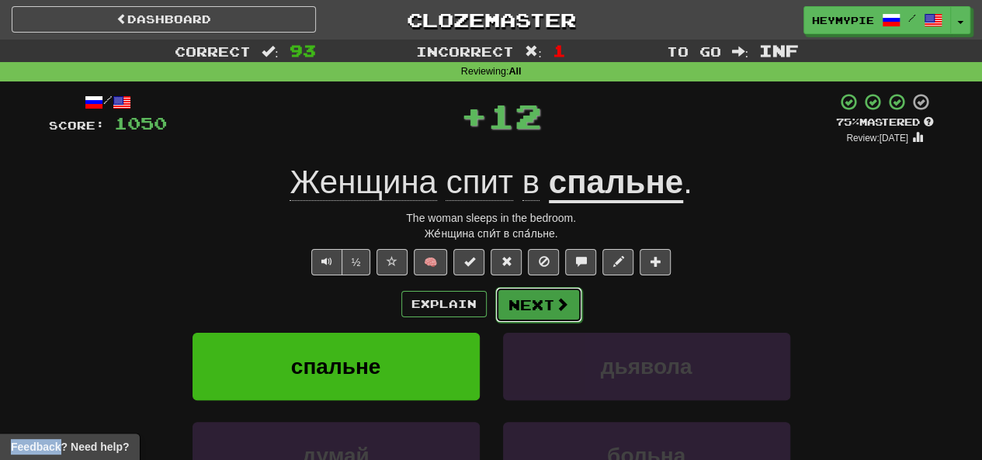
click at [527, 305] on button "Next" at bounding box center [538, 305] width 87 height 36
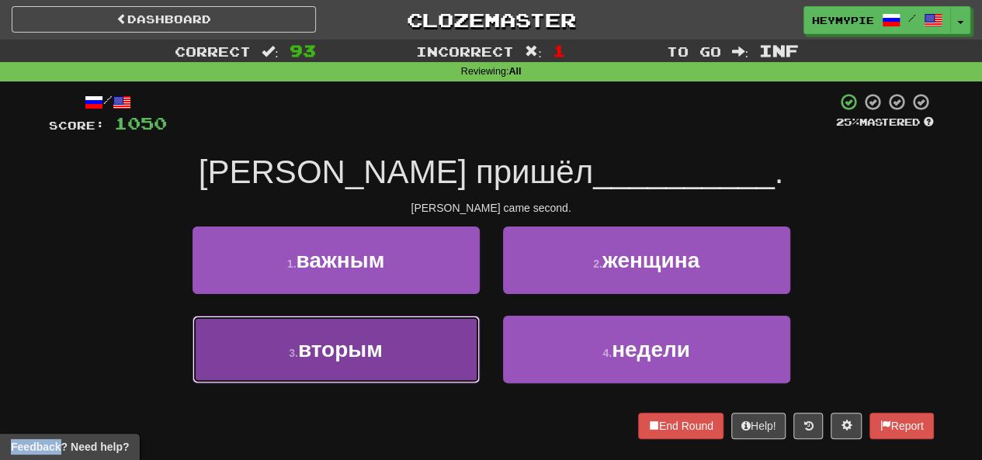
click at [359, 373] on button "3 . вторым" at bounding box center [335, 350] width 287 height 68
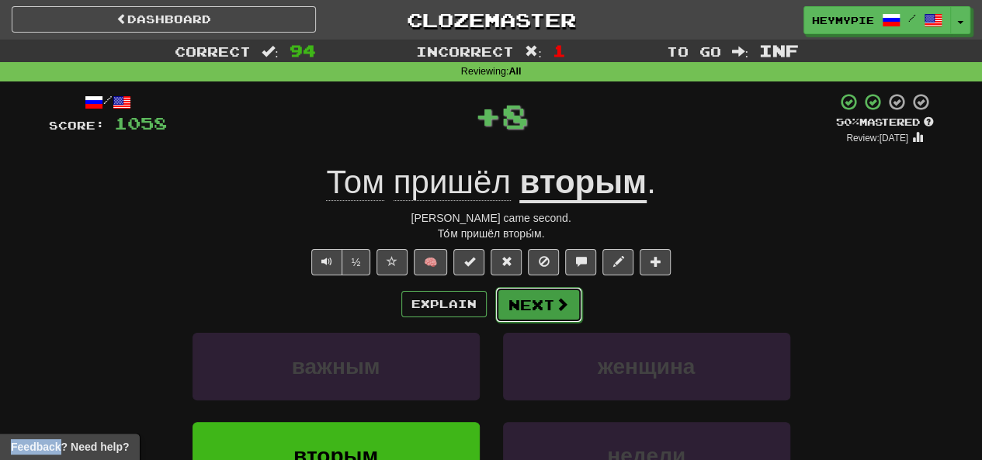
click at [532, 297] on button "Next" at bounding box center [538, 305] width 87 height 36
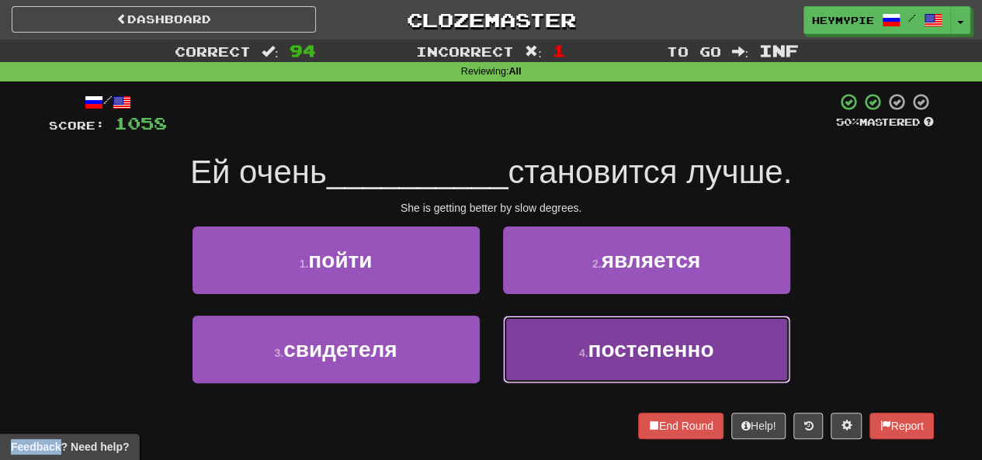
click at [554, 342] on button "4 . постепенно" at bounding box center [646, 350] width 287 height 68
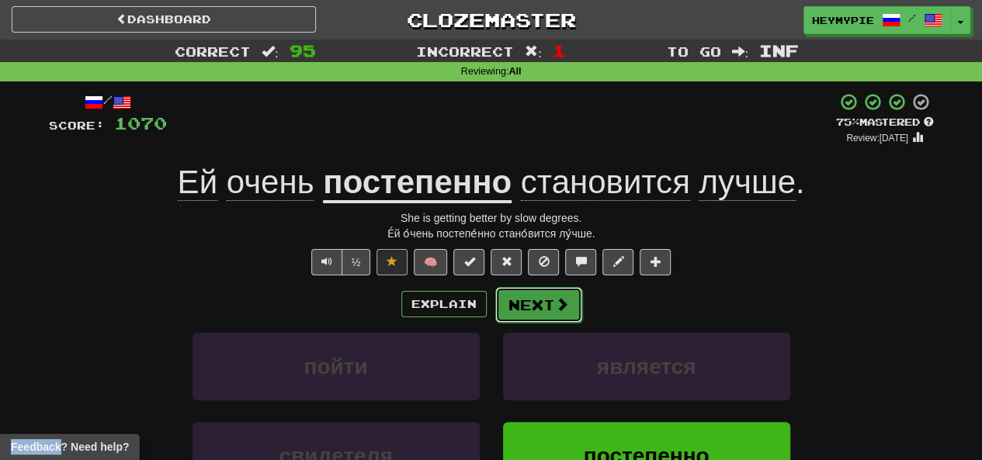
click at [542, 307] on button "Next" at bounding box center [538, 305] width 87 height 36
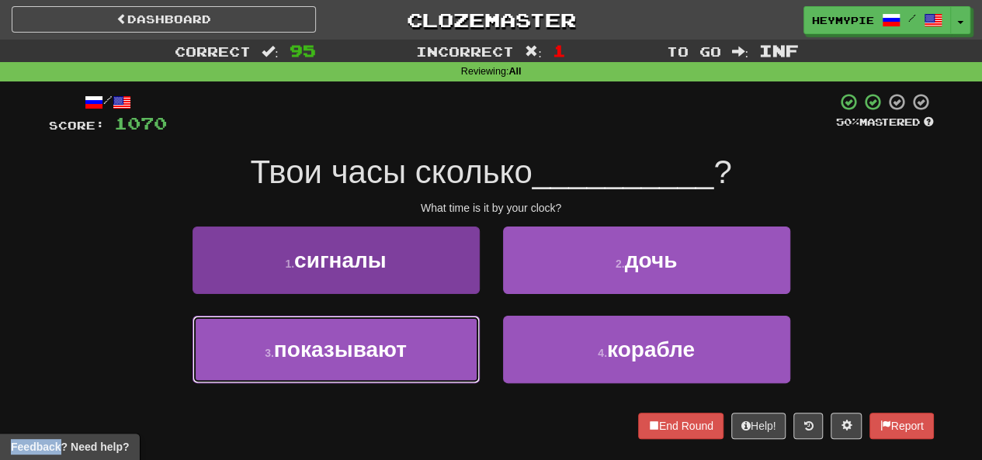
click at [354, 355] on span "показывают" at bounding box center [340, 350] width 133 height 24
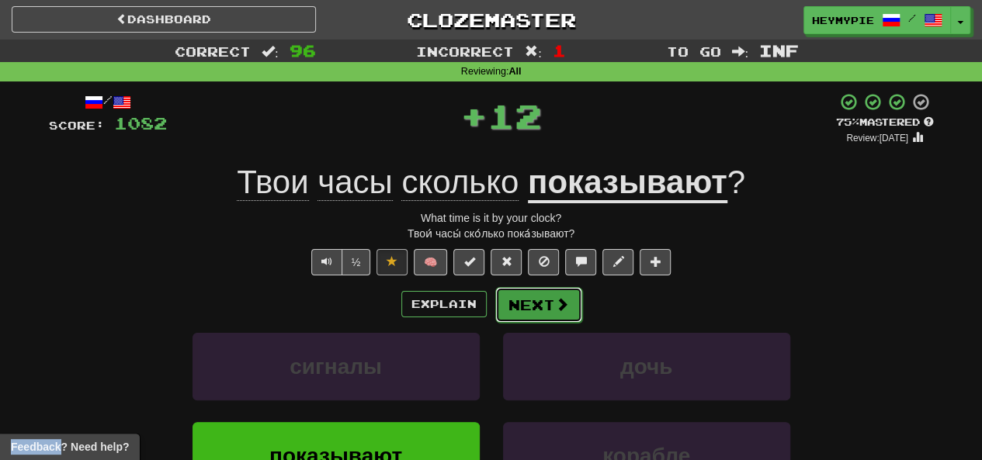
click at [531, 299] on button "Next" at bounding box center [538, 305] width 87 height 36
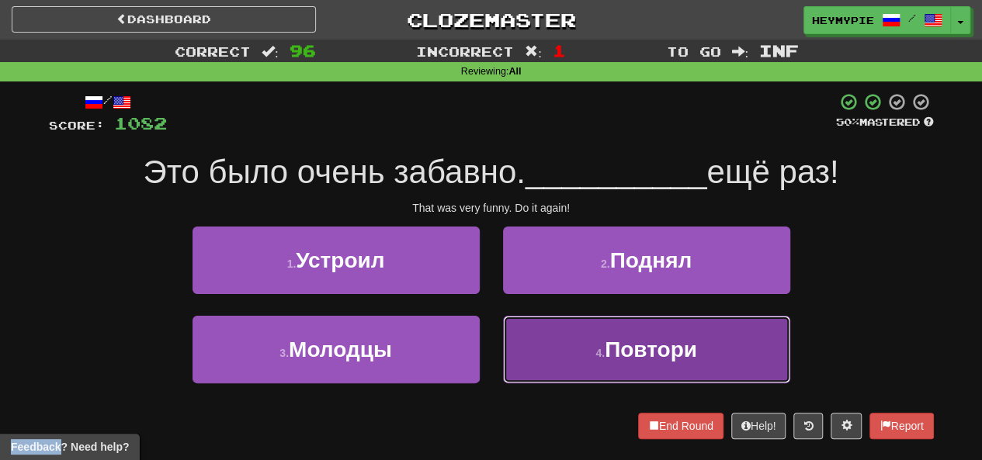
click at [593, 341] on button "4 . Повтори" at bounding box center [646, 350] width 287 height 68
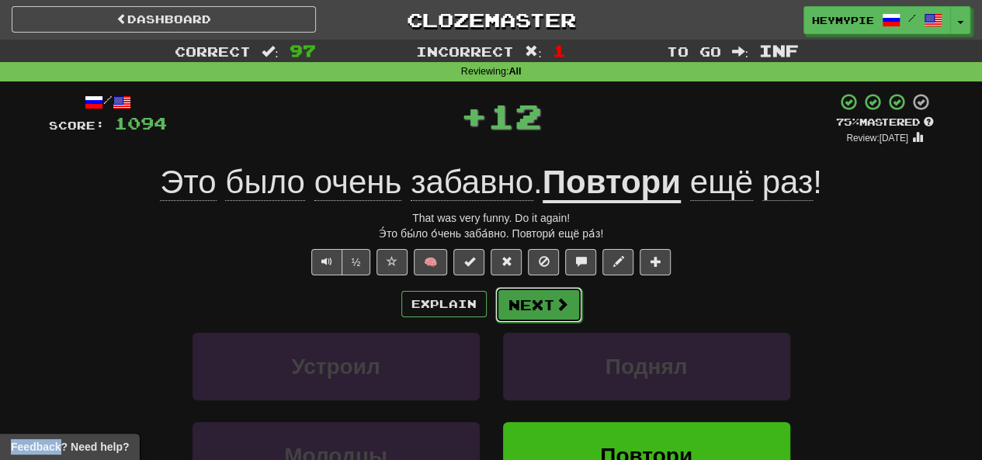
click at [535, 304] on button "Next" at bounding box center [538, 305] width 87 height 36
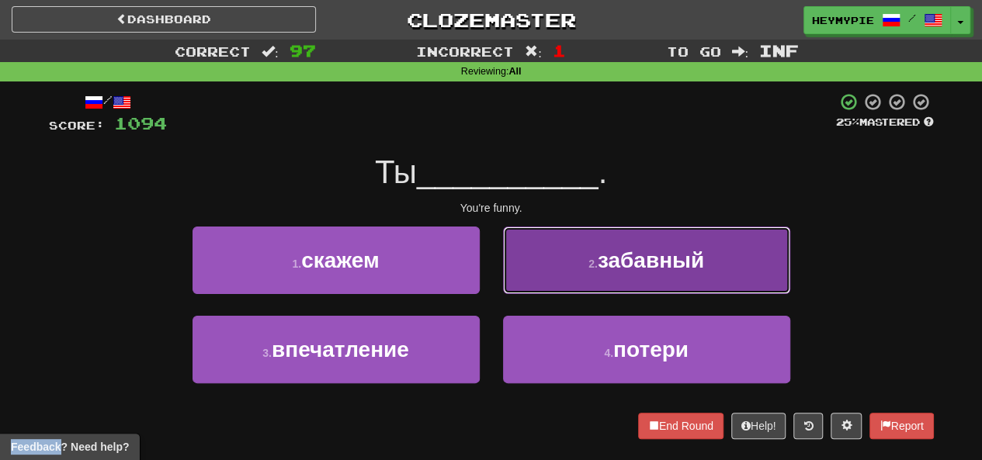
click at [571, 281] on button "2 . забавный" at bounding box center [646, 261] width 287 height 68
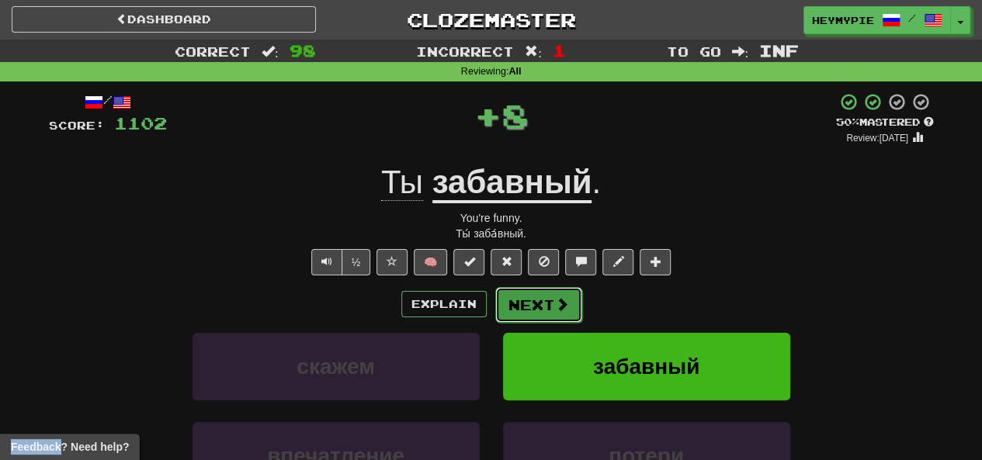
click at [535, 306] on button "Next" at bounding box center [538, 305] width 87 height 36
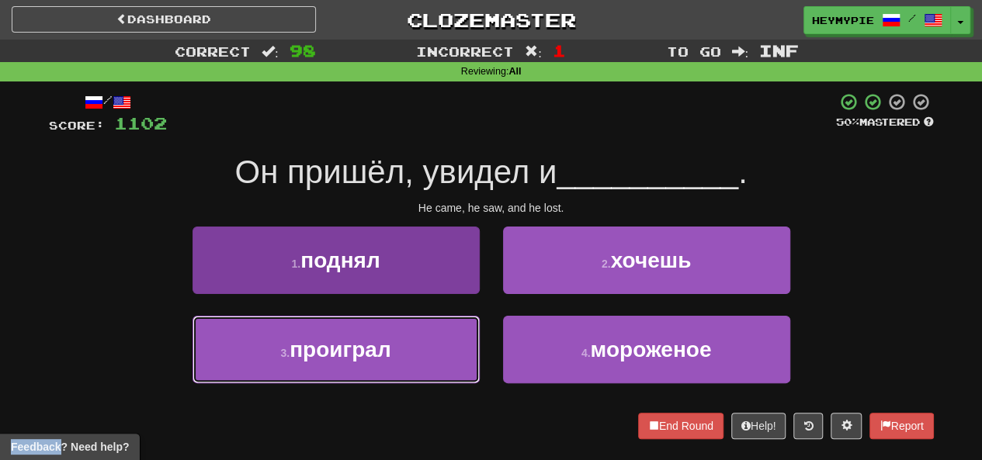
drag, startPoint x: 396, startPoint y: 336, endPoint x: 408, endPoint y: 335, distance: 12.4
click at [396, 337] on button "3 . проиграл" at bounding box center [335, 350] width 287 height 68
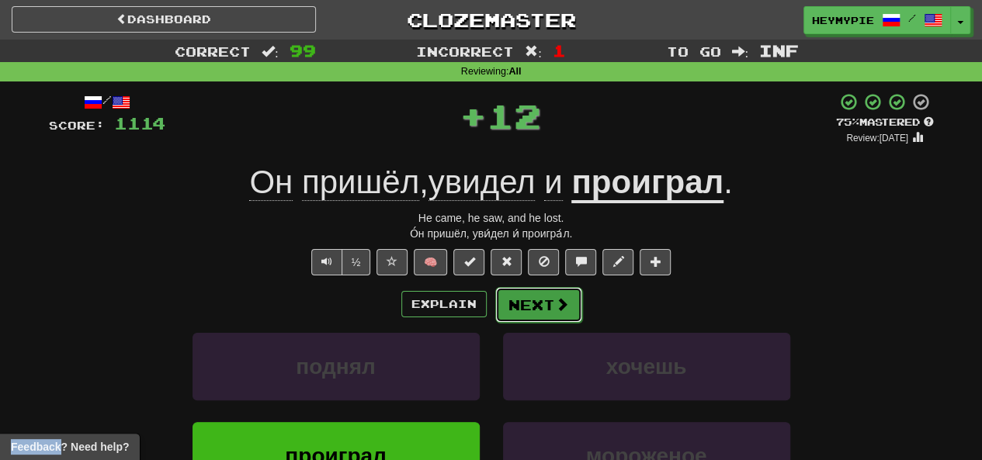
click at [540, 311] on button "Next" at bounding box center [538, 305] width 87 height 36
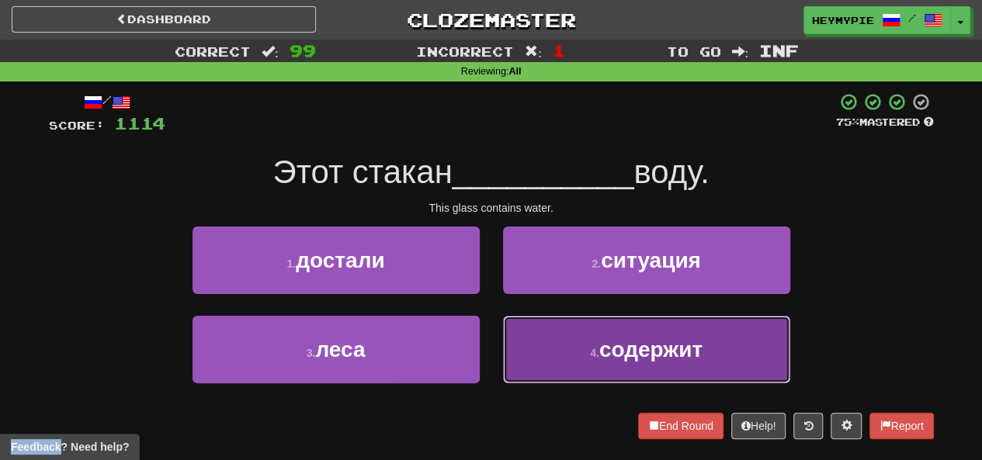
click at [584, 361] on button "4 . содержит" at bounding box center [646, 350] width 287 height 68
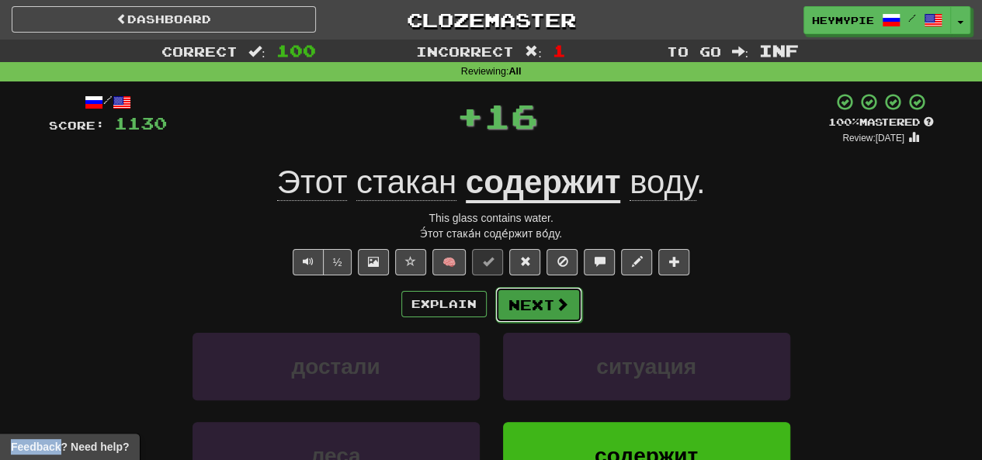
click at [527, 316] on button "Next" at bounding box center [538, 305] width 87 height 36
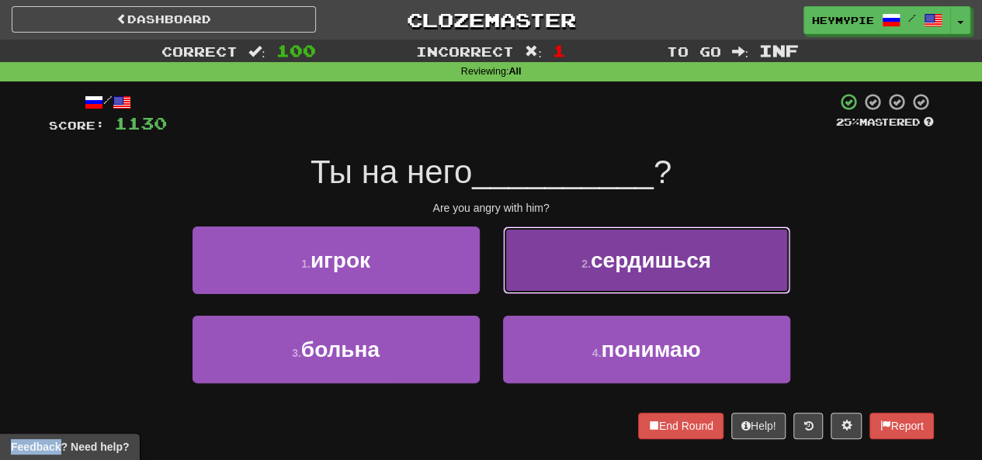
click at [584, 273] on button "2 . сердишься" at bounding box center [646, 261] width 287 height 68
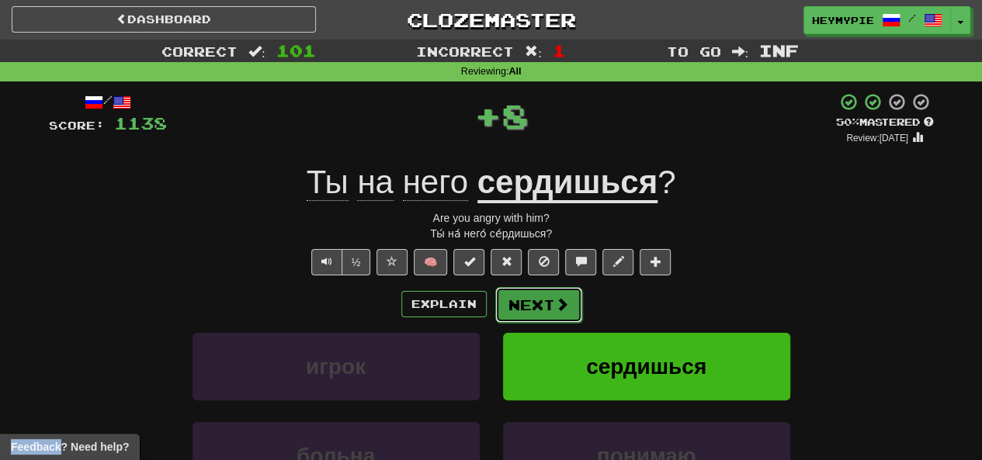
click at [533, 307] on button "Next" at bounding box center [538, 305] width 87 height 36
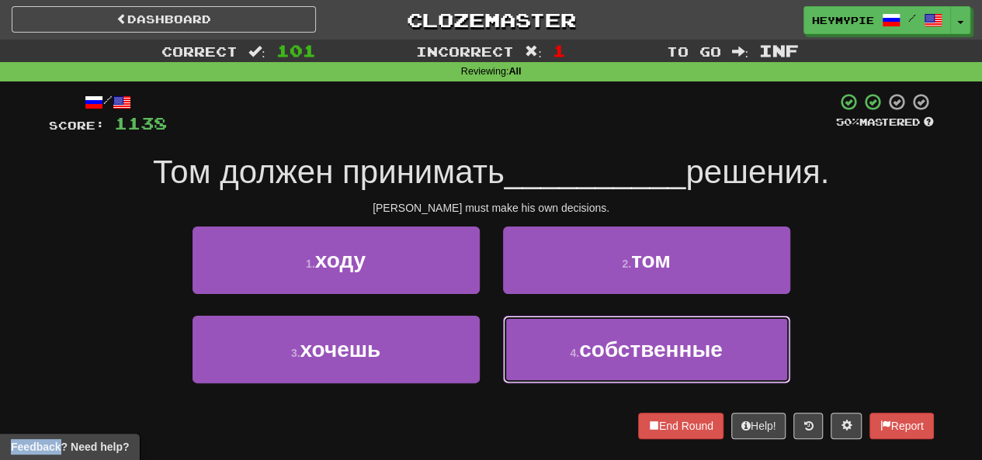
drag, startPoint x: 561, startPoint y: 345, endPoint x: 577, endPoint y: 331, distance: 21.5
click at [562, 345] on button "4 . собственные" at bounding box center [646, 350] width 287 height 68
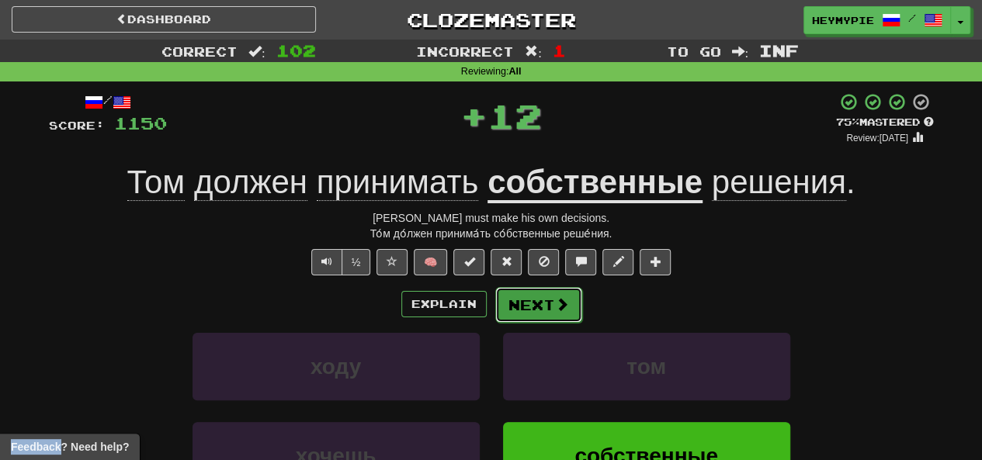
click at [546, 317] on button "Next" at bounding box center [538, 305] width 87 height 36
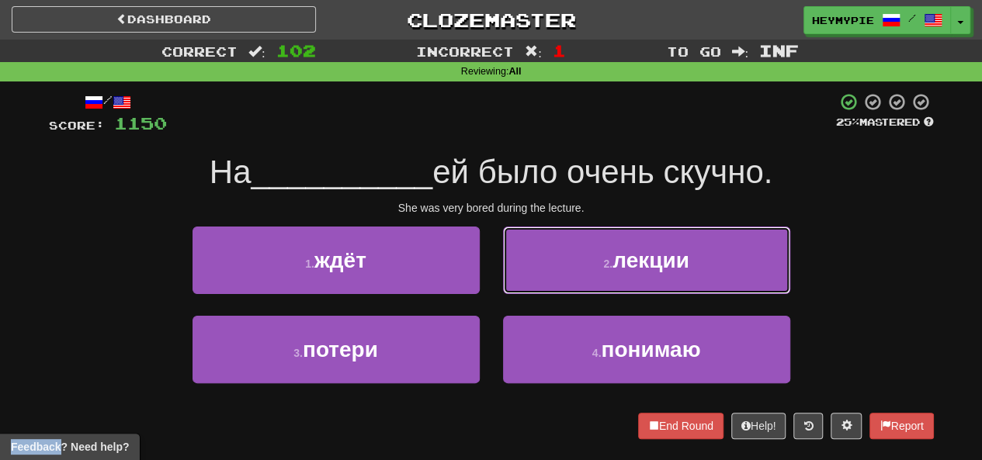
click at [543, 246] on button "2 . лекции" at bounding box center [646, 261] width 287 height 68
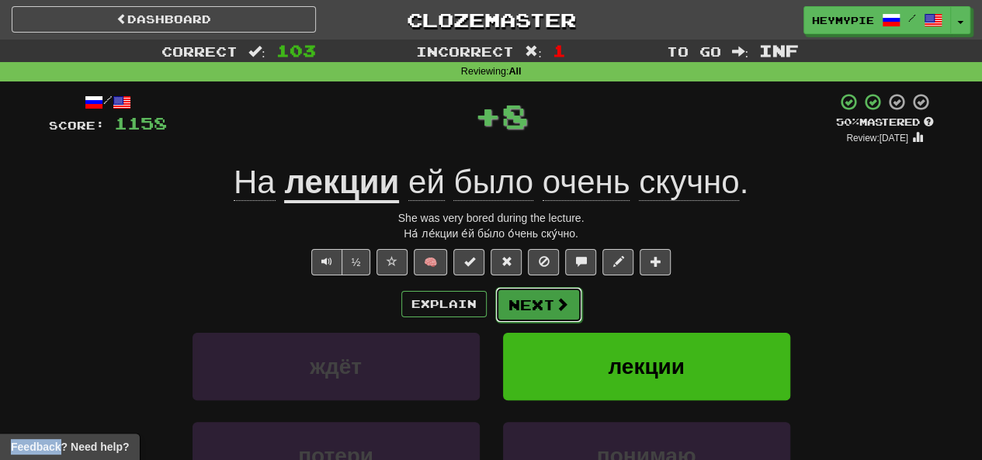
click at [532, 317] on button "Next" at bounding box center [538, 305] width 87 height 36
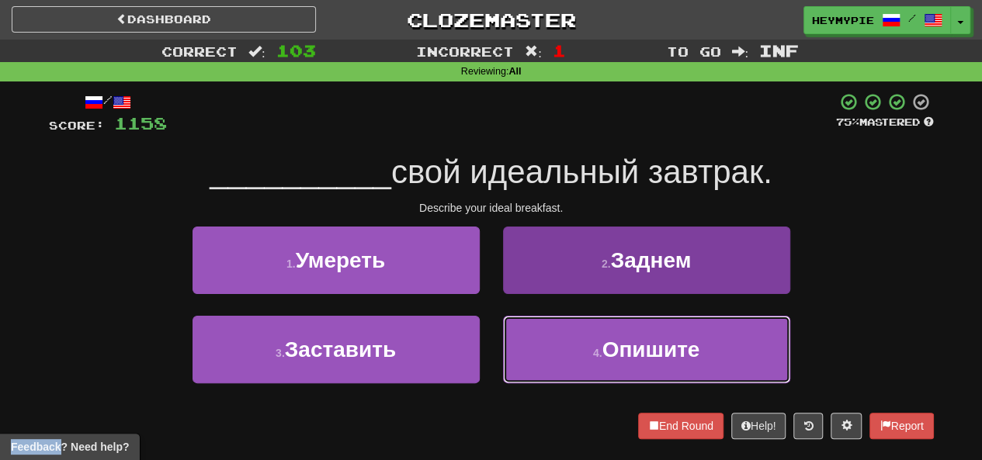
click at [603, 338] on span "Опишите" at bounding box center [650, 350] width 98 height 24
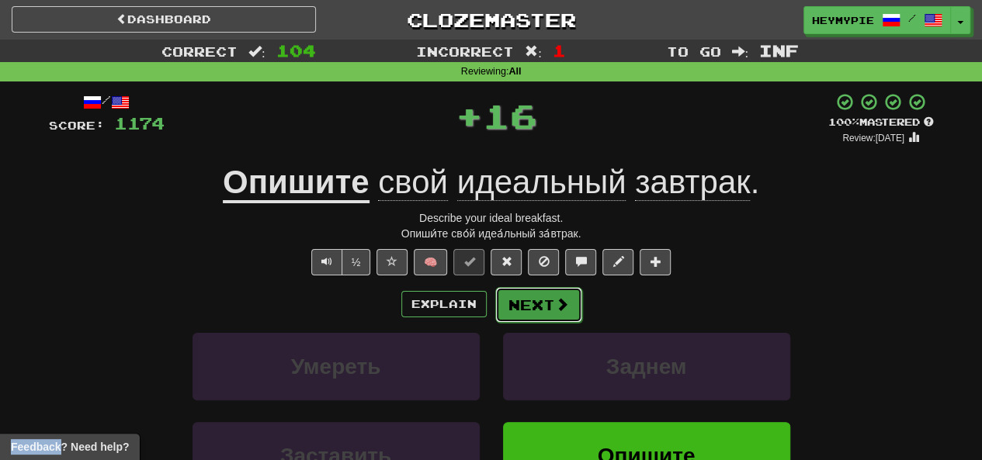
click at [521, 313] on button "Next" at bounding box center [538, 305] width 87 height 36
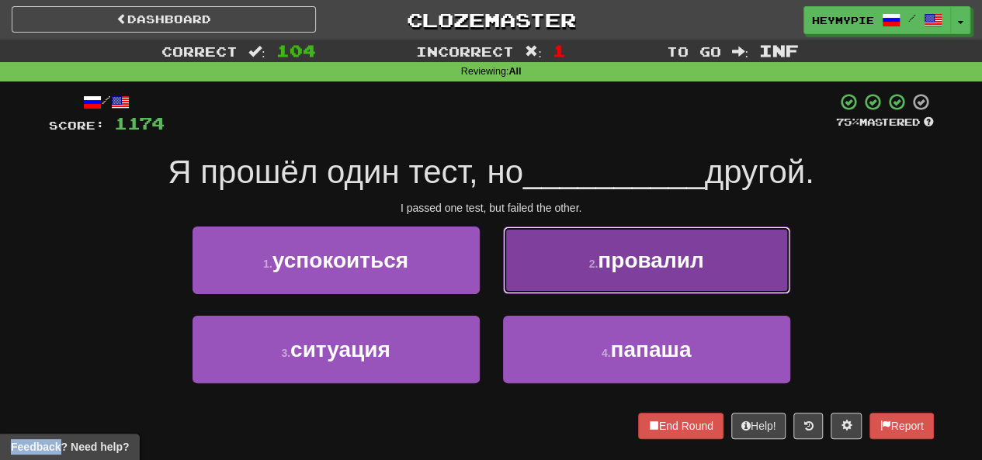
click at [568, 269] on button "2 . провалил" at bounding box center [646, 261] width 287 height 68
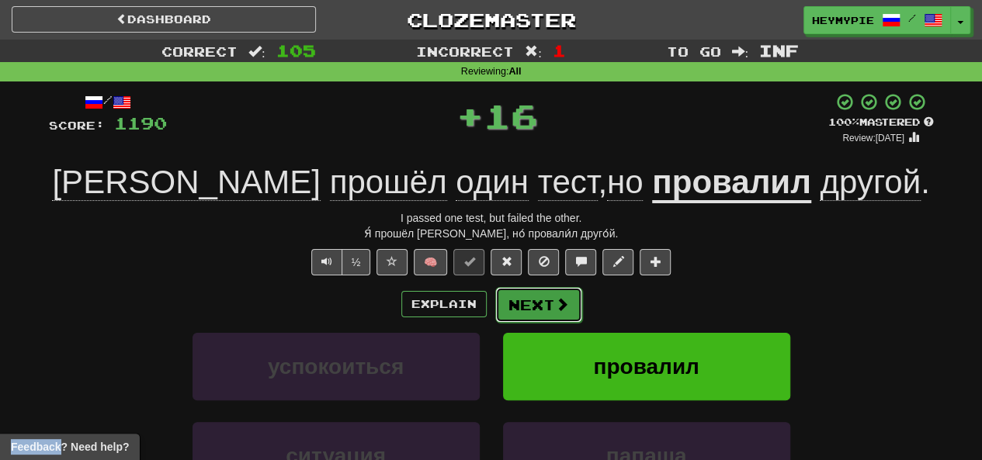
click at [535, 307] on button "Next" at bounding box center [538, 305] width 87 height 36
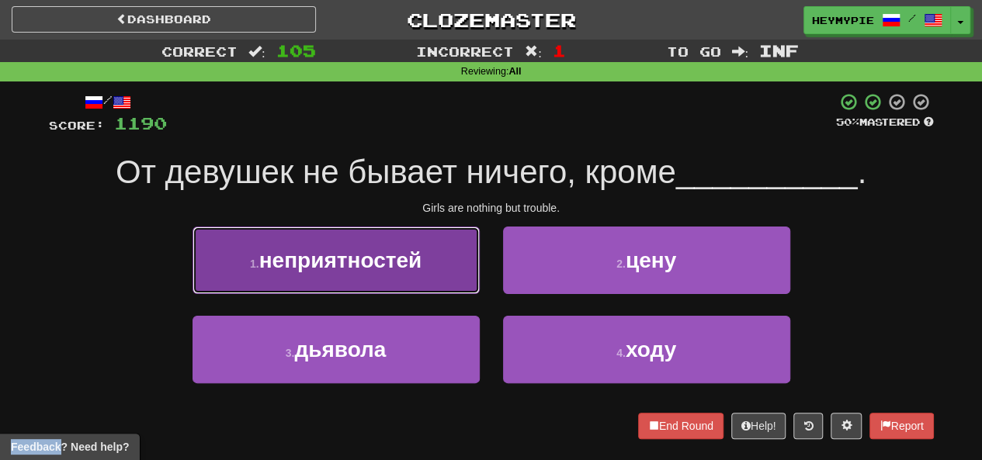
click at [334, 253] on span "неприятностей" at bounding box center [340, 260] width 162 height 24
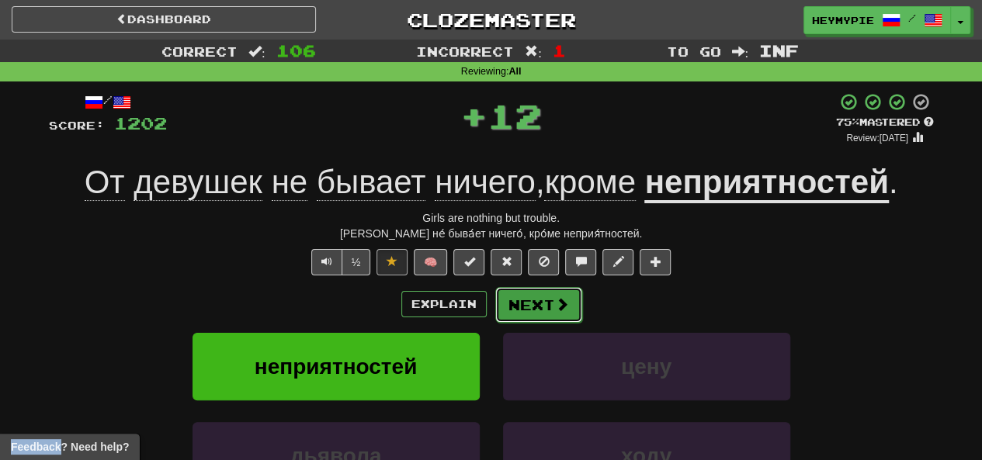
click at [512, 312] on button "Next" at bounding box center [538, 305] width 87 height 36
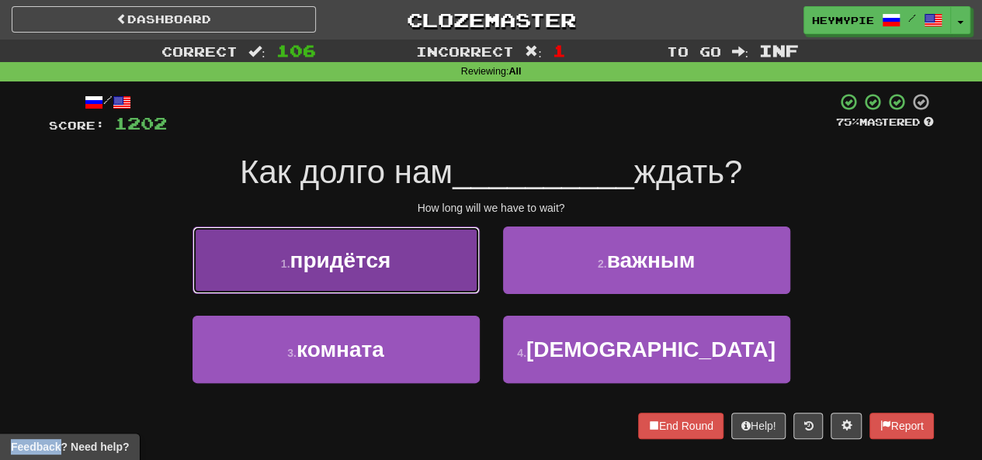
click at [378, 251] on span "придётся" at bounding box center [339, 260] width 101 height 24
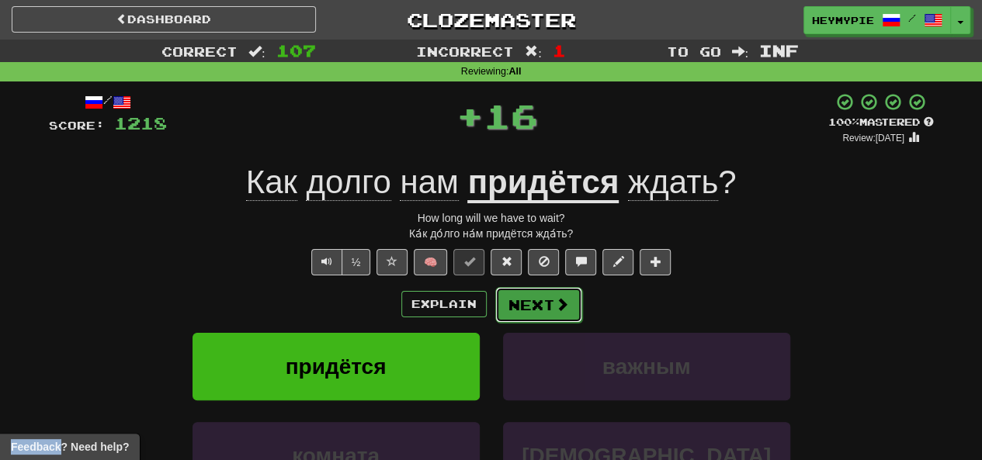
click at [517, 311] on button "Next" at bounding box center [538, 305] width 87 height 36
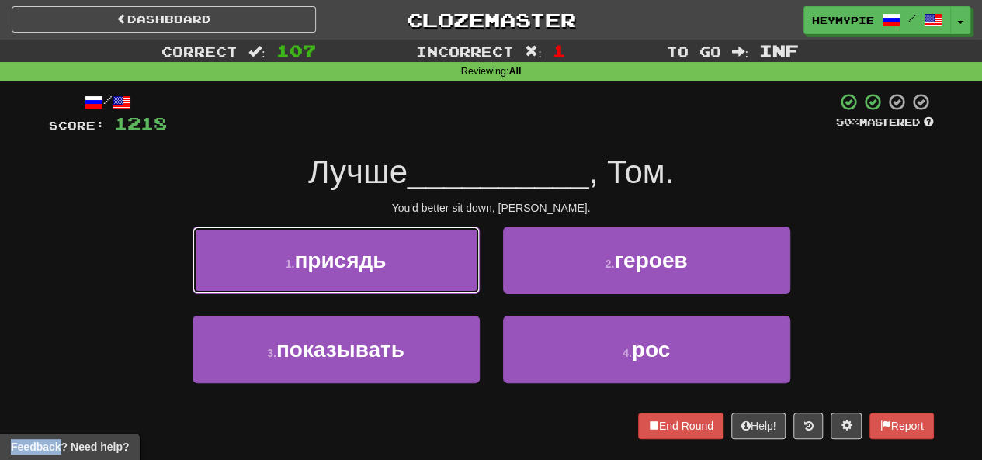
click at [402, 246] on button "1 . присядь" at bounding box center [335, 261] width 287 height 68
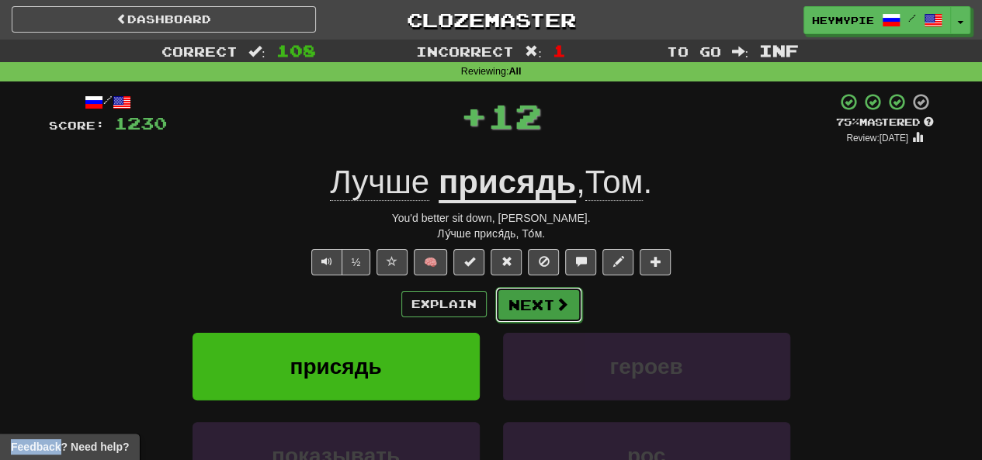
click at [527, 310] on button "Next" at bounding box center [538, 305] width 87 height 36
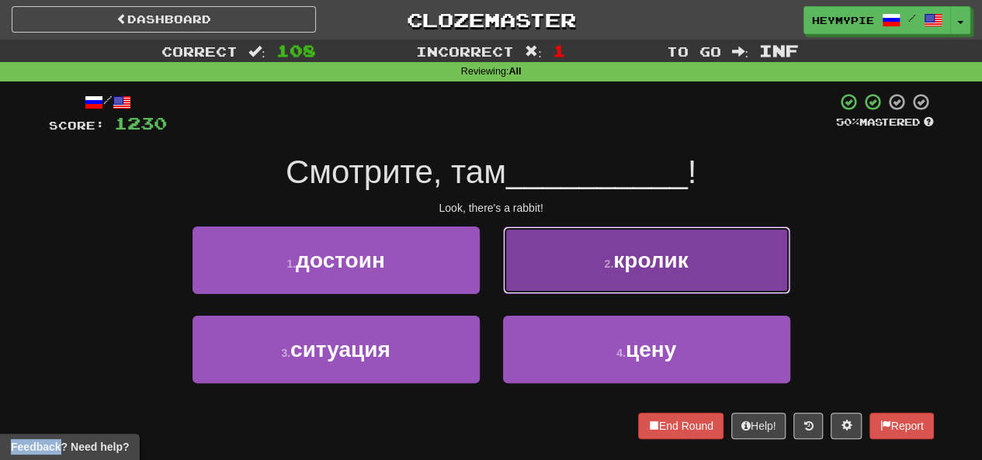
click at [553, 260] on button "2 . кролик" at bounding box center [646, 261] width 287 height 68
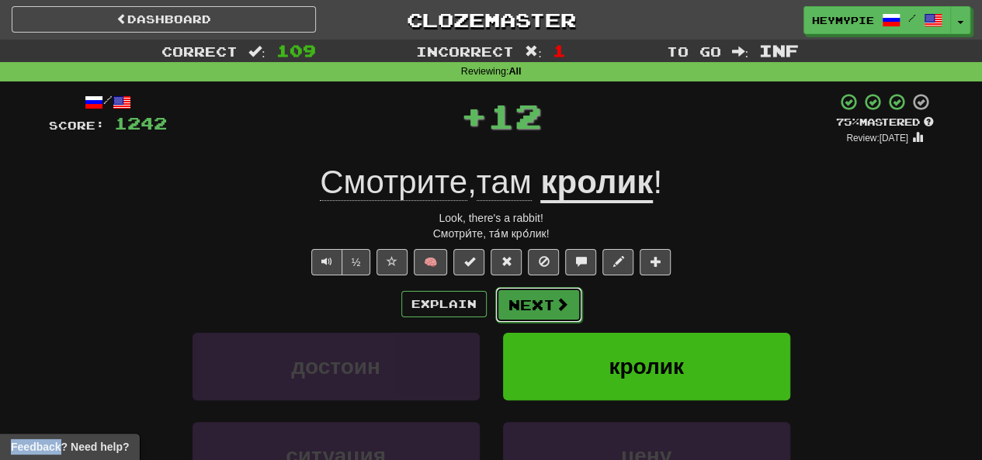
click at [512, 308] on button "Next" at bounding box center [538, 305] width 87 height 36
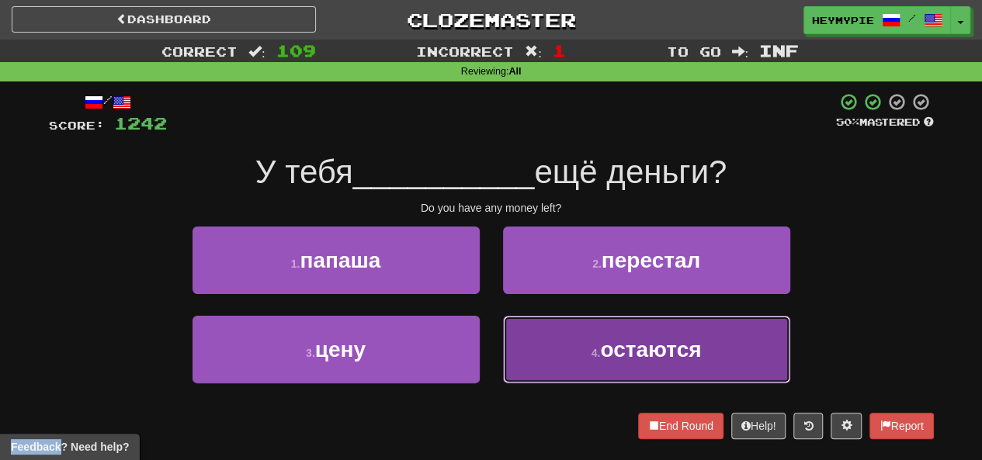
click at [576, 362] on button "4 . остаются" at bounding box center [646, 350] width 287 height 68
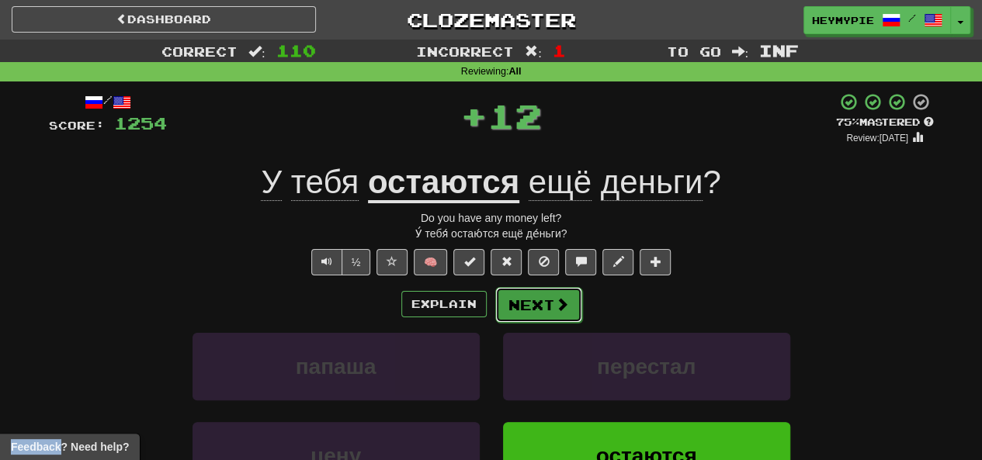
click at [531, 303] on button "Next" at bounding box center [538, 305] width 87 height 36
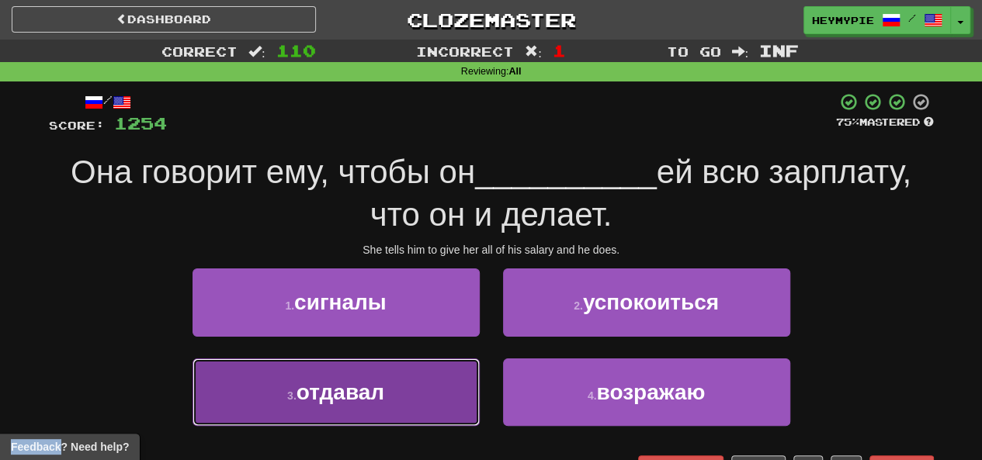
click at [411, 382] on button "3 . отдавал" at bounding box center [335, 393] width 287 height 68
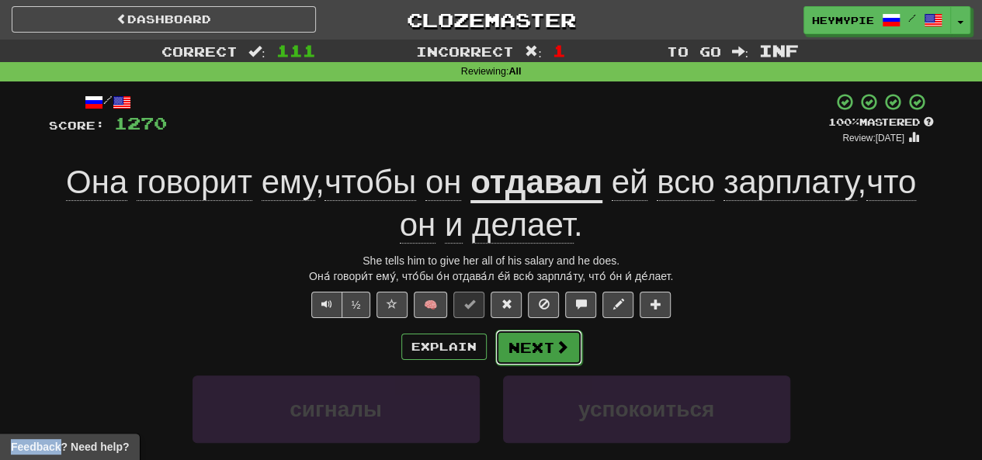
click at [539, 360] on button "Next" at bounding box center [538, 348] width 87 height 36
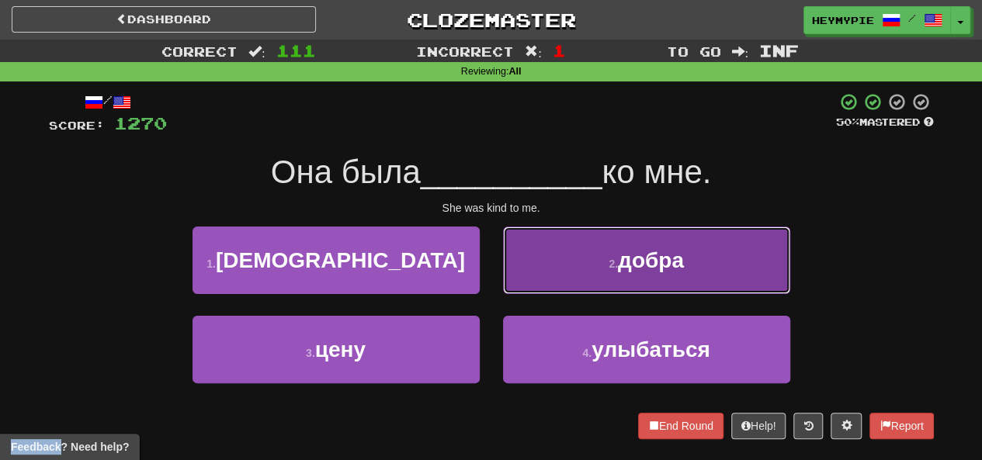
click at [549, 283] on button "2 . добра" at bounding box center [646, 261] width 287 height 68
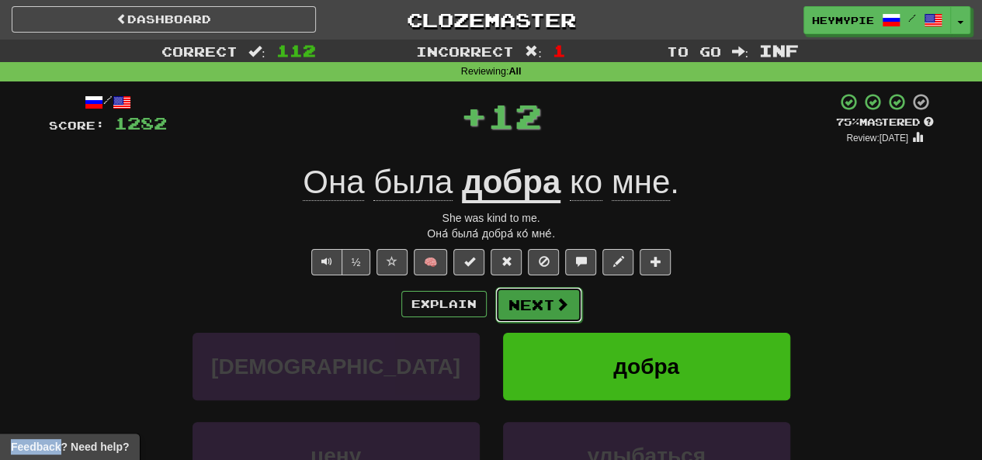
click at [526, 316] on button "Next" at bounding box center [538, 305] width 87 height 36
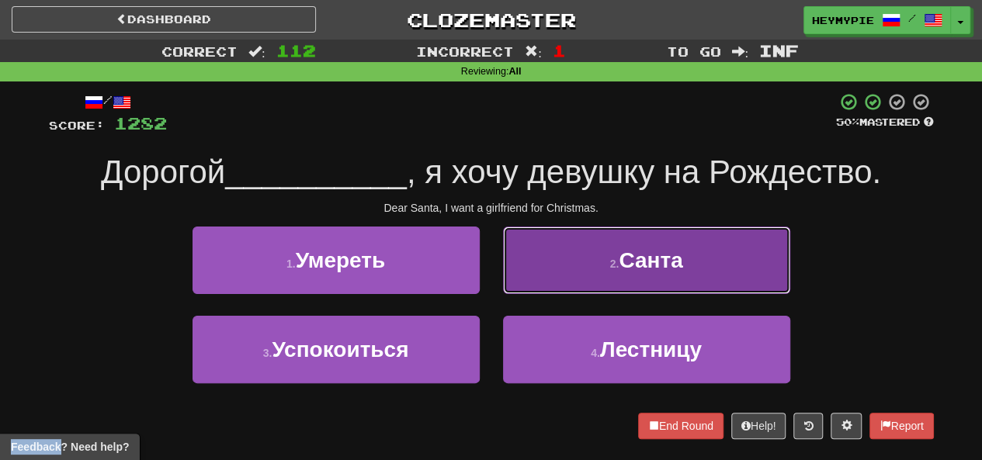
click at [575, 280] on button "2 . [GEOGRAPHIC_DATA]" at bounding box center [646, 261] width 287 height 68
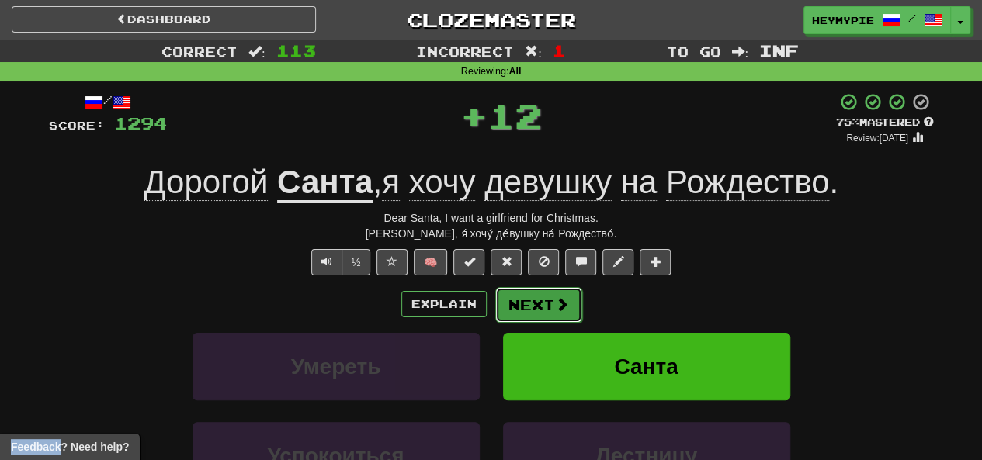
click at [531, 307] on button "Next" at bounding box center [538, 305] width 87 height 36
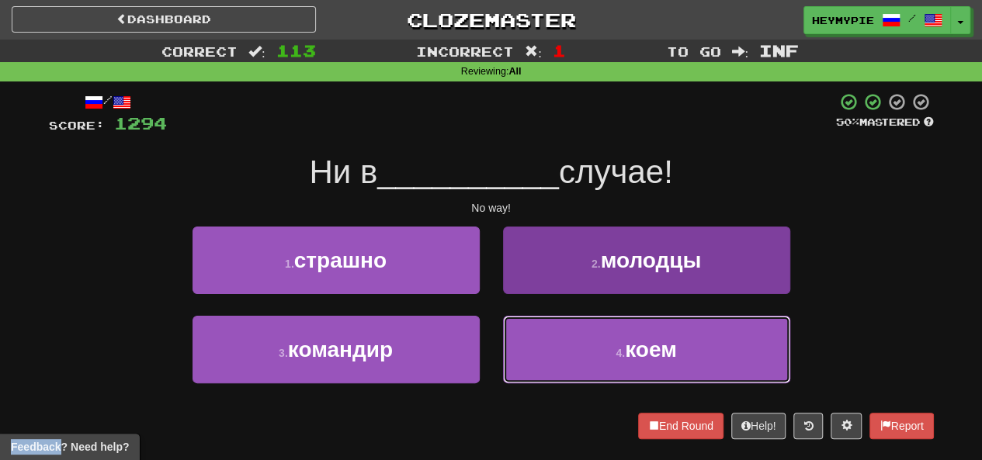
click at [545, 362] on button "4 . коем" at bounding box center [646, 350] width 287 height 68
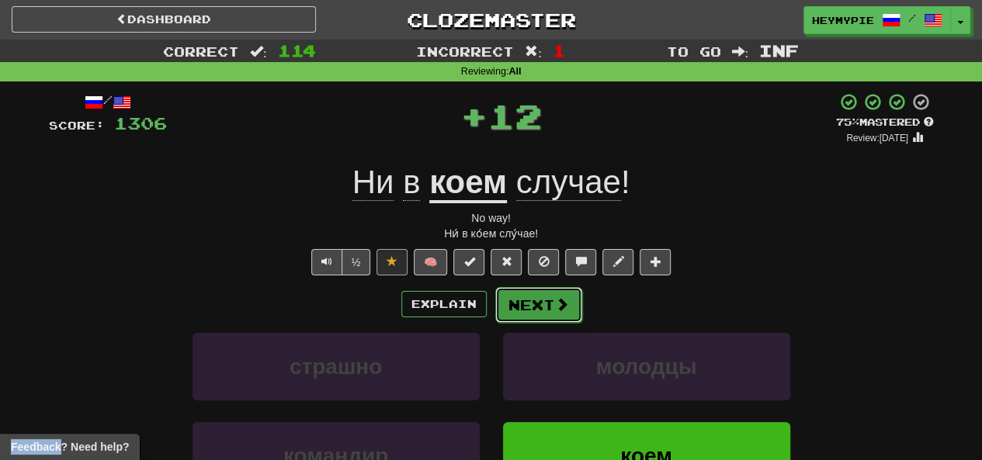
click at [532, 303] on button "Next" at bounding box center [538, 305] width 87 height 36
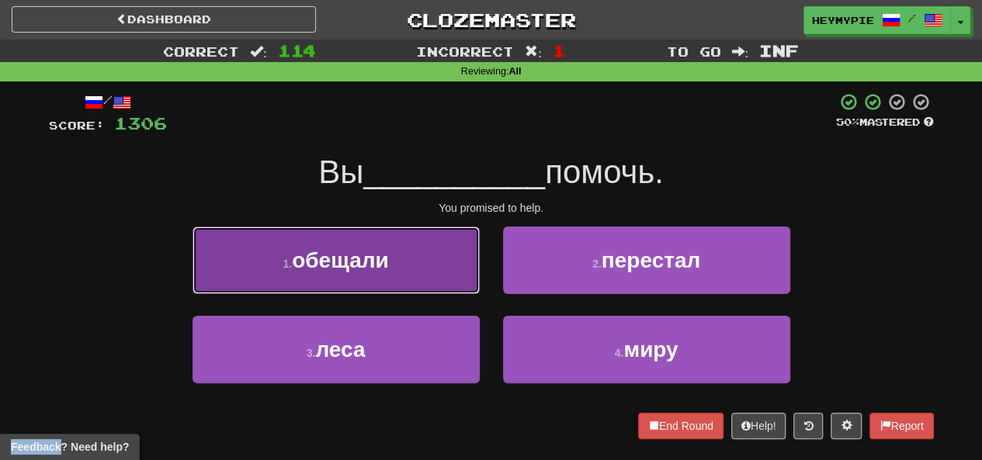
click at [376, 261] on span "обещали" at bounding box center [340, 260] width 97 height 24
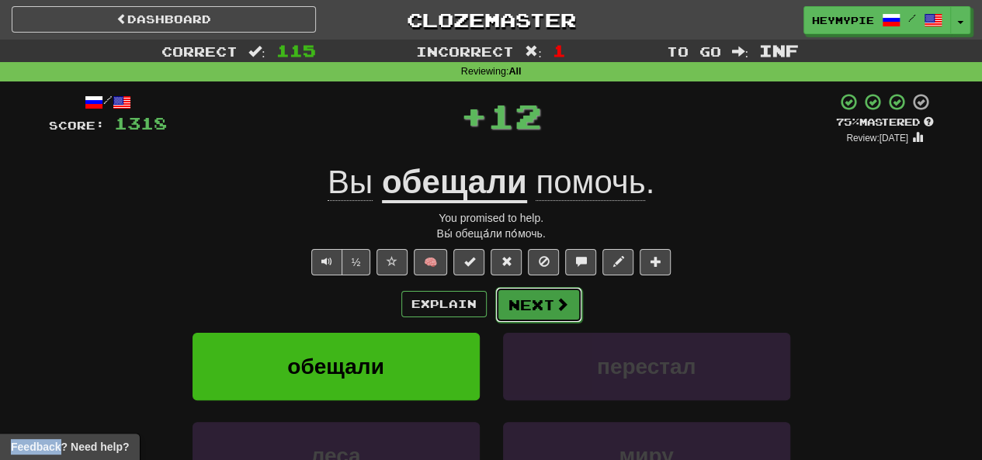
click at [523, 316] on button "Next" at bounding box center [538, 305] width 87 height 36
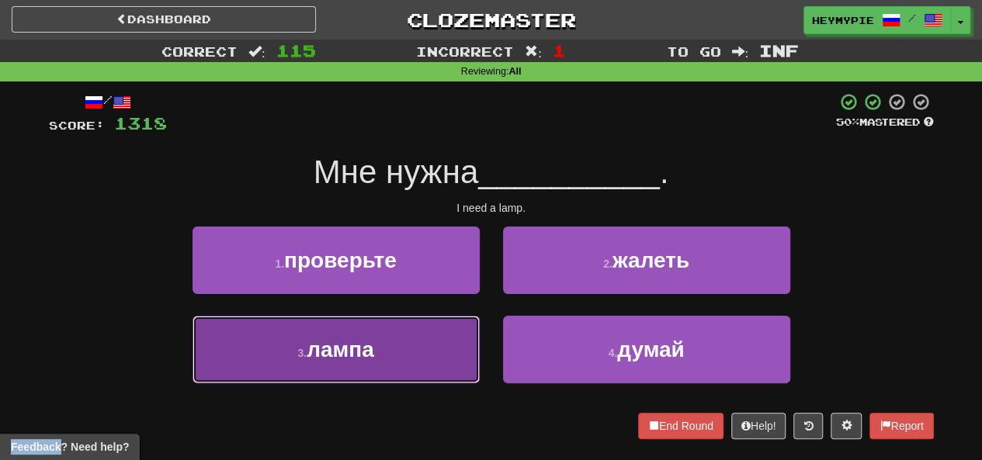
click at [376, 370] on button "3 . лампа" at bounding box center [335, 350] width 287 height 68
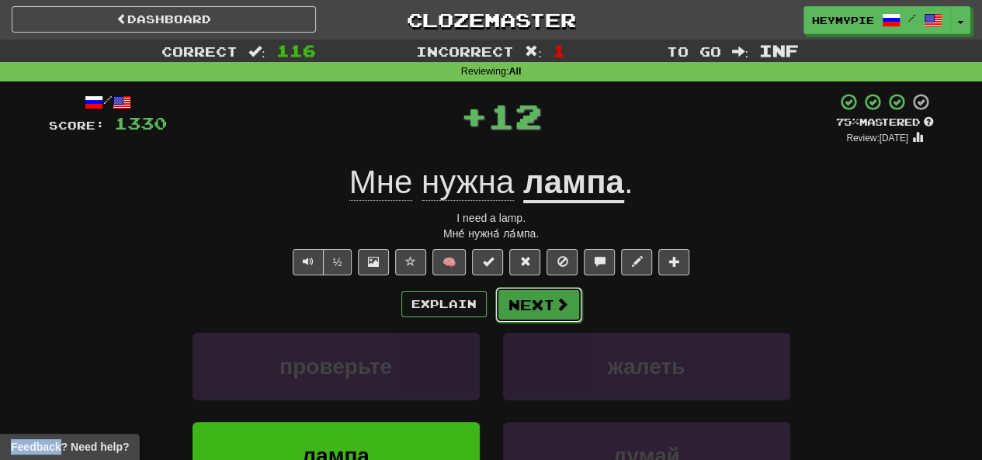
click at [504, 313] on button "Next" at bounding box center [538, 305] width 87 height 36
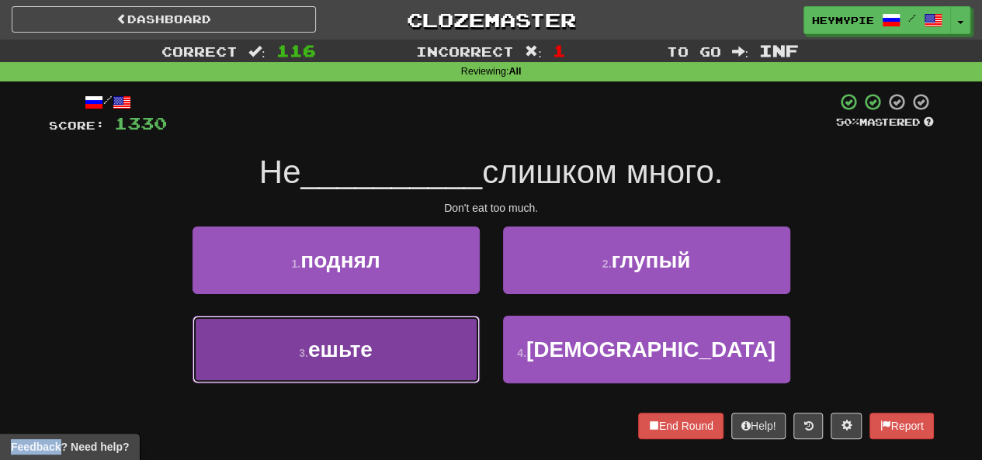
click at [385, 338] on button "3 . ешьте" at bounding box center [335, 350] width 287 height 68
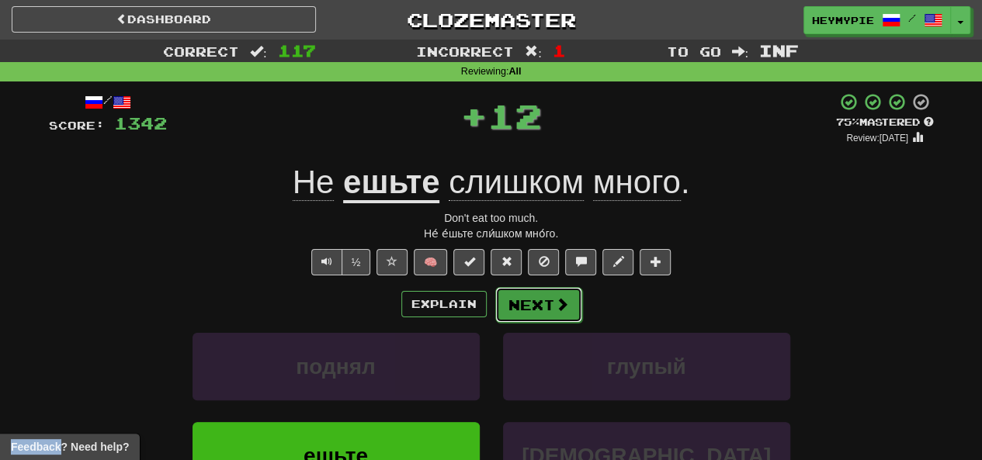
click at [542, 314] on button "Next" at bounding box center [538, 305] width 87 height 36
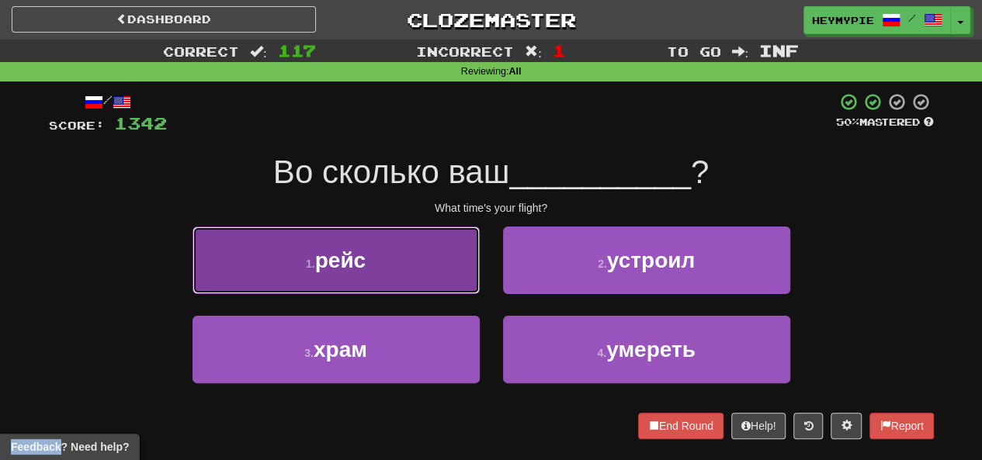
click at [324, 272] on button "1 . рейс" at bounding box center [335, 261] width 287 height 68
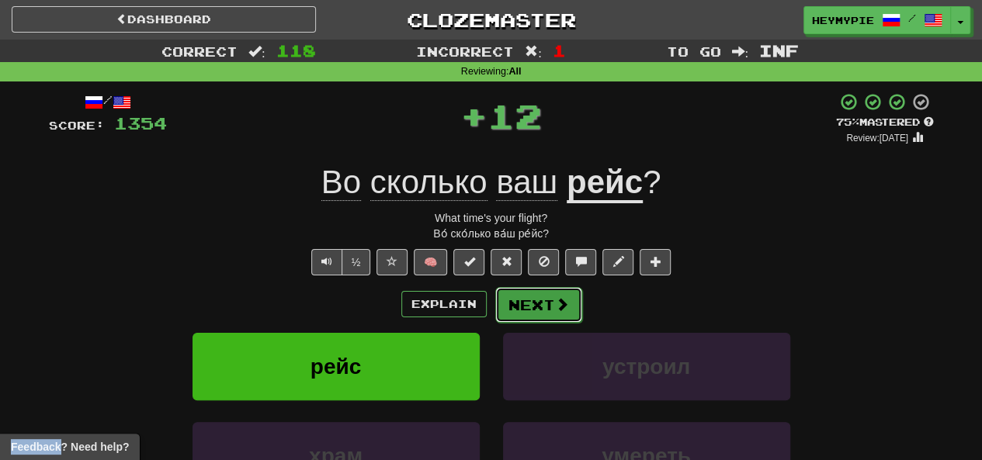
click at [517, 304] on button "Next" at bounding box center [538, 305] width 87 height 36
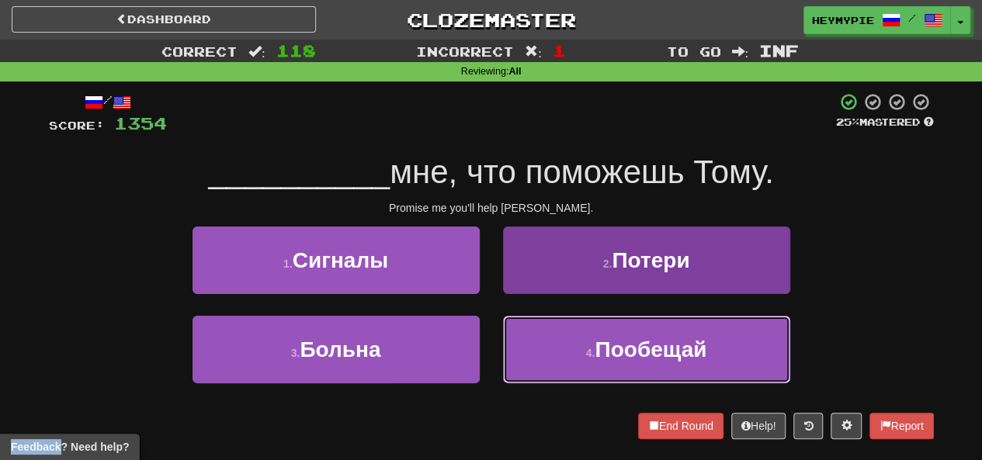
click at [563, 343] on button "4 . Пообещай" at bounding box center [646, 350] width 287 height 68
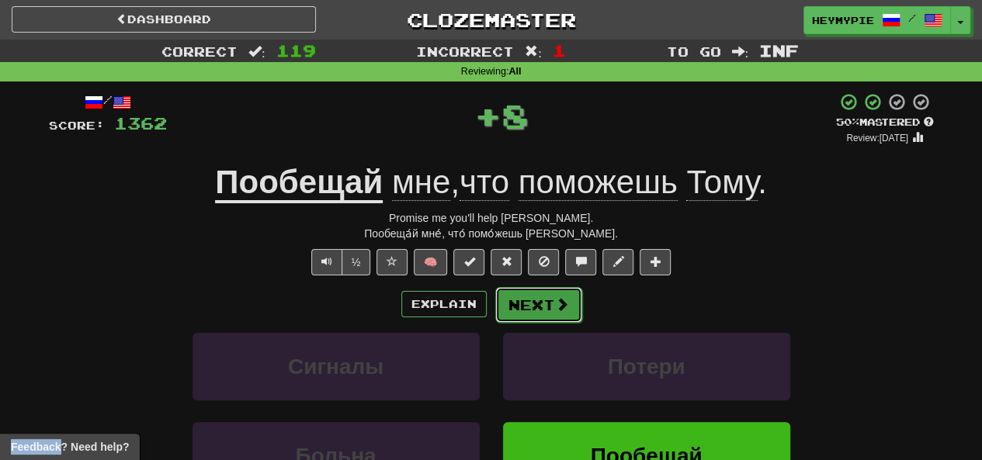
click at [533, 300] on button "Next" at bounding box center [538, 305] width 87 height 36
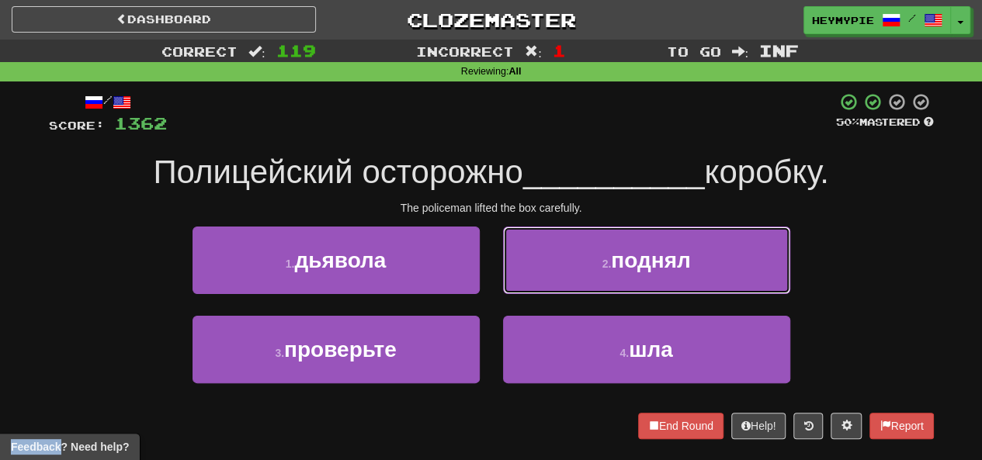
click at [542, 278] on button "2 . поднял" at bounding box center [646, 261] width 287 height 68
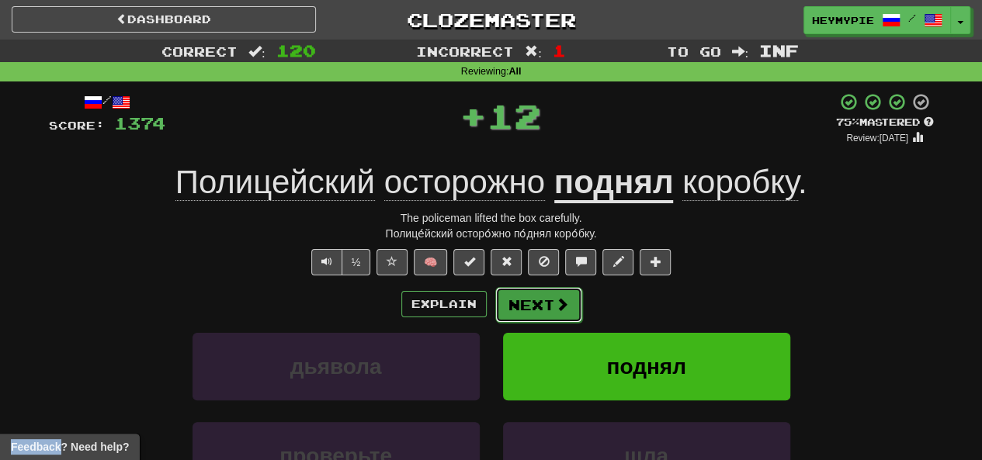
click at [540, 314] on button "Next" at bounding box center [538, 305] width 87 height 36
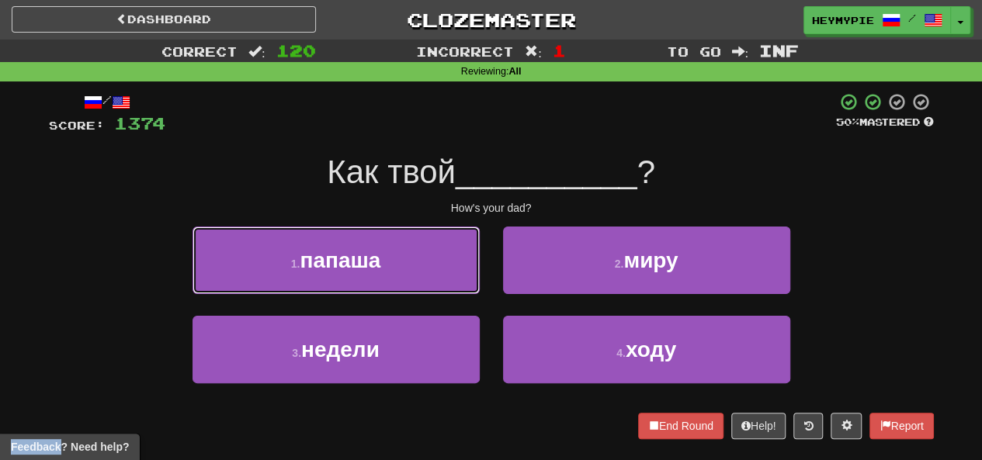
click at [366, 275] on button "1 . папаша" at bounding box center [335, 261] width 287 height 68
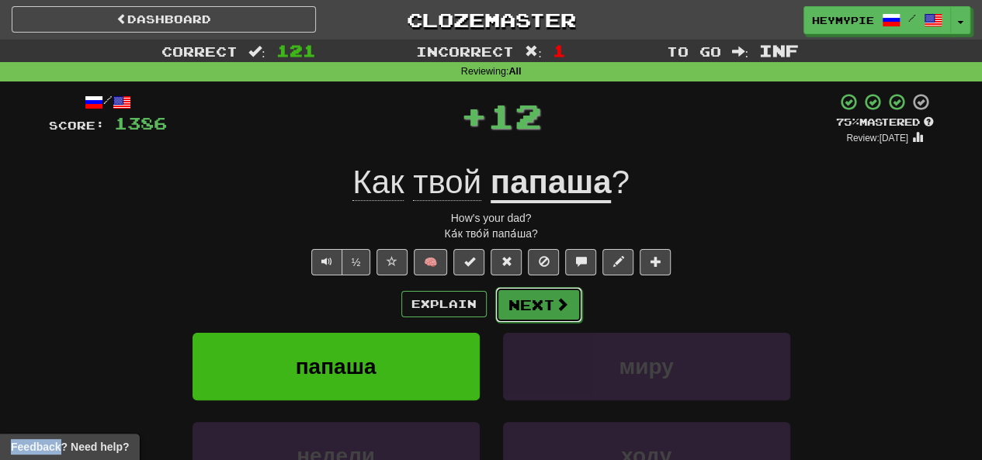
click at [529, 299] on button "Next" at bounding box center [538, 305] width 87 height 36
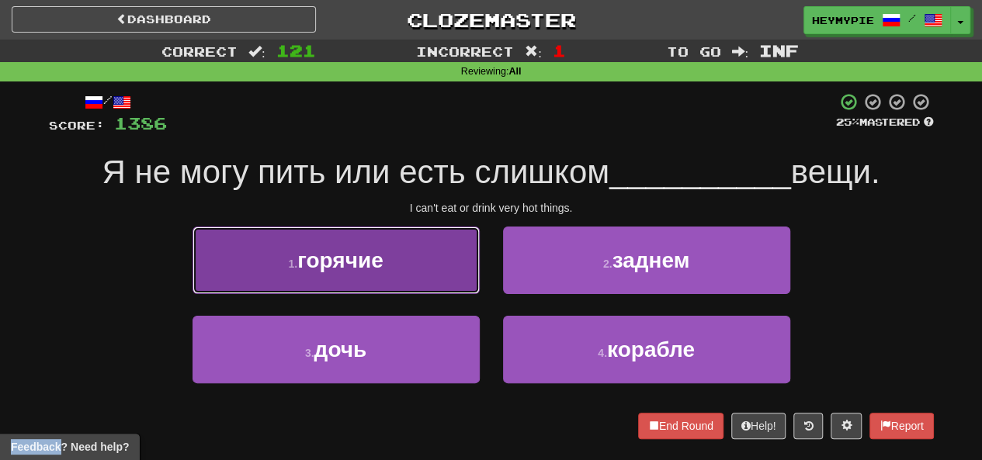
click at [423, 250] on button "1 . горячие" at bounding box center [335, 261] width 287 height 68
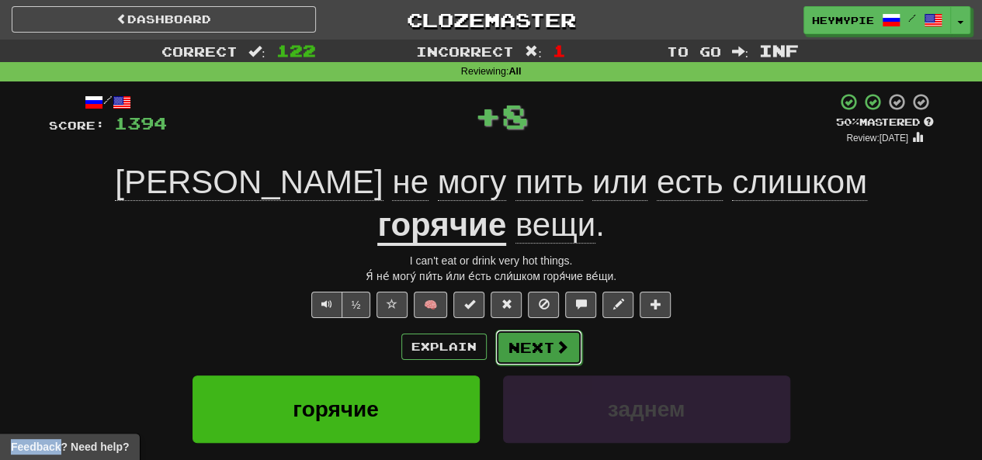
click at [537, 330] on button "Next" at bounding box center [538, 348] width 87 height 36
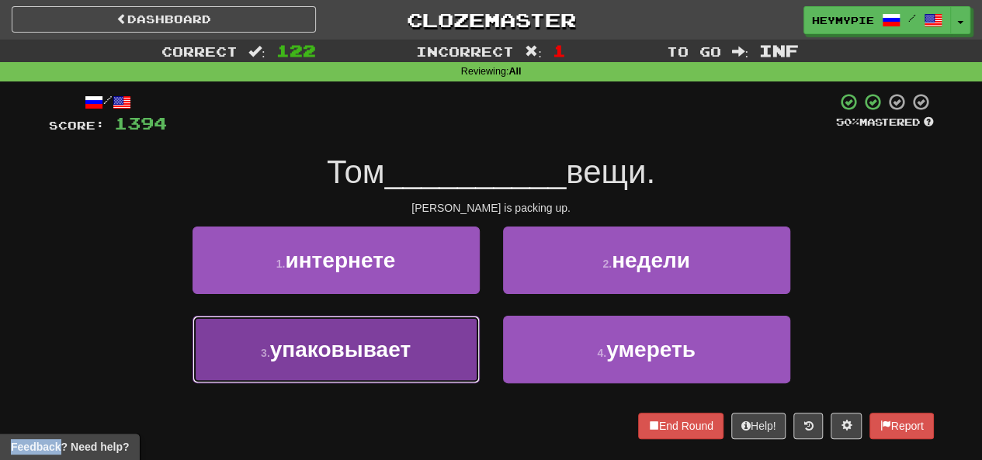
click at [398, 355] on span "упаковывает" at bounding box center [340, 350] width 140 height 24
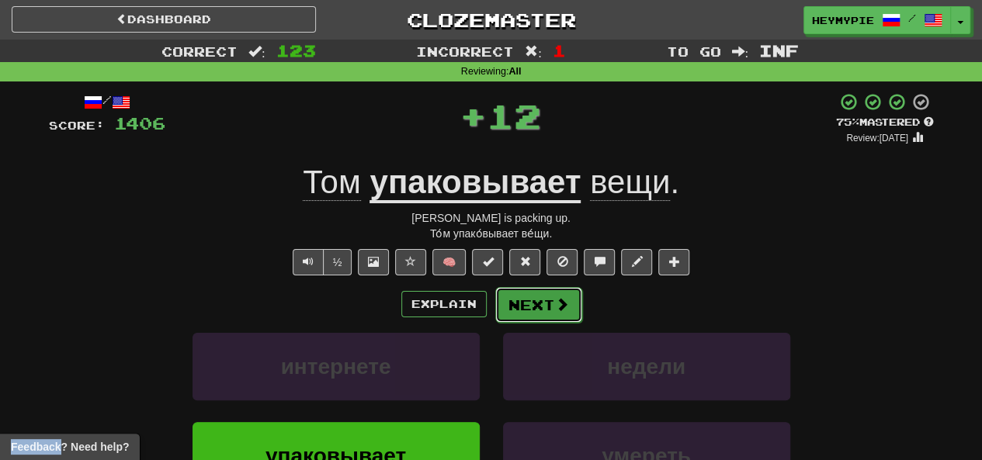
click at [537, 287] on button "Next" at bounding box center [538, 305] width 87 height 36
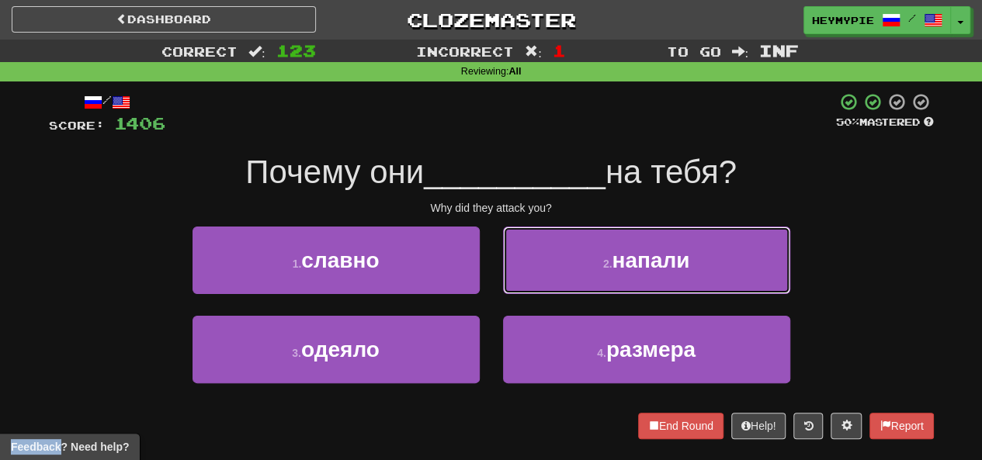
click at [594, 278] on button "2 . напали" at bounding box center [646, 261] width 287 height 68
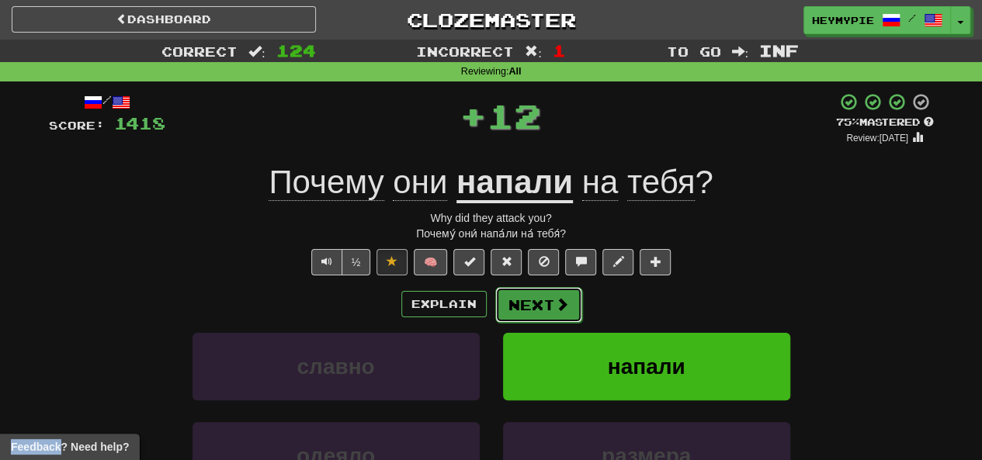
click at [529, 314] on button "Next" at bounding box center [538, 305] width 87 height 36
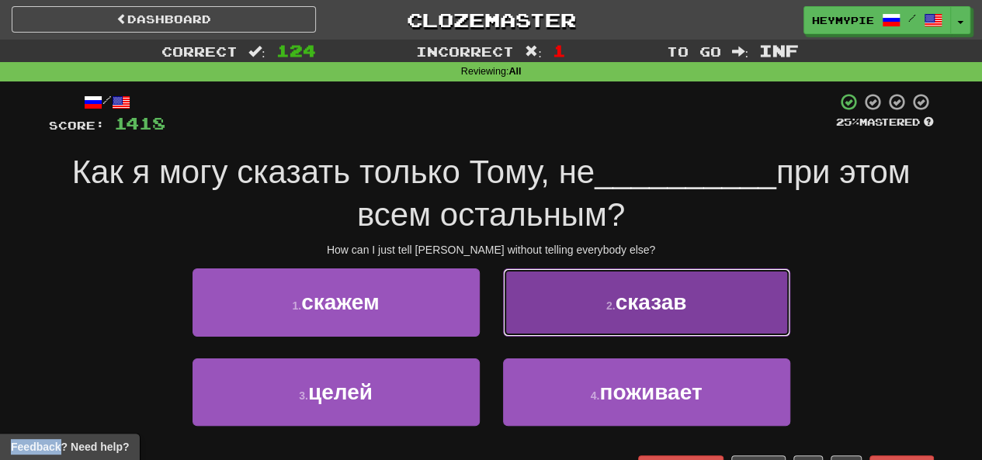
click at [573, 313] on button "2 . сказав" at bounding box center [646, 303] width 287 height 68
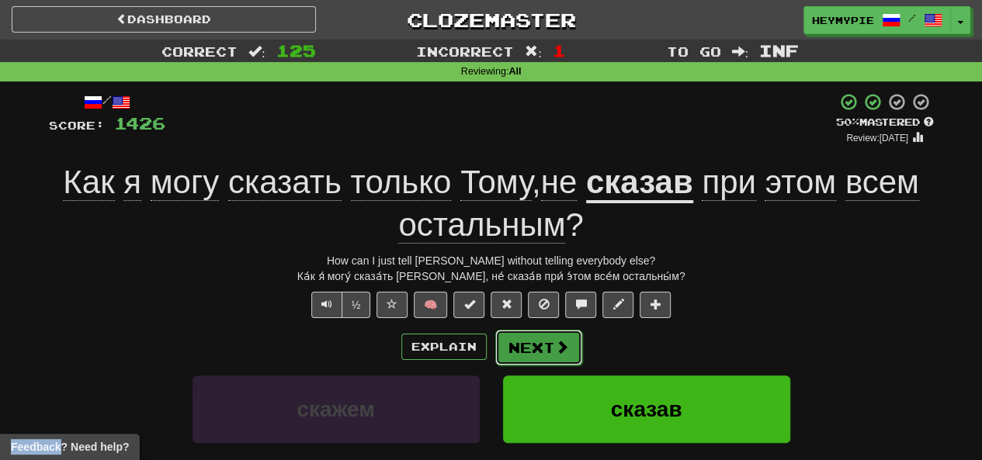
click at [556, 355] on button "Next" at bounding box center [538, 348] width 87 height 36
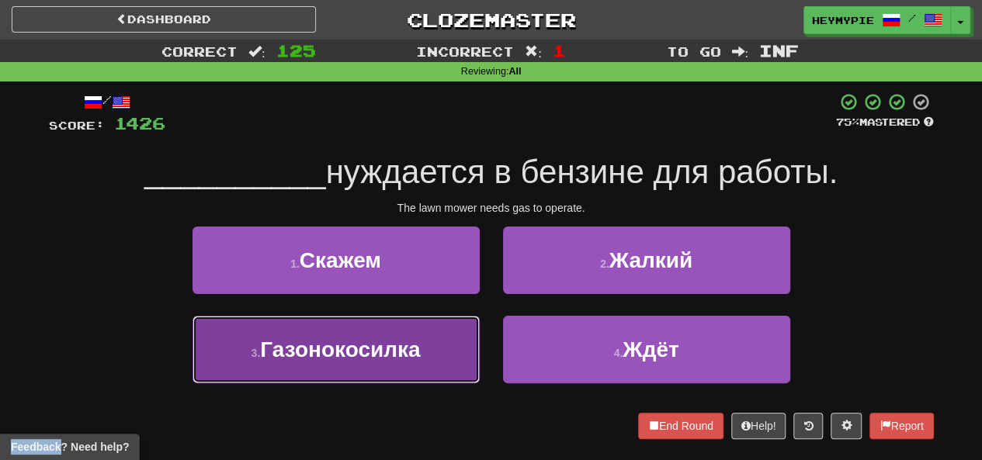
click at [411, 351] on span "Газонокосилка" at bounding box center [340, 350] width 160 height 24
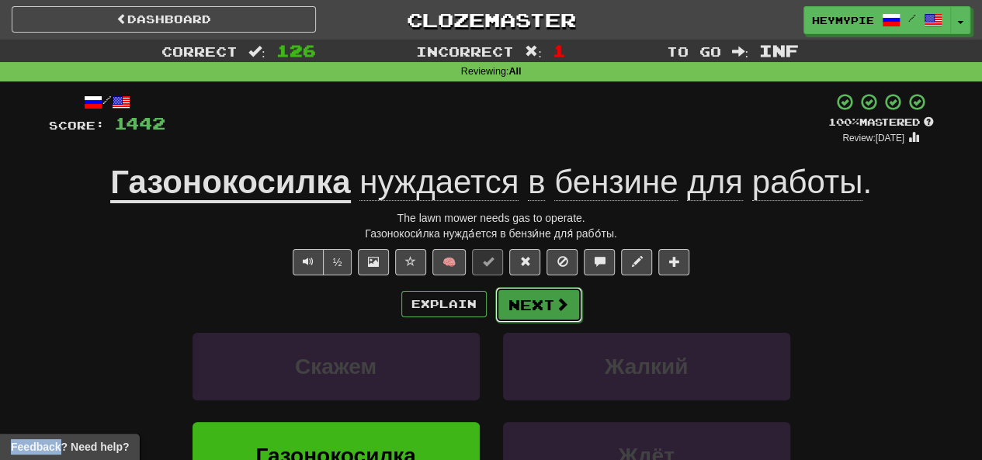
click at [549, 318] on button "Next" at bounding box center [538, 305] width 87 height 36
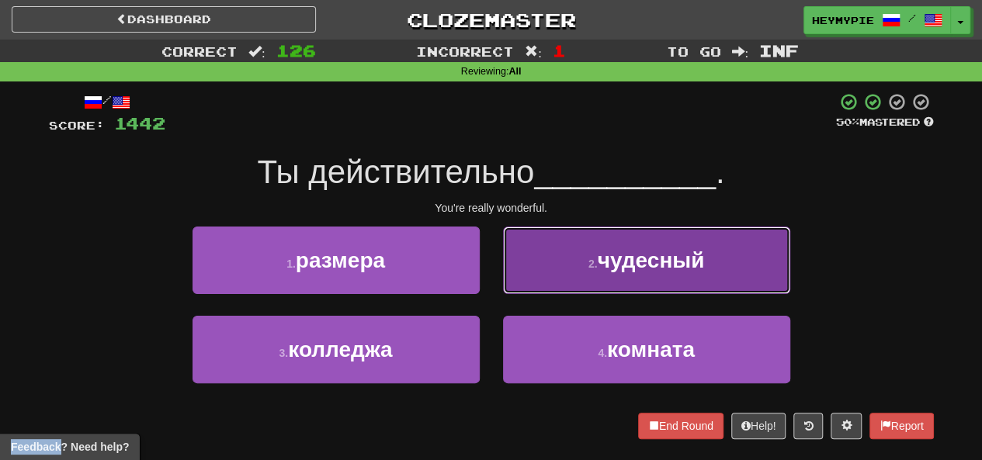
click at [559, 289] on button "2 . чудесный" at bounding box center [646, 261] width 287 height 68
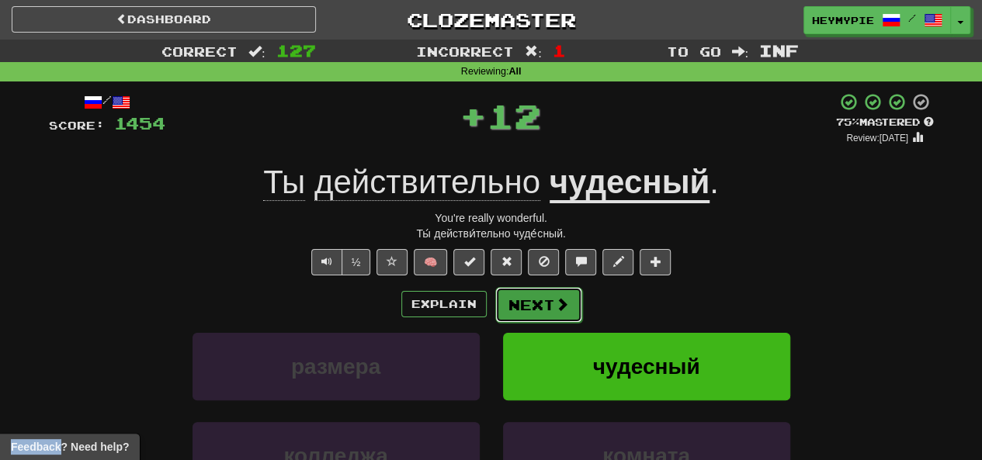
click at [567, 307] on button "Next" at bounding box center [538, 305] width 87 height 36
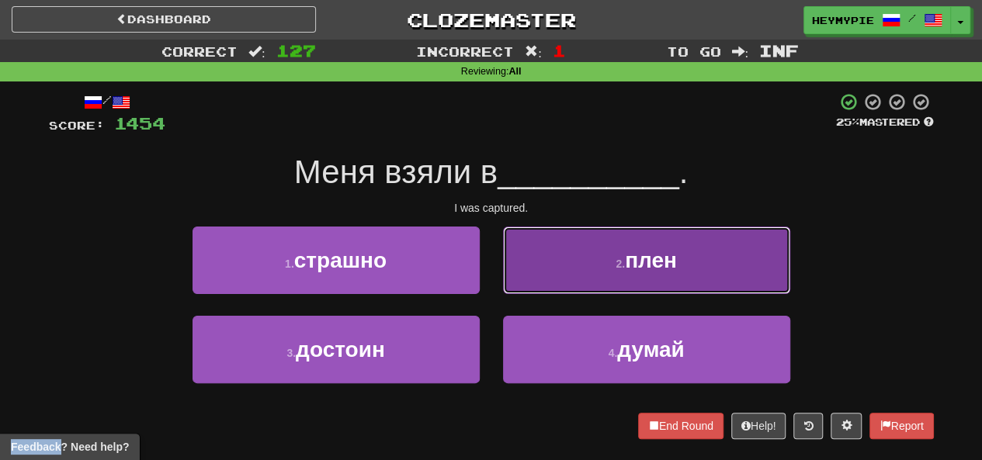
click at [591, 276] on button "2 . плен" at bounding box center [646, 261] width 287 height 68
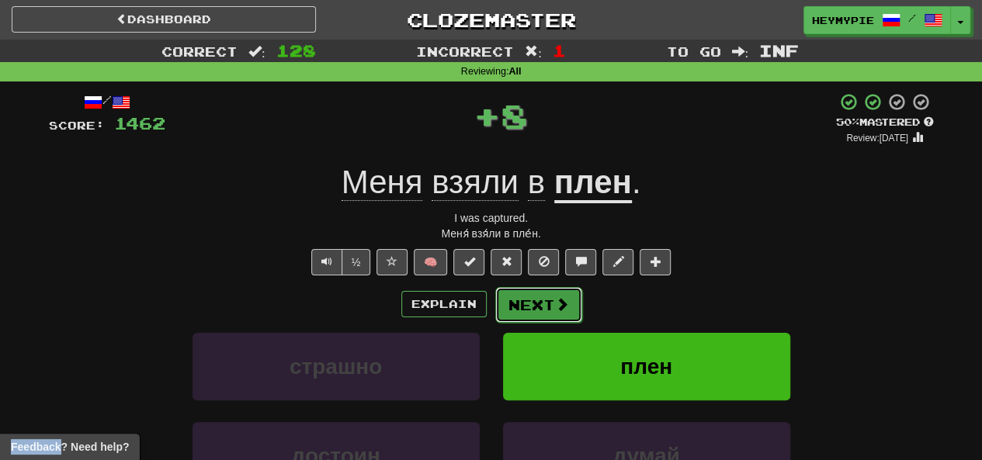
click at [528, 308] on button "Next" at bounding box center [538, 305] width 87 height 36
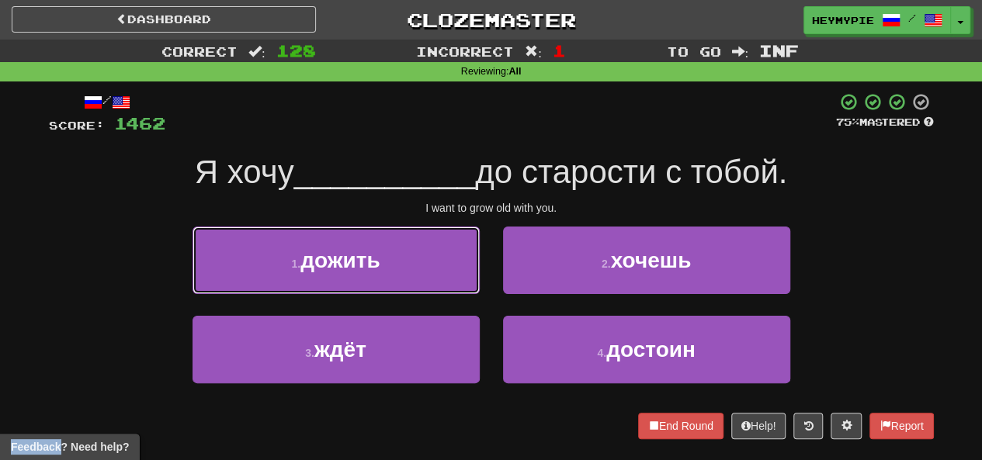
click at [407, 269] on button "1 . дожить" at bounding box center [335, 261] width 287 height 68
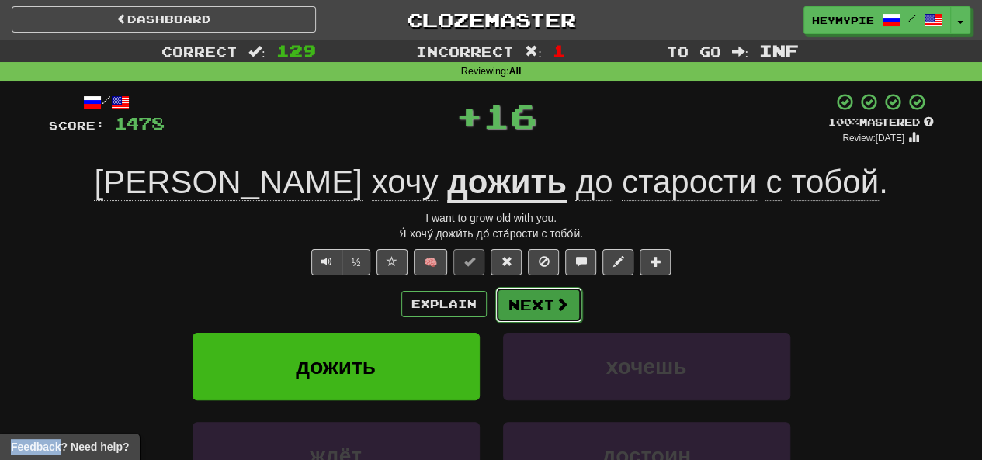
click at [529, 307] on button "Next" at bounding box center [538, 305] width 87 height 36
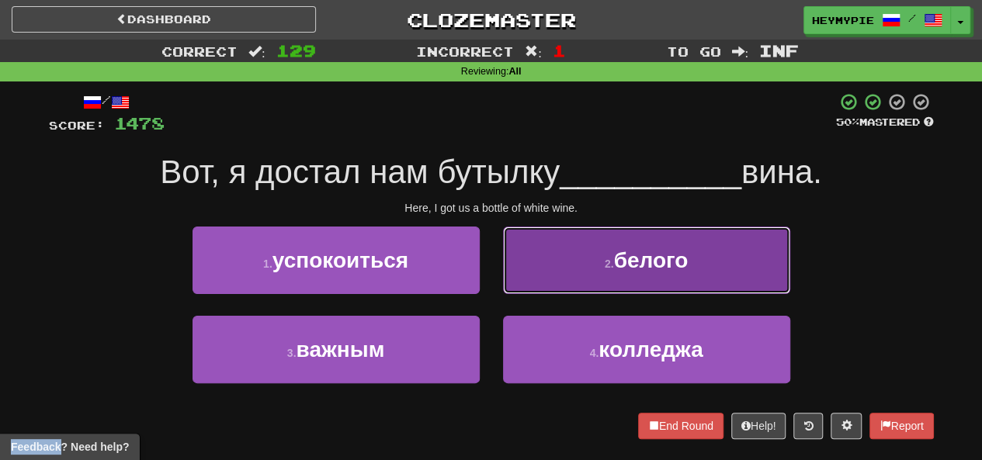
click at [573, 272] on button "2 . белого" at bounding box center [646, 261] width 287 height 68
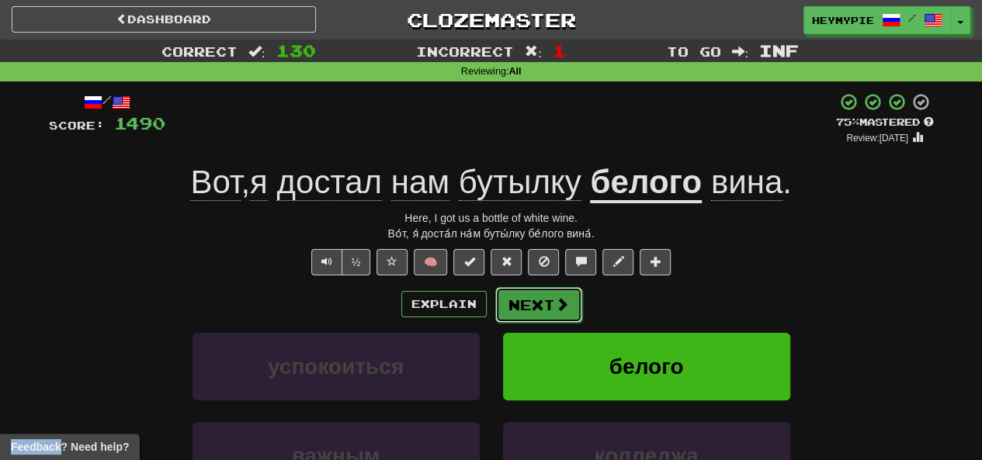
click at [528, 319] on button "Next" at bounding box center [538, 305] width 87 height 36
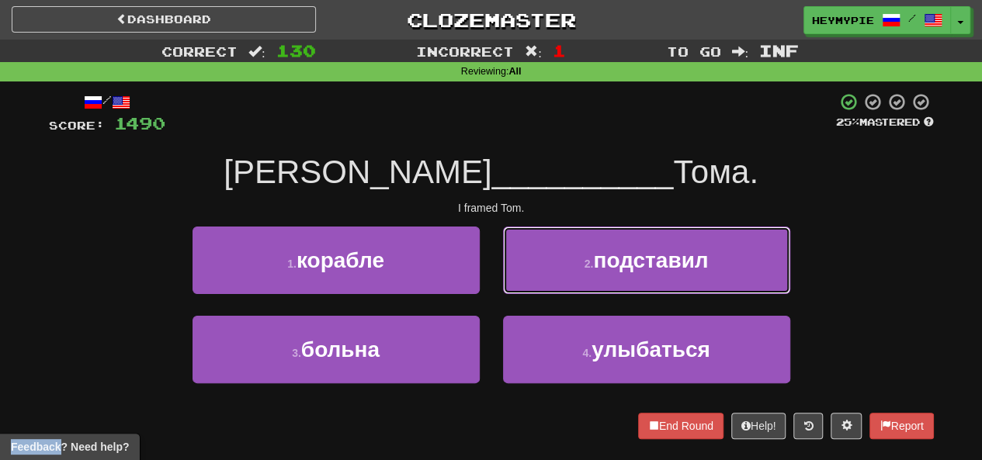
click at [572, 278] on button "2 . подставил" at bounding box center [646, 261] width 287 height 68
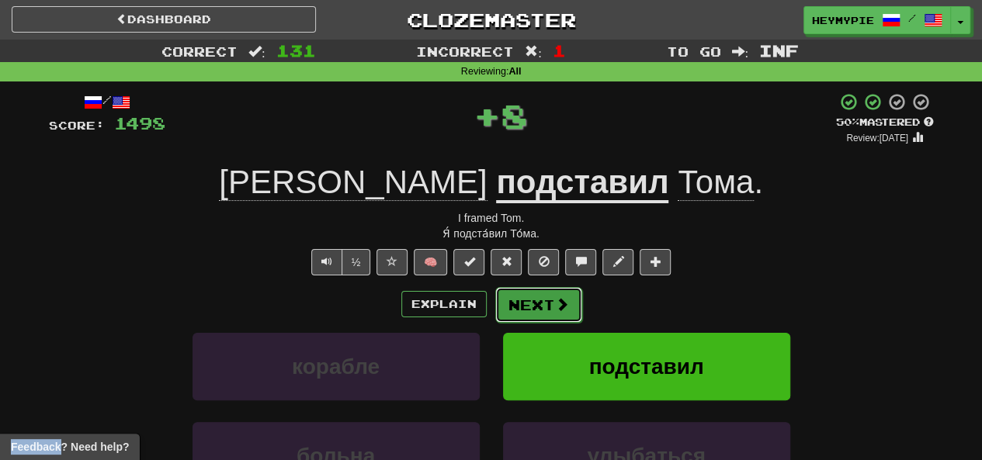
click at [546, 310] on button "Next" at bounding box center [538, 305] width 87 height 36
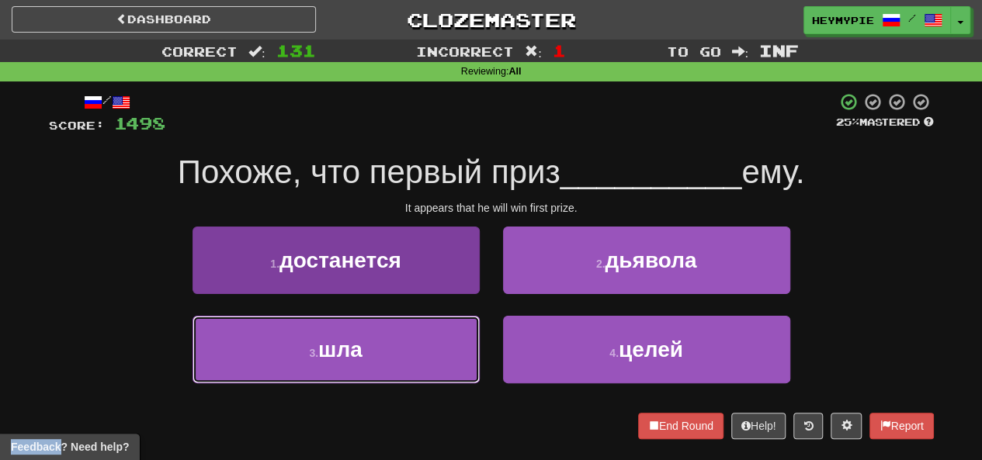
click at [416, 345] on button "3 . шла" at bounding box center [335, 350] width 287 height 68
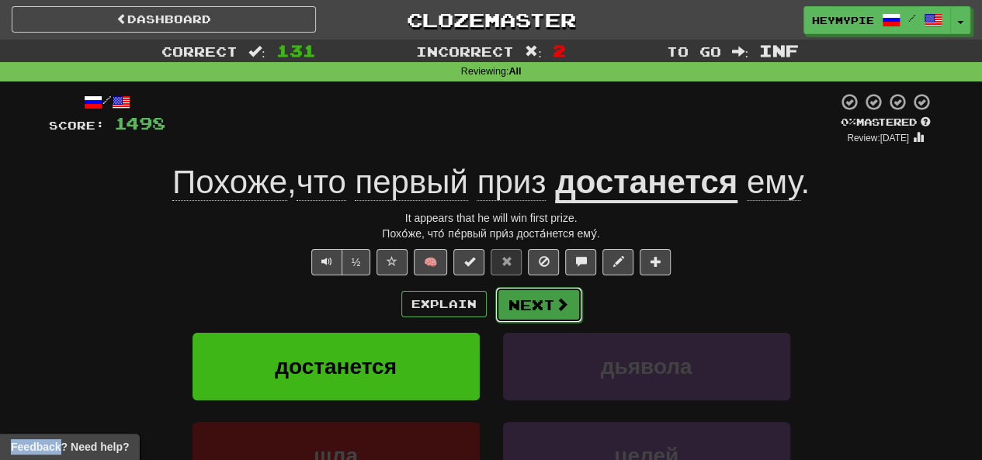
click at [539, 305] on button "Next" at bounding box center [538, 305] width 87 height 36
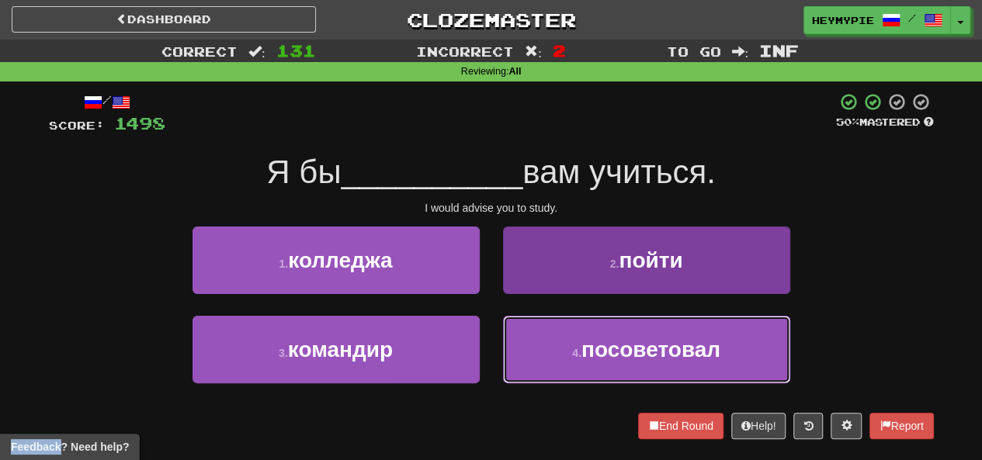
click at [566, 348] on button "4 . посоветовал" at bounding box center [646, 350] width 287 height 68
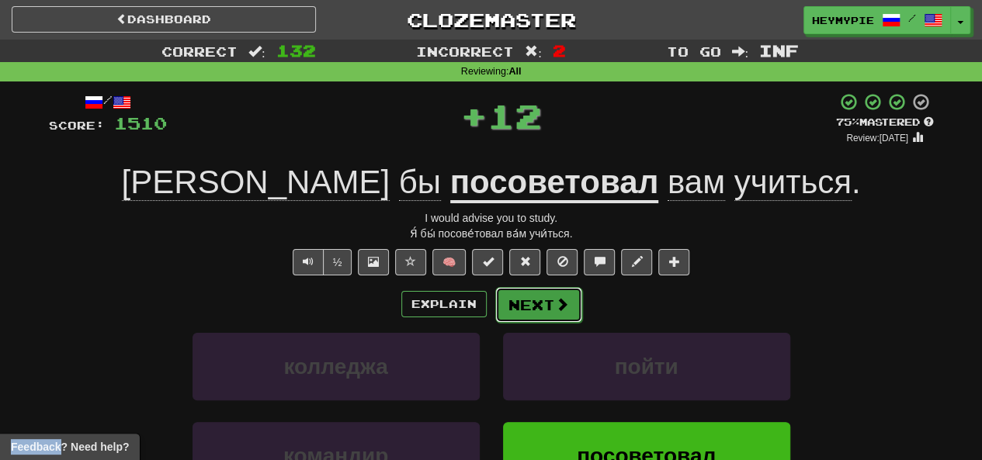
click at [551, 305] on button "Next" at bounding box center [538, 305] width 87 height 36
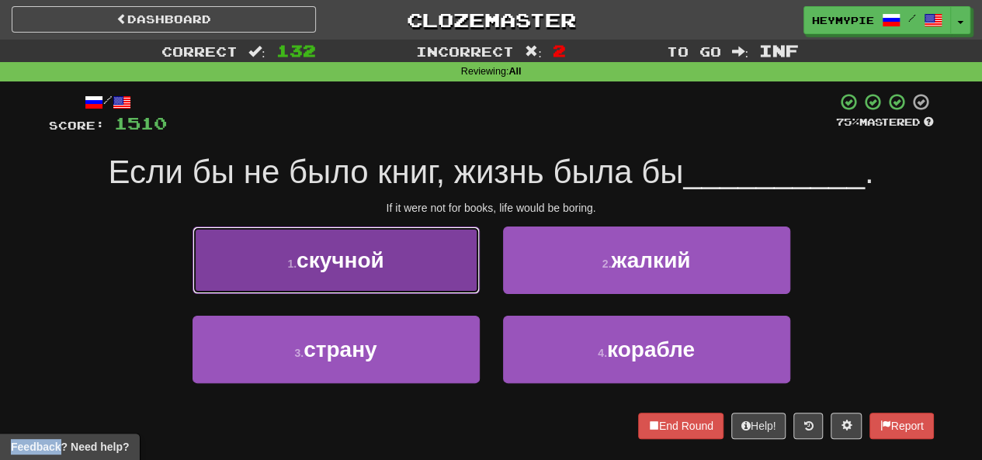
click at [377, 241] on button "1 . скучной" at bounding box center [335, 261] width 287 height 68
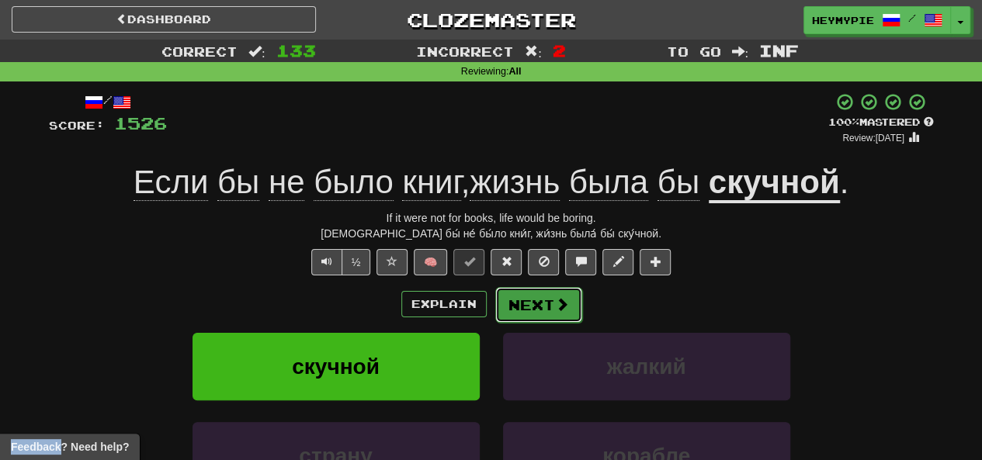
click at [538, 308] on button "Next" at bounding box center [538, 305] width 87 height 36
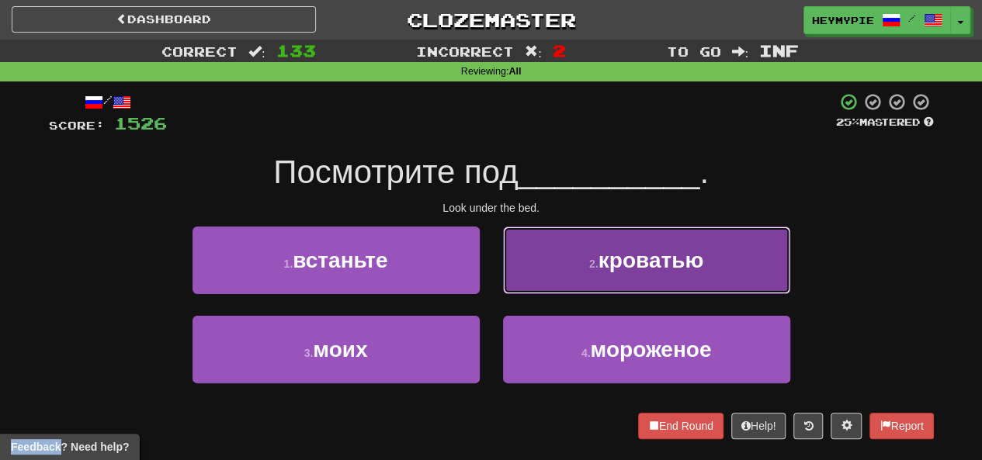
click at [579, 248] on button "2 . кроватью" at bounding box center [646, 261] width 287 height 68
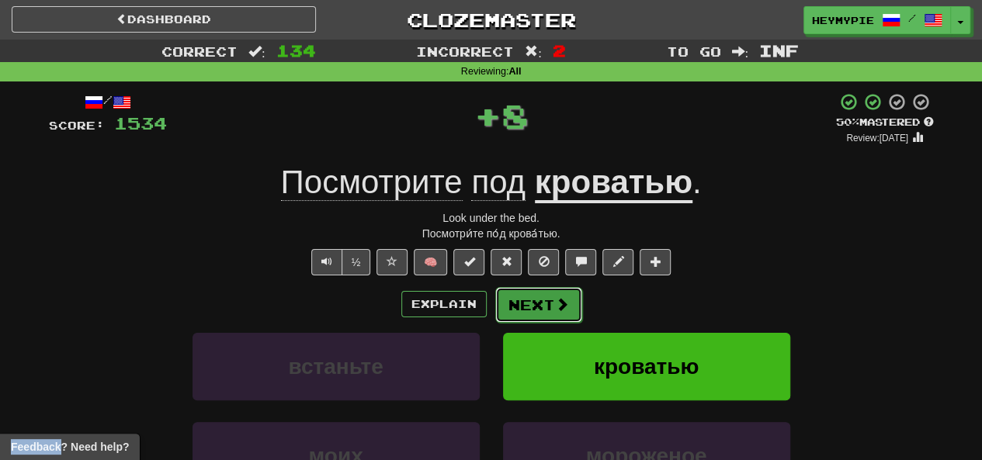
click at [544, 307] on button "Next" at bounding box center [538, 305] width 87 height 36
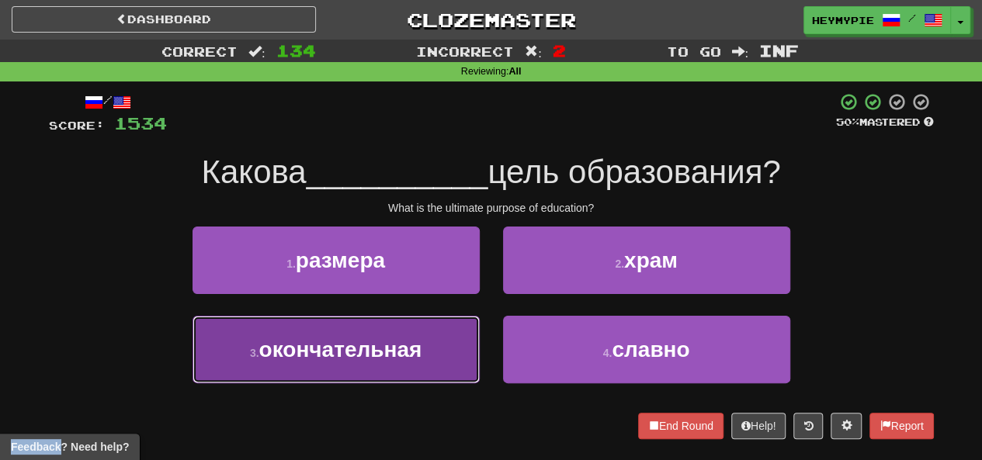
click at [362, 341] on span "окончательная" at bounding box center [339, 350] width 163 height 24
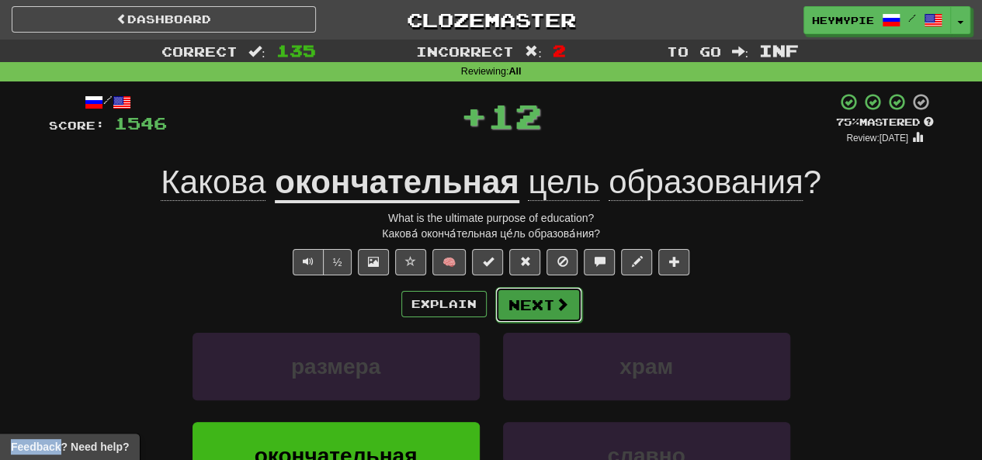
click at [558, 297] on span at bounding box center [562, 304] width 14 height 14
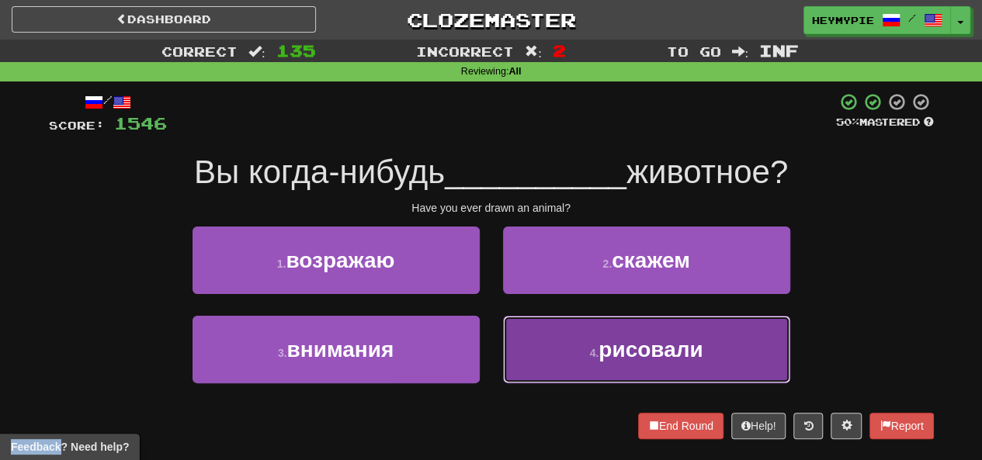
click at [554, 357] on button "4 . рисовали" at bounding box center [646, 350] width 287 height 68
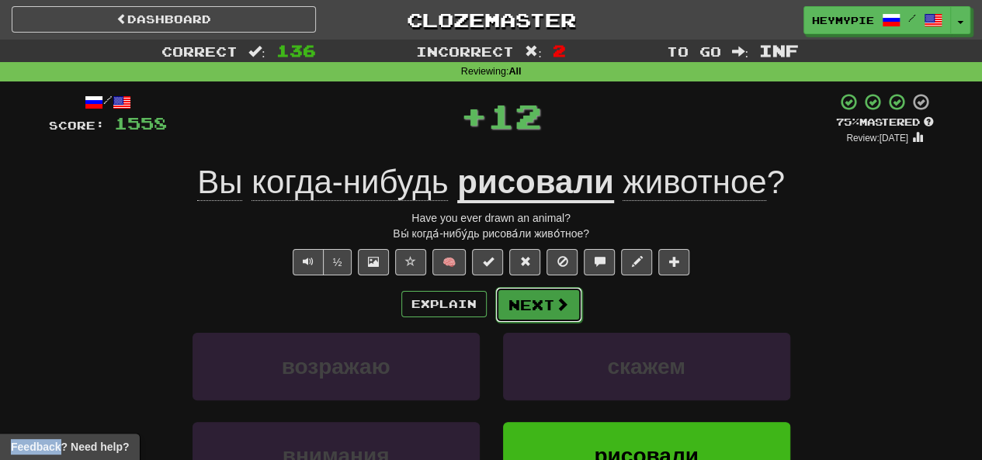
click at [546, 307] on button "Next" at bounding box center [538, 305] width 87 height 36
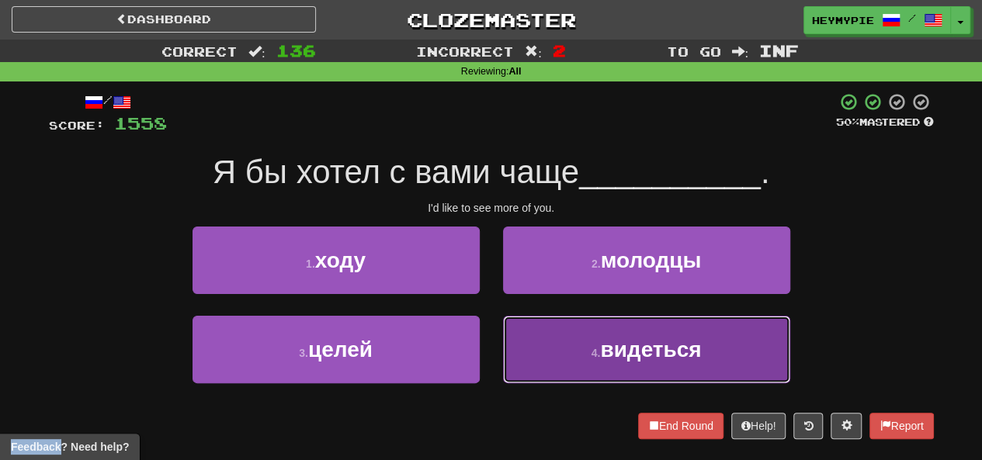
click at [529, 338] on button "4 . видеться" at bounding box center [646, 350] width 287 height 68
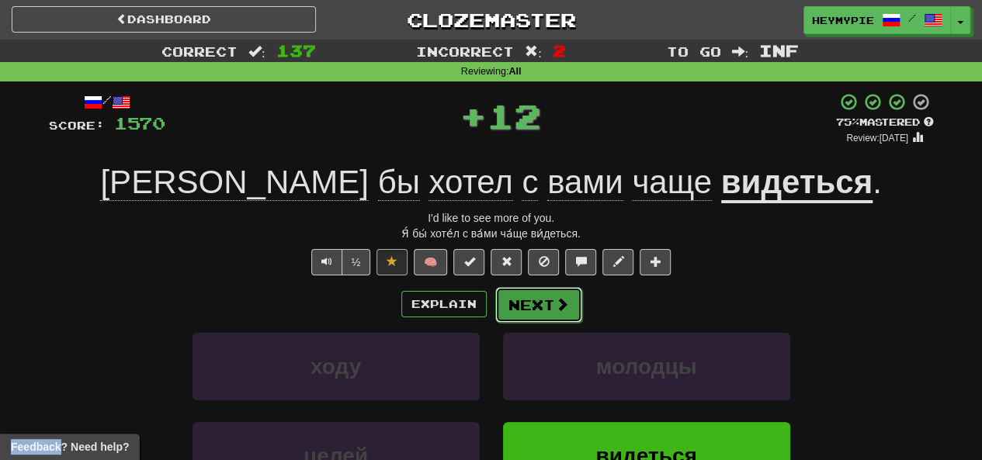
click at [543, 307] on button "Next" at bounding box center [538, 305] width 87 height 36
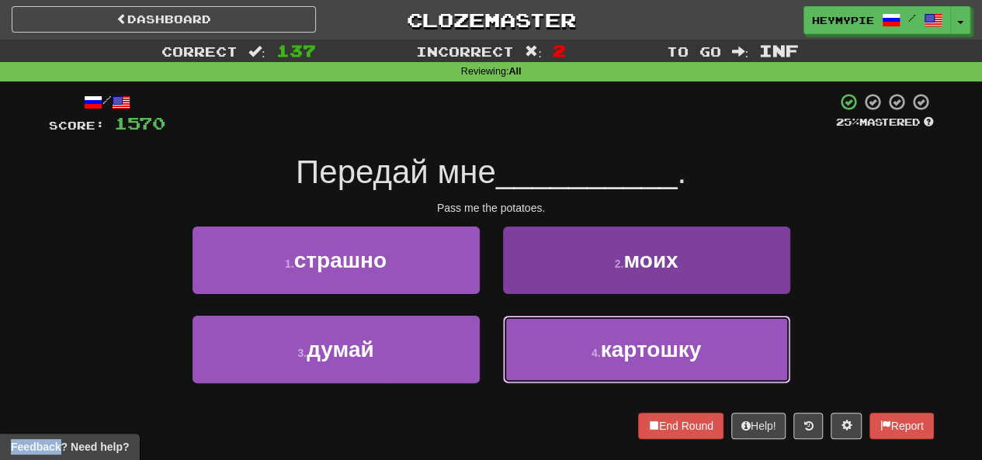
click at [582, 347] on button "4 . картошку" at bounding box center [646, 350] width 287 height 68
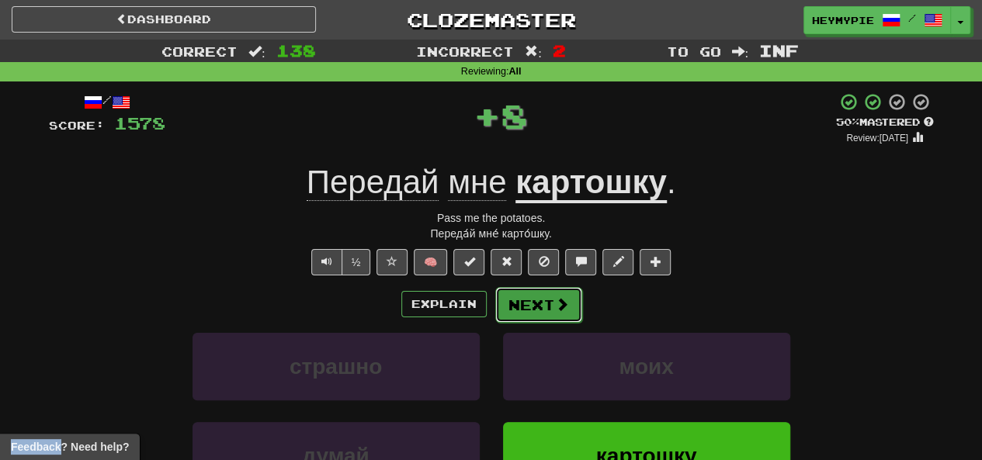
click at [542, 308] on button "Next" at bounding box center [538, 305] width 87 height 36
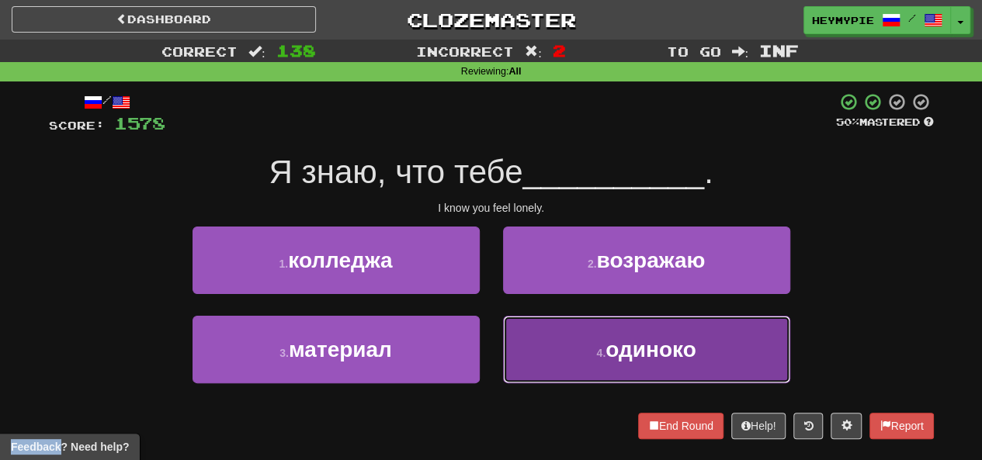
click at [573, 350] on button "4 . одиноко" at bounding box center [646, 350] width 287 height 68
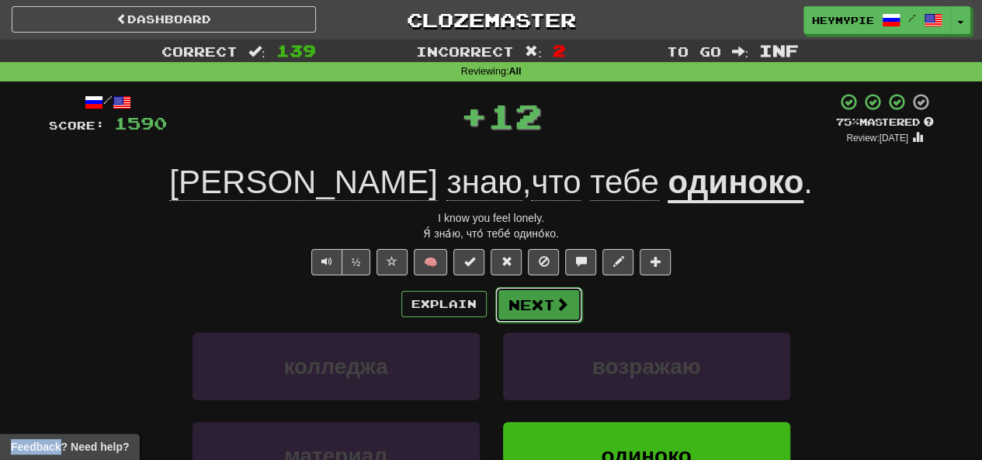
click at [546, 314] on button "Next" at bounding box center [538, 305] width 87 height 36
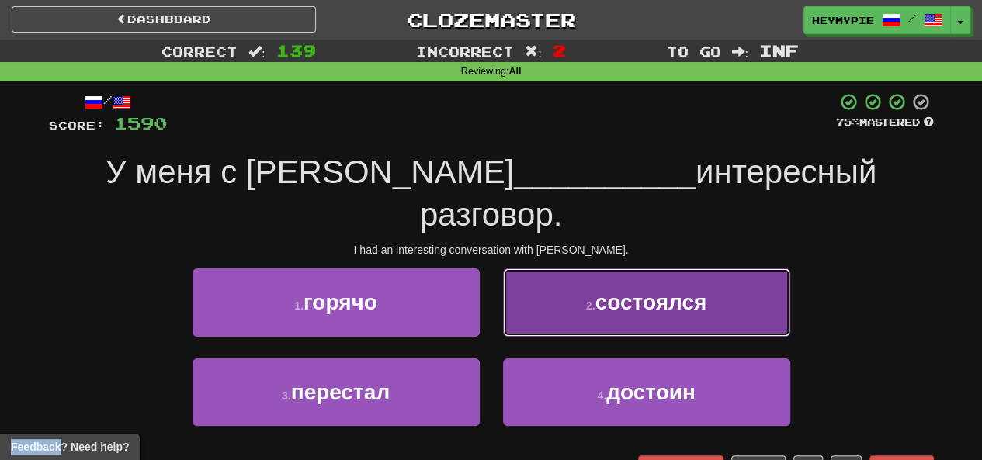
click at [581, 277] on button "2 . состоялся" at bounding box center [646, 303] width 287 height 68
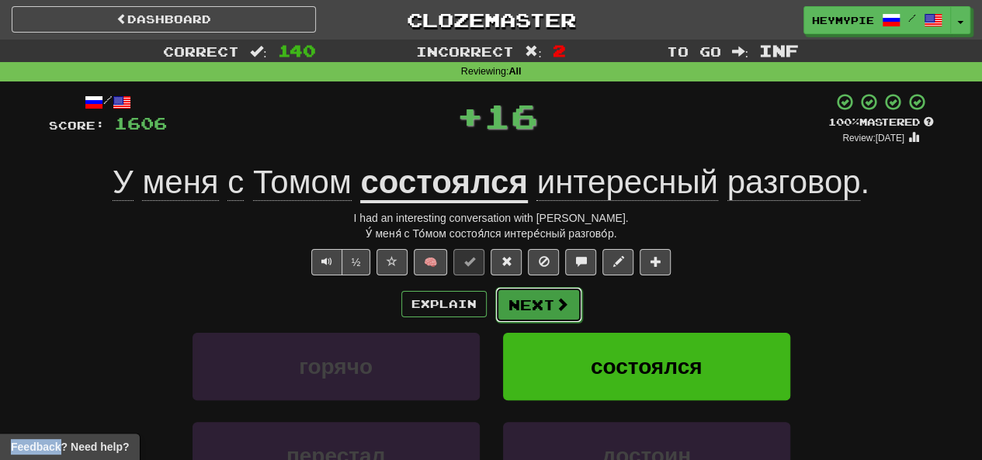
click at [536, 307] on button "Next" at bounding box center [538, 305] width 87 height 36
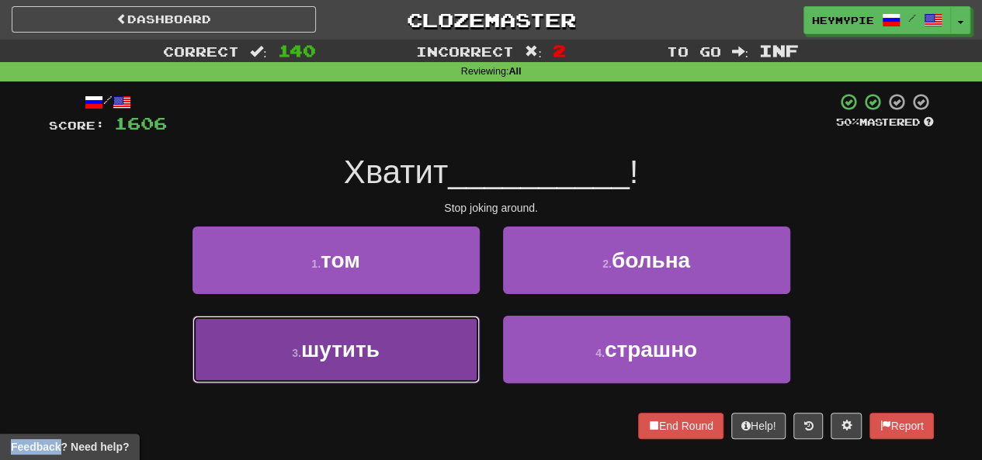
click at [425, 349] on button "3 . шутить" at bounding box center [335, 350] width 287 height 68
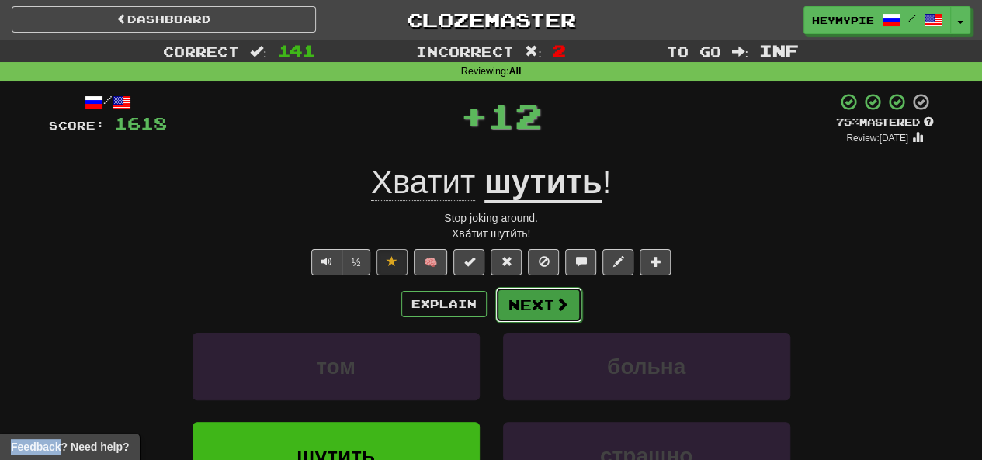
drag, startPoint x: 520, startPoint y: 311, endPoint x: 539, endPoint y: 220, distance: 93.5
click at [519, 311] on button "Next" at bounding box center [537, 304] width 87 height 36
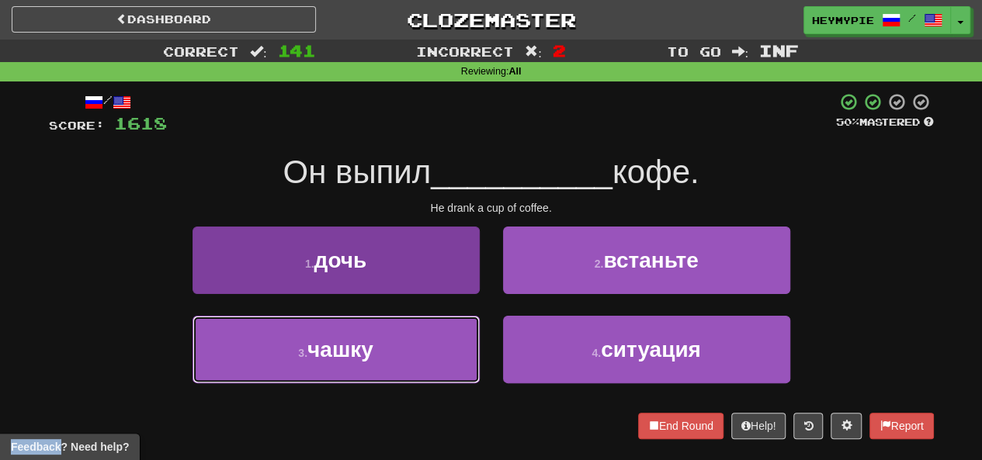
click at [376, 363] on button "3 . чашку" at bounding box center [335, 350] width 287 height 68
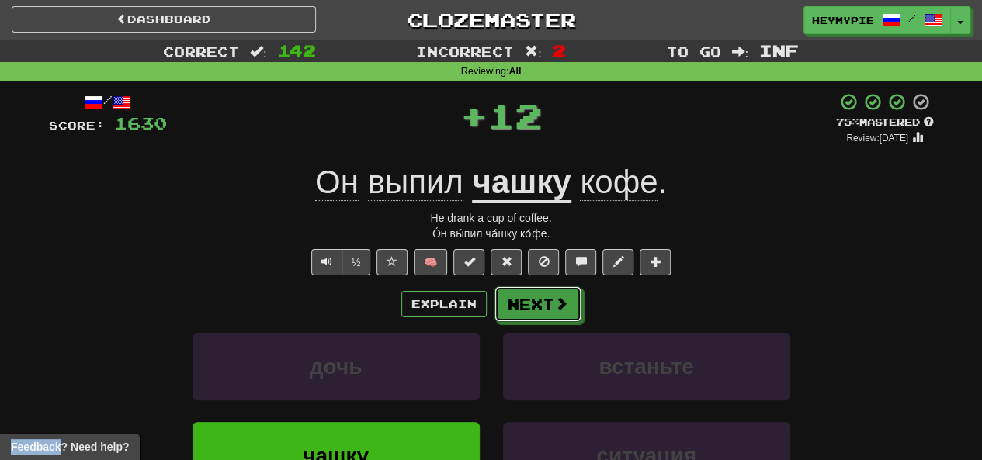
drag, startPoint x: 563, startPoint y: 296, endPoint x: 568, endPoint y: 229, distance: 67.0
click at [563, 296] on span at bounding box center [561, 303] width 14 height 14
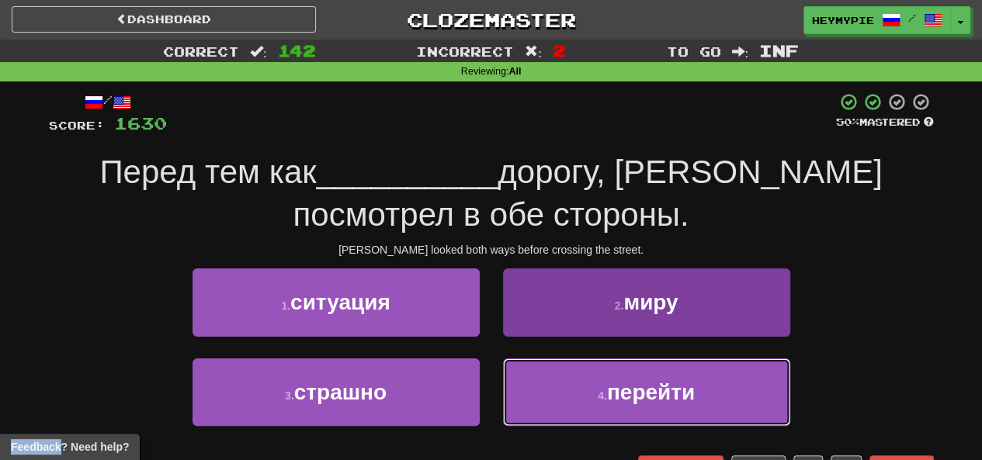
click at [539, 404] on button "4 . перейти" at bounding box center [646, 393] width 287 height 68
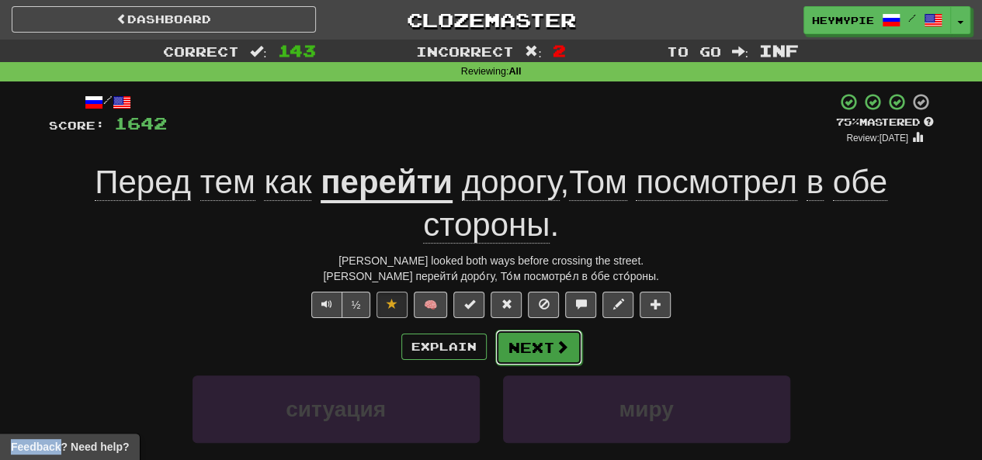
click at [535, 345] on button "Next" at bounding box center [538, 348] width 87 height 36
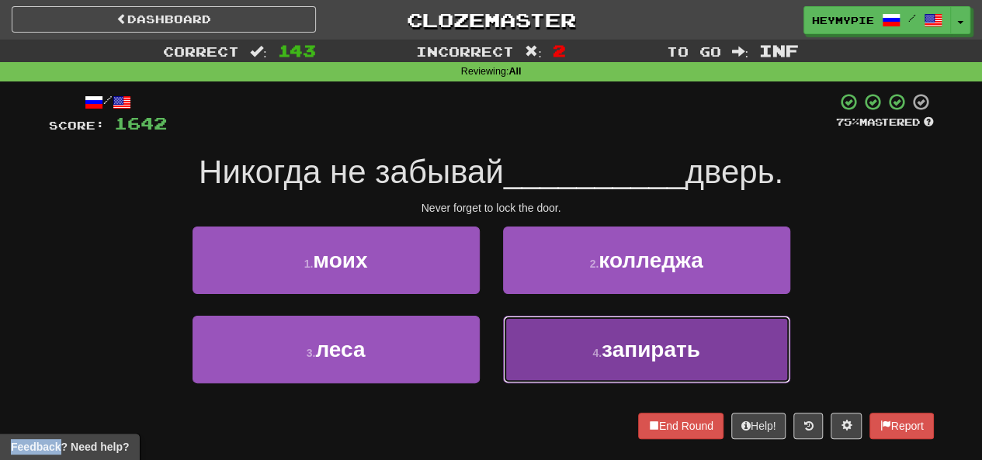
click at [535, 352] on button "4 . запирать" at bounding box center [646, 350] width 287 height 68
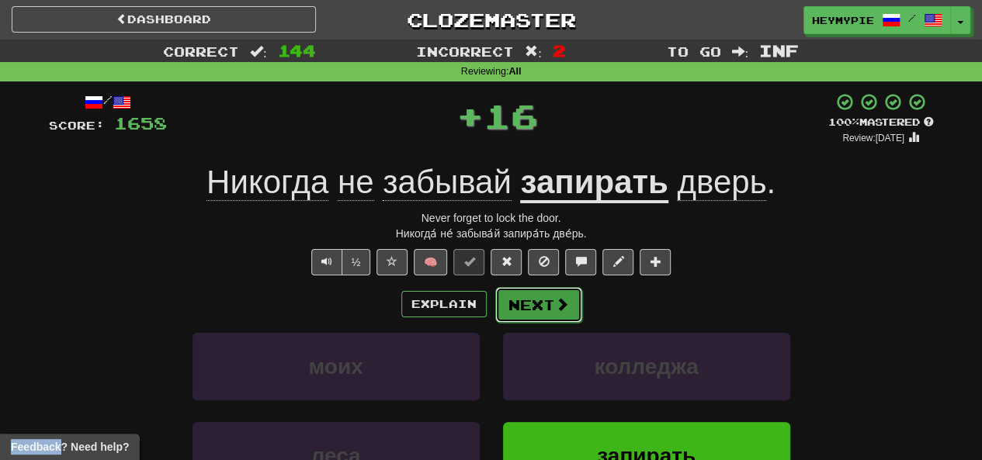
click at [540, 309] on button "Next" at bounding box center [538, 305] width 87 height 36
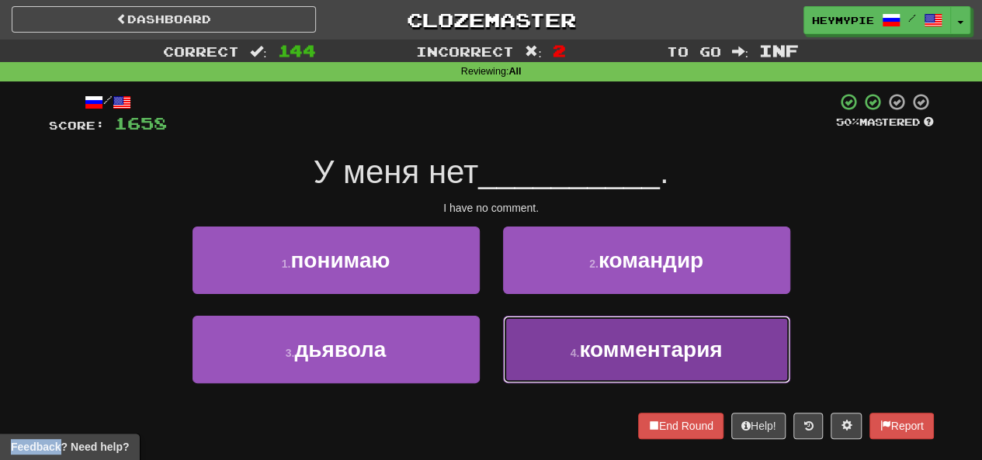
click at [539, 349] on button "4 . комментария" at bounding box center [646, 350] width 287 height 68
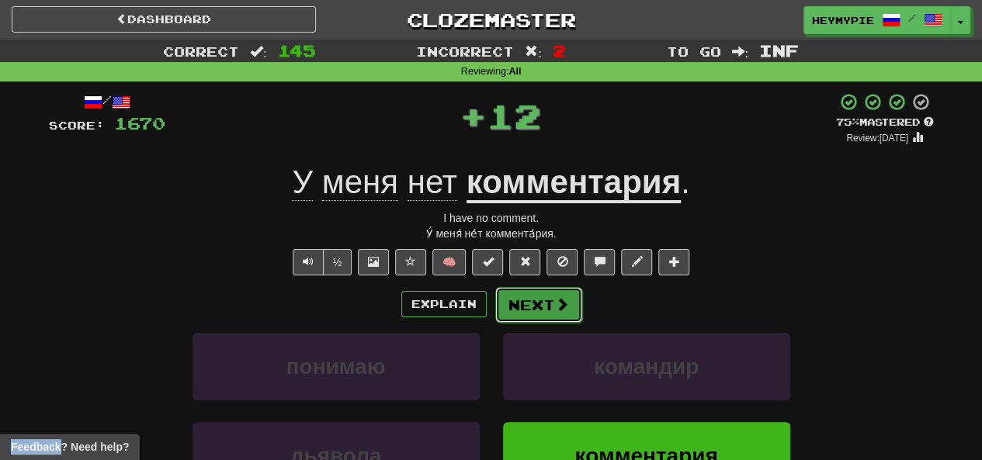
click at [520, 307] on button "Next" at bounding box center [538, 305] width 87 height 36
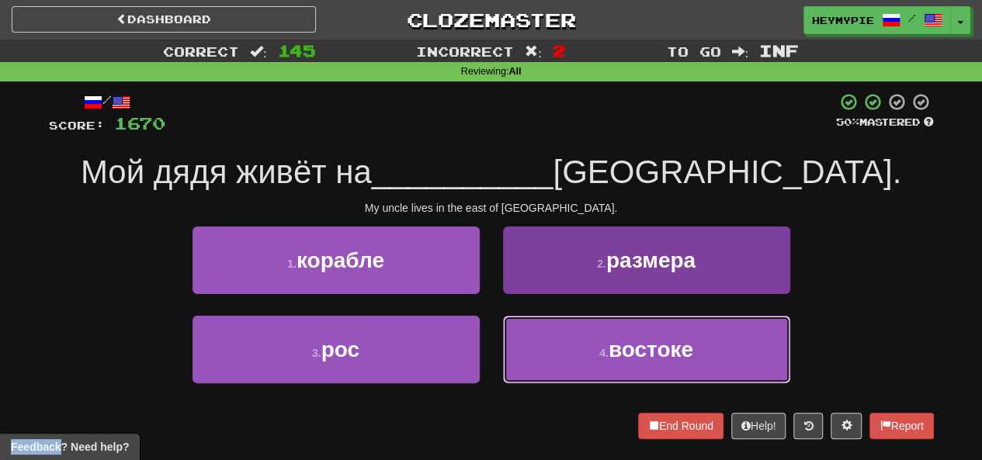
click at [537, 362] on button "4 . востоке" at bounding box center [646, 350] width 287 height 68
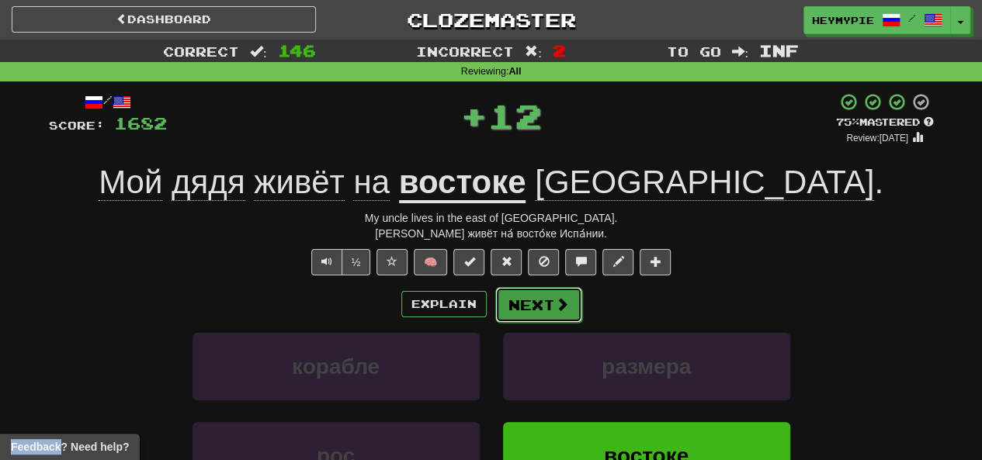
click at [545, 314] on button "Next" at bounding box center [538, 305] width 87 height 36
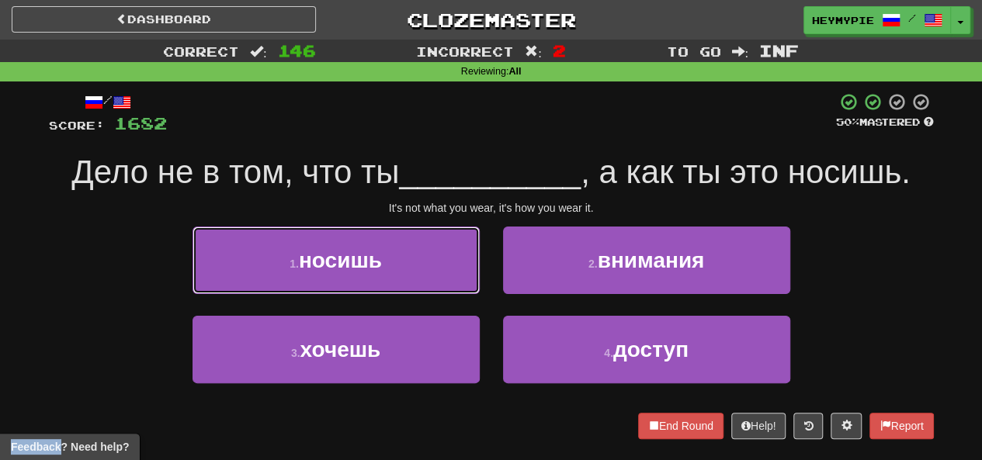
drag, startPoint x: 377, startPoint y: 261, endPoint x: 376, endPoint y: 269, distance: 7.9
click at [376, 264] on span "носишь" at bounding box center [340, 260] width 83 height 24
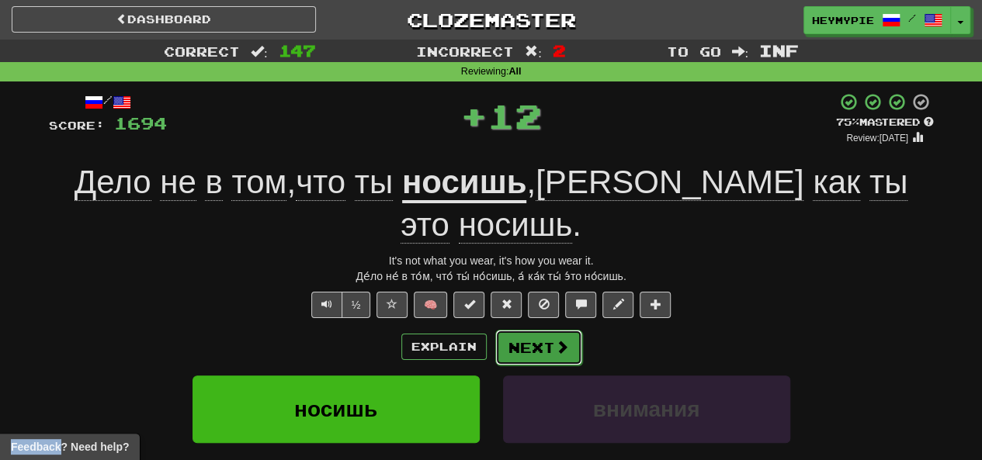
click at [539, 330] on button "Next" at bounding box center [538, 348] width 87 height 36
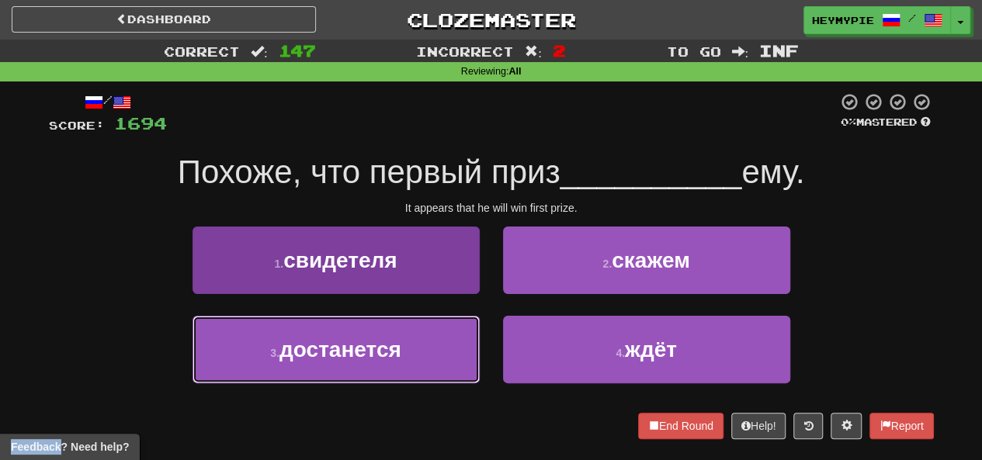
click at [427, 356] on button "3 . достанется" at bounding box center [335, 350] width 287 height 68
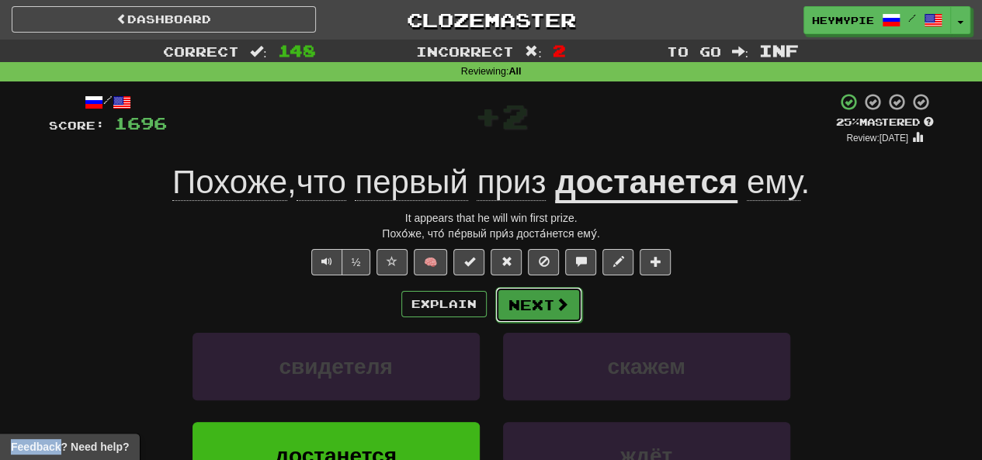
click at [537, 317] on button "Next" at bounding box center [538, 305] width 87 height 36
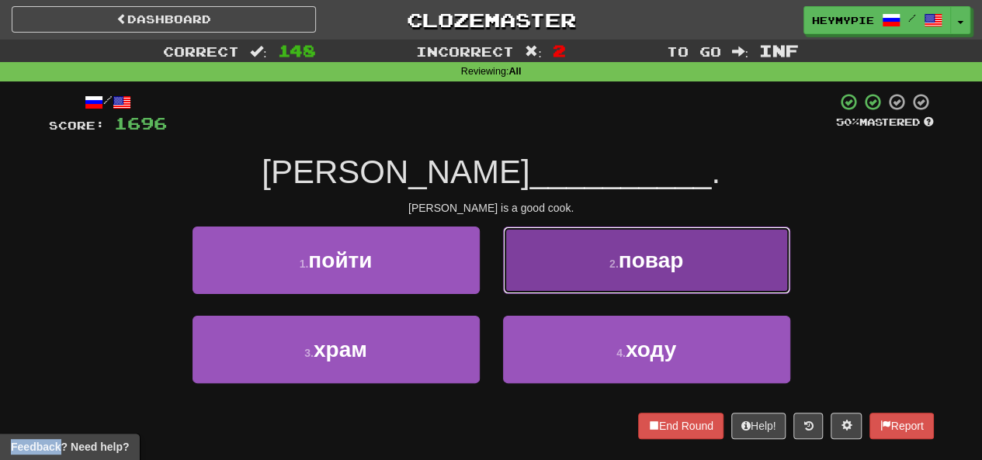
click at [565, 260] on button "2 . повар" at bounding box center [646, 261] width 287 height 68
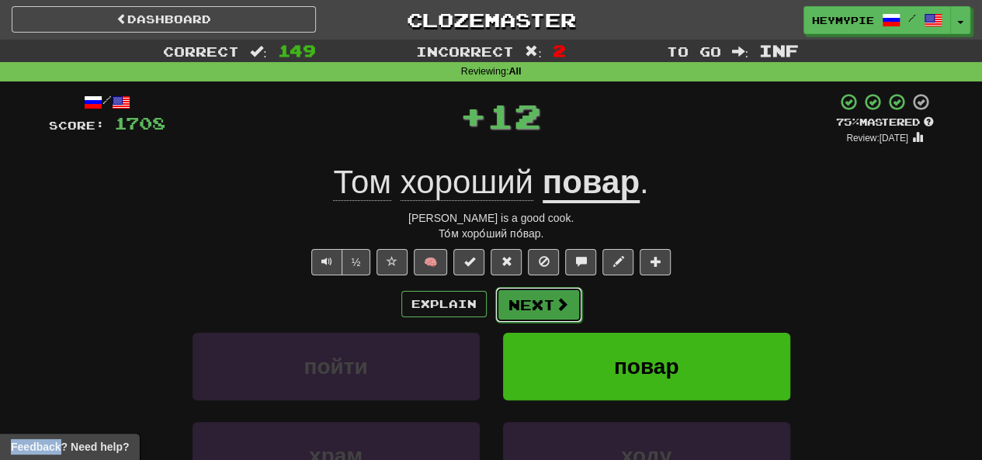
click at [520, 307] on button "Next" at bounding box center [538, 305] width 87 height 36
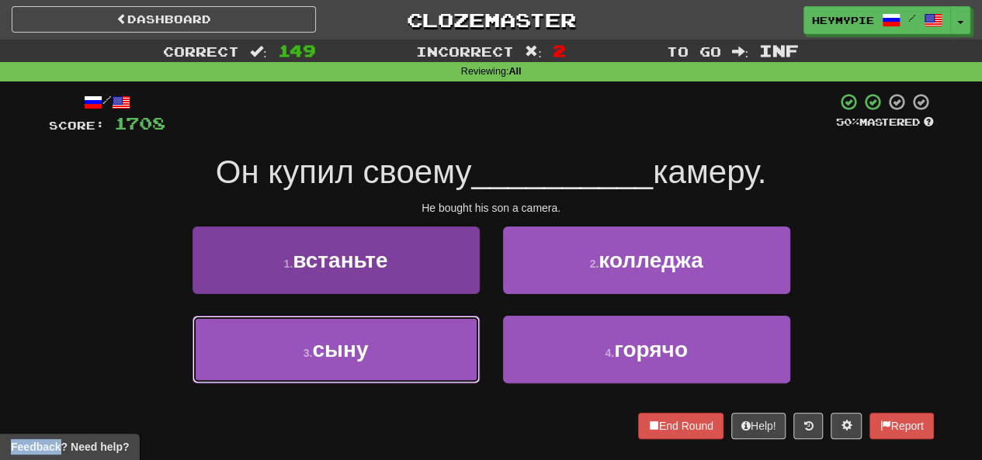
drag, startPoint x: 435, startPoint y: 335, endPoint x: 463, endPoint y: 338, distance: 28.9
click at [435, 336] on button "3 . сыну" at bounding box center [335, 350] width 287 height 68
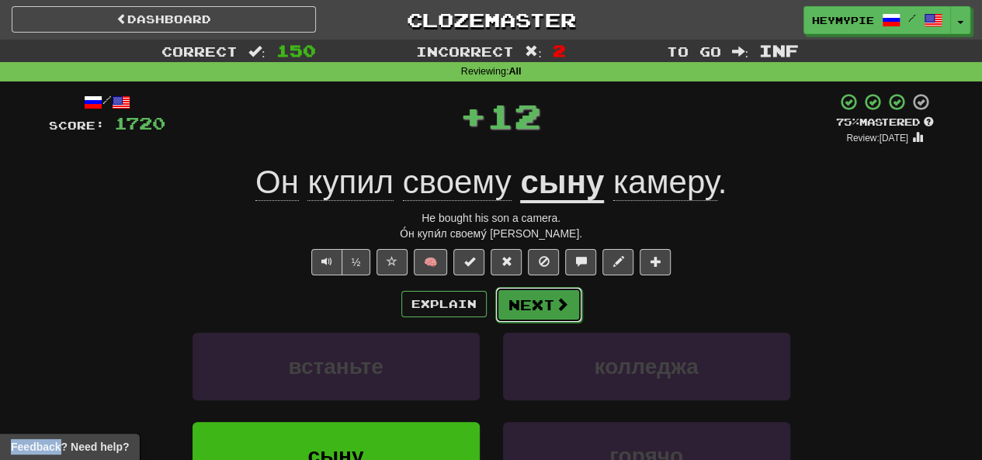
click at [540, 309] on button "Next" at bounding box center [538, 305] width 87 height 36
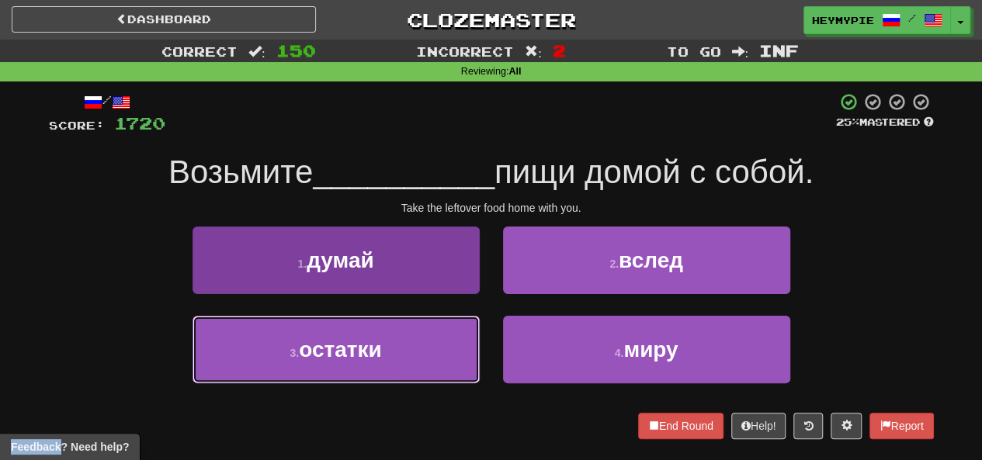
click at [376, 361] on button "3 . остатки" at bounding box center [335, 350] width 287 height 68
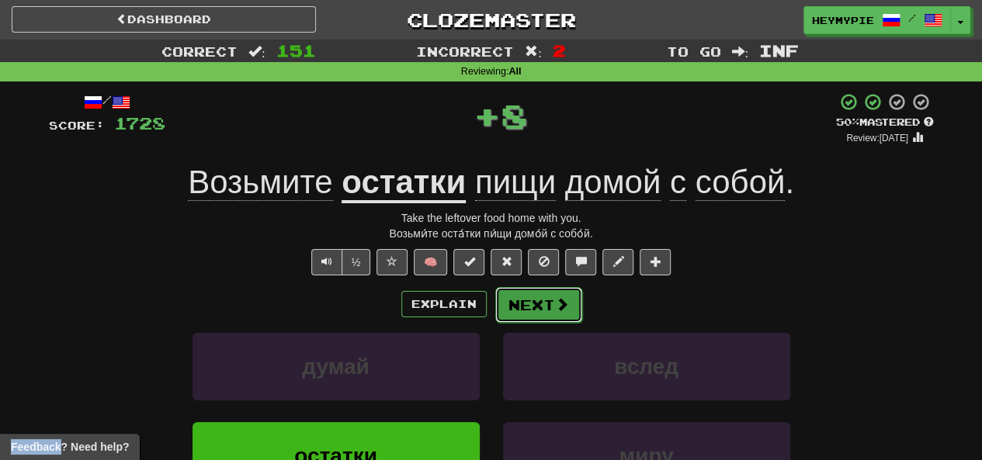
click at [553, 313] on button "Next" at bounding box center [538, 305] width 87 height 36
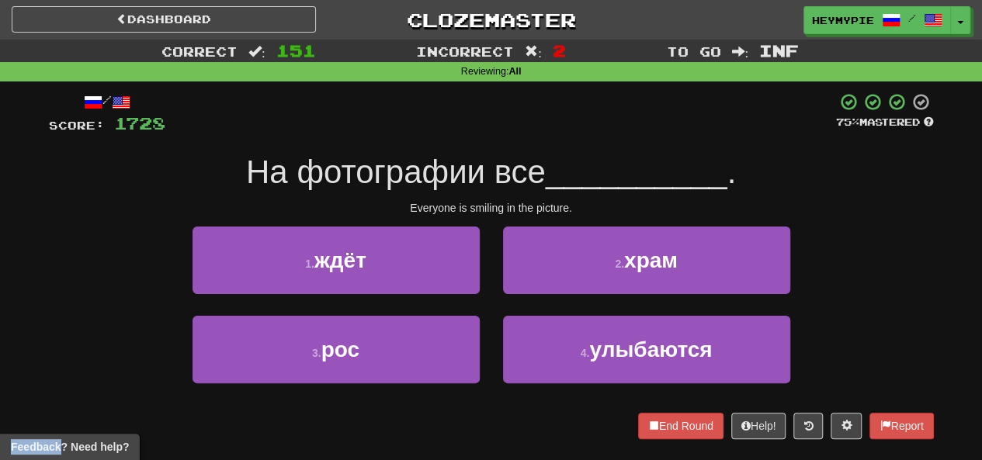
click at [588, 386] on div "4 . улыбаются" at bounding box center [646, 360] width 310 height 89
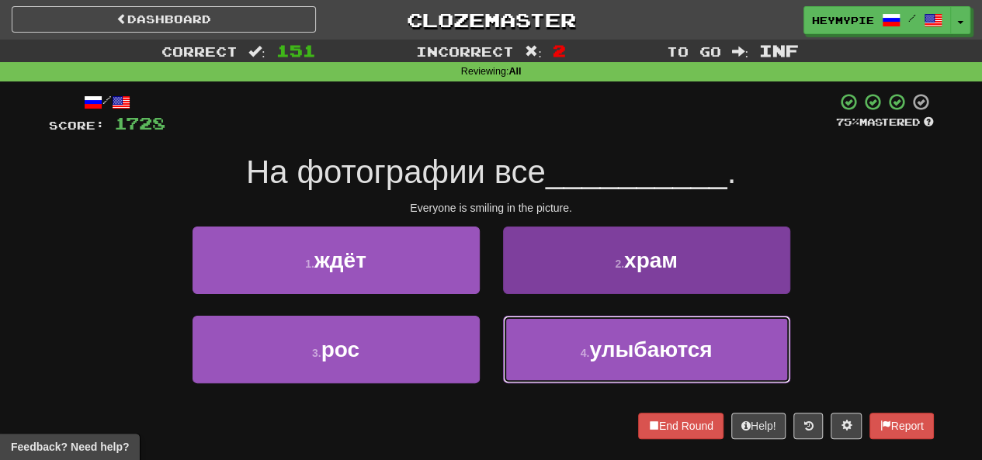
click at [564, 352] on button "4 . улыбаются" at bounding box center [646, 350] width 287 height 68
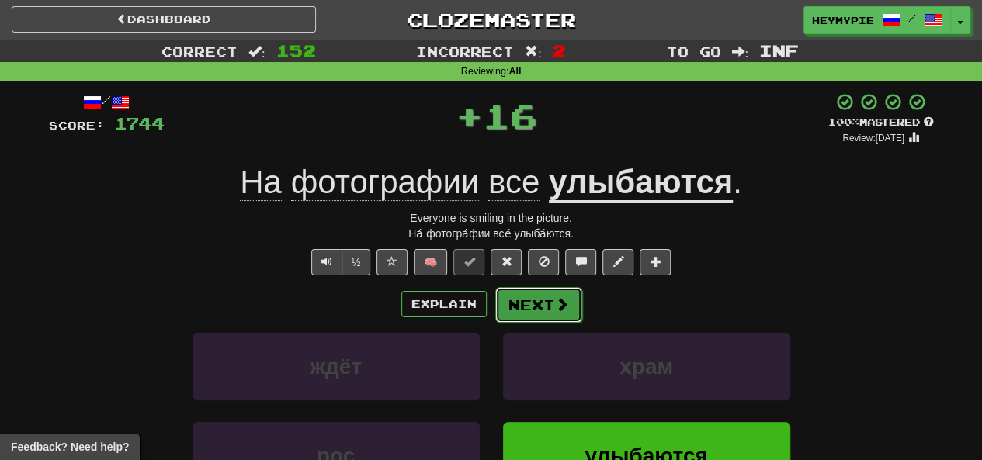
click at [553, 306] on button "Next" at bounding box center [538, 305] width 87 height 36
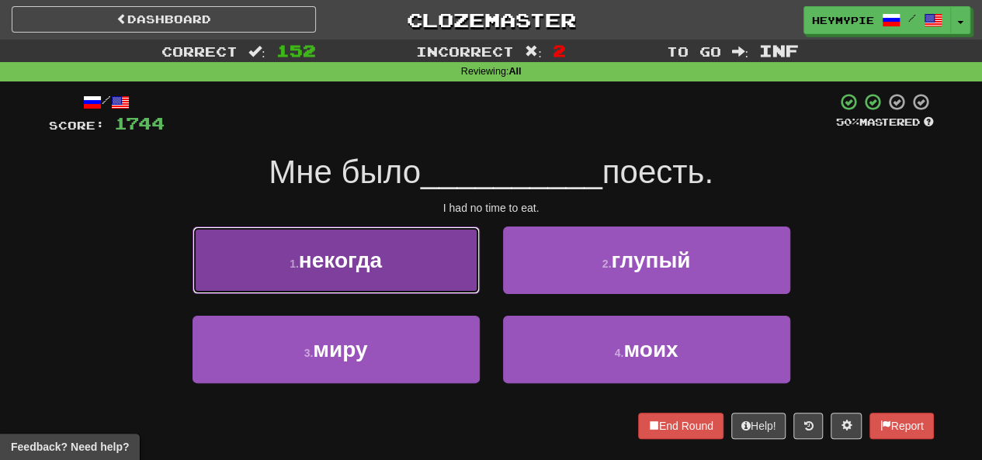
click at [449, 259] on button "1 . некогда" at bounding box center [335, 261] width 287 height 68
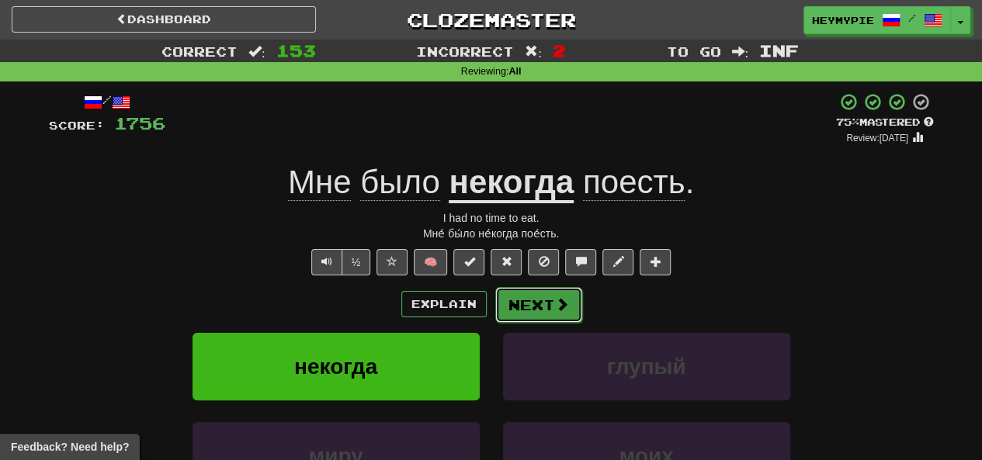
click at [525, 302] on button "Next" at bounding box center [538, 305] width 87 height 36
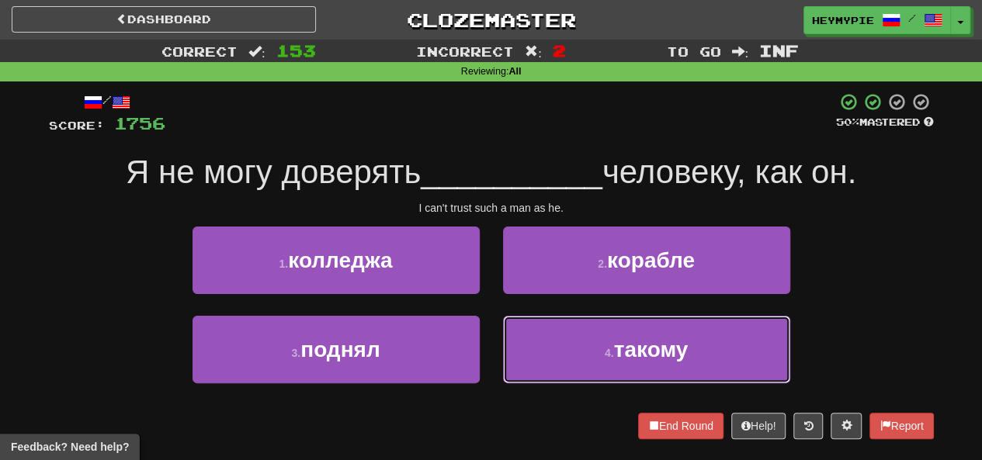
click at [529, 328] on button "4 . такому" at bounding box center [646, 350] width 287 height 68
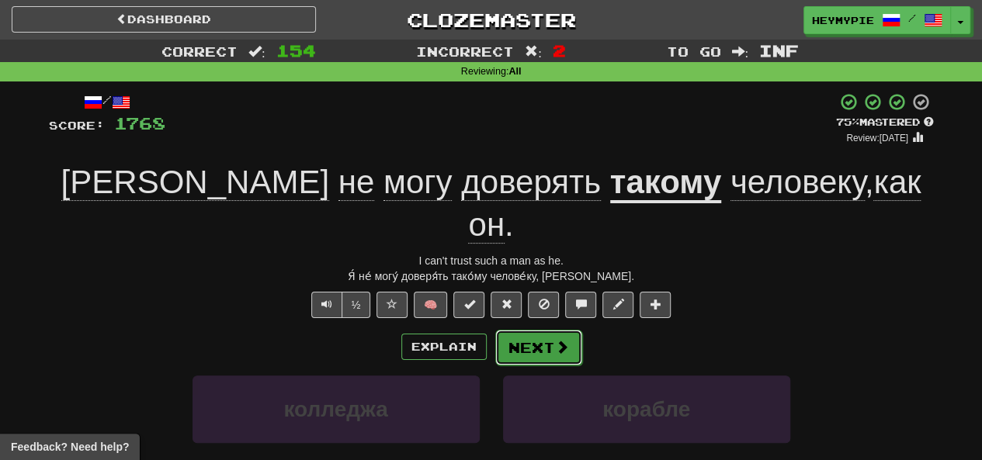
click at [527, 330] on button "Next" at bounding box center [538, 348] width 87 height 36
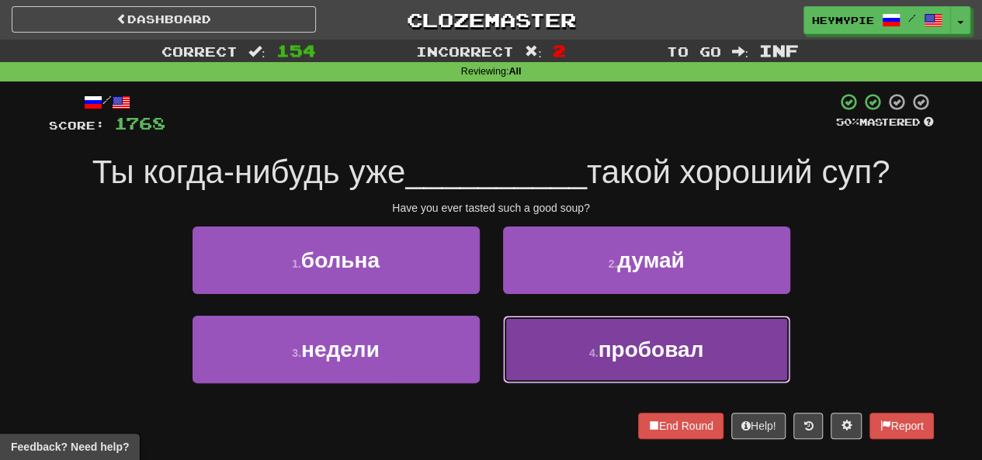
click at [543, 348] on button "4 . пробовал" at bounding box center [646, 350] width 287 height 68
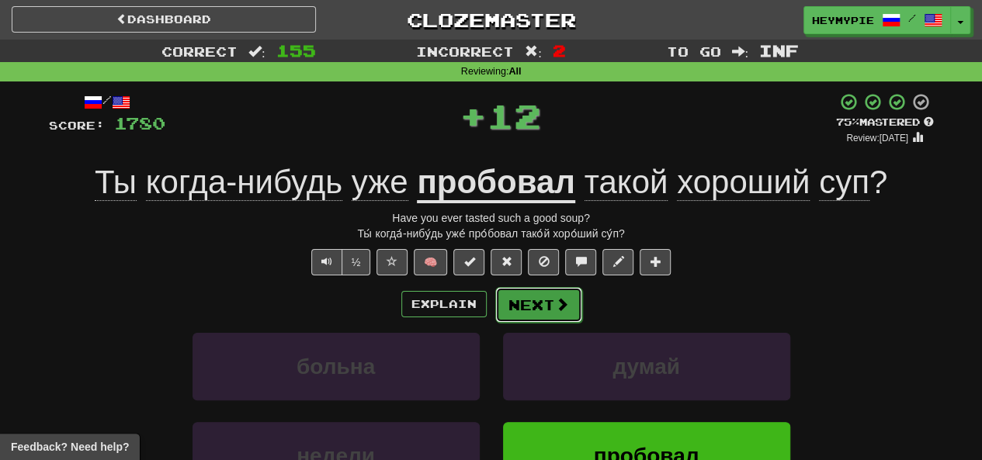
click at [539, 304] on button "Next" at bounding box center [538, 305] width 87 height 36
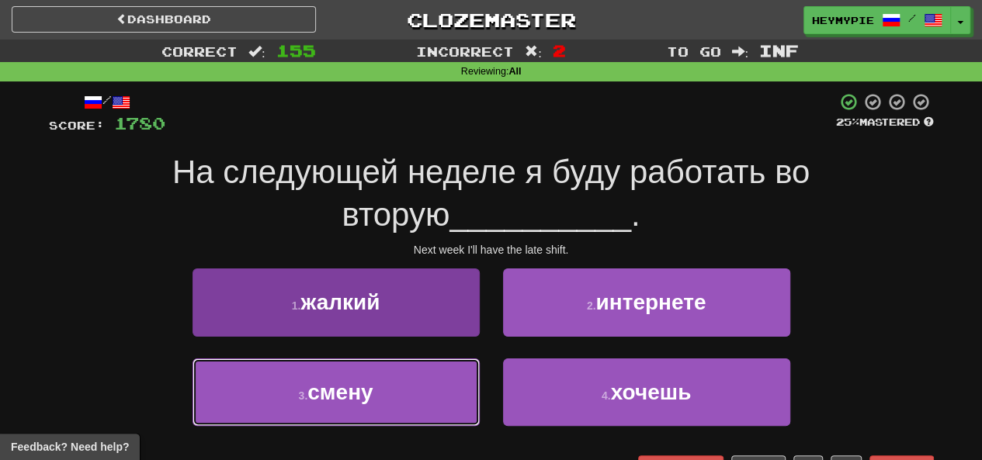
drag, startPoint x: 363, startPoint y: 389, endPoint x: 370, endPoint y: 385, distance: 8.0
click at [365, 389] on span "смену" at bounding box center [339, 392] width 65 height 24
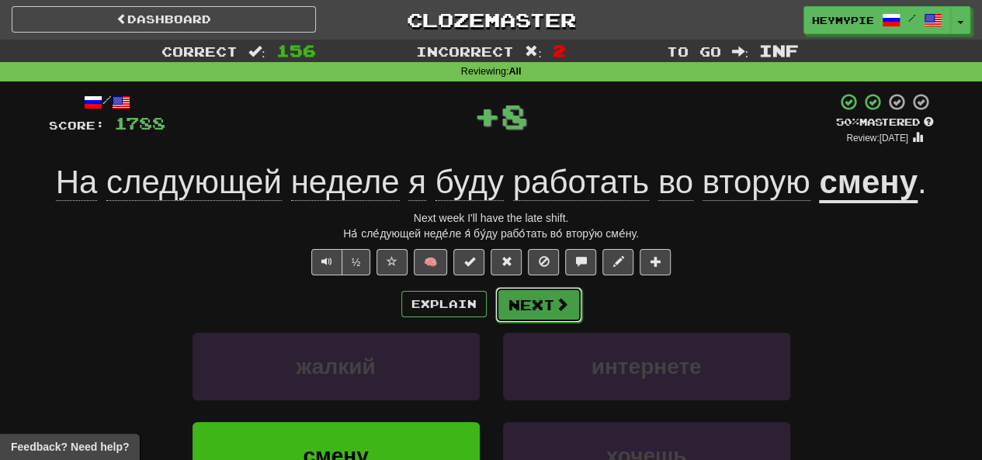
click at [542, 316] on button "Next" at bounding box center [538, 305] width 87 height 36
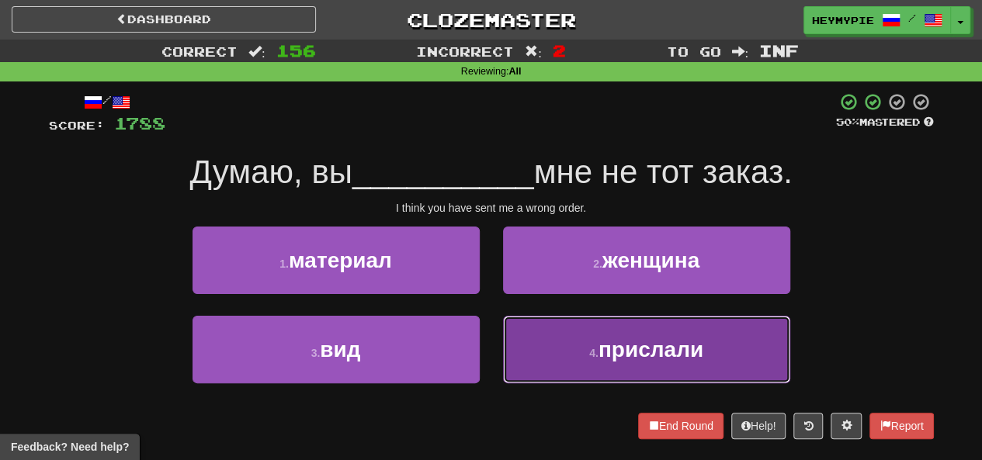
click at [584, 348] on button "4 . прислали" at bounding box center [646, 350] width 287 height 68
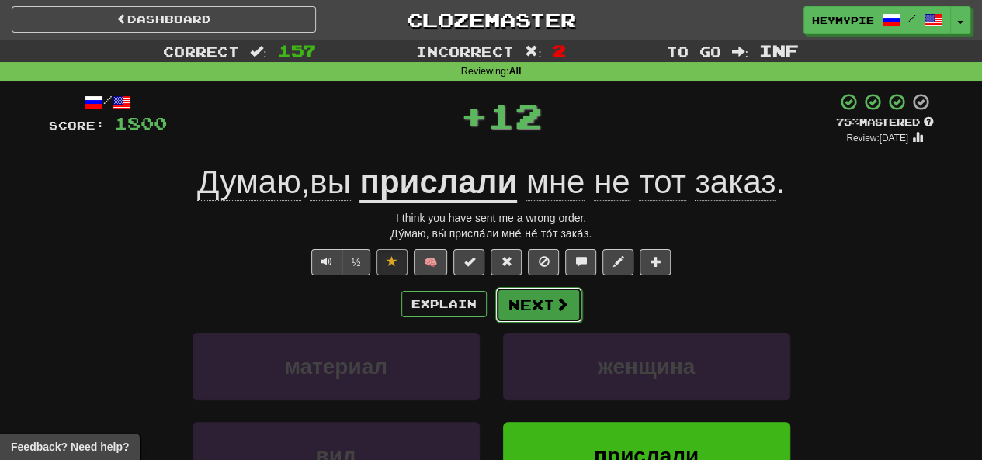
click at [551, 298] on button "Next" at bounding box center [538, 305] width 87 height 36
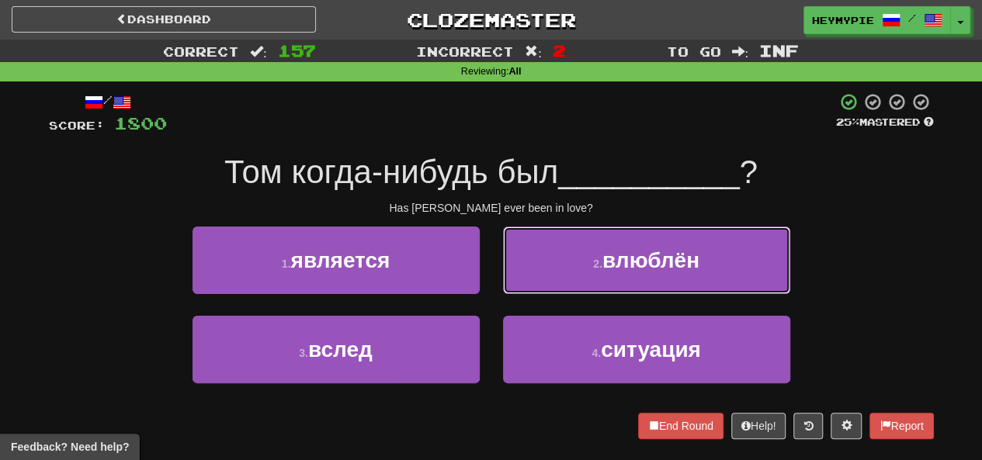
drag, startPoint x: 563, startPoint y: 275, endPoint x: 552, endPoint y: 277, distance: 11.9
click at [563, 275] on button "2 . влюблён" at bounding box center [646, 261] width 287 height 68
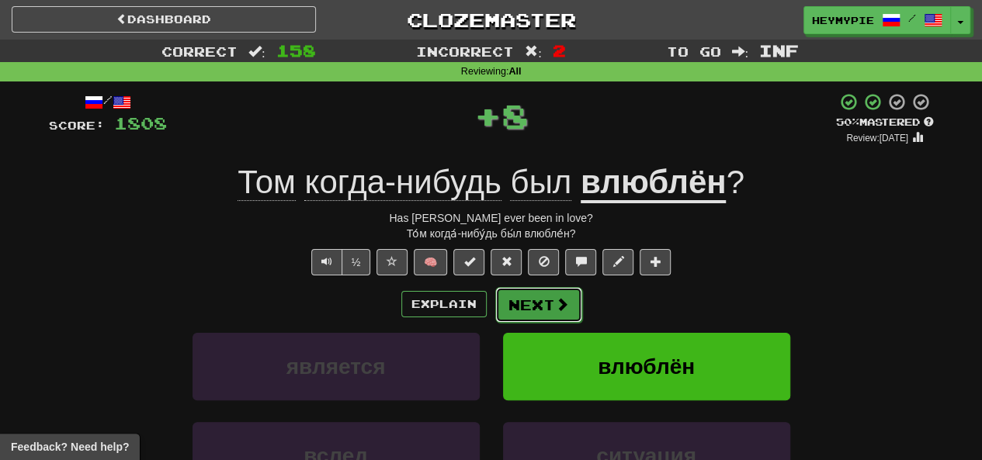
click at [515, 291] on button "Next" at bounding box center [538, 305] width 87 height 36
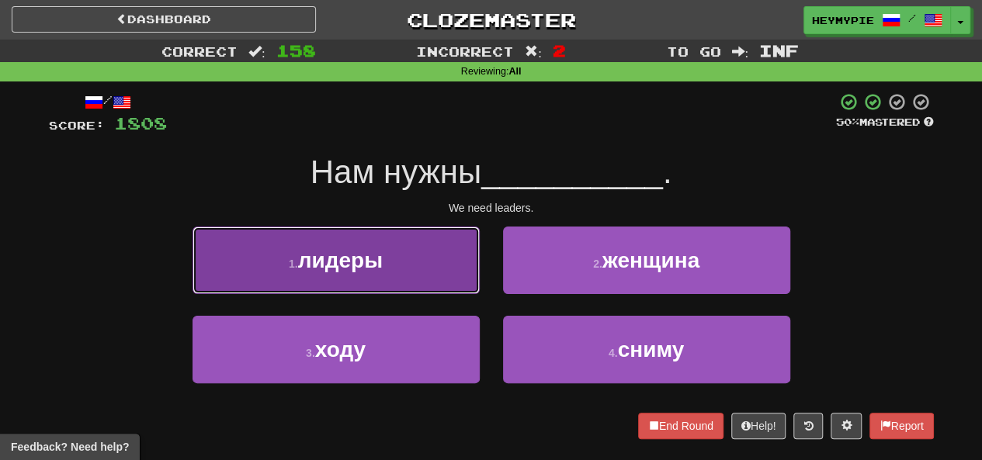
click at [412, 287] on button "1 . лидеры" at bounding box center [335, 261] width 287 height 68
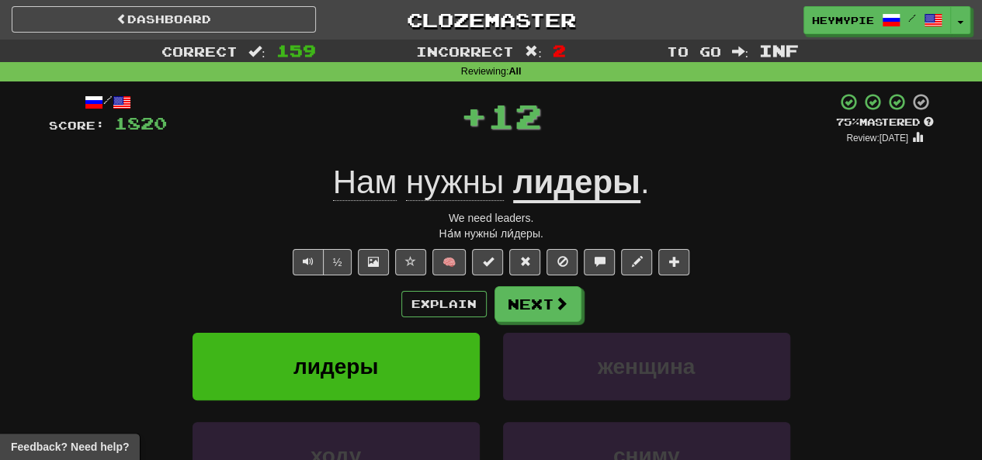
click at [537, 322] on div "Explain Next лидеры женщина ходу сниму Learn more: лидеры женщина ходу сниму" at bounding box center [491, 410] width 885 height 249
click at [559, 310] on span at bounding box center [562, 304] width 14 height 14
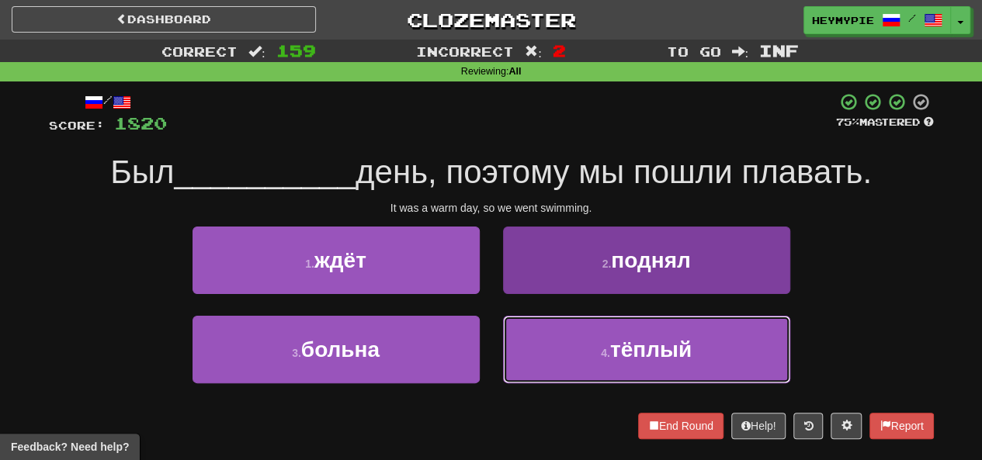
click at [568, 344] on button "4 . тёплый" at bounding box center [646, 350] width 287 height 68
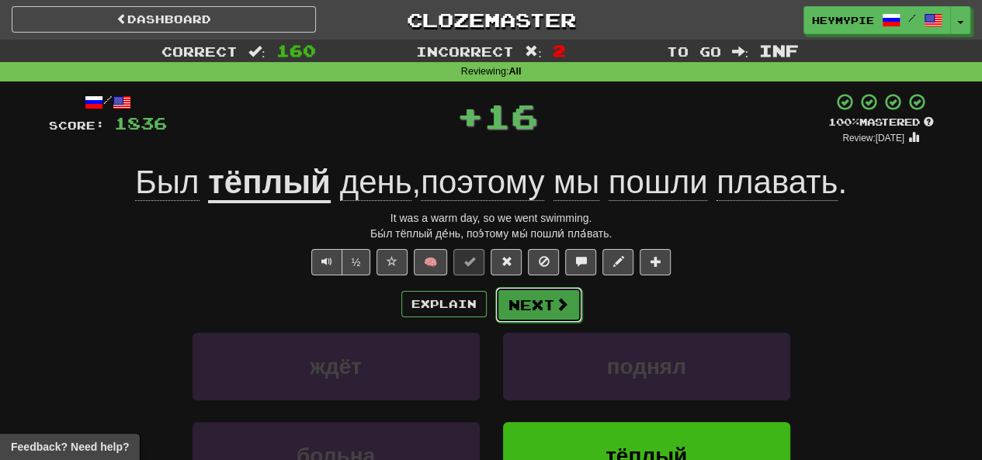
click at [540, 309] on button "Next" at bounding box center [538, 305] width 87 height 36
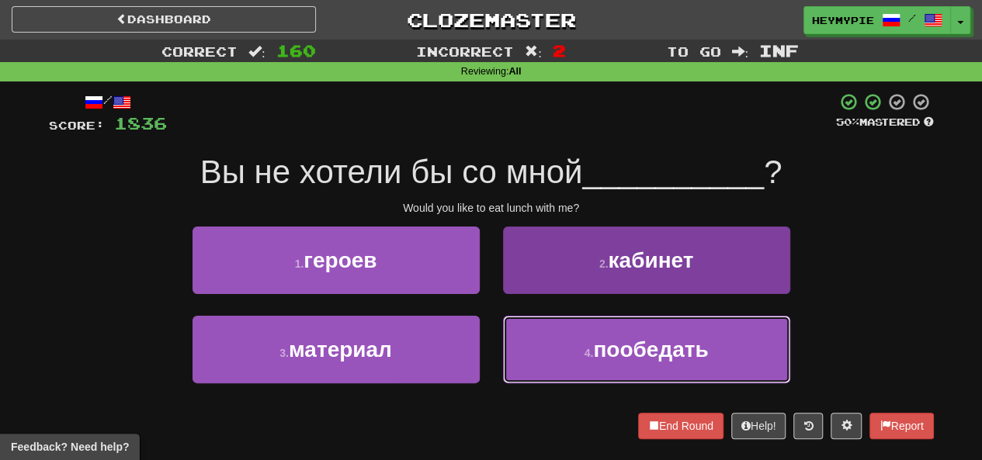
click at [551, 358] on button "4 . пообедать" at bounding box center [646, 350] width 287 height 68
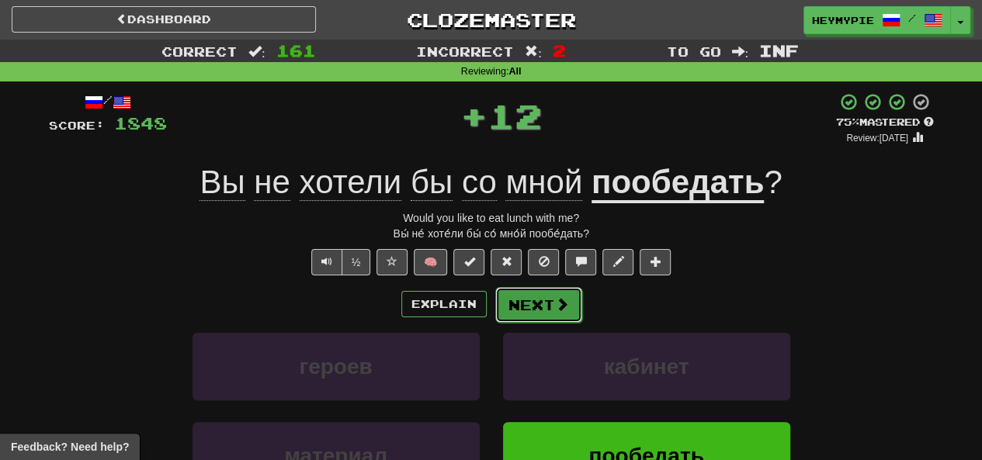
click at [548, 303] on button "Next" at bounding box center [538, 305] width 87 height 36
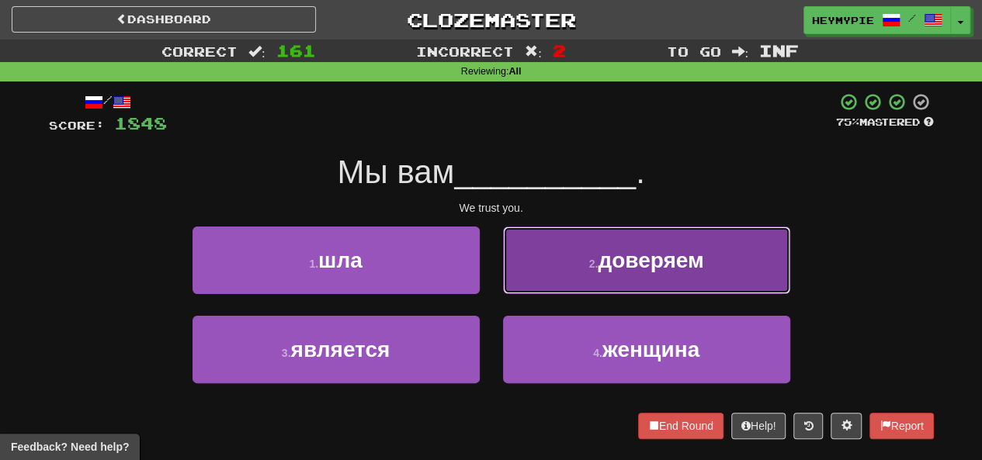
click at [565, 291] on button "2 . доверяем" at bounding box center [646, 261] width 287 height 68
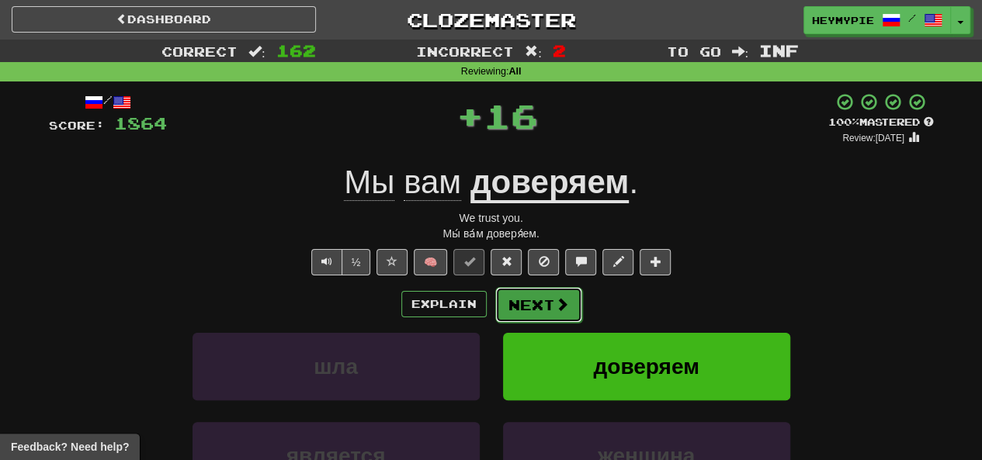
click at [525, 310] on button "Next" at bounding box center [538, 305] width 87 height 36
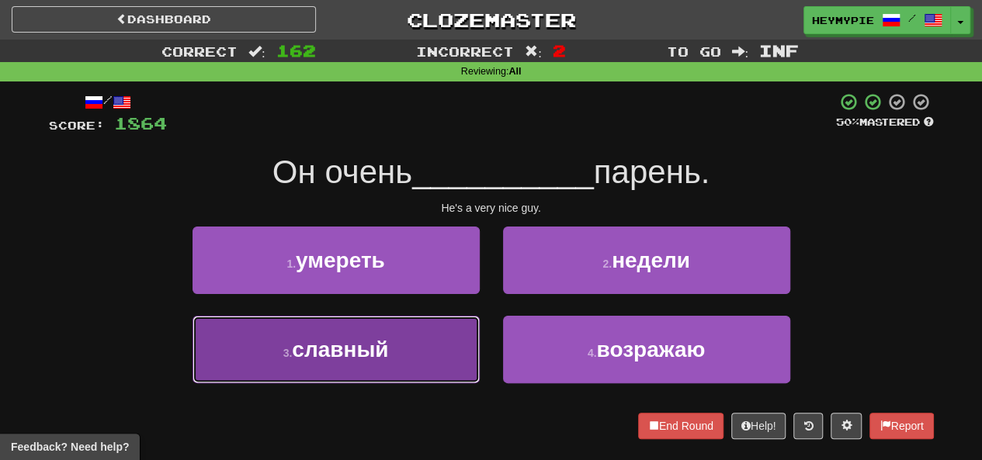
click at [432, 343] on button "3 . славный" at bounding box center [335, 350] width 287 height 68
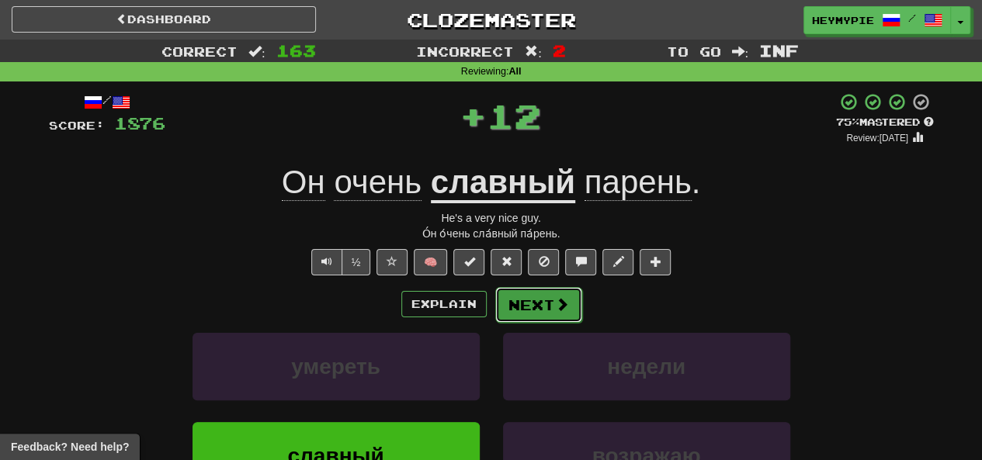
click at [546, 310] on button "Next" at bounding box center [538, 305] width 87 height 36
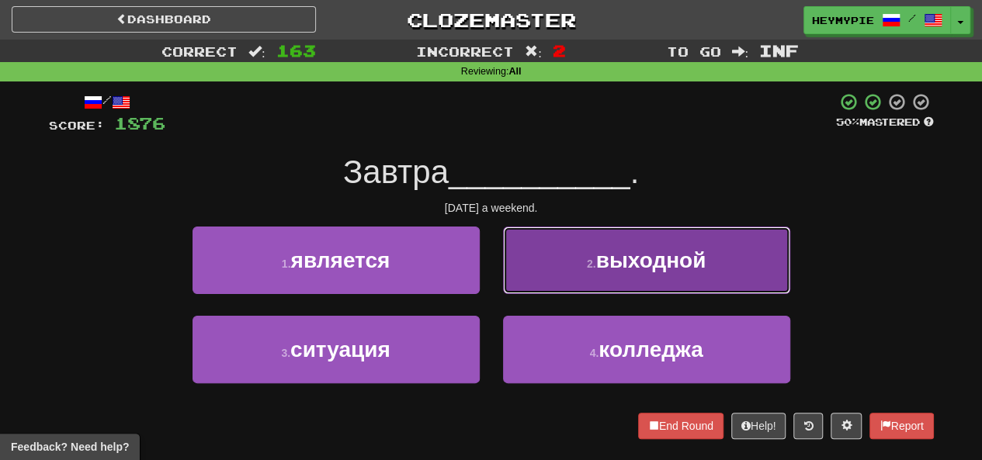
click at [566, 267] on button "2 . выходной" at bounding box center [646, 261] width 287 height 68
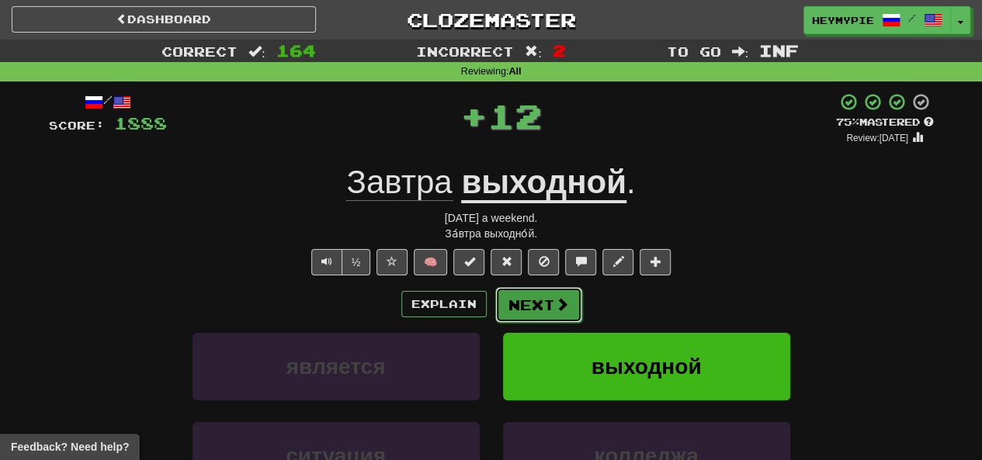
click at [537, 302] on button "Next" at bounding box center [538, 305] width 87 height 36
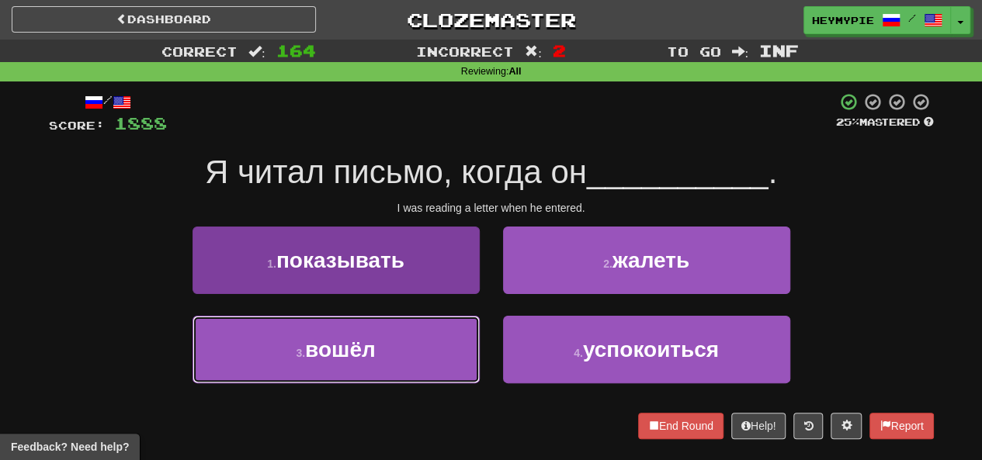
click at [424, 339] on button "3 . вошёл" at bounding box center [335, 350] width 287 height 68
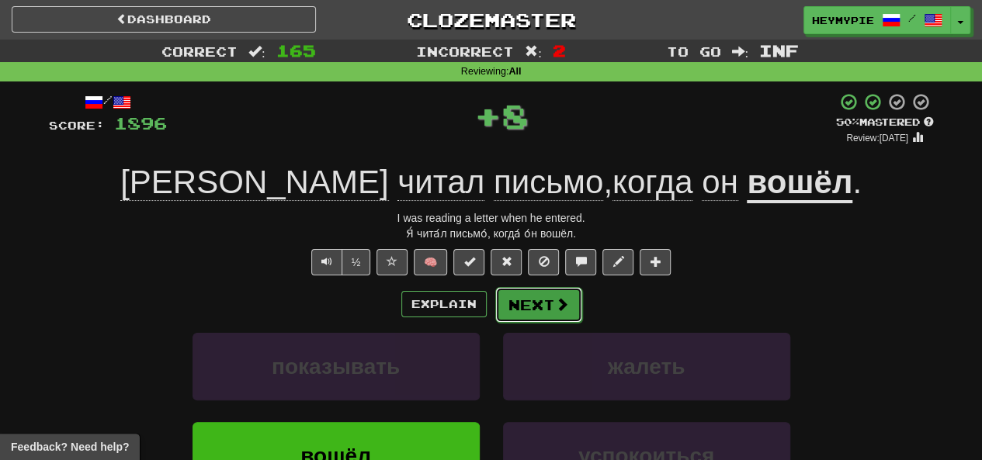
click at [504, 313] on button "Next" at bounding box center [538, 305] width 87 height 36
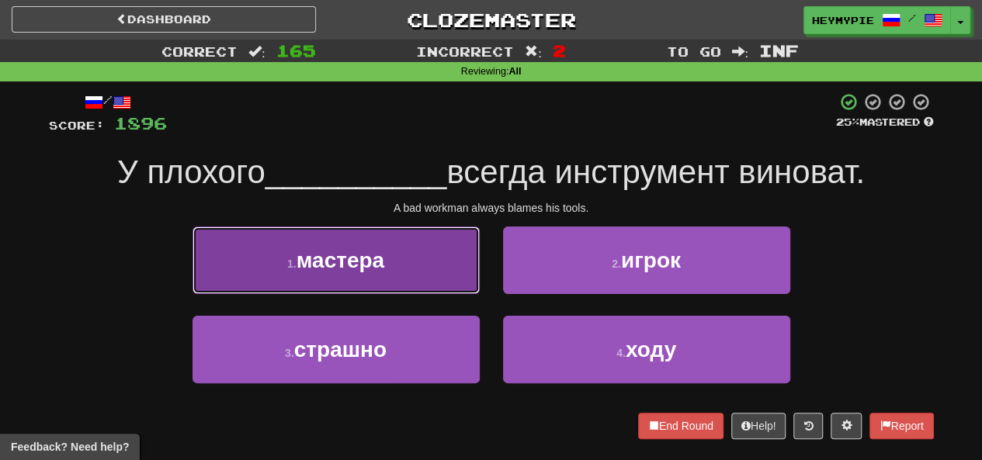
click at [402, 265] on button "1 . мастера" at bounding box center [335, 261] width 287 height 68
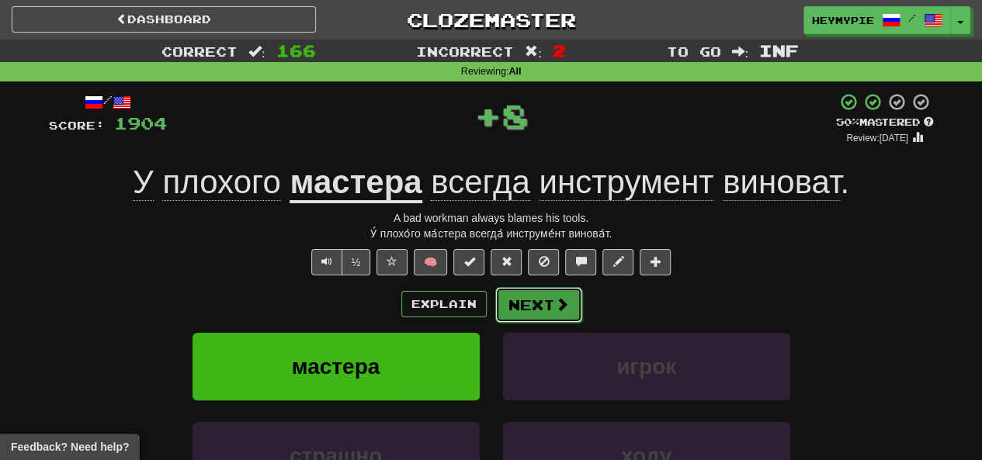
click at [508, 315] on button "Next" at bounding box center [538, 305] width 87 height 36
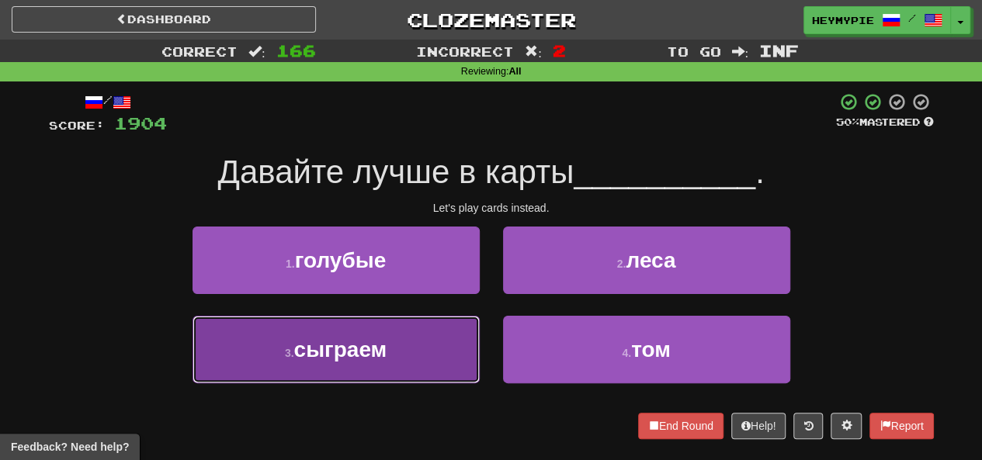
click at [415, 333] on button "3 . сыграем" at bounding box center [335, 350] width 287 height 68
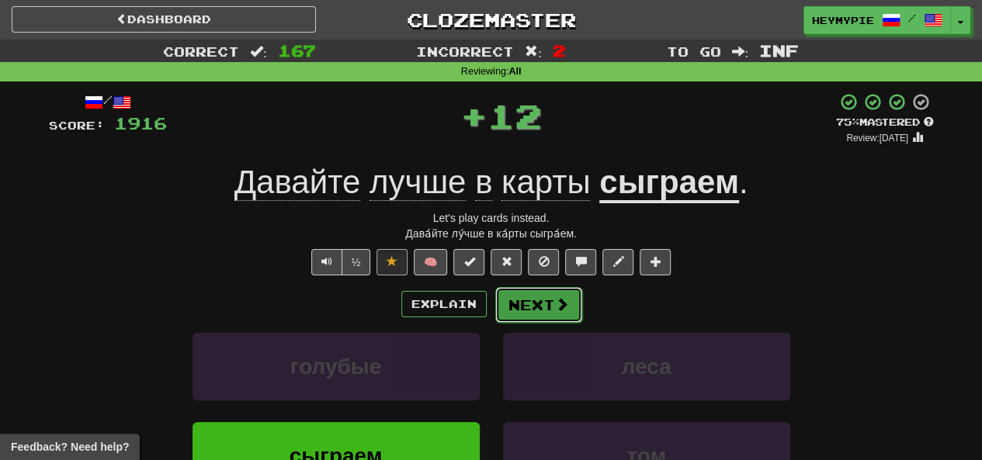
click at [512, 307] on button "Next" at bounding box center [538, 305] width 87 height 36
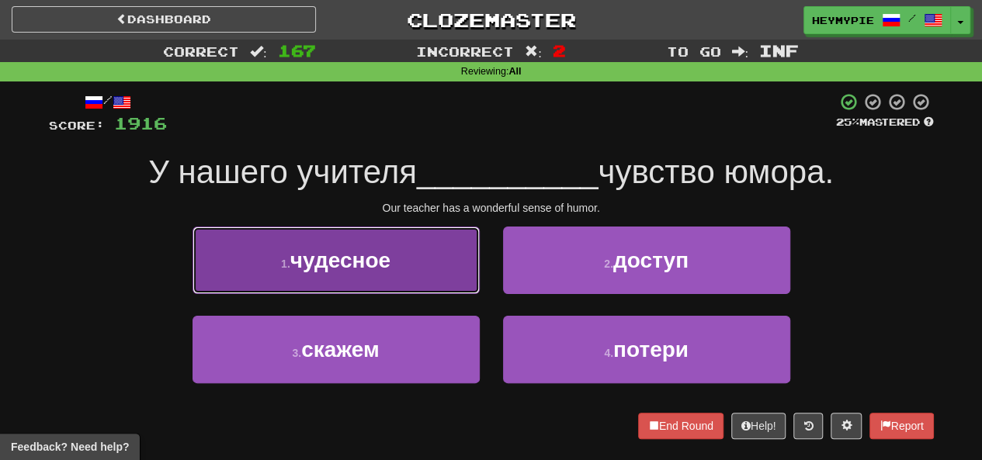
click at [396, 271] on button "1 . чудесное" at bounding box center [335, 261] width 287 height 68
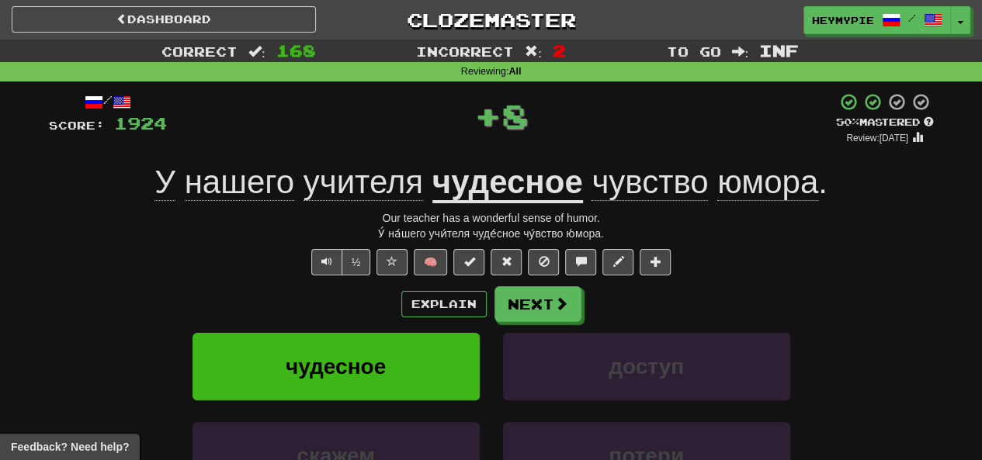
click at [515, 322] on div "Explain Next чудесное доступ скажем потери Learn more: чудесное доступ скажем п…" at bounding box center [491, 410] width 885 height 249
click at [521, 318] on button "Next" at bounding box center [538, 305] width 87 height 36
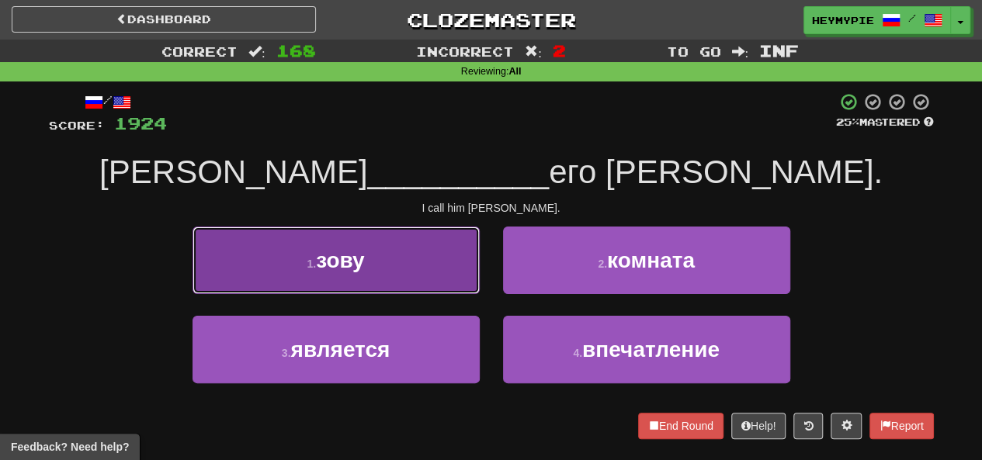
click at [404, 271] on button "1 . зову" at bounding box center [335, 261] width 287 height 68
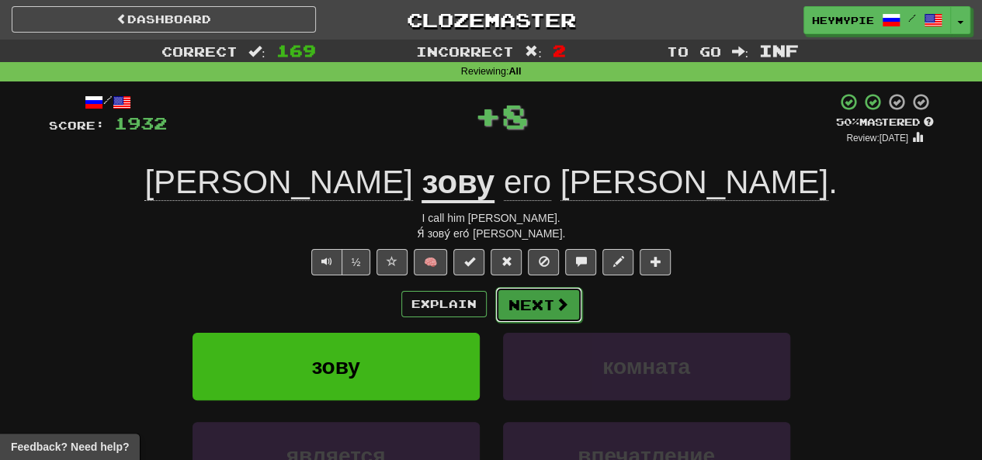
click at [506, 307] on button "Next" at bounding box center [538, 305] width 87 height 36
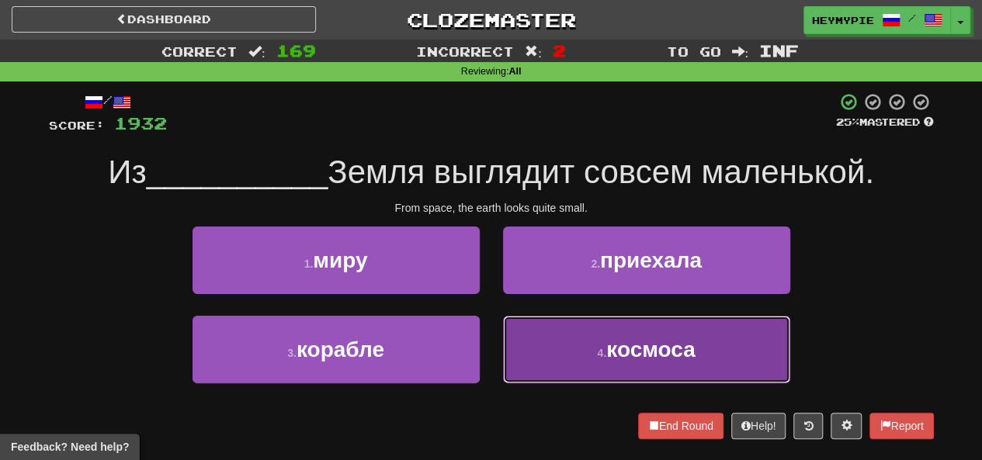
click at [514, 345] on button "4 . космоса" at bounding box center [646, 350] width 287 height 68
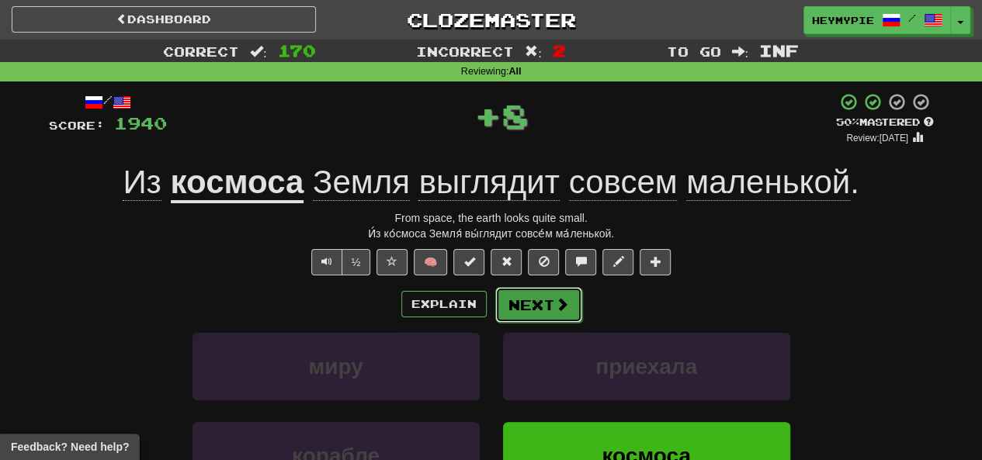
click at [538, 317] on button "Next" at bounding box center [538, 305] width 87 height 36
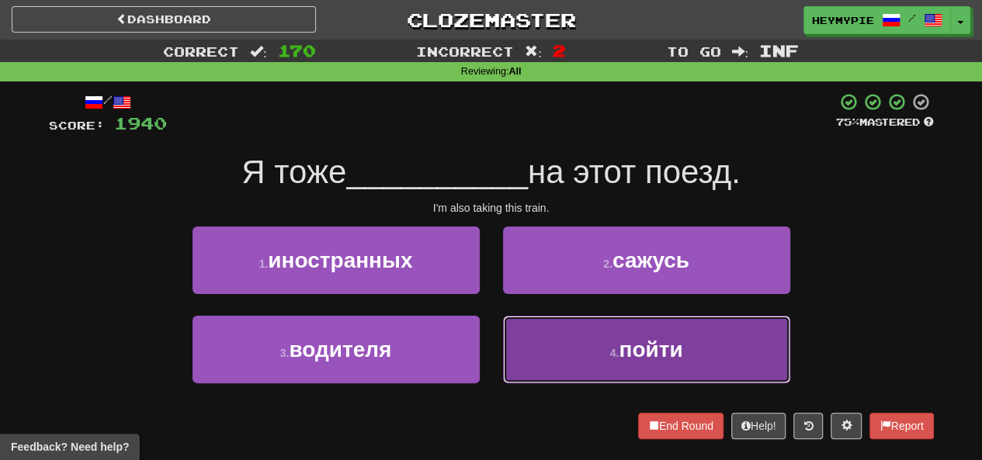
click at [531, 352] on button "4 . пойти" at bounding box center [646, 350] width 287 height 68
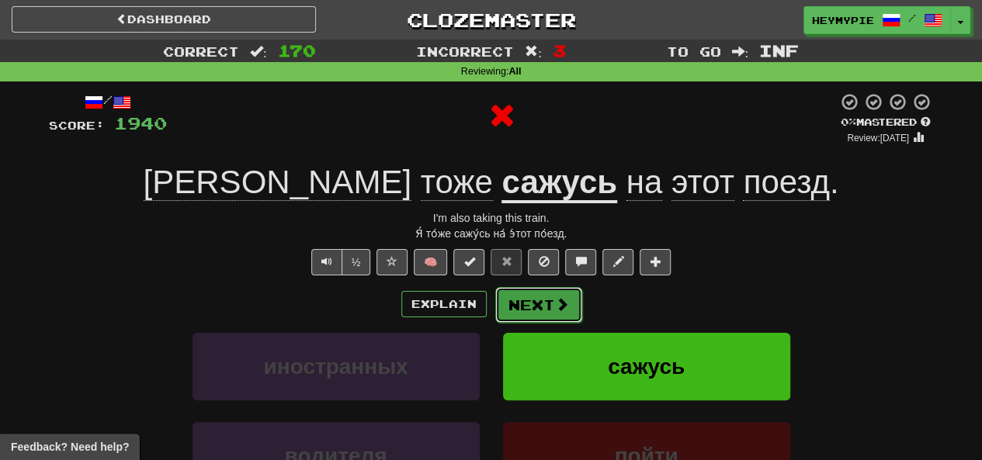
click at [522, 321] on button "Next" at bounding box center [538, 305] width 87 height 36
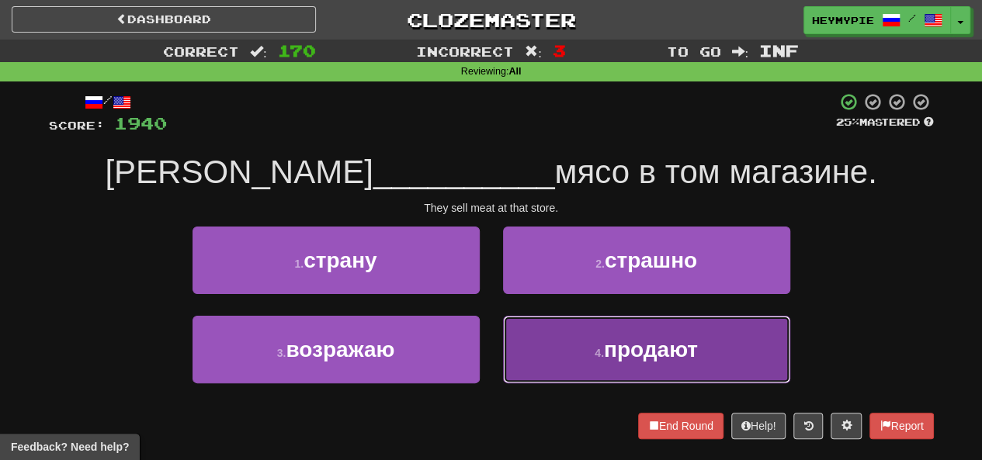
click at [535, 353] on button "4 . продают" at bounding box center [646, 350] width 287 height 68
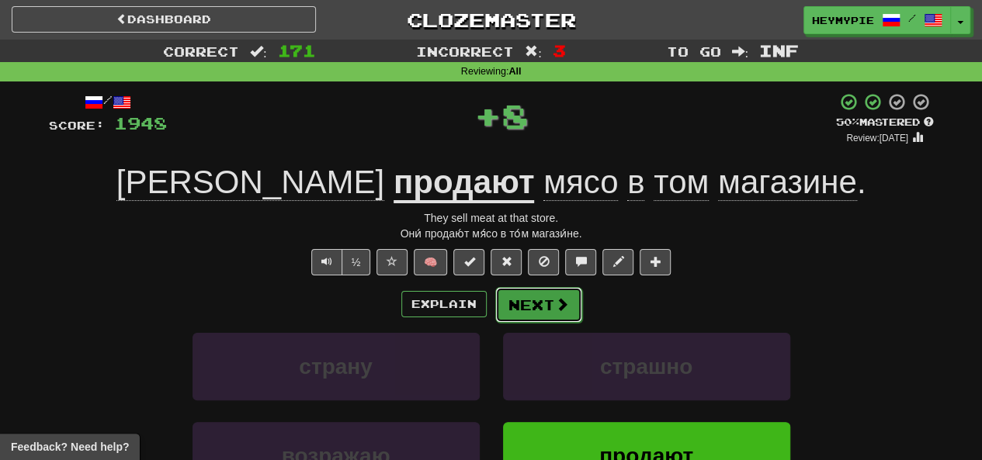
click at [522, 320] on button "Next" at bounding box center [538, 305] width 87 height 36
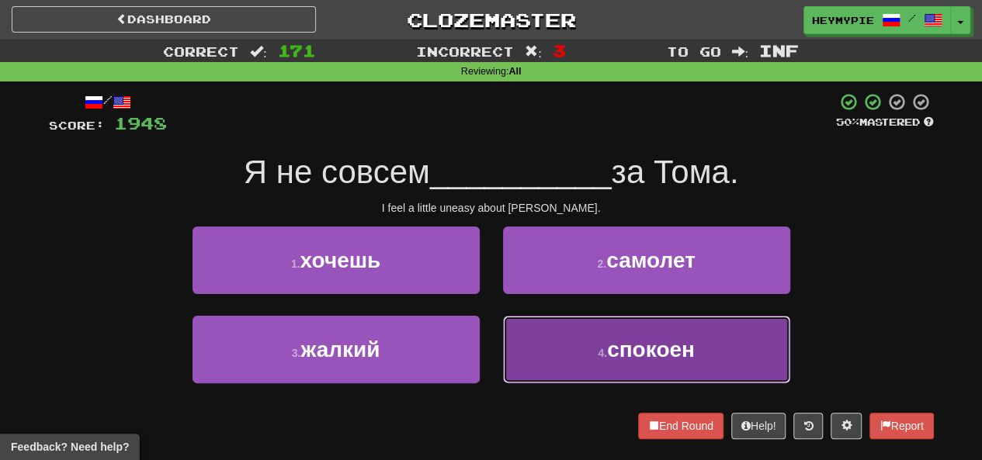
click at [582, 366] on button "4 . спокоен" at bounding box center [646, 350] width 287 height 68
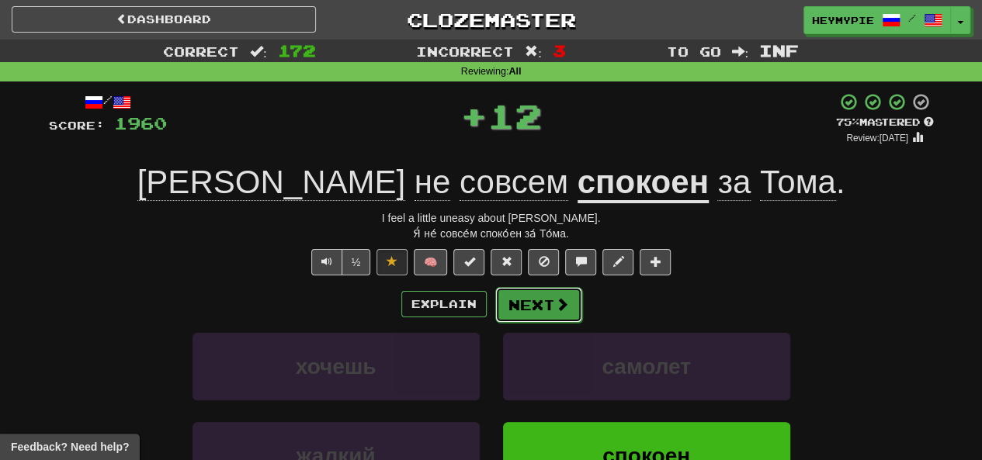
click at [508, 312] on button "Next" at bounding box center [538, 305] width 87 height 36
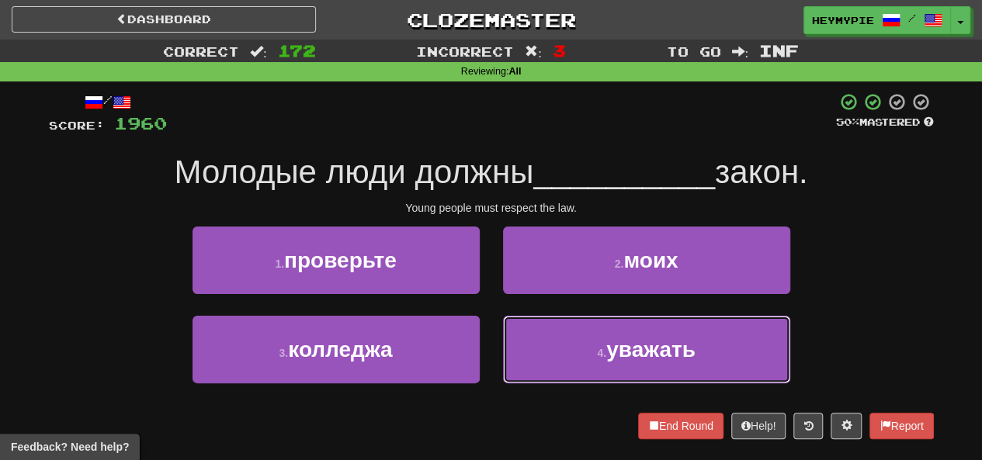
drag, startPoint x: 609, startPoint y: 350, endPoint x: 568, endPoint y: 331, distance: 45.5
click at [605, 348] on button "4 . уважать" at bounding box center [646, 350] width 287 height 68
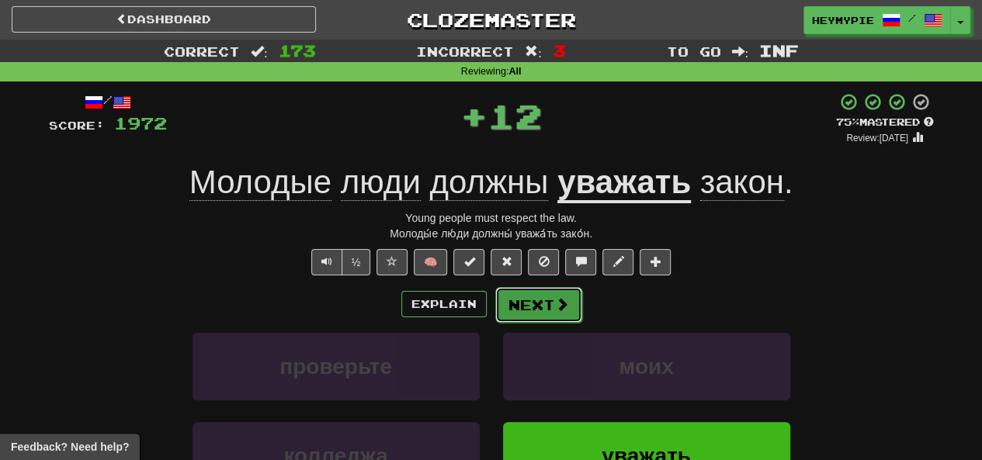
click at [537, 308] on button "Next" at bounding box center [538, 305] width 87 height 36
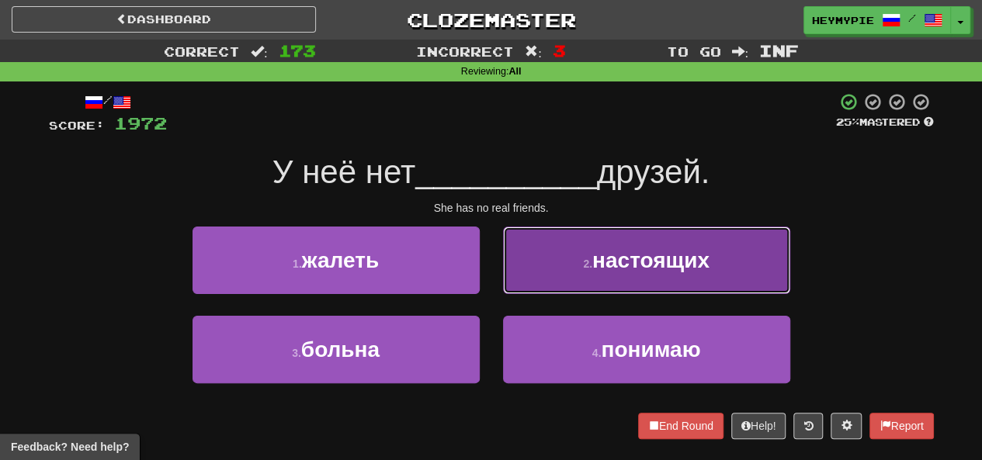
click at [569, 256] on button "2 . настоящих" at bounding box center [646, 261] width 287 height 68
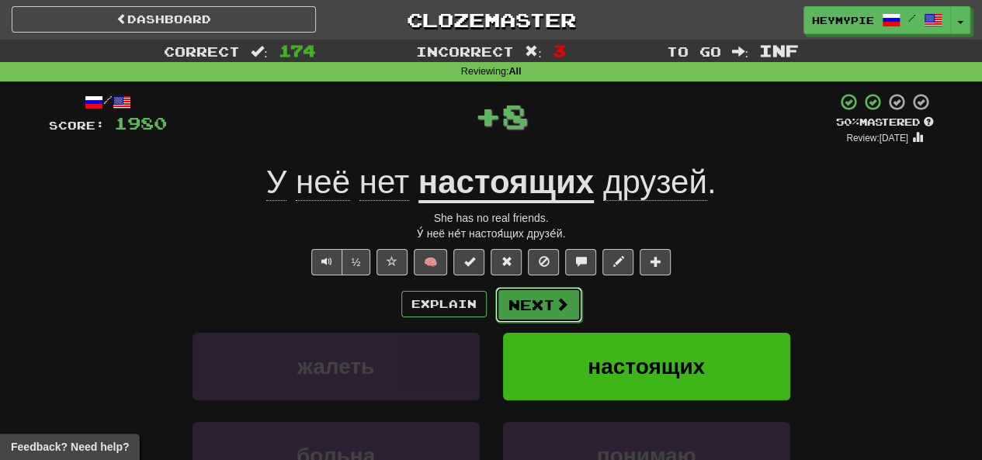
click at [520, 312] on button "Next" at bounding box center [538, 305] width 87 height 36
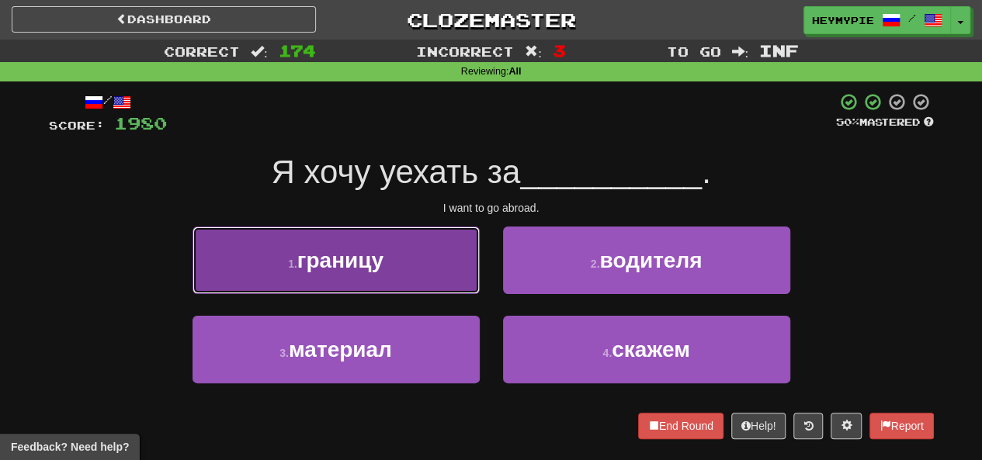
click at [404, 259] on button "1 . границу" at bounding box center [335, 261] width 287 height 68
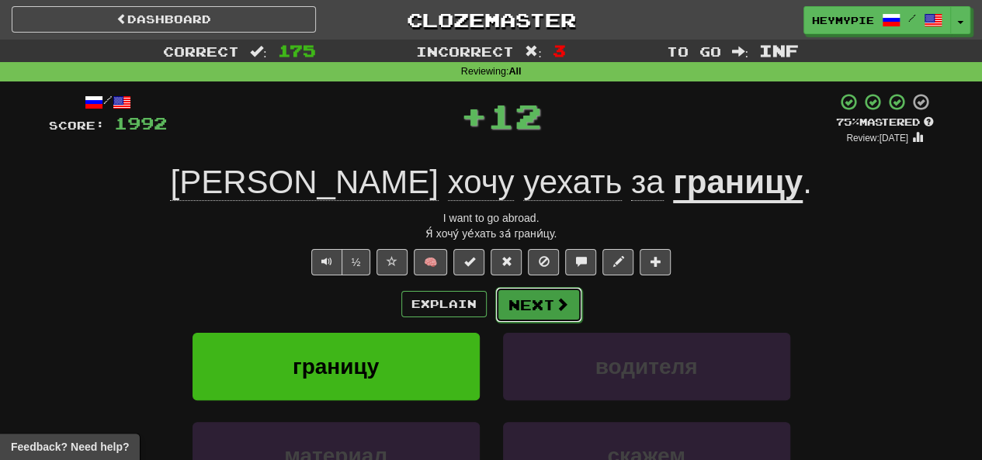
click at [560, 302] on span at bounding box center [562, 304] width 14 height 14
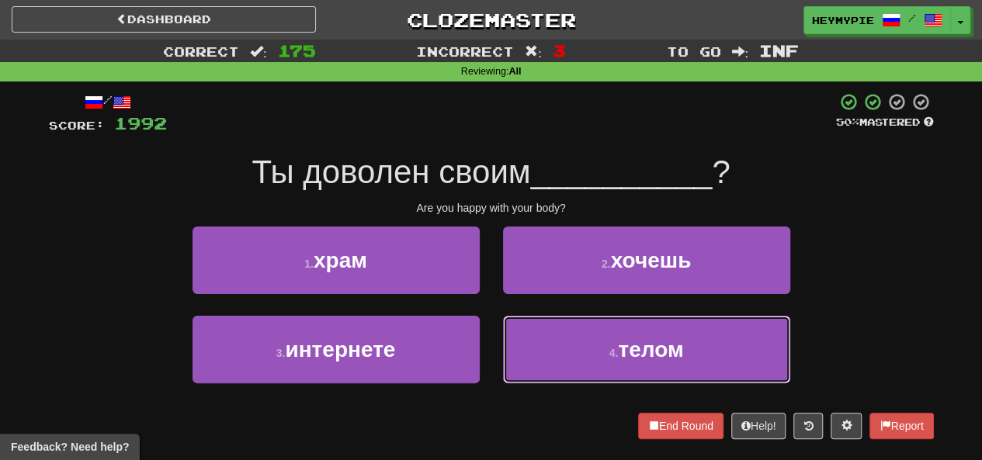
drag, startPoint x: 509, startPoint y: 324, endPoint x: 522, endPoint y: 321, distance: 12.6
click at [509, 325] on button "4 . телом" at bounding box center [646, 350] width 287 height 68
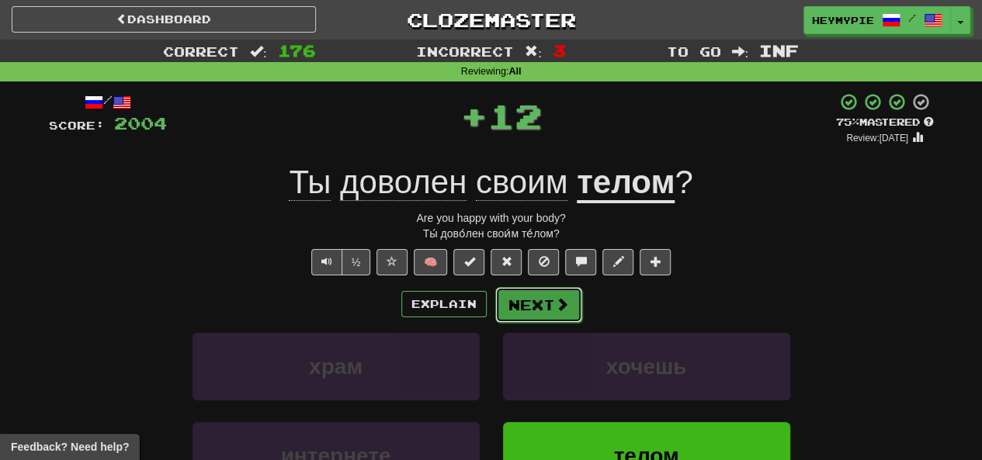
click at [517, 308] on button "Next" at bounding box center [538, 305] width 87 height 36
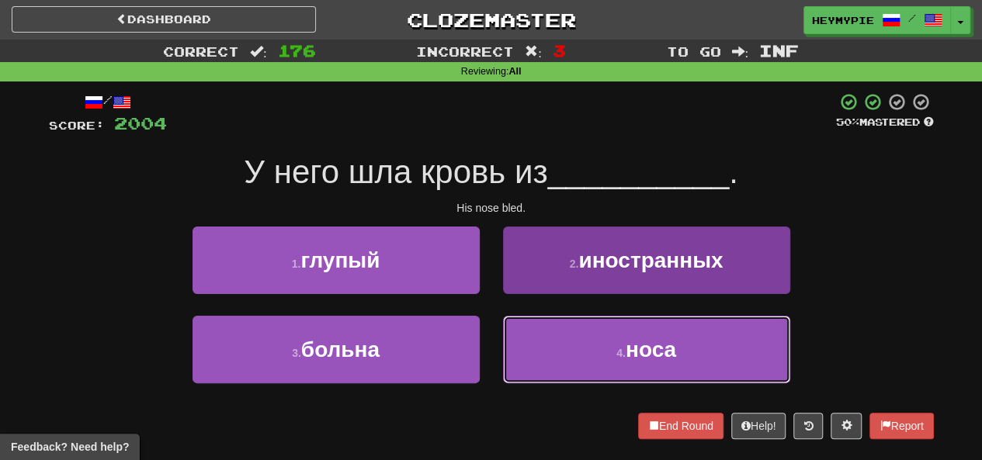
click at [558, 336] on button "4 . носа" at bounding box center [646, 350] width 287 height 68
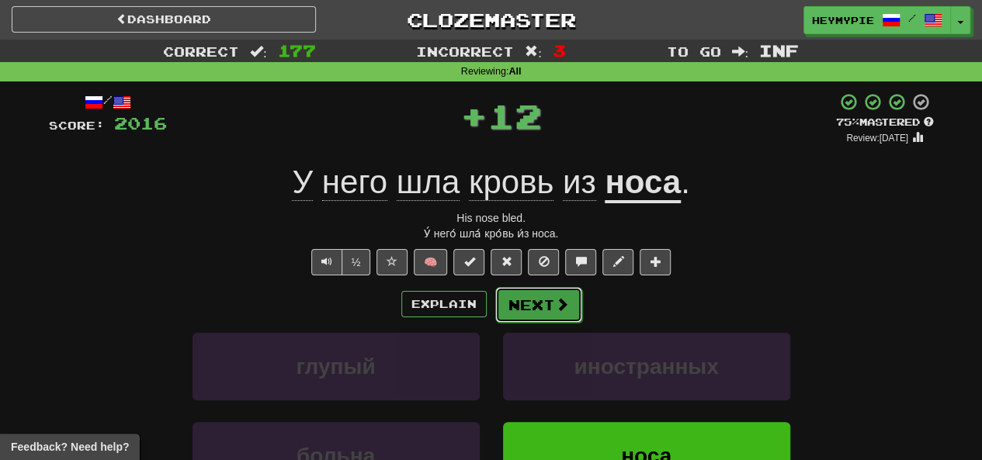
click at [535, 306] on button "Next" at bounding box center [538, 305] width 87 height 36
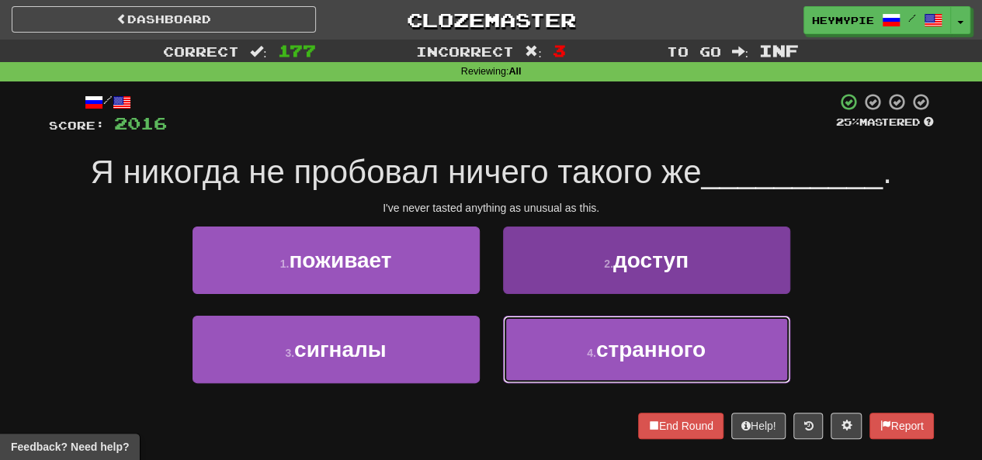
click at [517, 363] on button "4 . странного" at bounding box center [646, 350] width 287 height 68
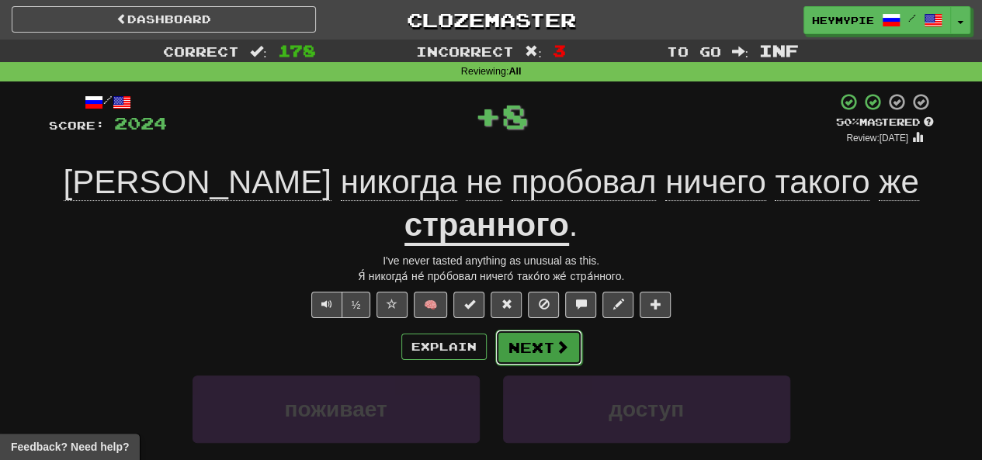
click at [551, 330] on button "Next" at bounding box center [538, 348] width 87 height 36
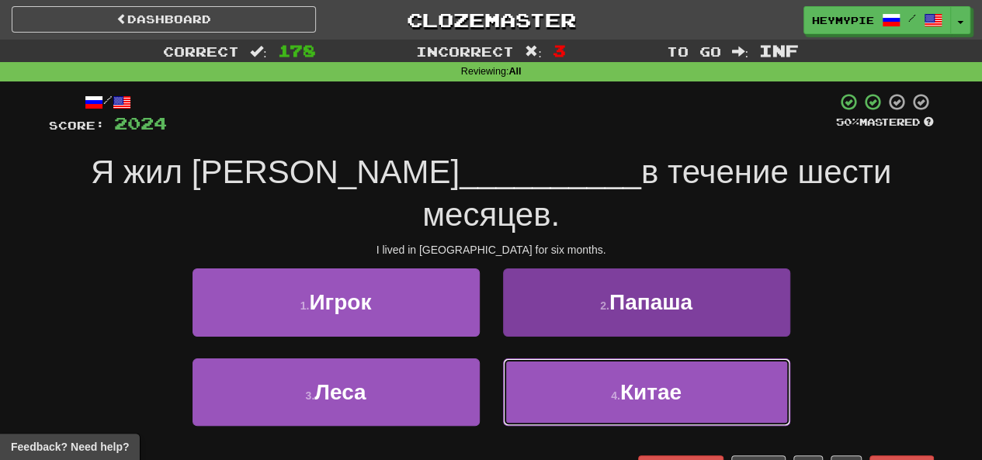
click at [557, 359] on button "4 . [GEOGRAPHIC_DATA]" at bounding box center [646, 393] width 287 height 68
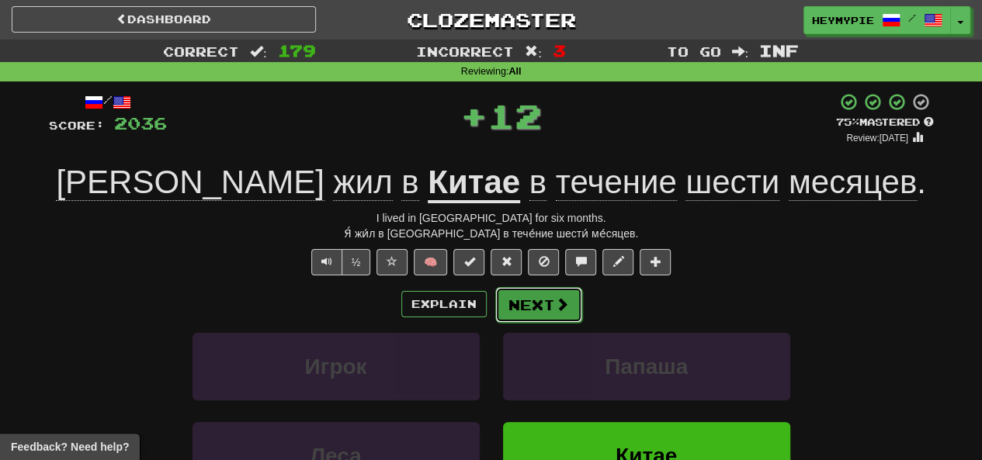
click at [537, 307] on button "Next" at bounding box center [538, 305] width 87 height 36
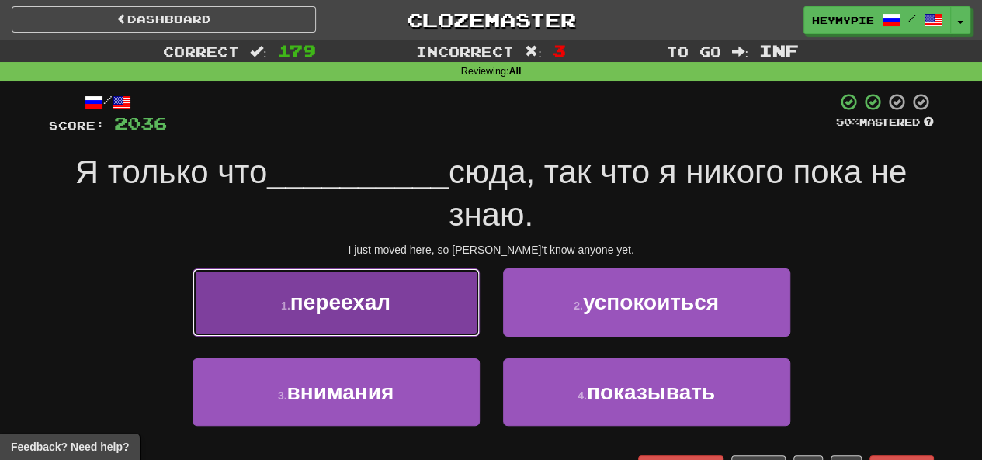
click at [396, 295] on button "1 . переехал" at bounding box center [335, 303] width 287 height 68
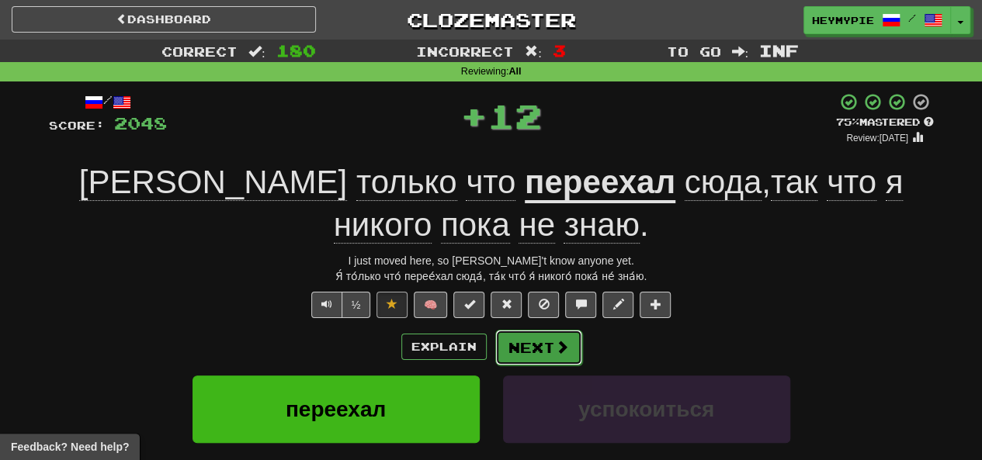
click at [539, 350] on button "Next" at bounding box center [538, 348] width 87 height 36
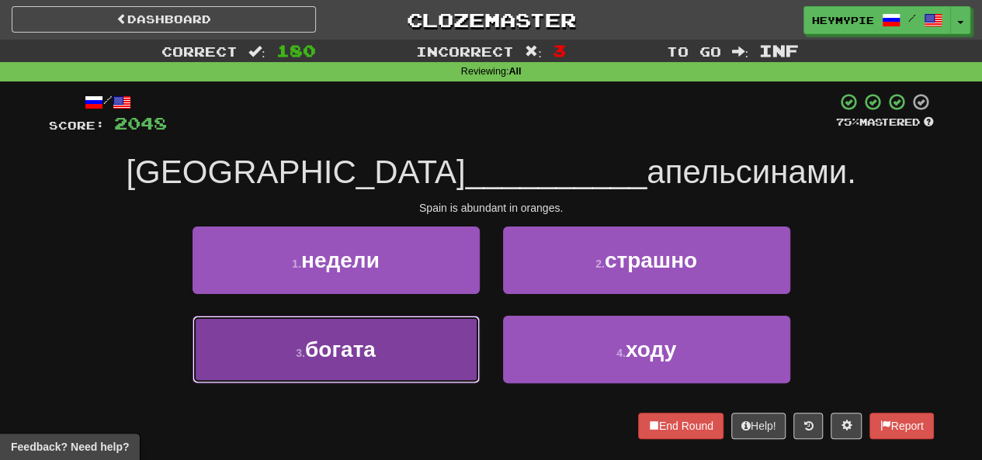
click at [445, 367] on button "3 . богата" at bounding box center [335, 350] width 287 height 68
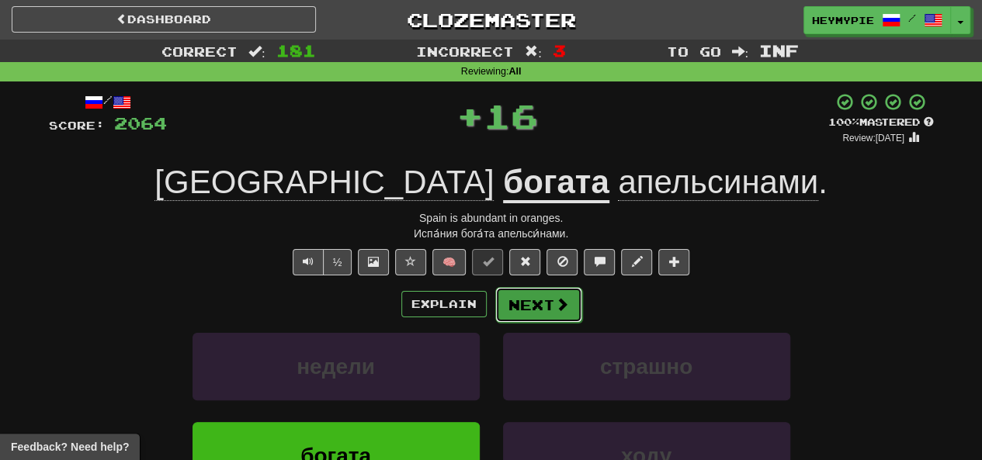
click at [539, 307] on button "Next" at bounding box center [538, 305] width 87 height 36
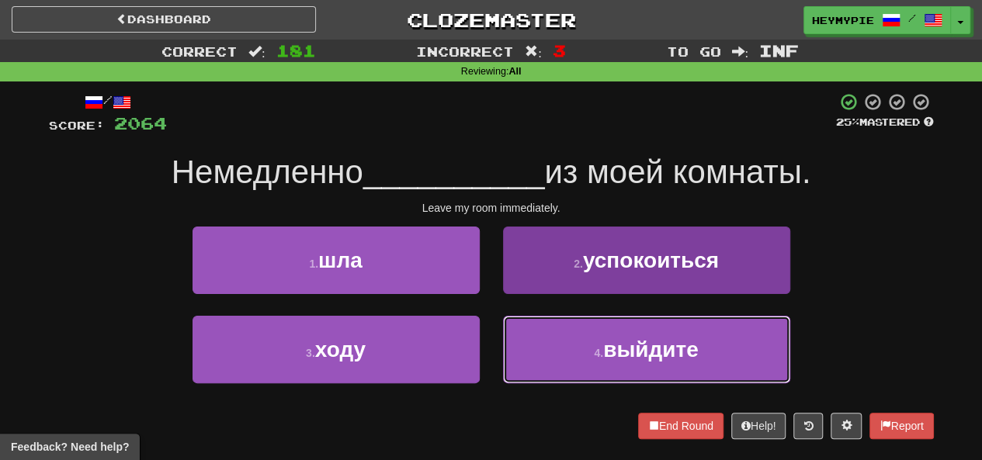
click at [526, 345] on button "4 . выйдите" at bounding box center [646, 350] width 287 height 68
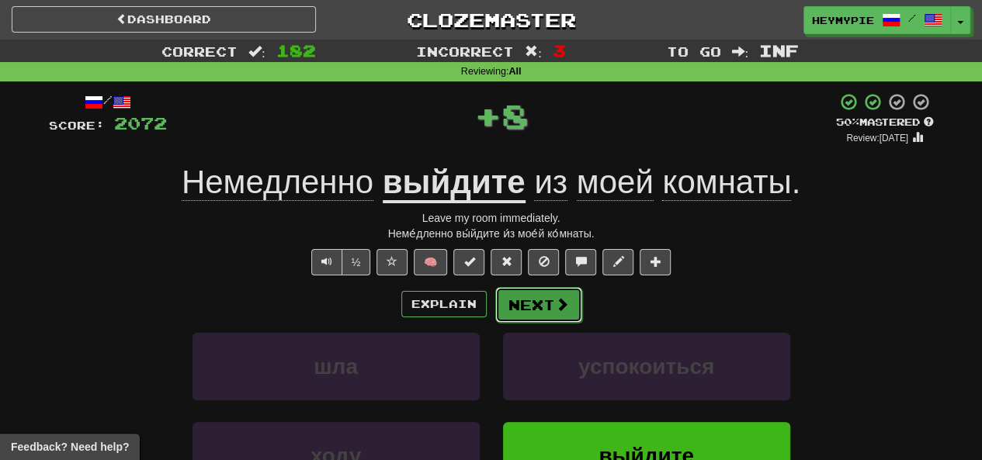
click at [531, 300] on button "Next" at bounding box center [538, 305] width 87 height 36
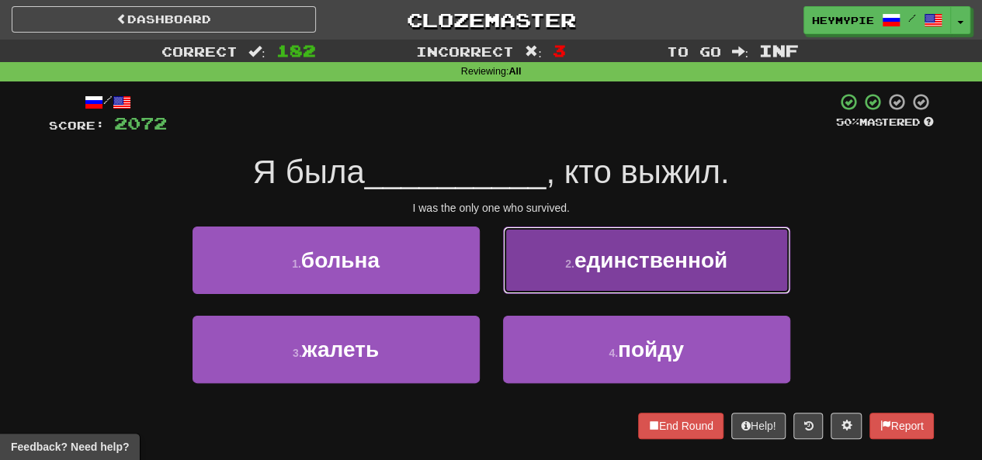
click at [574, 275] on button "2 . единственной" at bounding box center [646, 261] width 287 height 68
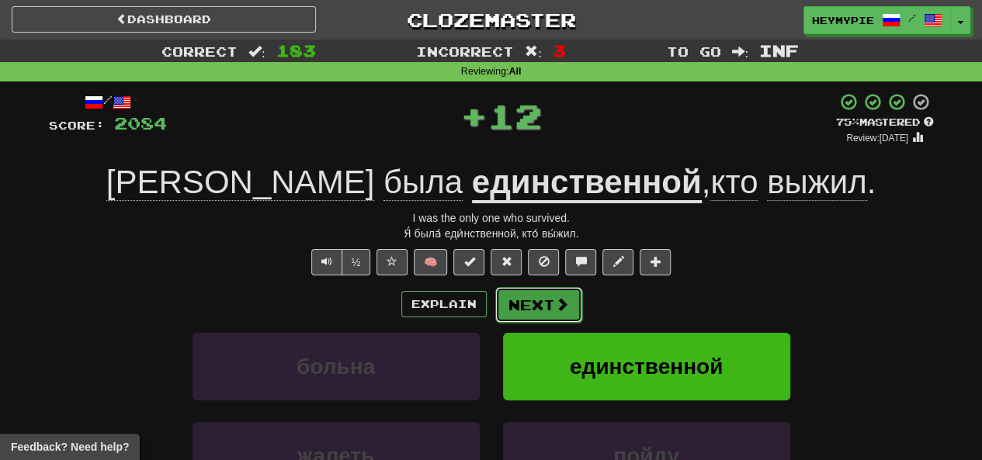
click at [529, 311] on button "Next" at bounding box center [538, 305] width 87 height 36
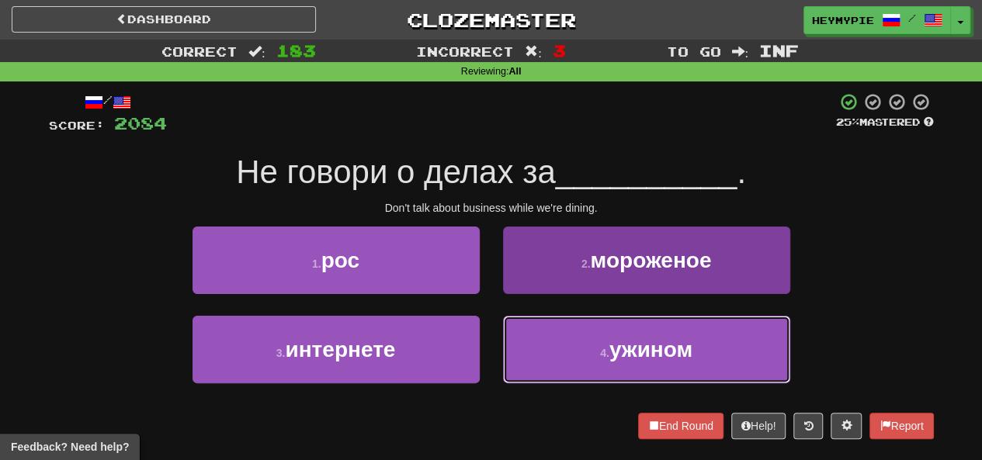
click at [540, 369] on button "4 . ужином" at bounding box center [646, 350] width 287 height 68
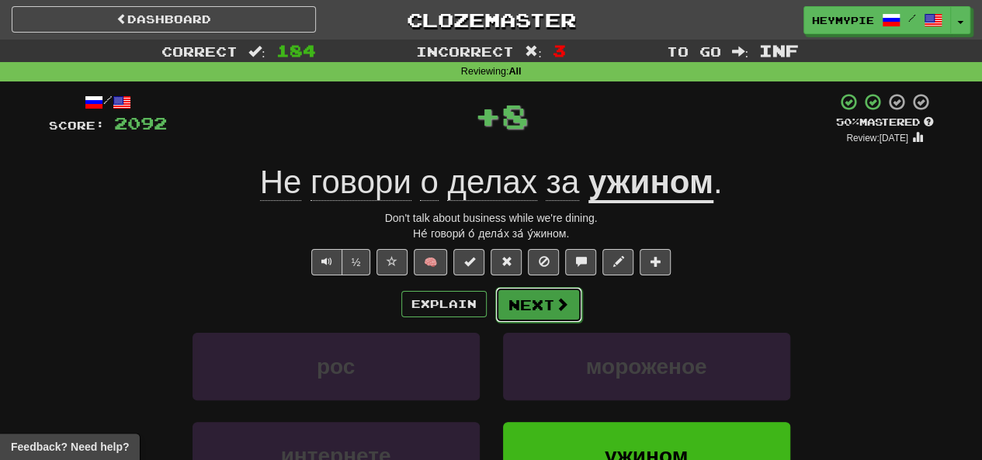
click at [530, 313] on button "Next" at bounding box center [538, 305] width 87 height 36
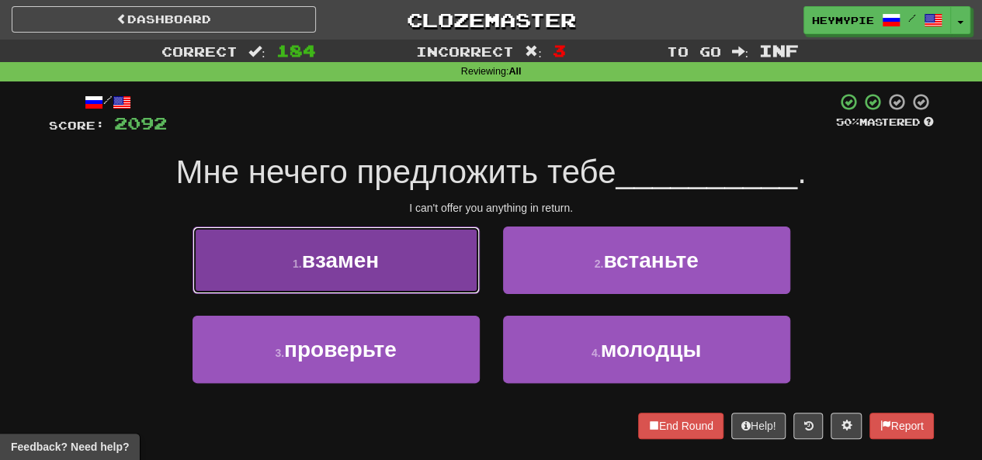
click at [367, 271] on span "взамен" at bounding box center [341, 260] width 78 height 24
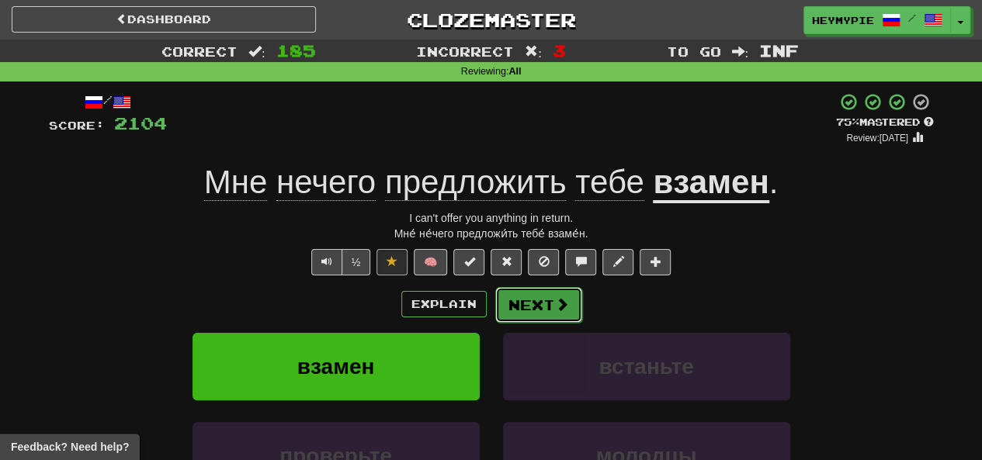
click at [542, 307] on button "Next" at bounding box center [538, 305] width 87 height 36
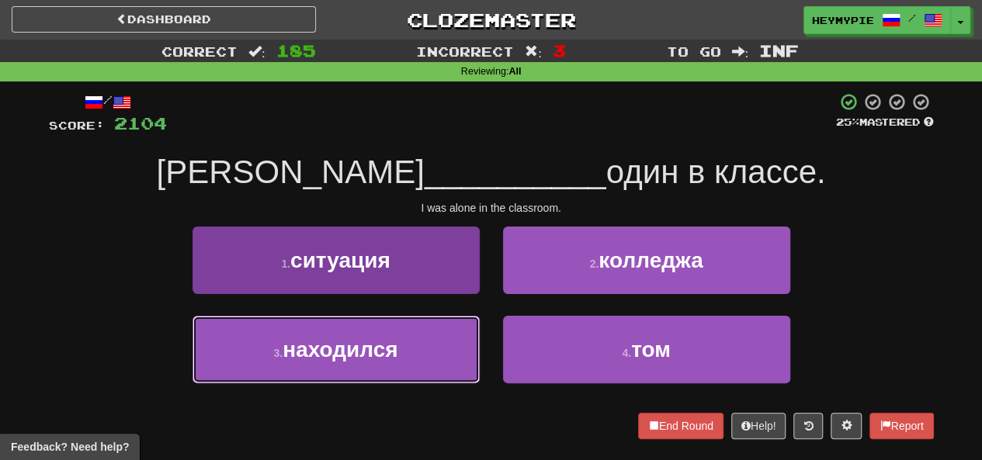
click at [419, 356] on button "3 . находился" at bounding box center [335, 350] width 287 height 68
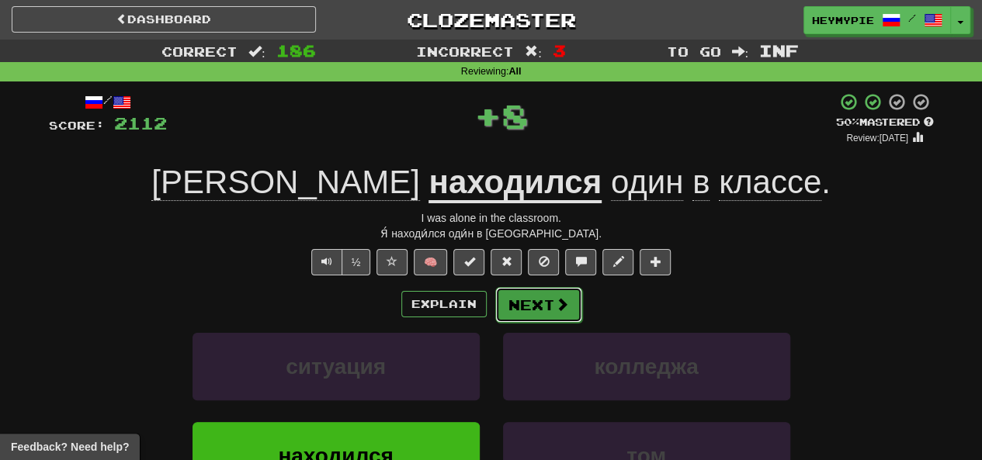
click at [550, 308] on button "Next" at bounding box center [538, 305] width 87 height 36
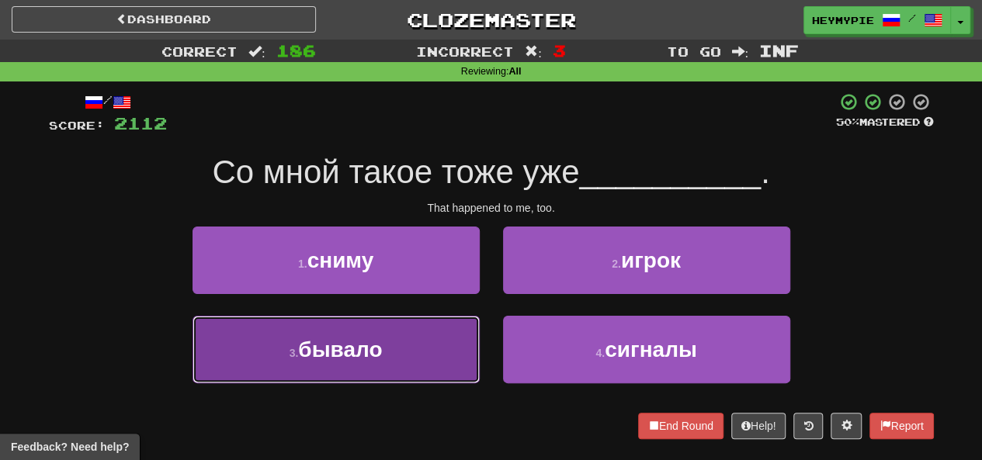
click at [389, 341] on button "3 . бывало" at bounding box center [335, 350] width 287 height 68
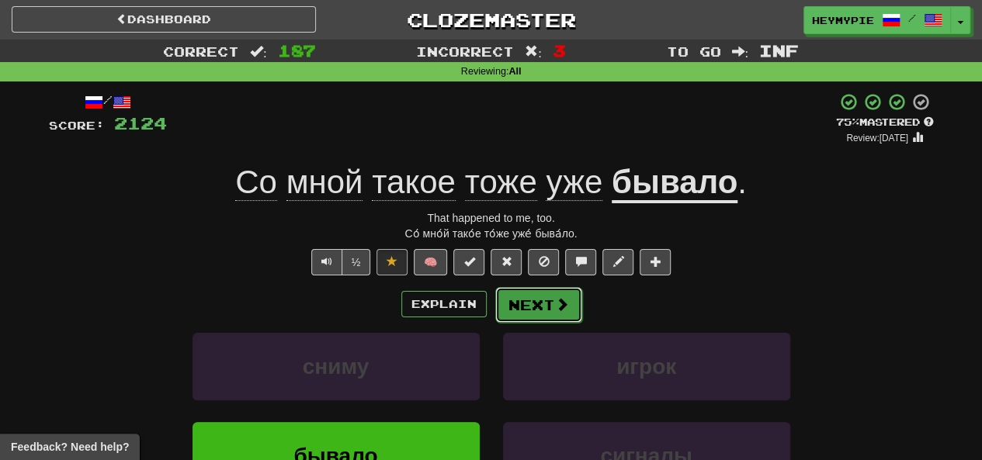
click at [537, 313] on button "Next" at bounding box center [538, 305] width 87 height 36
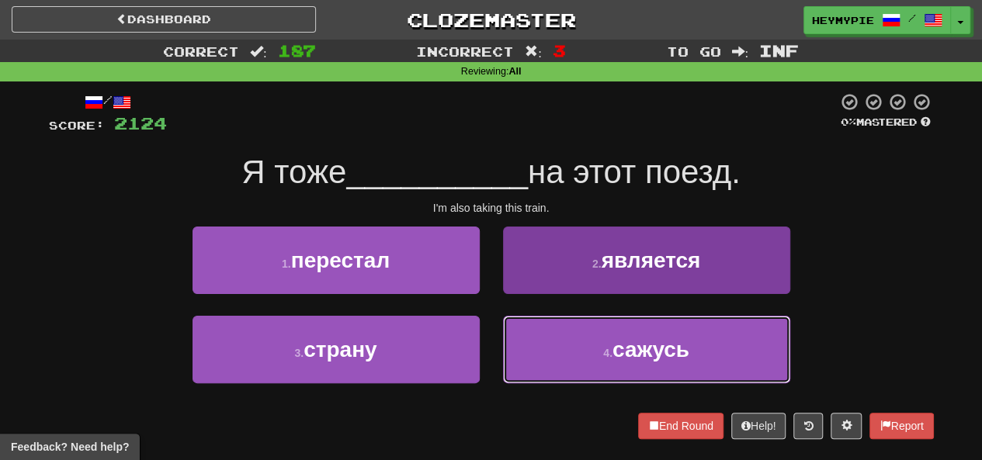
click at [563, 337] on button "4 . сажусь" at bounding box center [646, 350] width 287 height 68
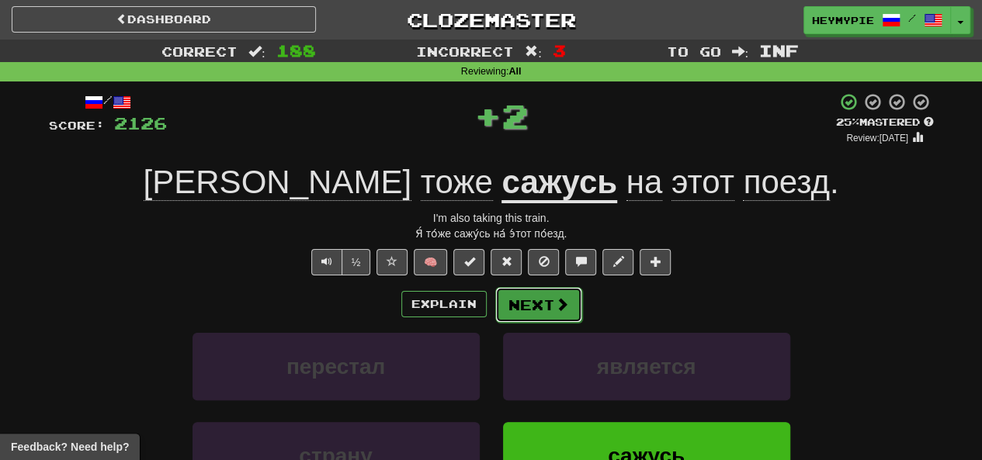
click at [532, 307] on button "Next" at bounding box center [538, 305] width 87 height 36
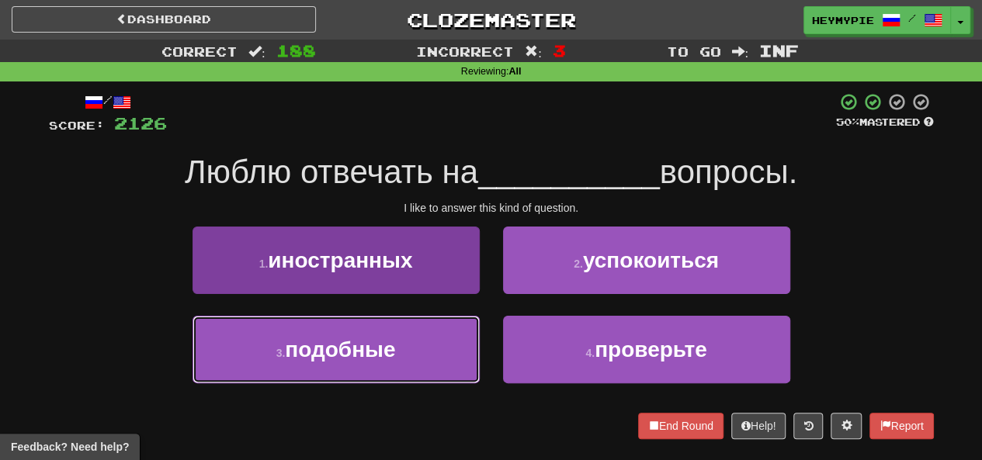
click at [406, 358] on button "3 . подобные" at bounding box center [335, 350] width 287 height 68
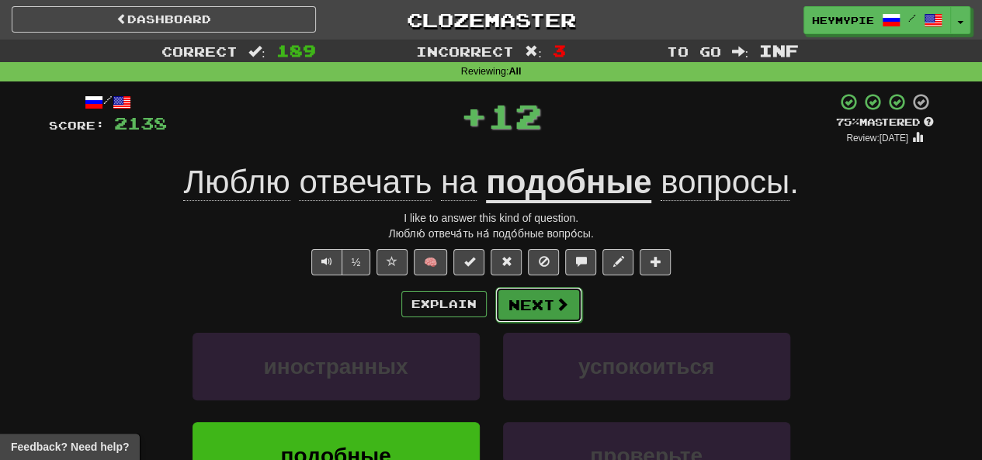
click at [540, 317] on button "Next" at bounding box center [538, 305] width 87 height 36
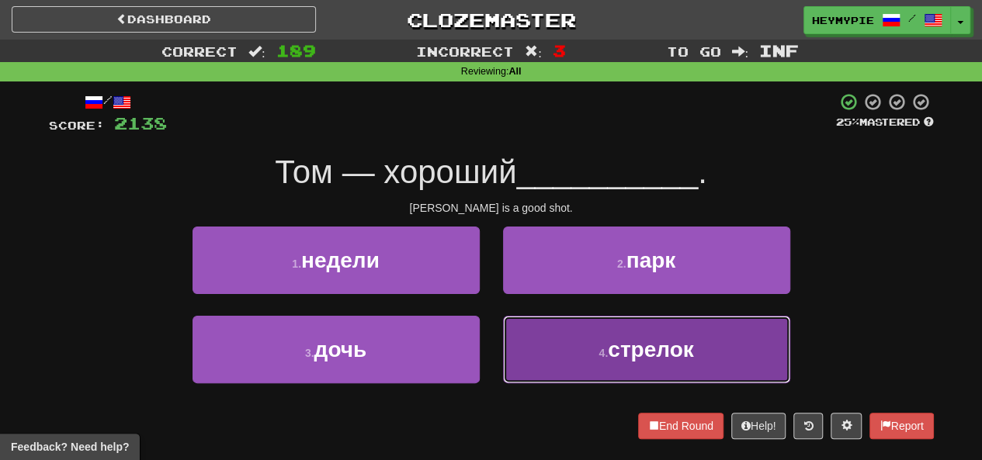
drag, startPoint x: 535, startPoint y: 372, endPoint x: 527, endPoint y: 374, distance: 8.1
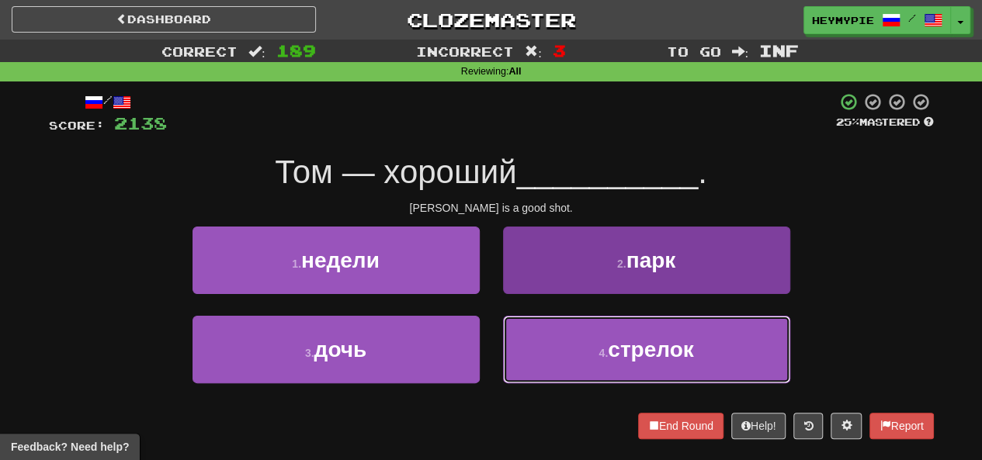
click at [535, 372] on button "4 . стрелок" at bounding box center [646, 350] width 287 height 68
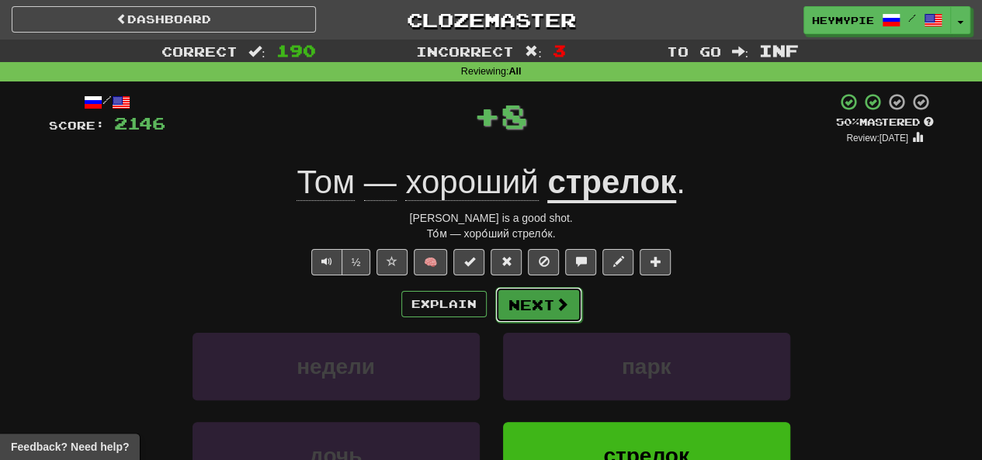
click at [523, 305] on button "Next" at bounding box center [538, 305] width 87 height 36
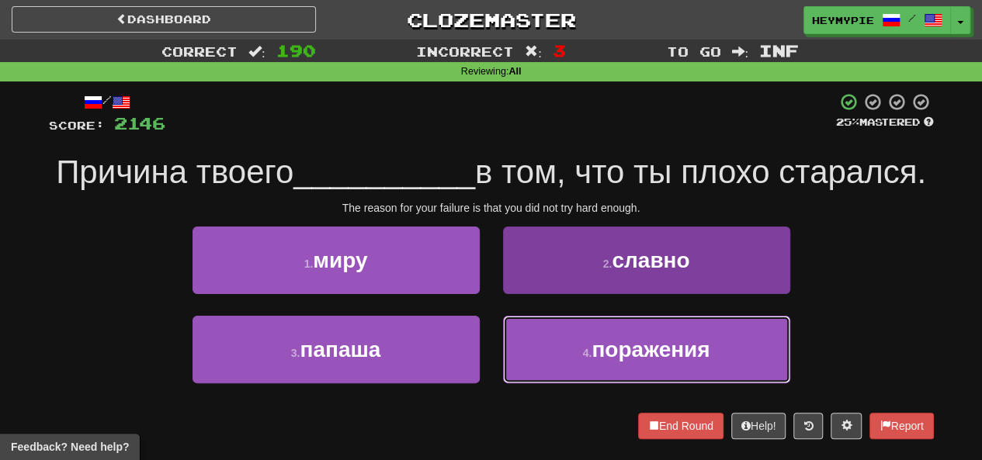
drag, startPoint x: 531, startPoint y: 392, endPoint x: 525, endPoint y: 375, distance: 18.2
click at [531, 383] on button "4 . поражения" at bounding box center [646, 350] width 287 height 68
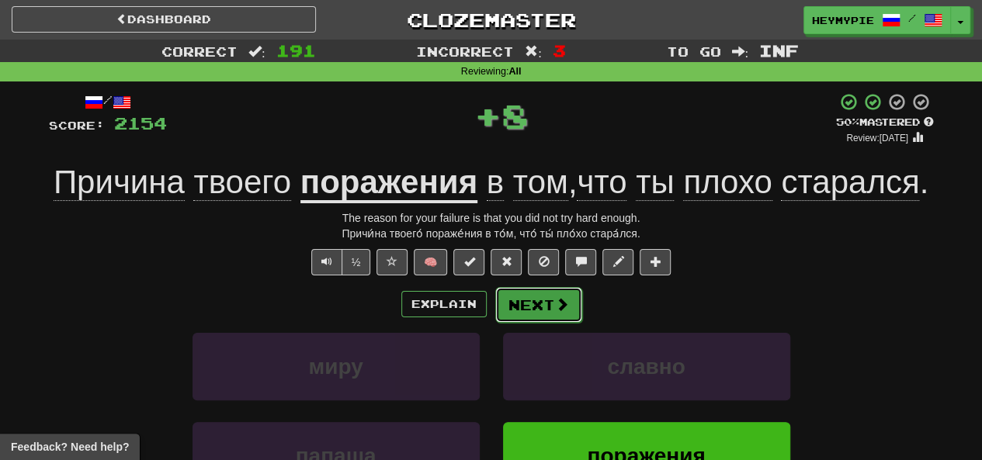
click at [539, 316] on button "Next" at bounding box center [538, 305] width 87 height 36
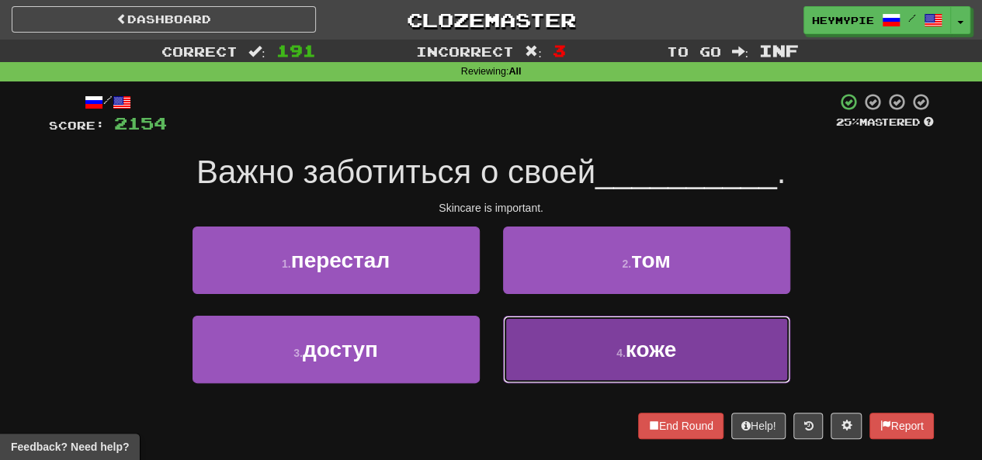
click at [534, 367] on button "4 . коже" at bounding box center [646, 350] width 287 height 68
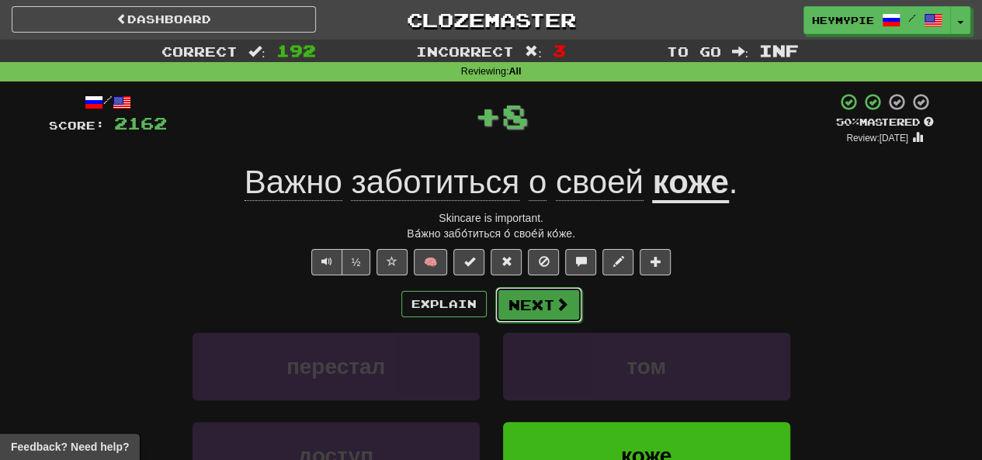
click at [542, 315] on button "Next" at bounding box center [538, 305] width 87 height 36
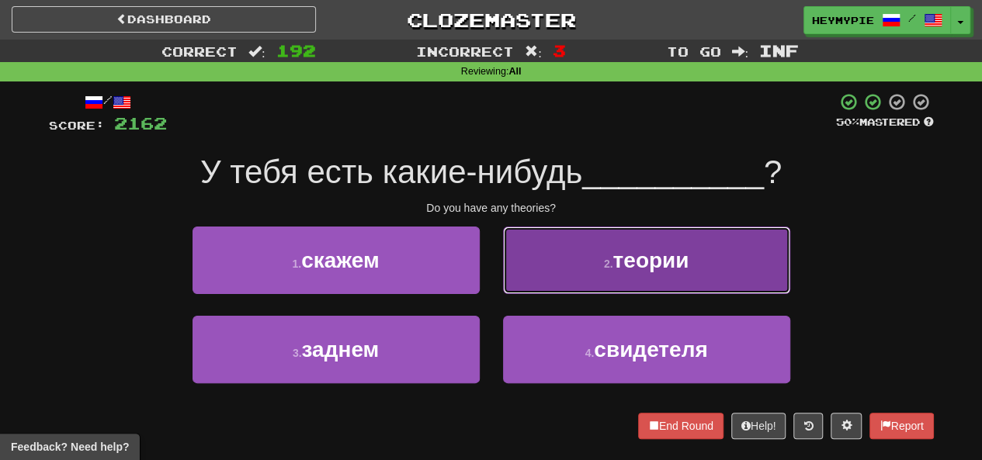
click at [591, 257] on button "2 . теории" at bounding box center [646, 261] width 287 height 68
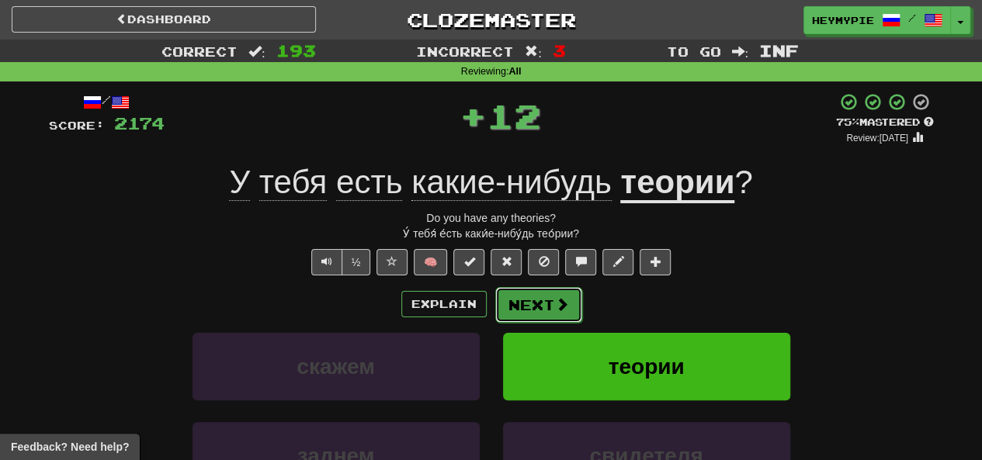
click at [536, 316] on button "Next" at bounding box center [538, 305] width 87 height 36
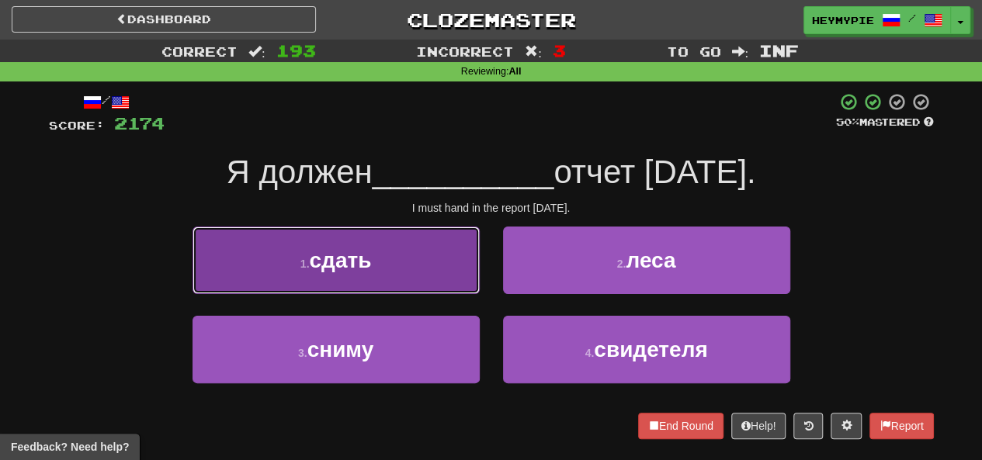
click at [347, 262] on span "сдать" at bounding box center [340, 260] width 62 height 24
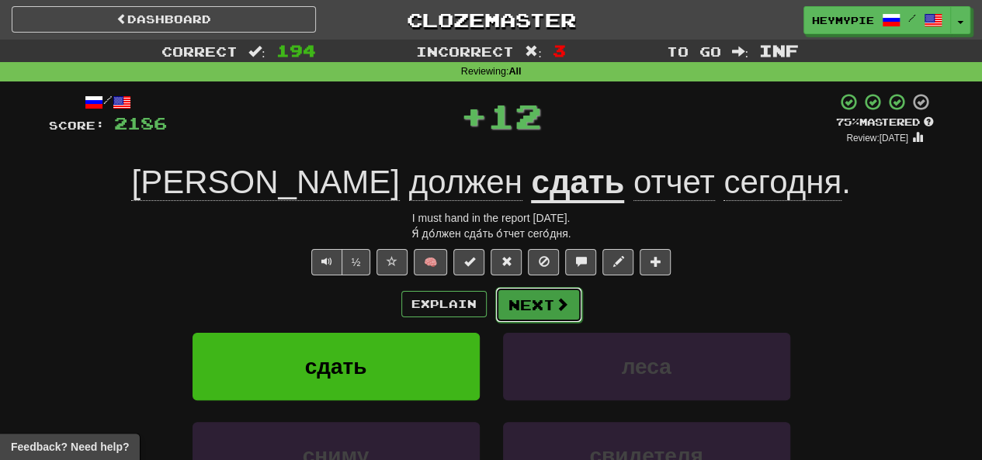
click at [531, 308] on button "Next" at bounding box center [538, 305] width 87 height 36
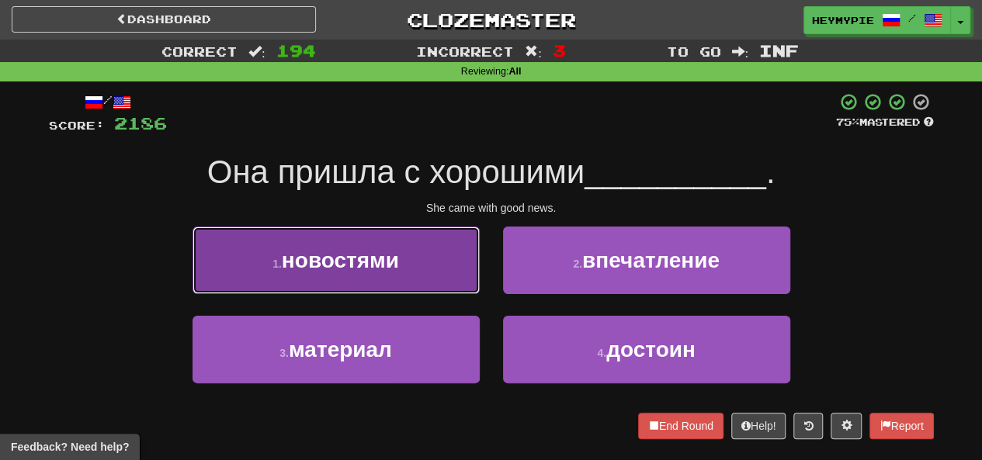
click at [362, 272] on button "1 . новостями" at bounding box center [335, 261] width 287 height 68
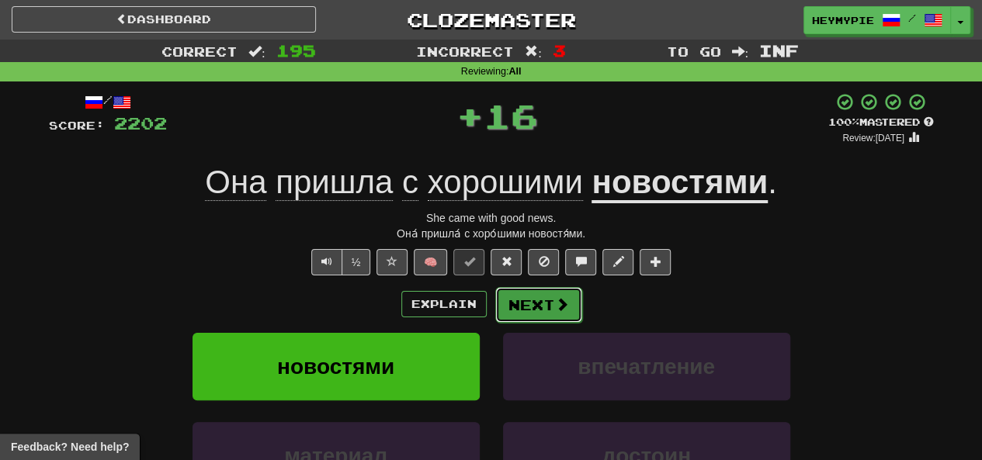
click at [529, 314] on button "Next" at bounding box center [538, 305] width 87 height 36
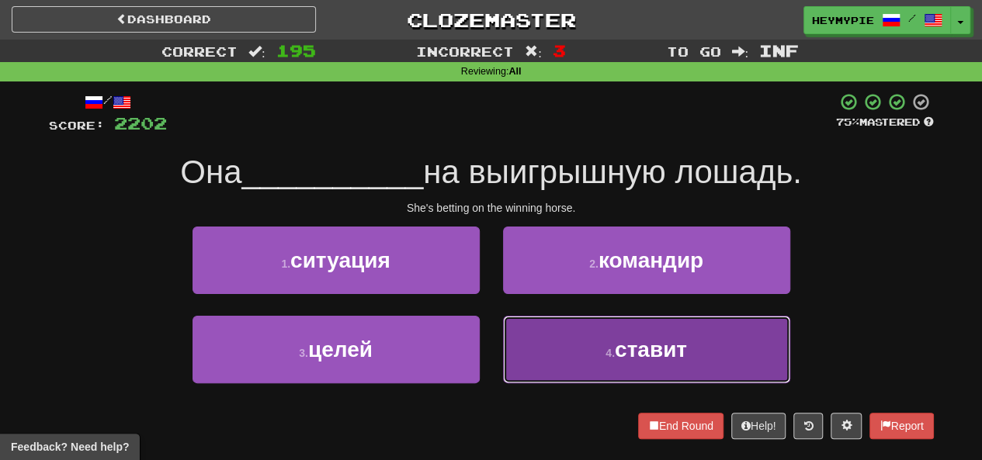
click at [549, 380] on button "4 . ставит" at bounding box center [646, 350] width 287 height 68
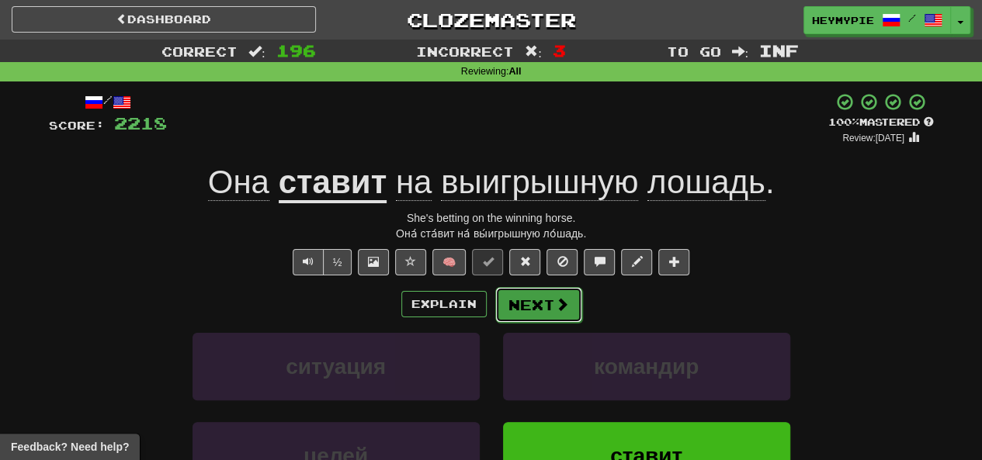
click at [520, 308] on button "Next" at bounding box center [538, 305] width 87 height 36
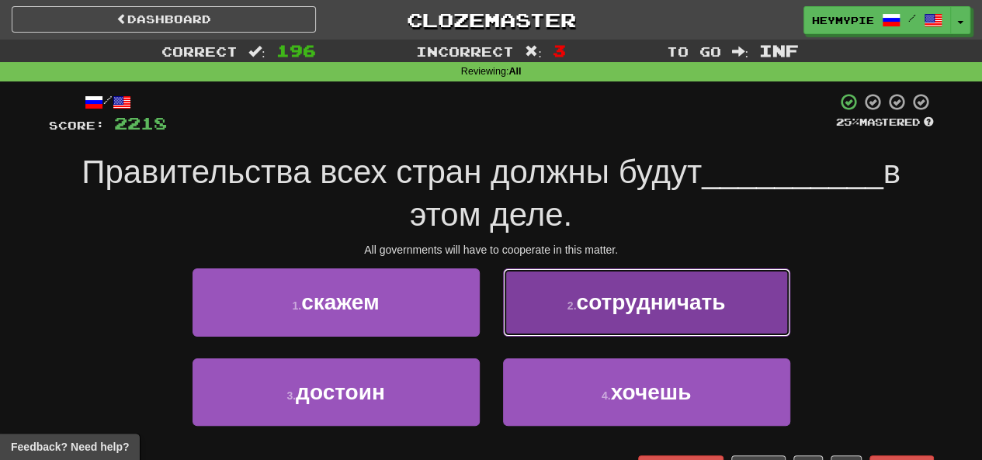
click at [594, 305] on span "сотрудничать" at bounding box center [650, 302] width 149 height 24
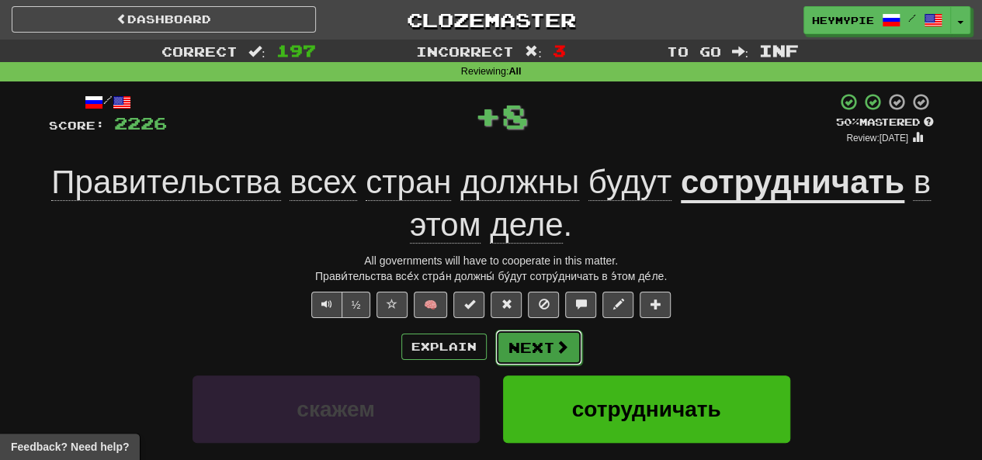
click at [548, 339] on button "Next" at bounding box center [538, 348] width 87 height 36
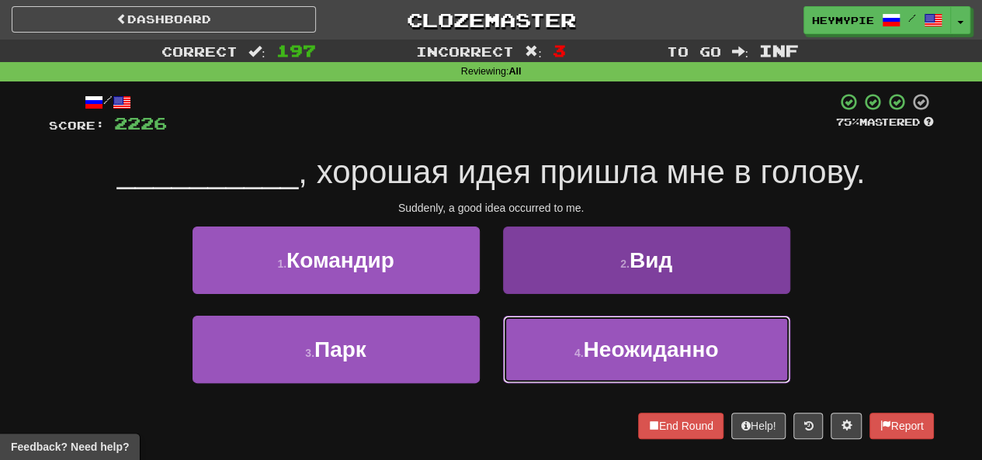
click at [566, 334] on button "4 . Неожиданно" at bounding box center [646, 350] width 287 height 68
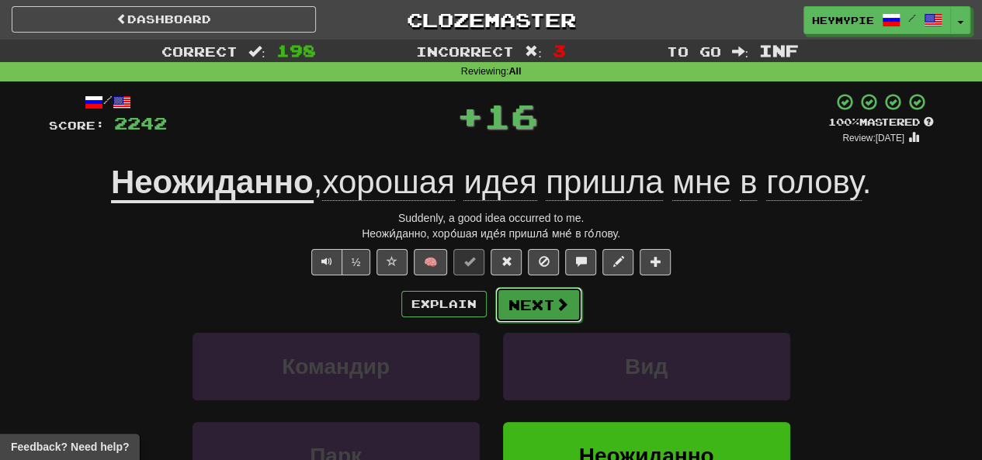
click at [536, 311] on button "Next" at bounding box center [538, 305] width 87 height 36
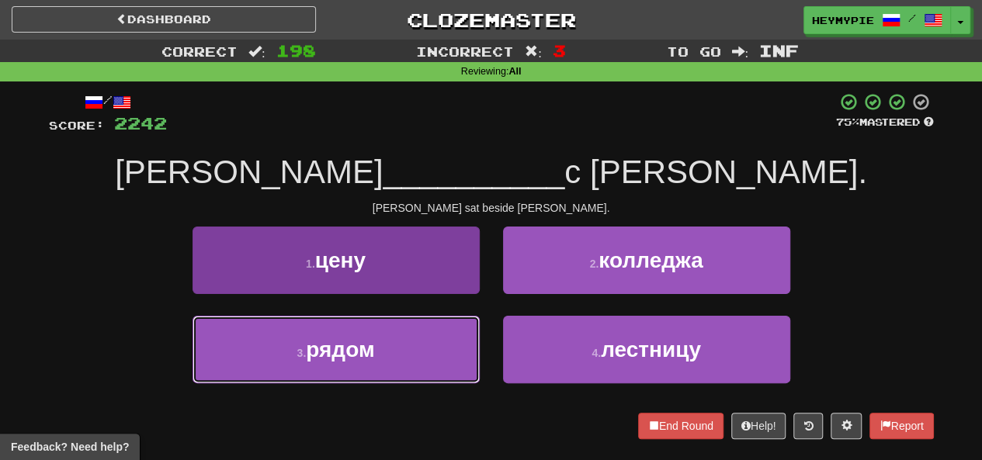
click at [373, 358] on span "рядом" at bounding box center [340, 350] width 68 height 24
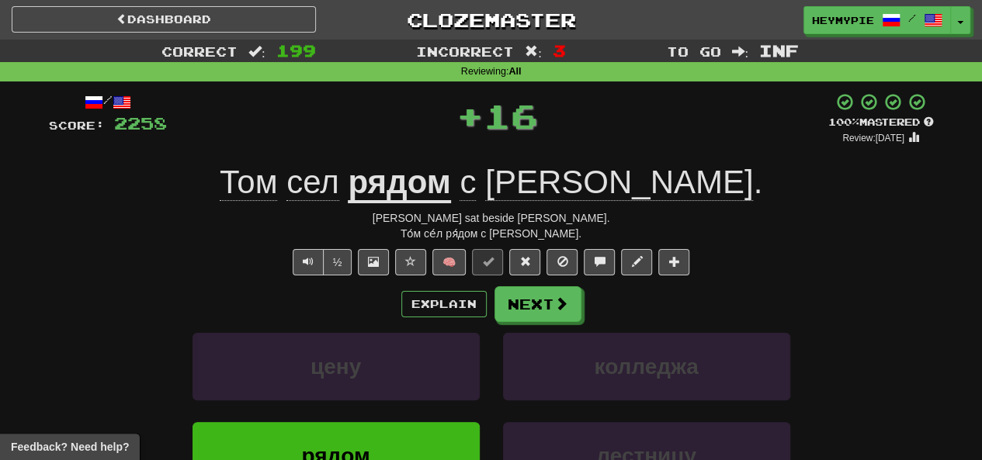
click at [582, 296] on div "Explain Next" at bounding box center [491, 304] width 885 height 36
click at [556, 302] on span at bounding box center [562, 304] width 14 height 14
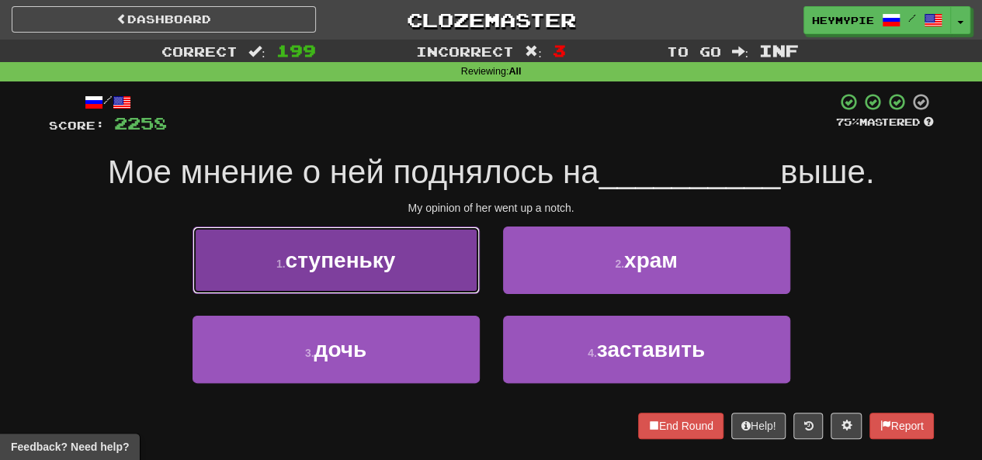
click at [375, 274] on button "1 . ступеньку" at bounding box center [335, 261] width 287 height 68
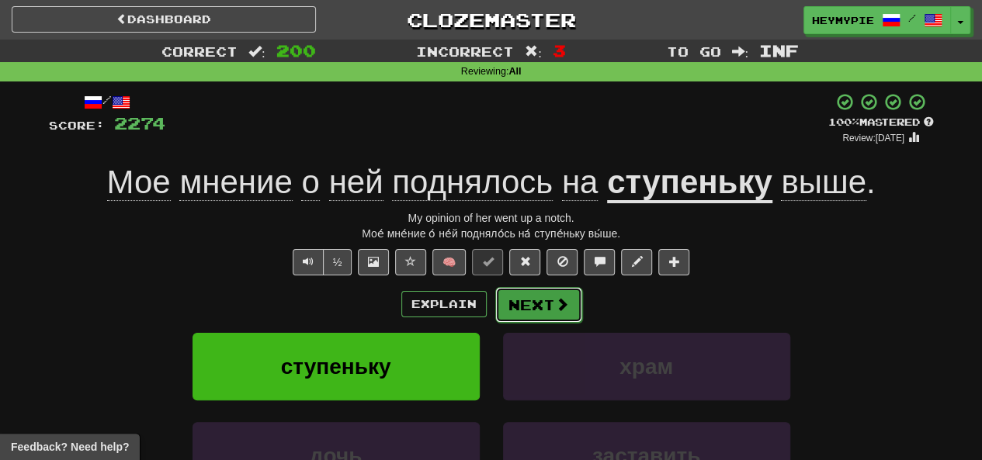
click at [520, 307] on button "Next" at bounding box center [538, 305] width 87 height 36
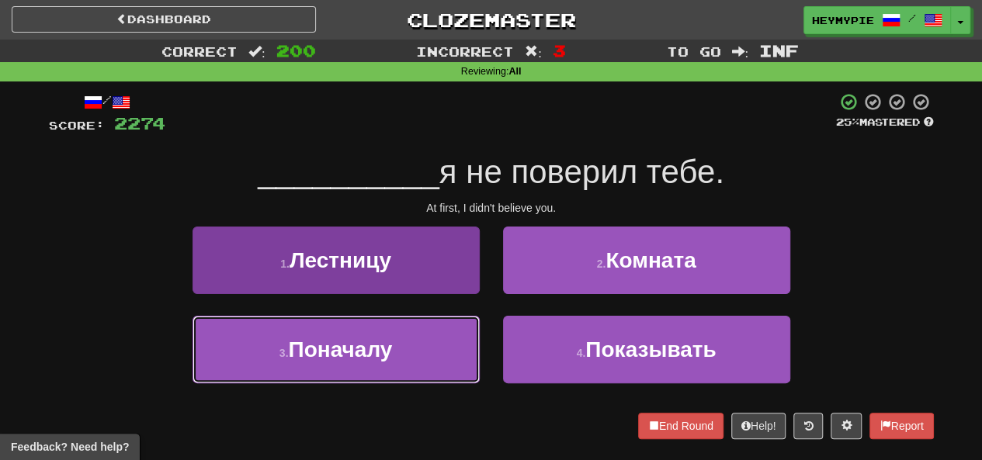
click at [388, 362] on button "3 . Поначалу" at bounding box center [335, 350] width 287 height 68
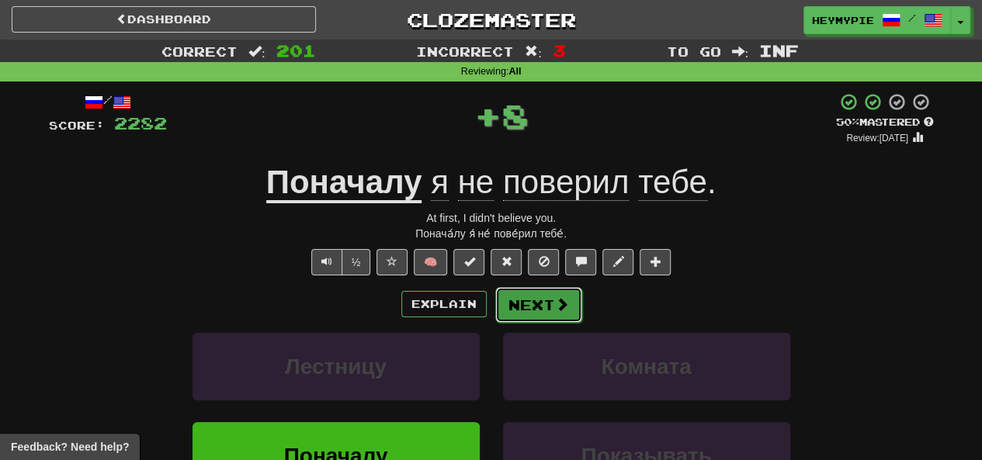
click at [542, 313] on button "Next" at bounding box center [538, 305] width 87 height 36
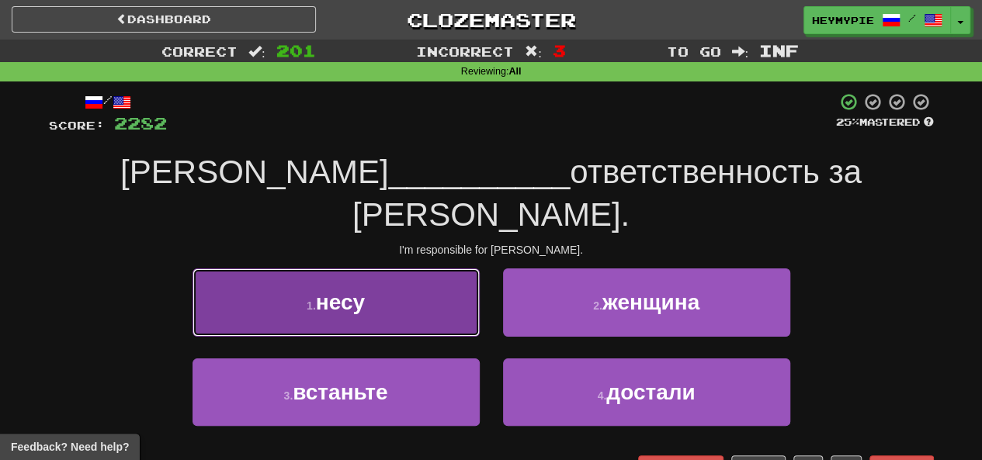
click at [435, 269] on button "1 . несу" at bounding box center [335, 303] width 287 height 68
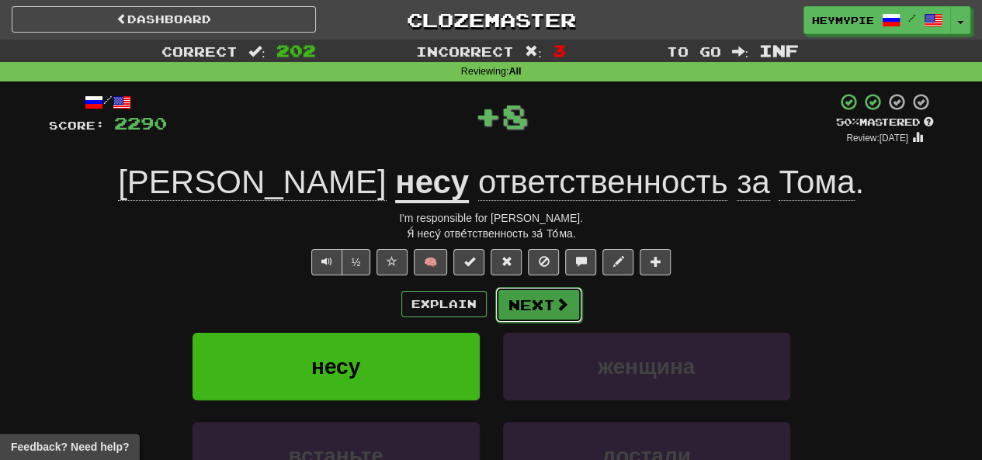
click at [534, 303] on button "Next" at bounding box center [538, 305] width 87 height 36
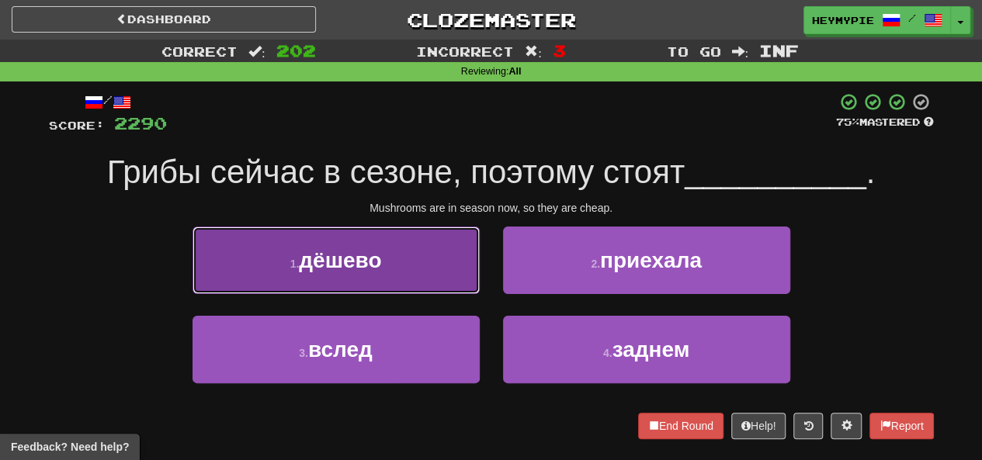
click at [359, 271] on span "дёшево" at bounding box center [340, 260] width 82 height 24
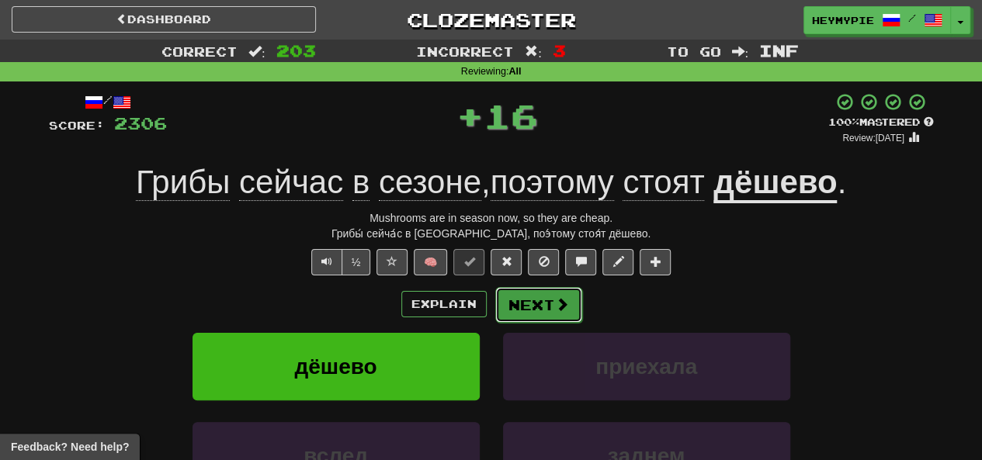
click at [537, 308] on button "Next" at bounding box center [538, 305] width 87 height 36
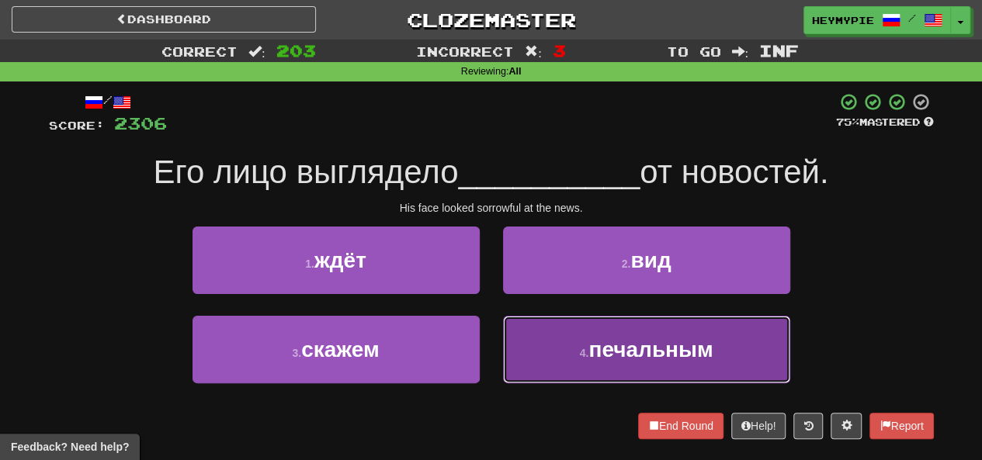
click at [544, 359] on button "4 . печальным" at bounding box center [646, 350] width 287 height 68
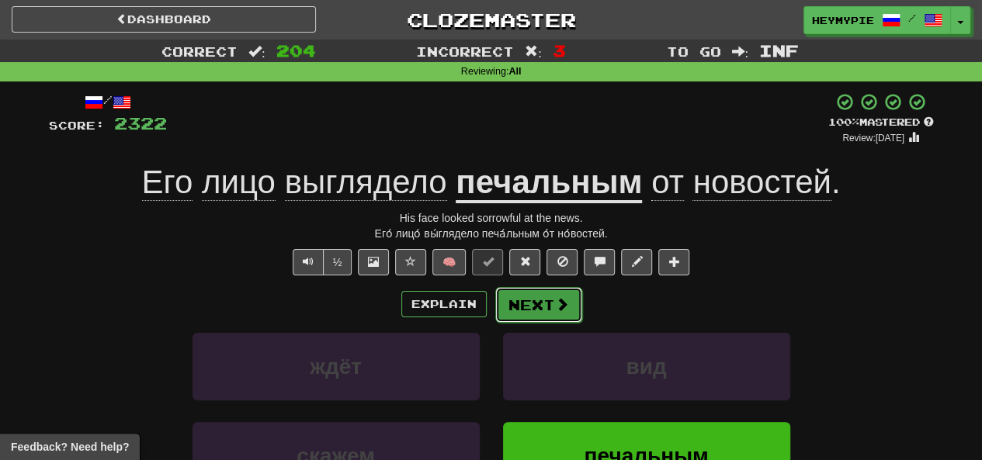
click at [537, 314] on button "Next" at bounding box center [538, 305] width 87 height 36
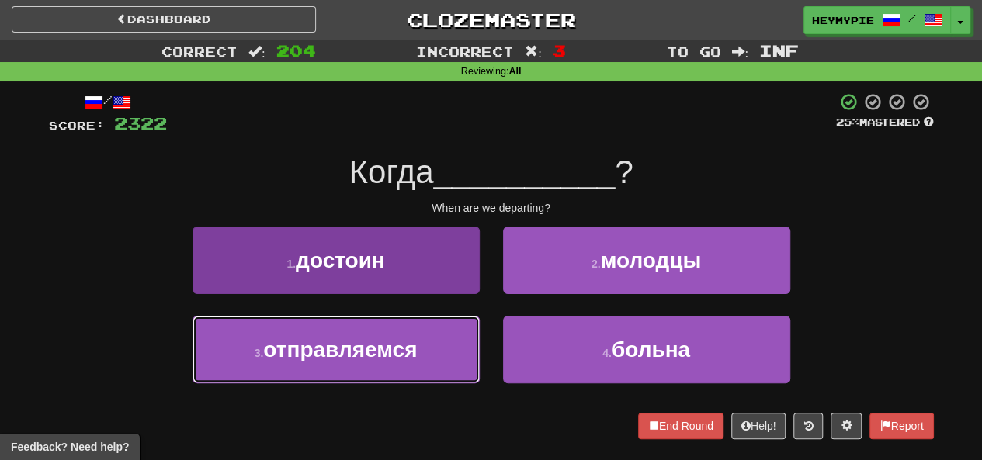
drag, startPoint x: 408, startPoint y: 361, endPoint x: 429, endPoint y: 351, distance: 23.3
click at [408, 362] on button "3 . отправляемся" at bounding box center [335, 350] width 287 height 68
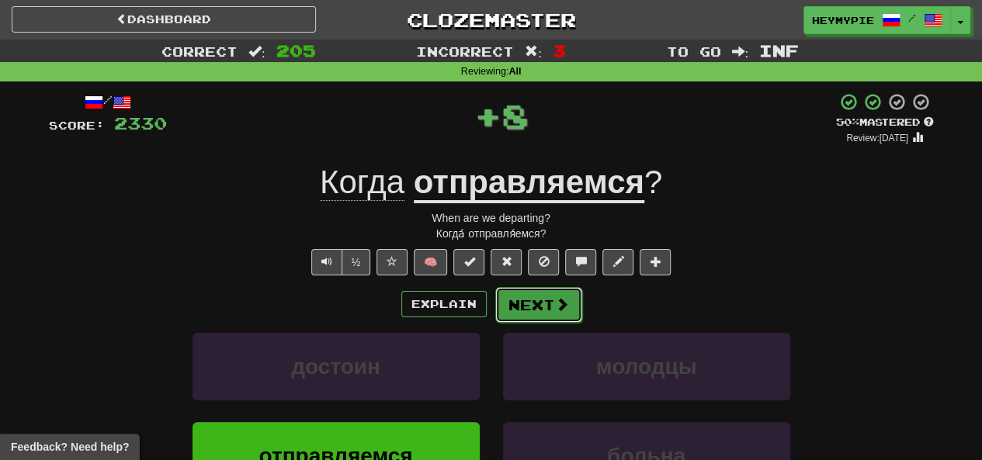
click at [539, 310] on button "Next" at bounding box center [538, 305] width 87 height 36
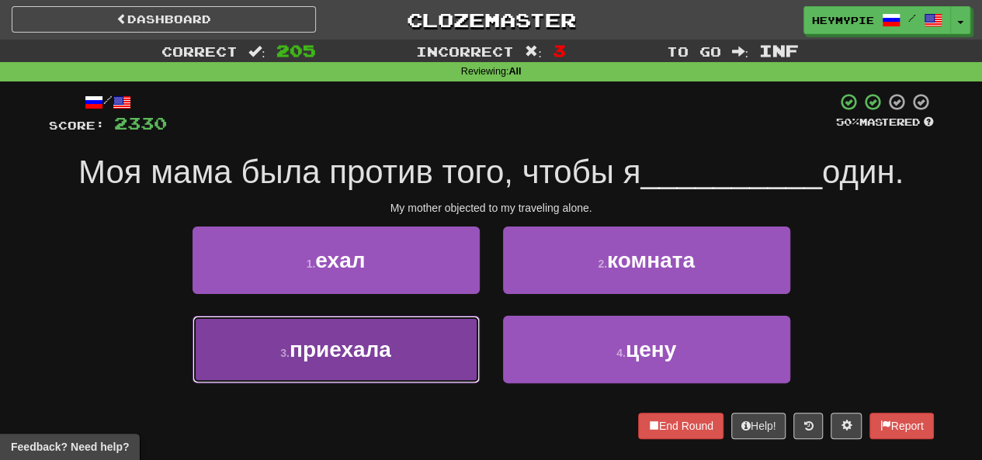
click at [425, 352] on button "3 . приехала" at bounding box center [335, 350] width 287 height 68
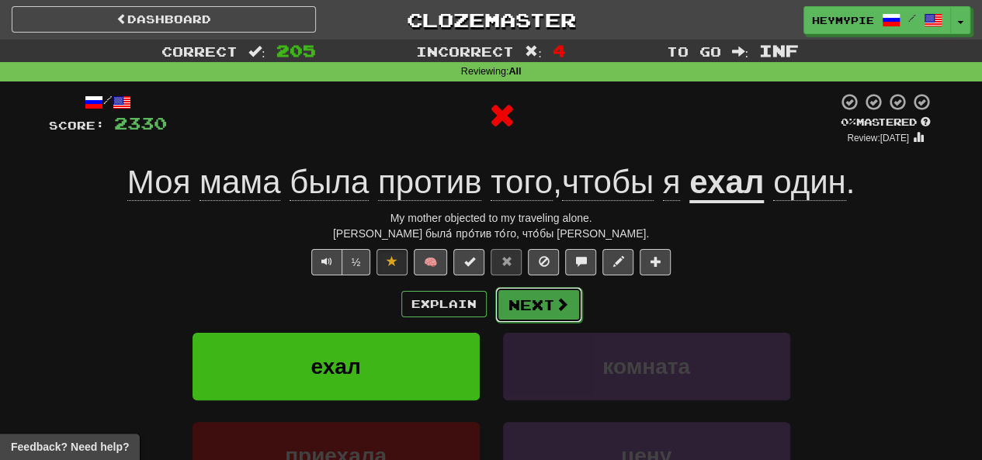
click at [538, 302] on button "Next" at bounding box center [538, 305] width 87 height 36
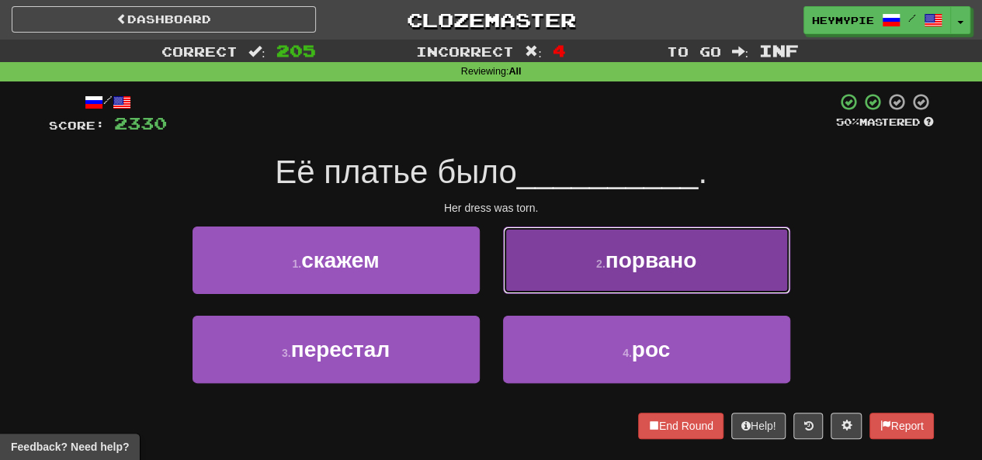
click at [577, 270] on button "2 . порвано" at bounding box center [646, 261] width 287 height 68
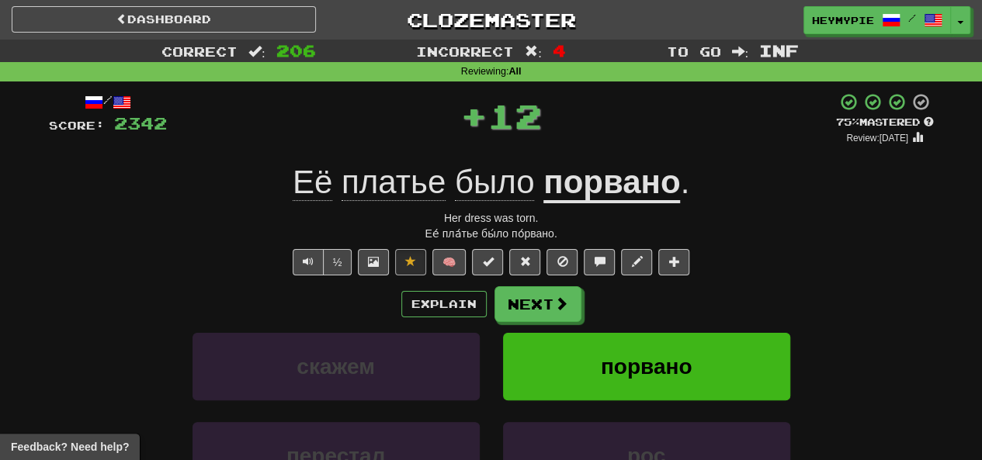
click at [592, 198] on u "порвано" at bounding box center [611, 184] width 137 height 40
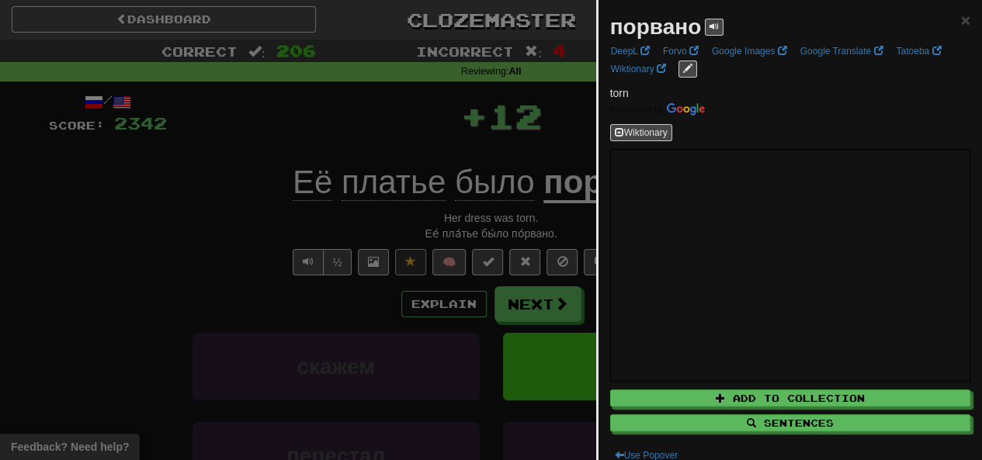
click at [496, 140] on div at bounding box center [491, 230] width 982 height 460
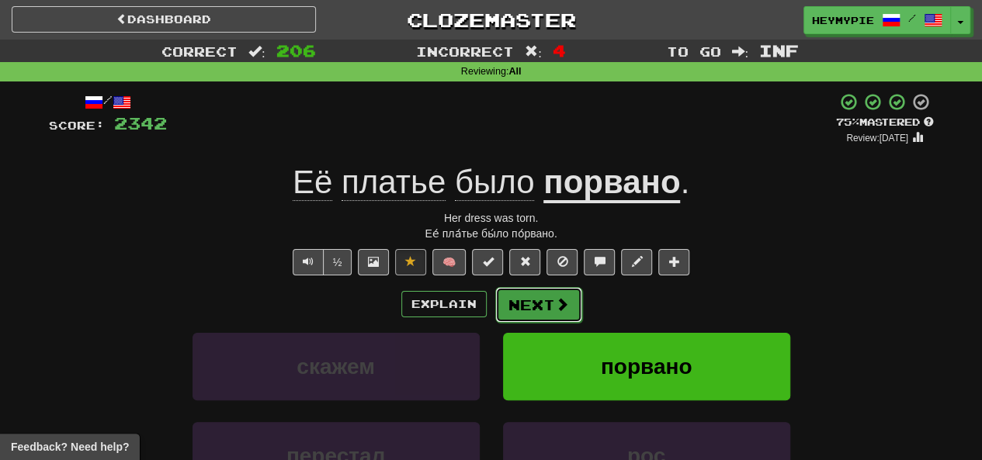
click at [542, 316] on button "Next" at bounding box center [538, 305] width 87 height 36
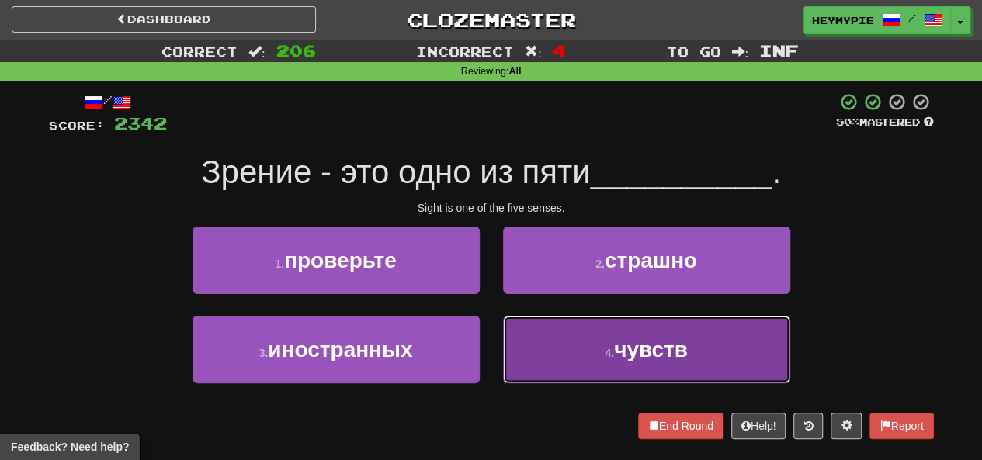
click at [563, 356] on button "4 . чувств" at bounding box center [646, 350] width 287 height 68
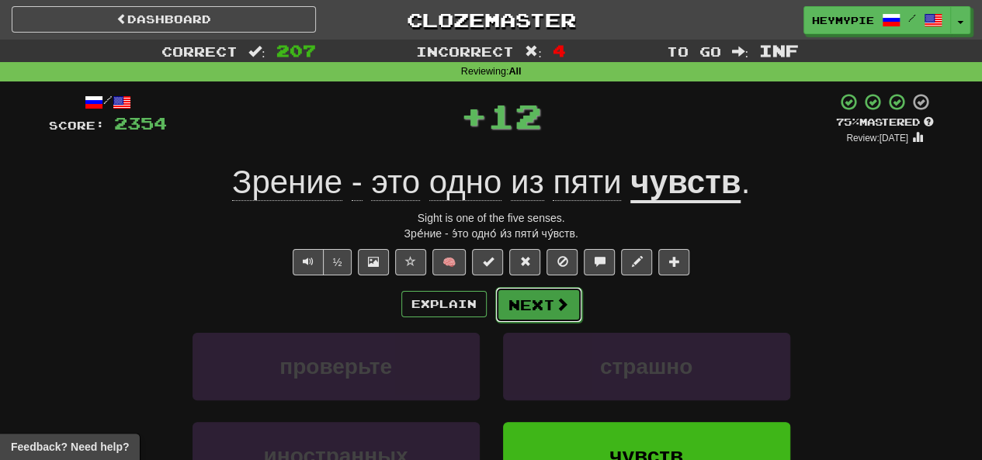
click at [537, 306] on button "Next" at bounding box center [538, 305] width 87 height 36
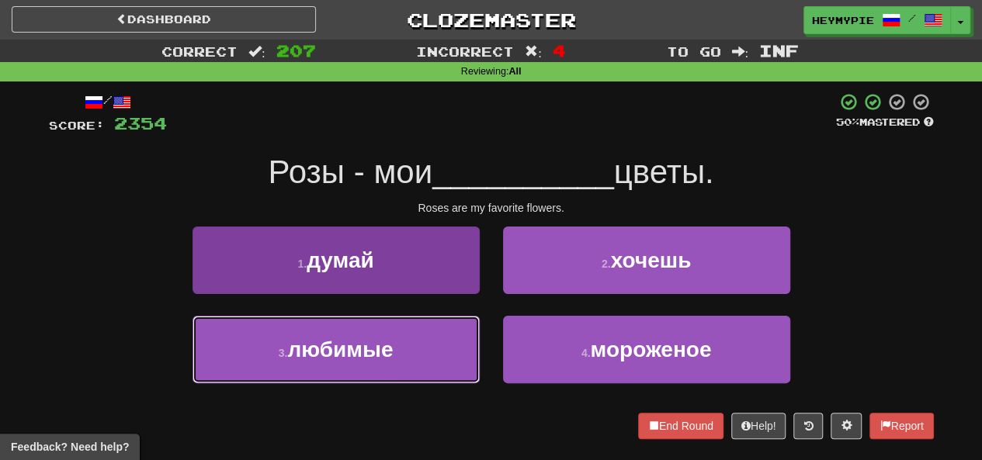
click at [407, 358] on button "3 . любимые" at bounding box center [335, 350] width 287 height 68
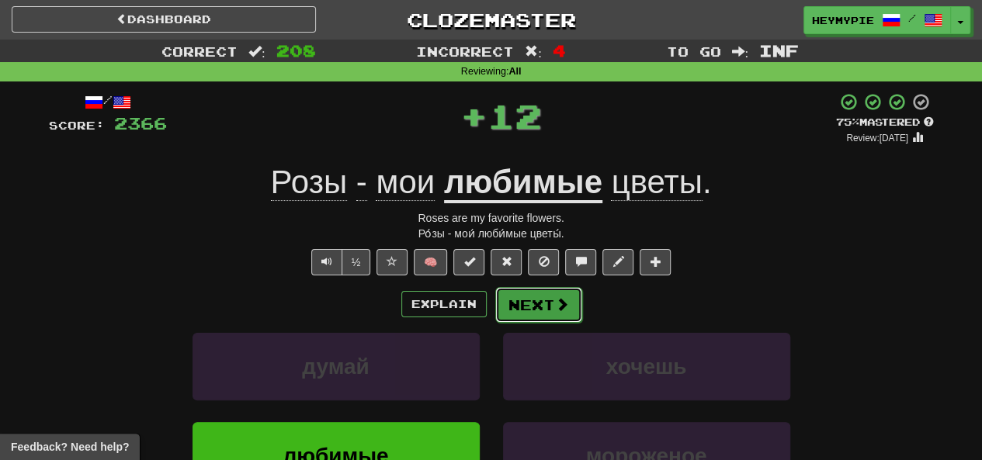
click at [517, 312] on button "Next" at bounding box center [538, 305] width 87 height 36
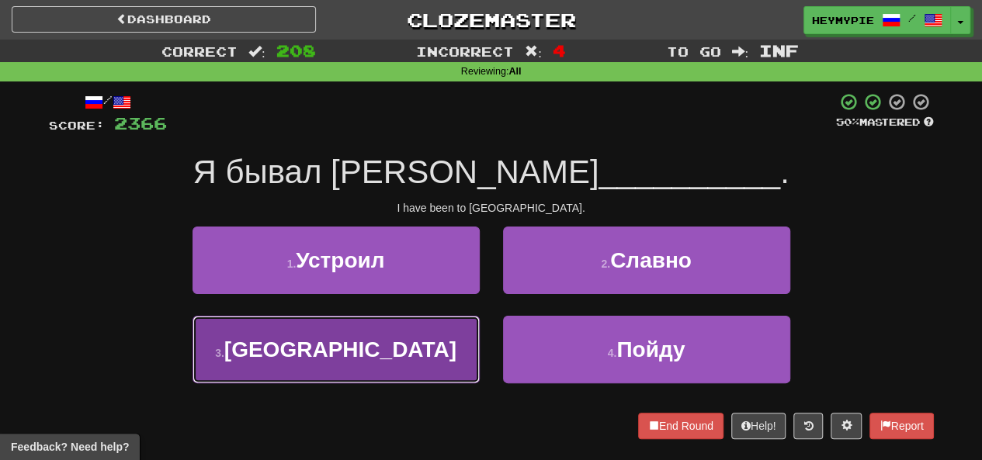
click at [366, 349] on span "[GEOGRAPHIC_DATA]" at bounding box center [340, 350] width 232 height 24
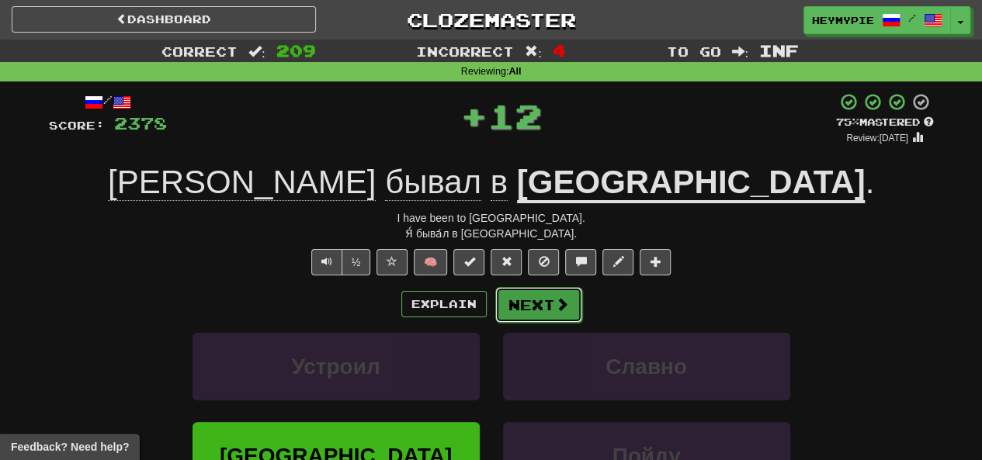
click at [524, 300] on button "Next" at bounding box center [538, 305] width 87 height 36
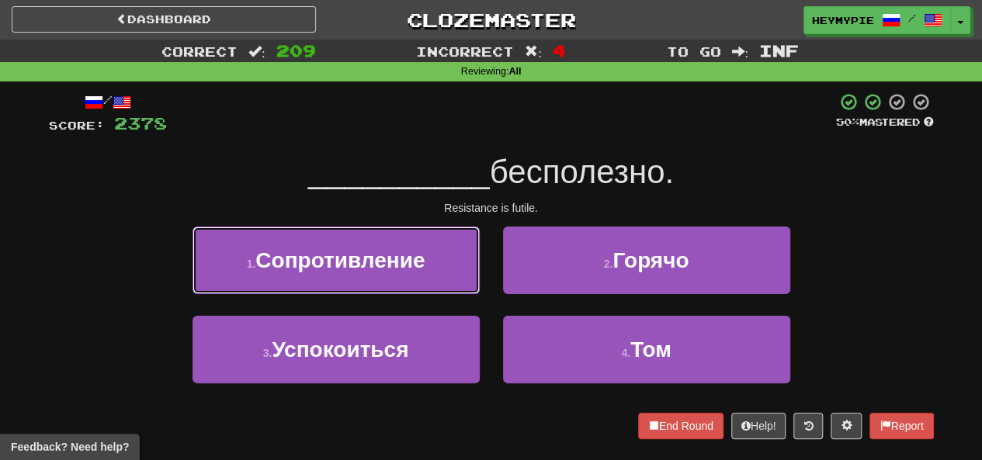
click at [409, 249] on span "Сопротивление" at bounding box center [339, 260] width 169 height 24
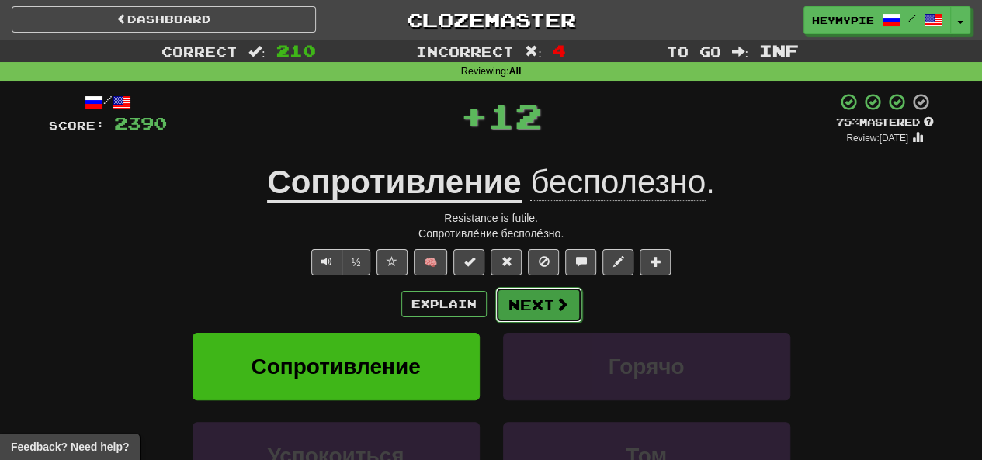
click at [525, 310] on button "Next" at bounding box center [538, 305] width 87 height 36
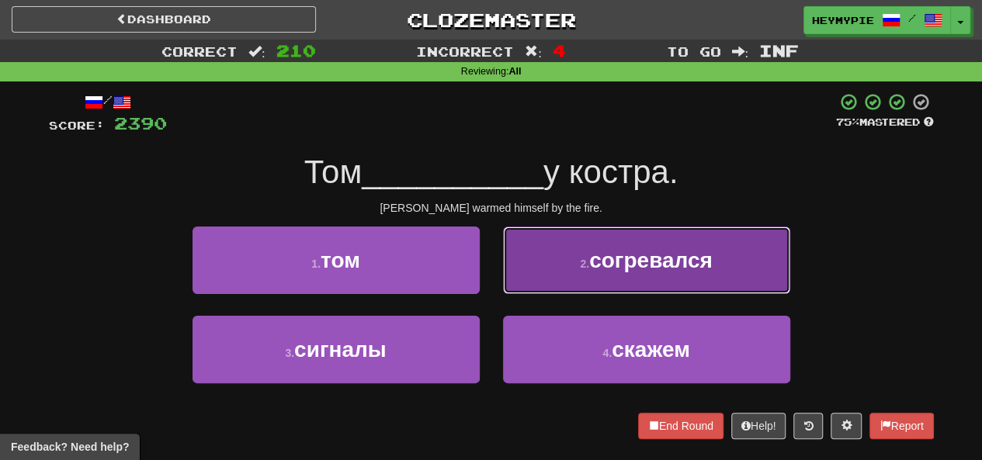
click at [576, 272] on button "2 . согревался" at bounding box center [646, 261] width 287 height 68
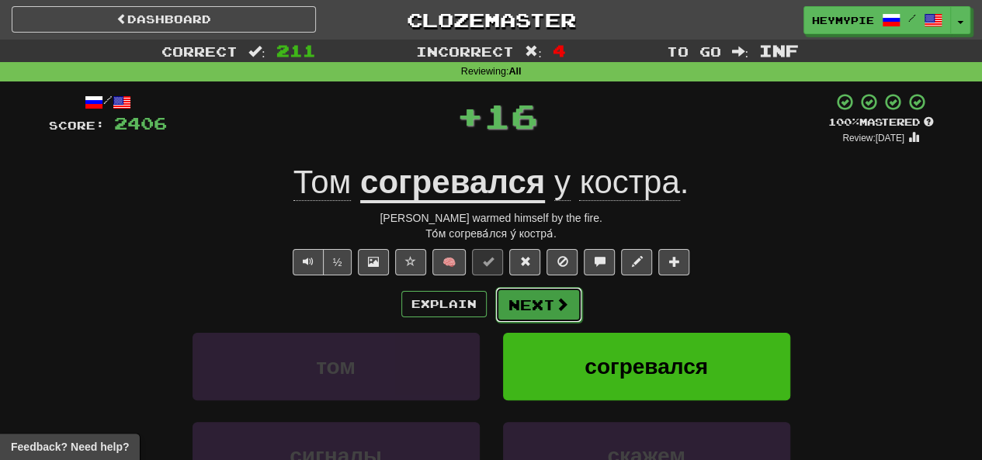
click at [529, 310] on button "Next" at bounding box center [538, 305] width 87 height 36
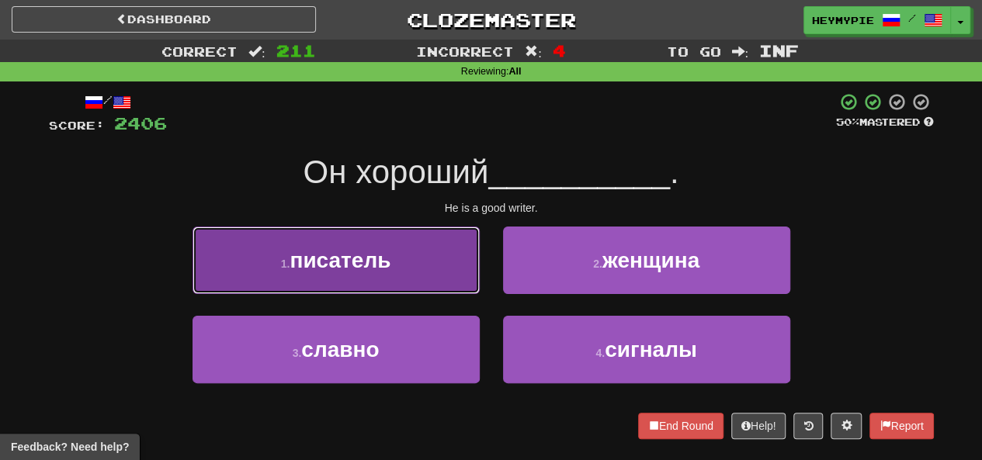
click at [435, 291] on button "1 . писатель" at bounding box center [335, 261] width 287 height 68
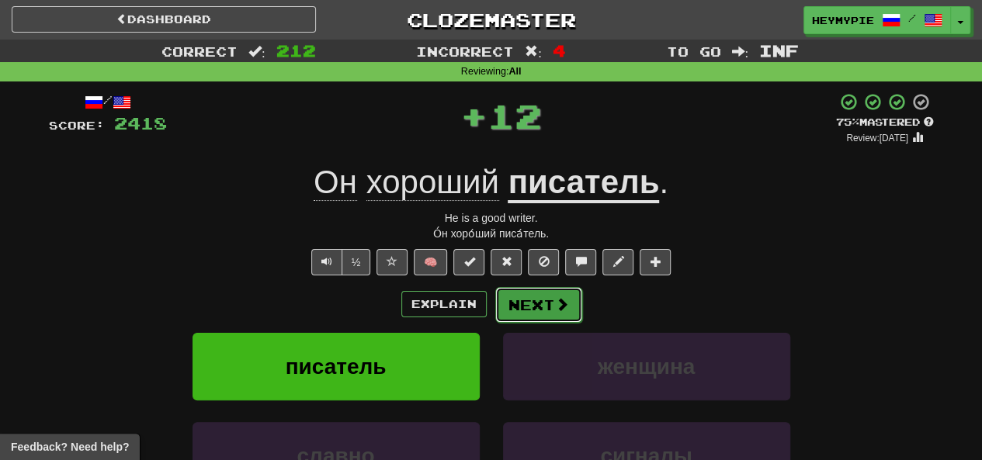
click at [546, 303] on button "Next" at bounding box center [538, 305] width 87 height 36
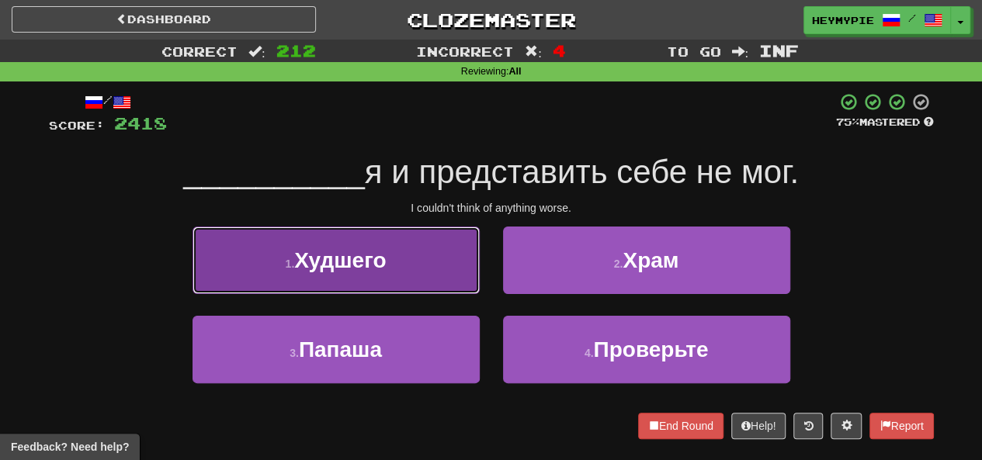
click at [428, 285] on button "1 . Худшего" at bounding box center [335, 261] width 287 height 68
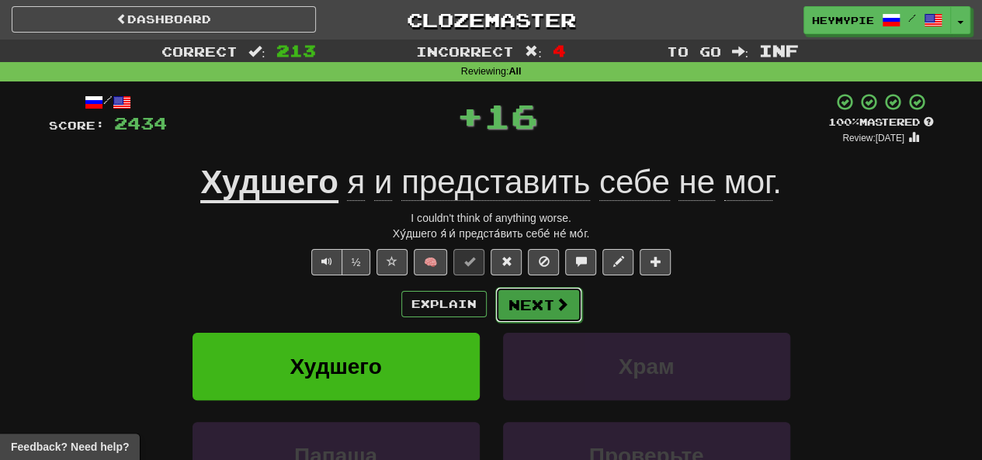
click at [533, 308] on button "Next" at bounding box center [538, 305] width 87 height 36
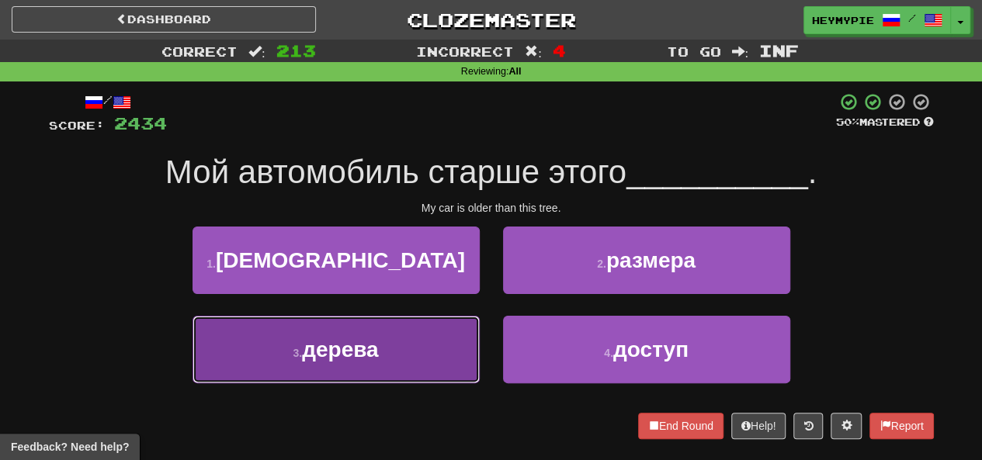
click at [411, 345] on button "3 . дерева" at bounding box center [335, 350] width 287 height 68
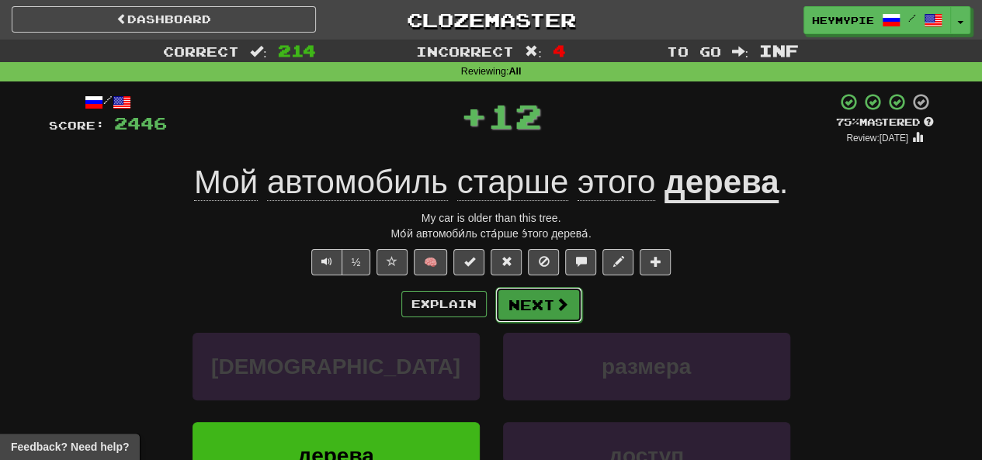
click at [563, 308] on span at bounding box center [562, 304] width 14 height 14
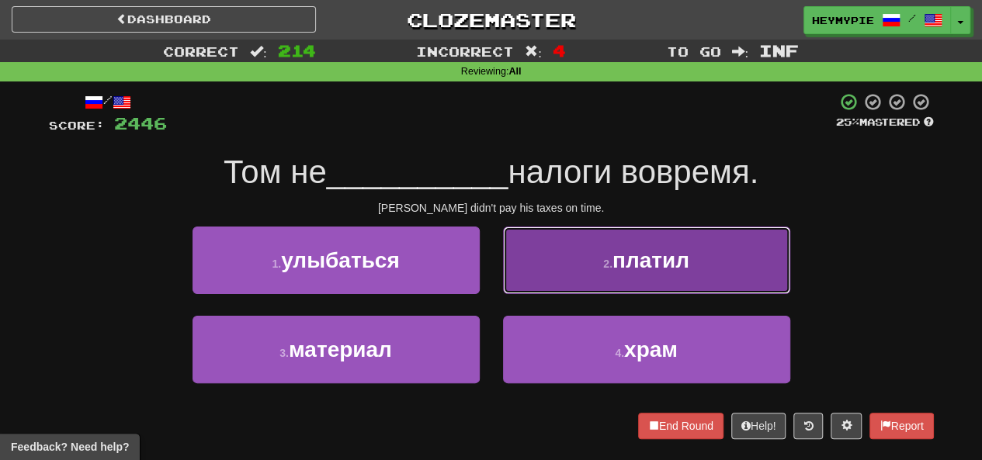
click at [594, 265] on button "2 . платил" at bounding box center [646, 261] width 287 height 68
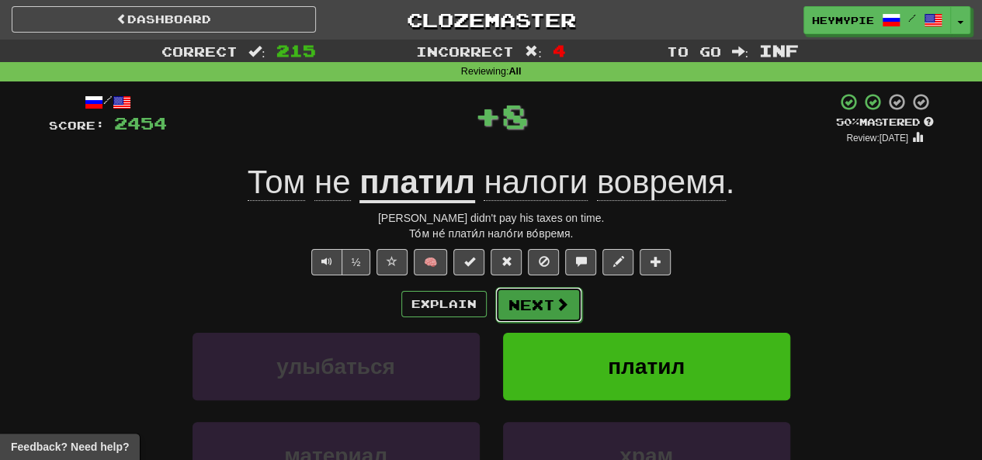
click at [531, 317] on button "Next" at bounding box center [538, 305] width 87 height 36
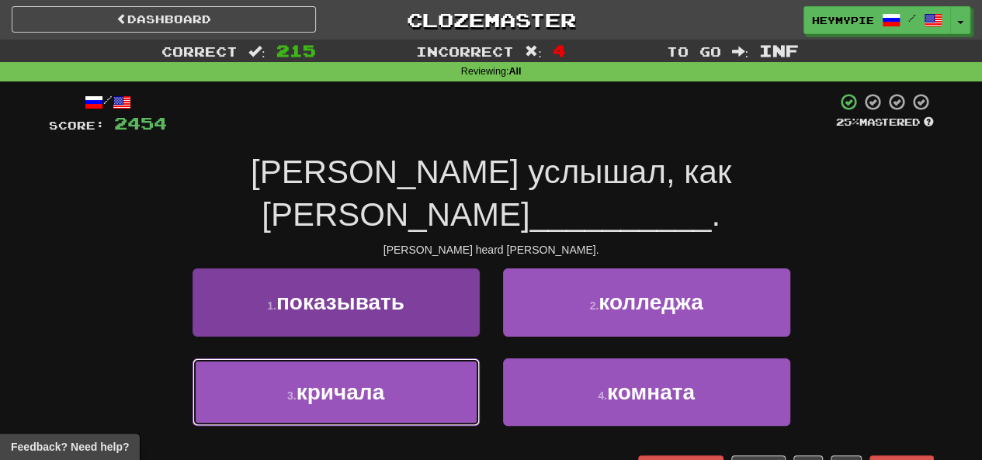
click at [428, 359] on button "3 . кричала" at bounding box center [335, 393] width 287 height 68
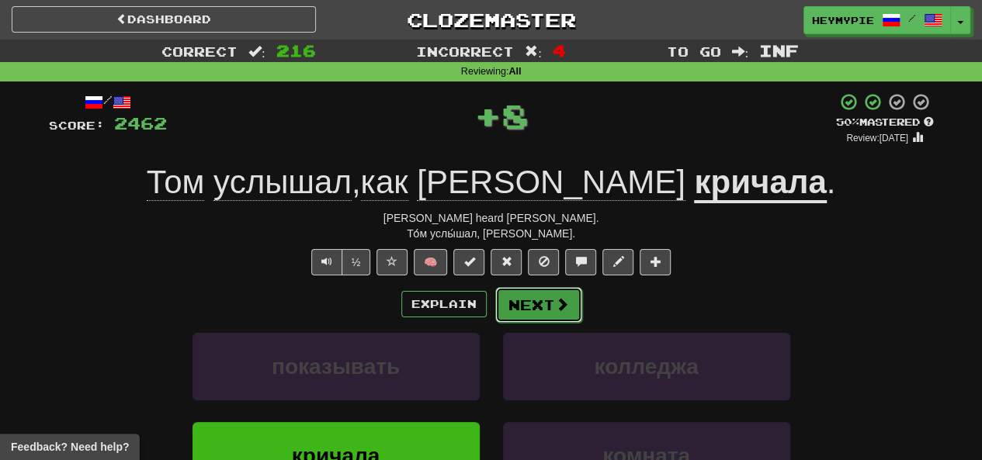
click at [549, 293] on button "Next" at bounding box center [538, 305] width 87 height 36
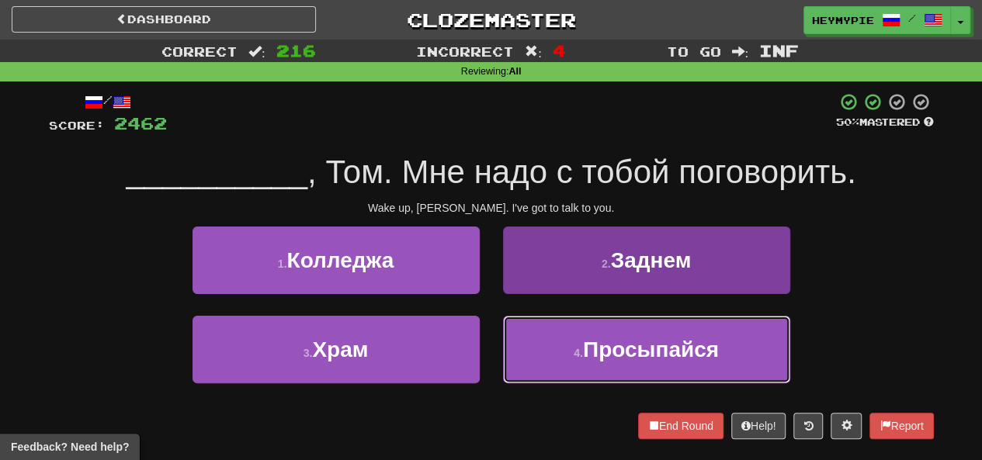
click at [592, 364] on button "4 . [GEOGRAPHIC_DATA]" at bounding box center [646, 350] width 287 height 68
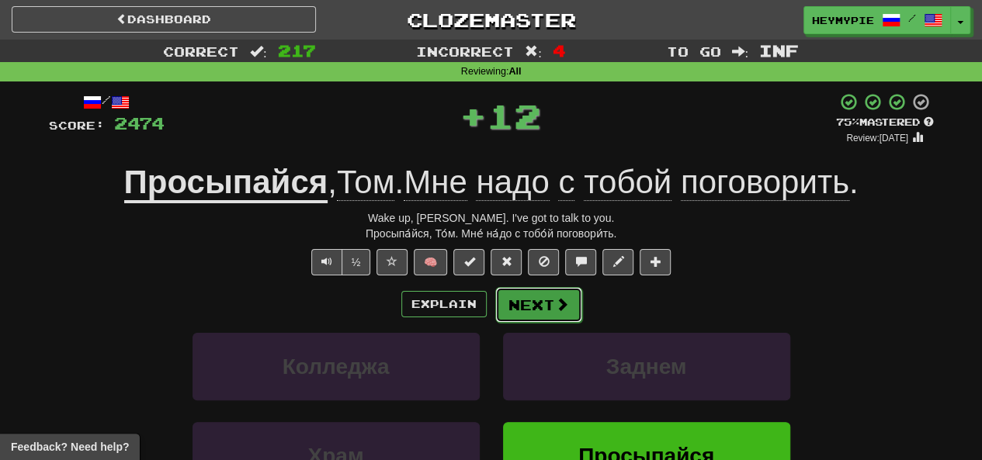
click at [538, 310] on button "Next" at bounding box center [538, 305] width 87 height 36
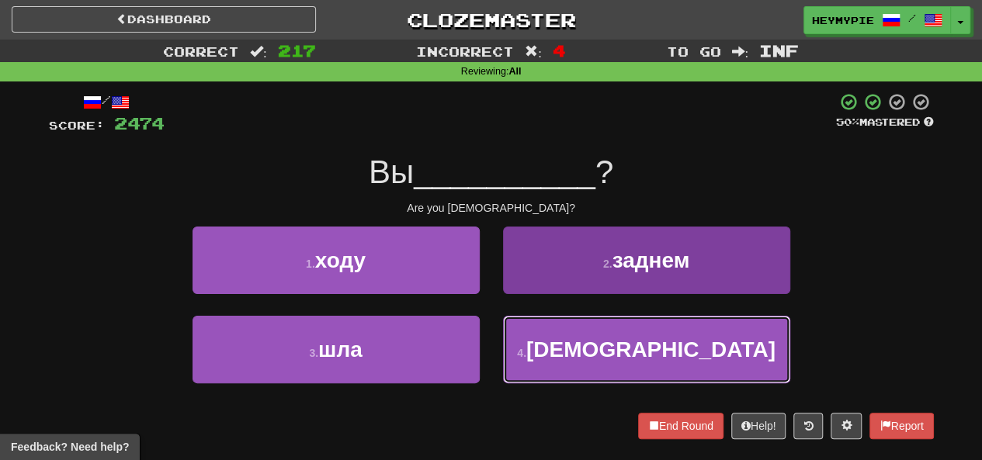
click at [574, 359] on button "4 . [DEMOGRAPHIC_DATA]" at bounding box center [646, 350] width 287 height 68
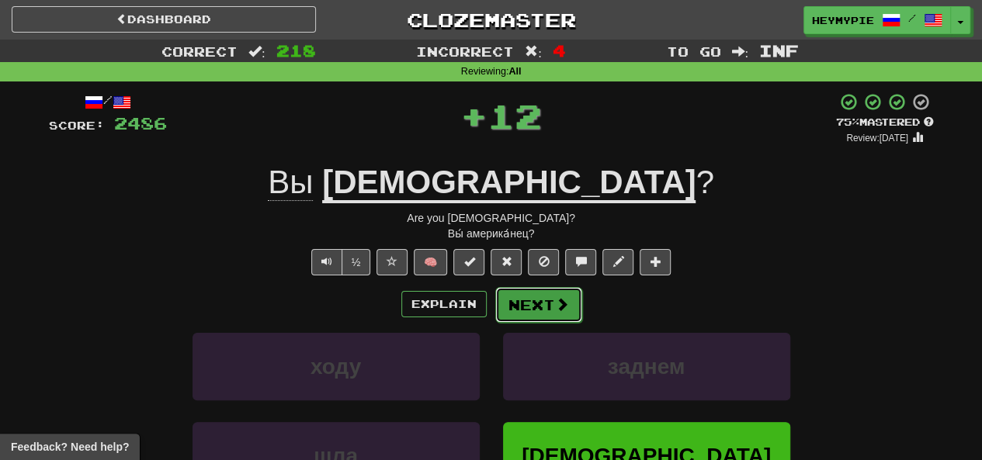
click at [540, 313] on button "Next" at bounding box center [538, 305] width 87 height 36
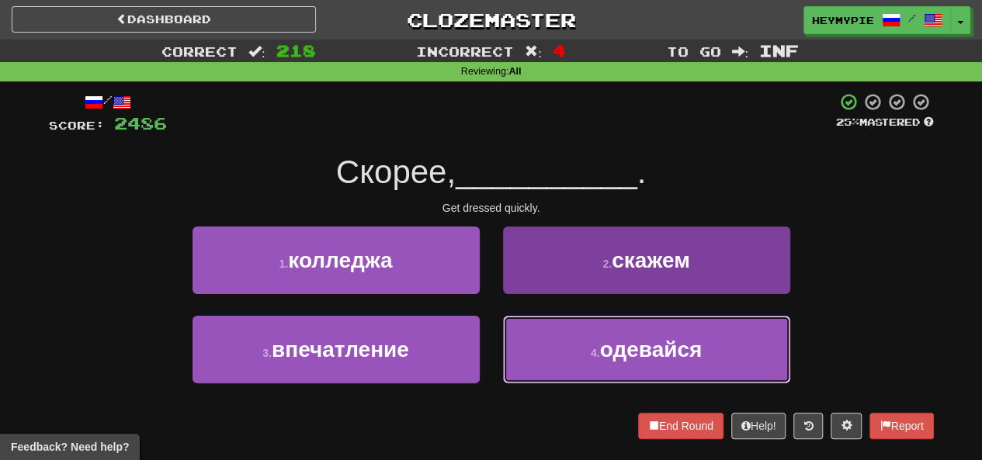
click at [546, 343] on button "4 . одевайся" at bounding box center [646, 350] width 287 height 68
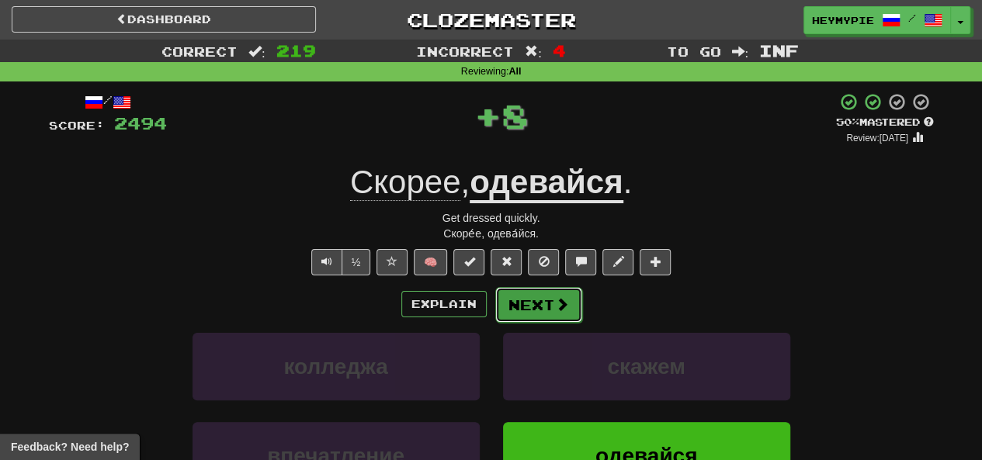
click at [541, 308] on button "Next" at bounding box center [538, 305] width 87 height 36
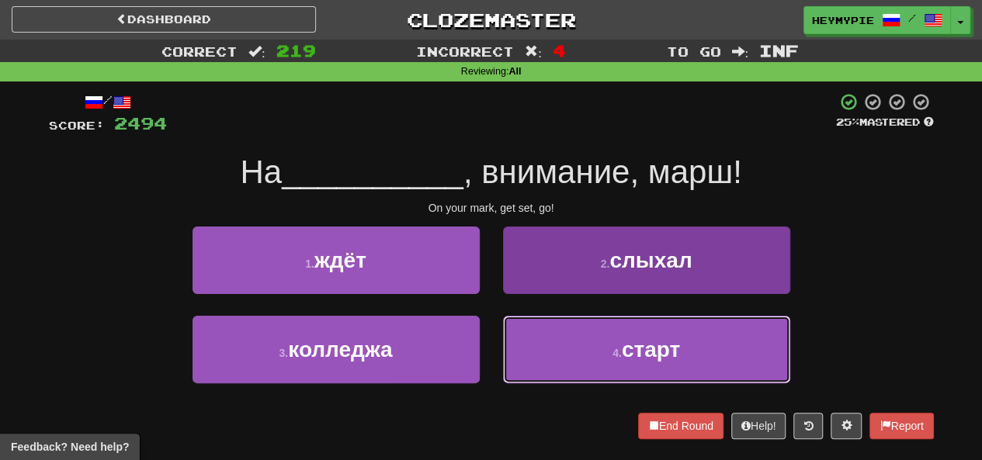
click at [537, 355] on button "4 . старт" at bounding box center [646, 350] width 287 height 68
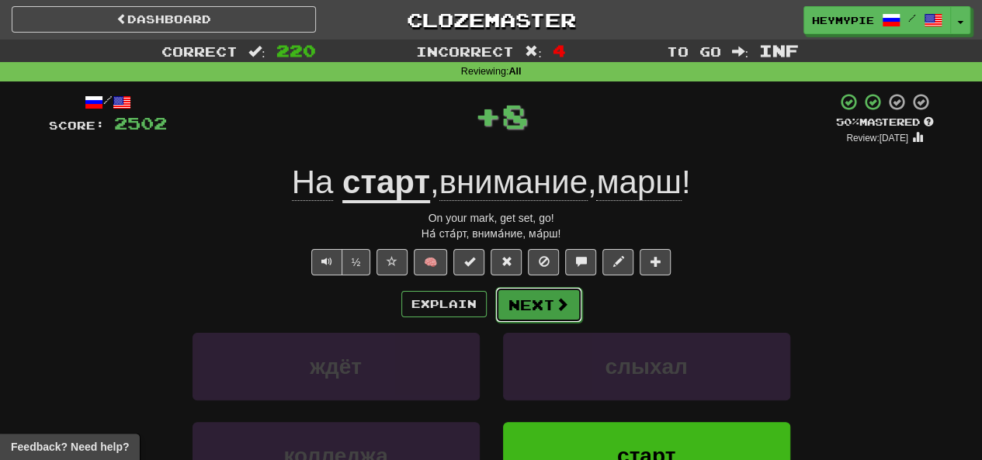
click at [524, 298] on button "Next" at bounding box center [538, 305] width 87 height 36
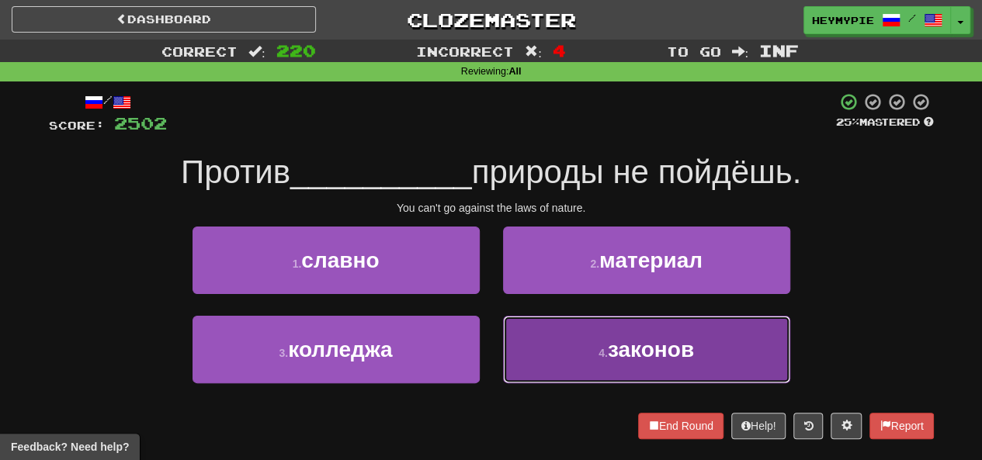
click at [551, 344] on button "4 . законов" at bounding box center [646, 350] width 287 height 68
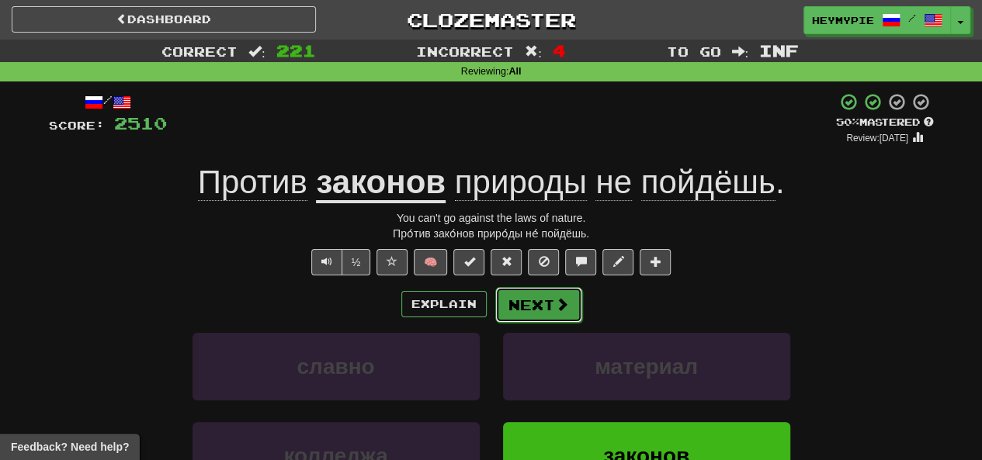
click at [540, 313] on button "Next" at bounding box center [538, 305] width 87 height 36
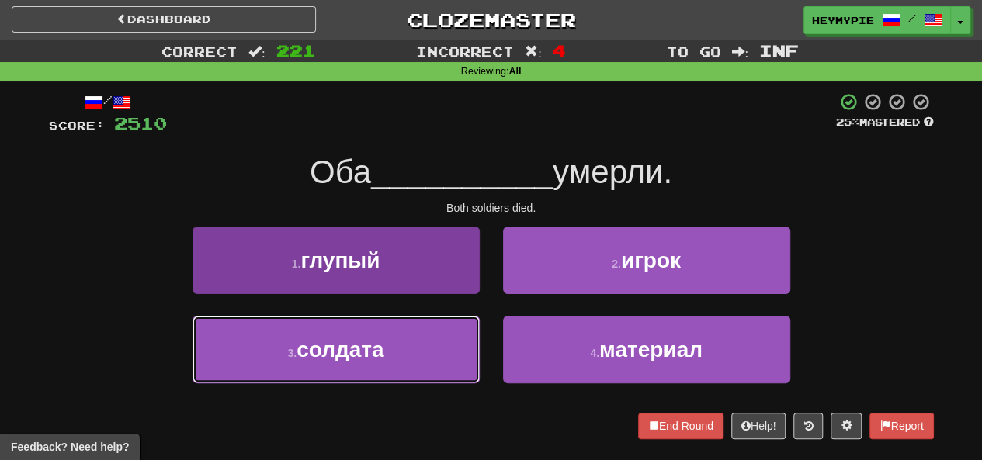
click at [433, 336] on button "3 . солдата" at bounding box center [335, 350] width 287 height 68
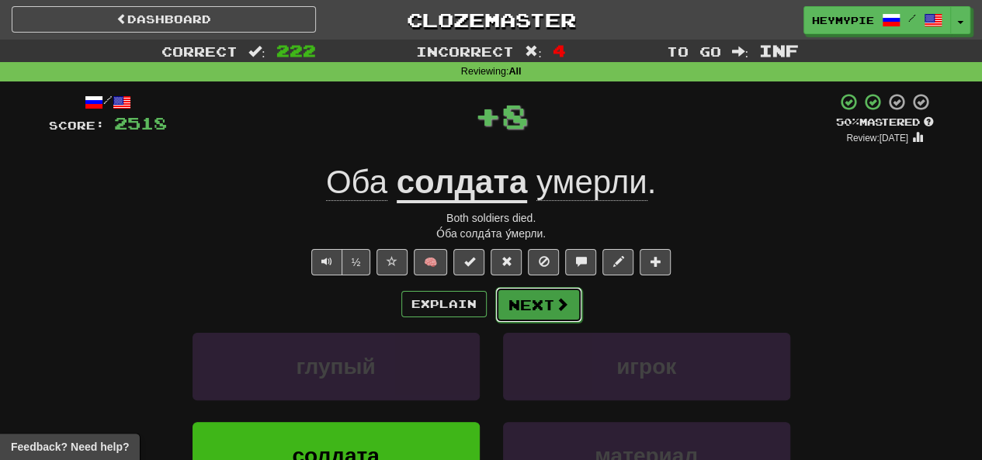
click at [548, 310] on button "Next" at bounding box center [538, 305] width 87 height 36
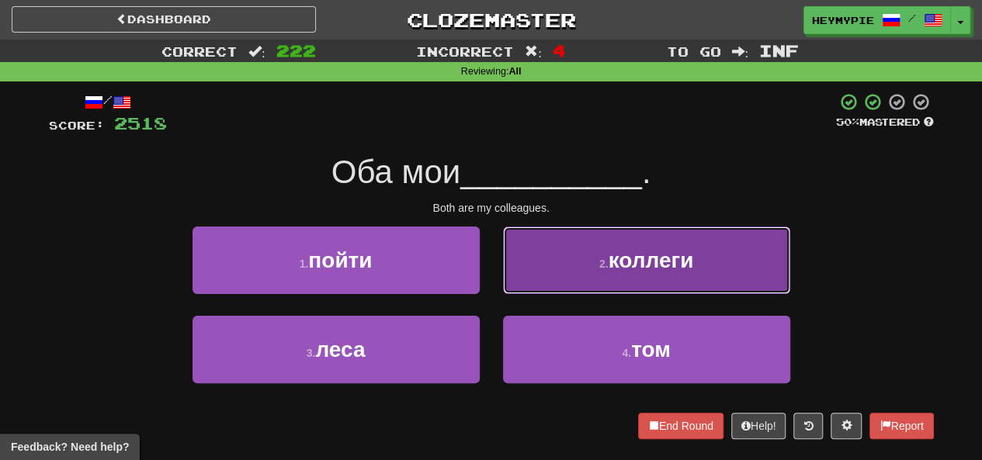
click at [561, 267] on button "2 . коллеги" at bounding box center [646, 261] width 287 height 68
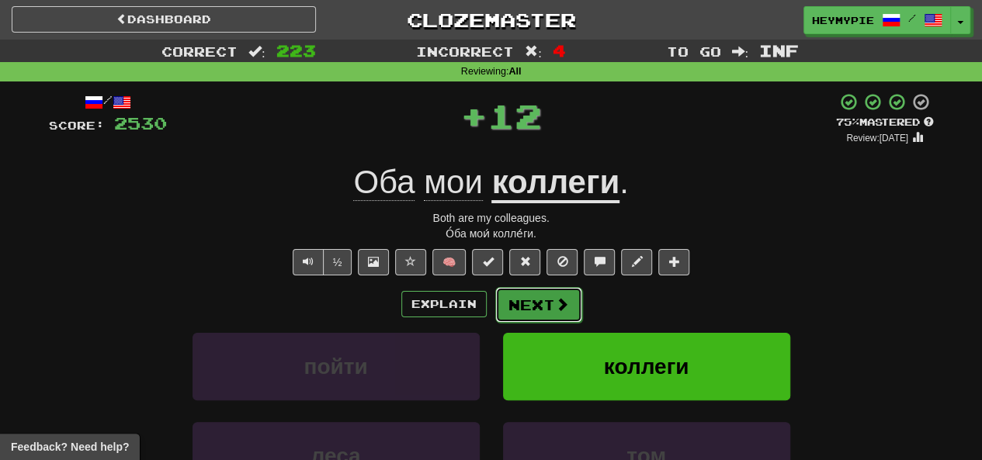
click at [518, 317] on button "Next" at bounding box center [538, 305] width 87 height 36
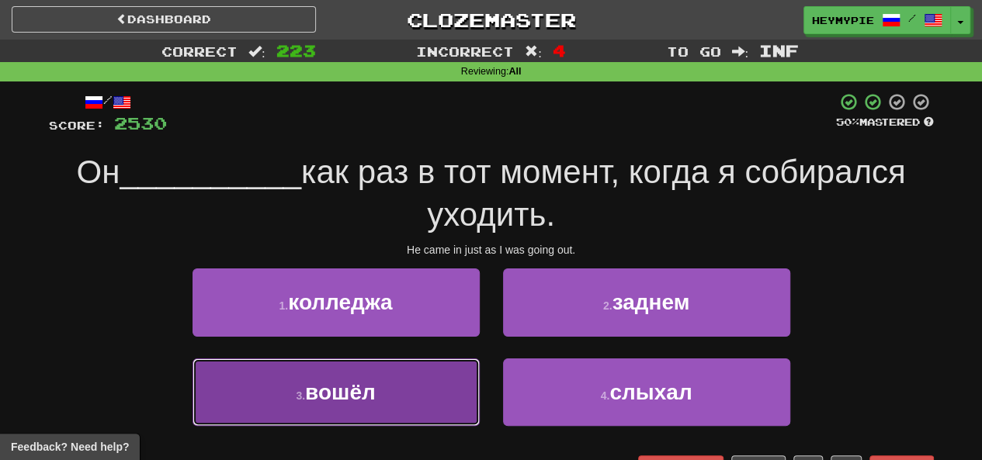
click at [376, 395] on span "вошёл" at bounding box center [340, 392] width 71 height 24
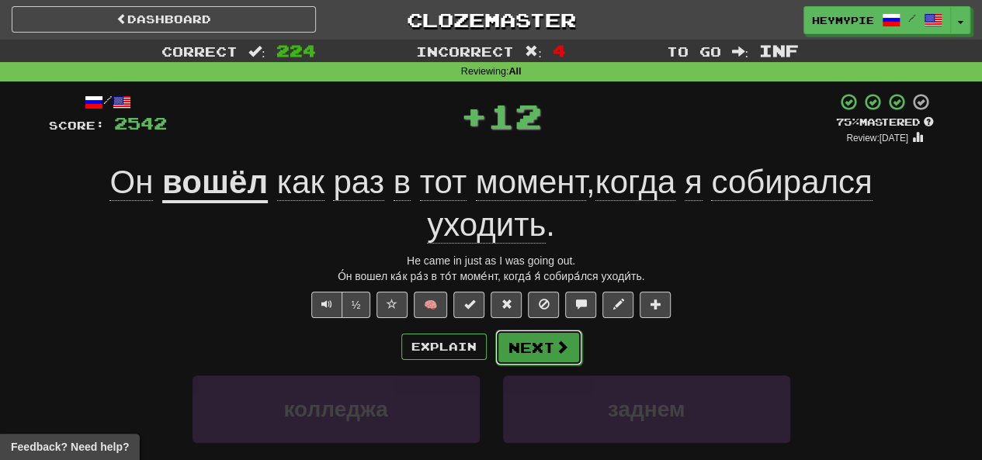
click at [552, 350] on button "Next" at bounding box center [538, 348] width 87 height 36
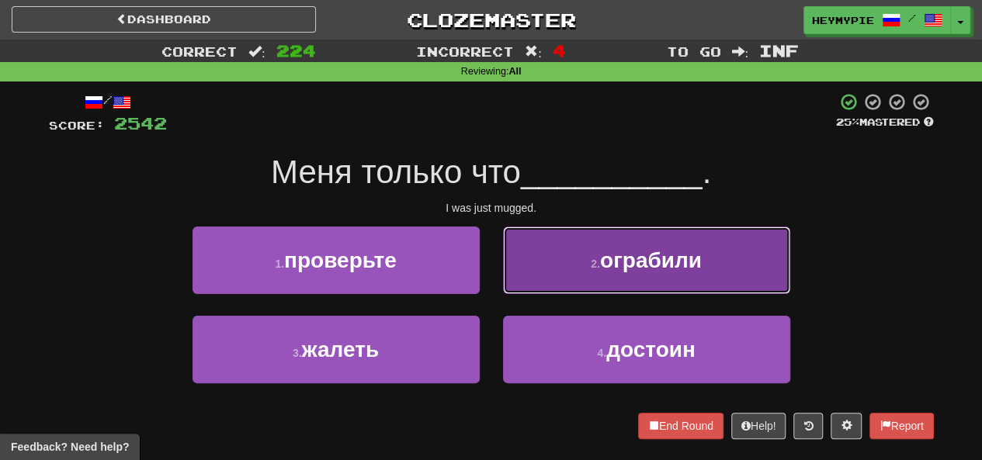
click at [574, 248] on button "2 . ограбили" at bounding box center [646, 261] width 287 height 68
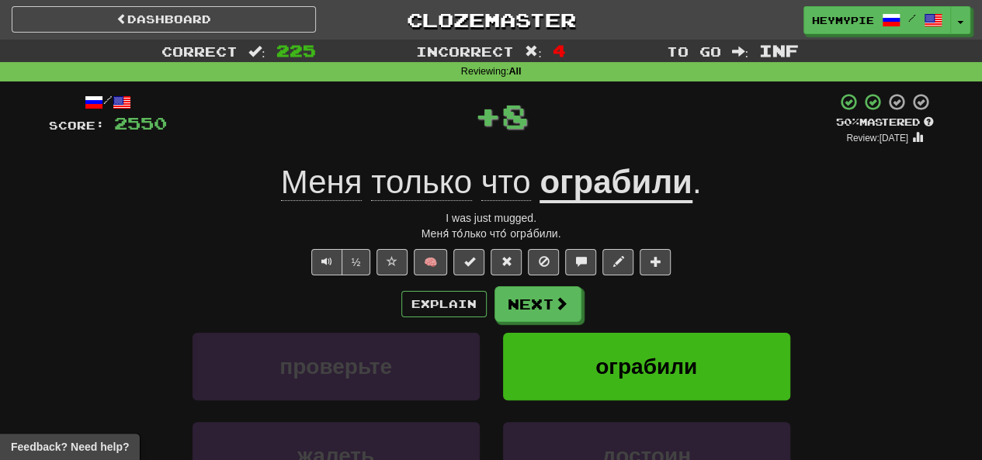
click at [612, 189] on u "ограбили" at bounding box center [615, 184] width 152 height 40
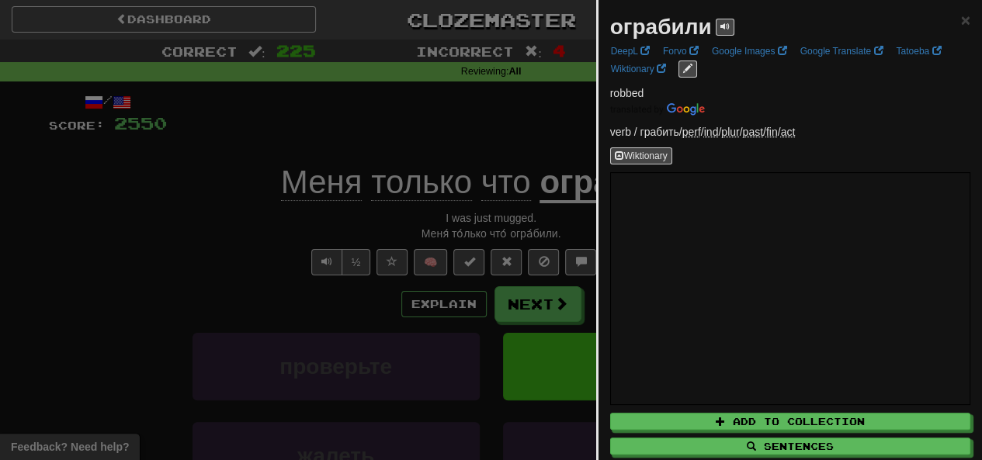
click at [511, 120] on div at bounding box center [491, 230] width 982 height 460
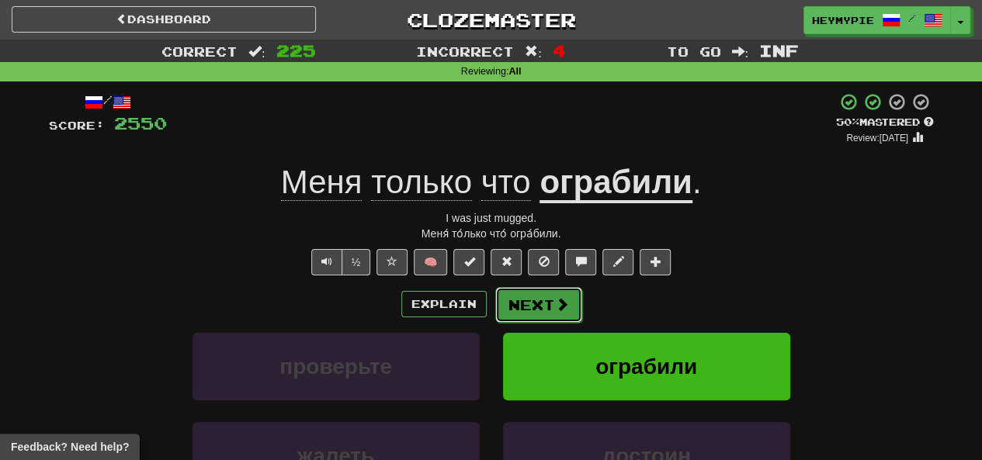
click at [520, 321] on button "Next" at bounding box center [538, 305] width 87 height 36
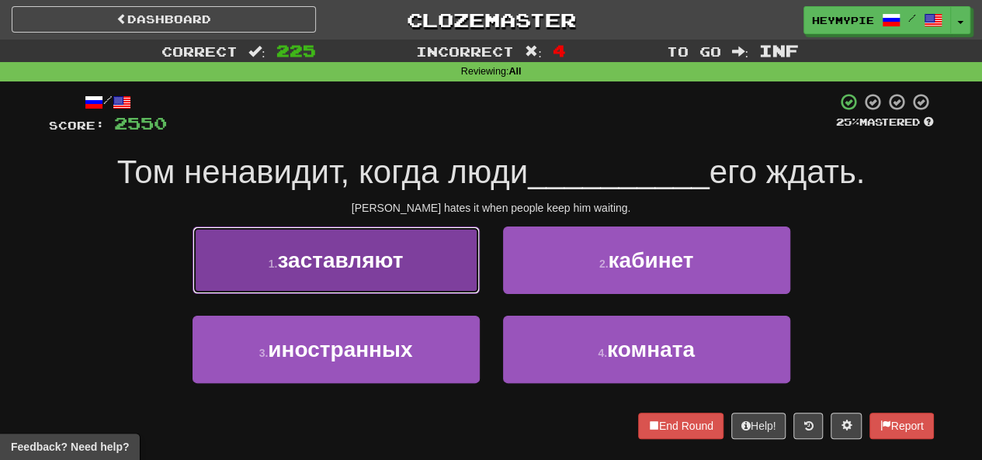
click at [448, 261] on button "1 . заставляют" at bounding box center [335, 261] width 287 height 68
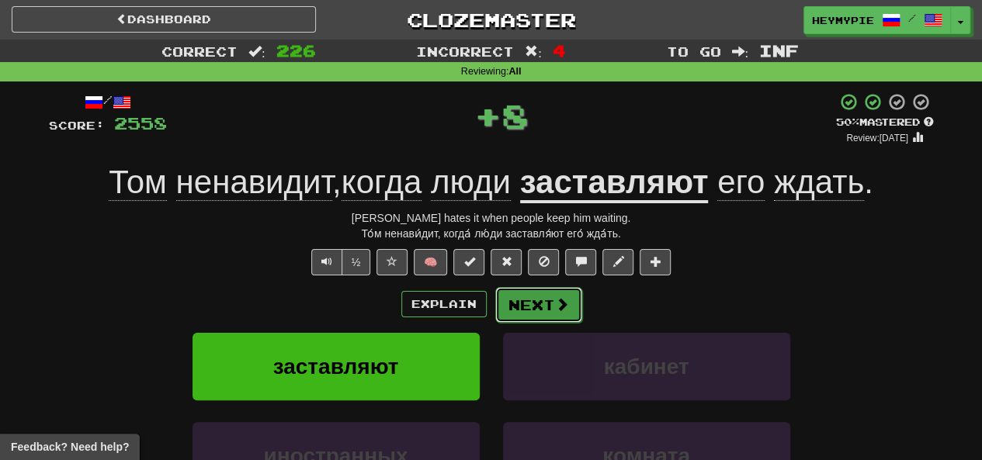
click at [545, 307] on button "Next" at bounding box center [538, 305] width 87 height 36
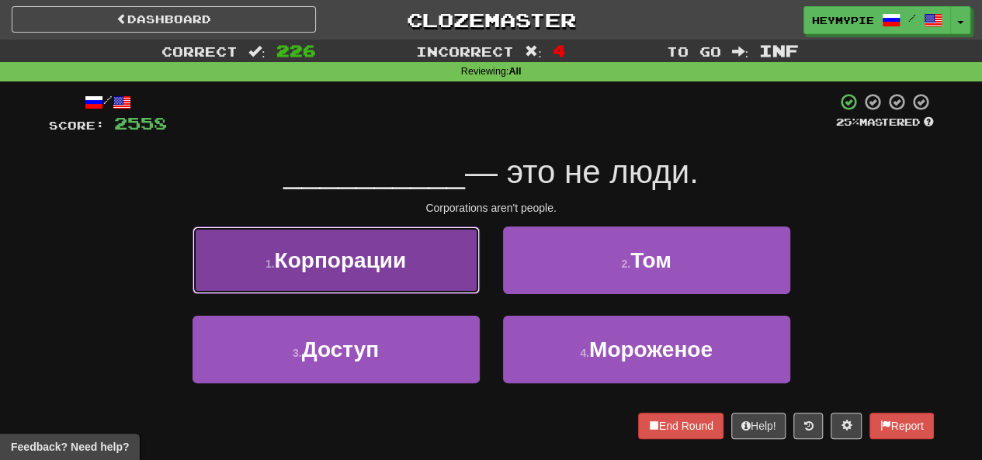
click at [369, 262] on span "Корпорации" at bounding box center [341, 260] width 132 height 24
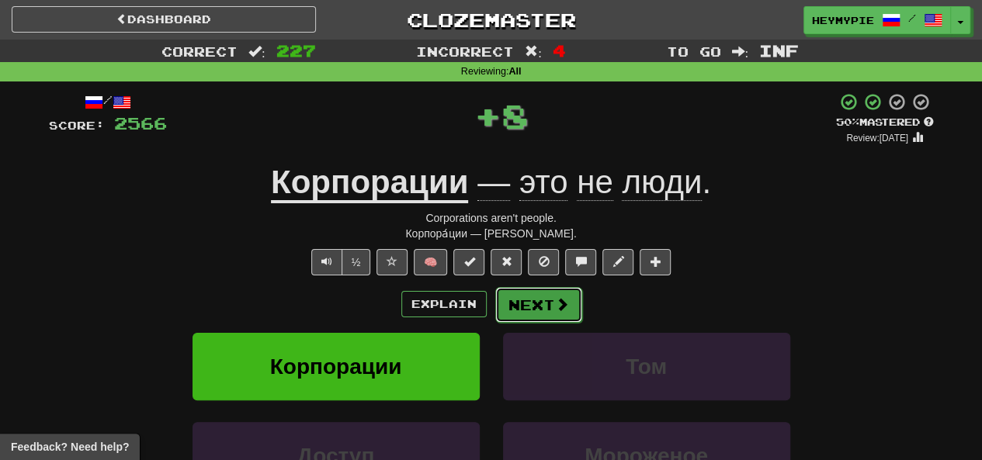
click at [538, 307] on button "Next" at bounding box center [538, 305] width 87 height 36
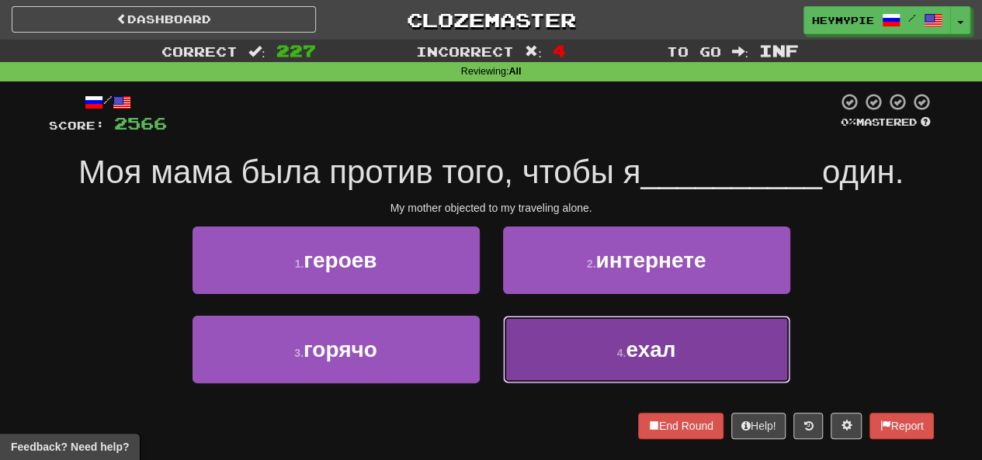
click at [547, 359] on button "4 . ехал" at bounding box center [646, 350] width 287 height 68
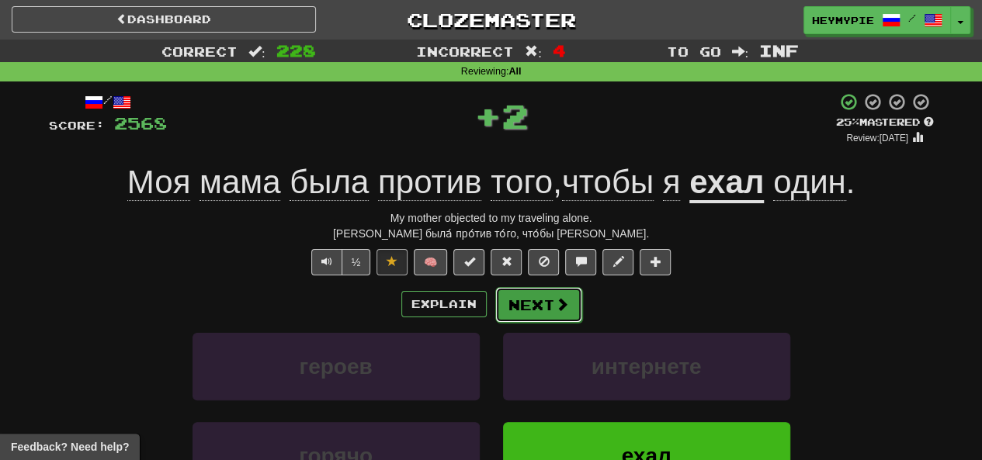
click at [537, 303] on button "Next" at bounding box center [538, 305] width 87 height 36
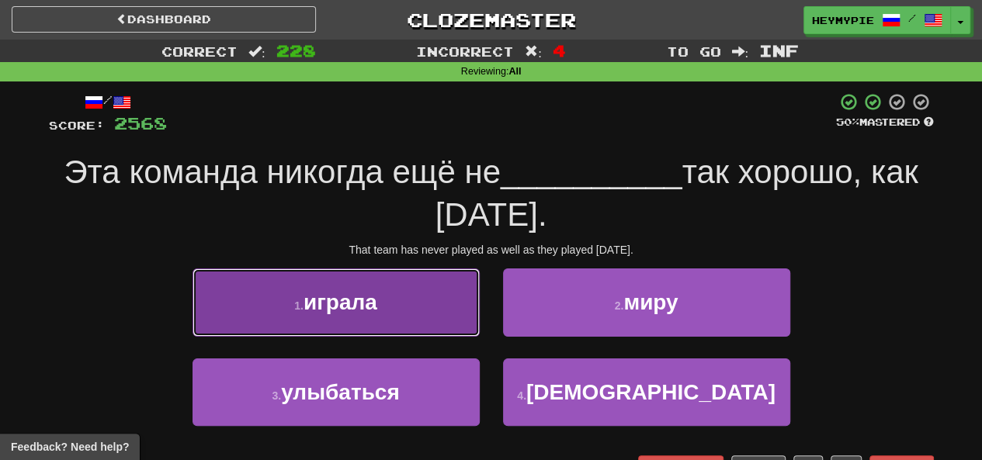
click at [436, 314] on button "1 . играла" at bounding box center [335, 303] width 287 height 68
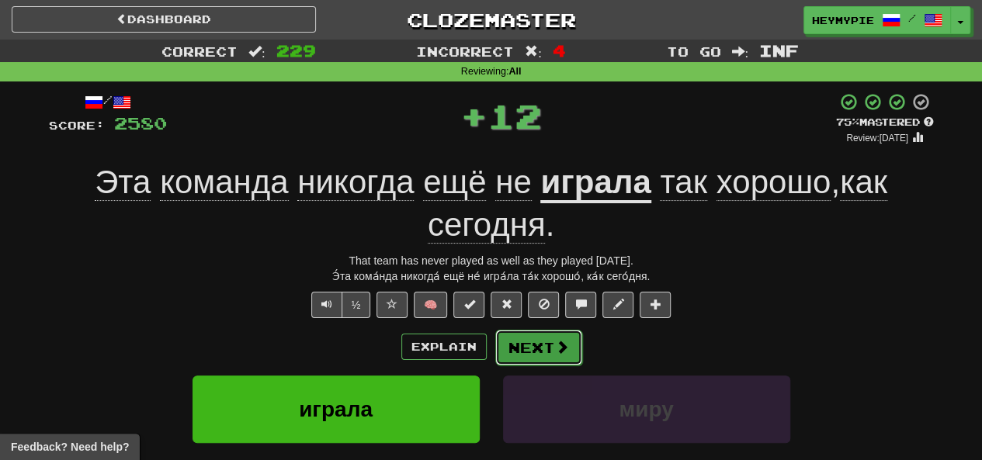
click at [542, 357] on button "Next" at bounding box center [538, 348] width 87 height 36
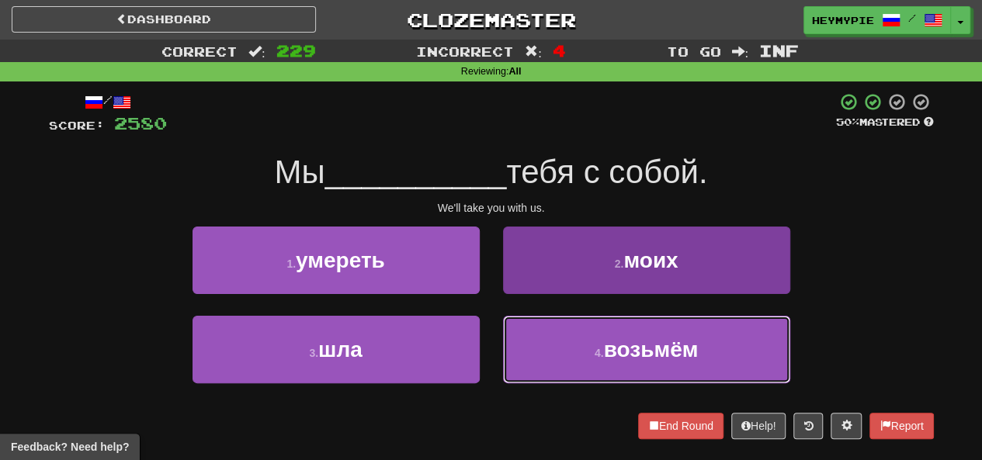
click at [563, 341] on button "4 . возьмём" at bounding box center [646, 350] width 287 height 68
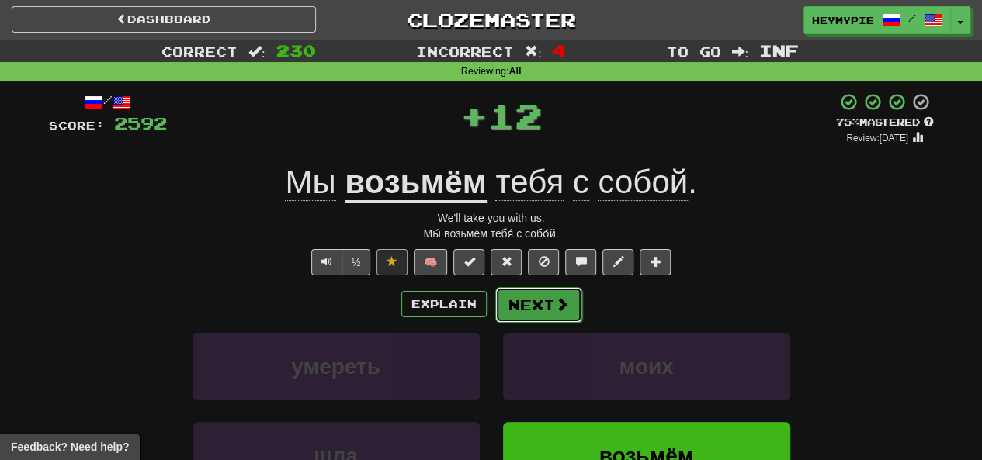
click at [547, 297] on button "Next" at bounding box center [538, 305] width 87 height 36
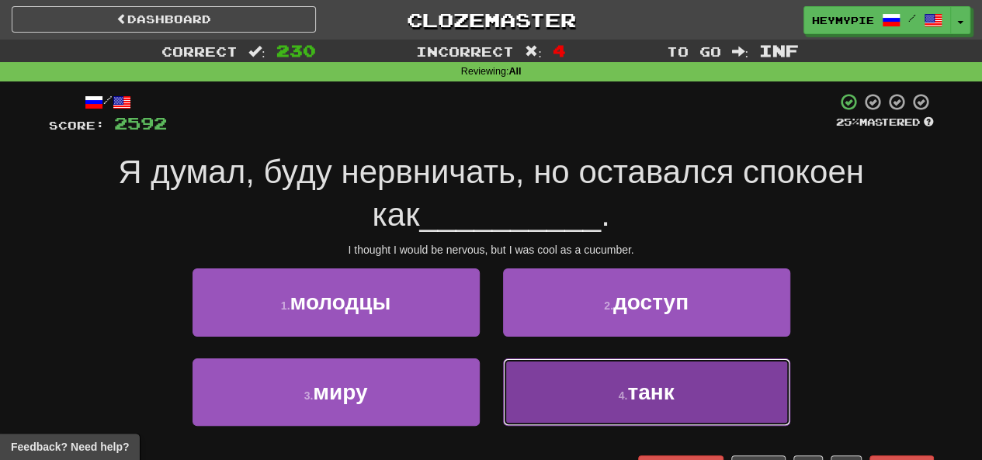
click at [529, 369] on button "4 . танк" at bounding box center [646, 393] width 287 height 68
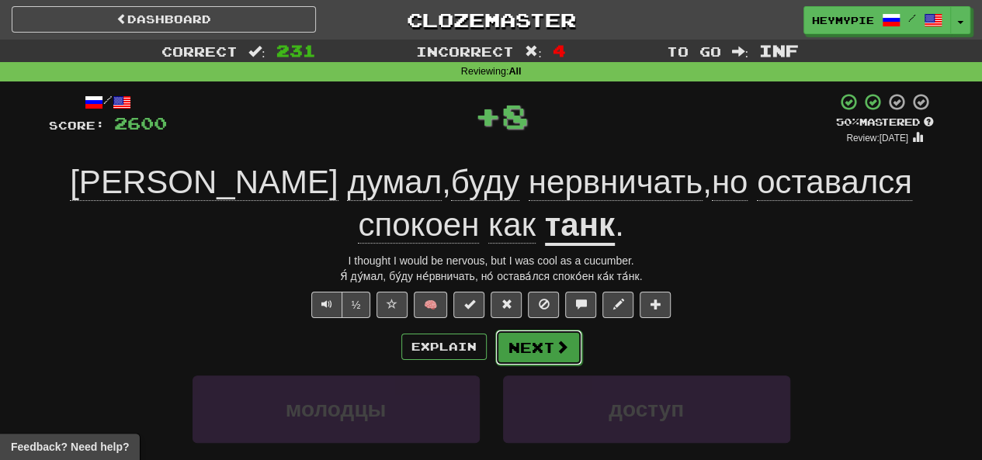
click at [533, 348] on button "Next" at bounding box center [538, 348] width 87 height 36
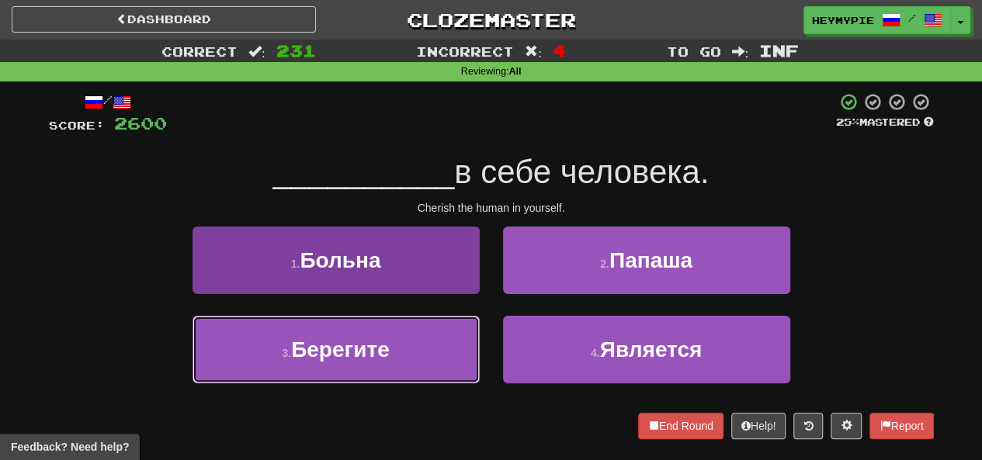
click at [414, 342] on button "3 . Берегите" at bounding box center [335, 350] width 287 height 68
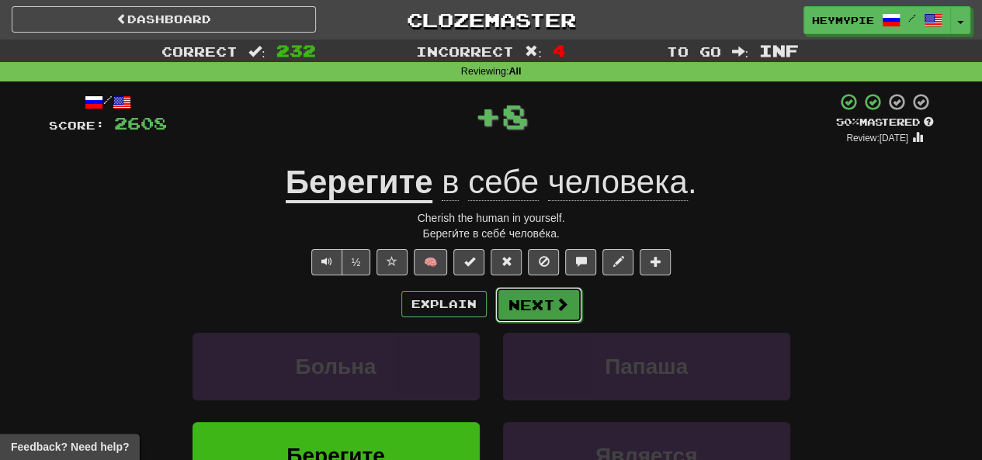
click at [535, 310] on button "Next" at bounding box center [538, 305] width 87 height 36
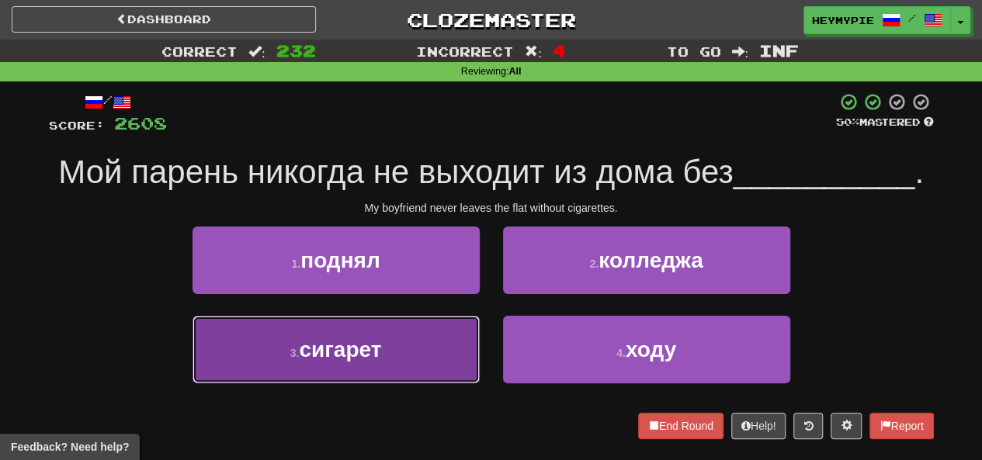
click at [361, 350] on span "сигарет" at bounding box center [340, 350] width 82 height 24
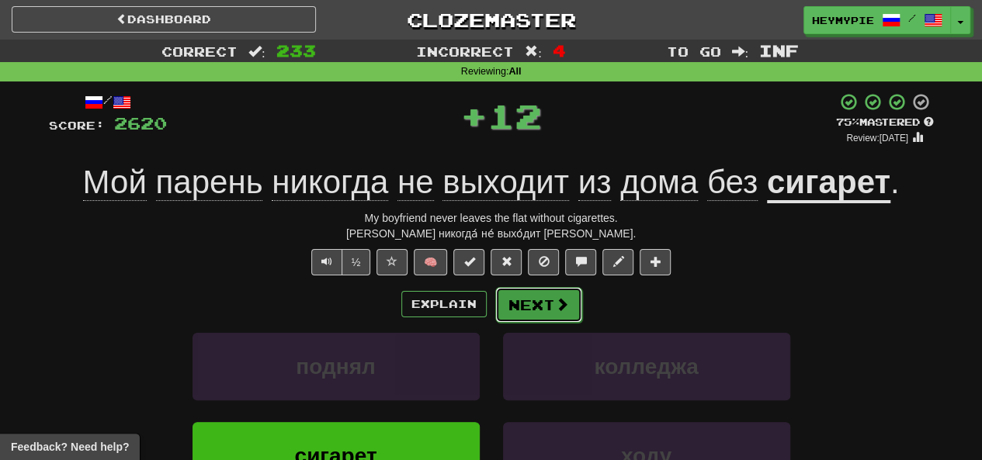
click at [557, 312] on button "Next" at bounding box center [538, 305] width 87 height 36
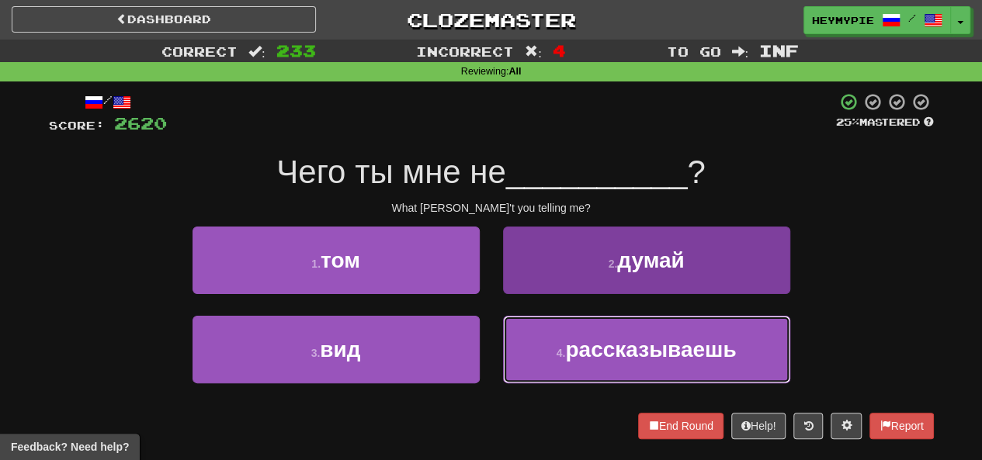
click at [528, 341] on button "4 . рассказываешь" at bounding box center [646, 350] width 287 height 68
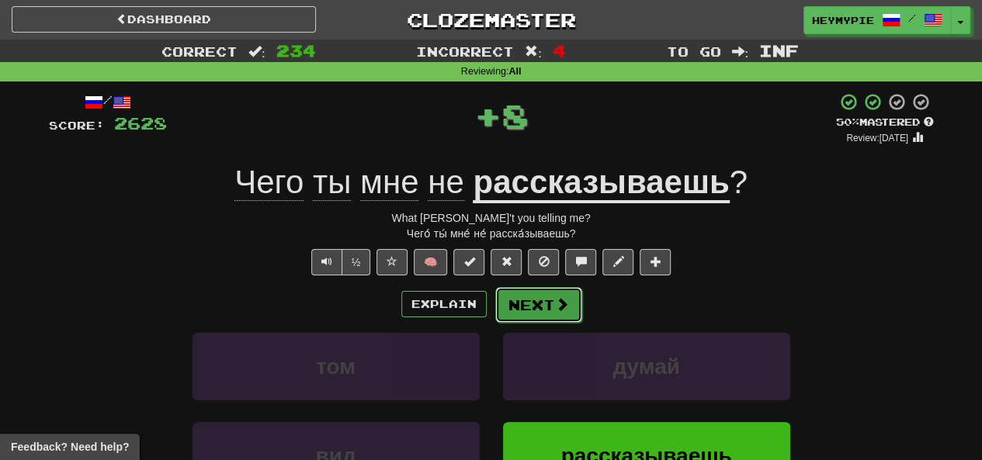
click at [520, 311] on button "Next" at bounding box center [538, 305] width 87 height 36
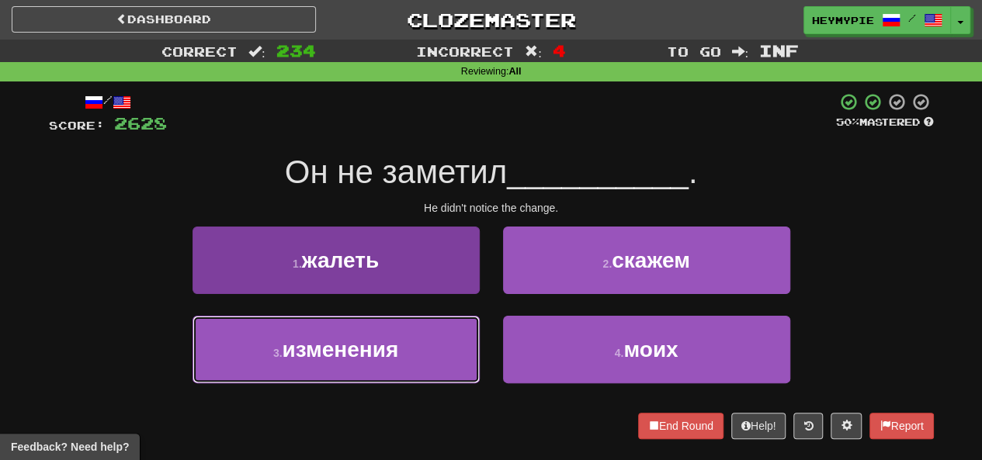
click at [416, 347] on button "3 . изменения" at bounding box center [335, 350] width 287 height 68
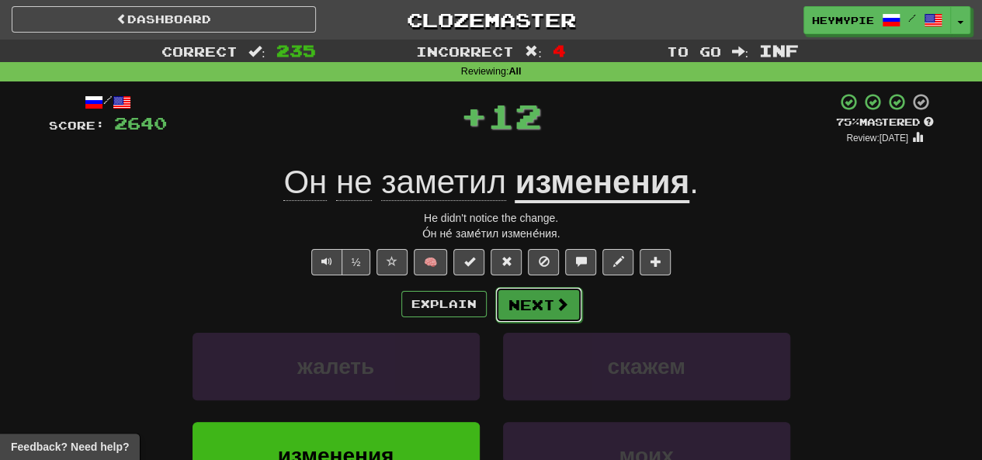
click at [520, 307] on button "Next" at bounding box center [538, 305] width 87 height 36
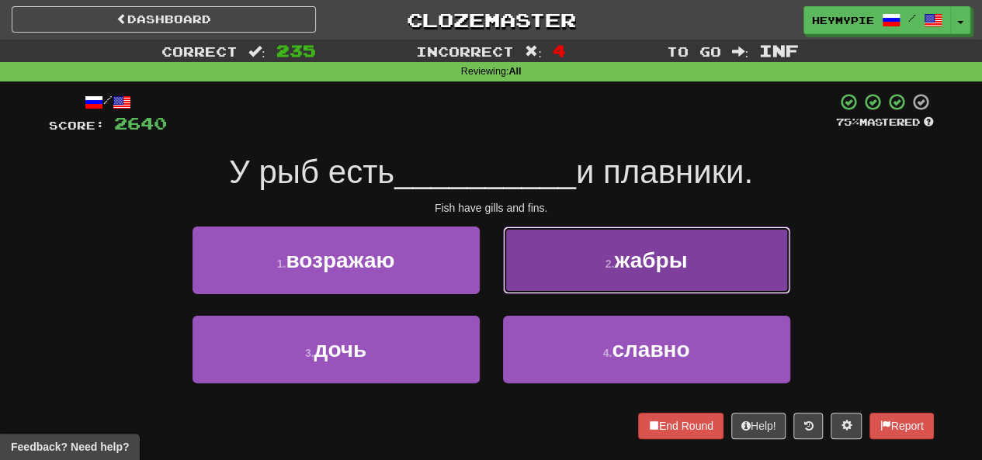
click at [600, 274] on button "2 . жабры" at bounding box center [646, 261] width 287 height 68
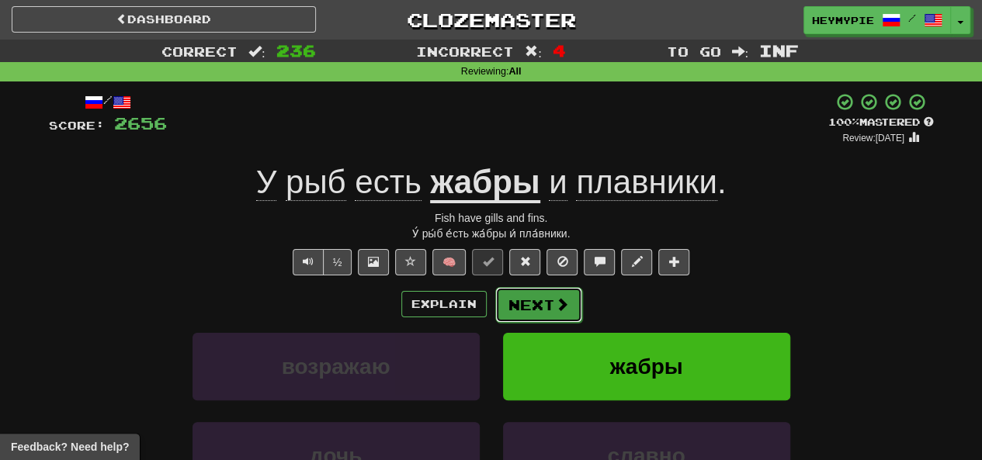
click at [536, 305] on button "Next" at bounding box center [538, 305] width 87 height 36
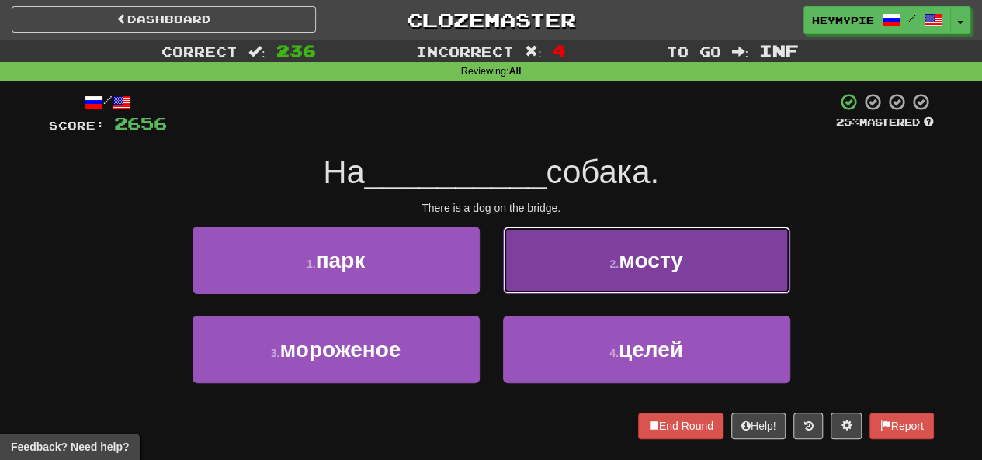
click at [578, 257] on button "2 . мосту" at bounding box center [646, 261] width 287 height 68
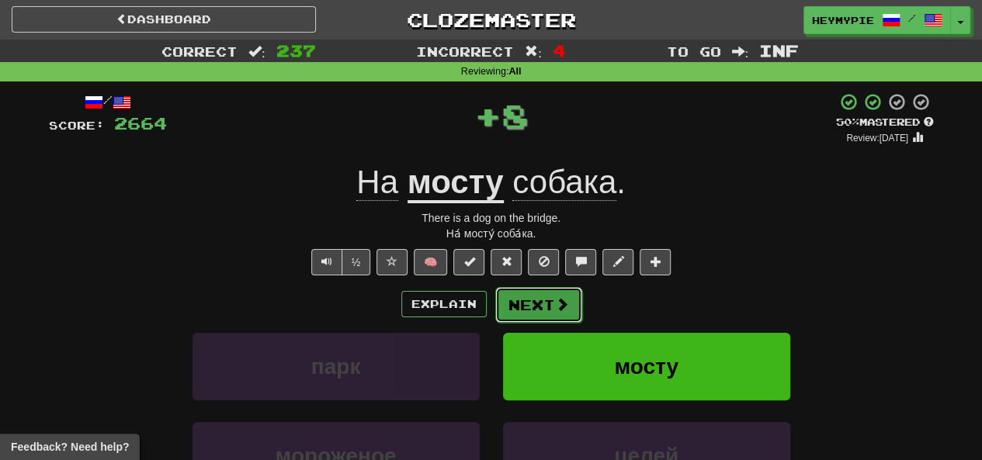
click at [534, 310] on button "Next" at bounding box center [538, 305] width 87 height 36
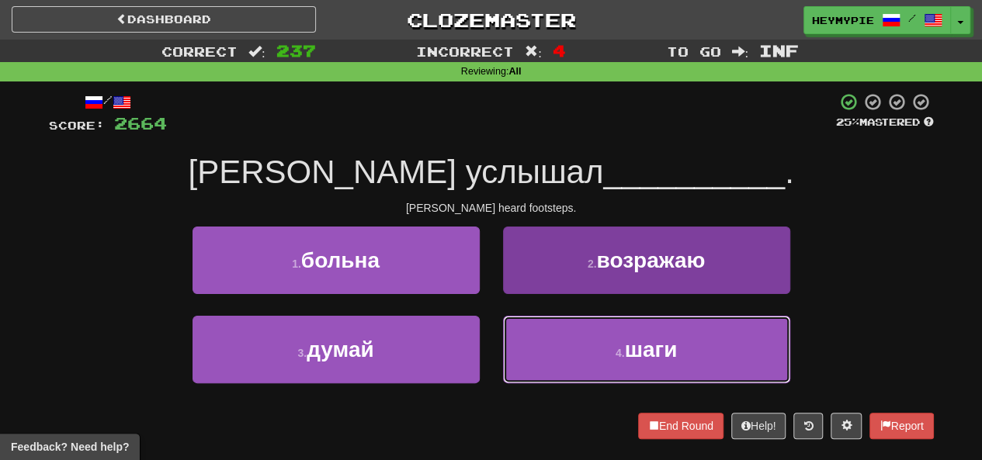
click at [532, 343] on button "4 . шаги" at bounding box center [646, 350] width 287 height 68
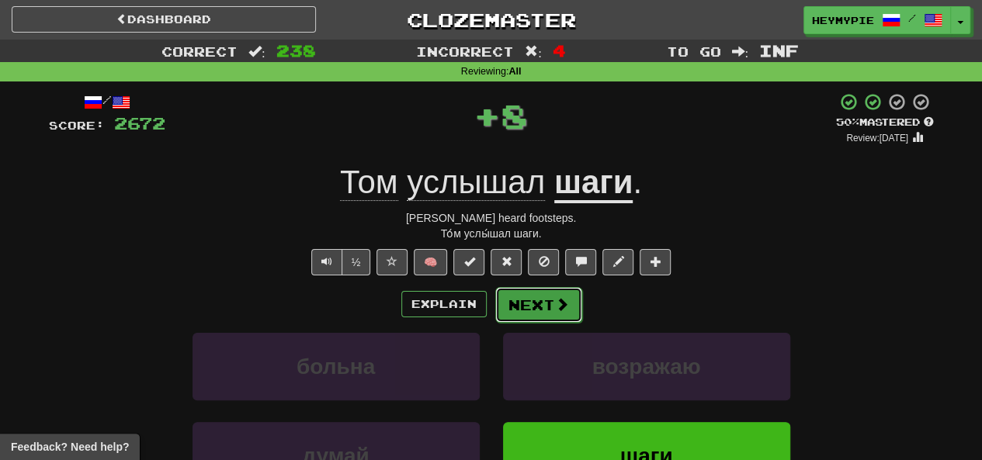
click at [535, 311] on button "Next" at bounding box center [538, 305] width 87 height 36
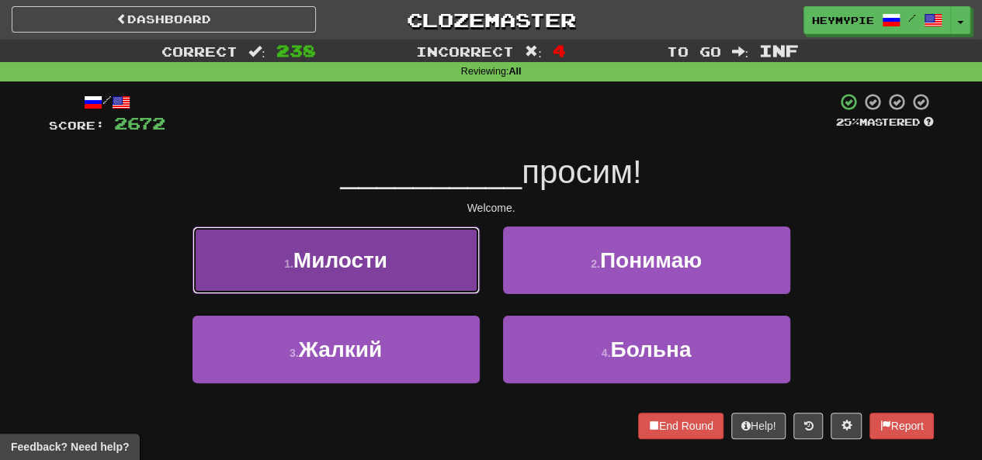
click at [311, 289] on button "1 . Милости" at bounding box center [335, 261] width 287 height 68
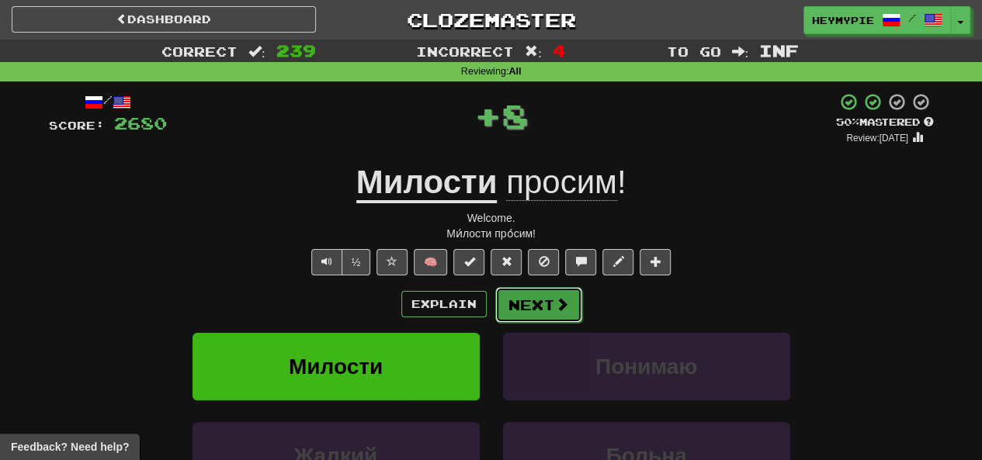
click at [555, 305] on span at bounding box center [562, 304] width 14 height 14
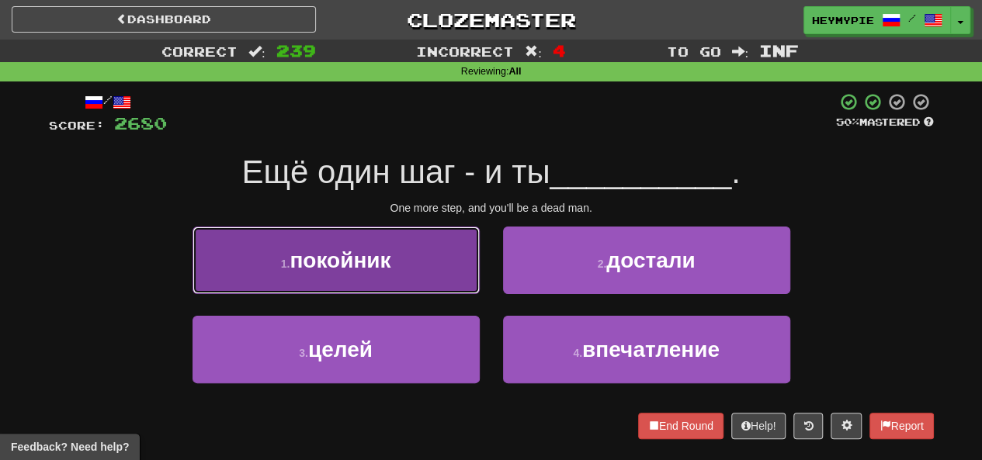
click at [385, 238] on button "1 . покойник" at bounding box center [335, 261] width 287 height 68
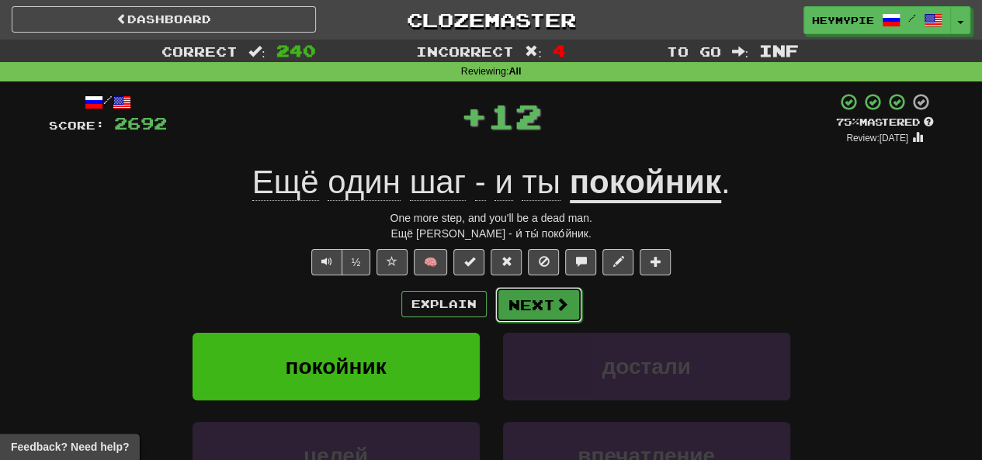
click at [541, 316] on button "Next" at bounding box center [538, 305] width 87 height 36
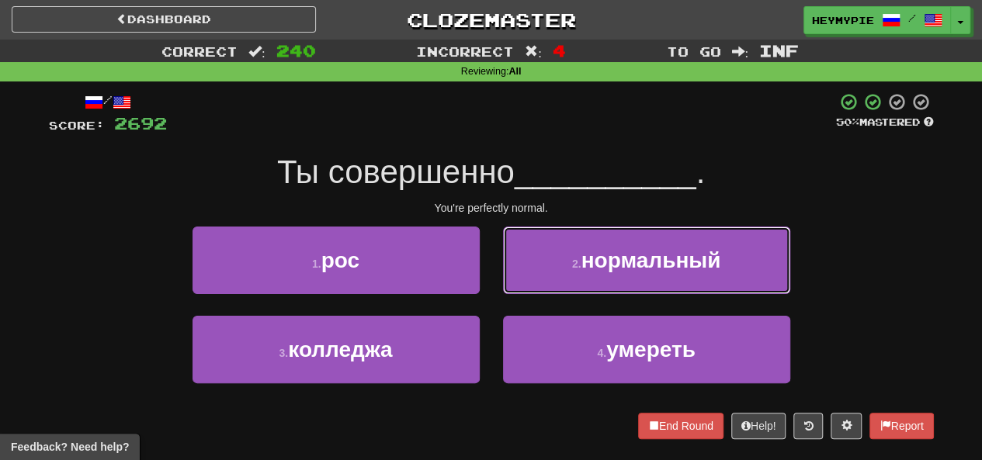
click at [605, 296] on div "2 . нормальный" at bounding box center [646, 271] width 310 height 89
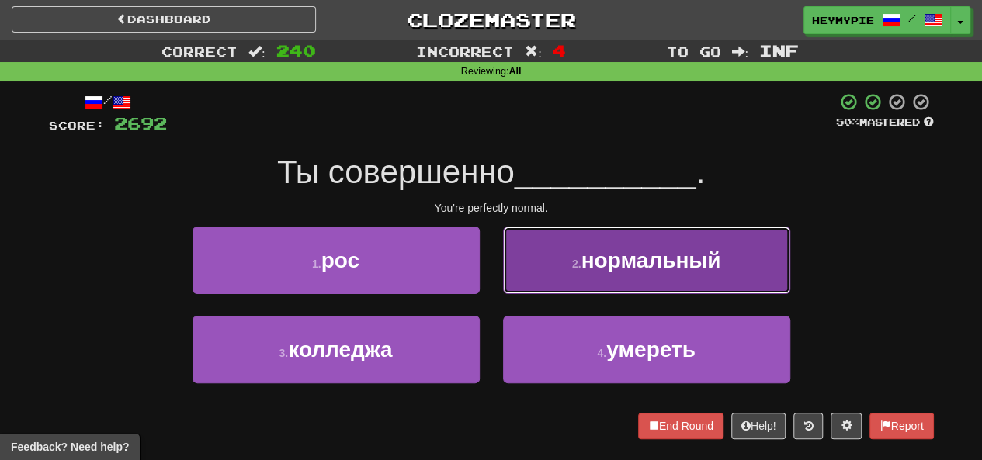
click at [574, 291] on button "2 . нормальный" at bounding box center [646, 261] width 287 height 68
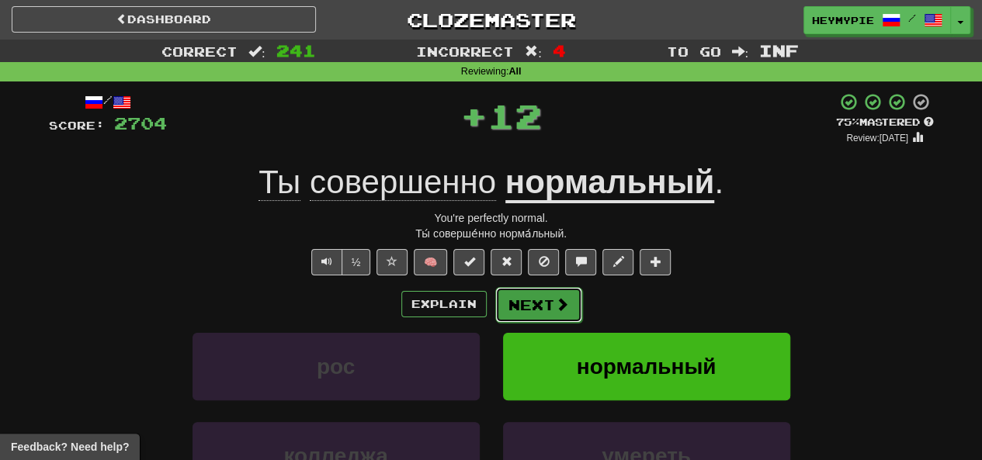
click at [548, 309] on button "Next" at bounding box center [538, 305] width 87 height 36
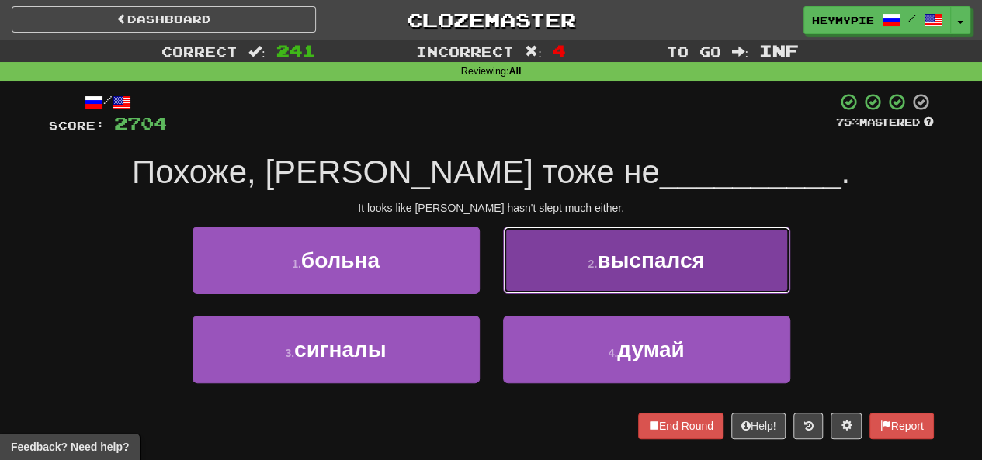
click at [563, 286] on button "2 . выспался" at bounding box center [646, 261] width 287 height 68
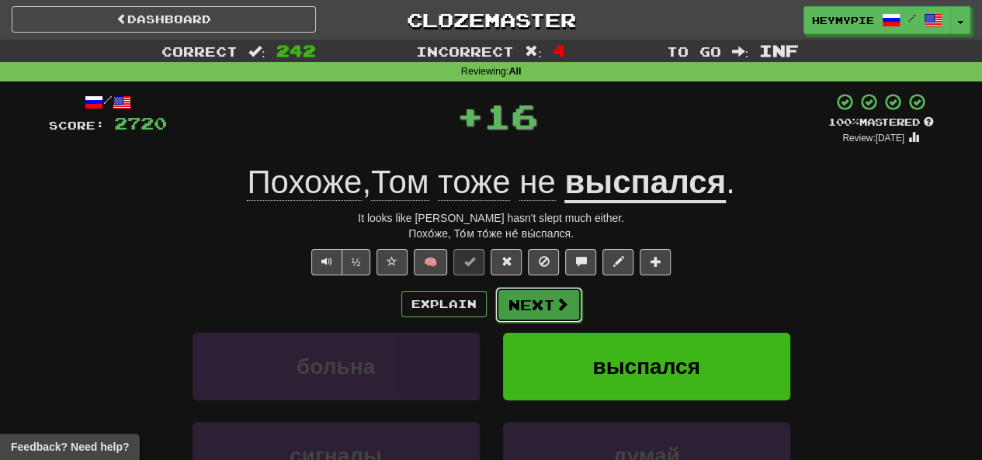
click at [539, 311] on button "Next" at bounding box center [538, 305] width 87 height 36
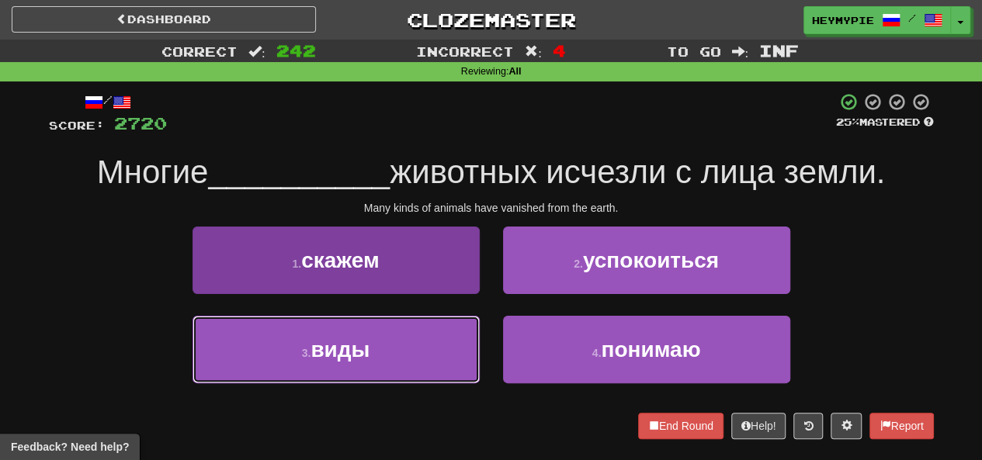
click at [408, 342] on button "3 . виды" at bounding box center [335, 350] width 287 height 68
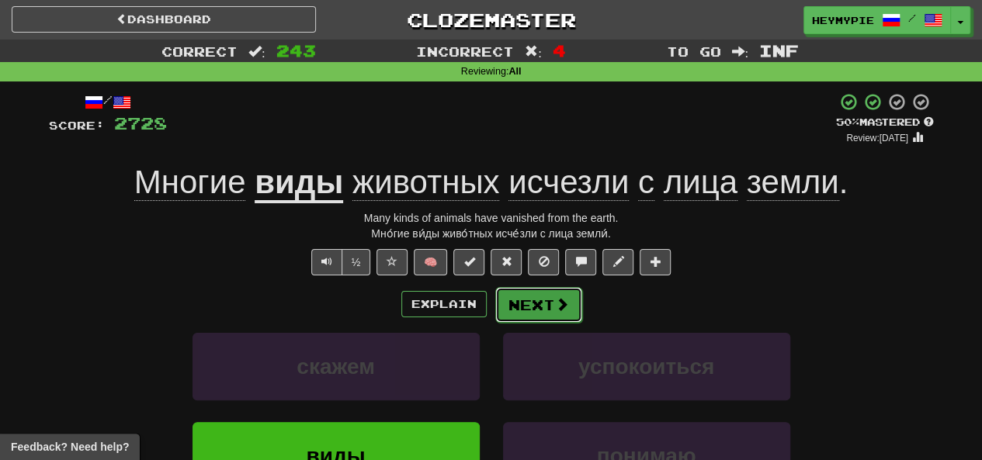
click at [535, 310] on button "Next" at bounding box center [538, 305] width 87 height 36
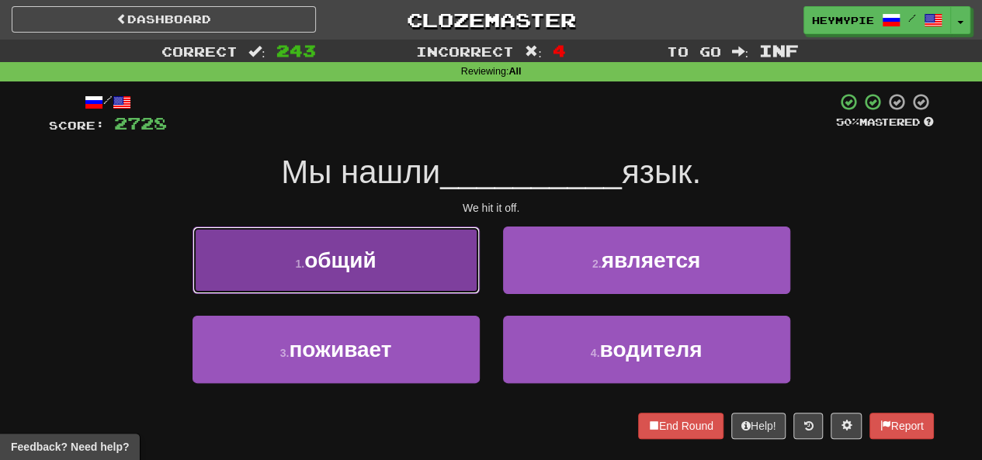
click at [407, 274] on button "1 . общий" at bounding box center [335, 261] width 287 height 68
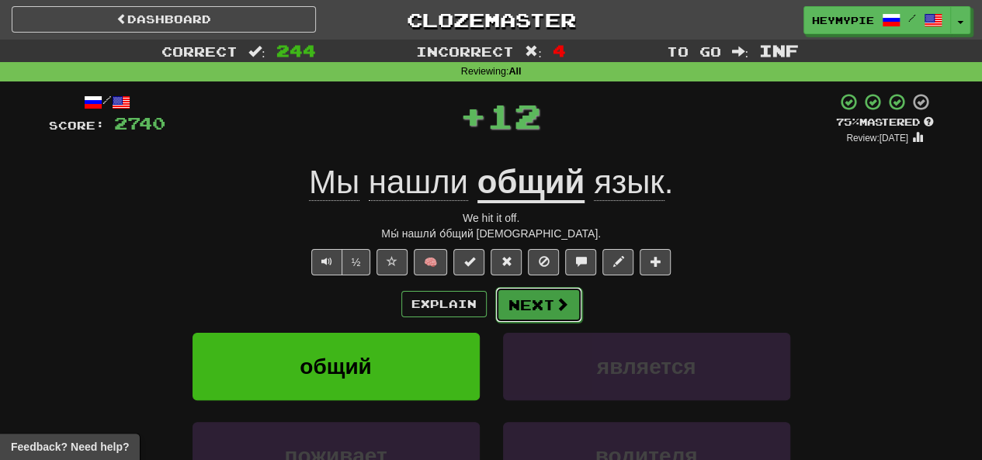
click at [525, 313] on button "Next" at bounding box center [538, 305] width 87 height 36
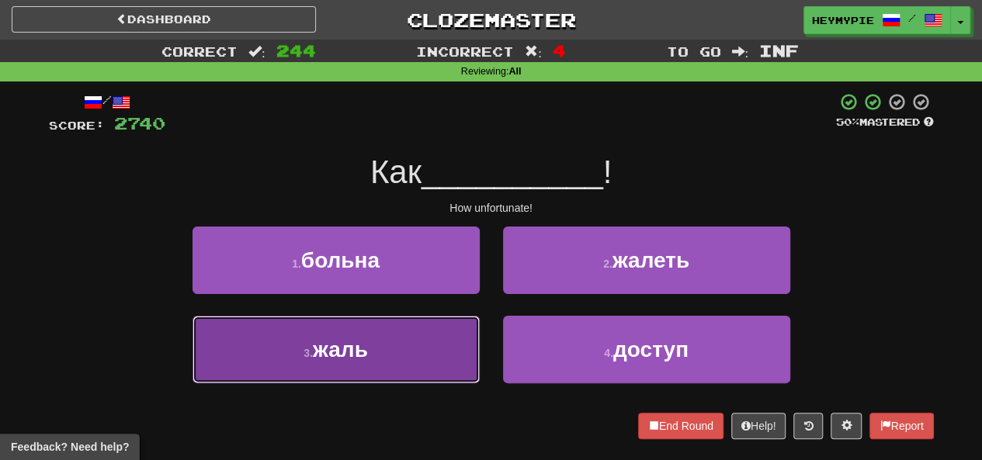
click at [407, 338] on button "3 . жаль" at bounding box center [335, 350] width 287 height 68
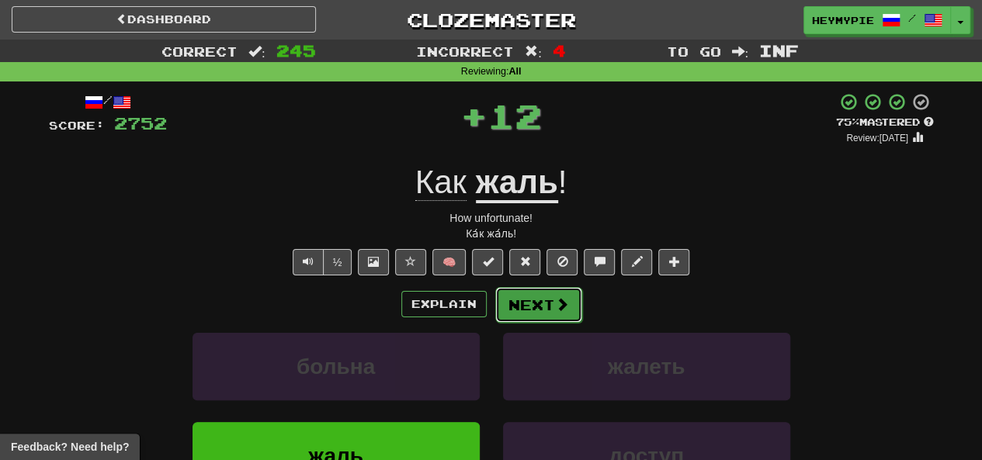
click at [536, 296] on button "Next" at bounding box center [538, 305] width 87 height 36
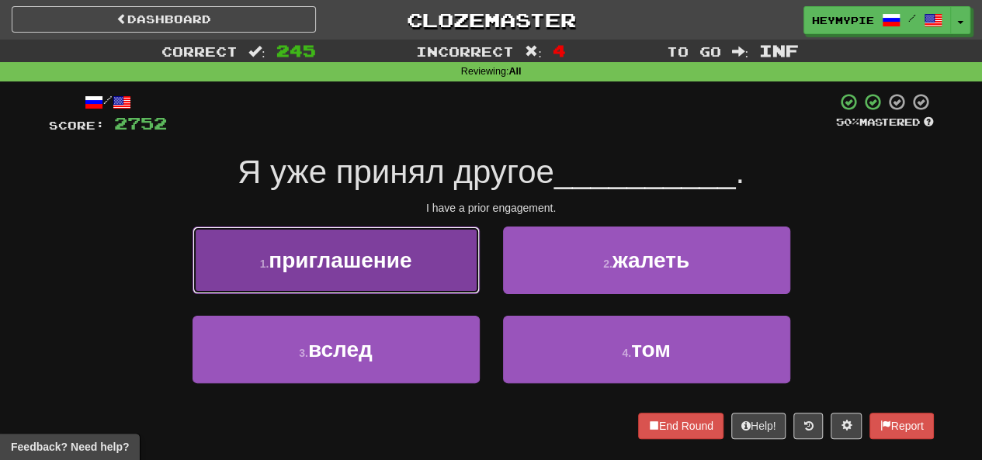
click at [410, 289] on button "1 . приглашение" at bounding box center [335, 261] width 287 height 68
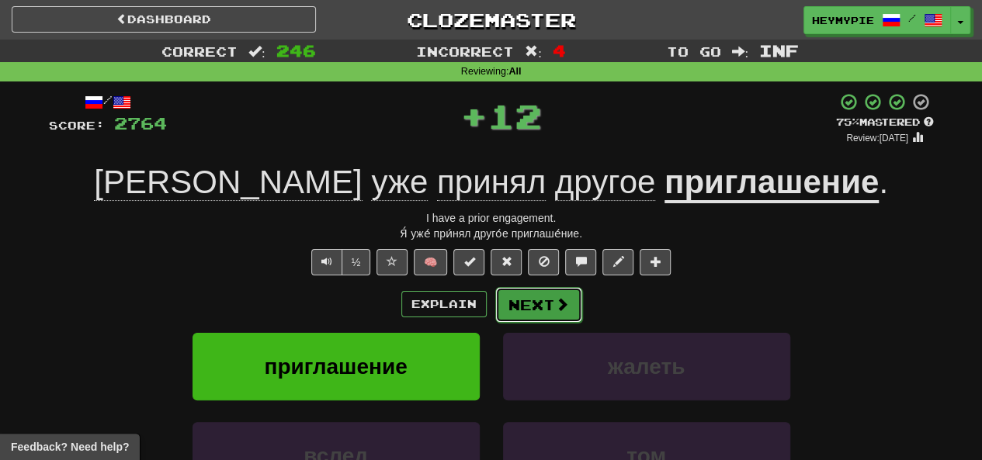
click at [568, 302] on button "Next" at bounding box center [538, 305] width 87 height 36
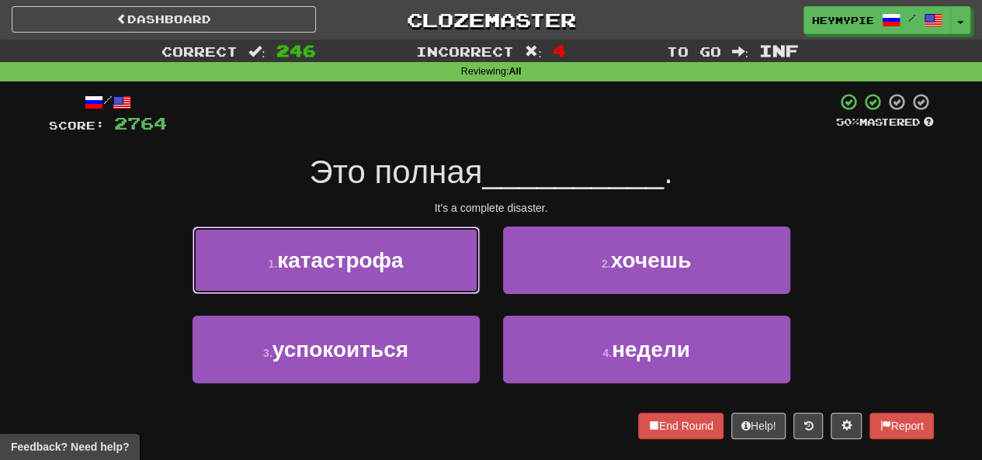
click at [370, 279] on button "1 . катастрофа" at bounding box center [335, 261] width 287 height 68
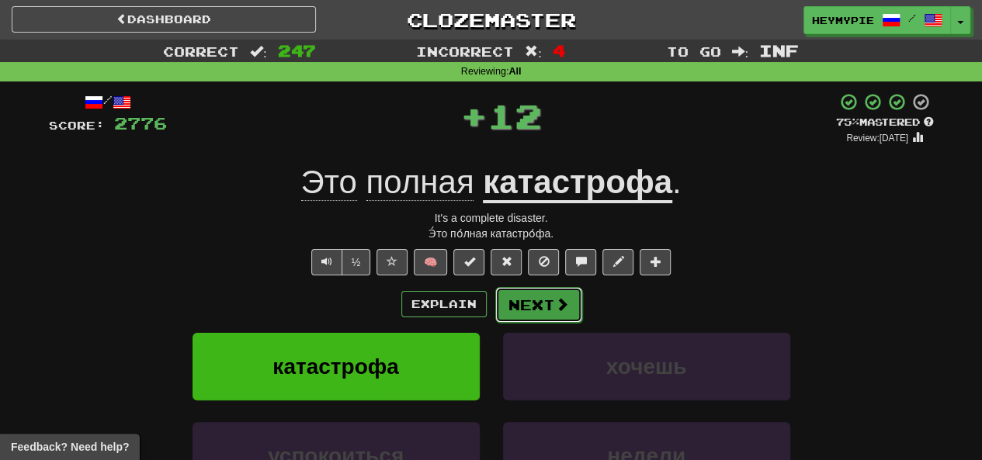
click at [568, 308] on button "Next" at bounding box center [538, 305] width 87 height 36
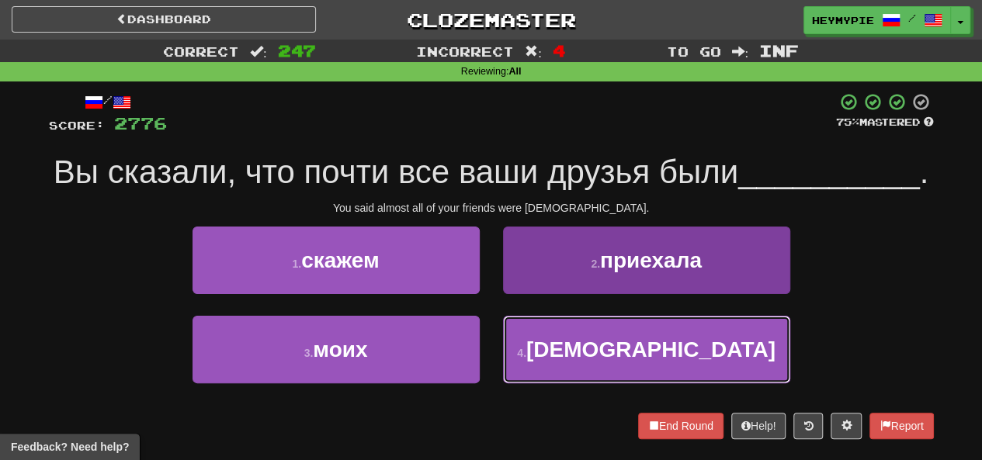
click at [543, 341] on button "4 . [DEMOGRAPHIC_DATA]" at bounding box center [646, 350] width 287 height 68
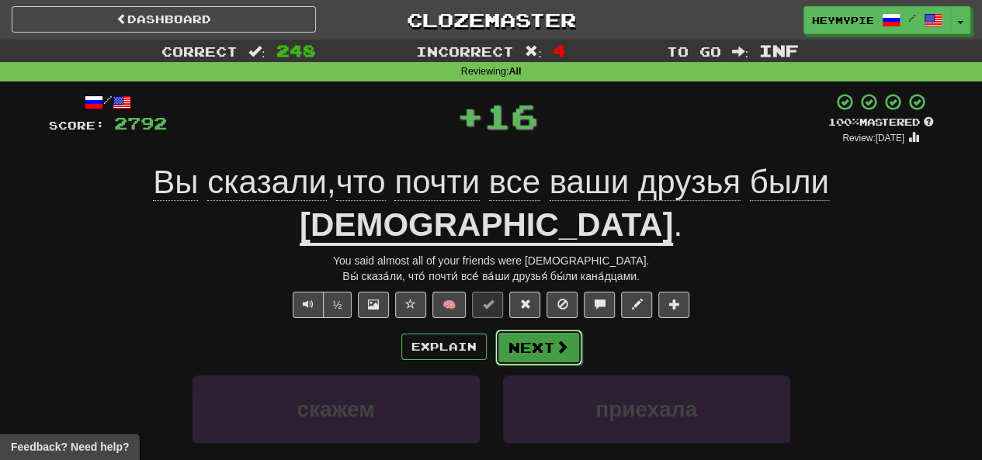
click at [542, 330] on button "Next" at bounding box center [538, 348] width 87 height 36
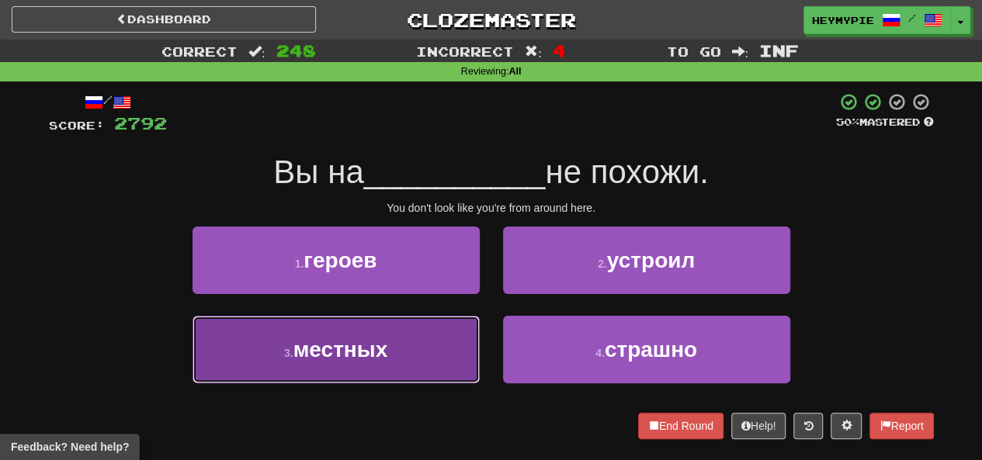
click at [414, 341] on button "3 . местных" at bounding box center [335, 350] width 287 height 68
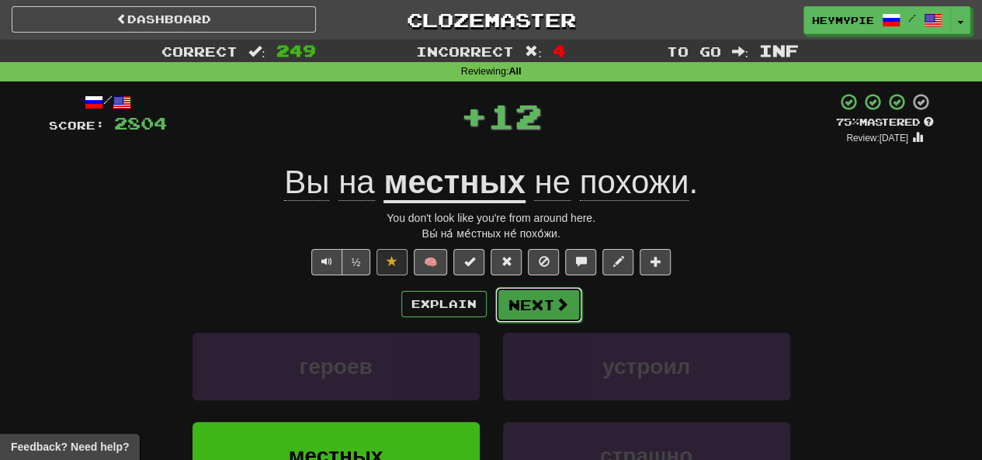
click at [543, 303] on button "Next" at bounding box center [538, 305] width 87 height 36
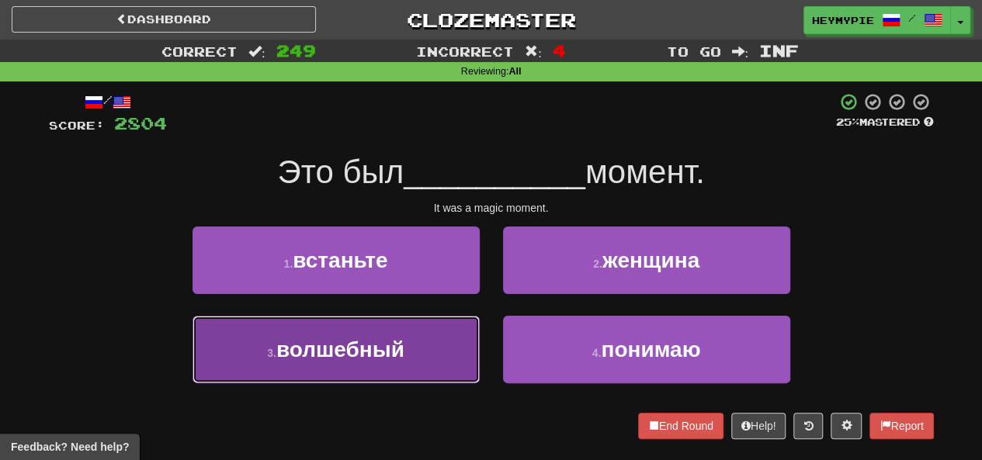
click at [385, 366] on button "3 . волшебный" at bounding box center [335, 350] width 287 height 68
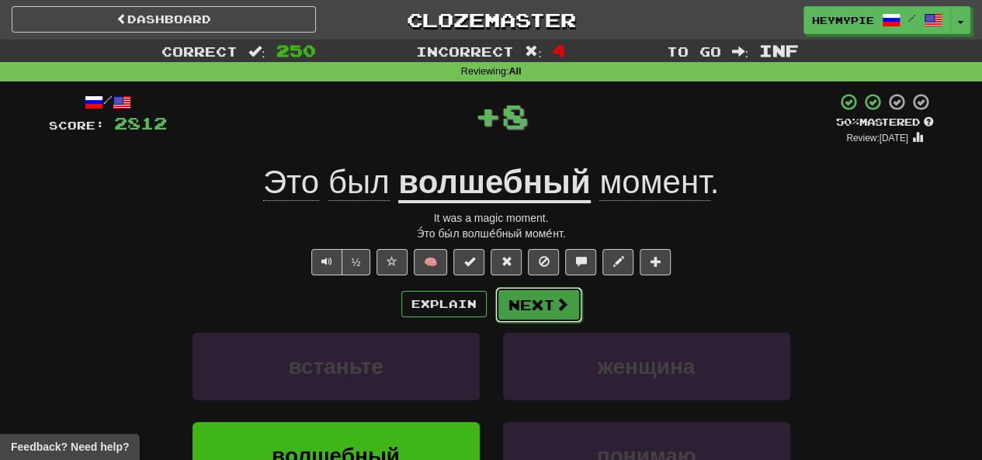
click at [524, 311] on button "Next" at bounding box center [538, 305] width 87 height 36
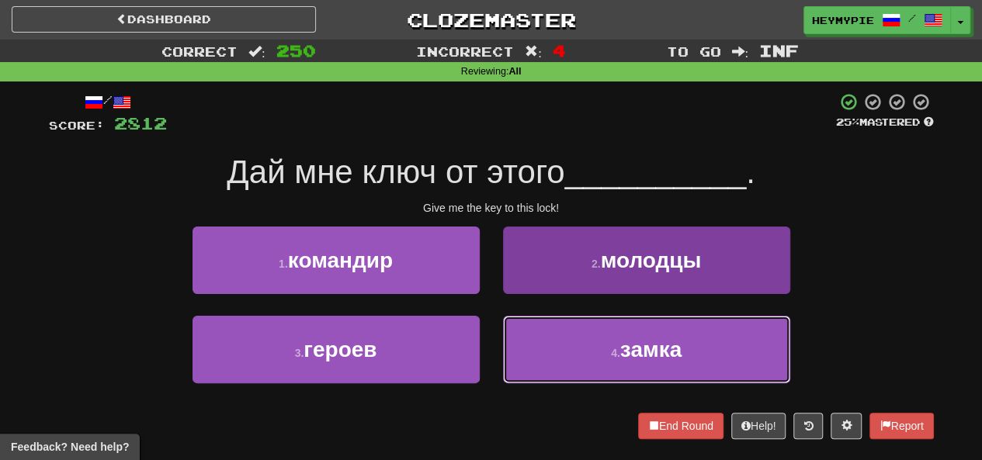
click at [531, 373] on button "4 . замка" at bounding box center [646, 350] width 287 height 68
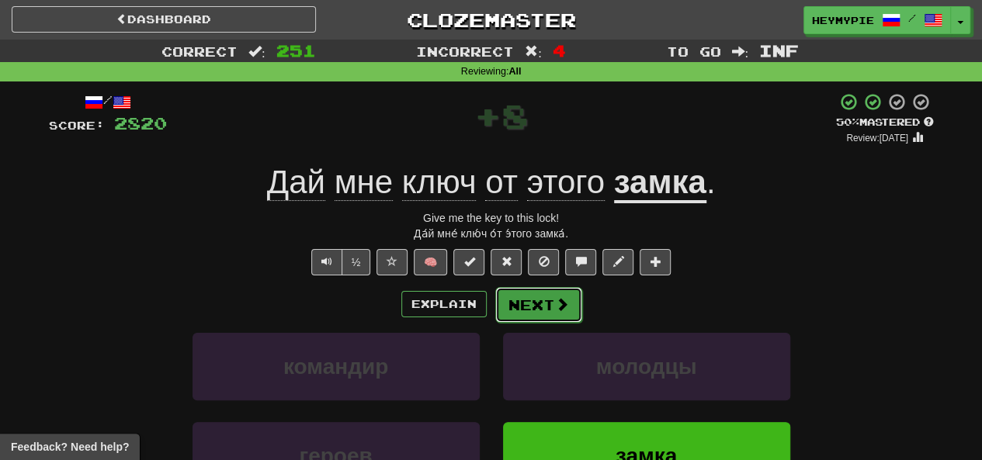
click at [513, 313] on button "Next" at bounding box center [538, 305] width 87 height 36
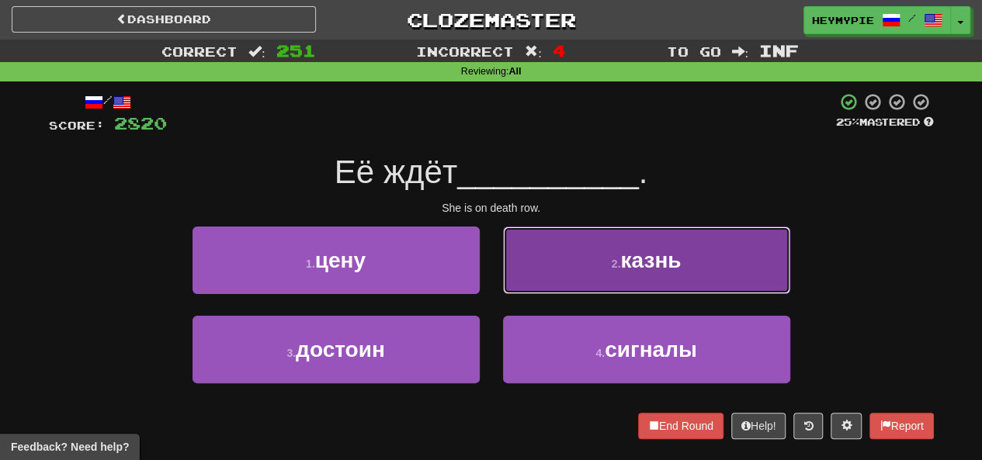
click at [556, 272] on button "2 . казнь" at bounding box center [646, 261] width 287 height 68
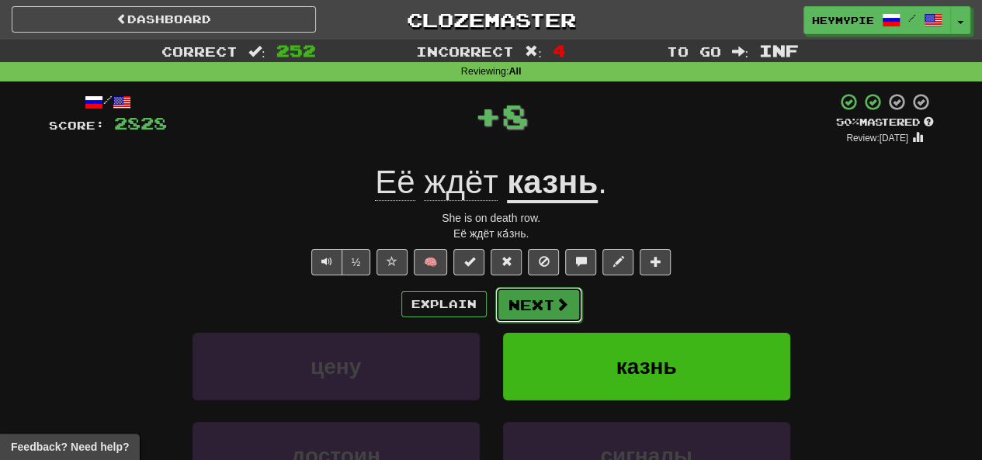
click at [541, 311] on button "Next" at bounding box center [538, 305] width 87 height 36
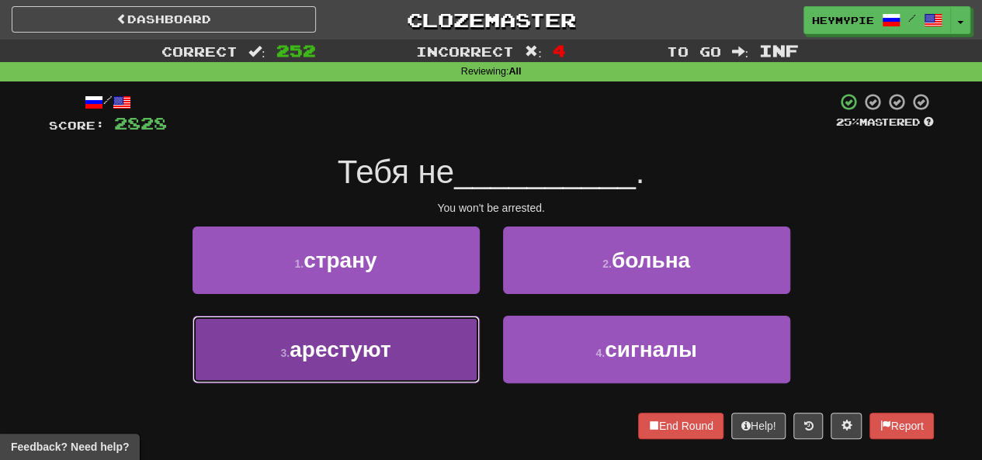
click at [289, 352] on small "3 ." at bounding box center [284, 353] width 9 height 12
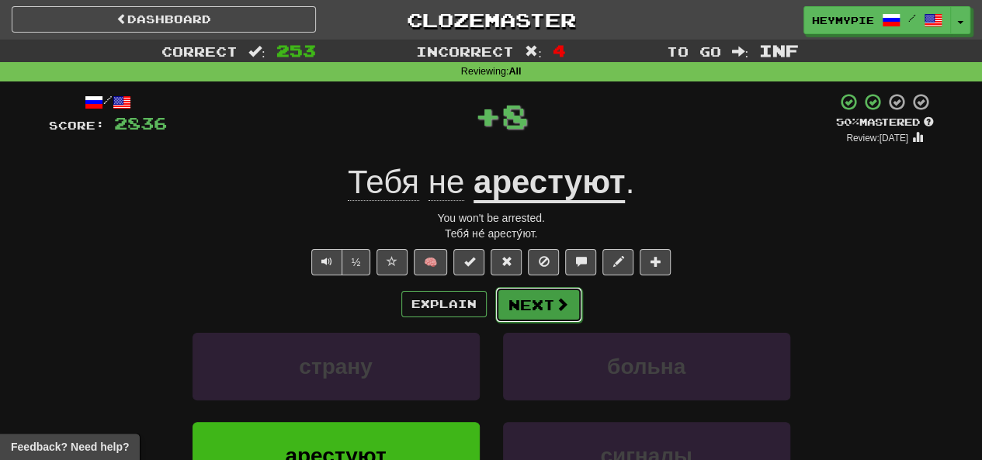
click at [543, 314] on button "Next" at bounding box center [538, 305] width 87 height 36
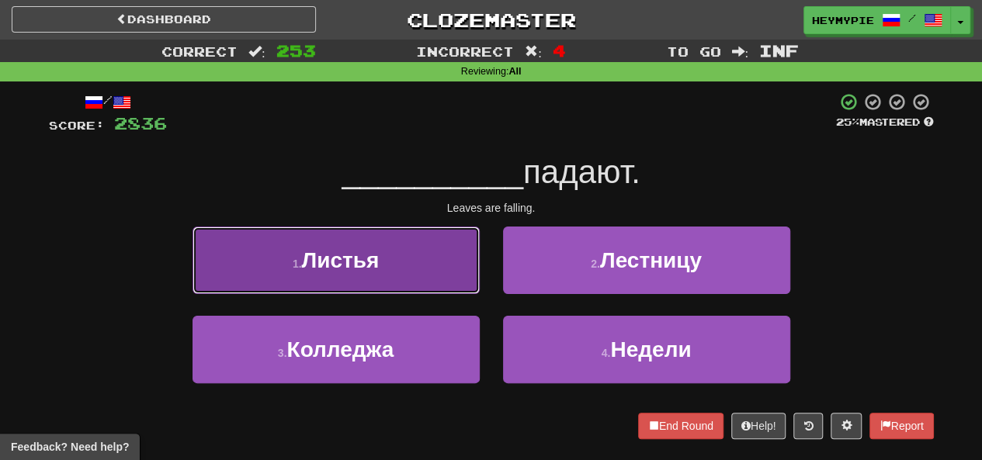
click at [398, 269] on button "1 . Листья" at bounding box center [335, 261] width 287 height 68
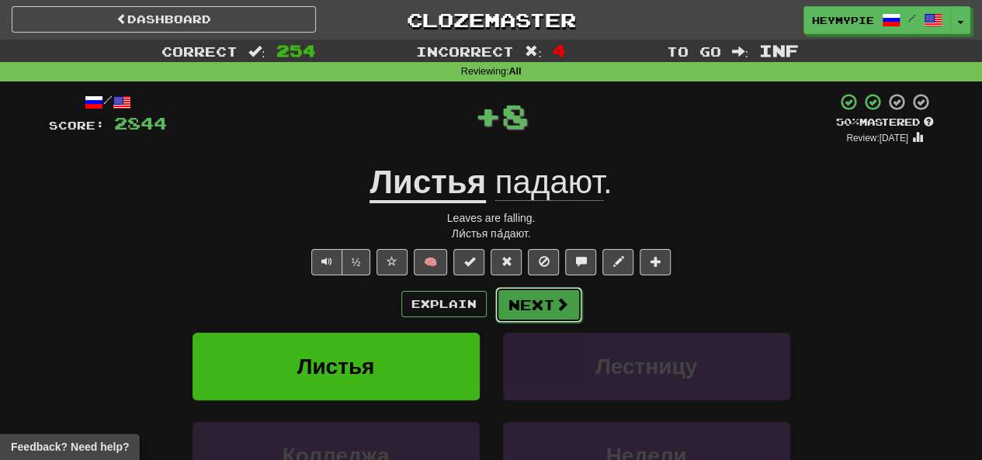
click at [530, 311] on button "Next" at bounding box center [538, 305] width 87 height 36
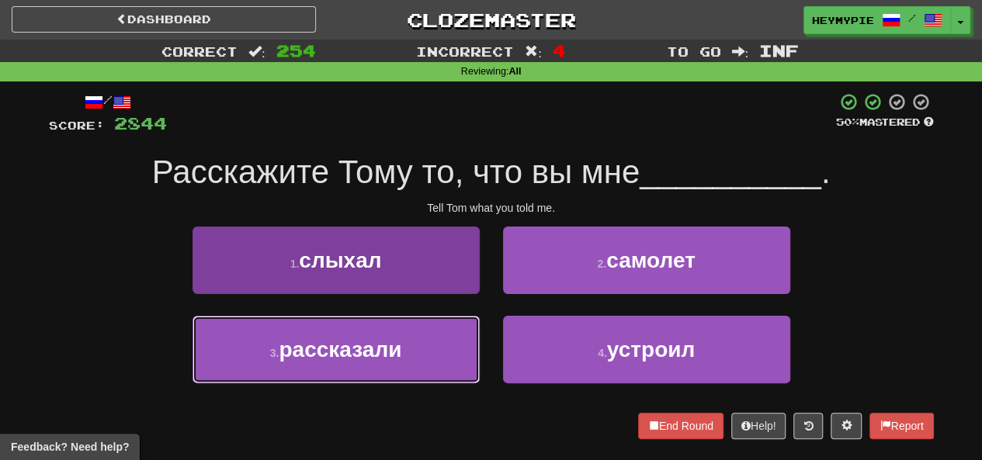
click at [379, 358] on span "рассказали" at bounding box center [340, 350] width 123 height 24
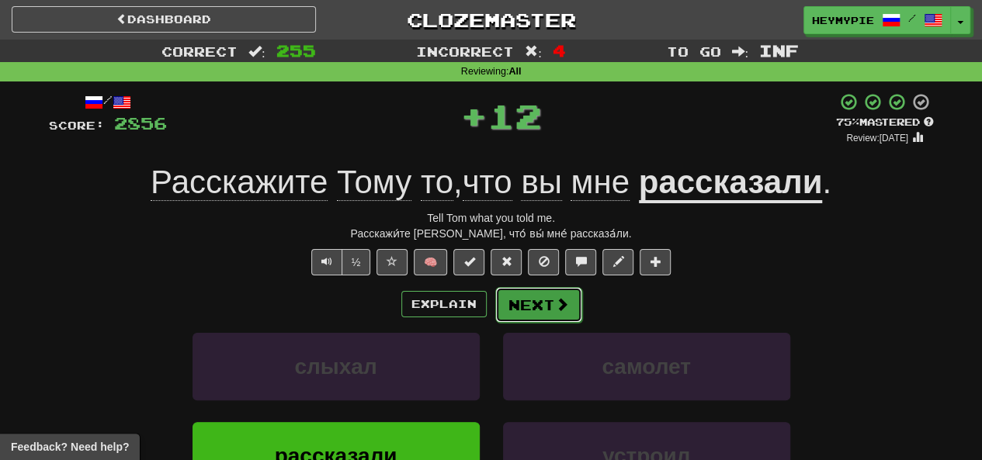
click at [518, 309] on button "Next" at bounding box center [538, 305] width 87 height 36
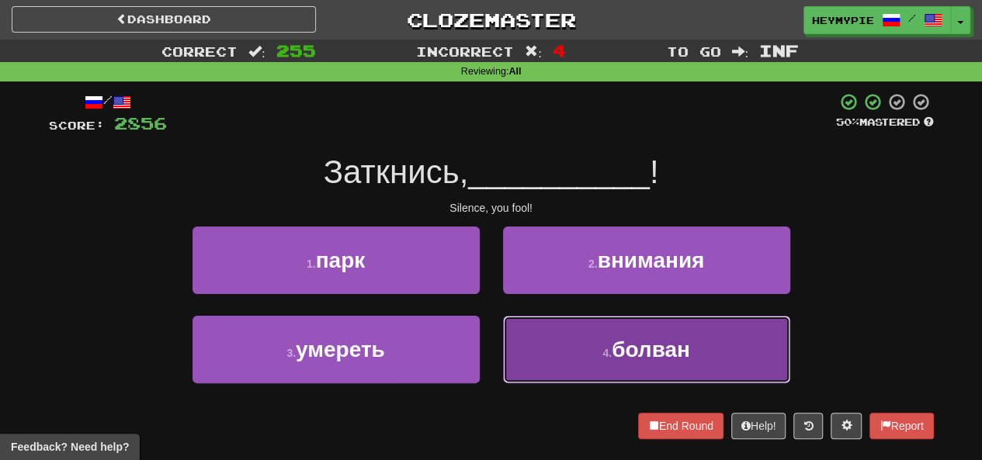
click at [569, 328] on button "4 . болван" at bounding box center [646, 350] width 287 height 68
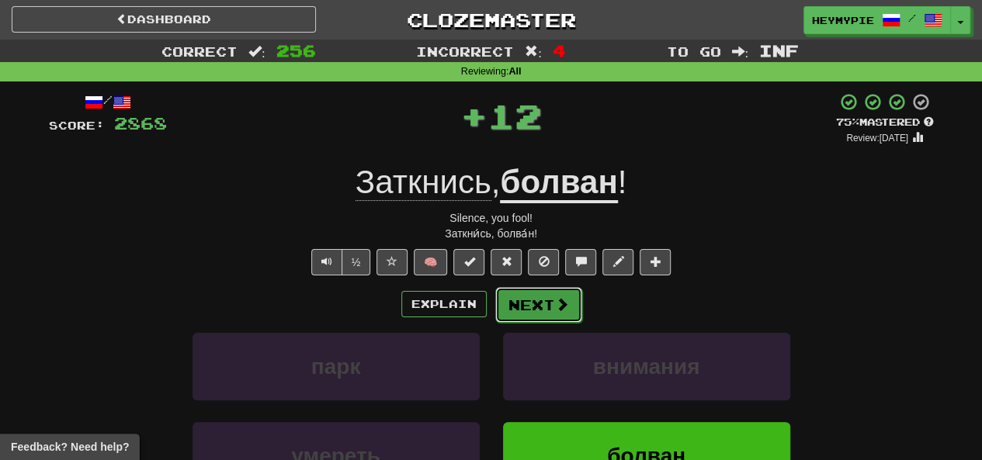
click at [546, 305] on button "Next" at bounding box center [538, 305] width 87 height 36
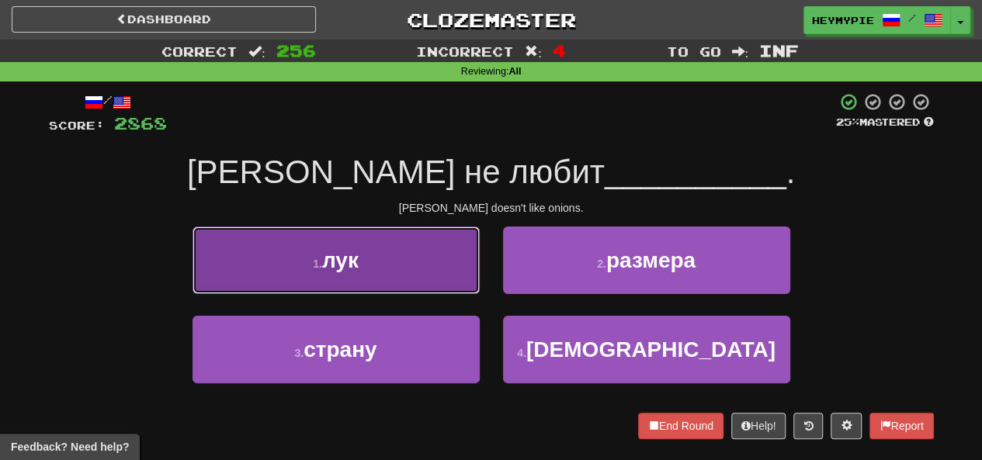
click at [389, 266] on button "1 . лук" at bounding box center [335, 261] width 287 height 68
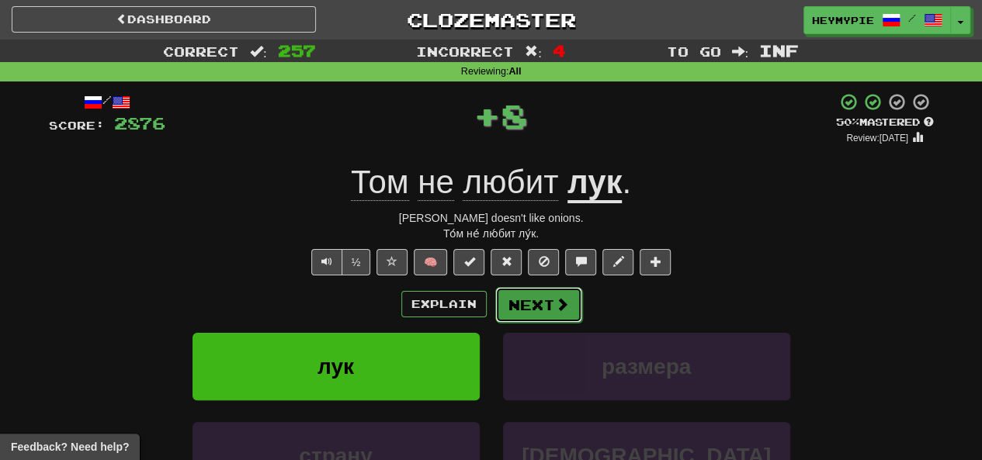
click at [555, 308] on span at bounding box center [562, 304] width 14 height 14
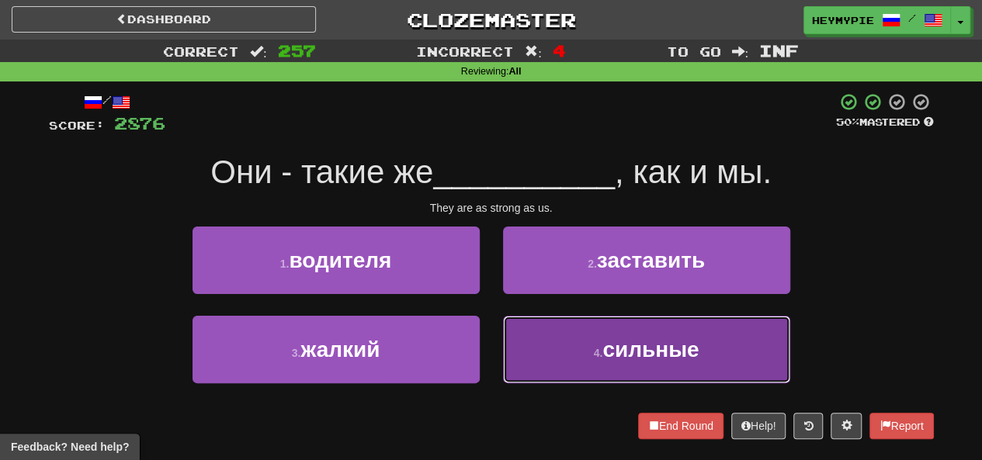
click at [605, 370] on button "4 . сильные" at bounding box center [646, 350] width 287 height 68
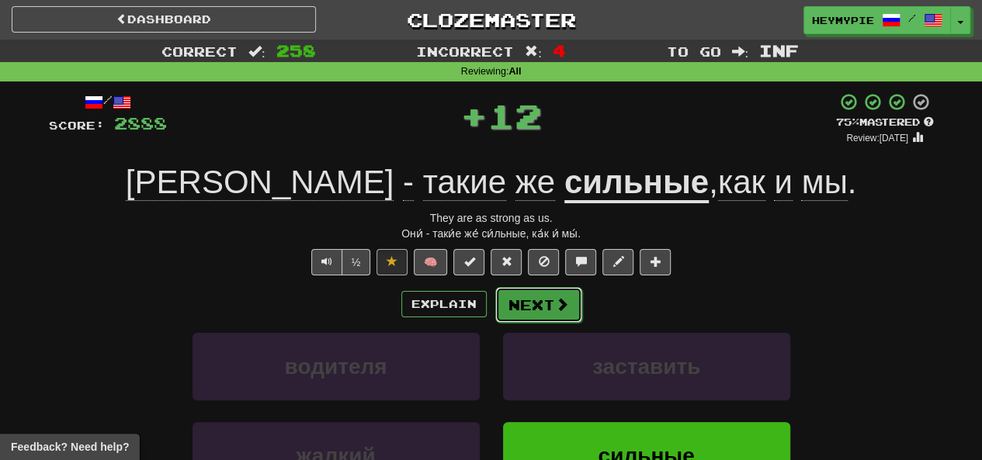
click at [530, 310] on button "Next" at bounding box center [538, 305] width 87 height 36
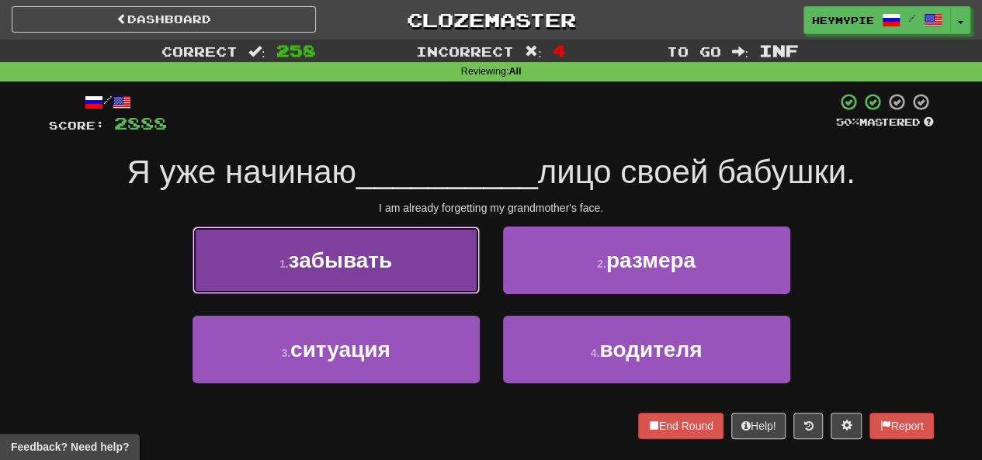
click at [423, 282] on button "1 . забывать" at bounding box center [335, 261] width 287 height 68
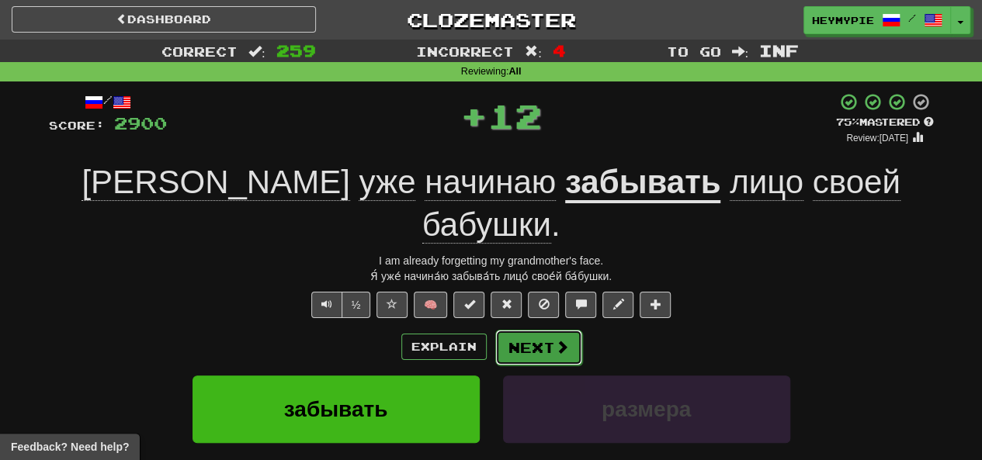
click at [525, 330] on button "Next" at bounding box center [538, 348] width 87 height 36
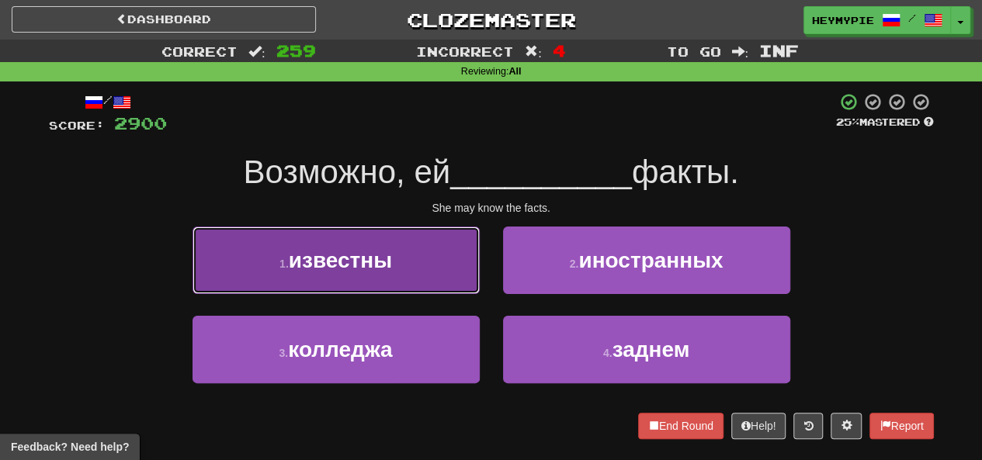
click at [381, 286] on button "1 . известны" at bounding box center [335, 261] width 287 height 68
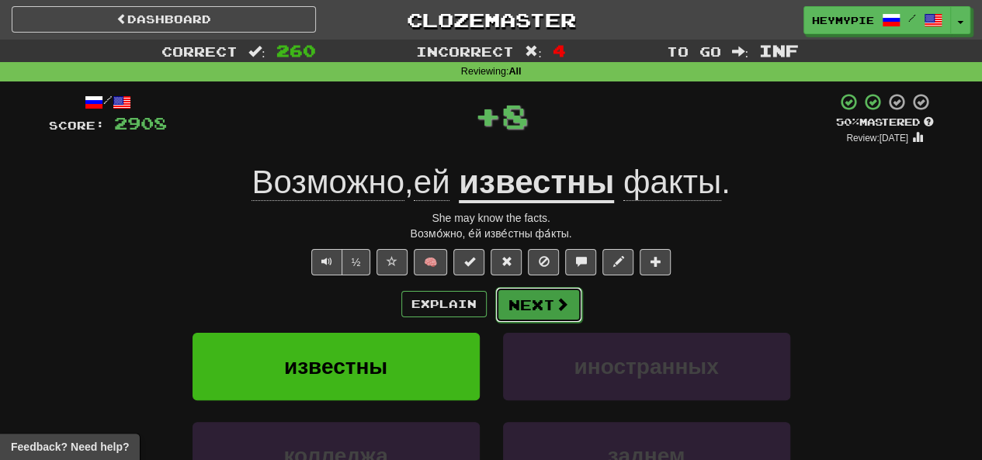
click at [553, 316] on button "Next" at bounding box center [538, 305] width 87 height 36
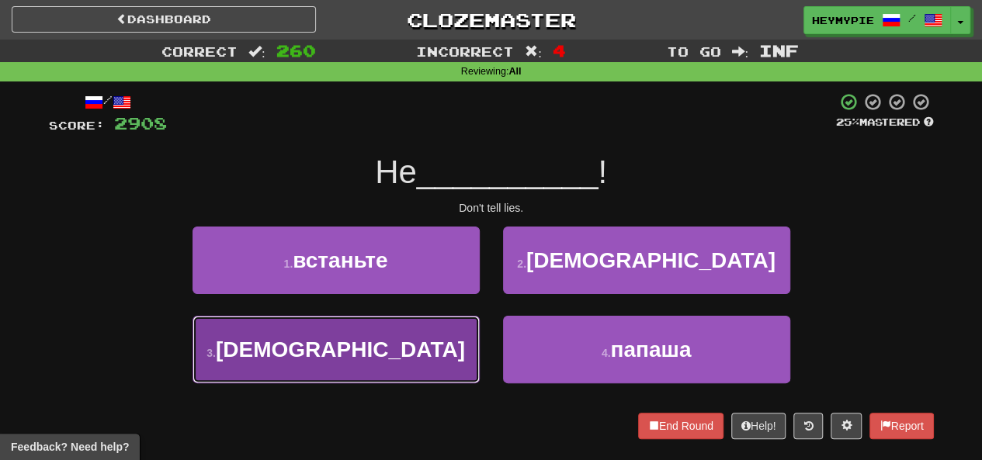
click at [405, 341] on button "3 . ври" at bounding box center [335, 350] width 287 height 68
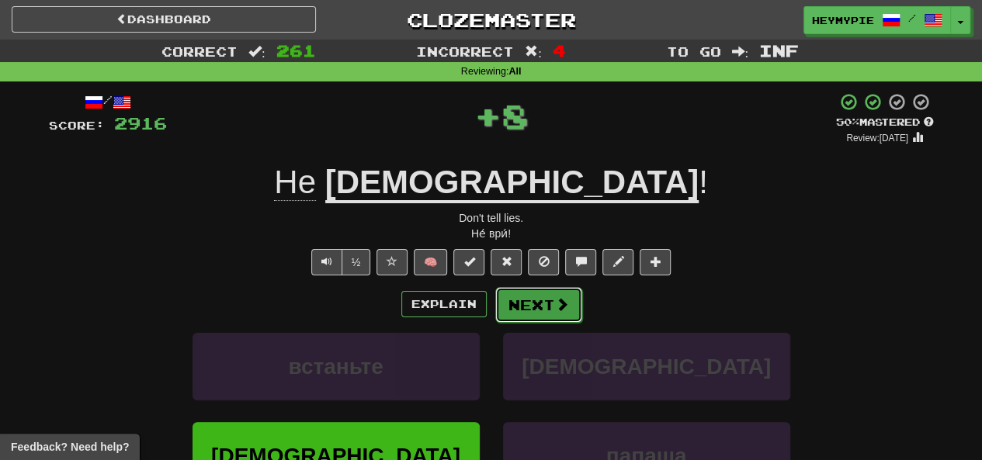
click at [538, 305] on button "Next" at bounding box center [538, 305] width 87 height 36
